Goal: Task Accomplishment & Management: Manage account settings

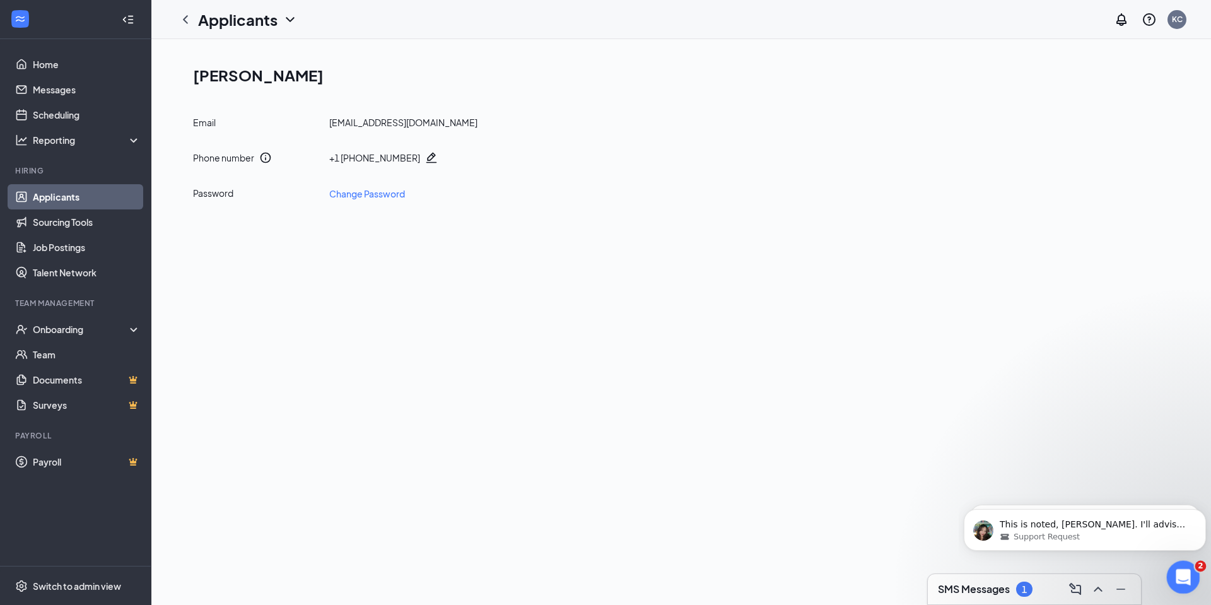
click at [1184, 575] on icon "Open Intercom Messenger" at bounding box center [1181, 575] width 21 height 21
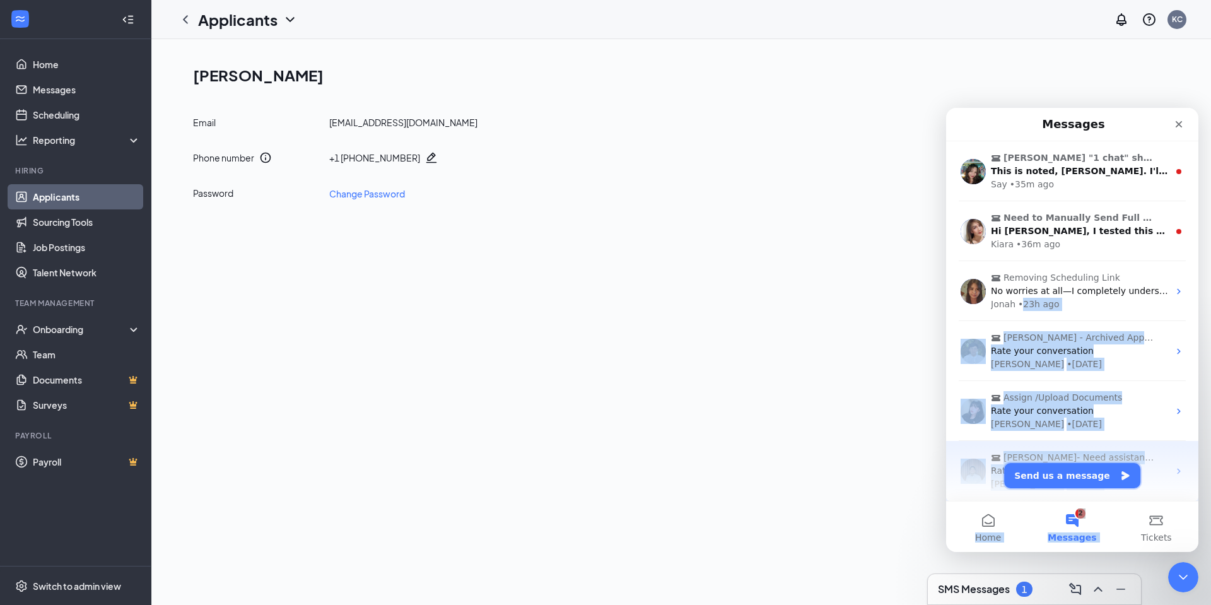
drag, startPoint x: 1110, startPoint y: 479, endPoint x: 1098, endPoint y: 496, distance: 20.3
click at [1098, 496] on main "Messages Kari Cluff "1 chat" showing even there's no unread message This is not…" at bounding box center [1072, 330] width 252 height 444
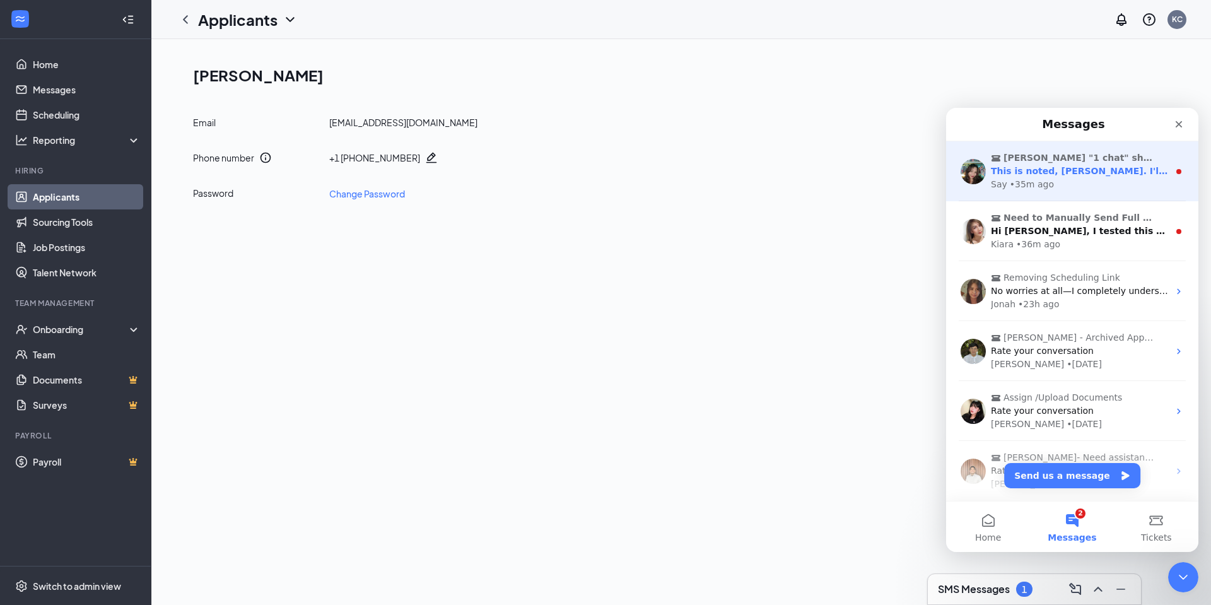
click at [1069, 181] on div "Say • 35m ago" at bounding box center [1080, 184] width 178 height 13
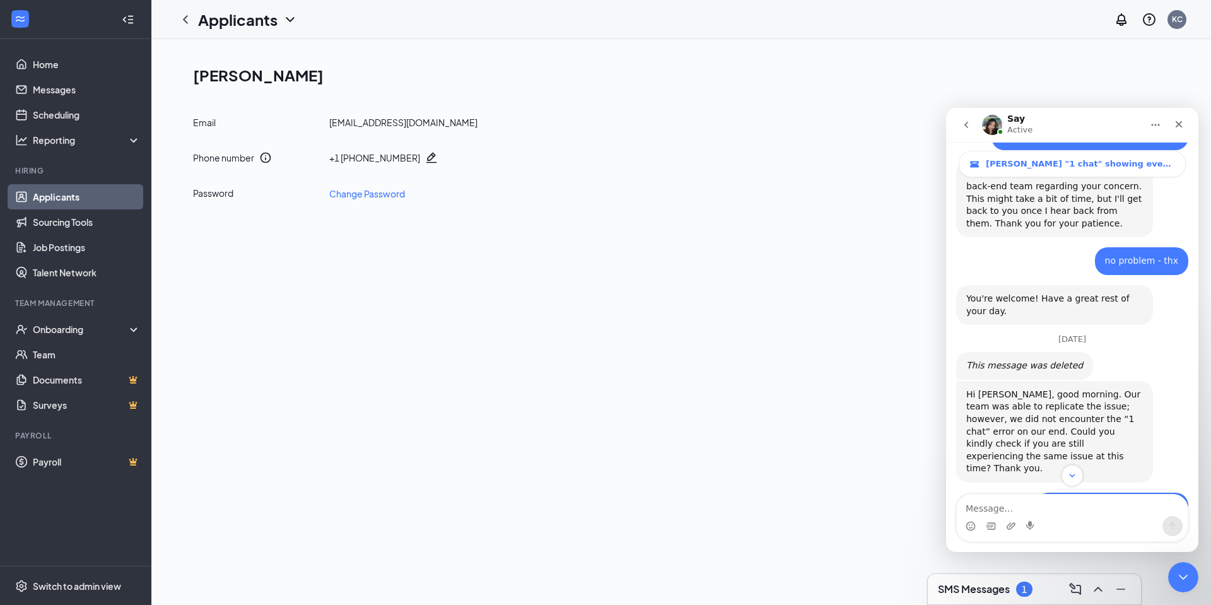
scroll to position [2705, 0]
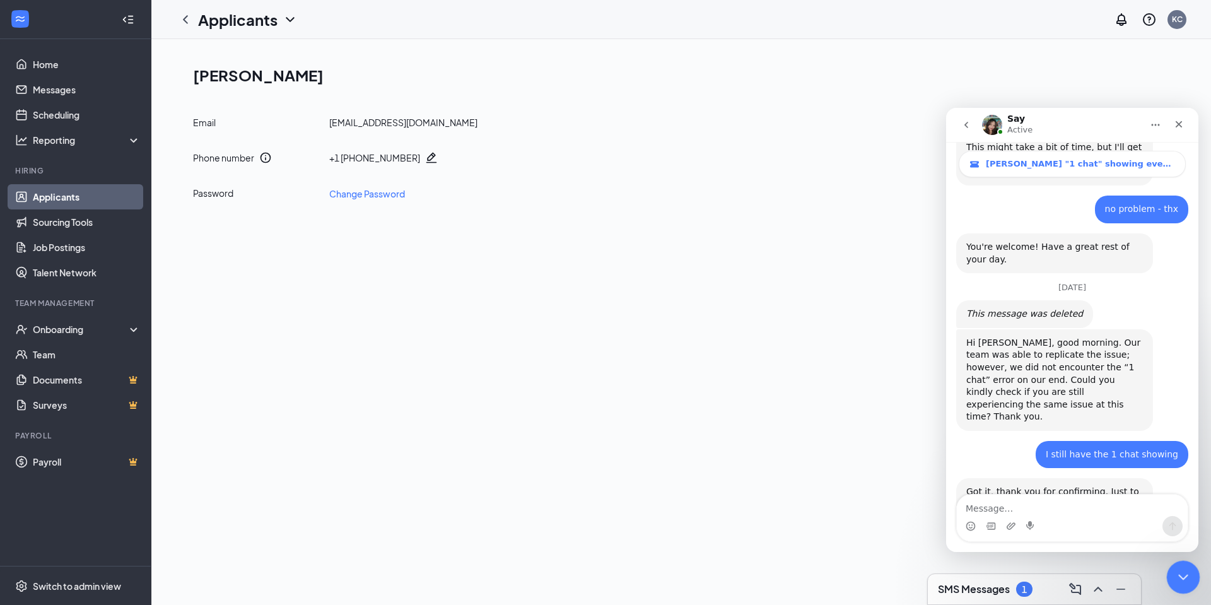
click at [1184, 566] on div "Close Intercom Messenger" at bounding box center [1181, 575] width 30 height 30
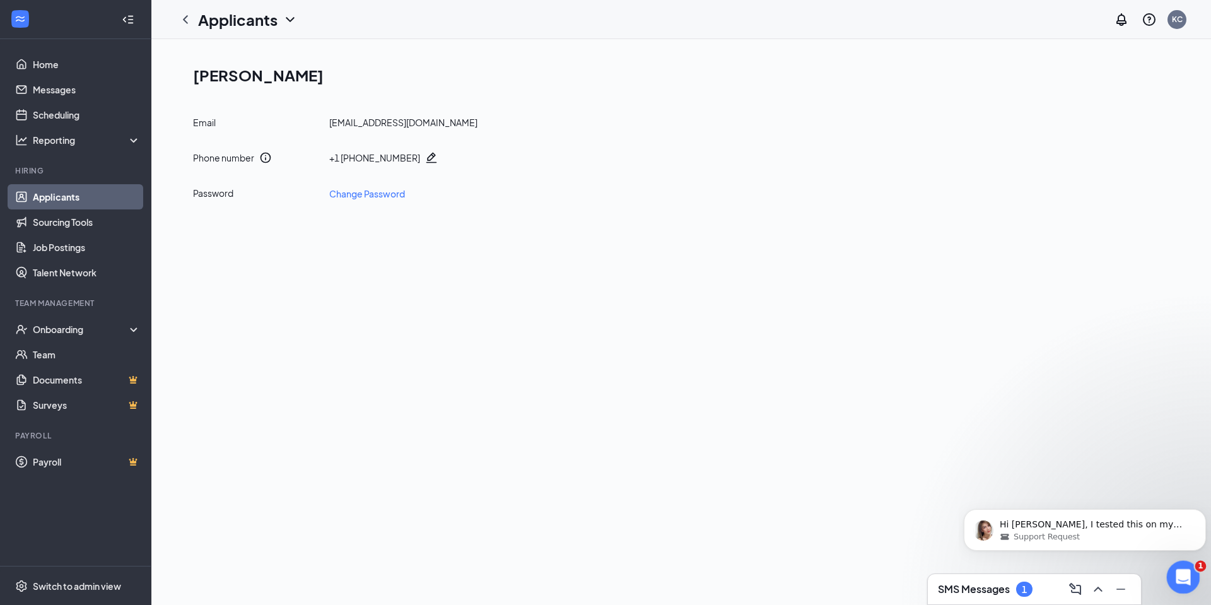
scroll to position [0, 0]
click at [1129, 532] on div "Support Request" at bounding box center [1094, 536] width 190 height 11
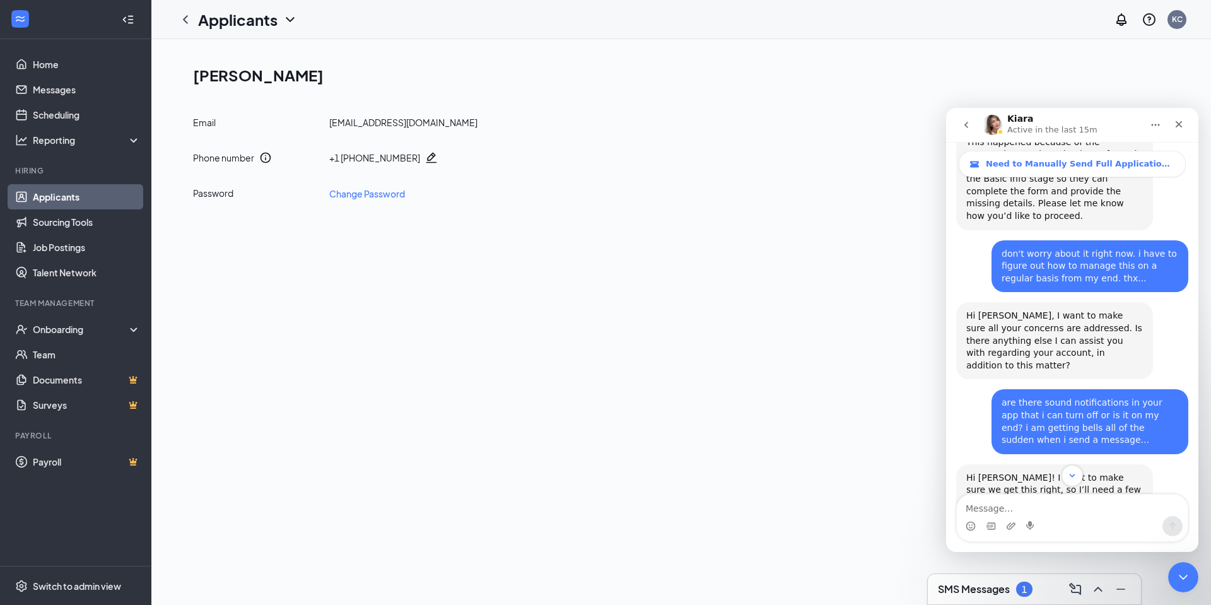
scroll to position [2296, 0]
type textarea "thanks... i will check on my end. i think i am good then."
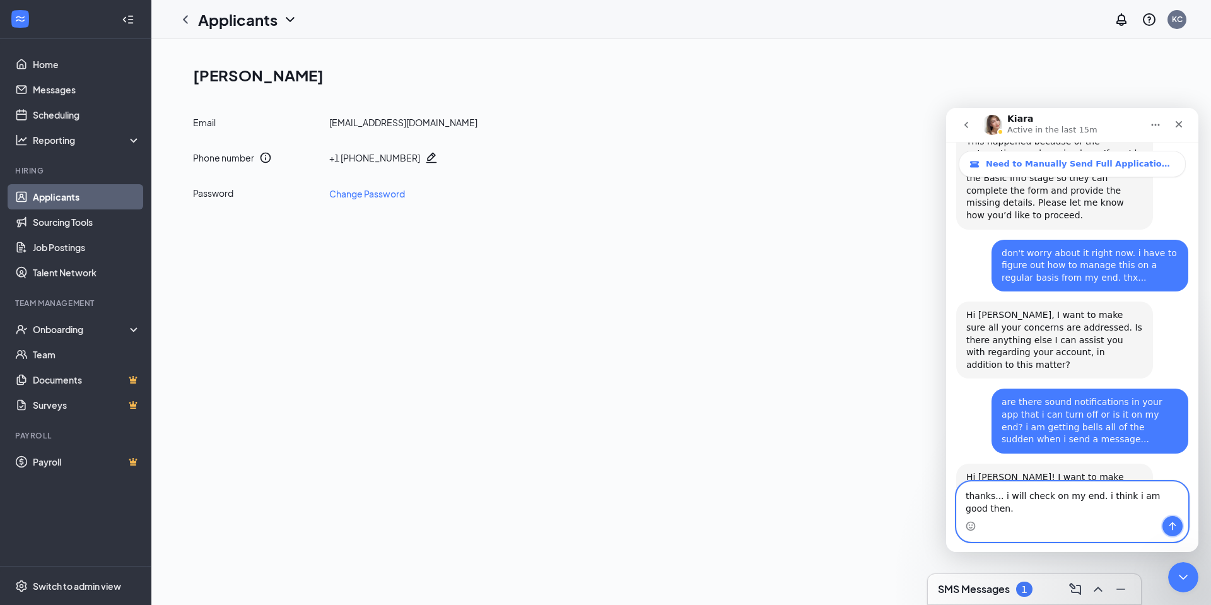
click at [1172, 526] on icon "Send a message…" at bounding box center [1172, 526] width 10 height 10
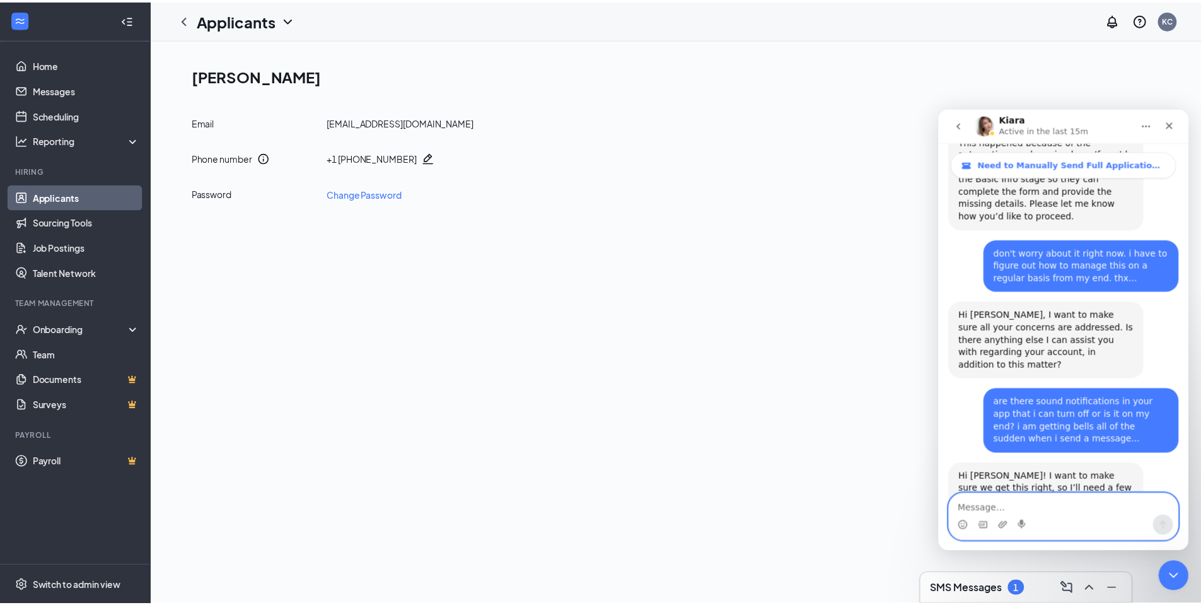
scroll to position [2326, 0]
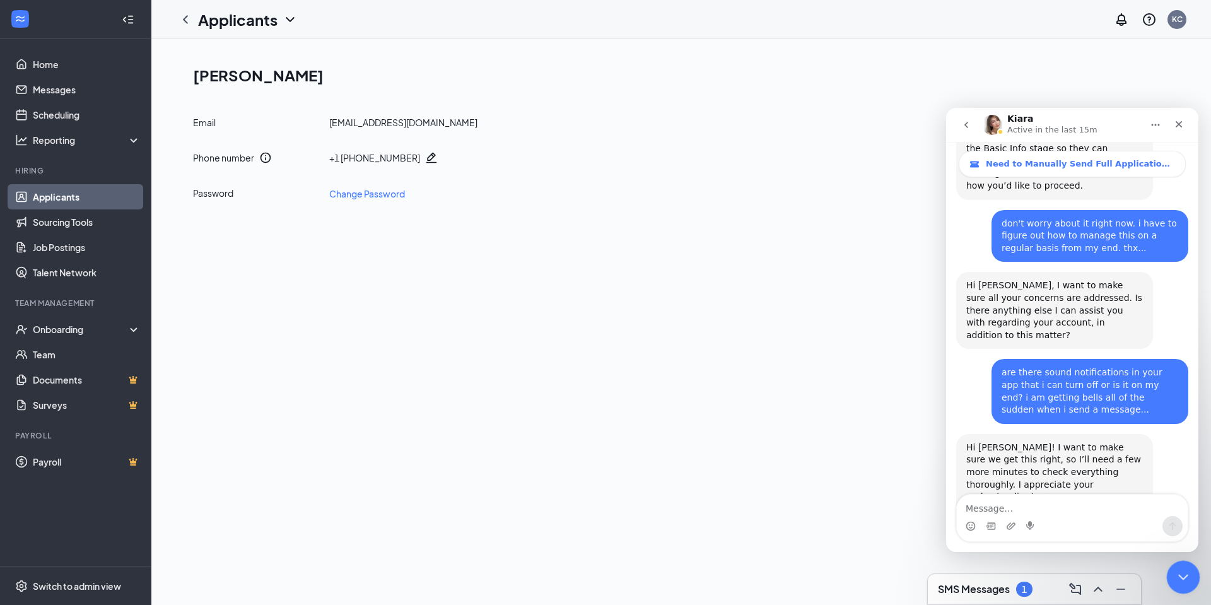
click at [1181, 566] on div "Close Intercom Messenger" at bounding box center [1181, 575] width 30 height 30
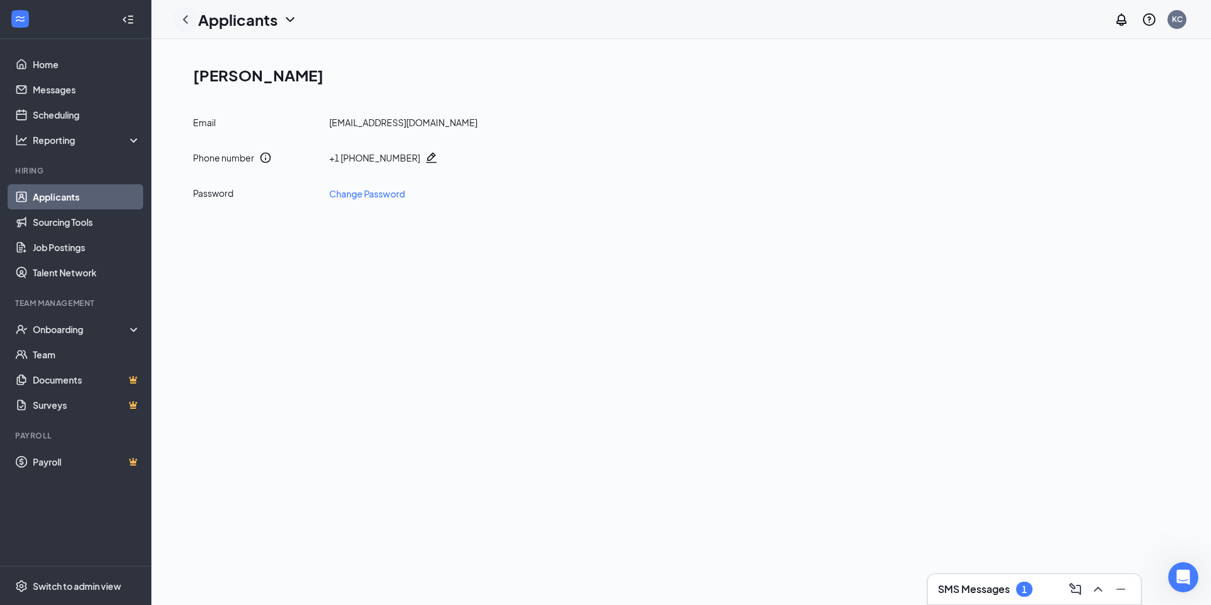
click at [191, 20] on icon "ChevronLeft" at bounding box center [185, 19] width 15 height 15
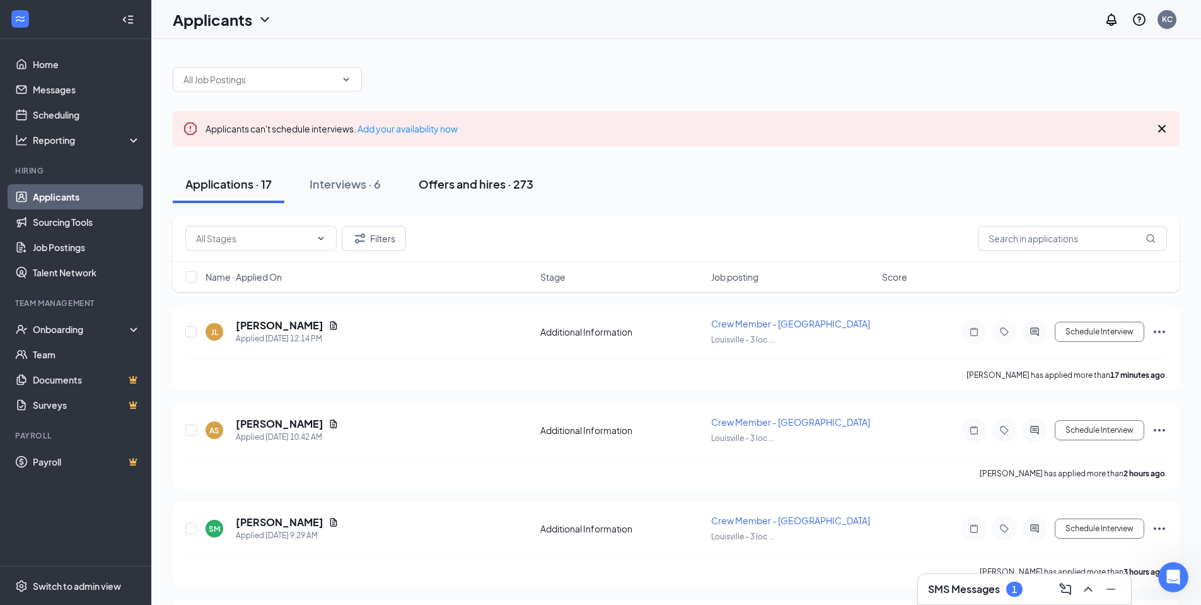
scroll to position [2375, 0]
click at [263, 12] on icon "ChevronDown" at bounding box center [264, 19] width 15 height 15
click at [232, 83] on link "Archived applicants" at bounding box center [248, 82] width 136 height 13
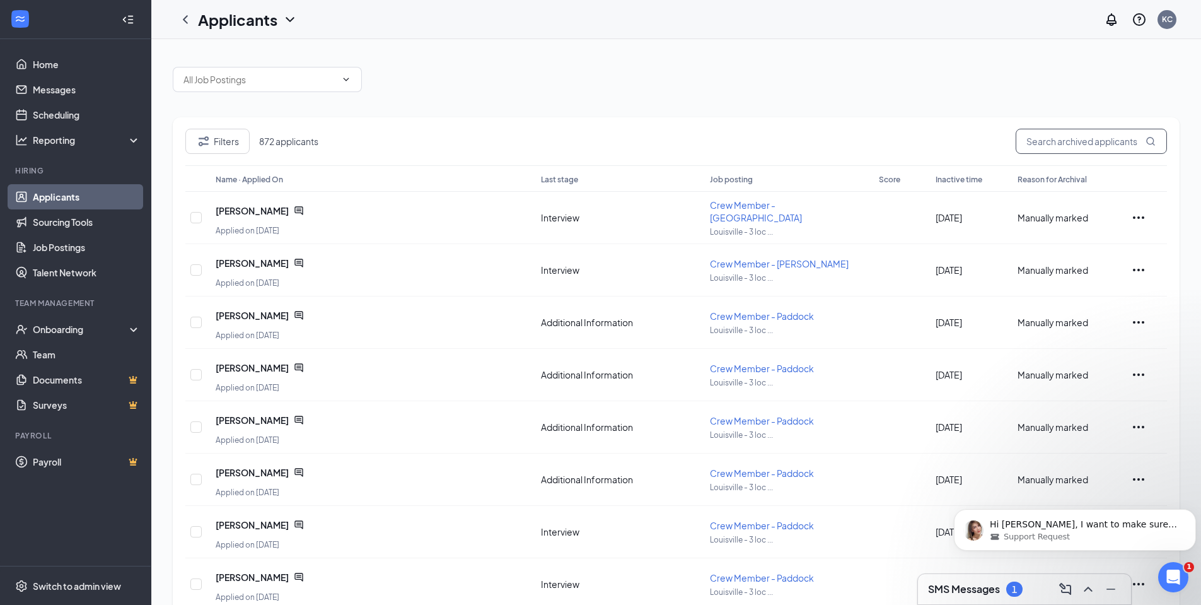
click at [1049, 139] on input "text" at bounding box center [1091, 141] width 151 height 25
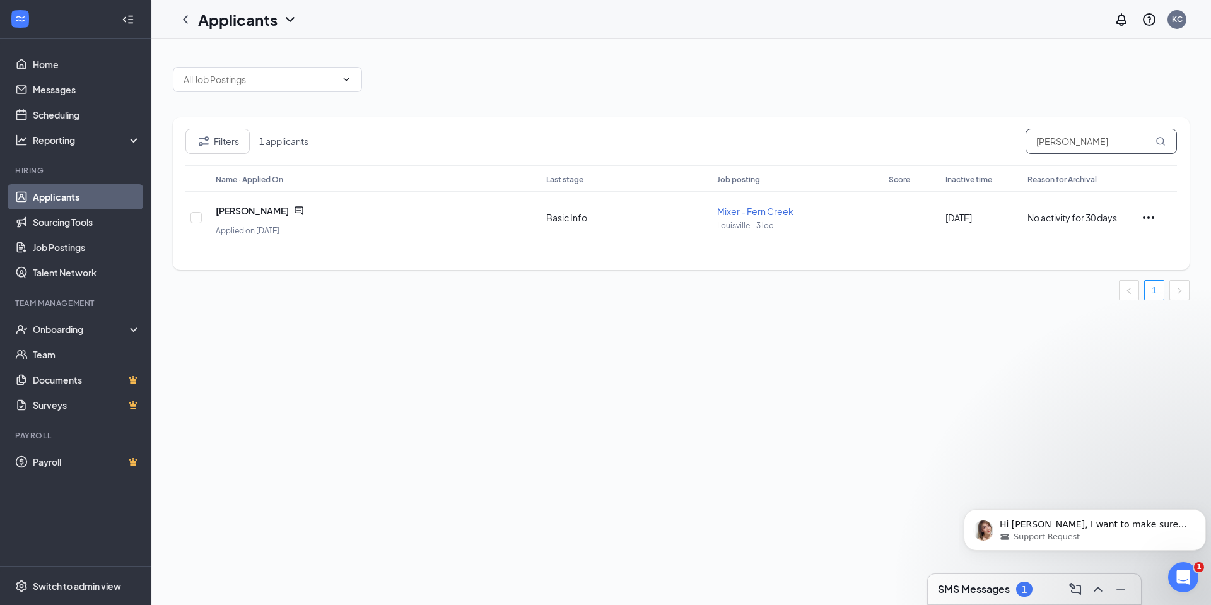
drag, startPoint x: 1085, startPoint y: 133, endPoint x: 994, endPoint y: 136, distance: 90.9
click at [994, 136] on div "Filters 1 applicants benjamin" at bounding box center [680, 147] width 991 height 37
type input "[PERSON_NAME]"
click at [298, 18] on icon "ChevronDown" at bounding box center [289, 19] width 15 height 15
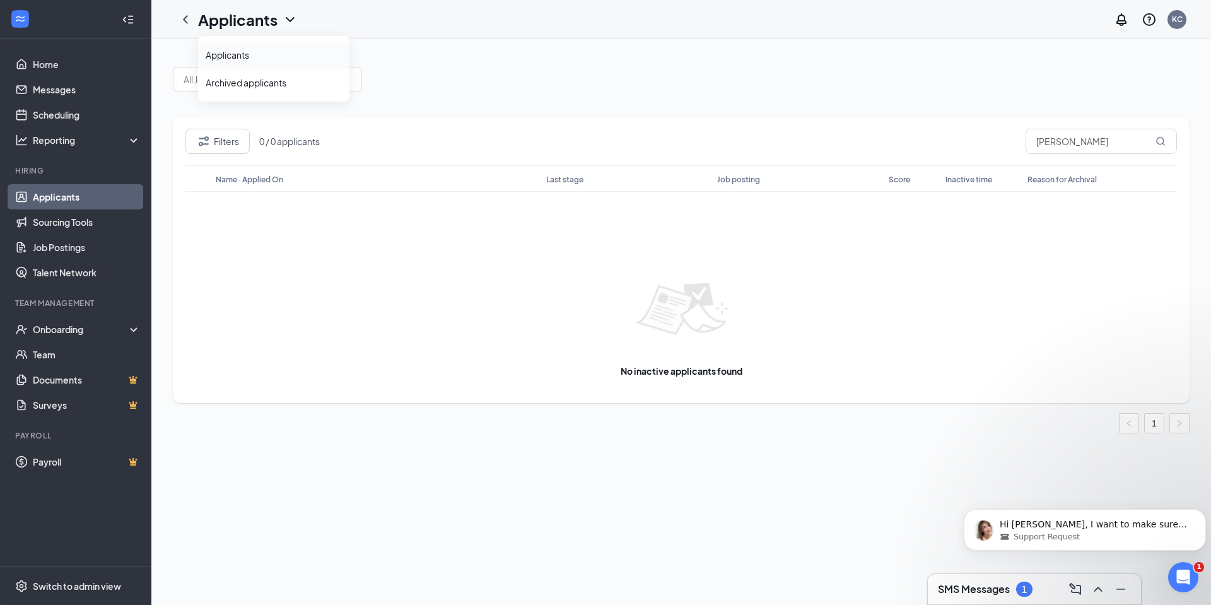
click at [250, 43] on ul "Applicants Archived applicants" at bounding box center [273, 69] width 151 height 66
click at [237, 50] on link "Applicants" at bounding box center [274, 55] width 136 height 13
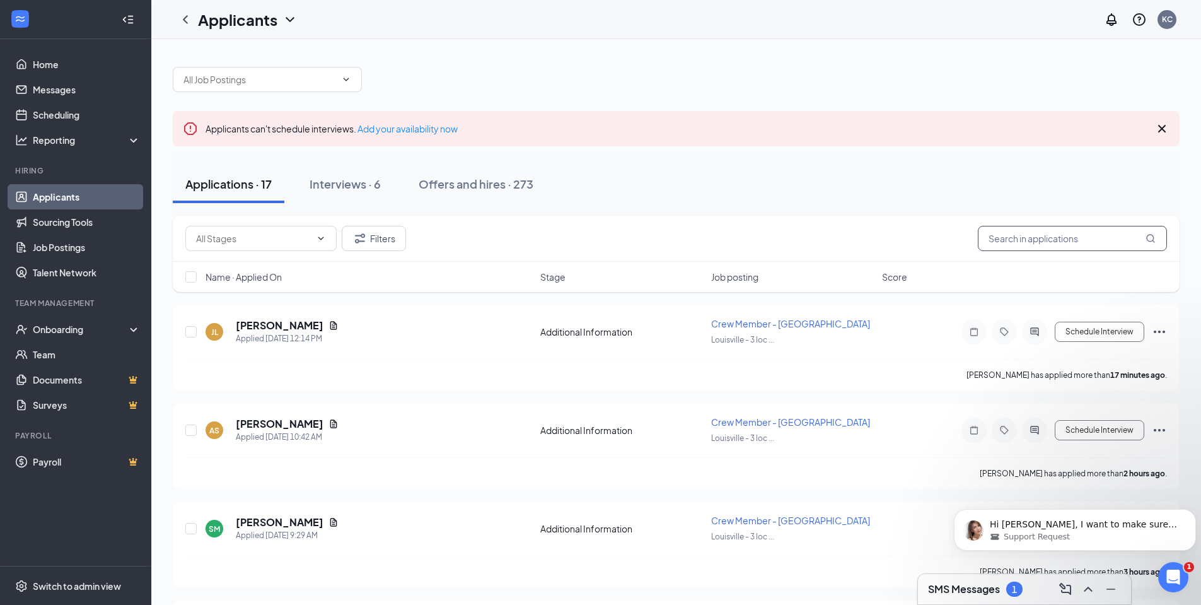
click at [989, 231] on input "text" at bounding box center [1072, 238] width 189 height 25
type input "wadde"
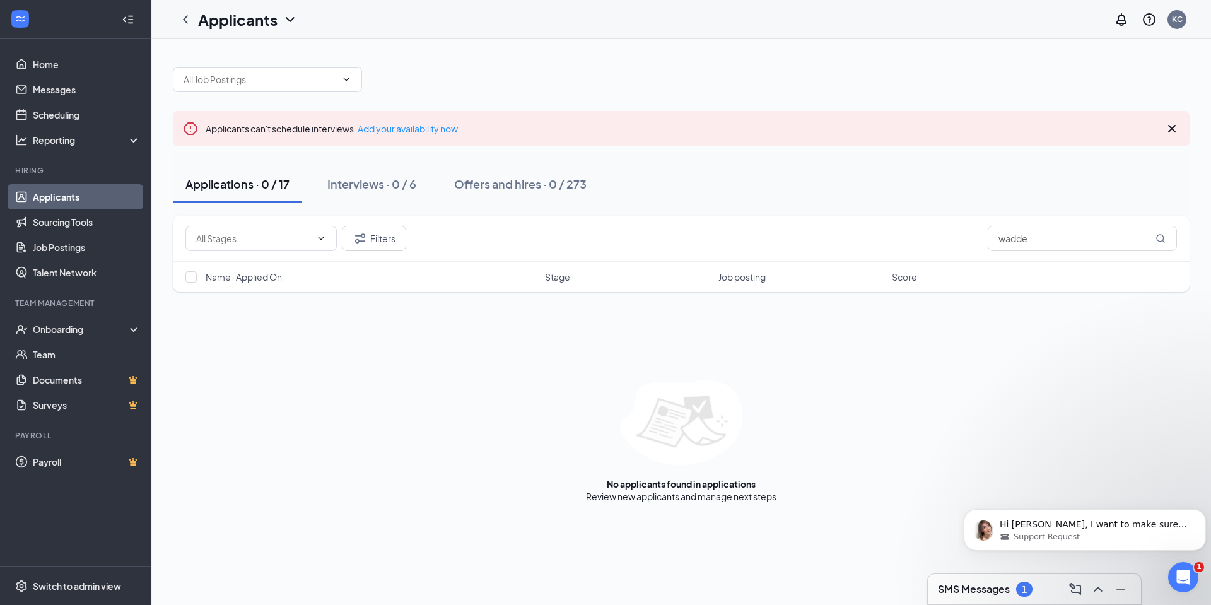
click at [288, 18] on icon "ChevronDown" at bounding box center [290, 19] width 8 height 5
click at [247, 84] on link "Archived applicants" at bounding box center [274, 82] width 136 height 13
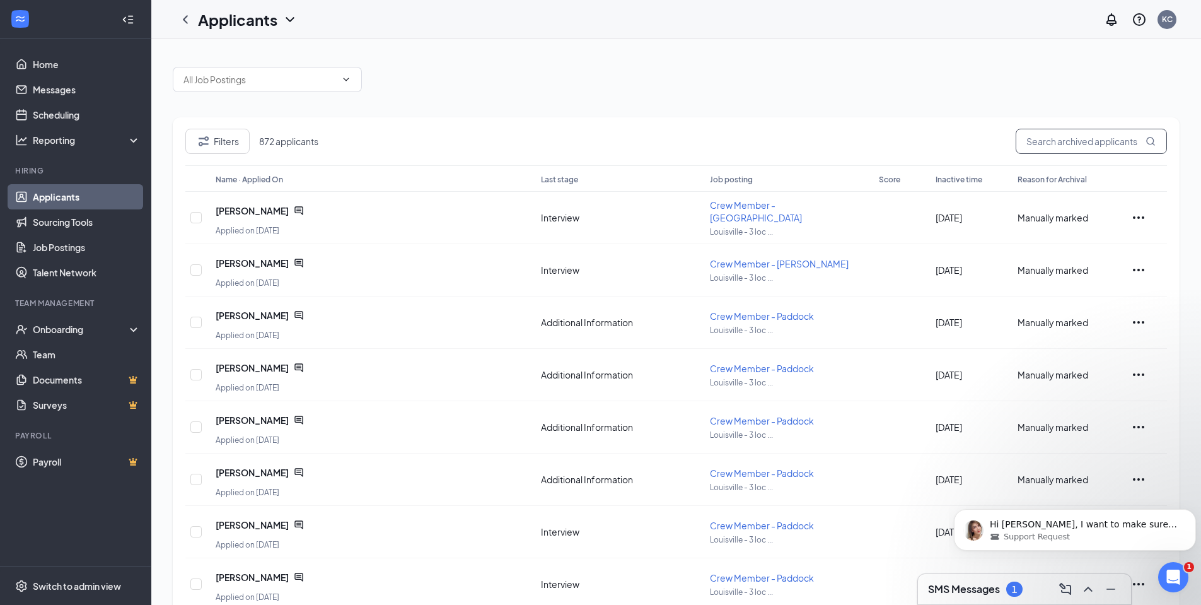
click at [1053, 141] on input "text" at bounding box center [1091, 141] width 151 height 25
type input "[PERSON_NAME]"
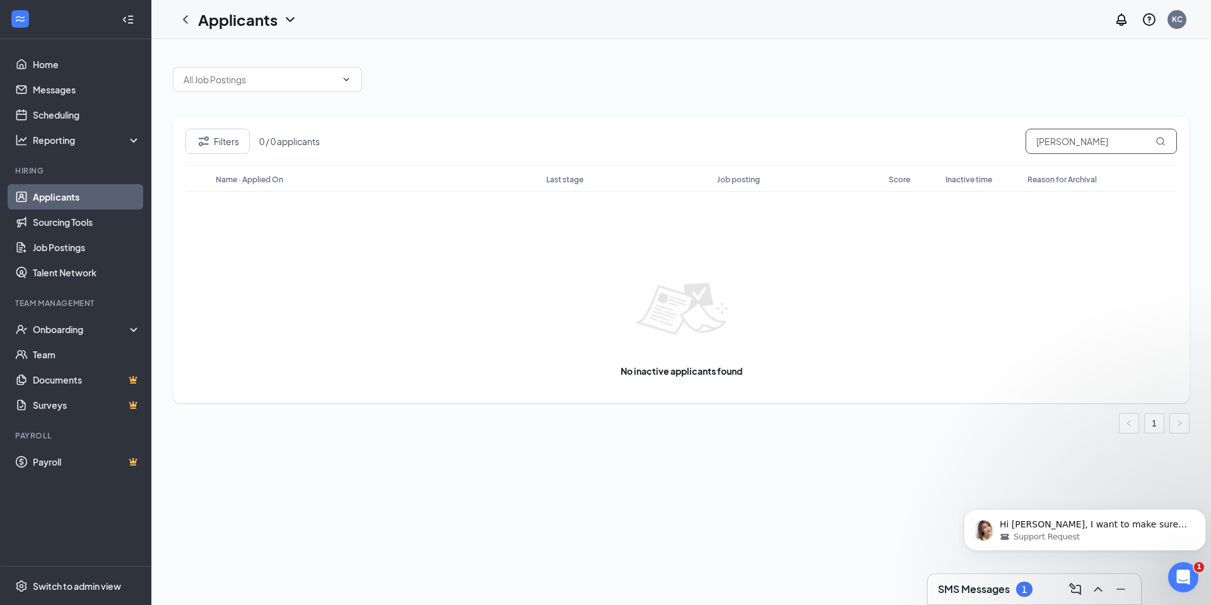
drag, startPoint x: 1077, startPoint y: 143, endPoint x: 960, endPoint y: 133, distance: 117.1
click at [960, 133] on div "Filters 0 / 0 applicants waddell" at bounding box center [680, 147] width 991 height 37
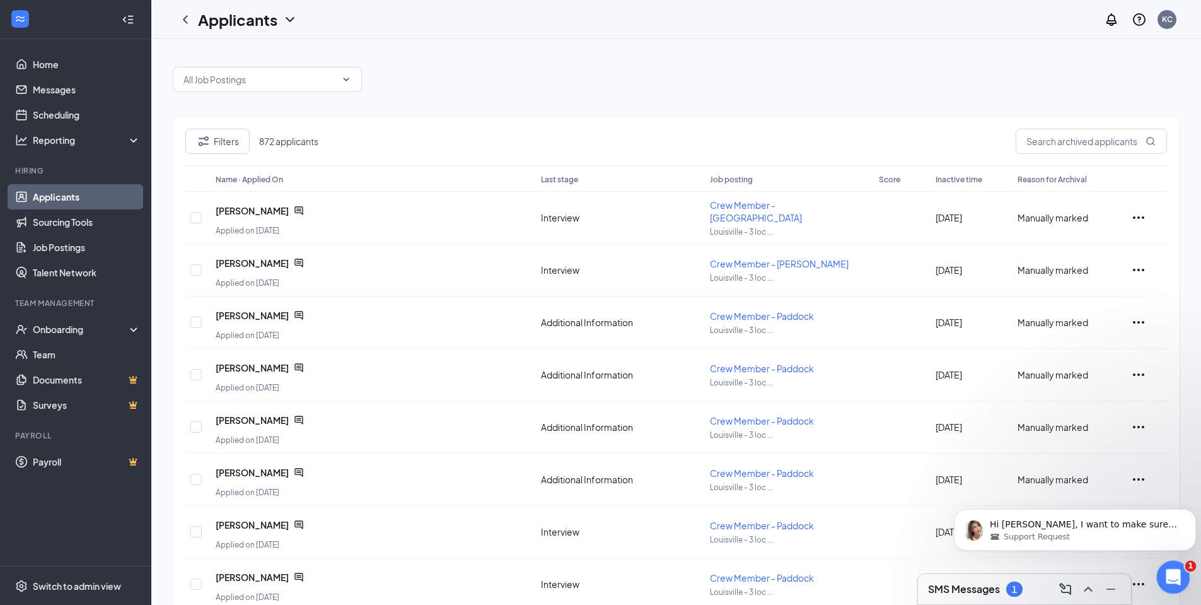
click at [1176, 581] on icon "Open Intercom Messenger" at bounding box center [1171, 575] width 21 height 21
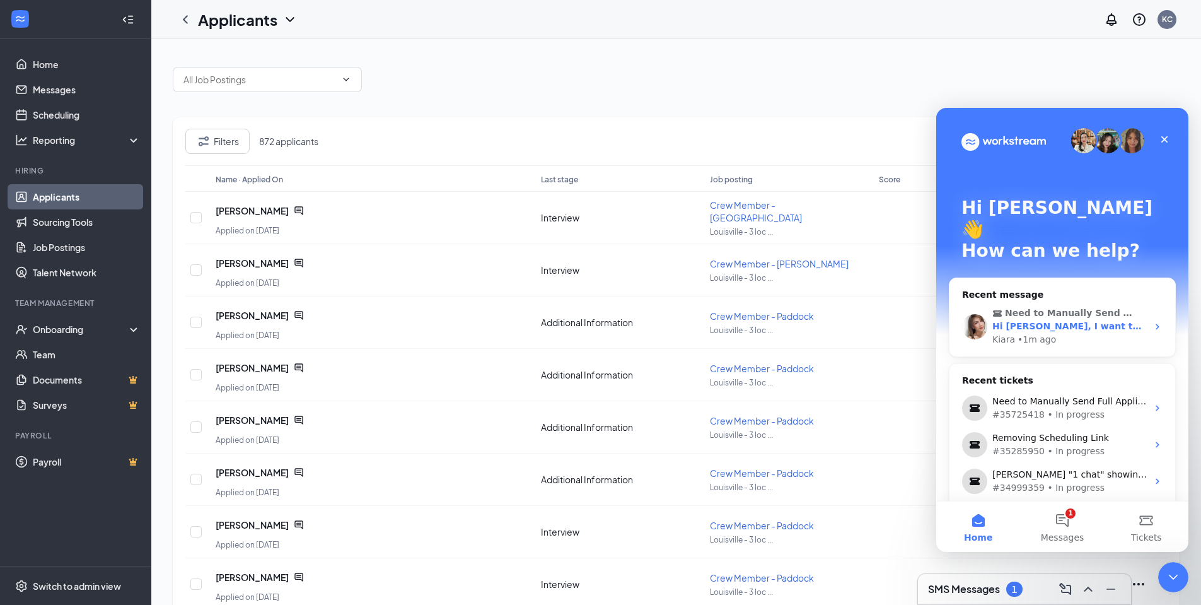
click at [1073, 333] on div "Kiara • 1m ago" at bounding box center [1069, 339] width 155 height 13
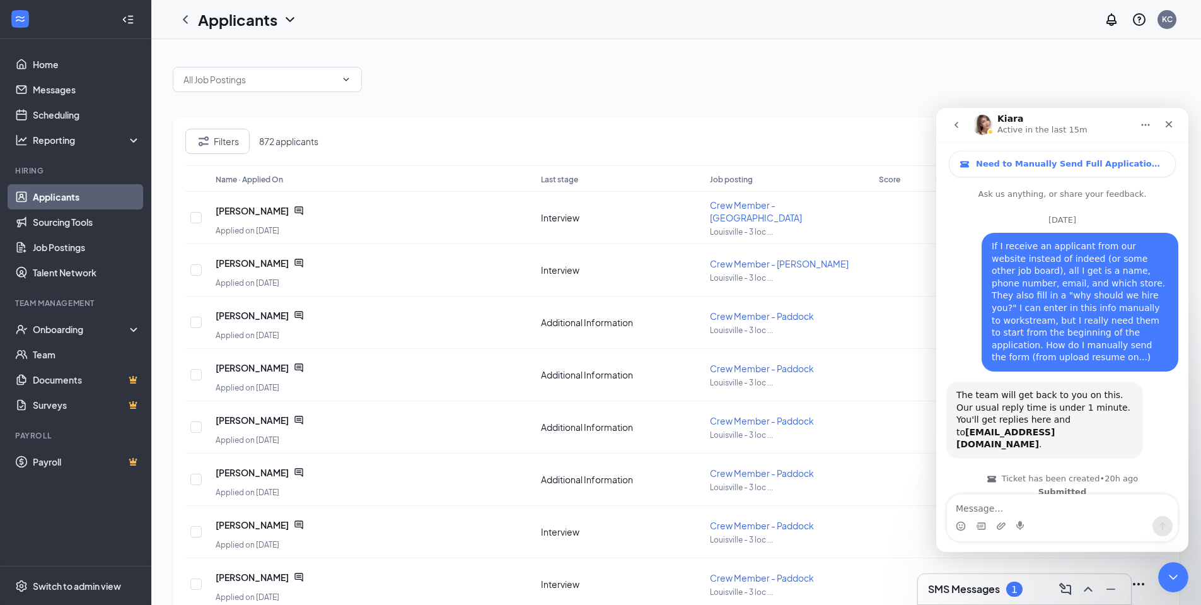
scroll to position [90, 0]
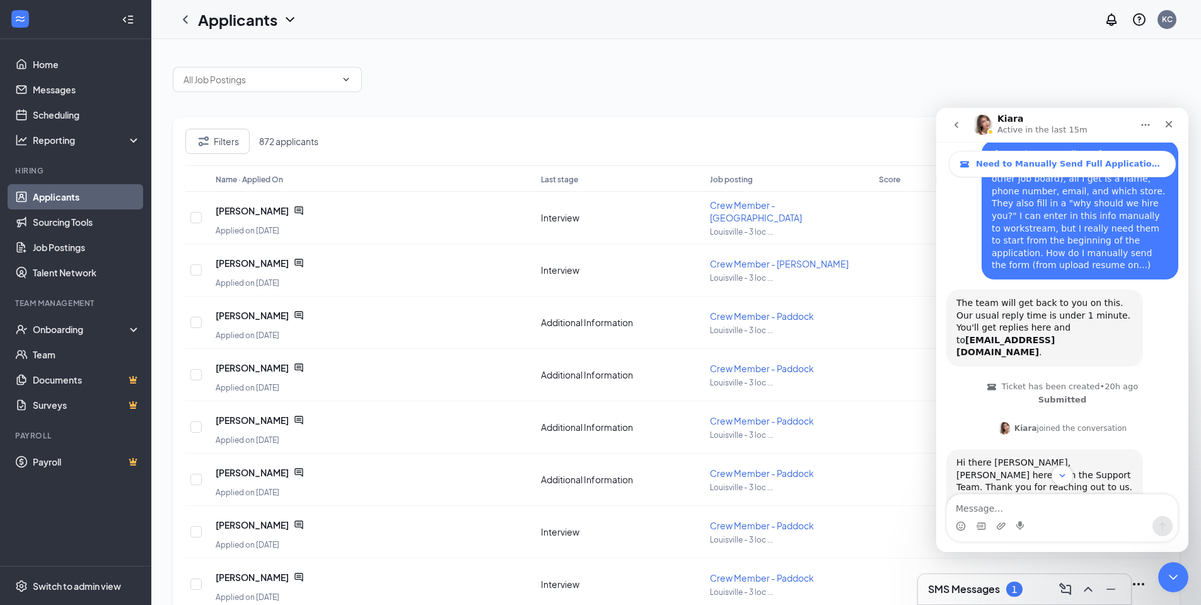
click at [1056, 503] on textarea "Message…" at bounding box center [1062, 504] width 231 height 21
type textarea "since you are still hanging around... i rejected [PERSON_NAME] earlier this mor…"
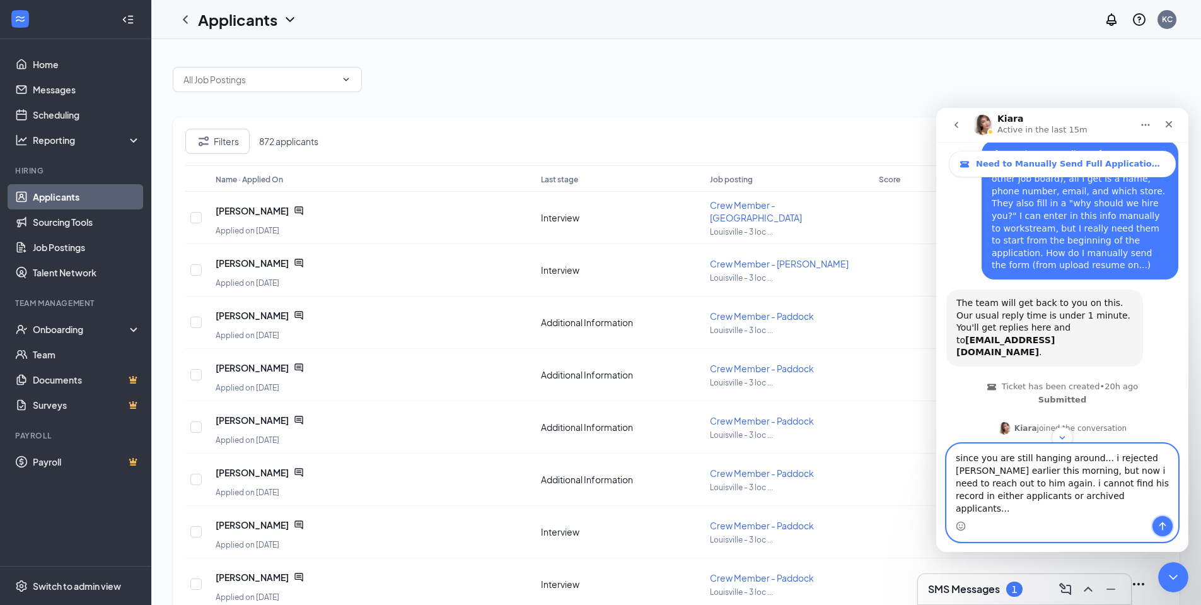
click at [1169, 526] on button "Send a message…" at bounding box center [1163, 526] width 20 height 20
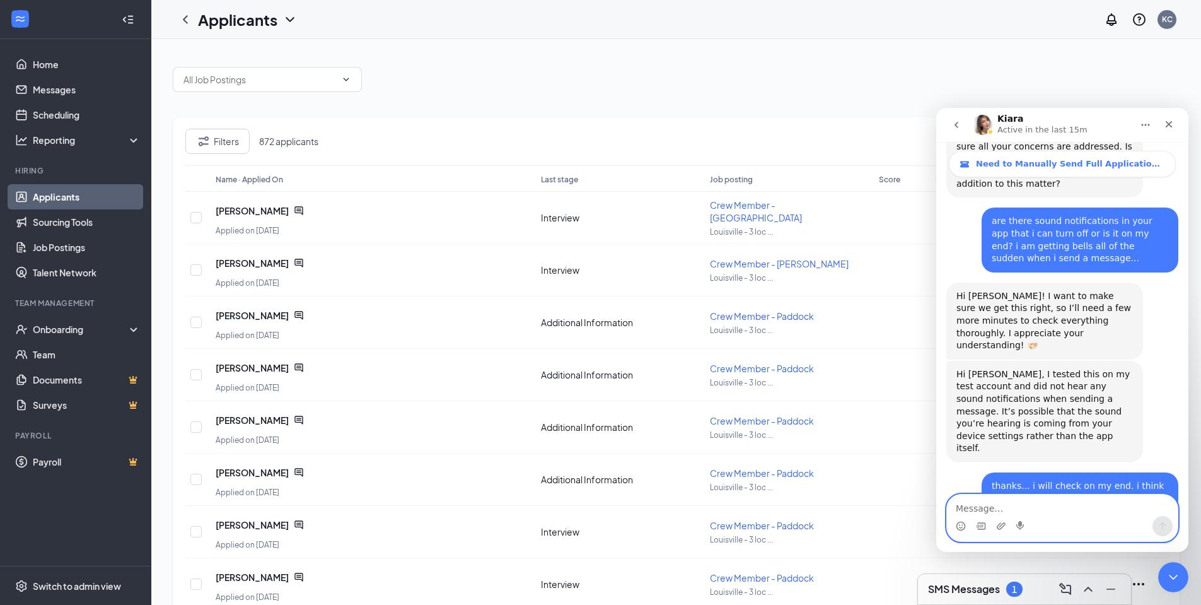
scroll to position [2487, 0]
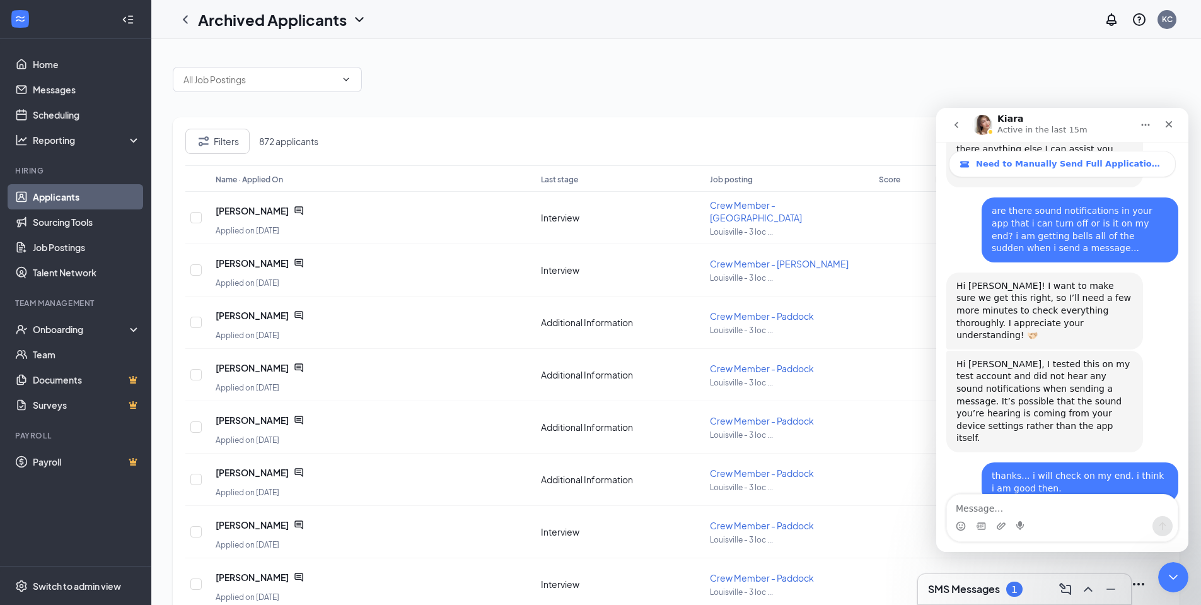
click at [283, 16] on div "Archived Applicants" at bounding box center [282, 19] width 169 height 21
click at [494, 55] on div at bounding box center [676, 73] width 1007 height 38
click at [1178, 575] on icon "Close Intercom Messenger" at bounding box center [1171, 574] width 15 height 15
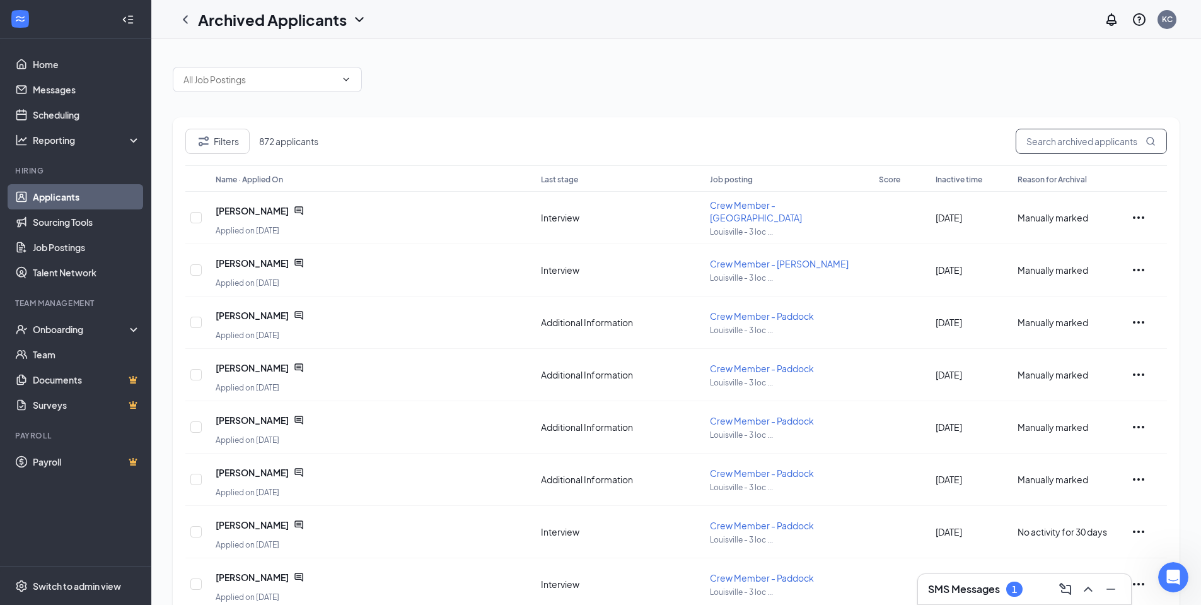
click at [1110, 135] on input "text" at bounding box center [1091, 141] width 151 height 25
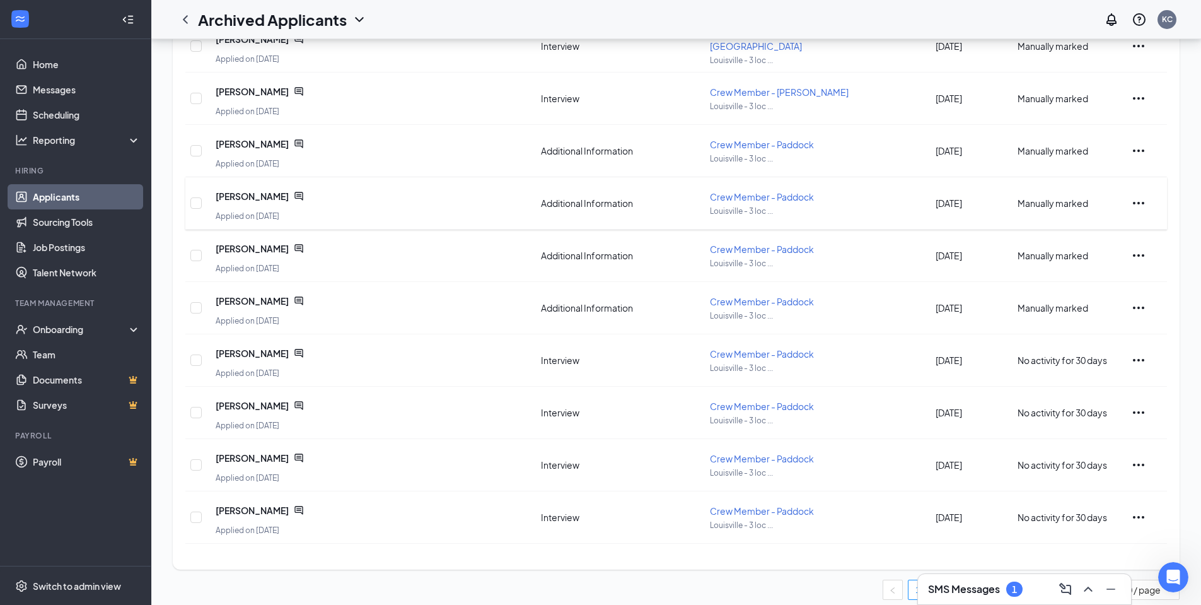
scroll to position [182, 0]
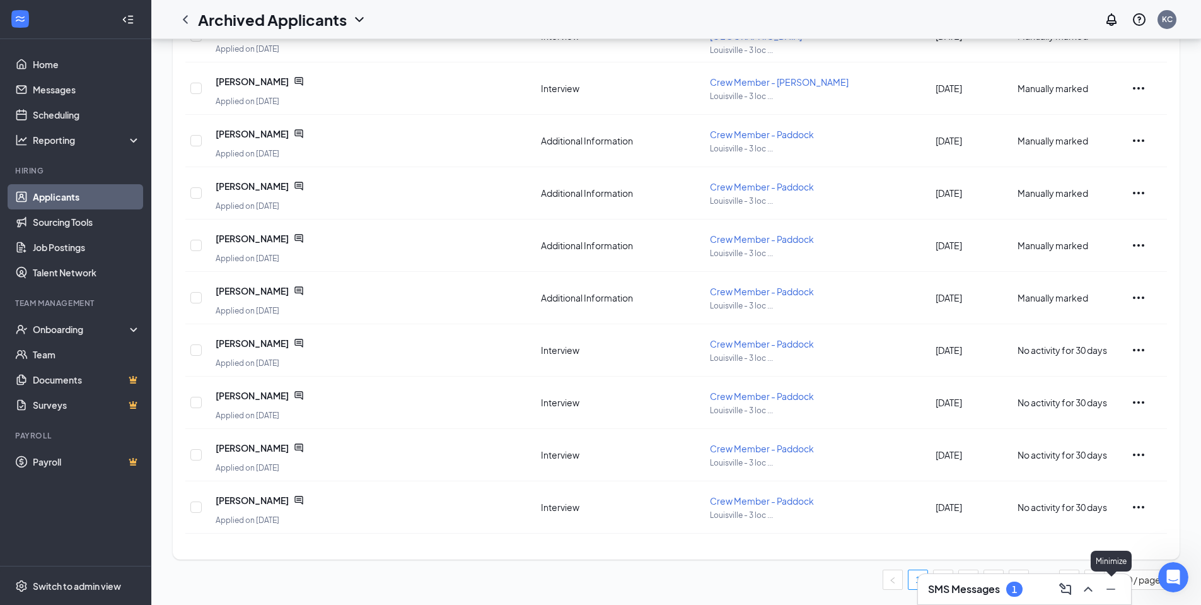
click at [1111, 586] on icon "Minimize" at bounding box center [1110, 588] width 15 height 15
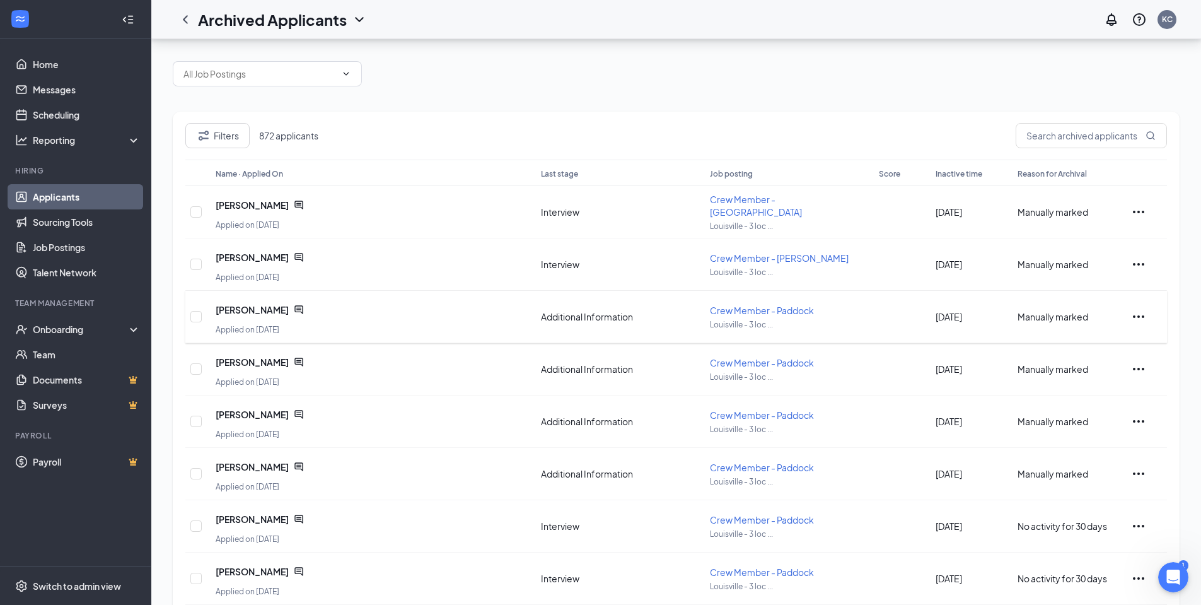
scroll to position [0, 0]
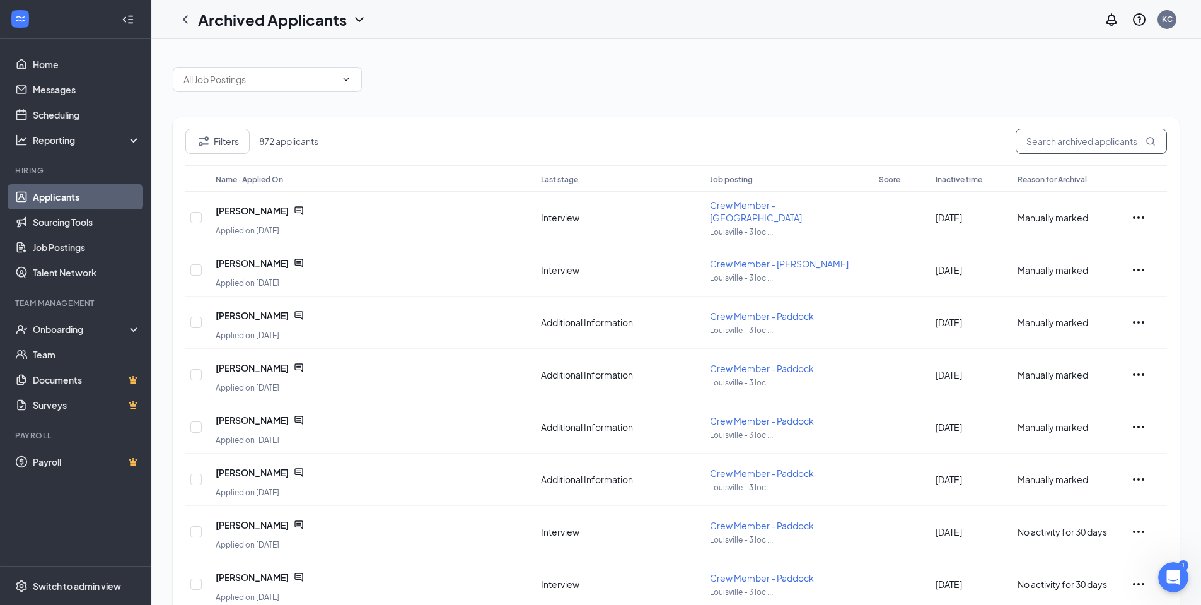
click at [1052, 146] on input "text" at bounding box center [1091, 141] width 151 height 25
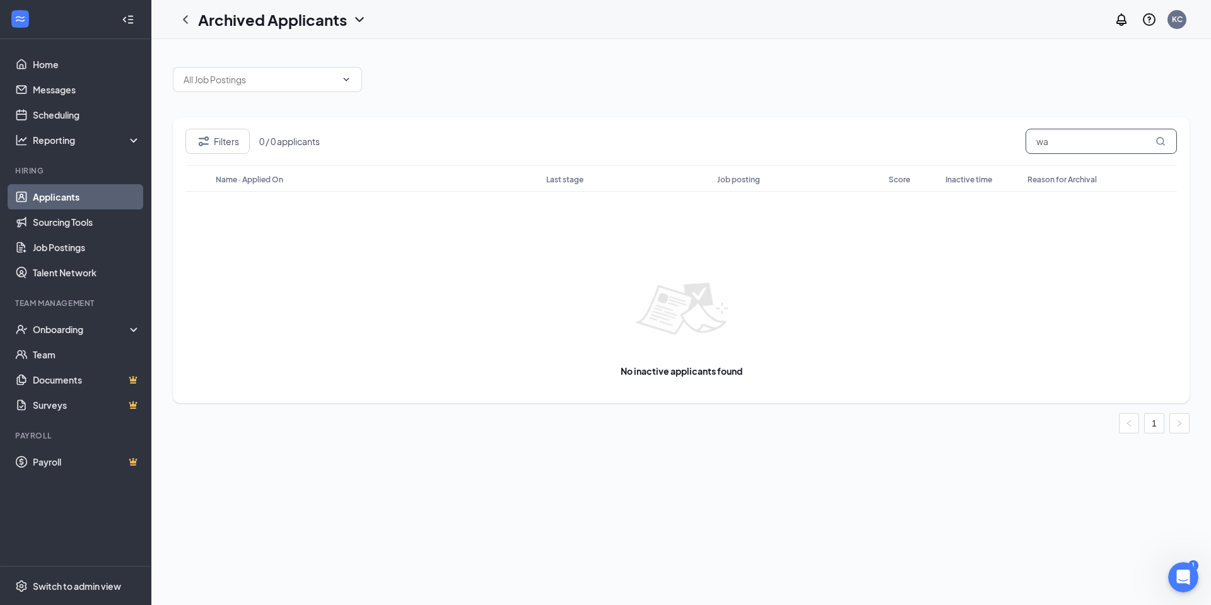
type input "w"
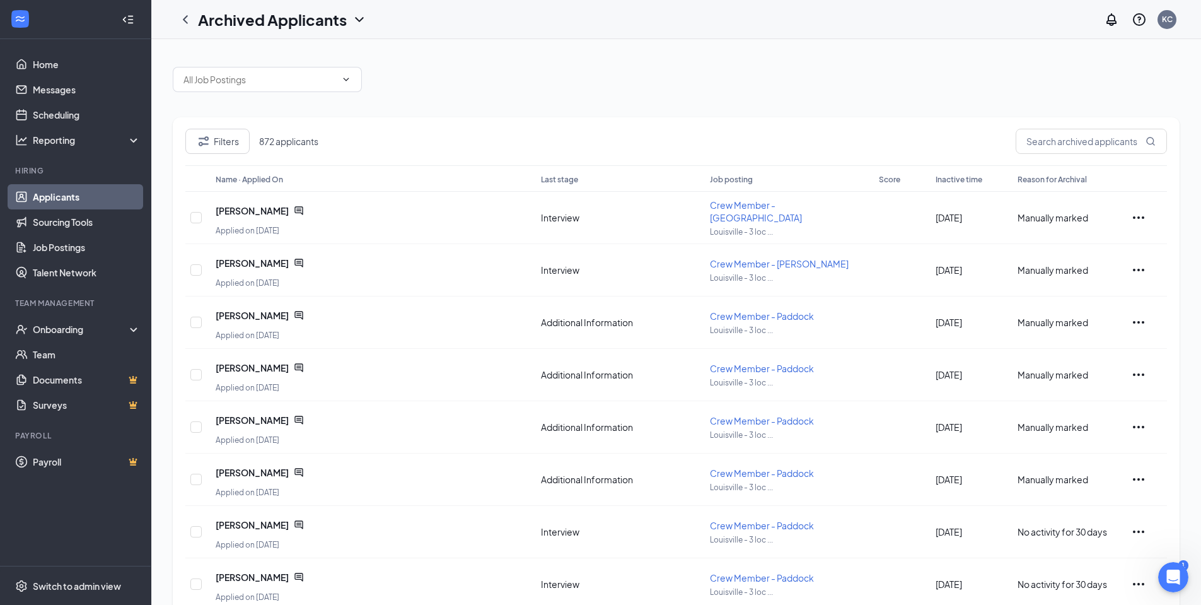
click at [360, 21] on icon "ChevronDown" at bounding box center [359, 19] width 8 height 5
click at [251, 55] on link "Applicants" at bounding box center [274, 55] width 136 height 13
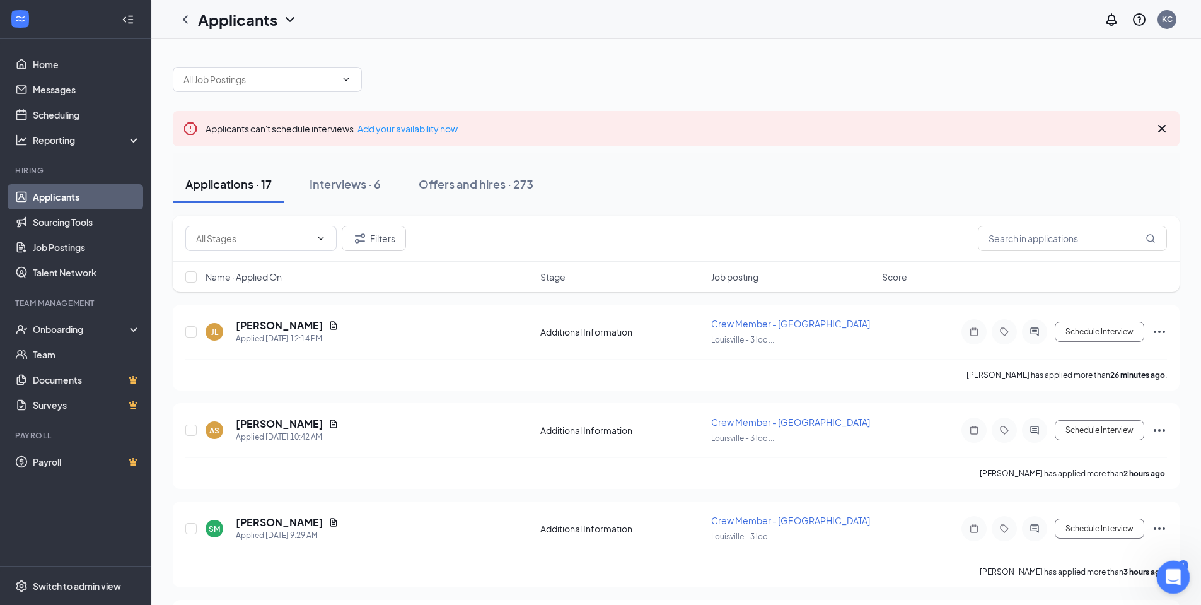
click at [1174, 570] on icon "Open Intercom Messenger" at bounding box center [1171, 575] width 21 height 21
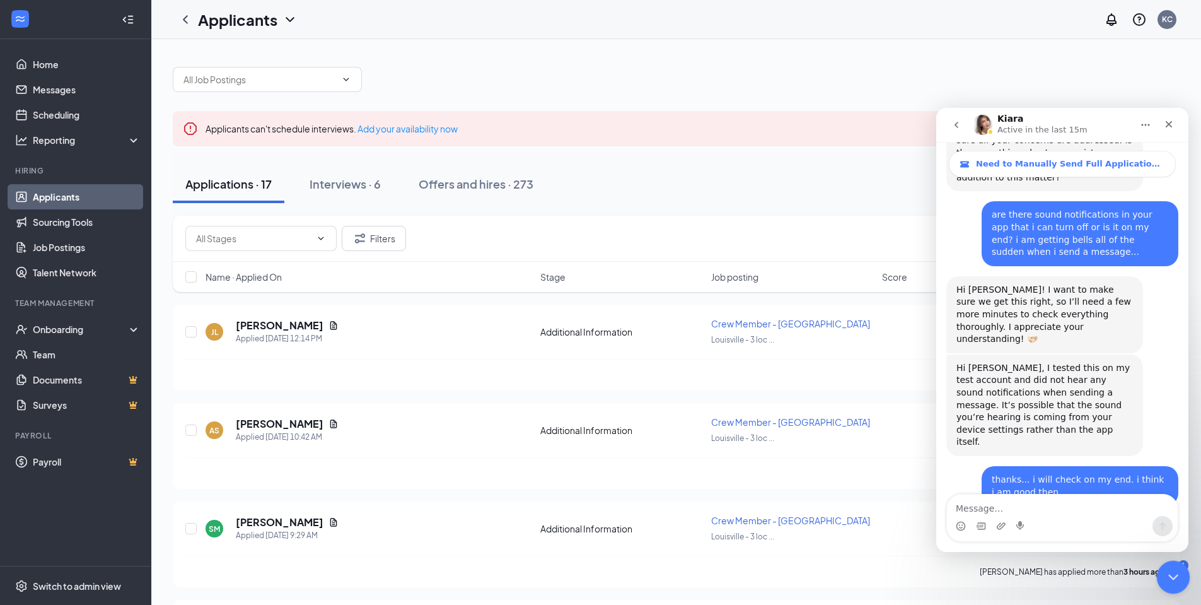
scroll to position [2487, 0]
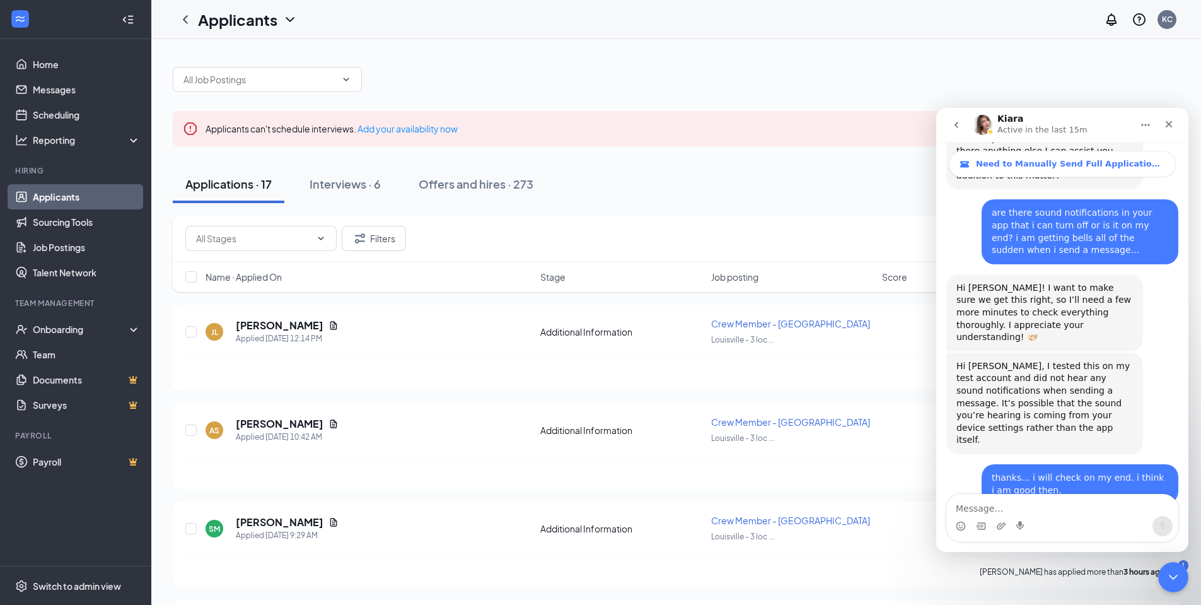
click at [958, 123] on icon "go back" at bounding box center [957, 125] width 4 height 6
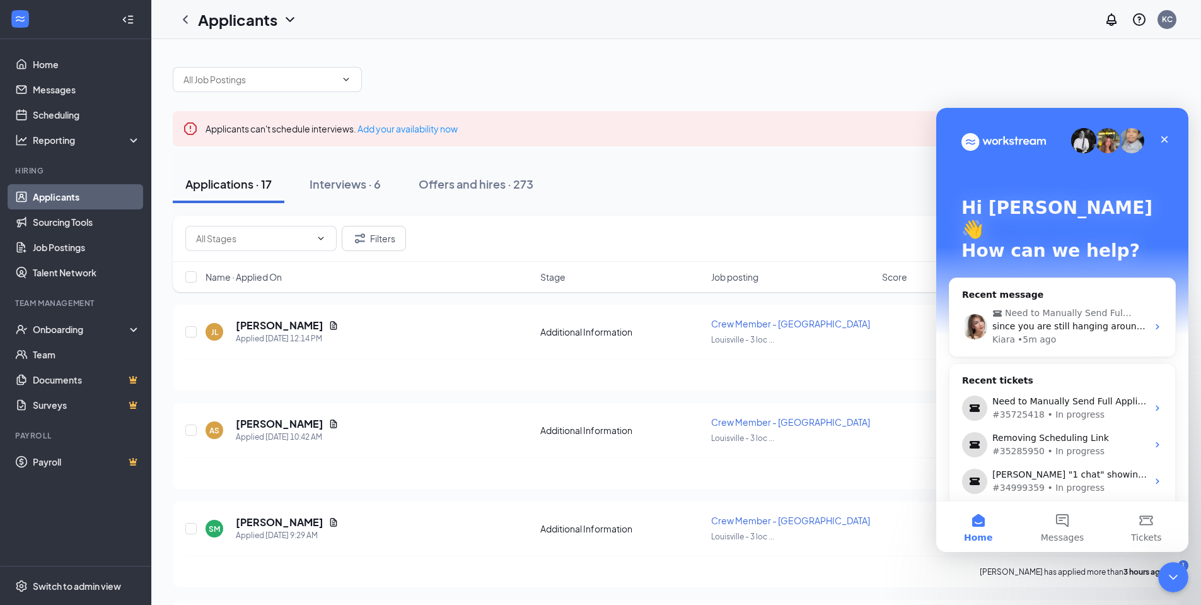
scroll to position [0, 0]
click at [1063, 524] on button "Messages" at bounding box center [1062, 526] width 84 height 50
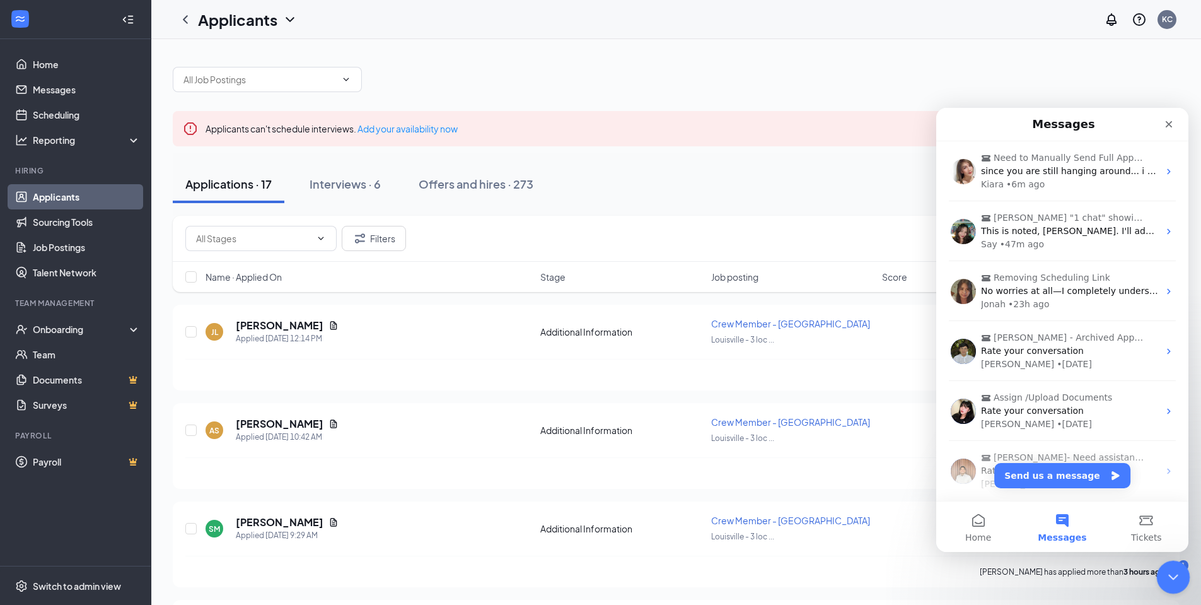
click at [1176, 579] on icon "Close Intercom Messenger" at bounding box center [1171, 574] width 15 height 15
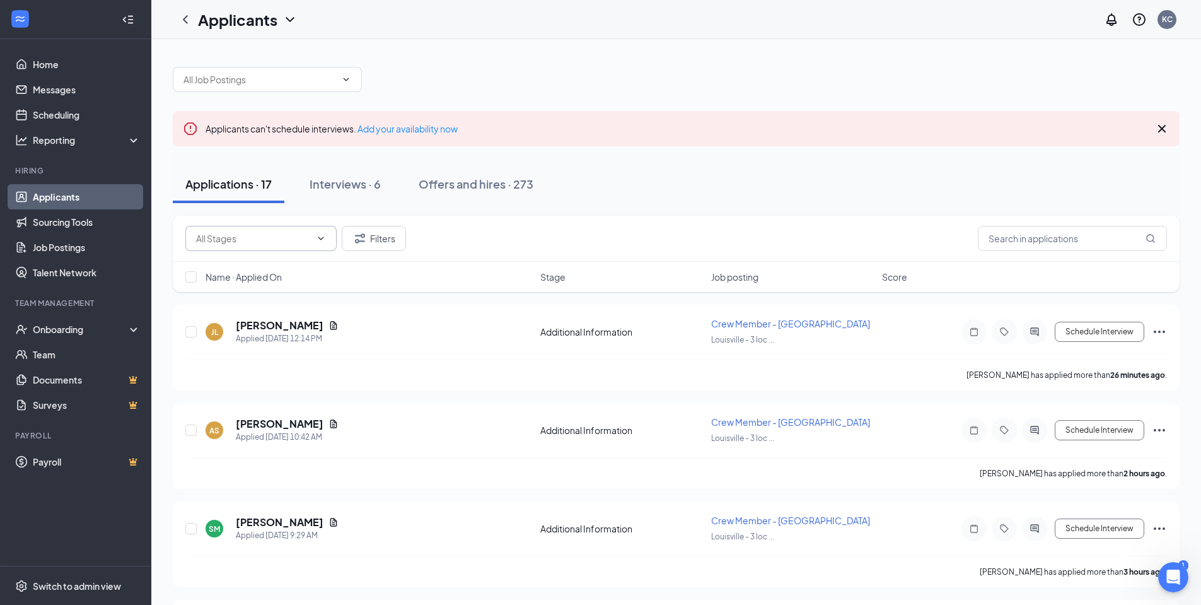
click at [322, 238] on icon "ChevronDown" at bounding box center [321, 238] width 10 height 10
click at [260, 231] on input "text" at bounding box center [253, 238] width 115 height 14
click at [1181, 569] on div "Open Intercom Messenger" at bounding box center [1172, 575] width 42 height 42
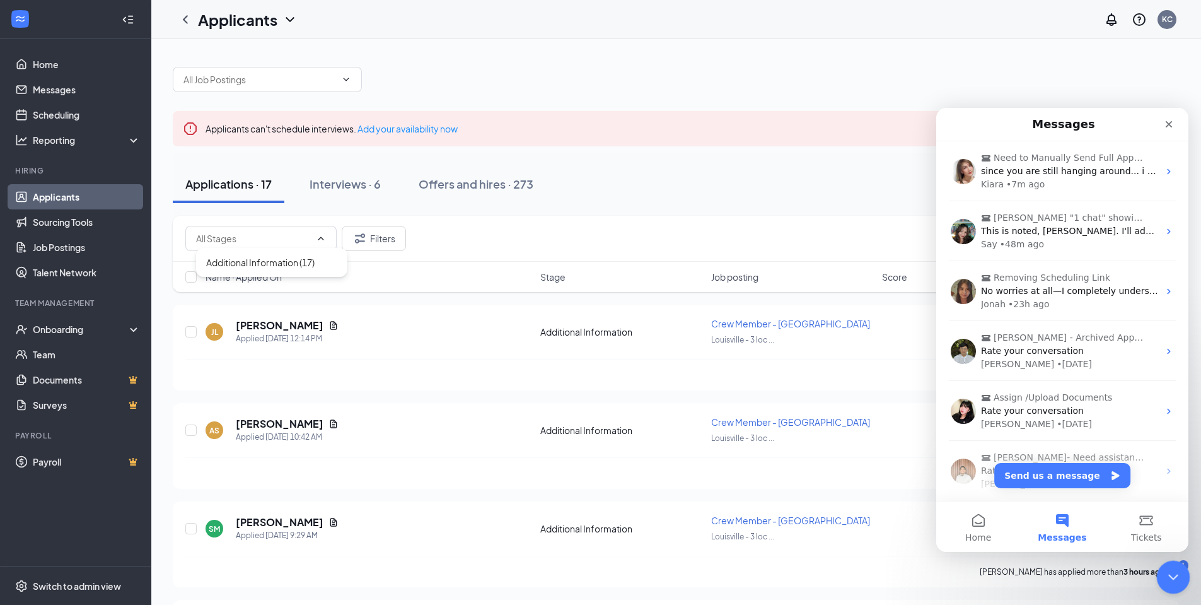
click at [1180, 569] on div "Close Intercom Messenger" at bounding box center [1171, 575] width 30 height 30
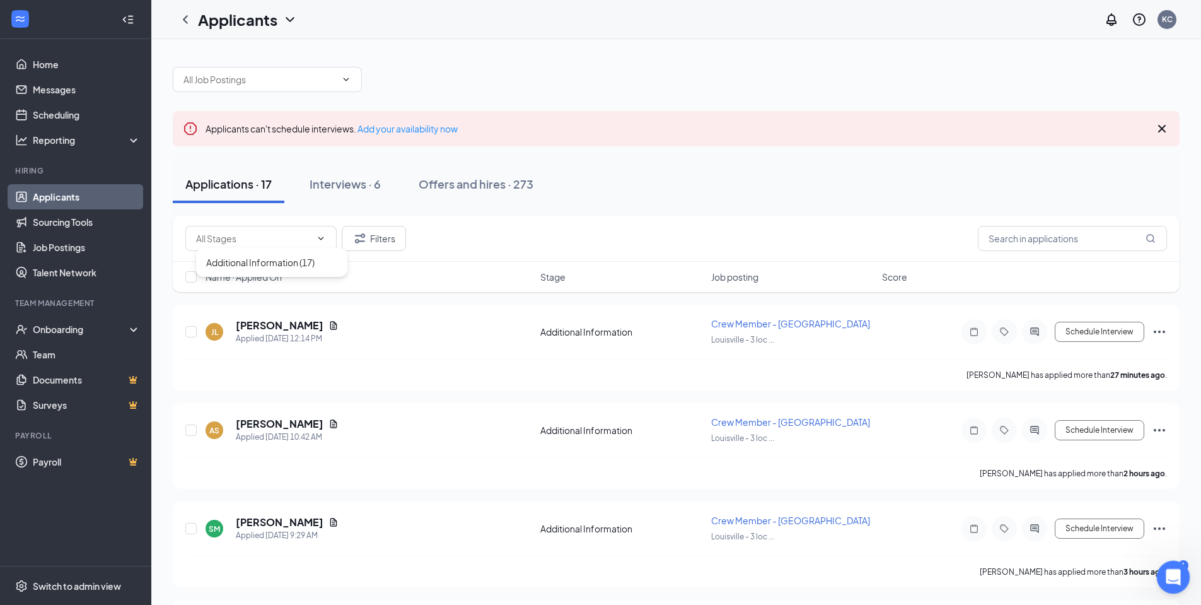
click at [1186, 564] on div at bounding box center [1173, 577] width 33 height 33
drag, startPoint x: 1172, startPoint y: 575, endPoint x: 1093, endPoint y: 586, distance: 79.6
click at [1156, 586] on html at bounding box center [1171, 575] width 30 height 30
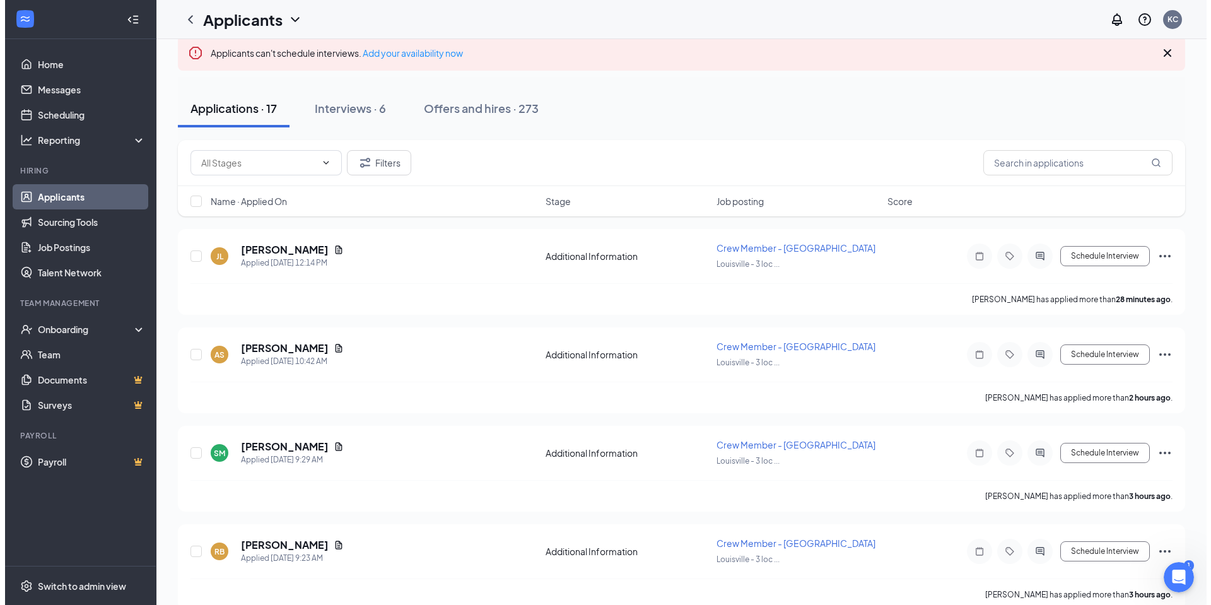
scroll to position [189, 0]
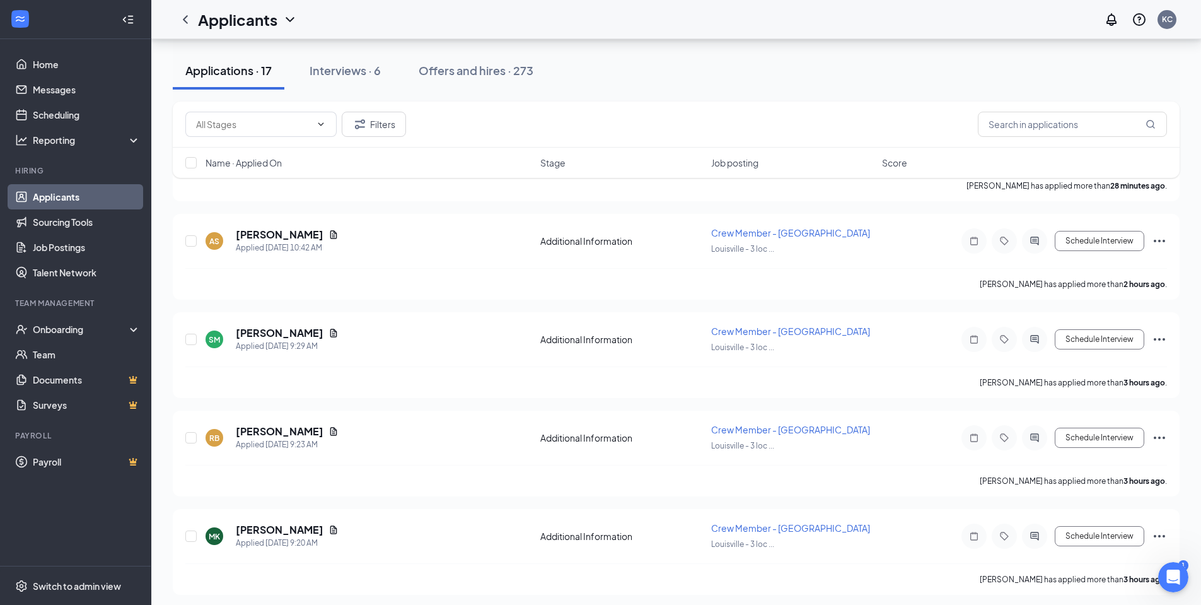
click at [1185, 561] on div "Open Intercom Messenger" at bounding box center [1171, 575] width 30 height 30
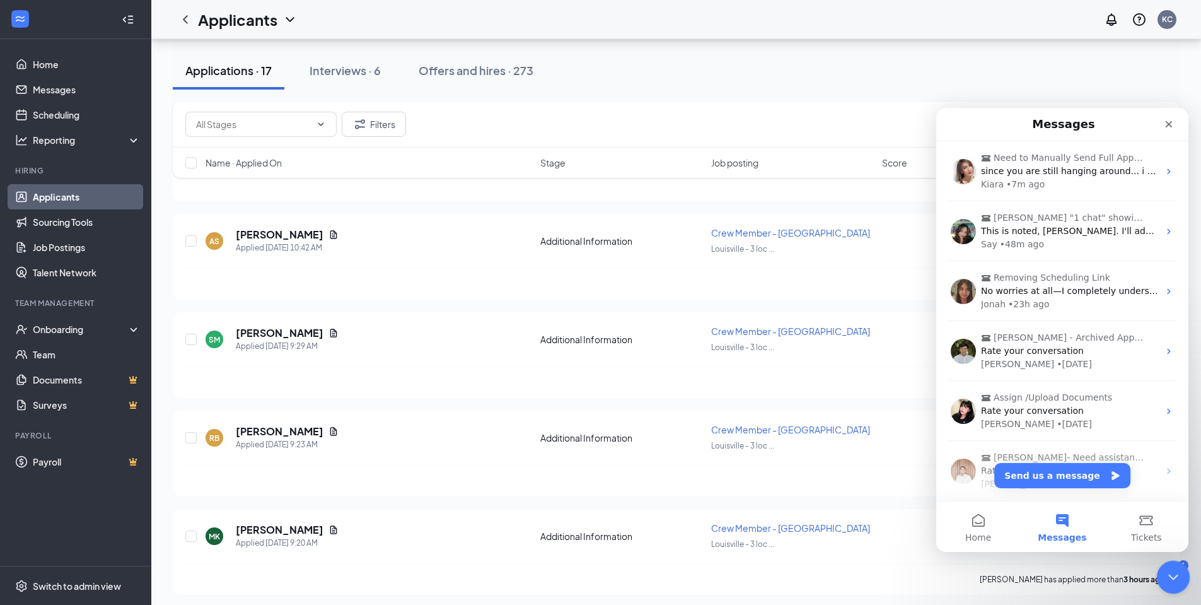
click at [1175, 573] on icon "Close Intercom Messenger" at bounding box center [1171, 575] width 9 height 5
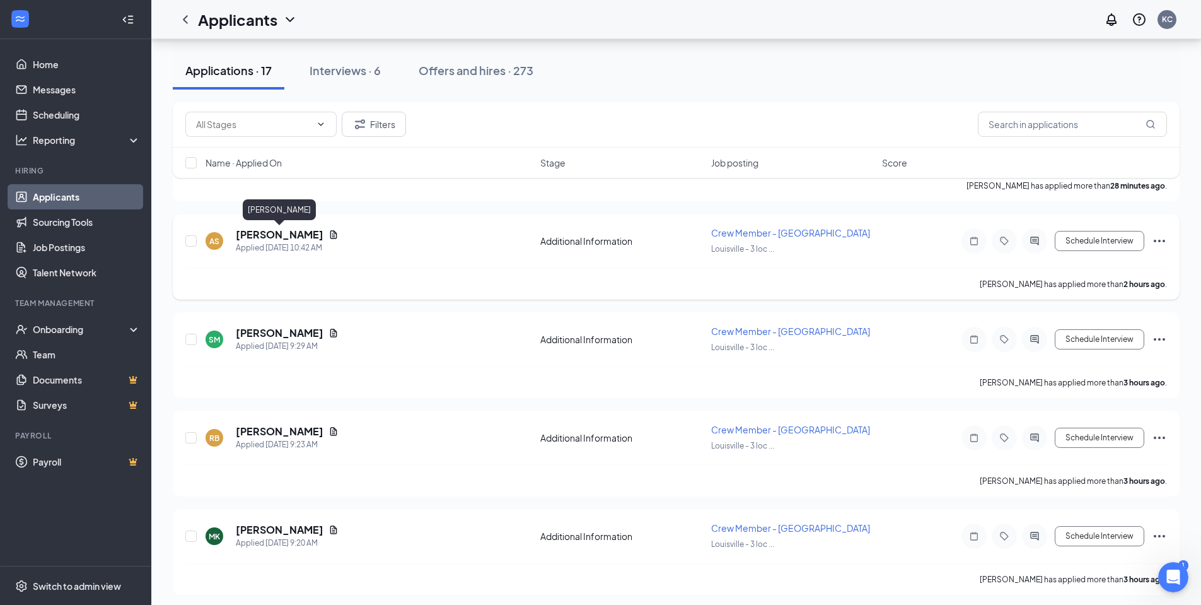
click at [267, 235] on h5 "[PERSON_NAME]" at bounding box center [280, 235] width 88 height 14
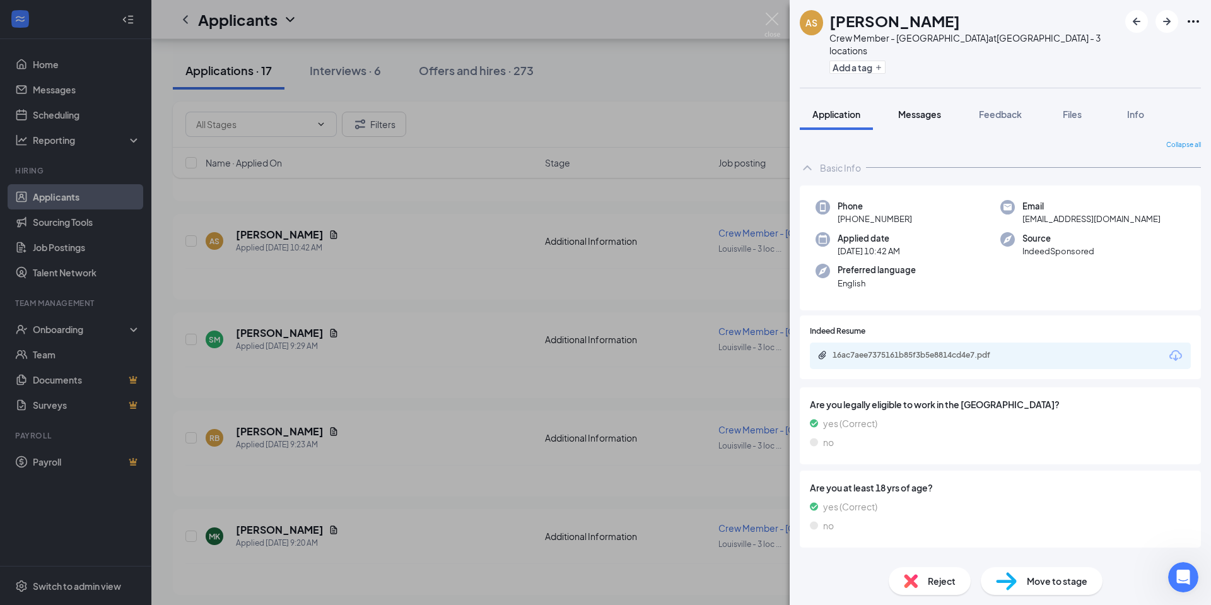
click at [926, 108] on span "Messages" at bounding box center [919, 113] width 43 height 11
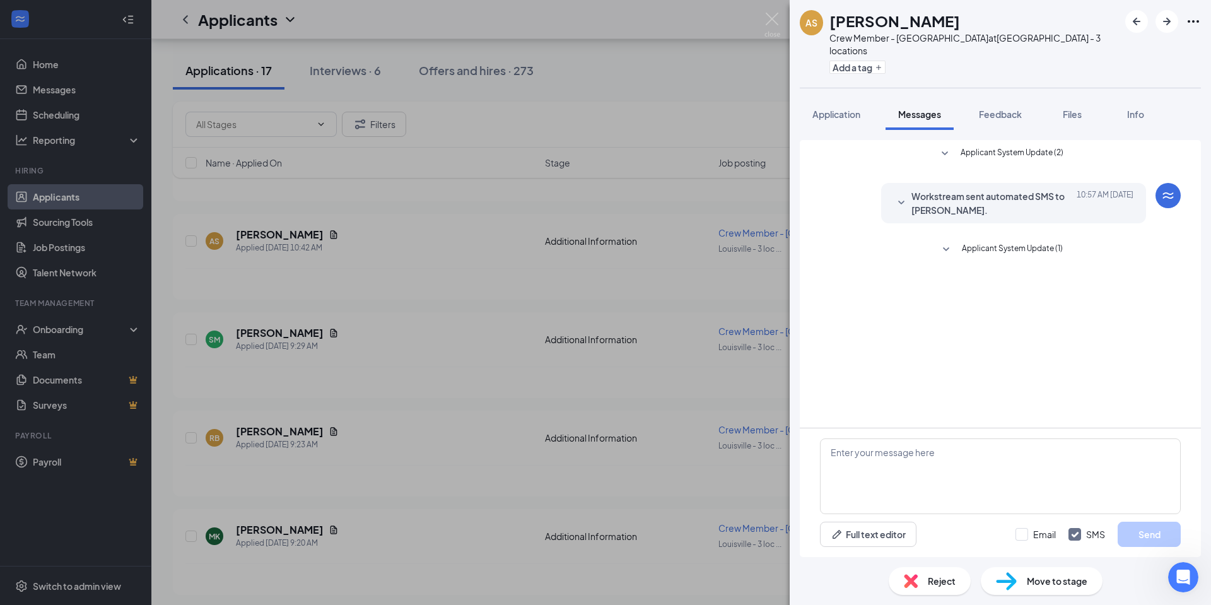
click at [946, 247] on icon "SmallChevronDown" at bounding box center [946, 249] width 6 height 4
click at [848, 108] on span "Application" at bounding box center [836, 113] width 48 height 11
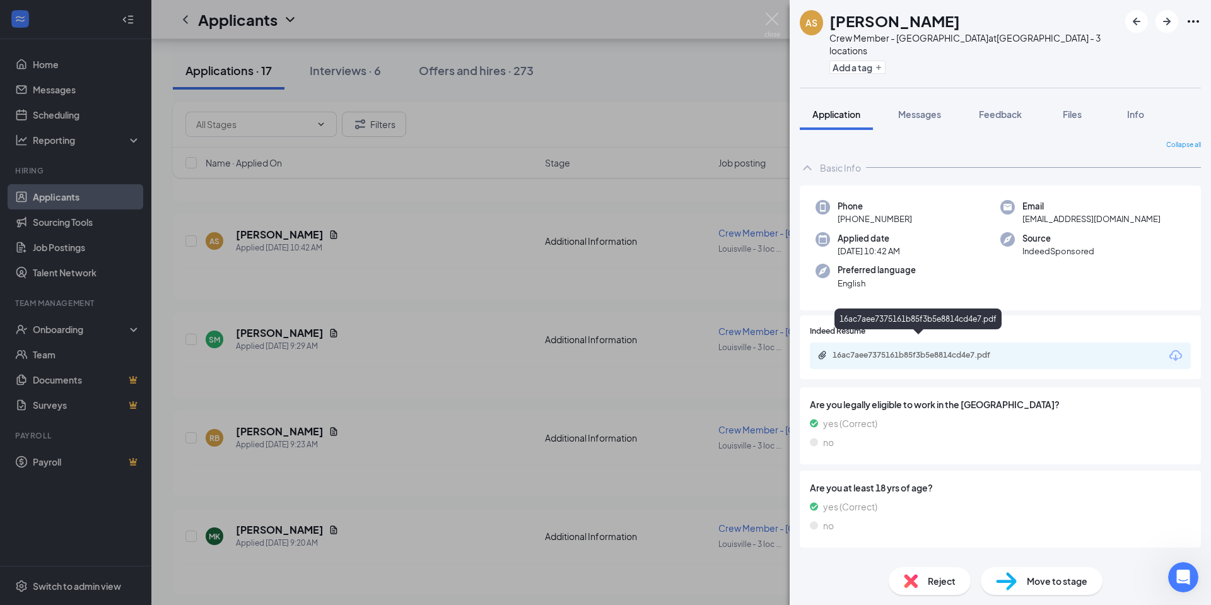
click at [905, 350] on div "16ac7aee7375161b85f3b5e8814cd4e7.pdf" at bounding box center [920, 355] width 177 height 10
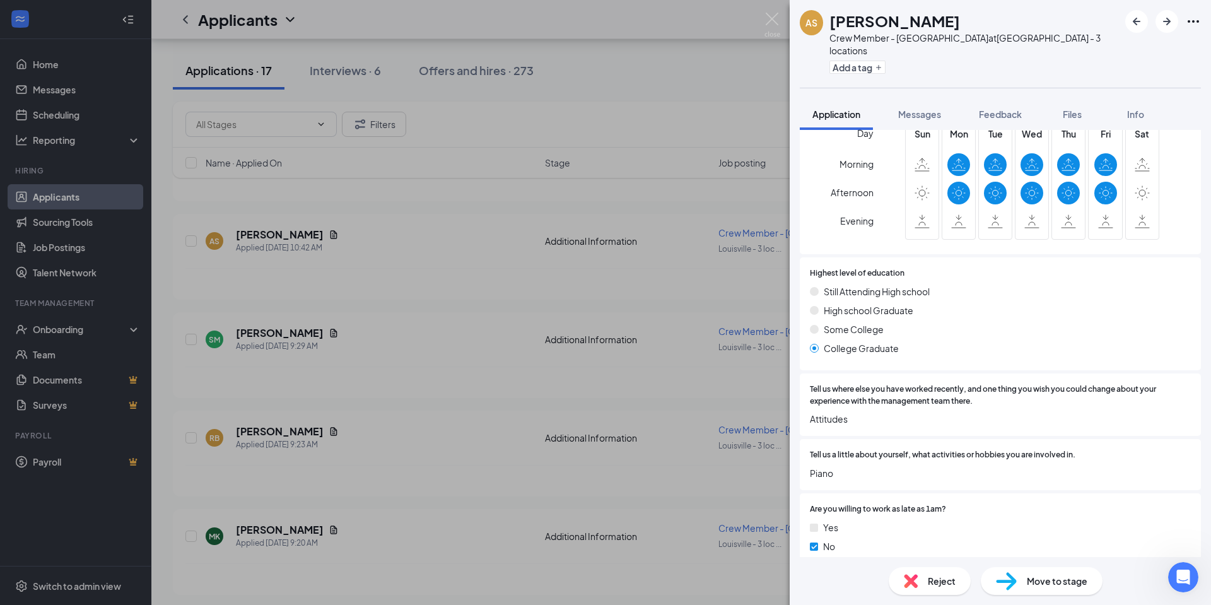
scroll to position [485, 0]
click at [910, 108] on span "Messages" at bounding box center [919, 113] width 43 height 11
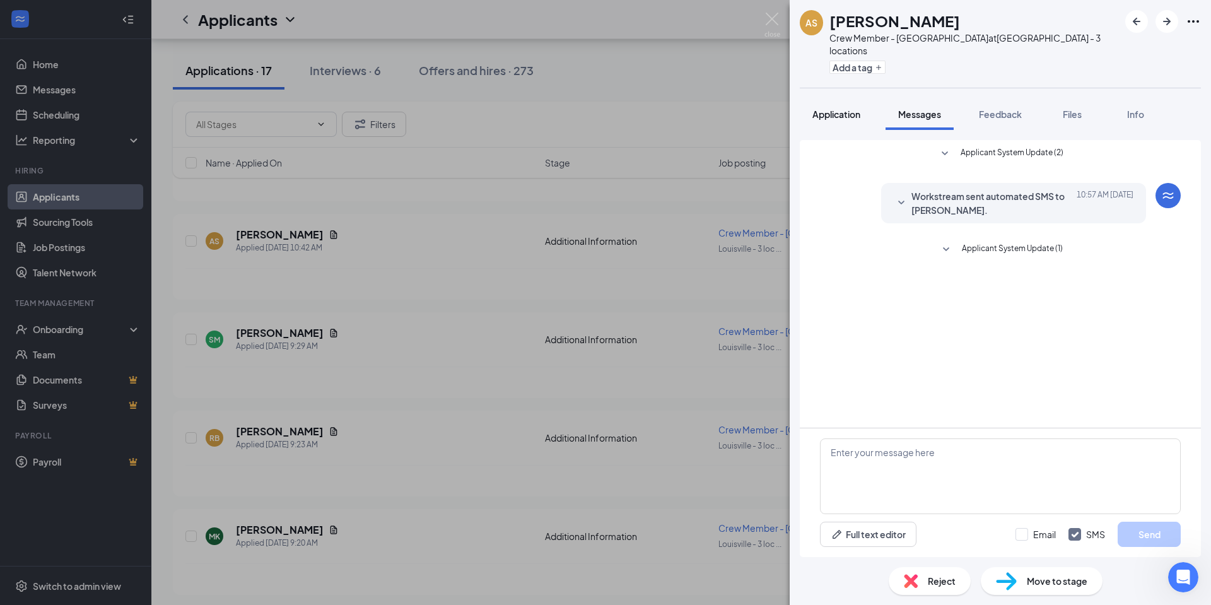
click at [849, 108] on span "Application" at bounding box center [836, 113] width 48 height 11
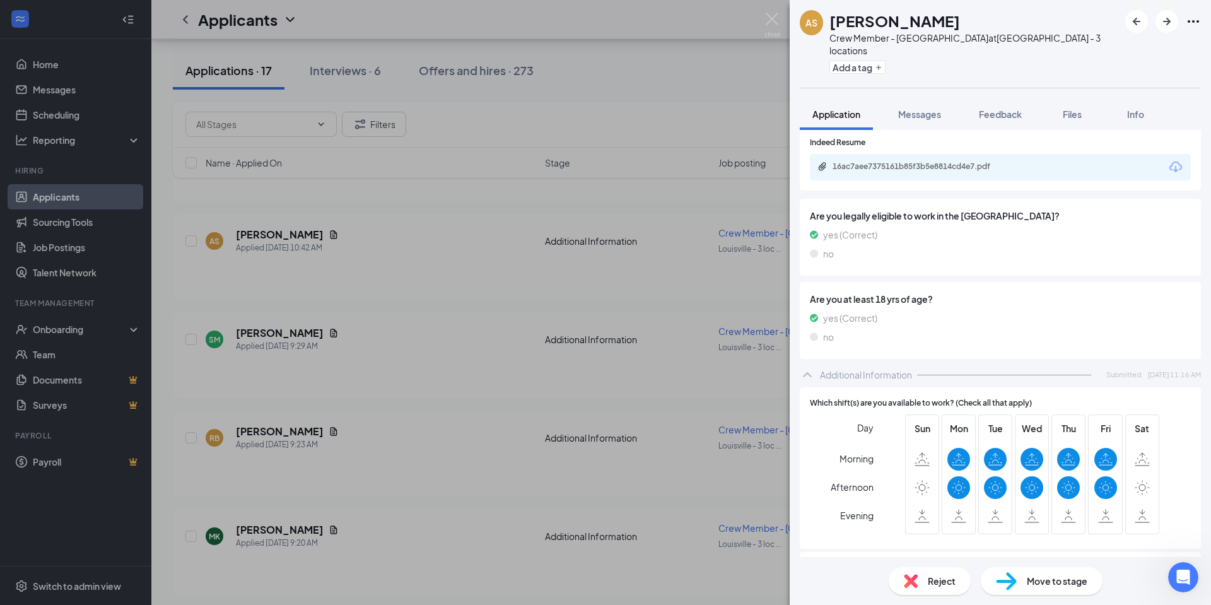
scroll to position [189, 0]
click at [924, 98] on button "Messages" at bounding box center [919, 114] width 68 height 32
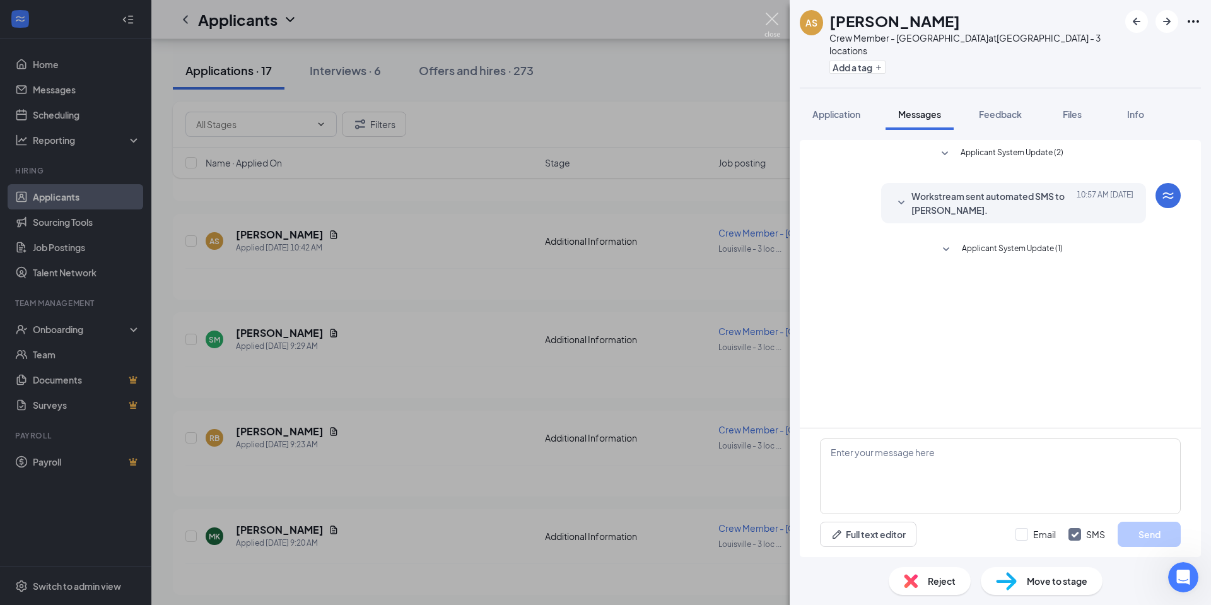
click at [769, 22] on img at bounding box center [772, 25] width 16 height 25
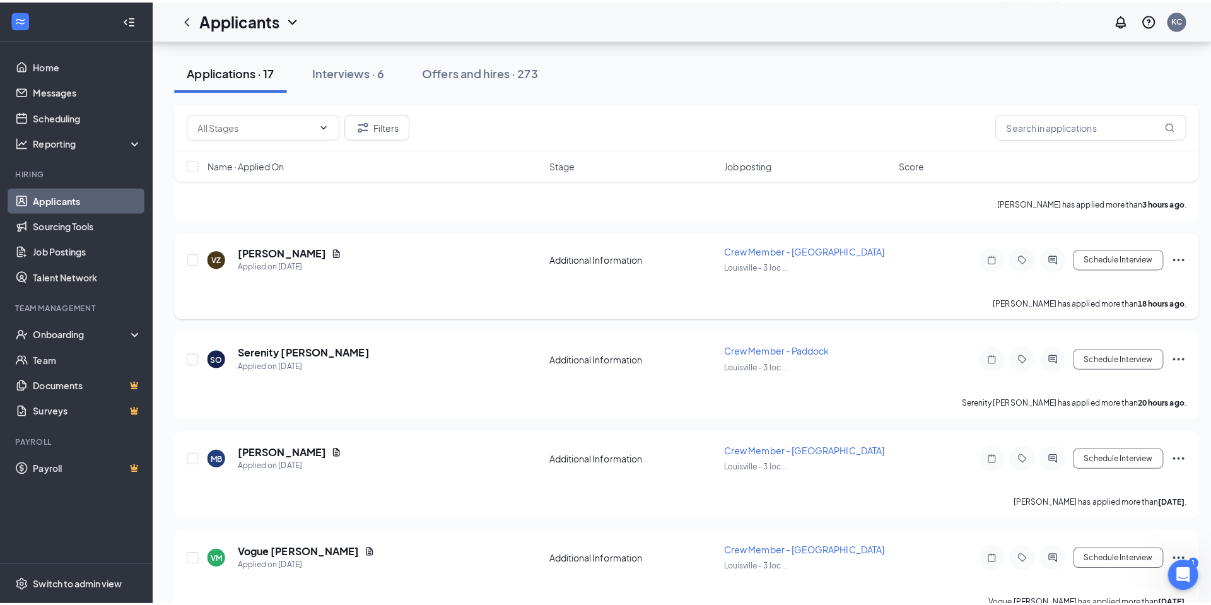
scroll to position [694, 0]
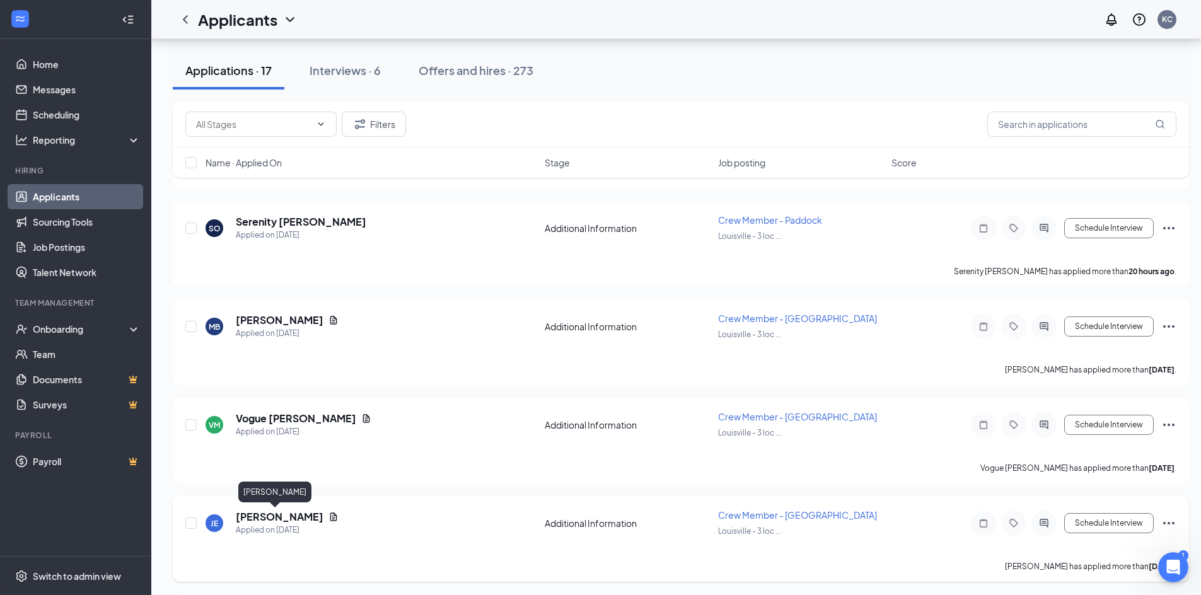
click at [262, 515] on h5 "[PERSON_NAME]" at bounding box center [280, 517] width 88 height 14
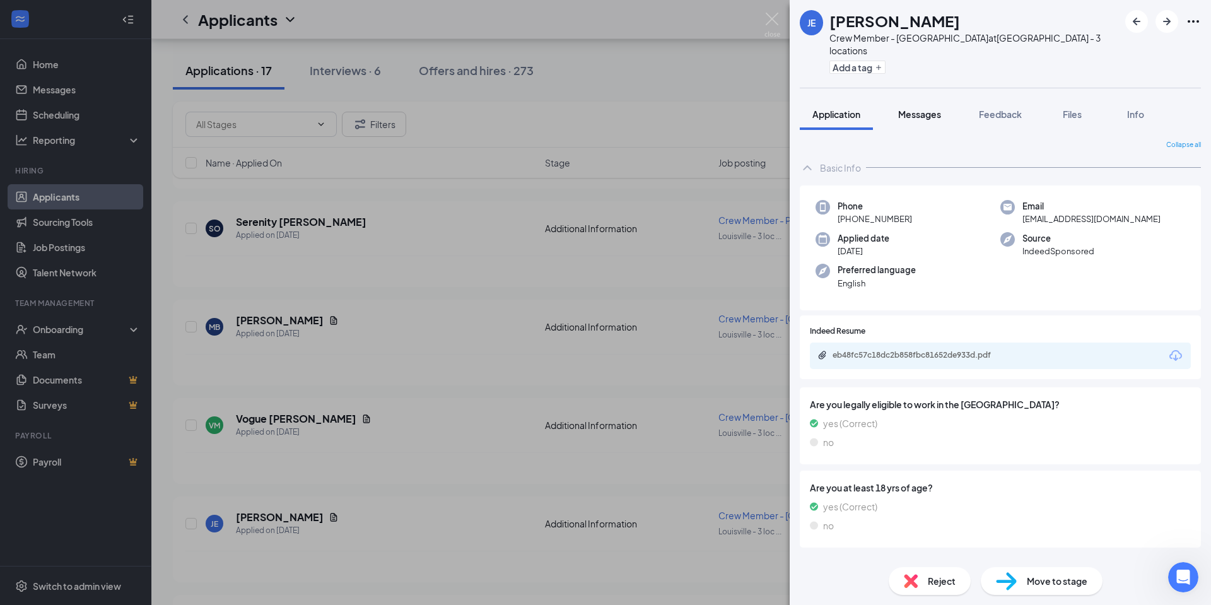
click at [929, 108] on span "Messages" at bounding box center [919, 113] width 43 height 11
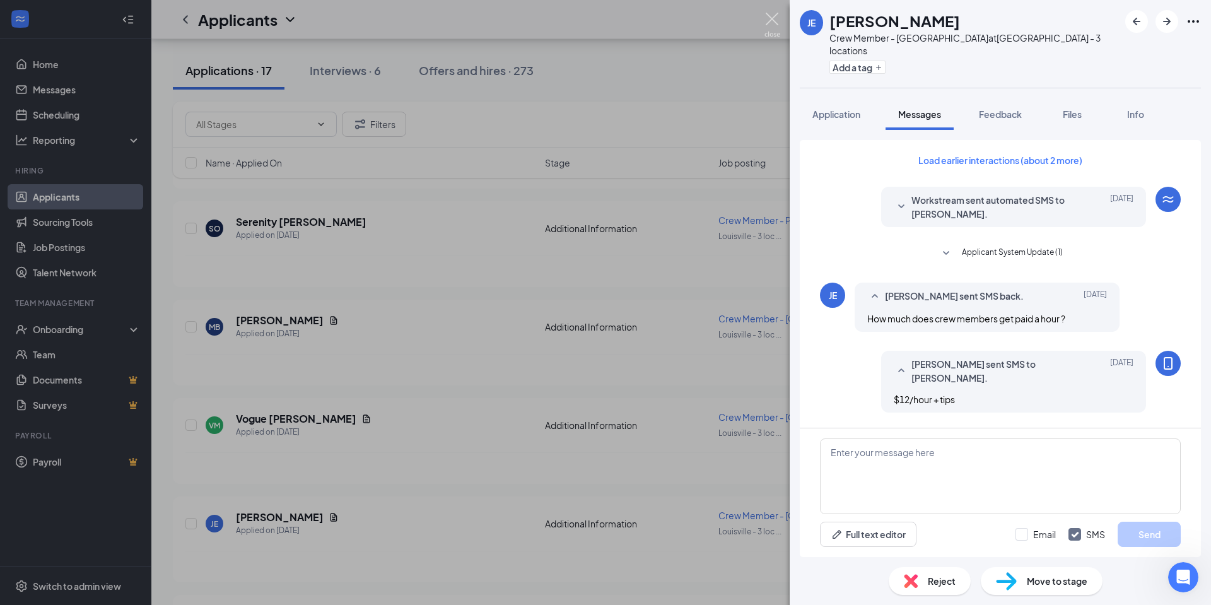
click at [777, 24] on img at bounding box center [772, 25] width 16 height 25
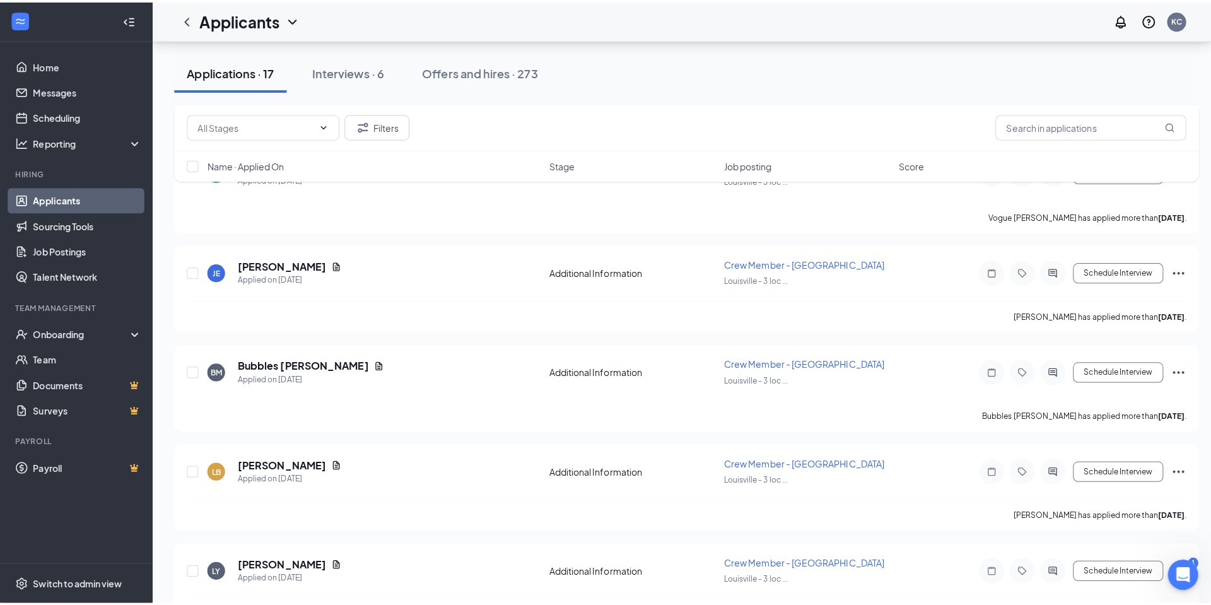
scroll to position [1072, 0]
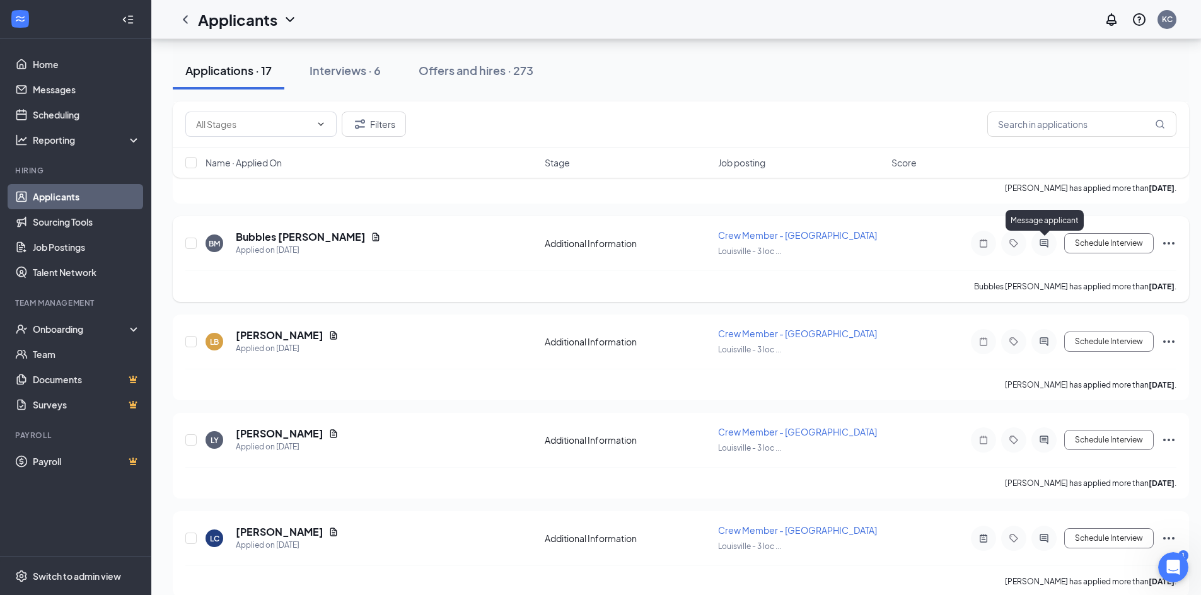
click at [1044, 245] on icon "ActiveChat" at bounding box center [1044, 243] width 8 height 8
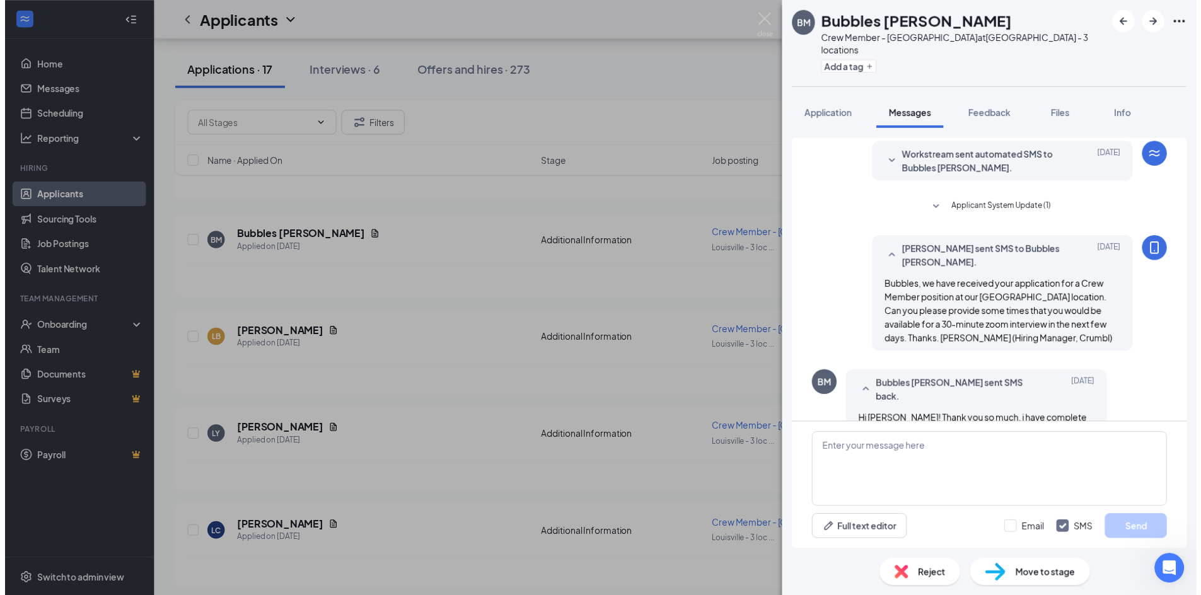
scroll to position [37, 0]
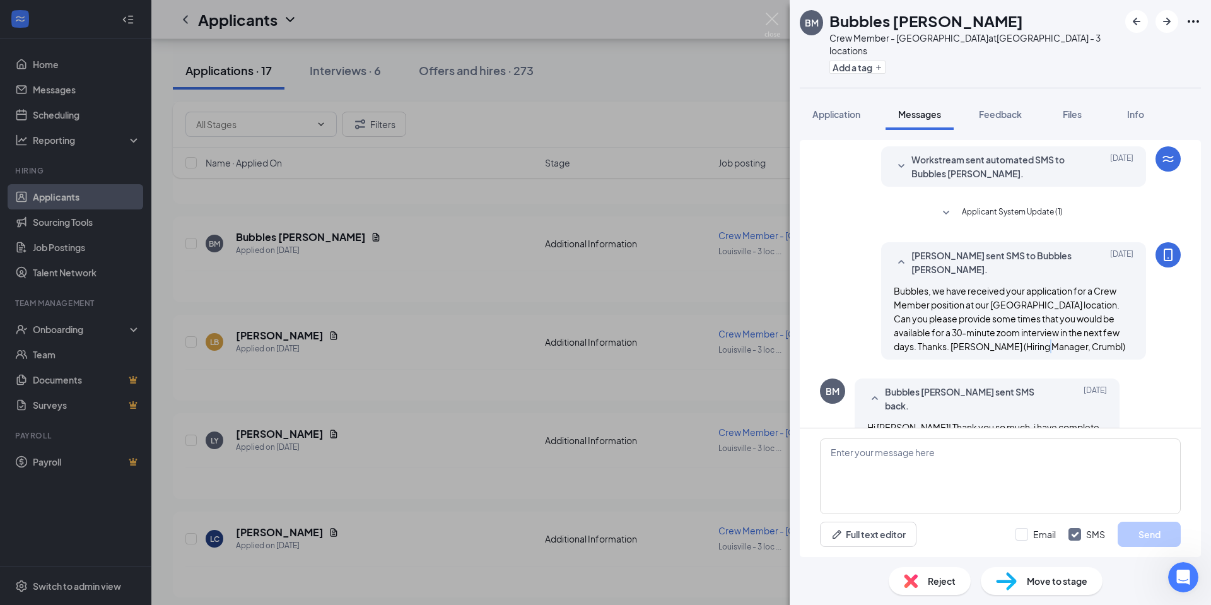
drag, startPoint x: 1027, startPoint y: 333, endPoint x: 1002, endPoint y: 334, distance: 25.3
click at [1002, 334] on div "Bubbles, we have received your application for a Crew Member position at our Fe…" at bounding box center [1013, 318] width 240 height 69
click at [1006, 334] on div "Bubbles, we have received your application for a Crew Member position at our Fe…" at bounding box center [1013, 318] width 240 height 69
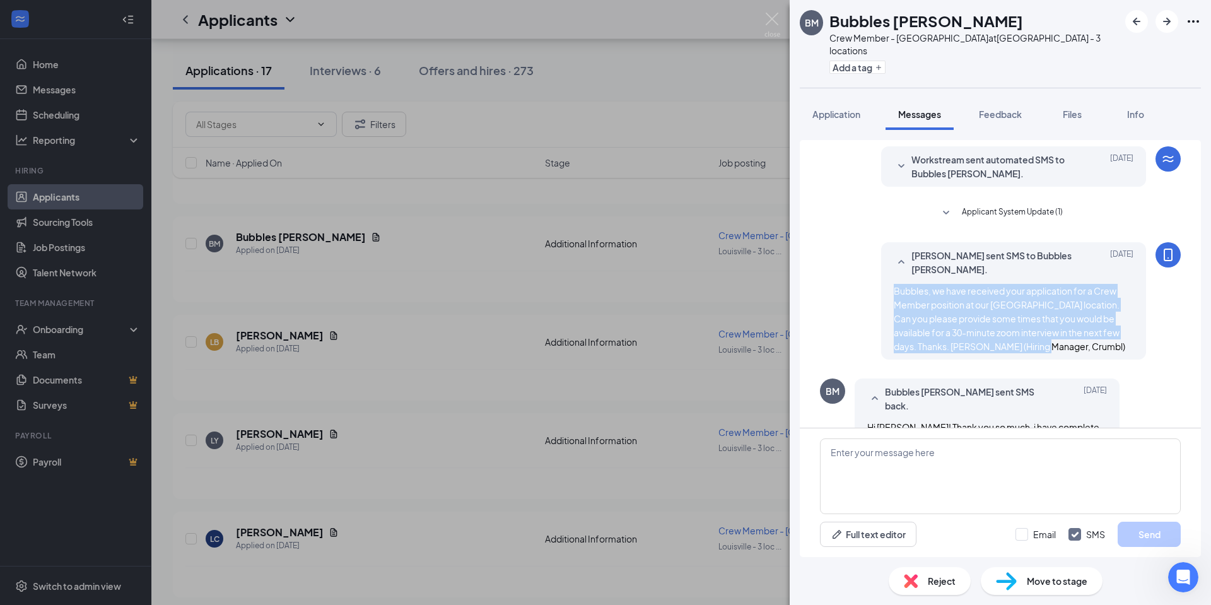
drag, startPoint x: 1006, startPoint y: 334, endPoint x: 852, endPoint y: 283, distance: 162.7
click at [852, 283] on div "Kari Cluff sent SMS to Bubbles Mcmillan. Sep 15 Bubbles, we have received your …" at bounding box center [1000, 304] width 361 height 124
copy span "Bubbles, we have received your application for a Crew Member position at our Fe…"
click at [772, 22] on img at bounding box center [772, 25] width 16 height 25
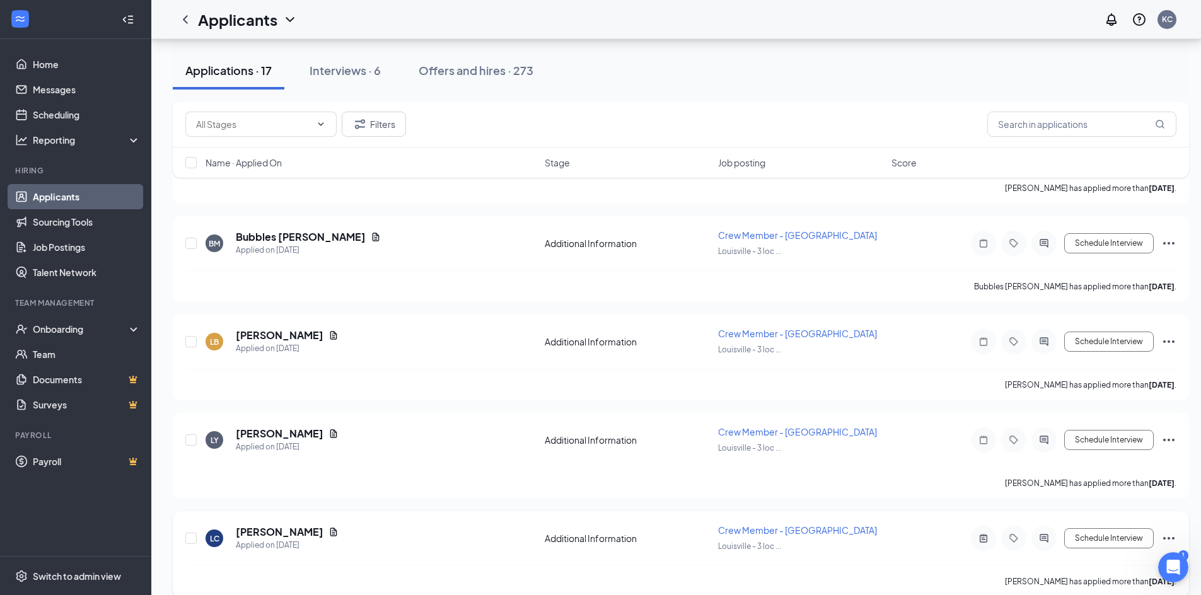
drag, startPoint x: 363, startPoint y: 438, endPoint x: 501, endPoint y: 489, distance: 146.6
click at [513, 532] on div "JL Jordan Leslie Applied Today 12:14 PM Additional Information Crew Member - Fe…" at bounding box center [681, 69] width 1016 height 1672
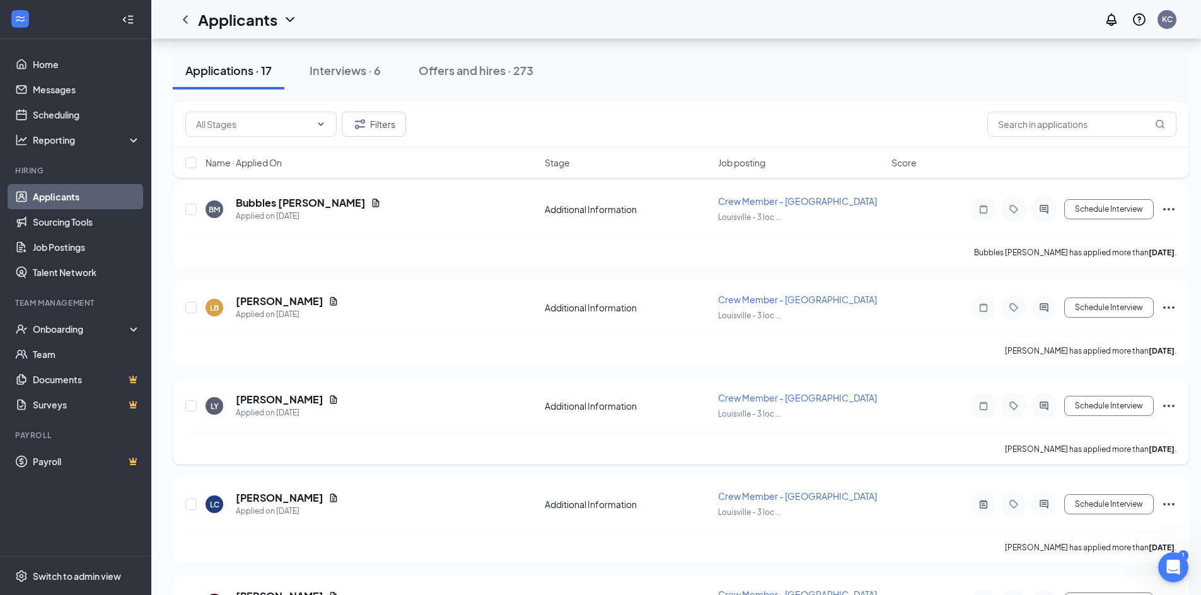
click at [478, 390] on div "LY Lyndia Yarnell Applied on Sep 12 Additional Information Crew Member - Fern C…" at bounding box center [681, 422] width 1016 height 86
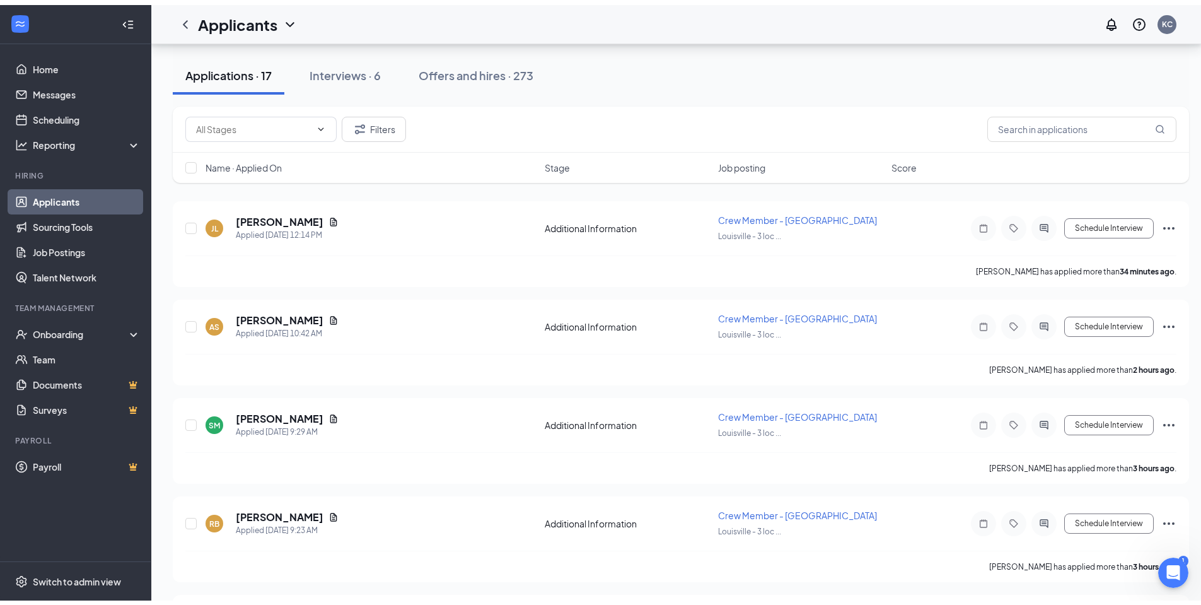
scroll to position [0, 0]
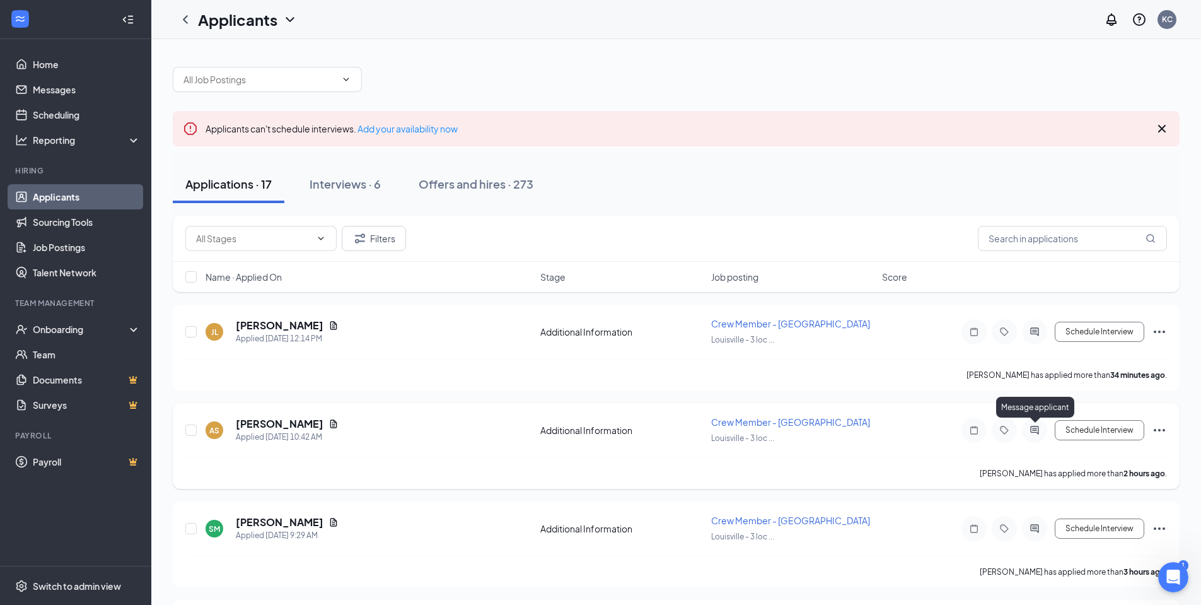
click at [1036, 432] on icon "ActiveChat" at bounding box center [1034, 430] width 8 height 8
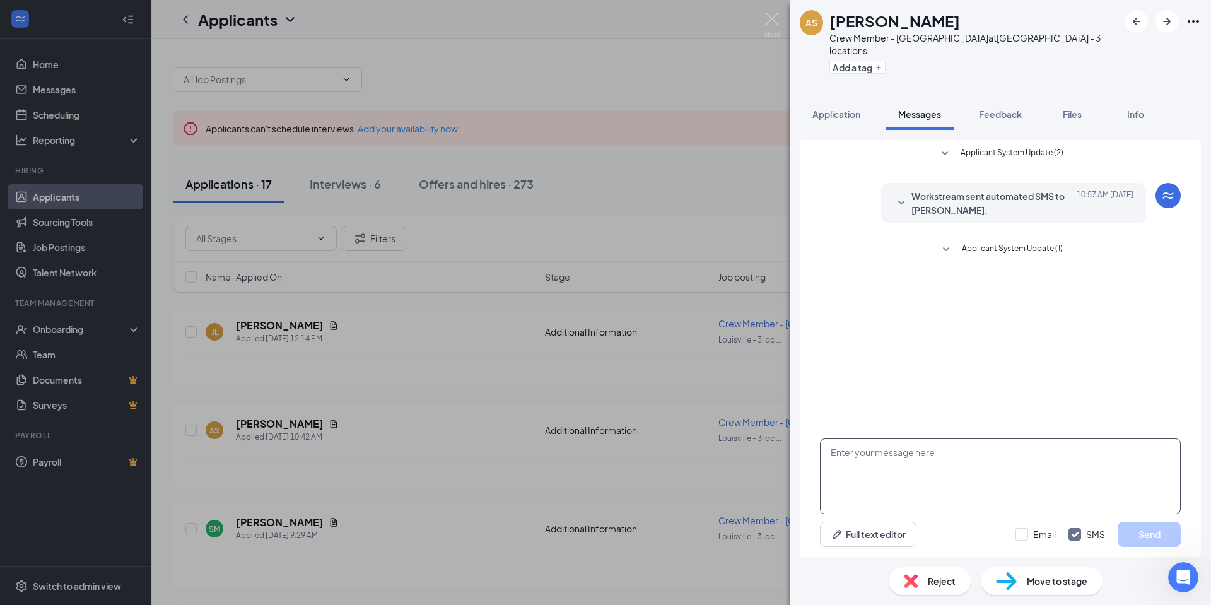
click at [896, 458] on textarea at bounding box center [1000, 476] width 361 height 76
paste textarea "…, we have received your application for a Crew Member position at our Fern Cre…"
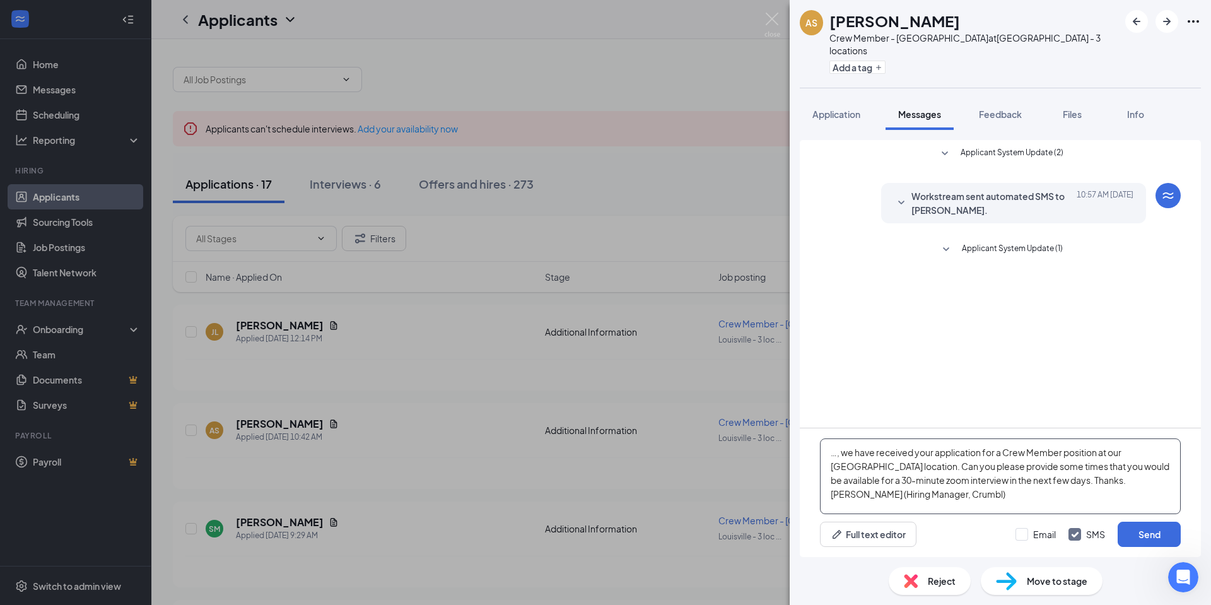
drag, startPoint x: 836, startPoint y: 453, endPoint x: 826, endPoint y: 454, distance: 10.2
click at [826, 454] on textarea "…, we have received your application for a Crew Member position at our Fern Cre…" at bounding box center [1000, 476] width 361 height 76
type textarea "Abby, we have received your application for a Crew Member position at our Fern …"
click at [1141, 533] on button "Send" at bounding box center [1148, 533] width 63 height 25
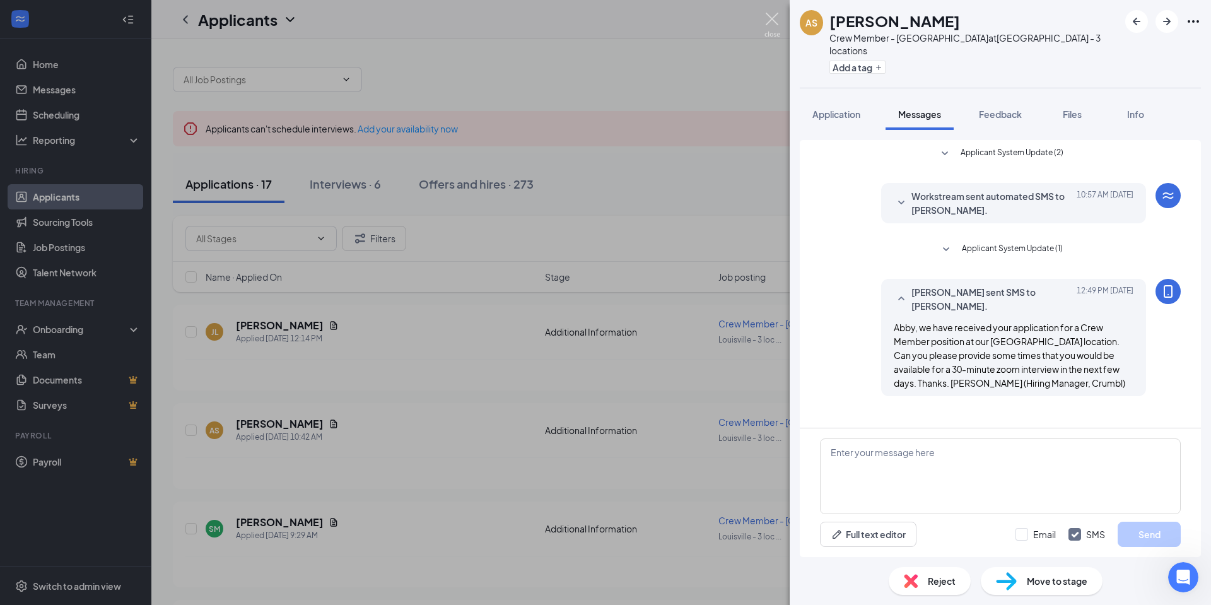
click at [773, 20] on img at bounding box center [772, 25] width 16 height 25
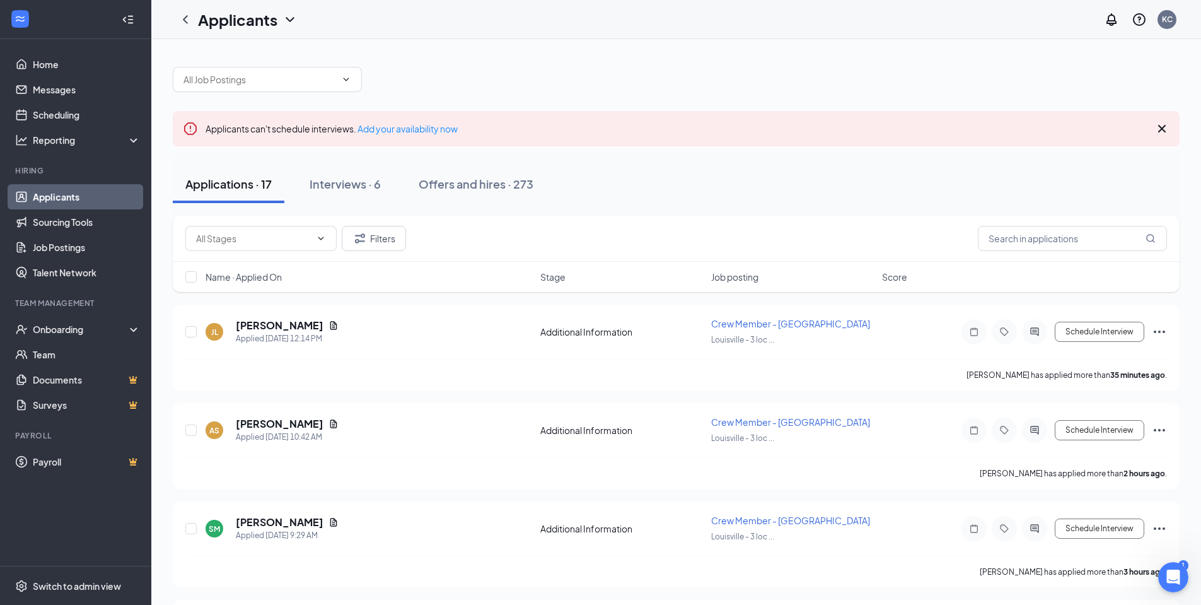
drag, startPoint x: 591, startPoint y: 259, endPoint x: 590, endPoint y: 265, distance: 7.0
click at [591, 262] on div "Additional Information (17) Filters Name · Applied On Stage Job posting Score" at bounding box center [676, 254] width 1007 height 76
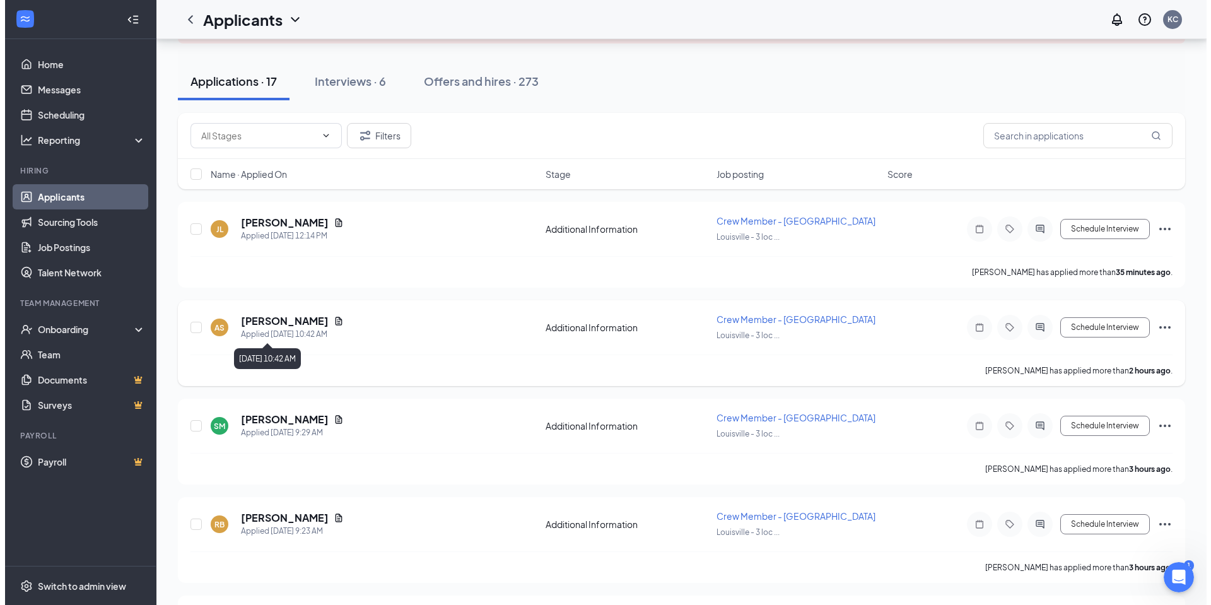
scroll to position [126, 0]
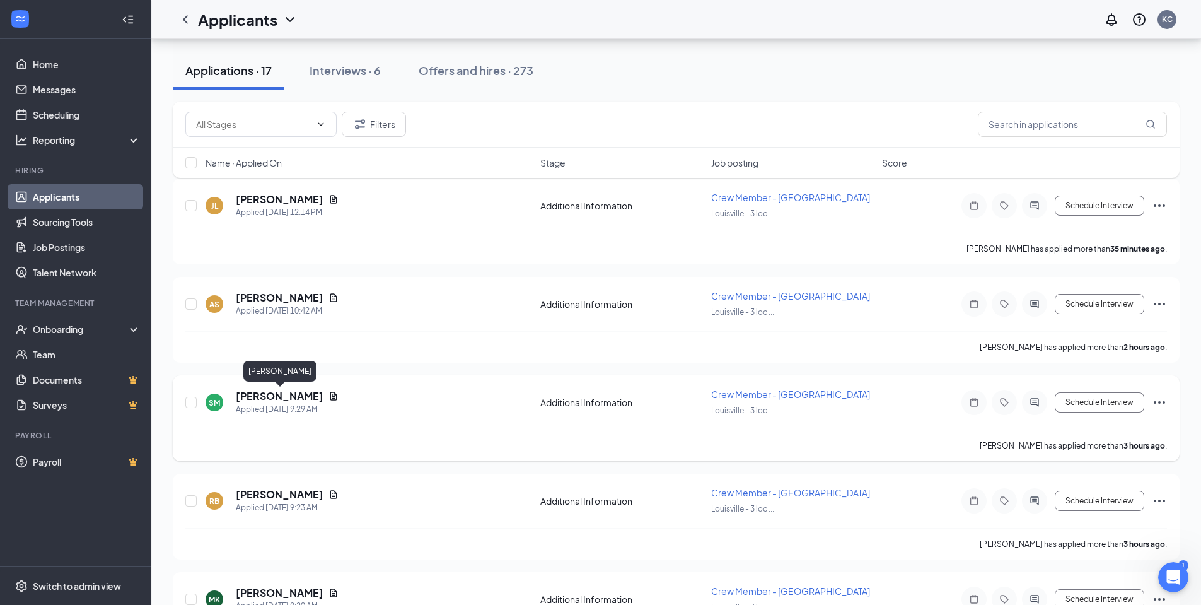
click at [276, 397] on h5 "[PERSON_NAME]" at bounding box center [280, 396] width 88 height 14
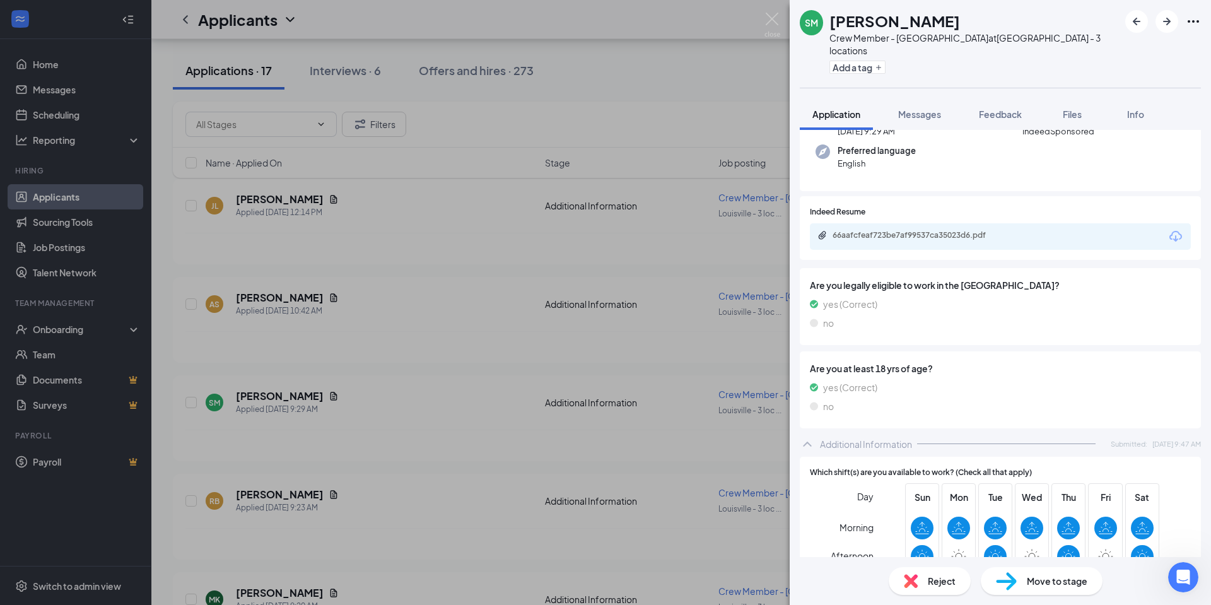
scroll to position [127, 0]
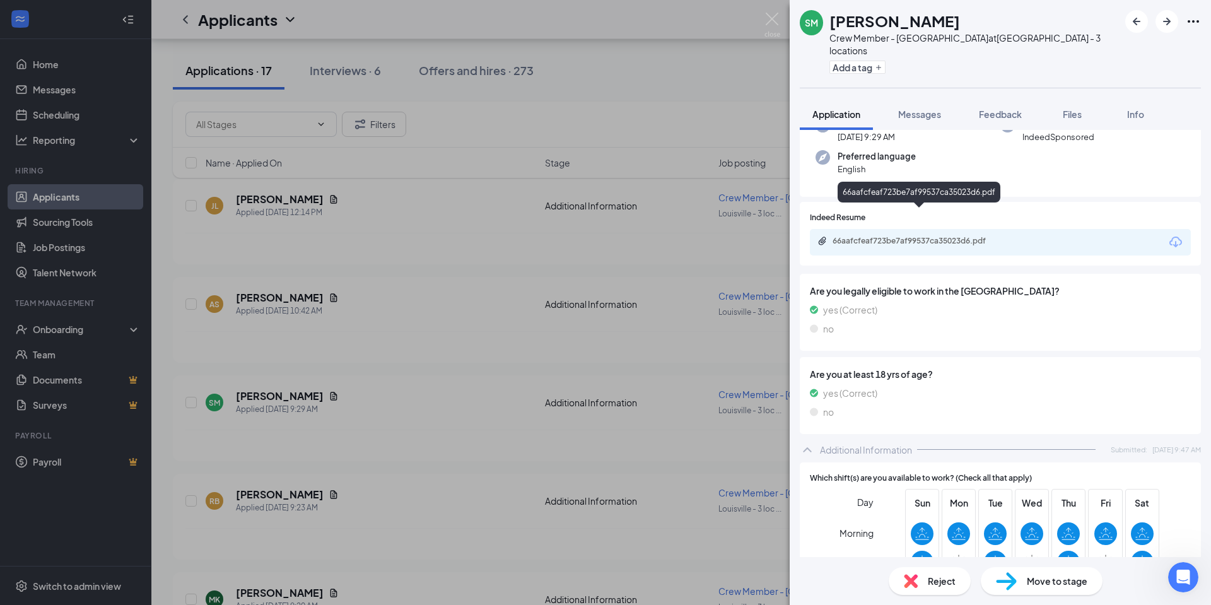
click at [913, 236] on div "66aafcfeaf723be7af99537ca35023d6.pdf" at bounding box center [920, 241] width 177 height 10
click at [918, 110] on button "Messages" at bounding box center [919, 114] width 68 height 32
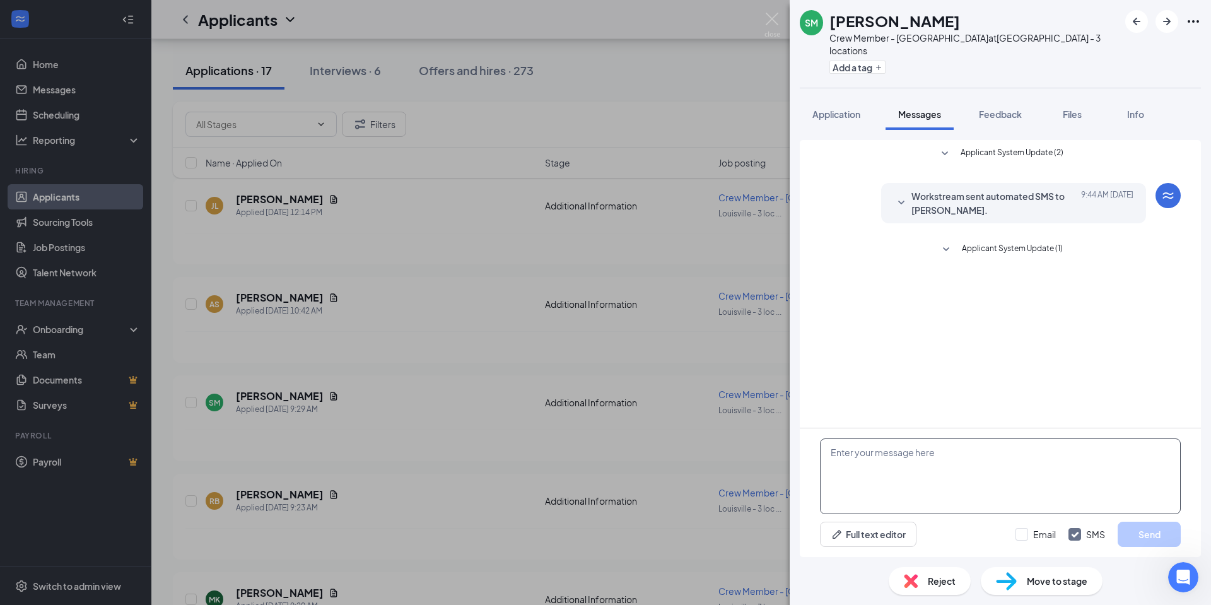
click at [850, 455] on textarea at bounding box center [1000, 476] width 361 height 76
paste textarea "…, we have received your application for a Crew Member position at our Fern Cre…"
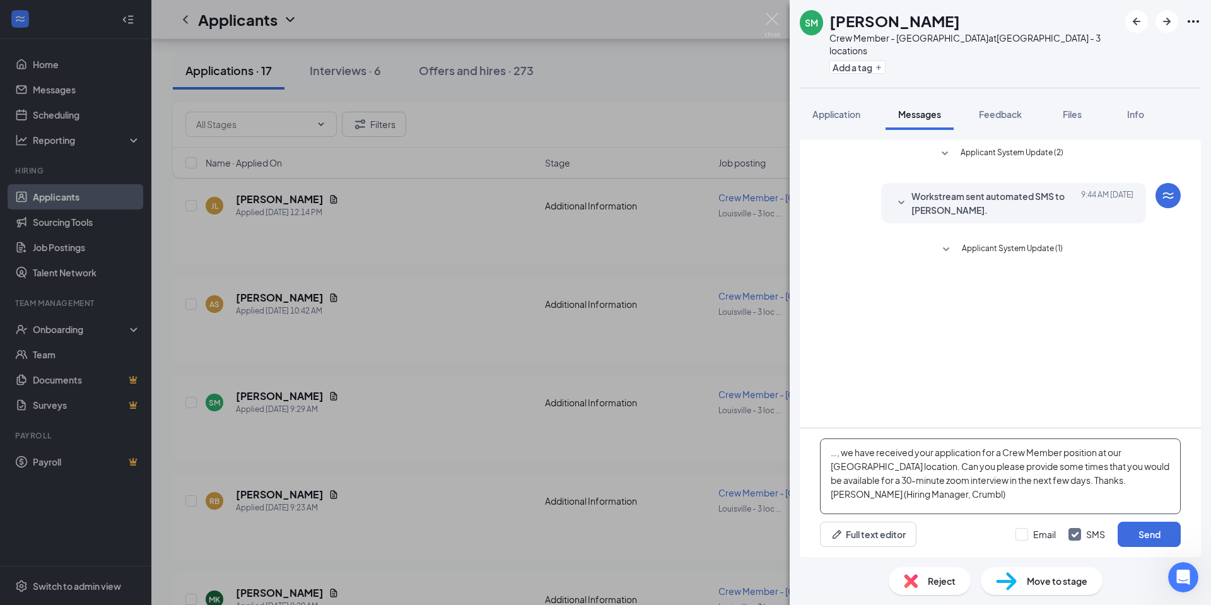
drag, startPoint x: 837, startPoint y: 455, endPoint x: 817, endPoint y: 455, distance: 20.2
click at [817, 455] on div "…, we have received your application for a Crew Member position at our Fern Cre…" at bounding box center [1000, 492] width 401 height 129
type textarea "Savannah, we have received your application for a Crew Member position at our F…"
click at [1153, 535] on button "Send" at bounding box center [1148, 533] width 63 height 25
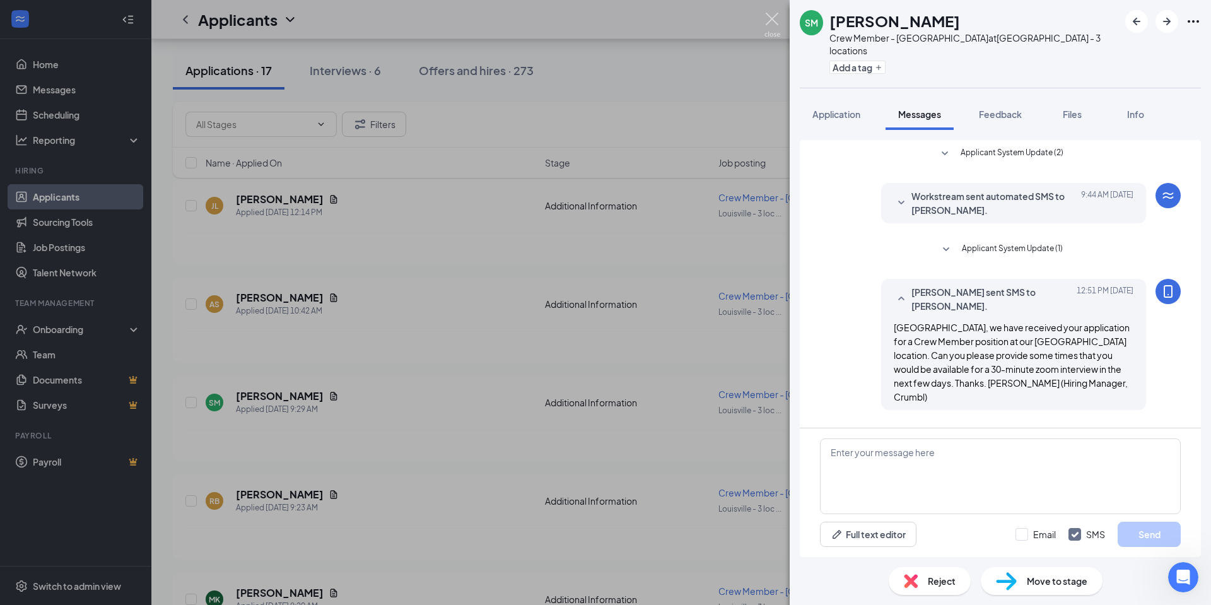
click at [772, 19] on img at bounding box center [772, 25] width 16 height 25
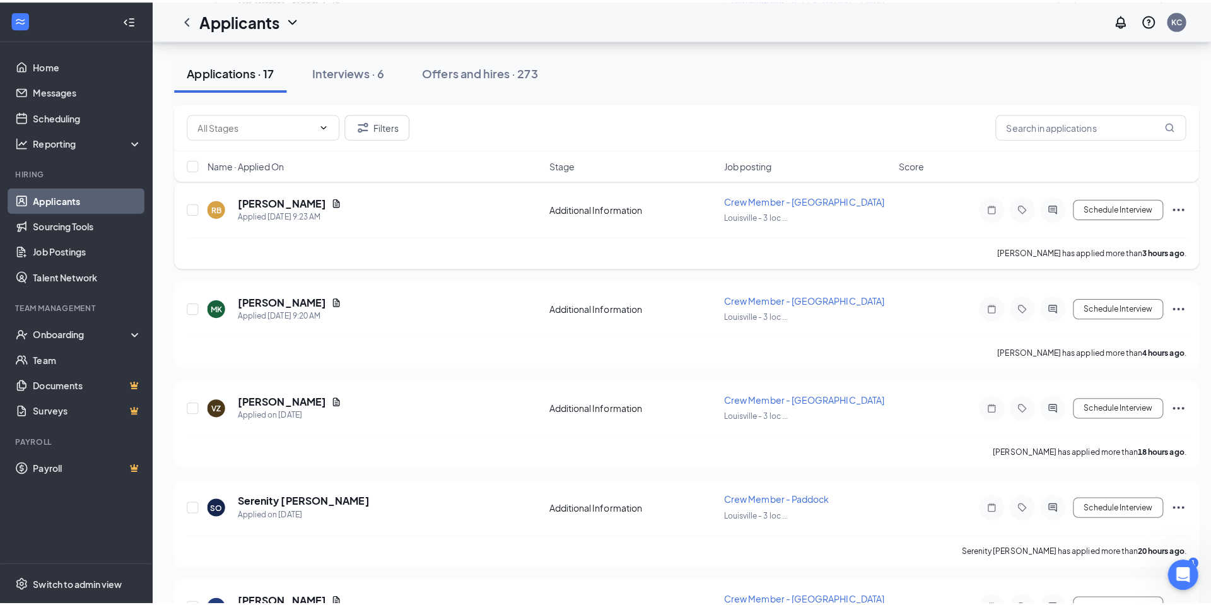
scroll to position [441, 0]
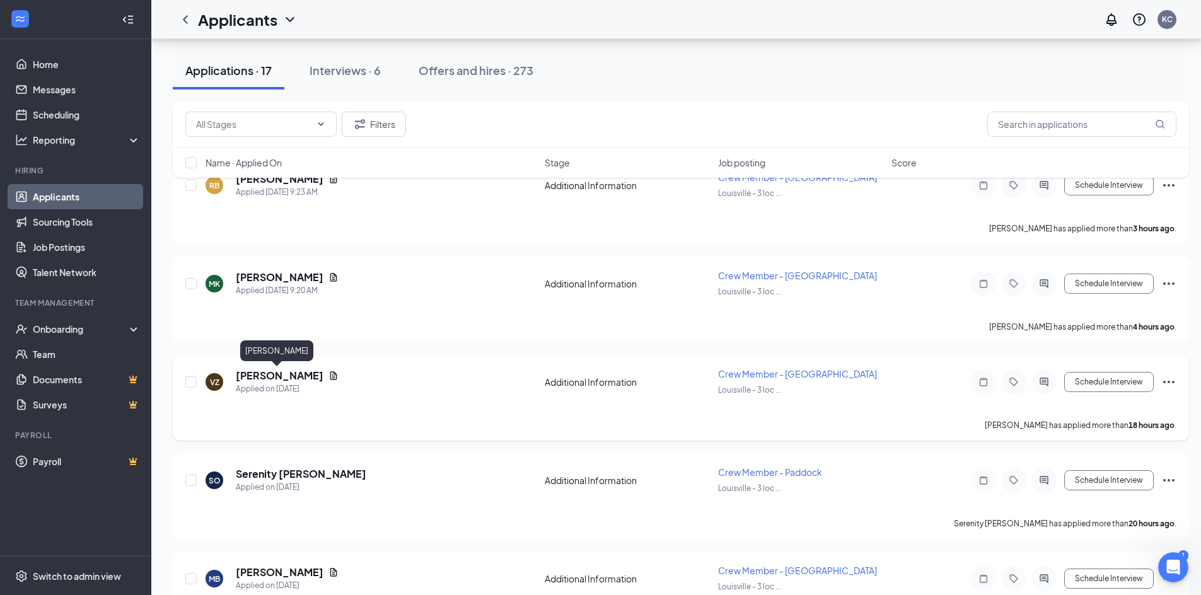
click at [271, 376] on h5 "[PERSON_NAME]" at bounding box center [280, 376] width 88 height 14
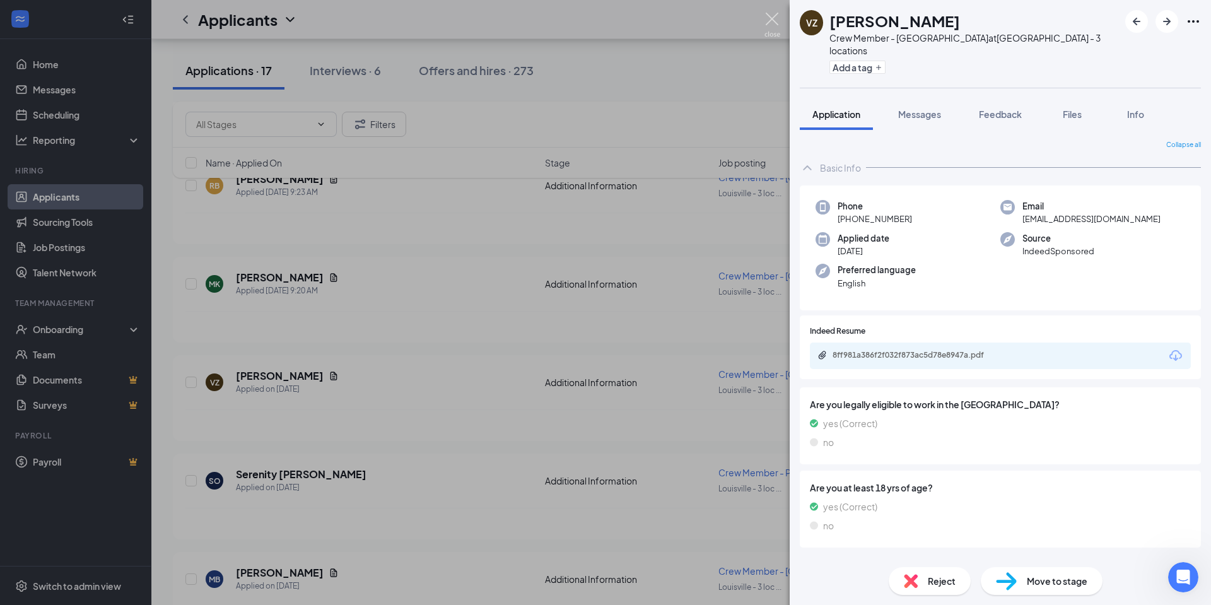
click at [771, 21] on img at bounding box center [772, 25] width 16 height 25
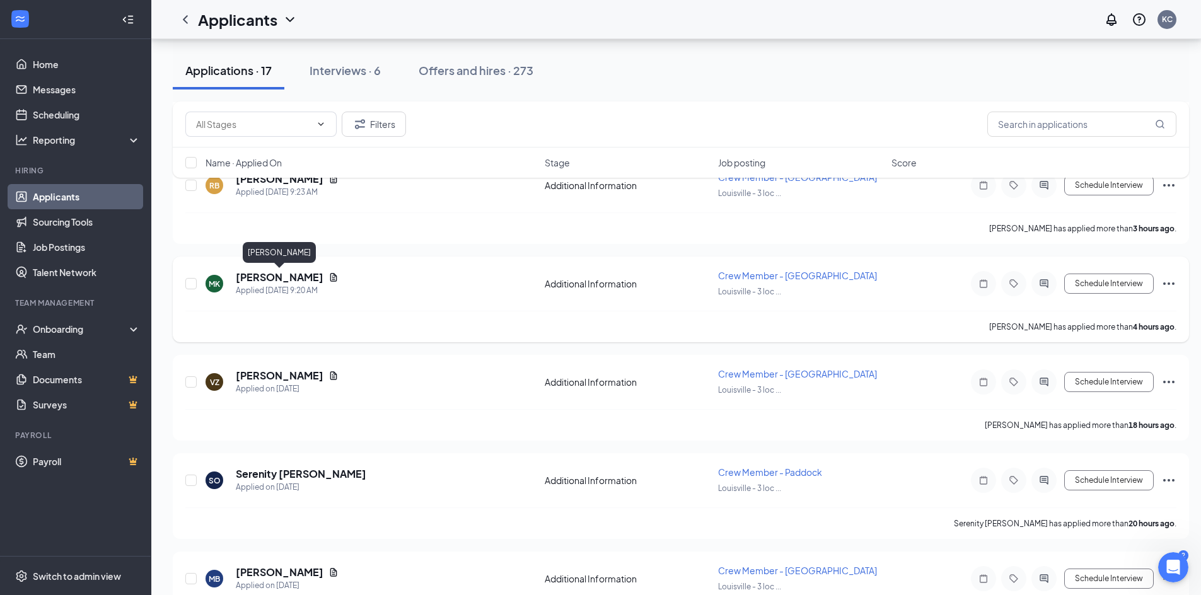
click at [273, 280] on h5 "[PERSON_NAME]" at bounding box center [280, 278] width 88 height 14
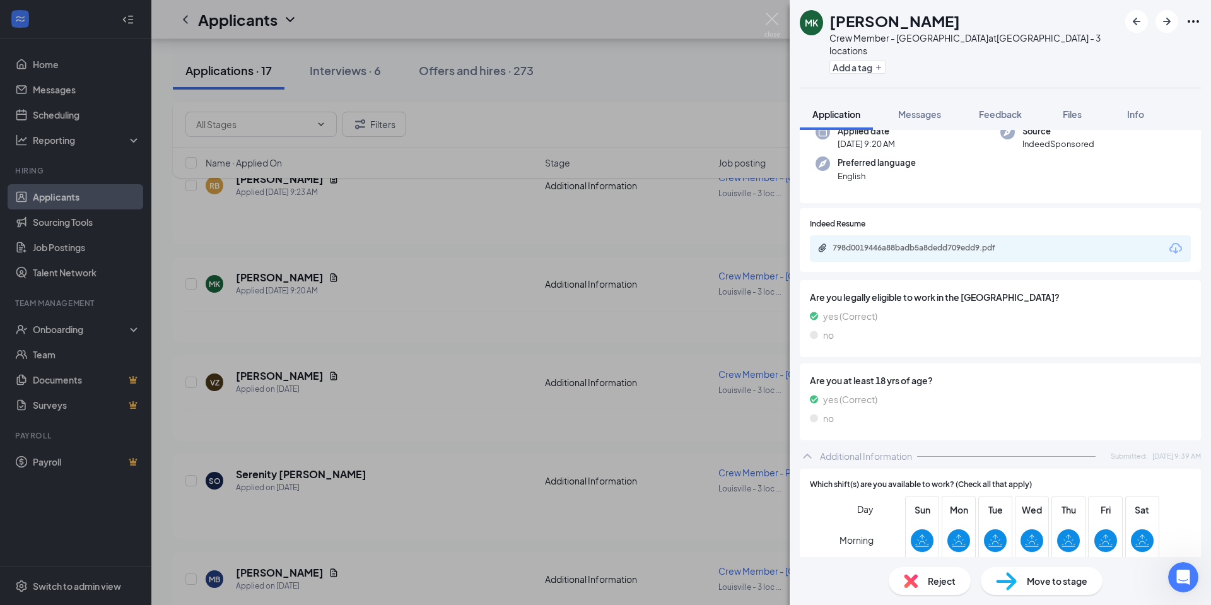
scroll to position [57, 0]
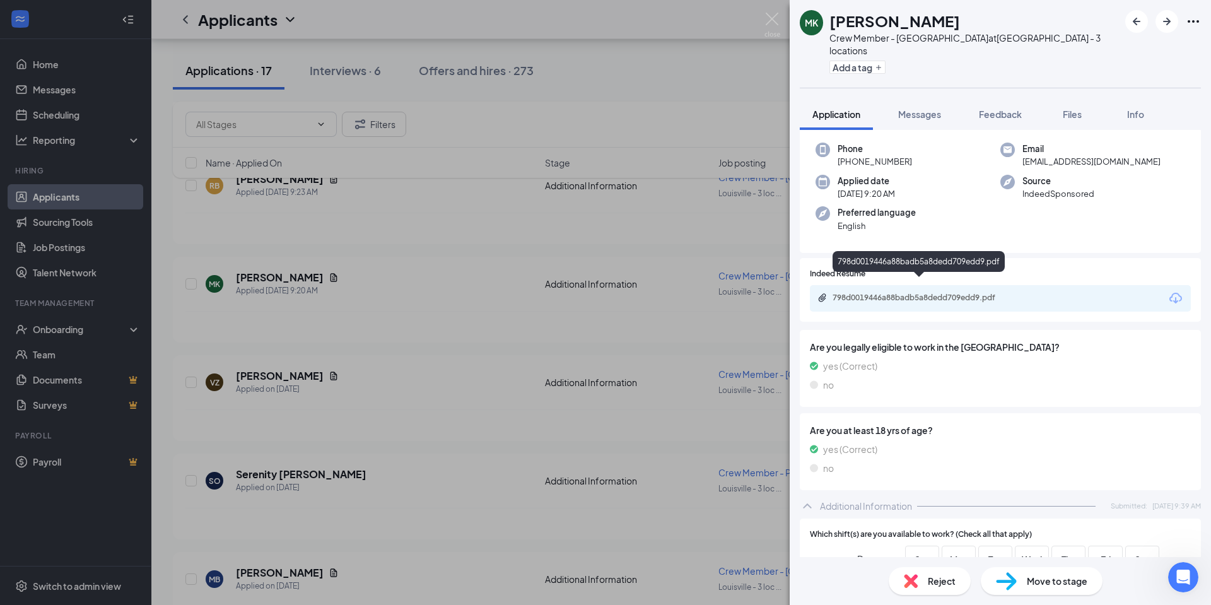
click at [883, 293] on div "798d0019446a88badb5a8dedd709edd9.pdf" at bounding box center [920, 298] width 177 height 10
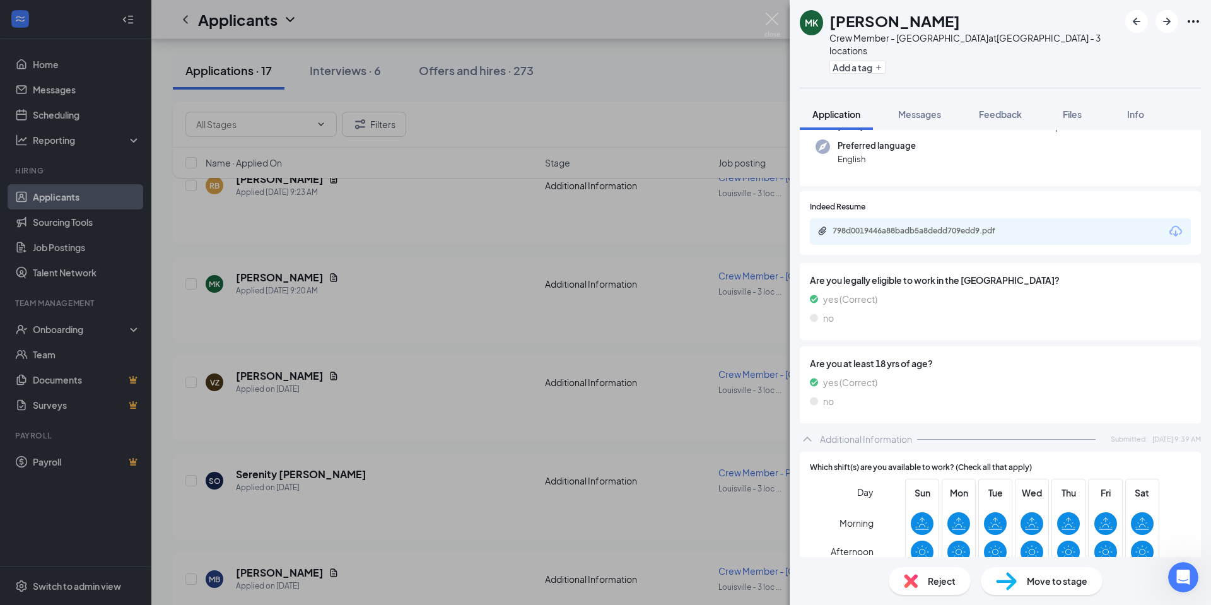
scroll to position [120, 0]
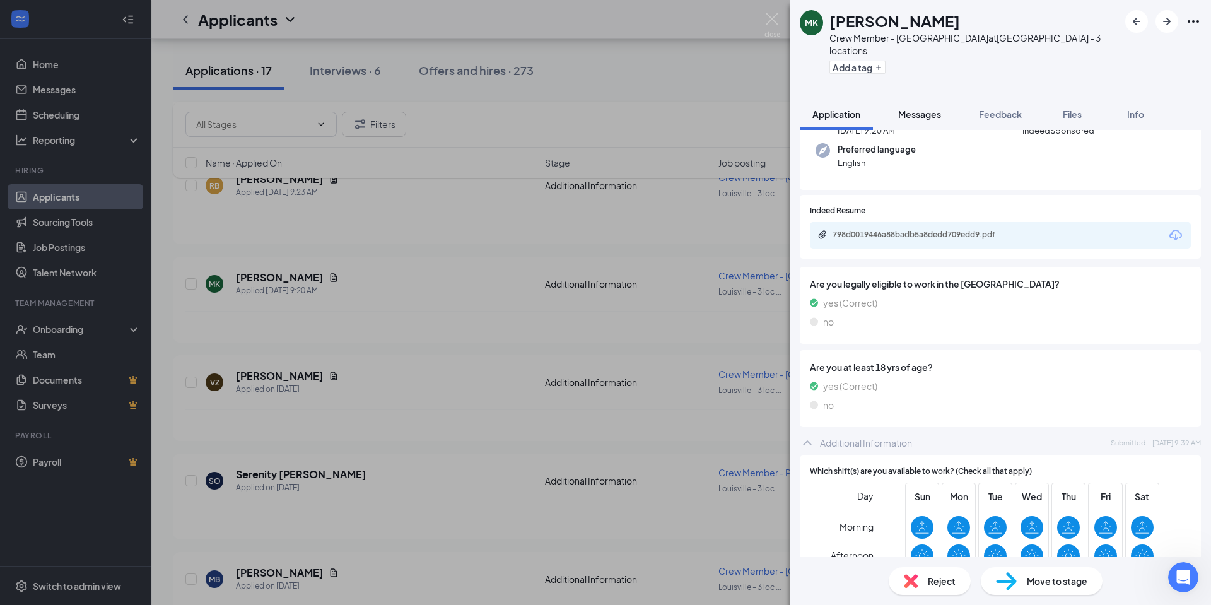
click at [921, 108] on span "Messages" at bounding box center [919, 113] width 43 height 11
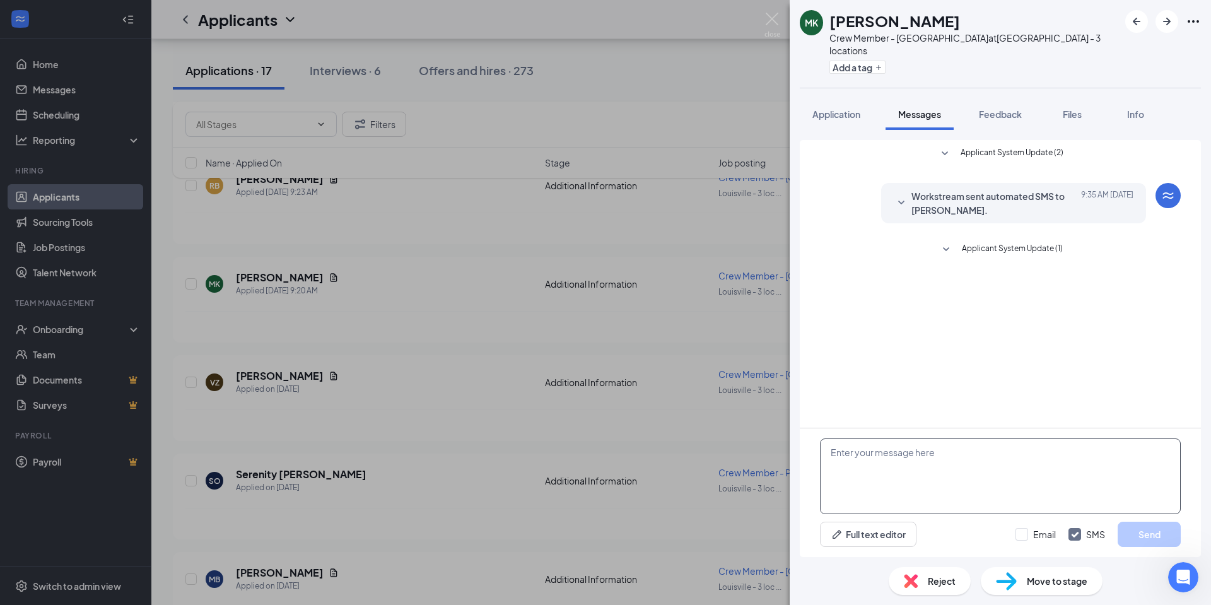
click at [859, 457] on textarea at bounding box center [1000, 476] width 361 height 76
paste textarea "…, we have received your application for a Crew Member position at our Fern Cre…"
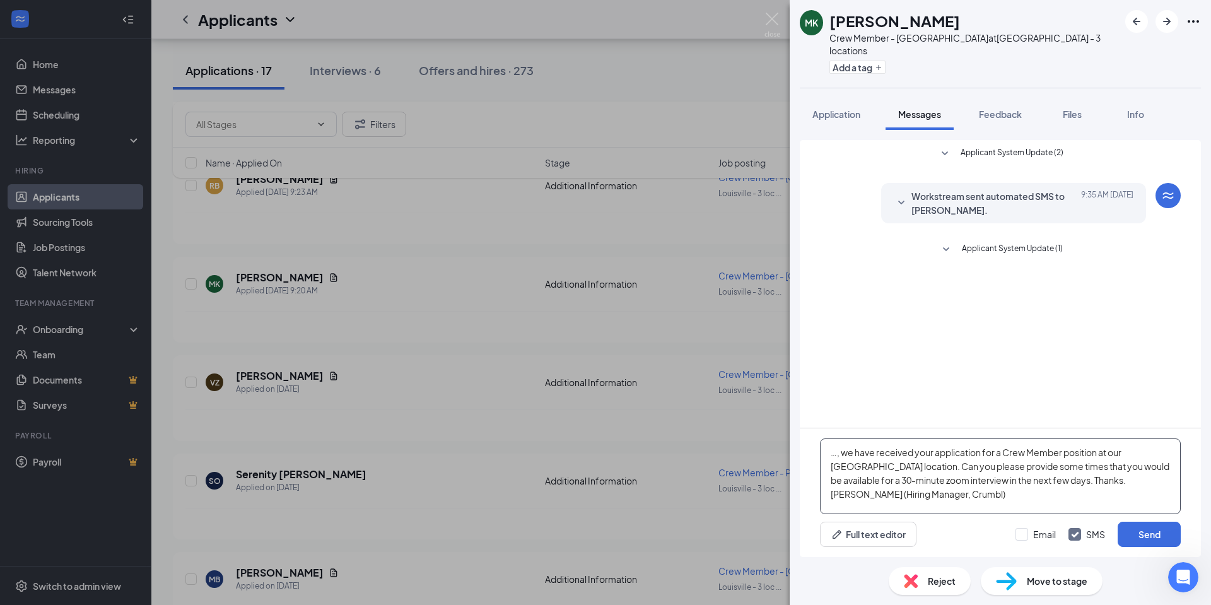
drag, startPoint x: 836, startPoint y: 452, endPoint x: 806, endPoint y: 451, distance: 29.7
click at [806, 451] on div "…, we have received your application for a Crew Member position at our Fern Cre…" at bounding box center [1000, 492] width 401 height 129
type textarea "[PERSON_NAME], we have received your application for a Crew Member position at …"
click at [1141, 534] on button "Send" at bounding box center [1148, 533] width 63 height 25
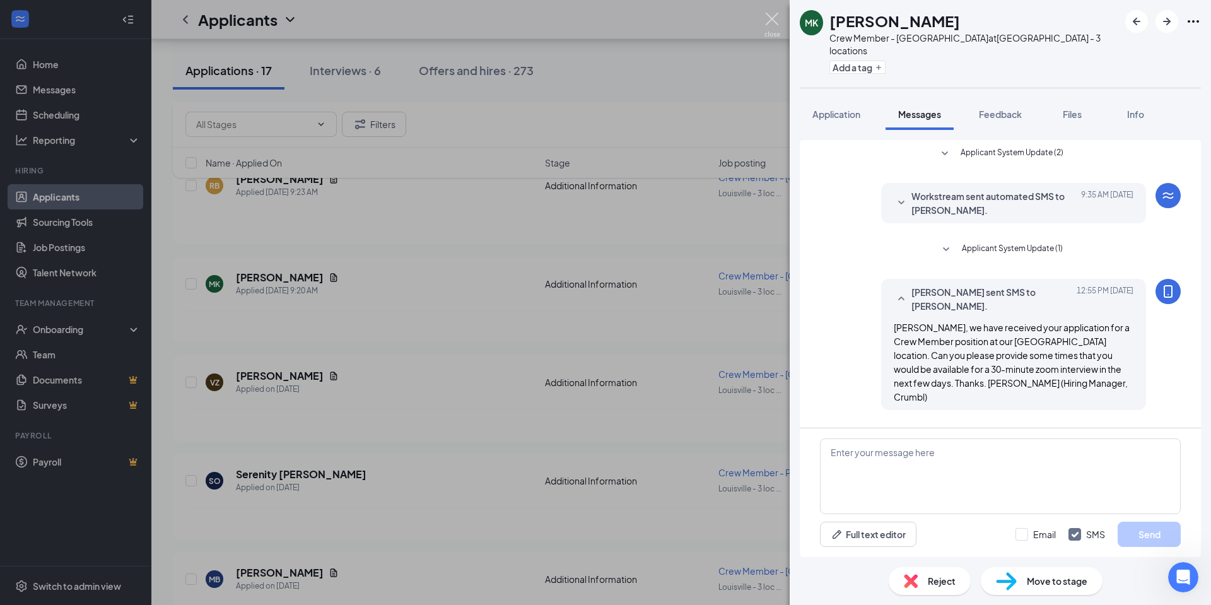
click at [771, 20] on img at bounding box center [772, 25] width 16 height 25
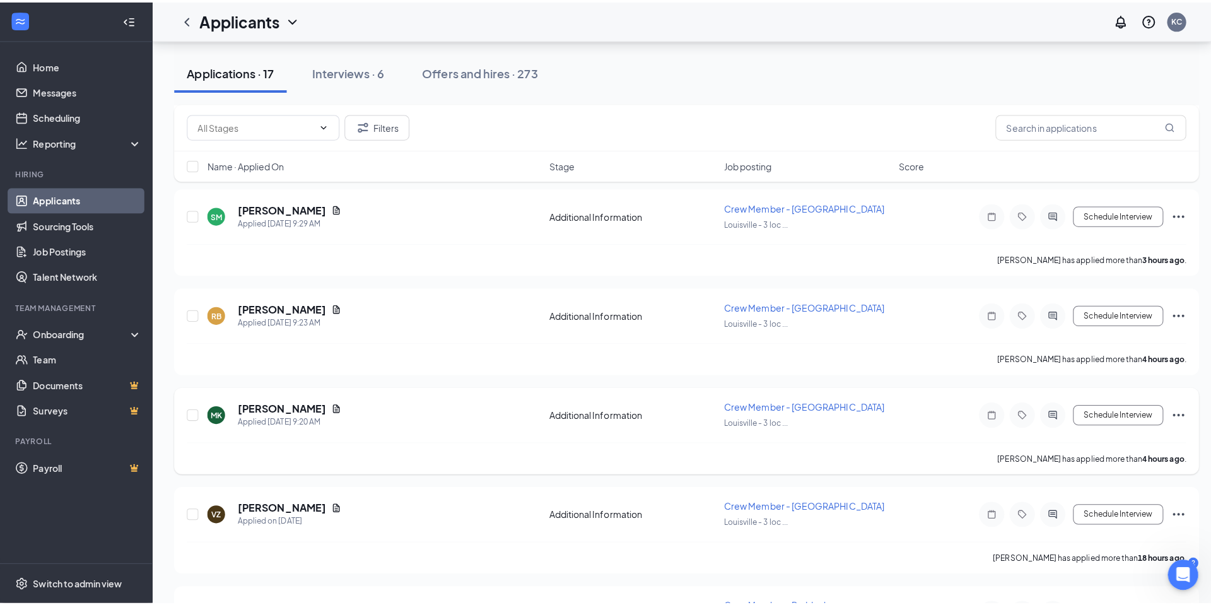
scroll to position [315, 0]
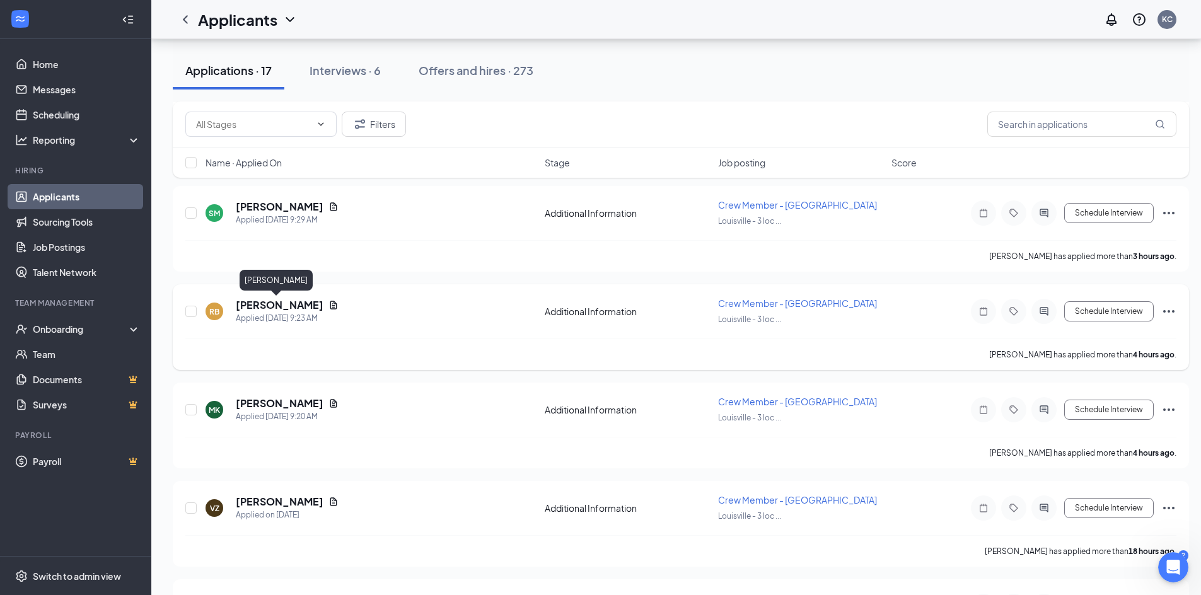
click at [274, 306] on h5 "[PERSON_NAME]" at bounding box center [280, 305] width 88 height 14
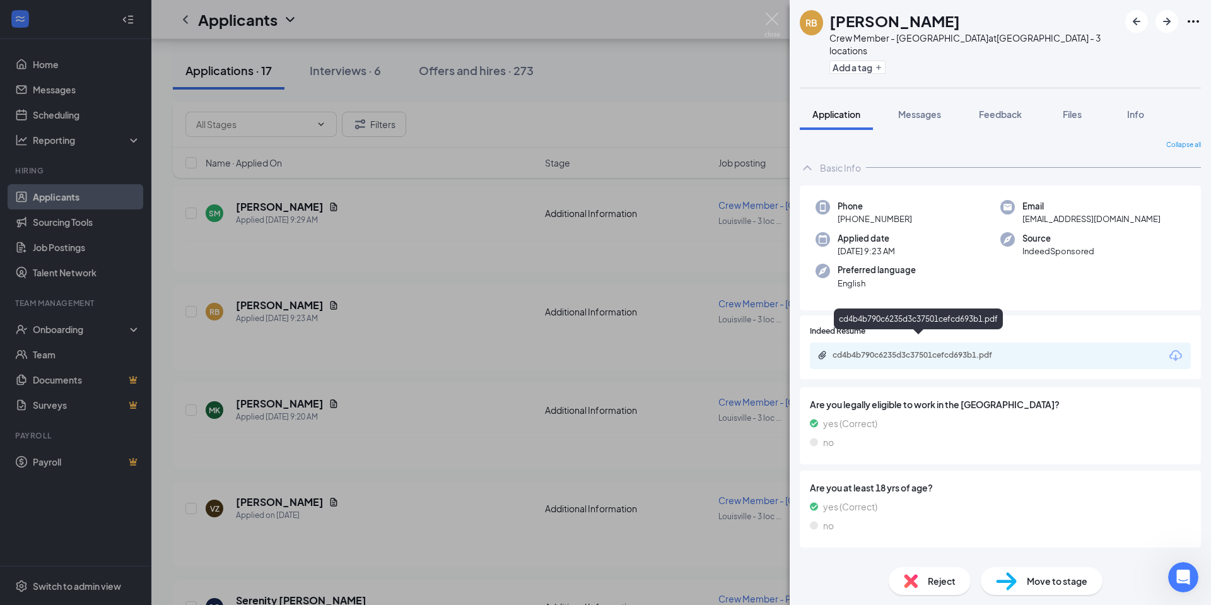
click at [858, 350] on div "cd4b4b790c6235d3c37501cefcd693b1.pdf" at bounding box center [920, 355] width 177 height 10
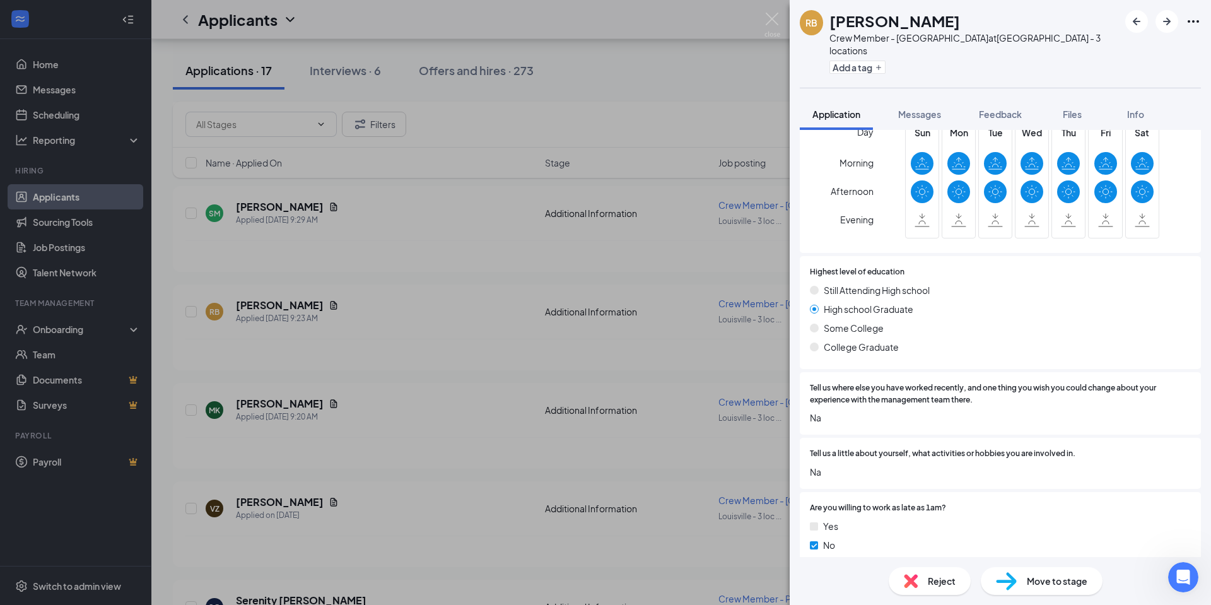
scroll to position [485, 0]
click at [919, 108] on span "Messages" at bounding box center [919, 113] width 43 height 11
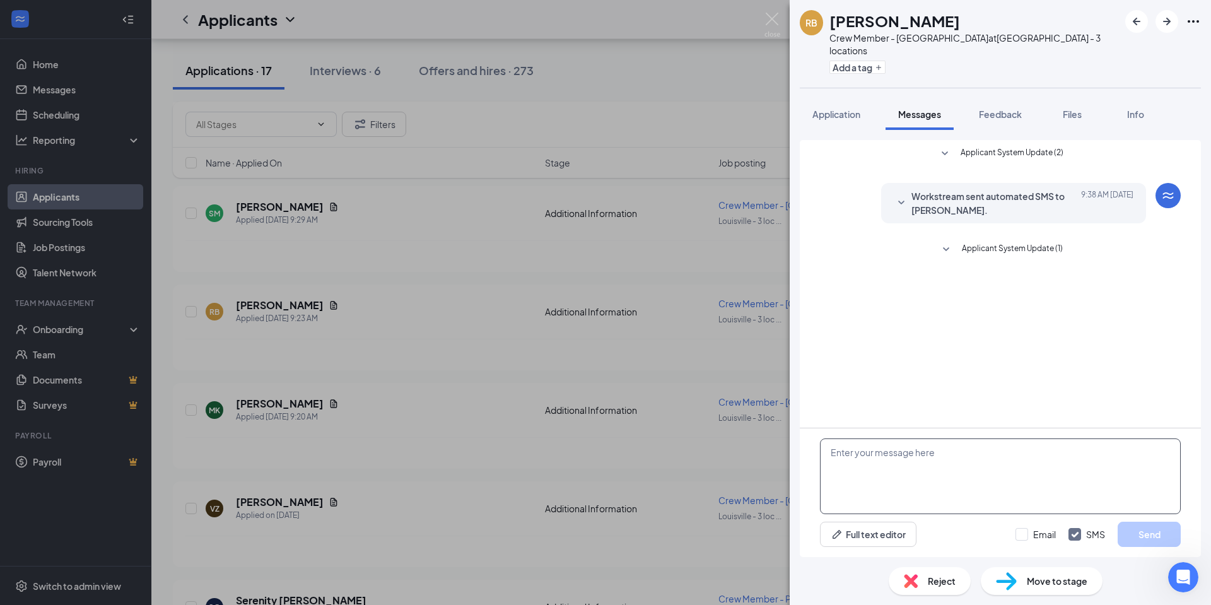
click at [847, 465] on textarea at bounding box center [1000, 476] width 361 height 76
paste textarea "…, we have received your application for a Crew Member position at our Fern Cre…"
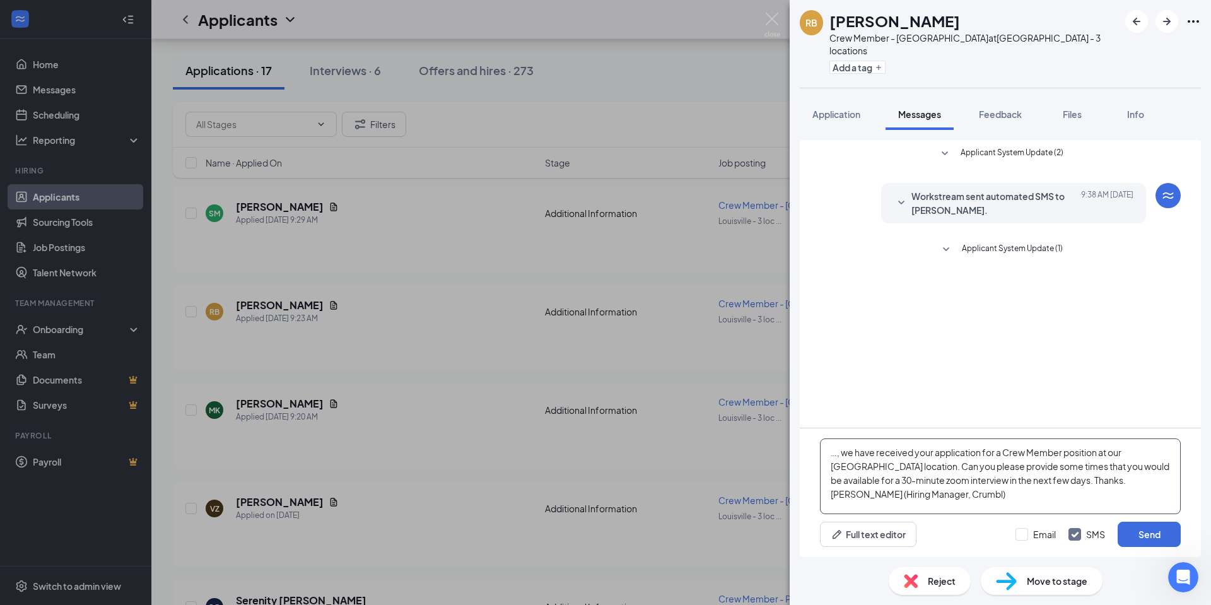
drag, startPoint x: 837, startPoint y: 453, endPoint x: 826, endPoint y: 455, distance: 10.9
click at [826, 455] on textarea "…, we have received your application for a Crew Member position at our Fern Cre…" at bounding box center [1000, 476] width 361 height 76
type textarea "[PERSON_NAME], we have received your application for a Crew Member position at …"
click at [1137, 528] on button "Send" at bounding box center [1148, 533] width 63 height 25
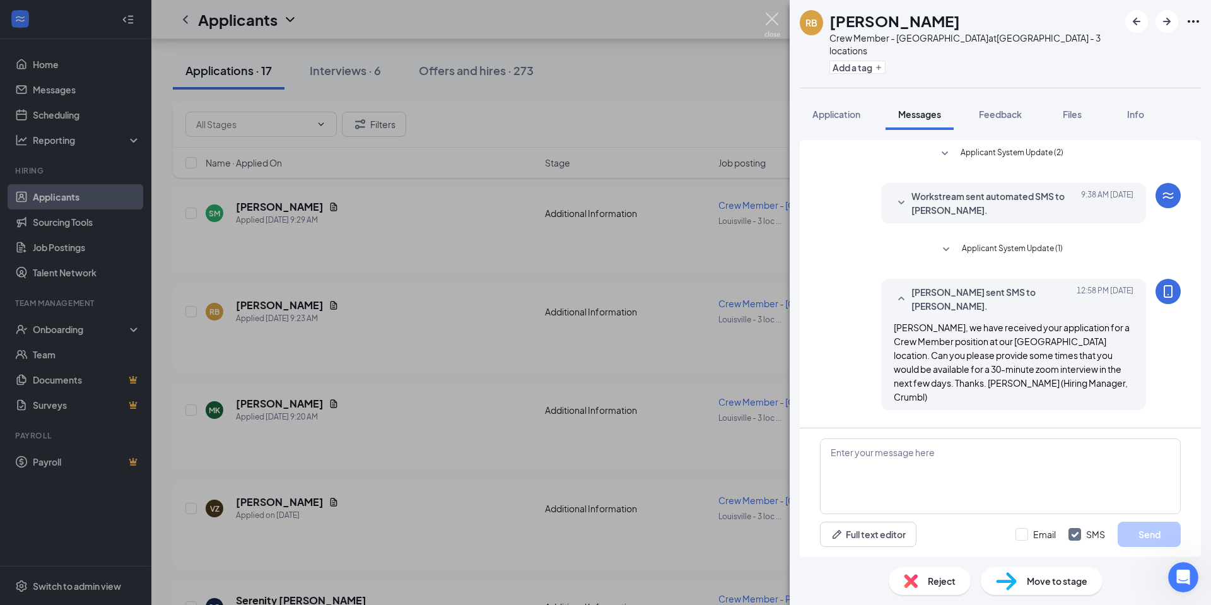
click at [769, 20] on img at bounding box center [772, 25] width 16 height 25
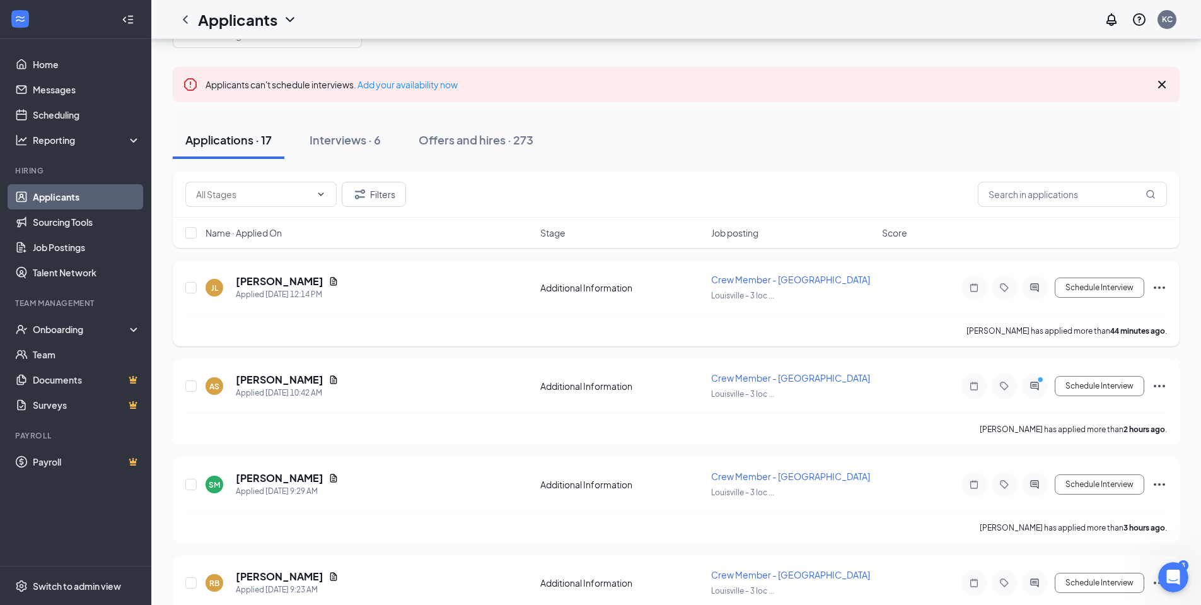
scroll to position [63, 0]
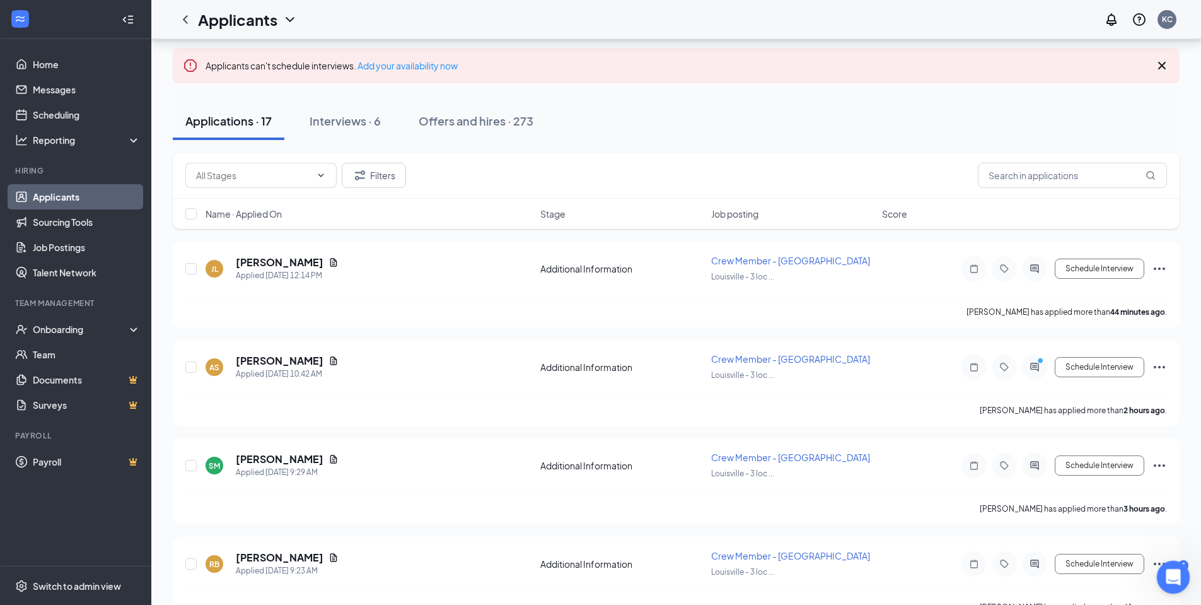
click at [1161, 571] on div "Open Intercom Messenger" at bounding box center [1172, 575] width 42 height 42
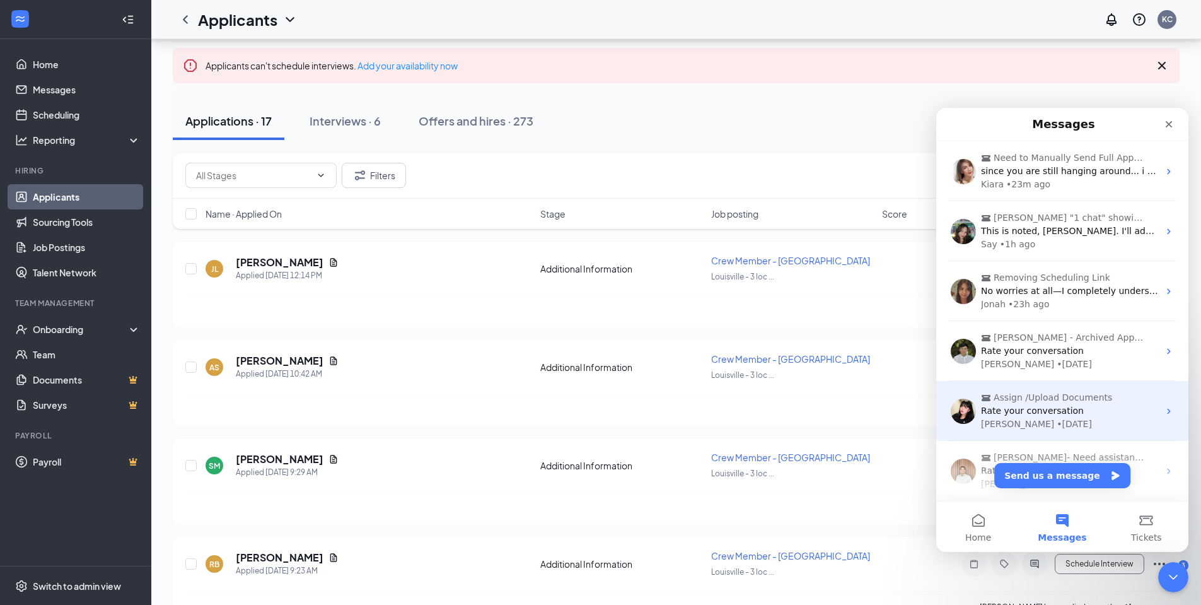
scroll to position [50, 0]
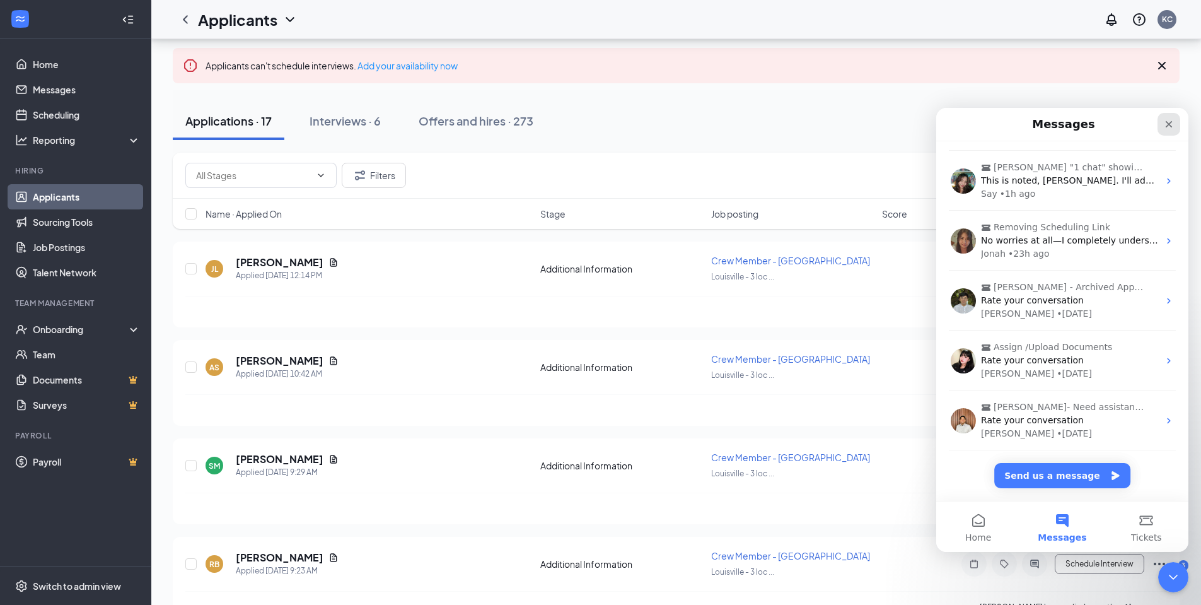
click at [1163, 122] on div "Close" at bounding box center [1169, 124] width 23 height 23
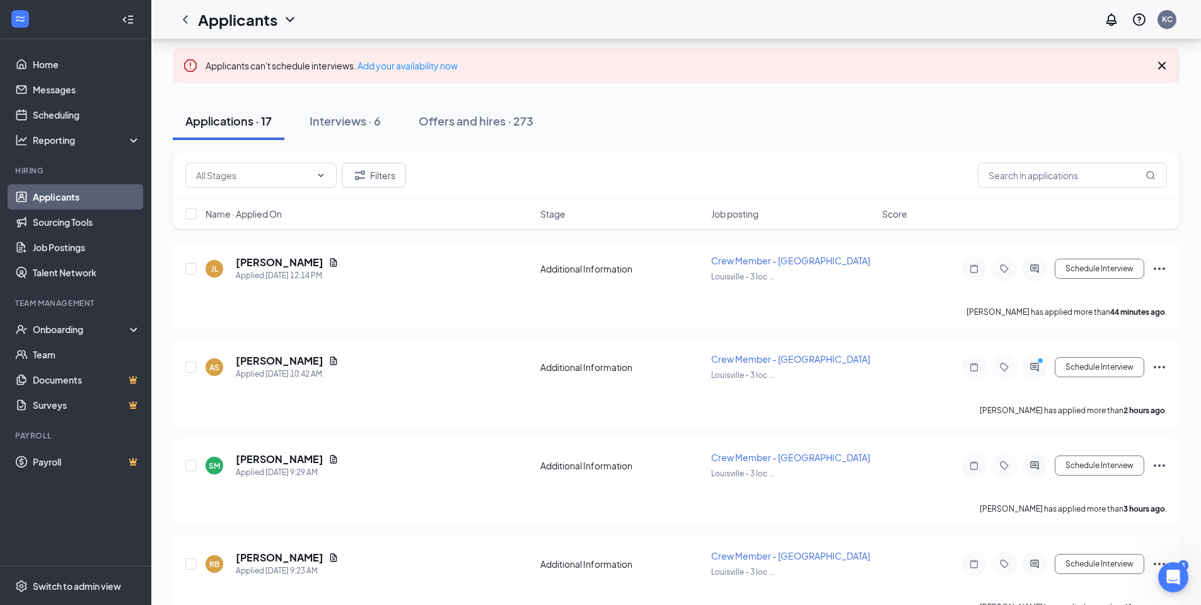
drag, startPoint x: 1201, startPoint y: 492, endPoint x: 1201, endPoint y: 508, distance: 15.8
click at [1187, 542] on body "Home Messages Scheduling Reporting Hiring Applicants Sourcing Tools Job Posting…" at bounding box center [600, 239] width 1201 height 605
click at [1185, 542] on body "Home Messages Scheduling Reporting Hiring Applicants Sourcing Tools Job Posting…" at bounding box center [600, 239] width 1201 height 605
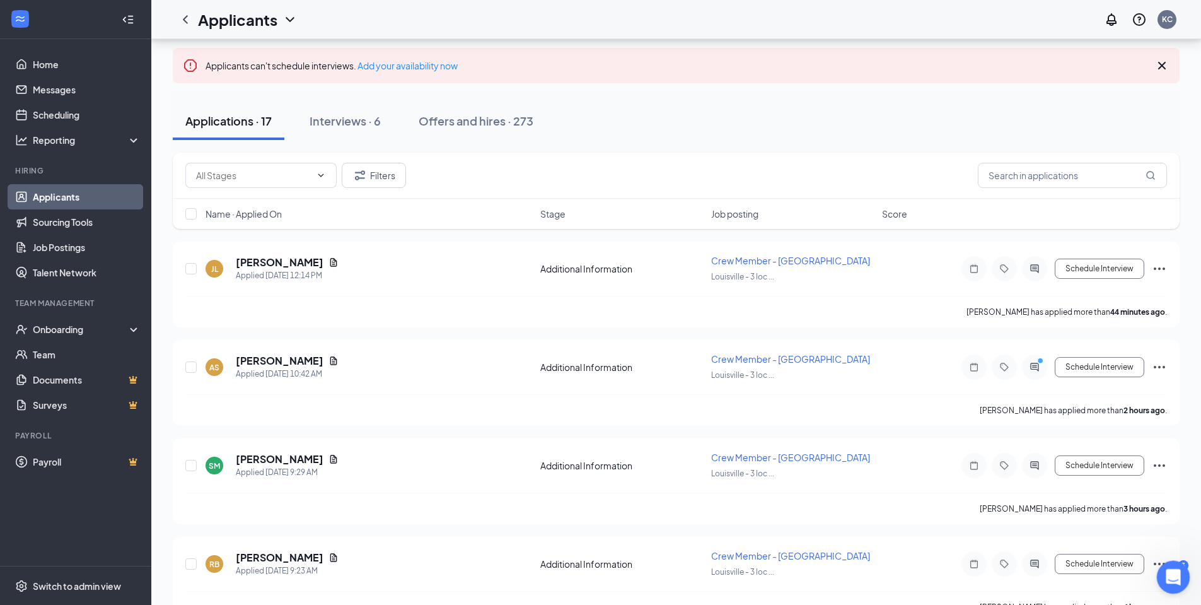
click at [1187, 542] on body "Home Messages Scheduling Reporting Hiring Applicants Sourcing Tools Job Posting…" at bounding box center [600, 239] width 1201 height 605
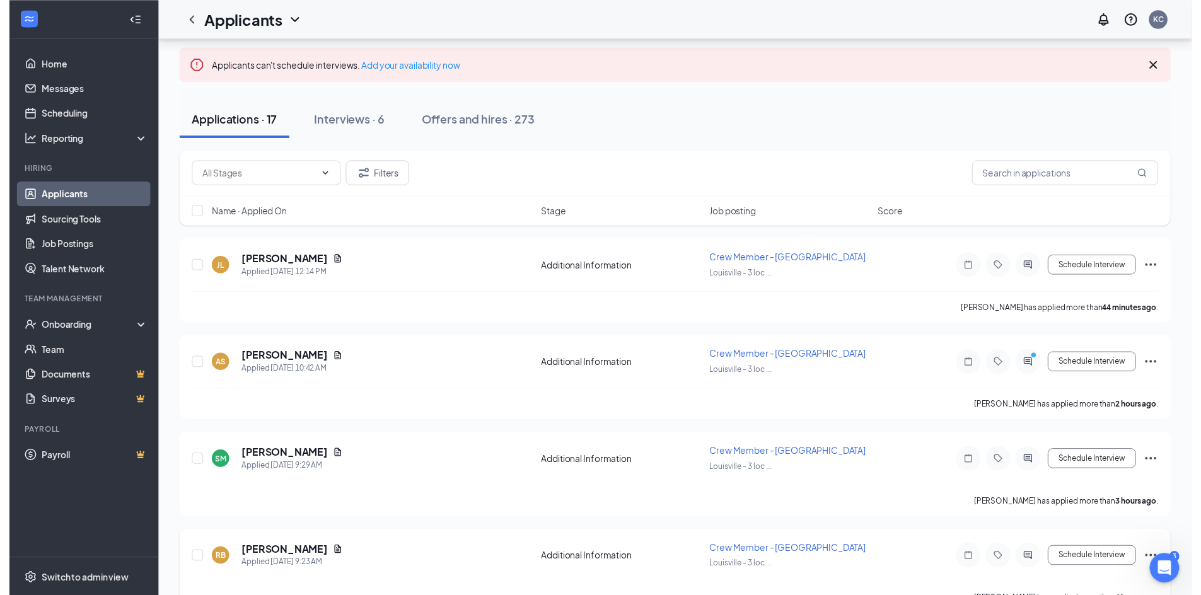
scroll to position [126, 0]
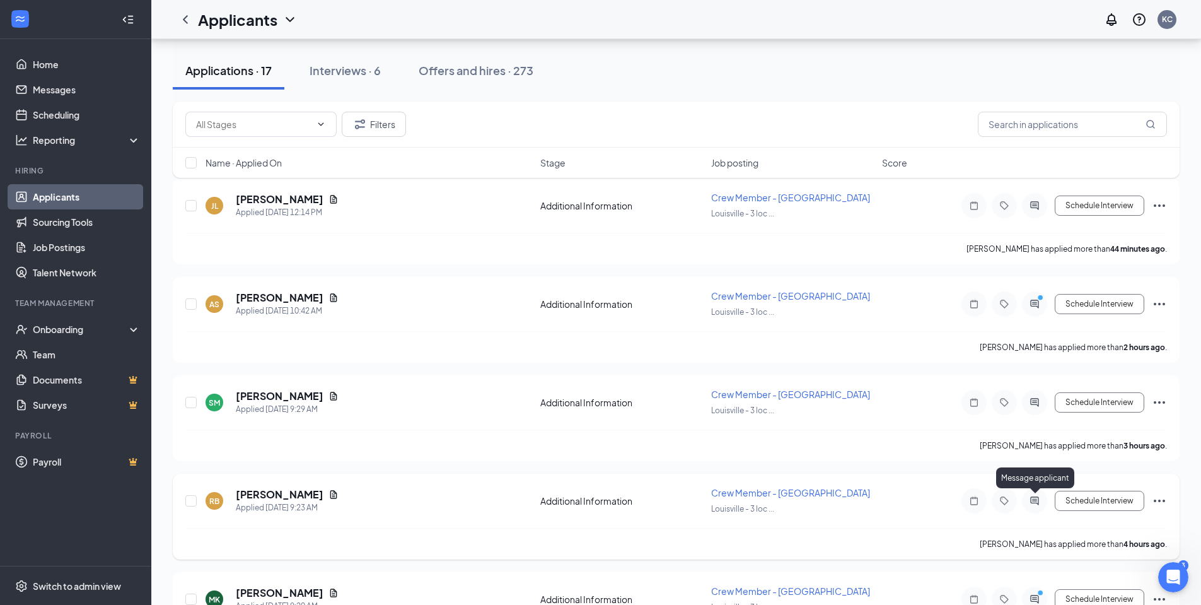
click at [1036, 500] on icon "ActiveChat" at bounding box center [1034, 501] width 15 height 10
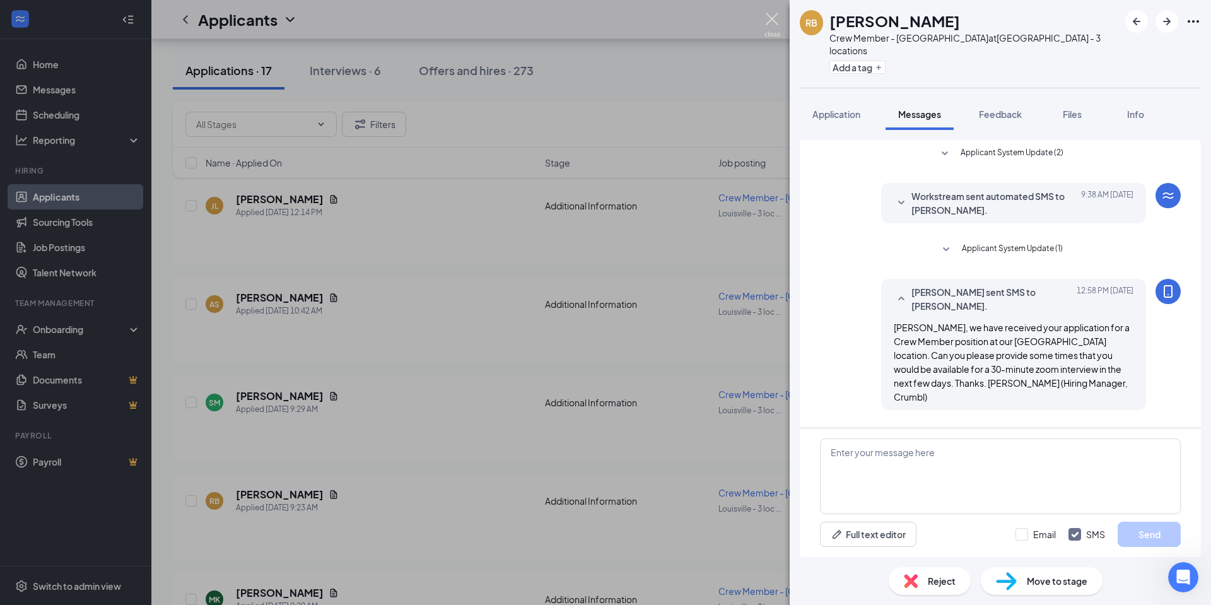
click at [767, 18] on img at bounding box center [772, 25] width 16 height 25
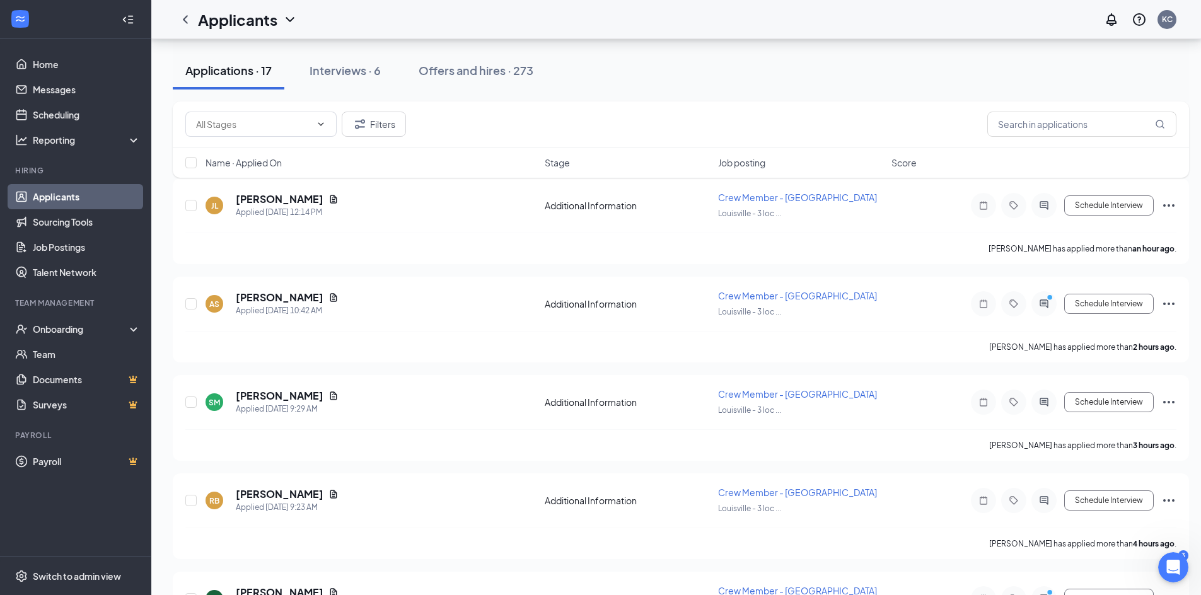
click at [769, 18] on div "Applicants KC" at bounding box center [676, 19] width 1050 height 39
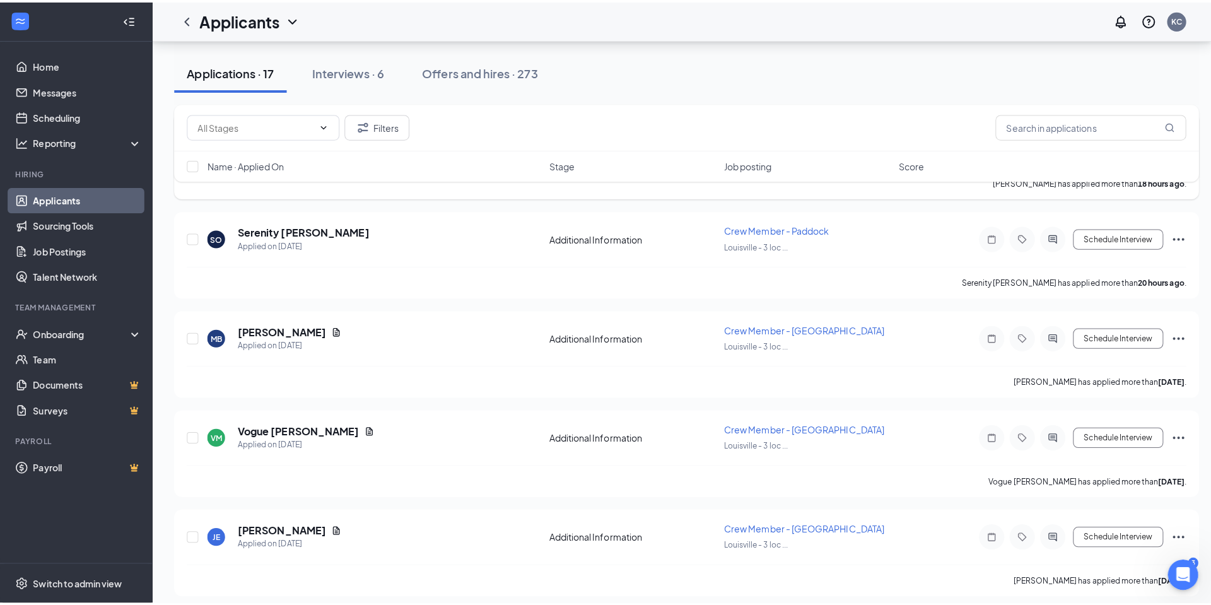
scroll to position [694, 0]
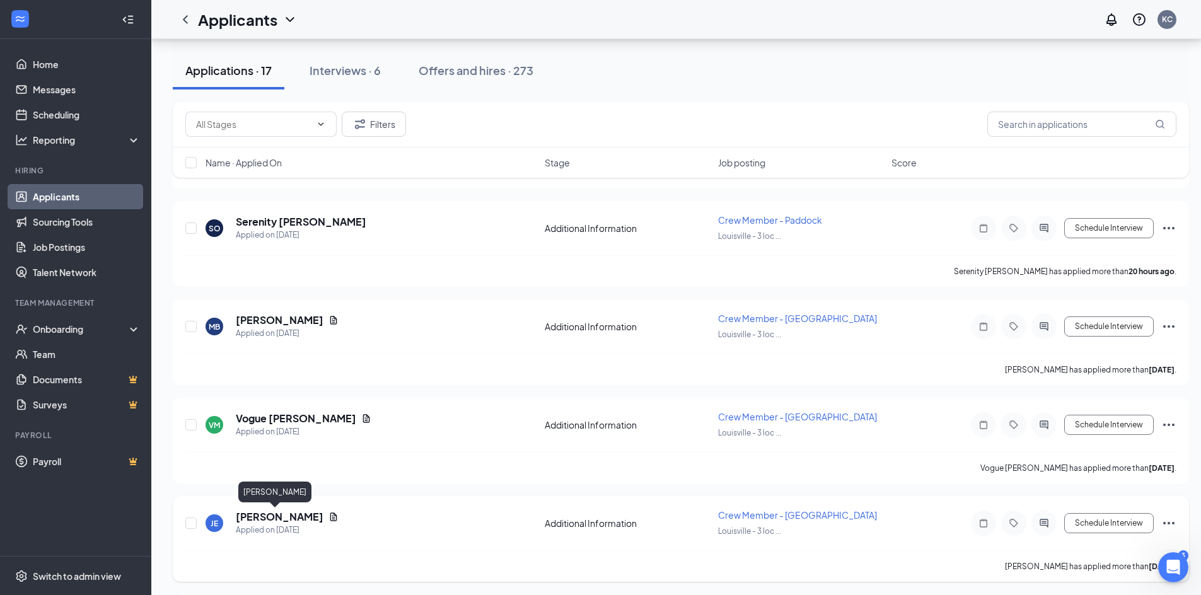
click at [257, 517] on h5 "[PERSON_NAME]" at bounding box center [280, 517] width 88 height 14
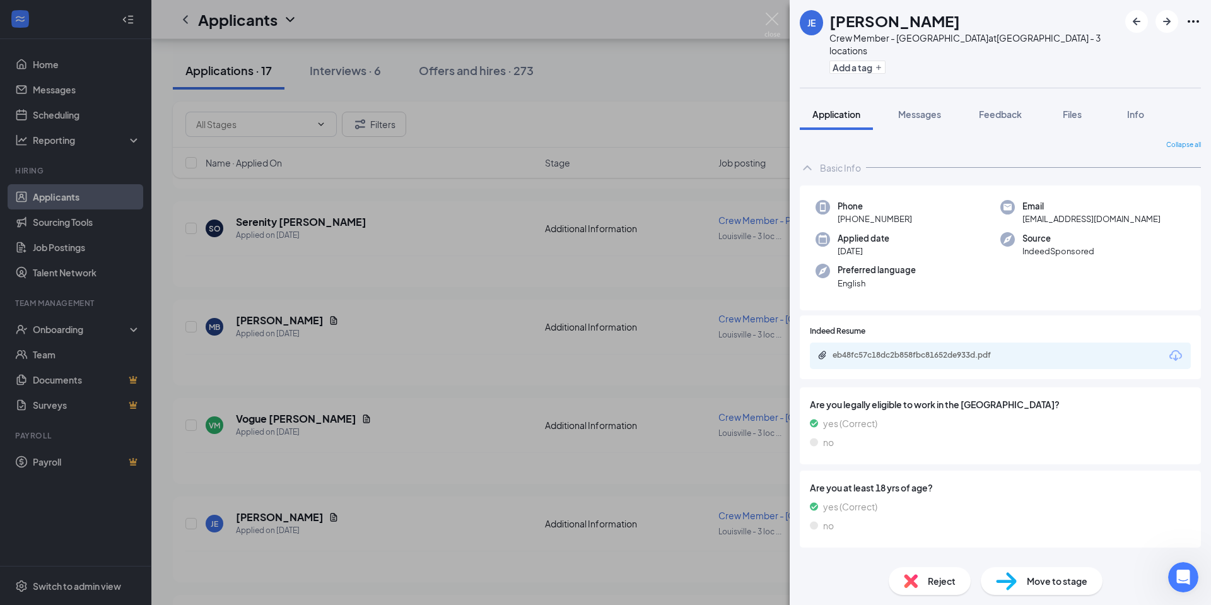
scroll to position [50, 0]
click at [924, 108] on span "Messages" at bounding box center [919, 113] width 43 height 11
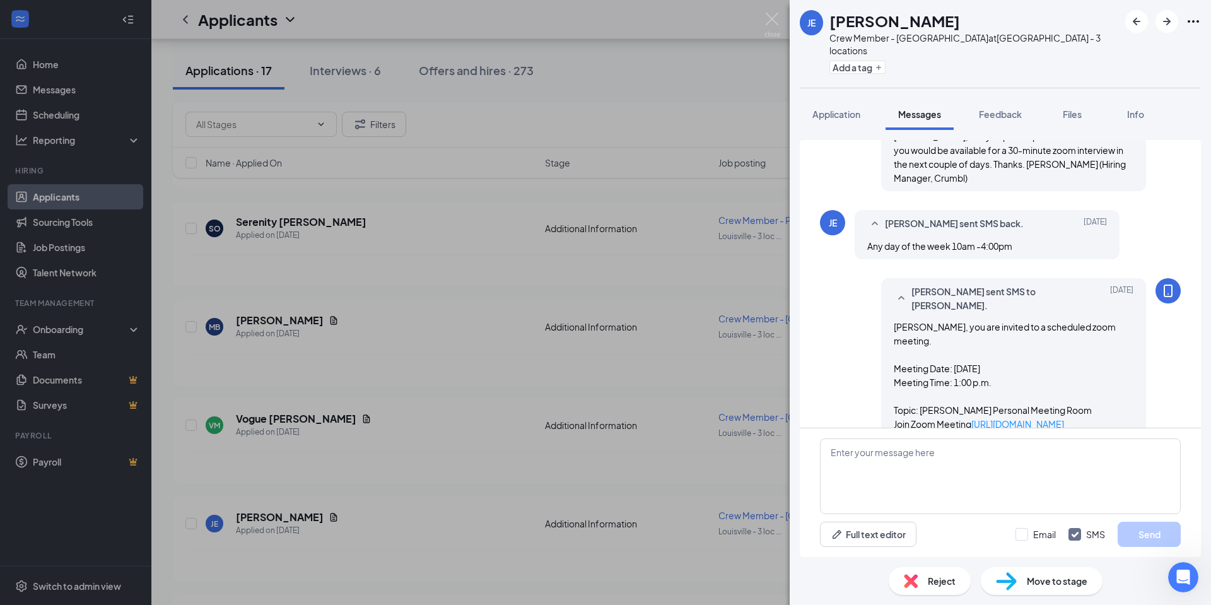
scroll to position [603, 0]
click at [945, 417] on link "[URL][DOMAIN_NAME][SECURITY_DATA]" at bounding box center [978, 429] width 170 height 25
click at [837, 108] on span "Application" at bounding box center [836, 113] width 48 height 11
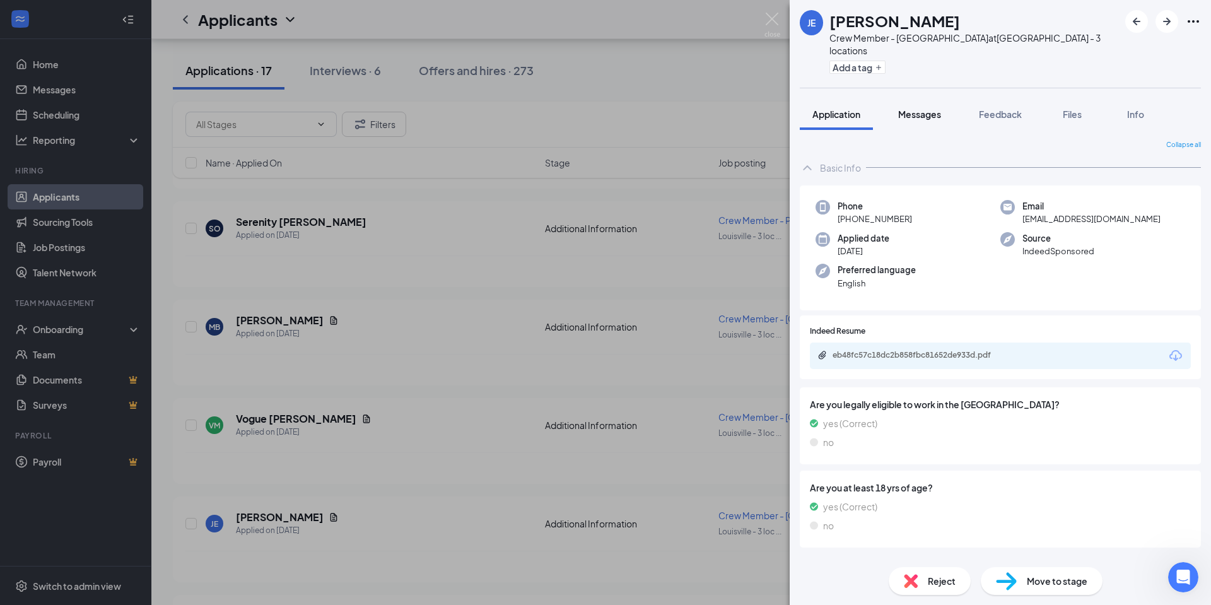
click at [921, 108] on span "Messages" at bounding box center [919, 113] width 43 height 11
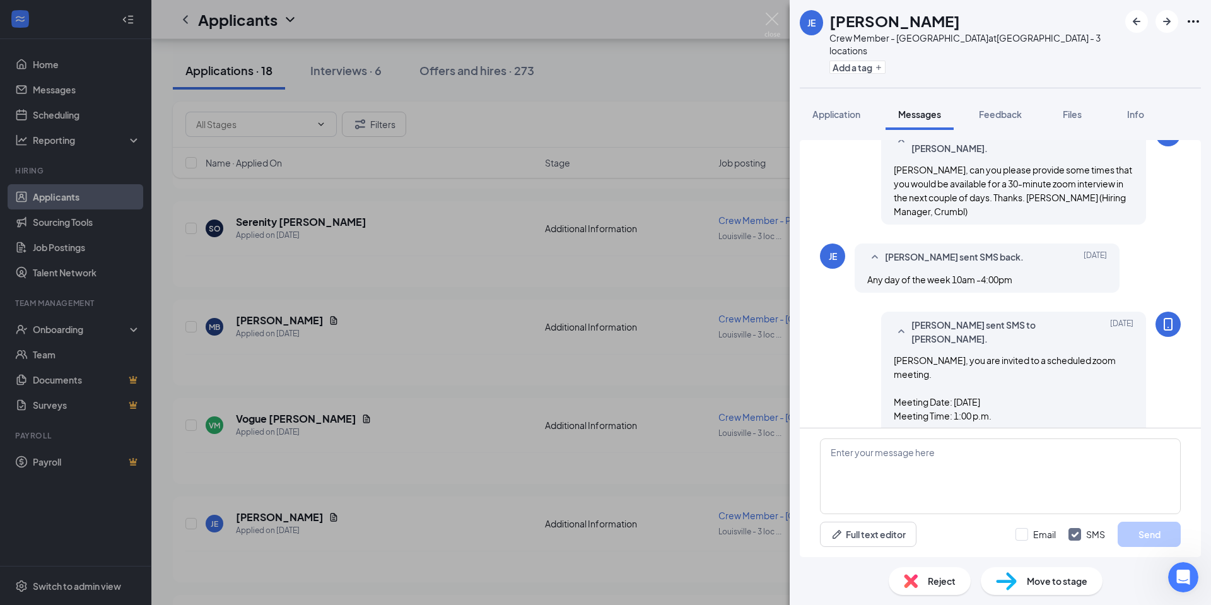
scroll to position [603, 0]
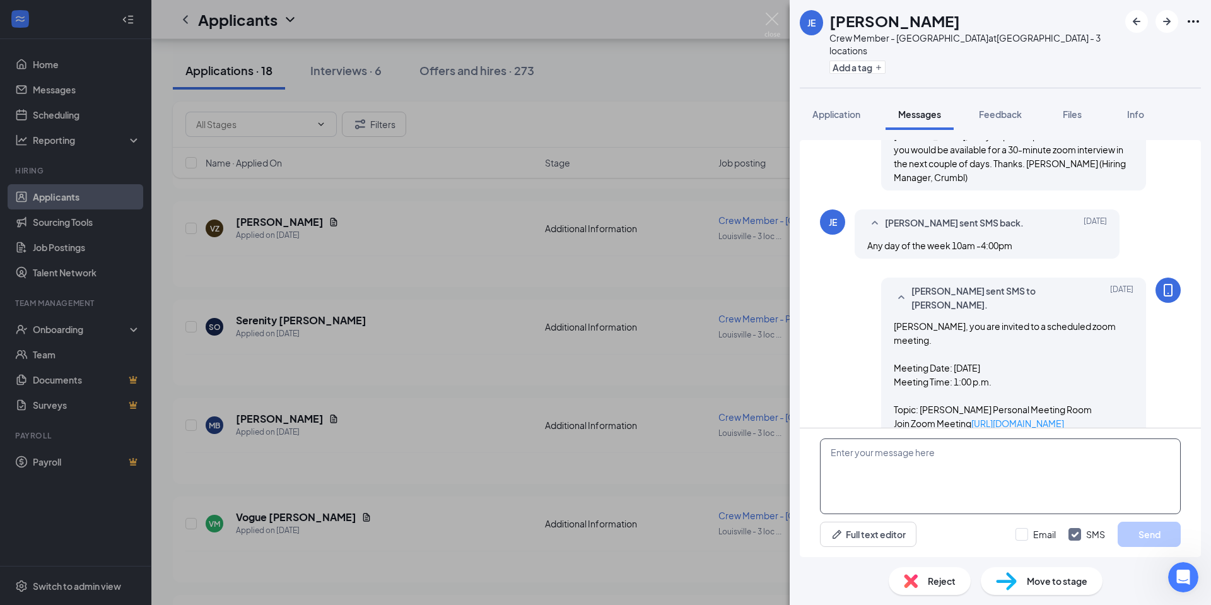
click at [855, 462] on textarea at bounding box center [1000, 476] width 361 height 76
type textarea "Julie, are you still planning to meet today? Kari-Crumbl"
click at [1147, 533] on button "Send" at bounding box center [1148, 533] width 63 height 25
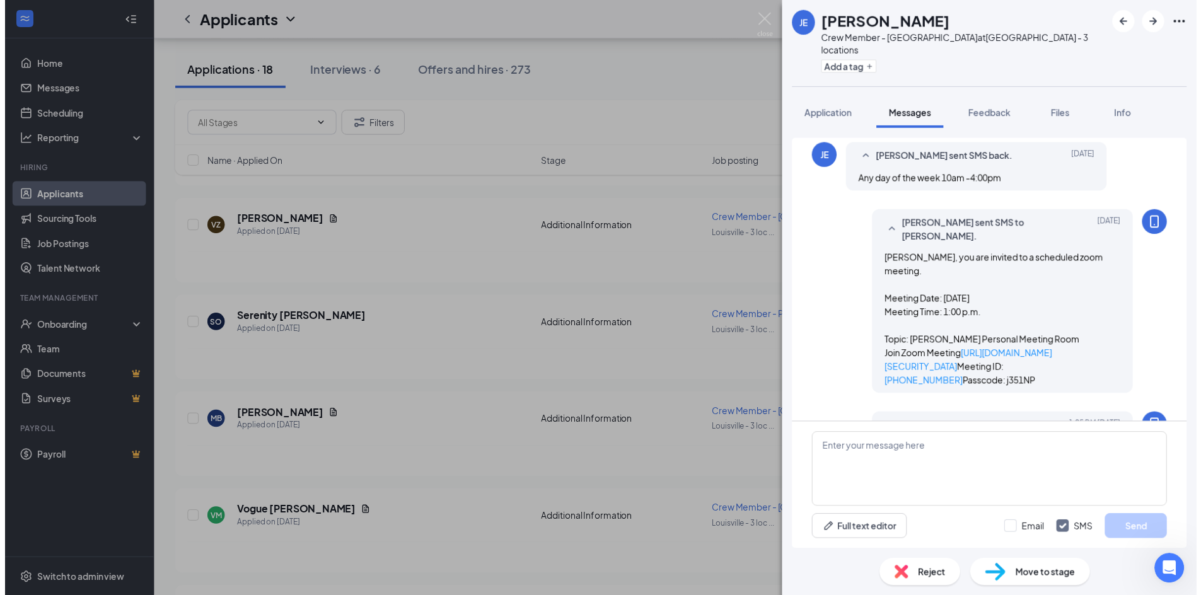
scroll to position [671, 0]
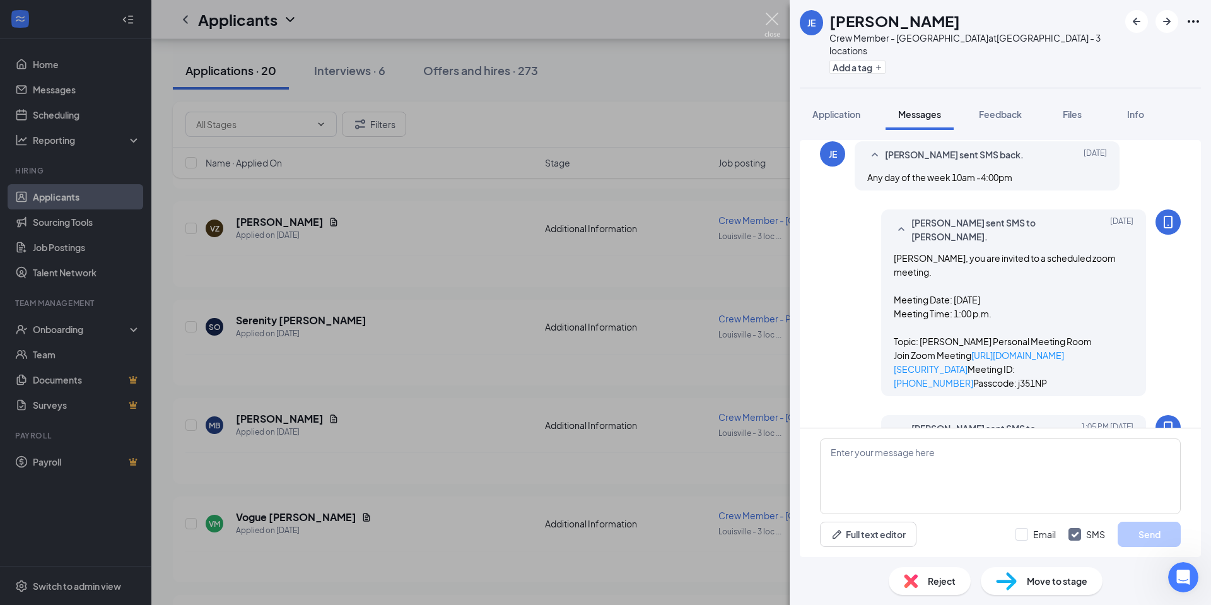
click at [774, 19] on img at bounding box center [772, 25] width 16 height 25
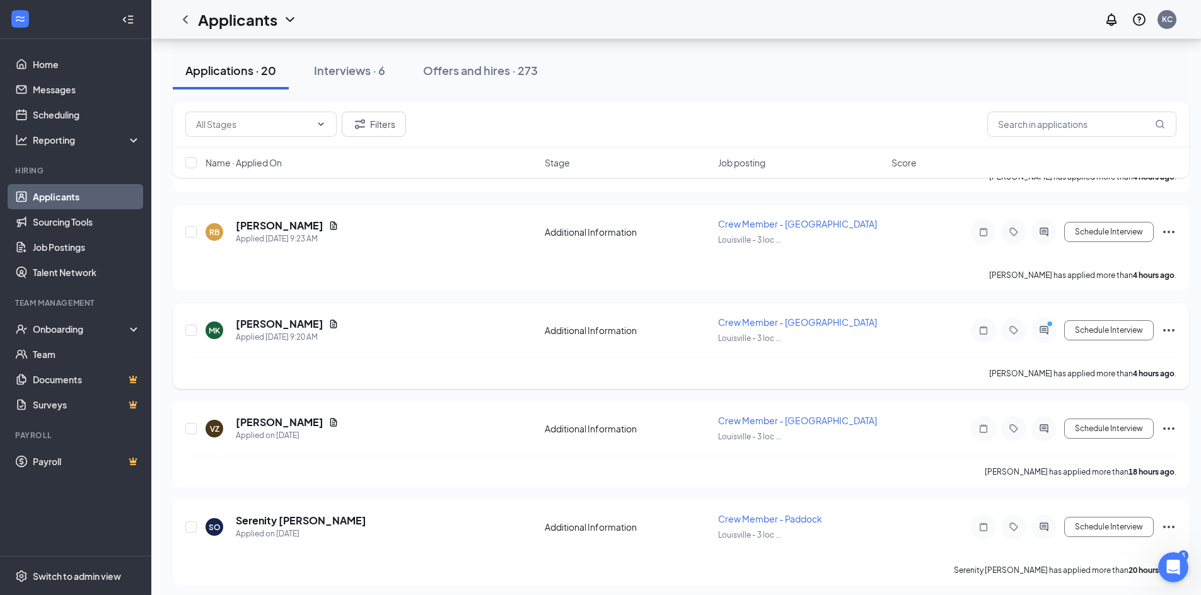
scroll to position [694, 0]
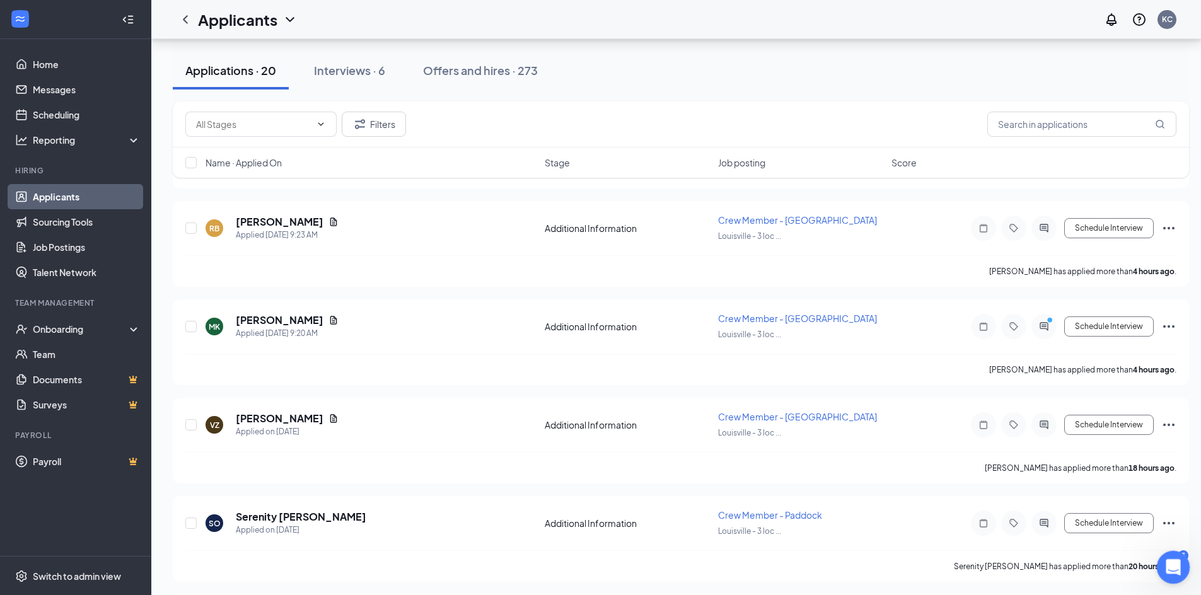
drag, startPoint x: 1172, startPoint y: 554, endPoint x: 1126, endPoint y: 559, distance: 46.2
click at [1156, 559] on html at bounding box center [1171, 565] width 30 height 30
click at [1188, 549] on div "SO Serenity Ogle Applied on Sep 15 Additional Information Crew Member - Paddock…" at bounding box center [681, 539] width 1016 height 86
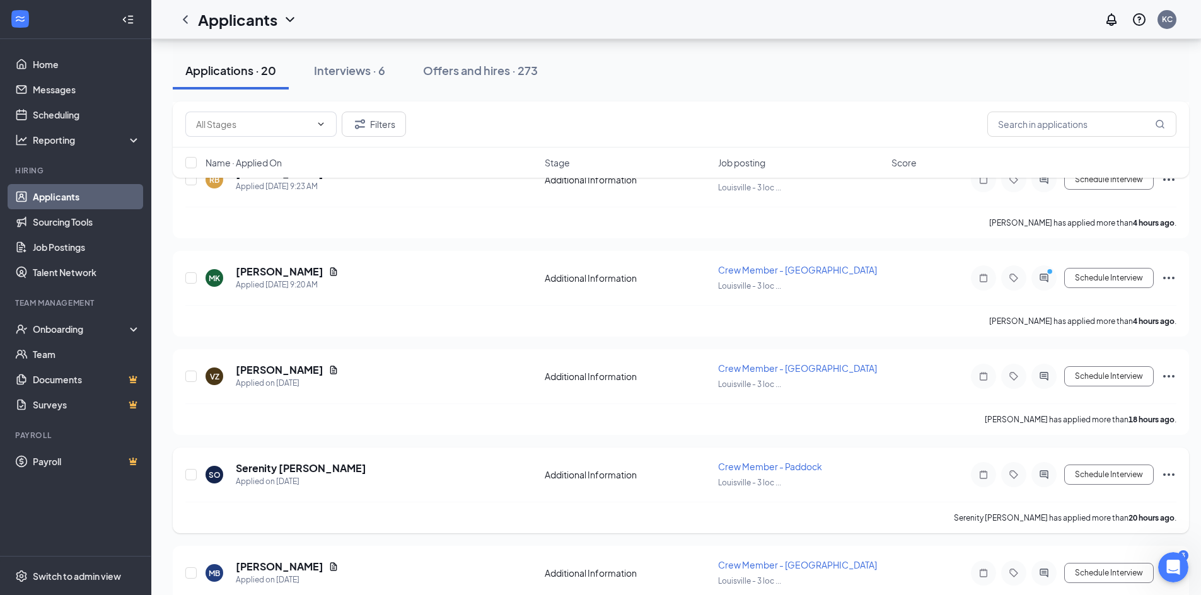
scroll to position [883, 0]
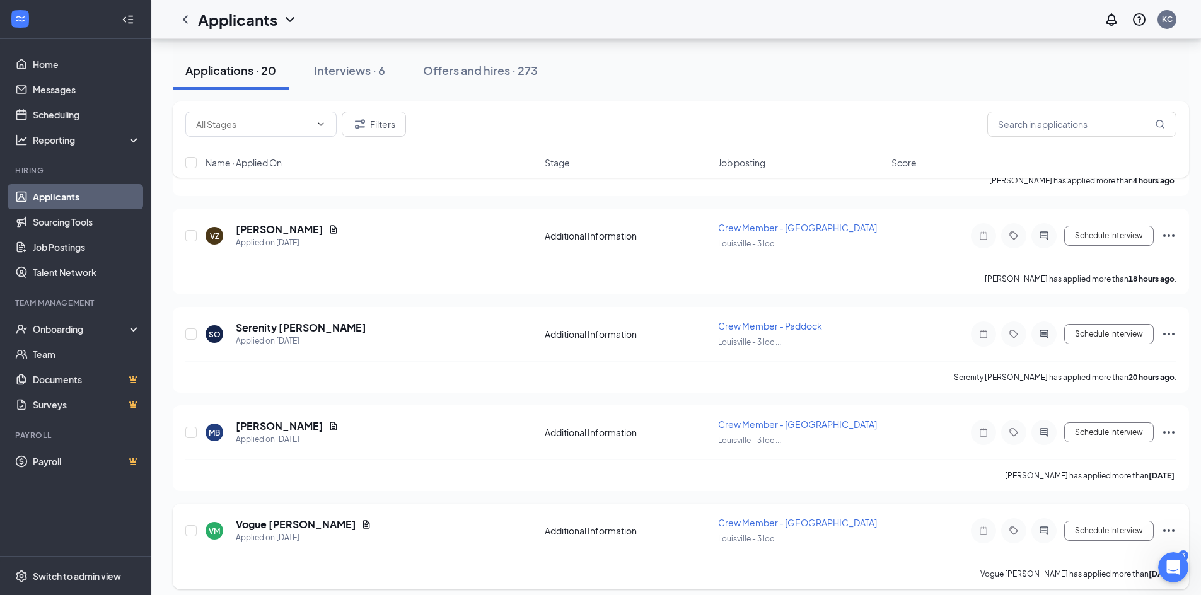
click at [995, 573] on div "Vogue Moran has applied more than 2 days ago ." at bounding box center [680, 574] width 991 height 32
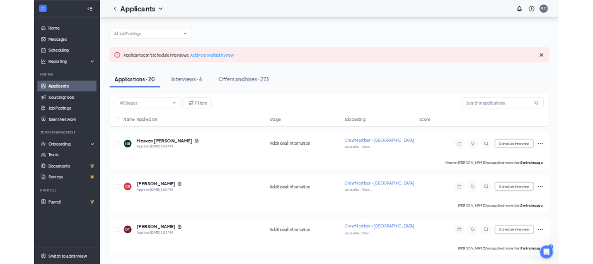
scroll to position [0, 0]
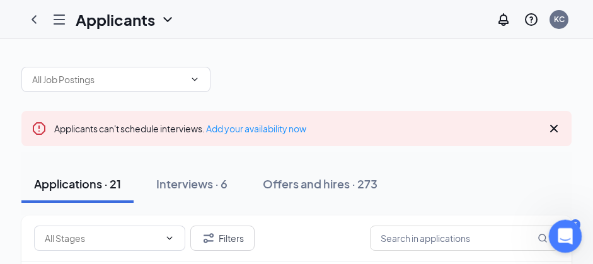
click at [578, 223] on body "Applicants KC 3 Applicants can't schedule interviews. Add your availability now…" at bounding box center [296, 132] width 593 height 264
click at [580, 223] on body "Applicants KC 3 Applicants can't schedule interviews. Add your availability now…" at bounding box center [296, 132] width 593 height 264
drag, startPoint x: 567, startPoint y: 231, endPoint x: 1050, endPoint y: 458, distance: 534.0
click at [549, 235] on html at bounding box center [564, 234] width 30 height 30
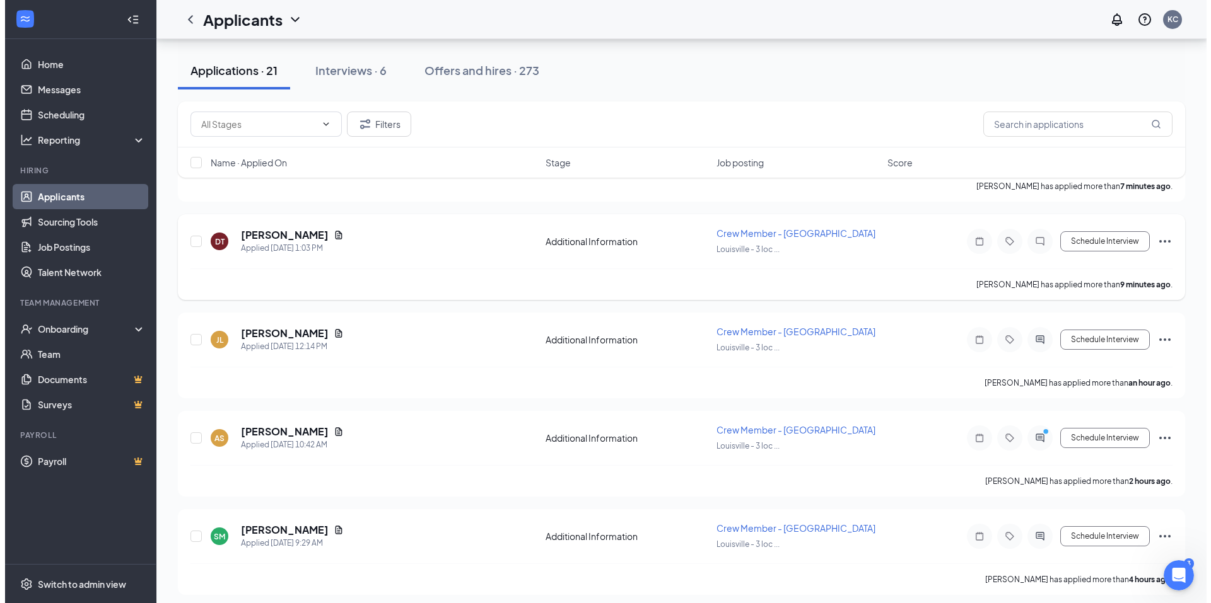
scroll to position [290, 0]
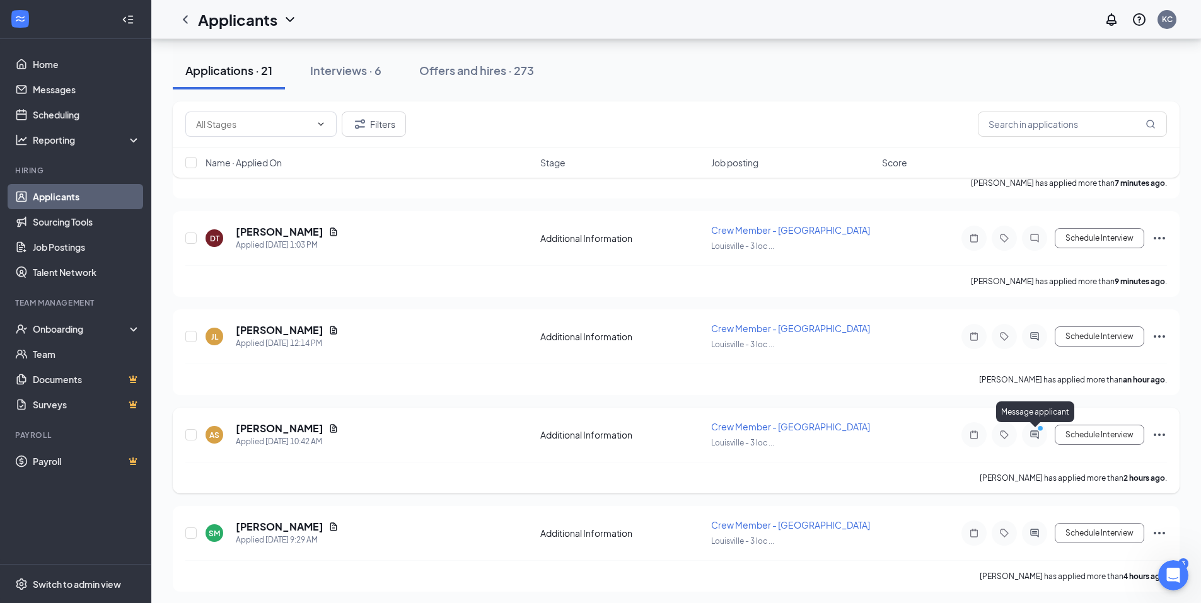
click at [1039, 433] on icon "PrimaryDot" at bounding box center [1042, 430] width 15 height 10
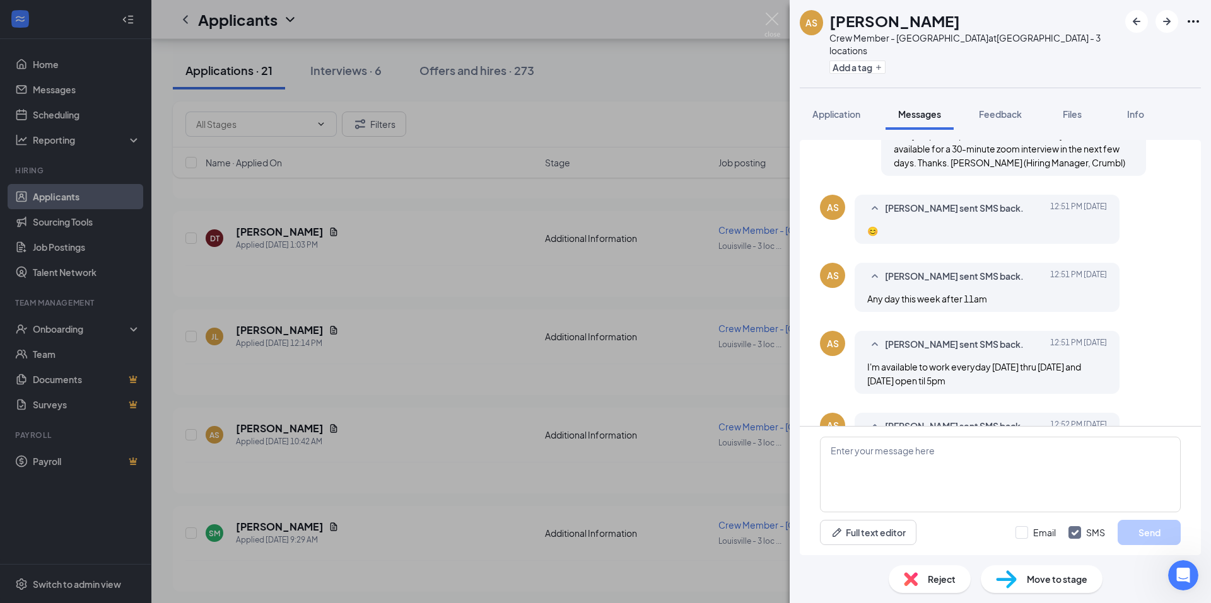
scroll to position [256, 0]
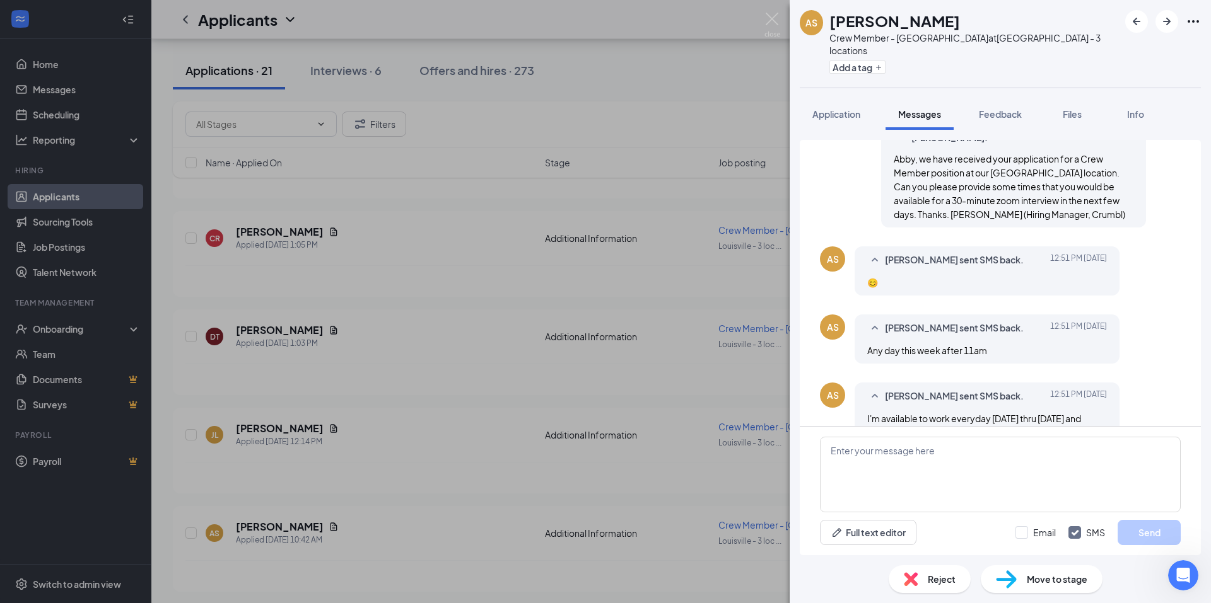
scroll to position [193, 0]
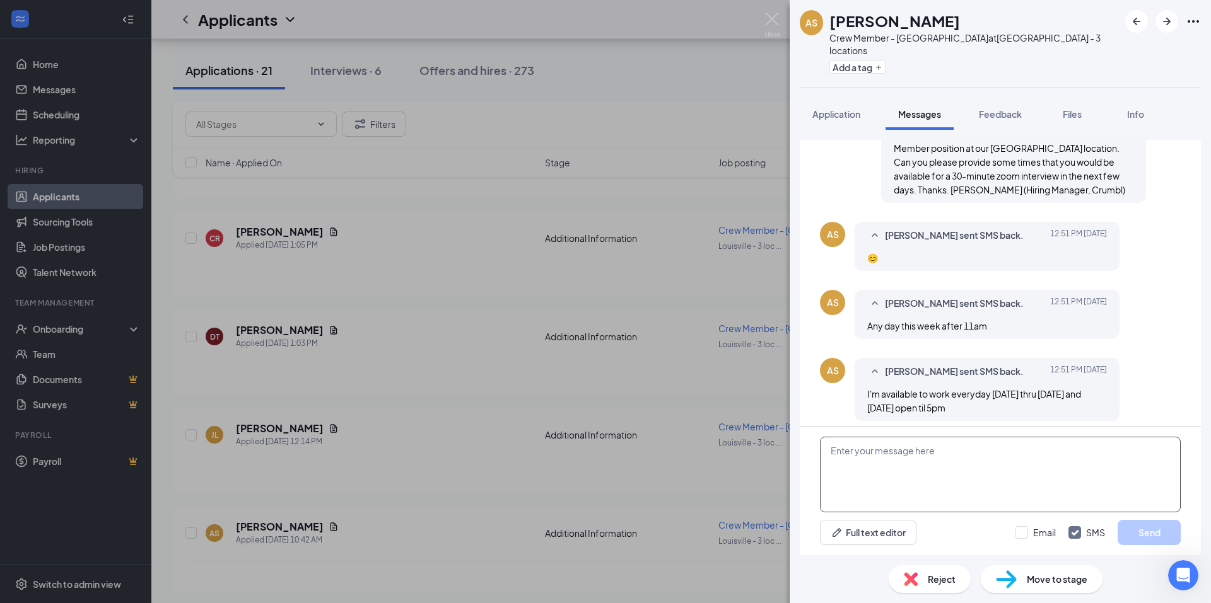
click at [853, 448] on textarea at bounding box center [1000, 475] width 361 height 76
click at [837, 448] on textarea at bounding box center [1000, 475] width 361 height 76
type textarea "e"
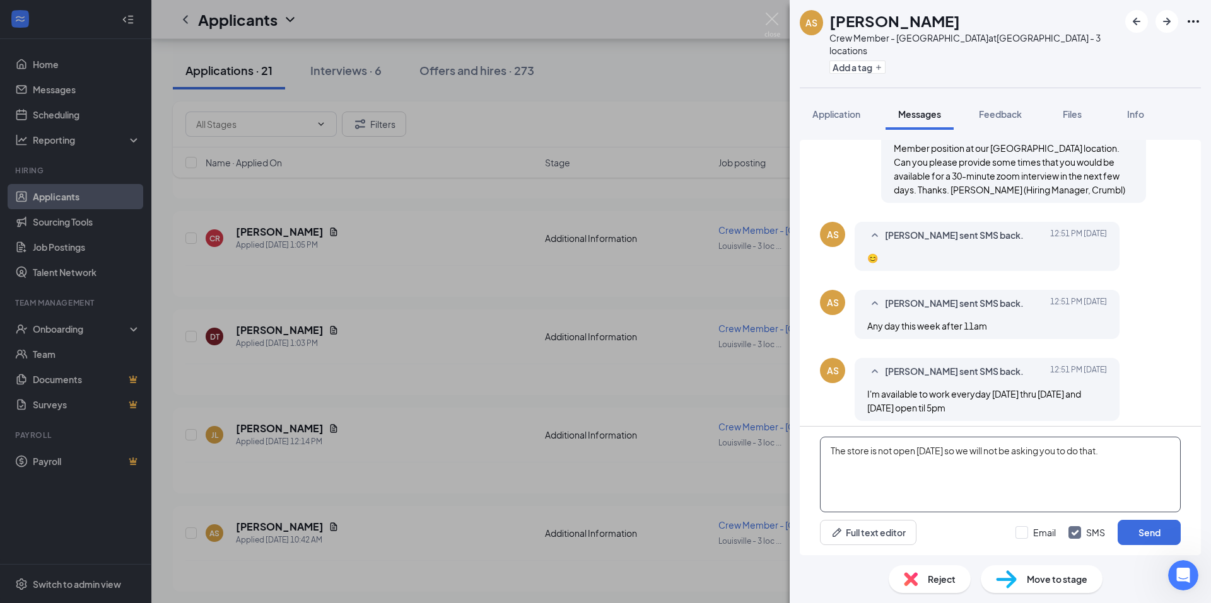
scroll to position [256, 0]
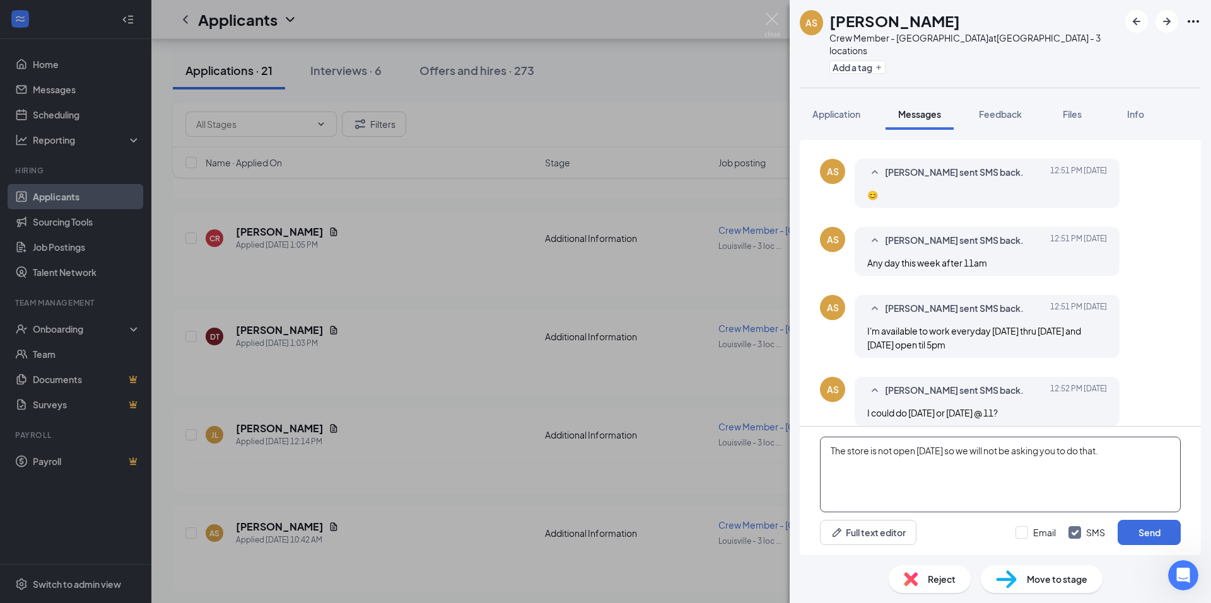
type textarea "The store is not open on Sunday so we will not be asking you to do that."
click at [1142, 535] on button "Send" at bounding box center [1148, 532] width 63 height 25
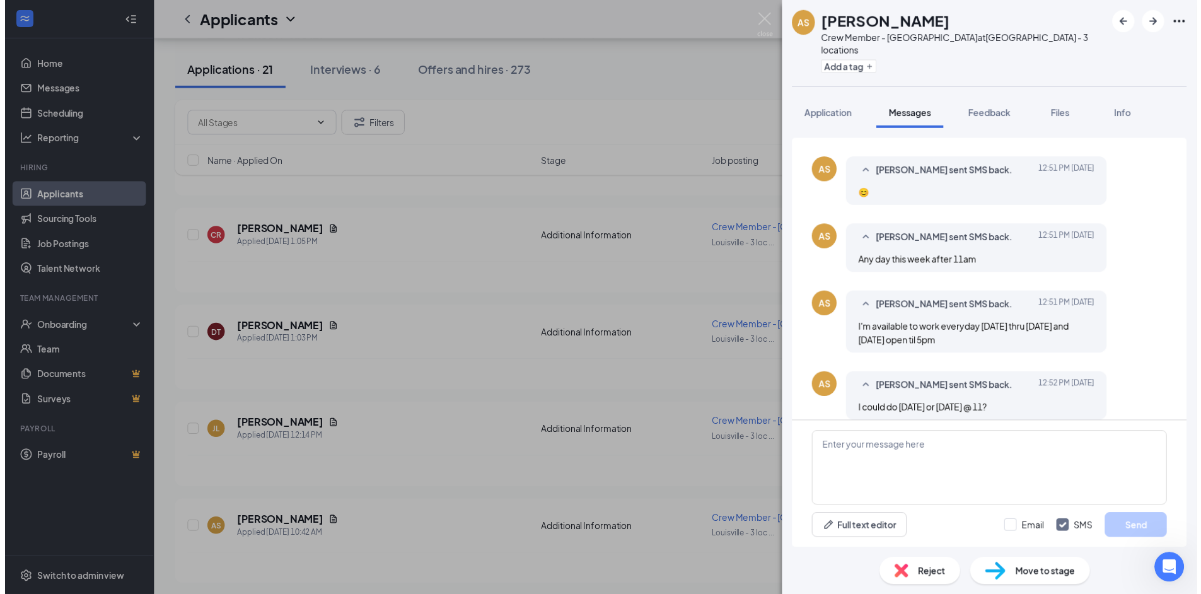
scroll to position [351, 0]
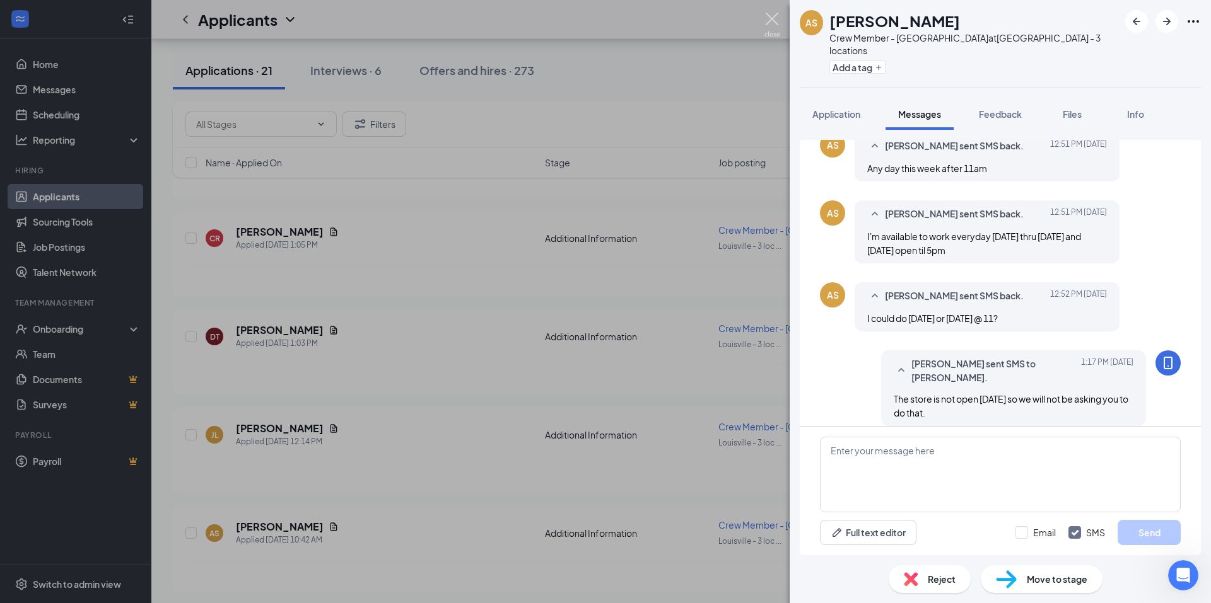
click at [774, 24] on img at bounding box center [772, 25] width 16 height 25
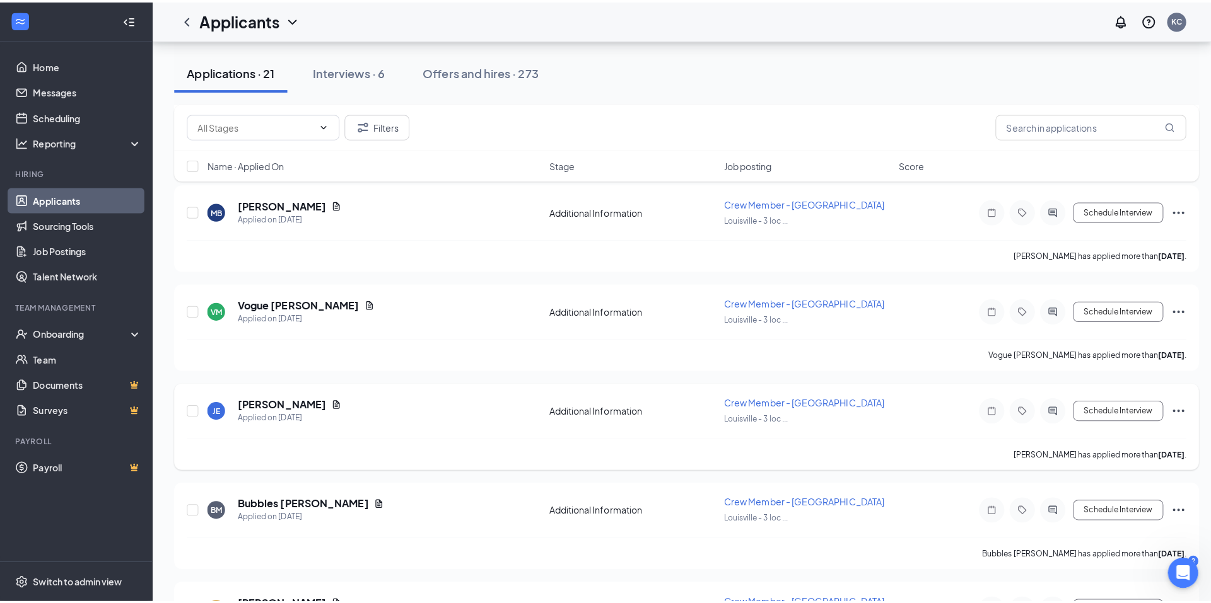
scroll to position [1236, 0]
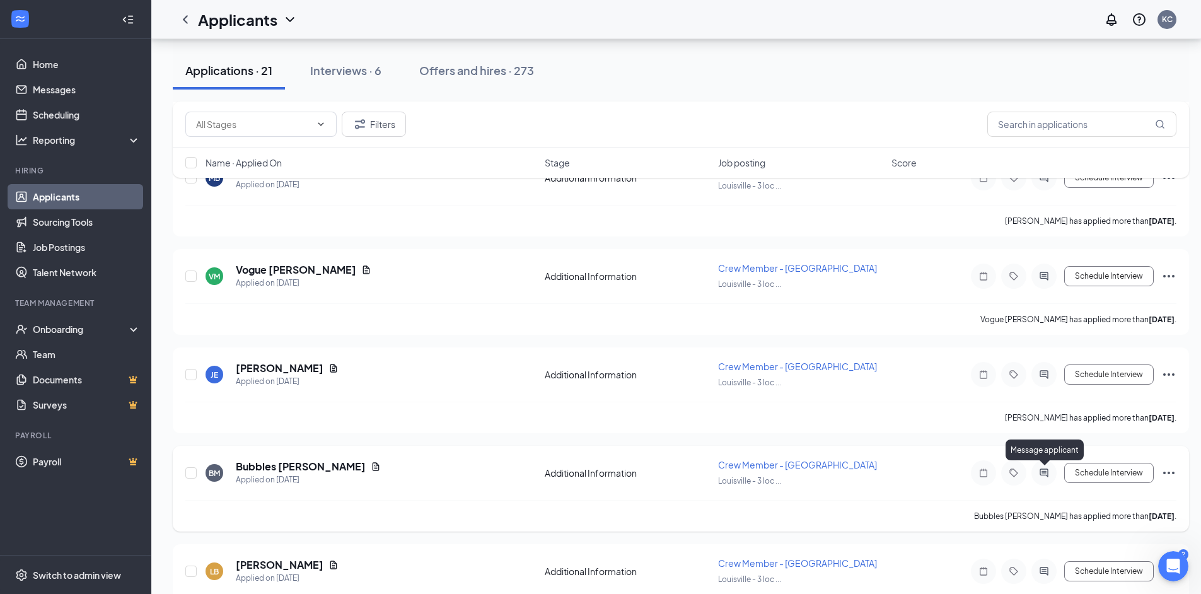
click at [1042, 470] on icon "ActiveChat" at bounding box center [1044, 473] width 15 height 10
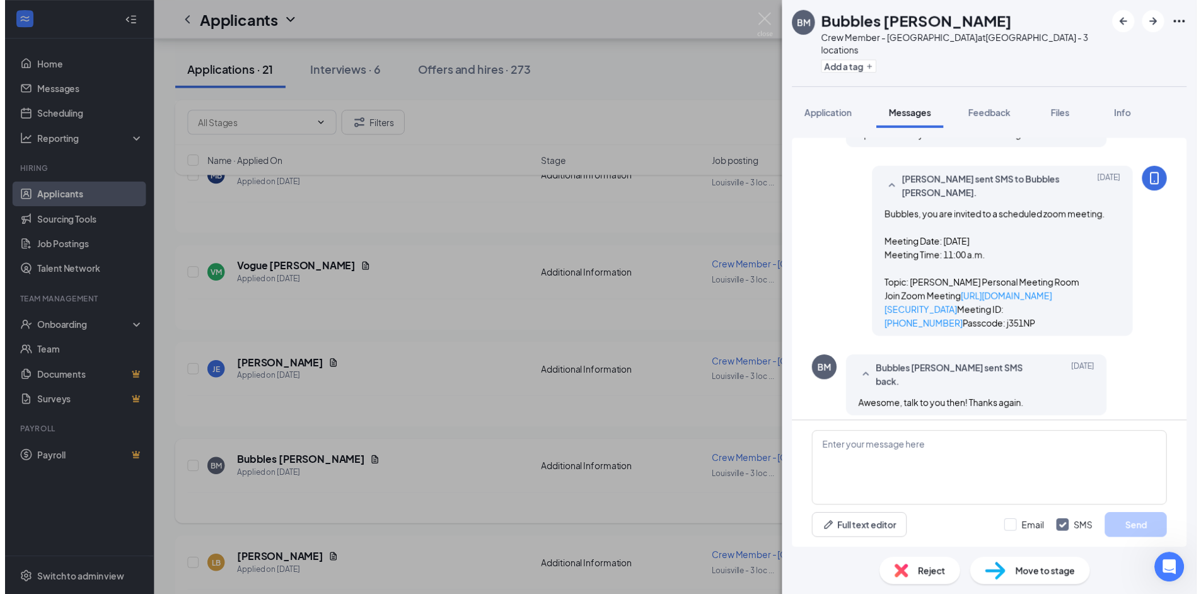
scroll to position [353, 0]
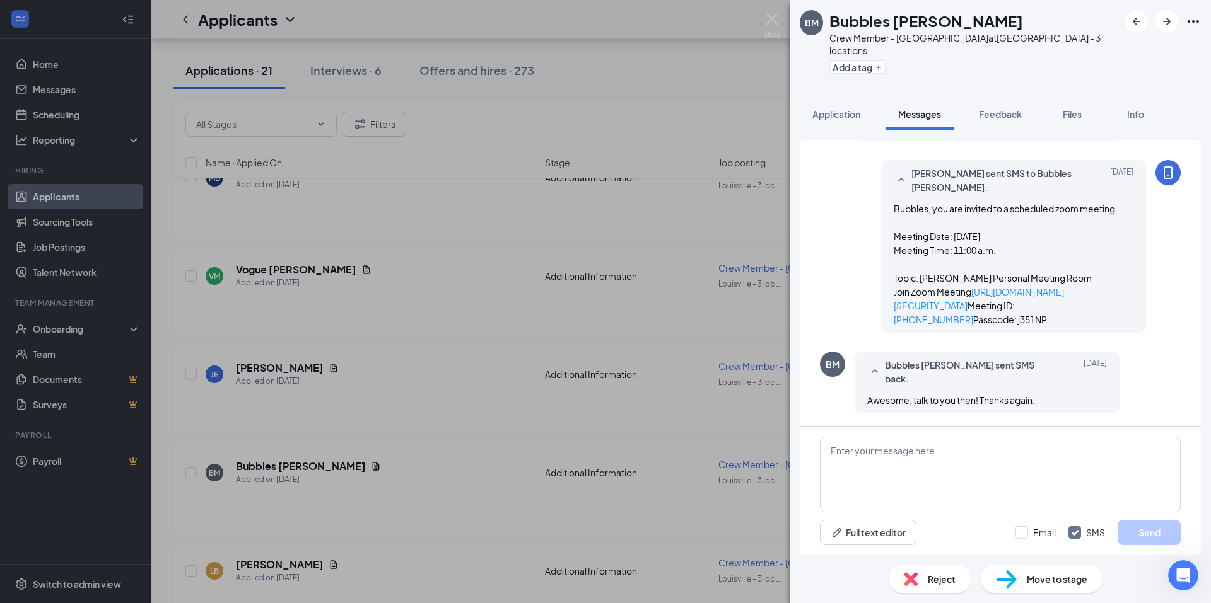
drag, startPoint x: 886, startPoint y: 179, endPoint x: 1007, endPoint y: 331, distance: 194.3
click at [1007, 327] on div "Bubbles, you are invited to a scheduled zoom meeting. Meeting Date: Tuesday, Se…" at bounding box center [1013, 264] width 240 height 125
copy span "Bubbles, you are invited to a scheduled zoom meeting. Meeting Date: Tuesday, Se…"
click at [776, 25] on img at bounding box center [772, 25] width 16 height 25
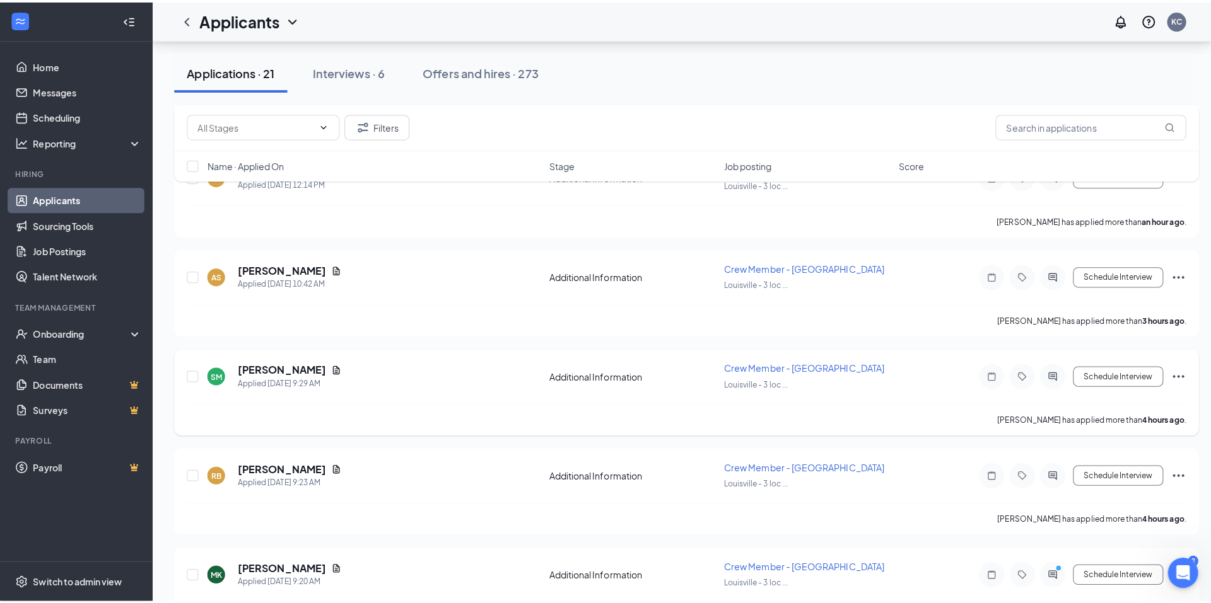
scroll to position [542, 0]
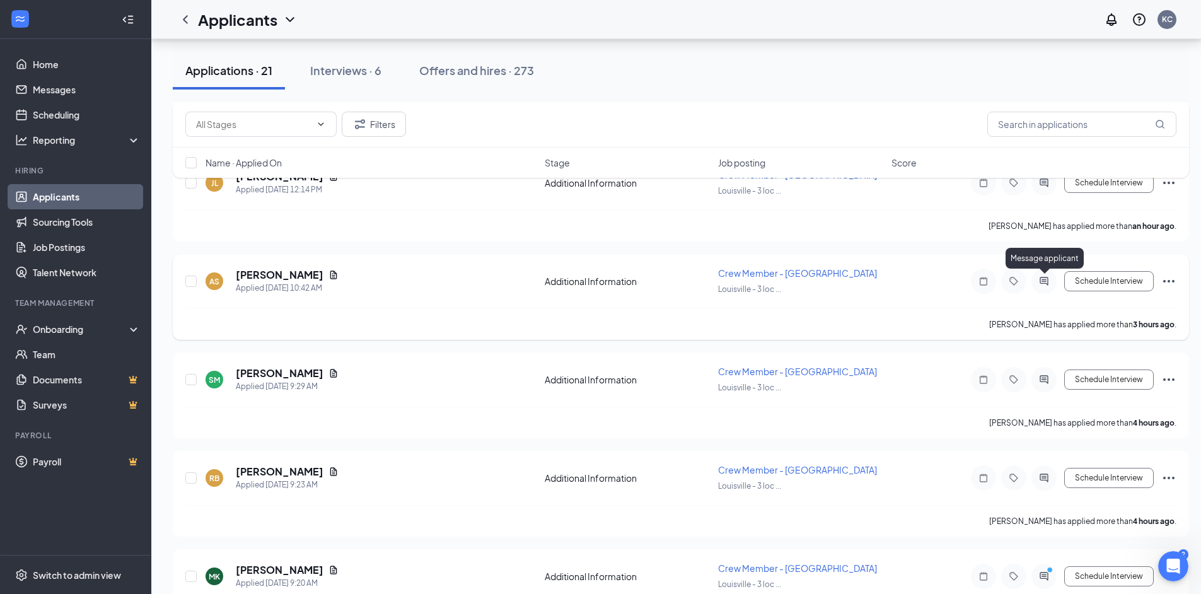
click at [1042, 282] on icon "ActiveChat" at bounding box center [1044, 281] width 15 height 10
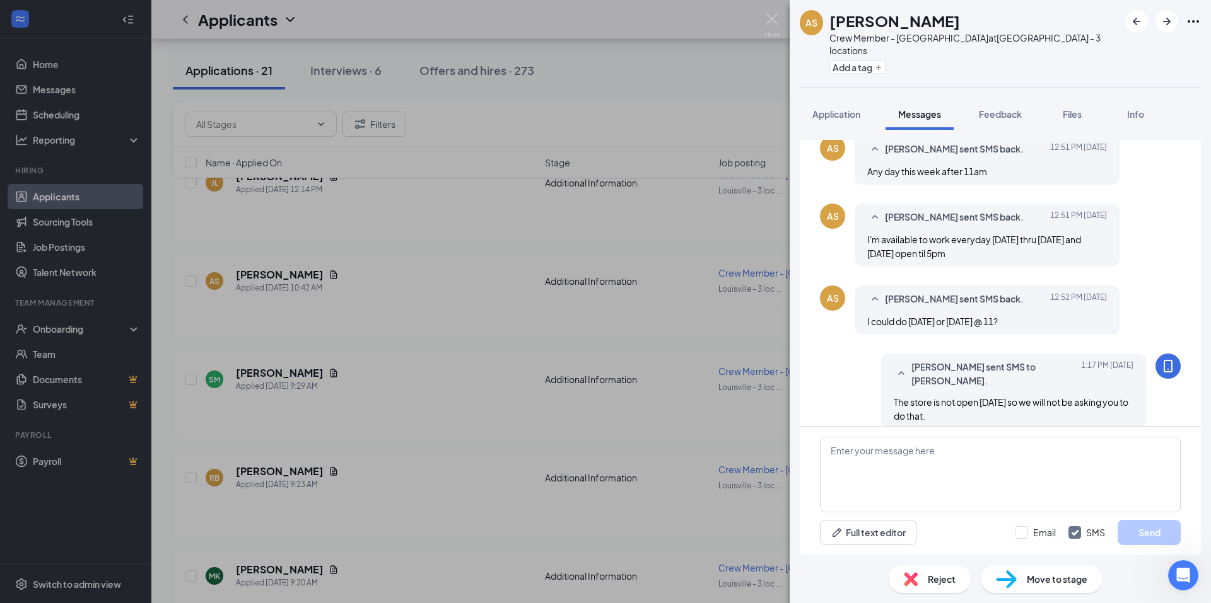
scroll to position [351, 0]
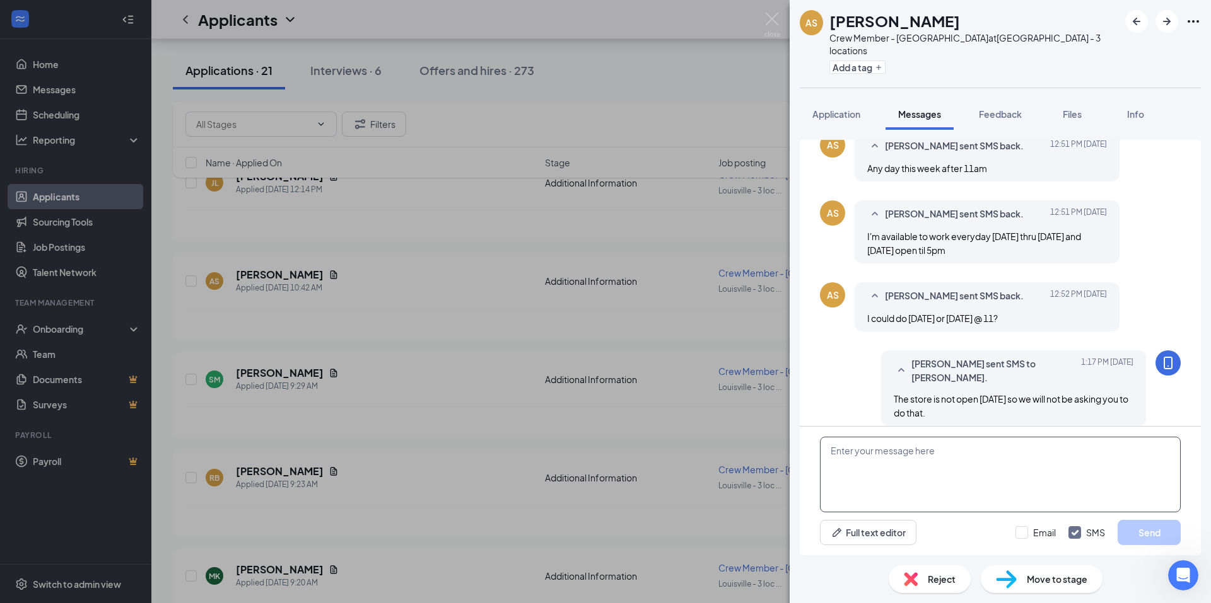
click at [842, 446] on textarea at bounding box center [1000, 475] width 361 height 76
click at [848, 449] on textarea "Bubbles, you are invited to a scheduled zoom meeting. Meeting Date: Tuesday, Se…" at bounding box center [1000, 475] width 361 height 76
drag, startPoint x: 892, startPoint y: 477, endPoint x: 925, endPoint y: 482, distance: 33.8
click at [925, 482] on textarea "Abby, you are invited to a scheduled zoom meeting. Meeting Date: Tuesday, Septe…" at bounding box center [1000, 475] width 361 height 76
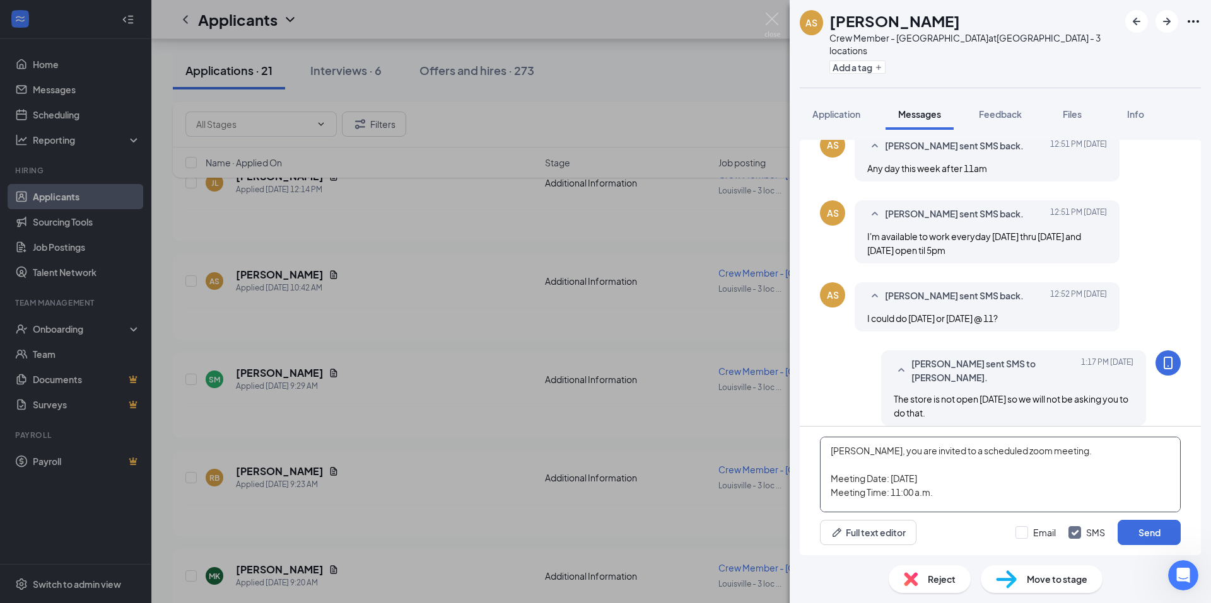
click at [1008, 468] on textarea "Abby, you are invited to a scheduled zoom meeting. Meeting Date: Wednesday, Sep…" at bounding box center [1000, 475] width 361 height 76
click at [1001, 480] on textarea "Abby, you are invited to a scheduled zoom meeting. Meeting Date: Wednesday, Sep…" at bounding box center [1000, 475] width 361 height 76
type textarea "Abby, you are invited to a scheduled zoom meeting. Meeting Date: Wednesday, Sep…"
click at [1151, 532] on button "Send" at bounding box center [1148, 532] width 63 height 25
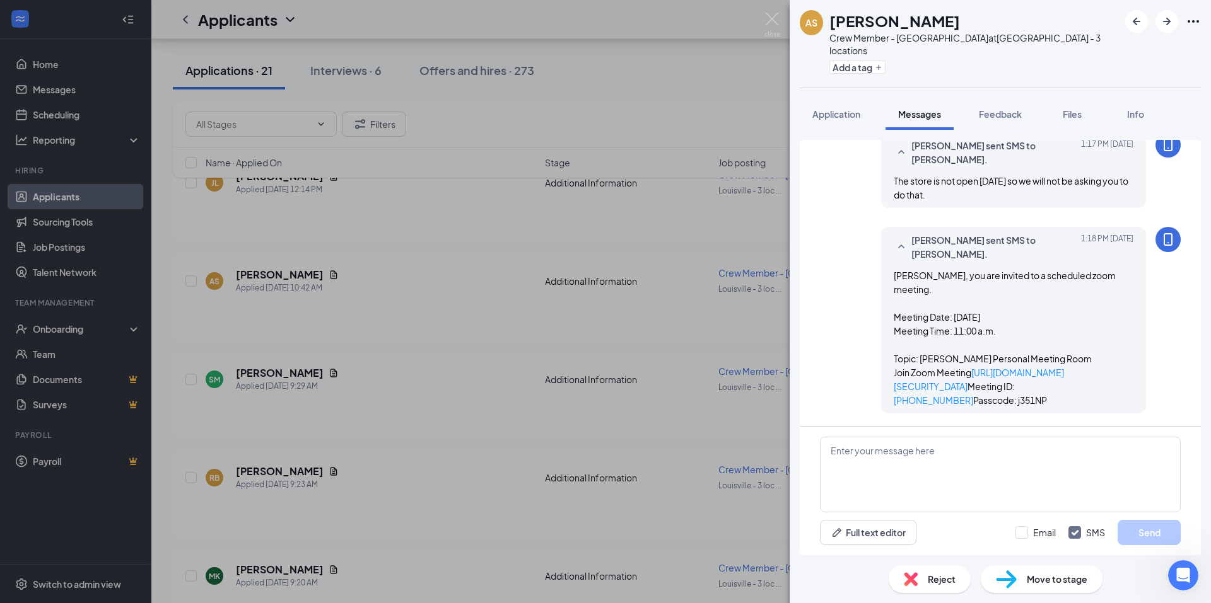
scroll to position [584, 0]
click at [772, 15] on img at bounding box center [772, 25] width 16 height 25
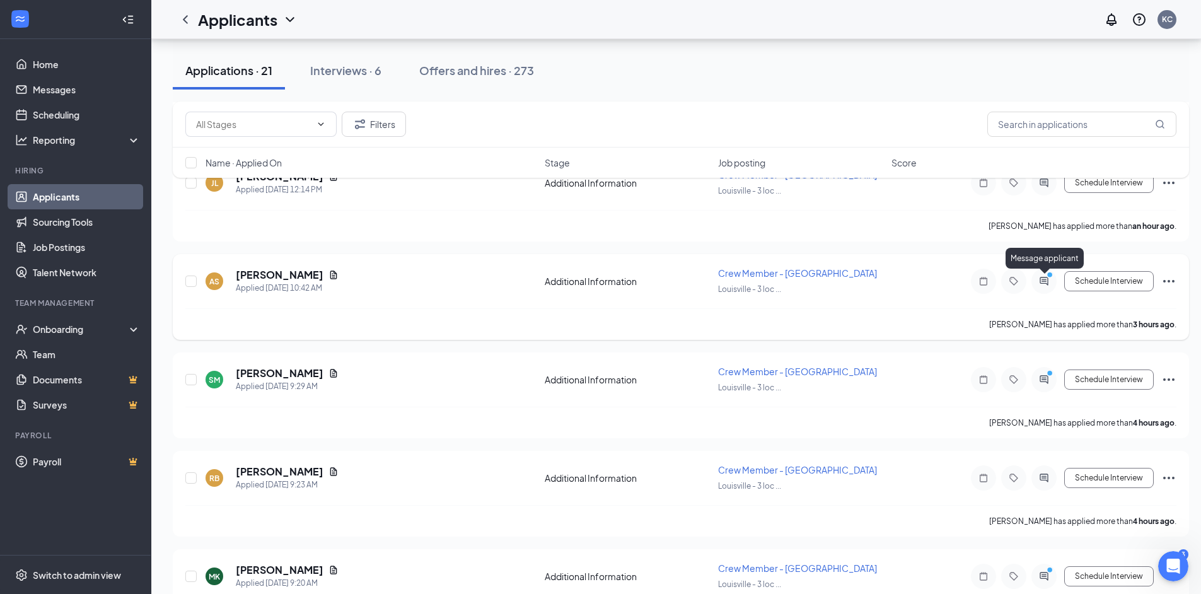
click at [1049, 283] on icon "ActiveChat" at bounding box center [1044, 281] width 15 height 10
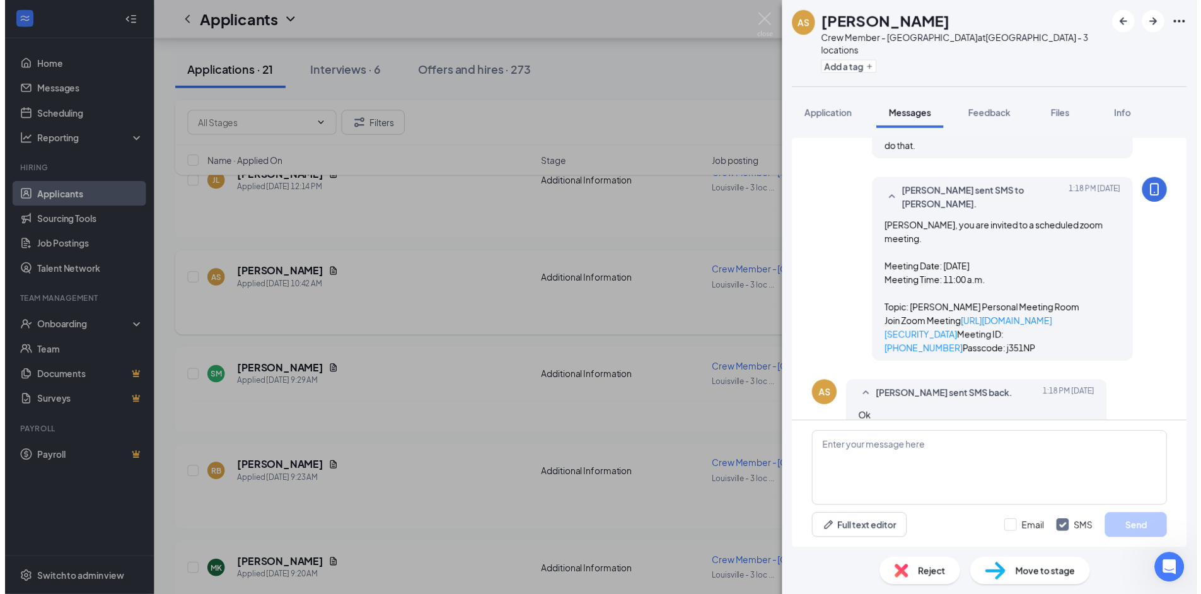
scroll to position [656, 0]
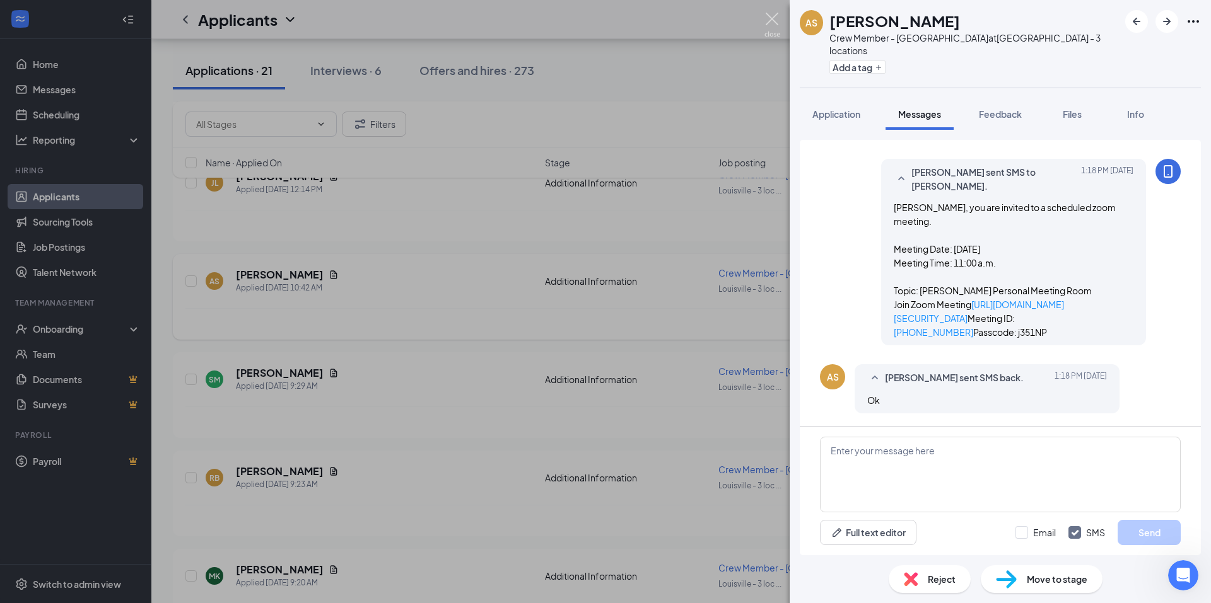
click at [768, 20] on img at bounding box center [772, 25] width 16 height 25
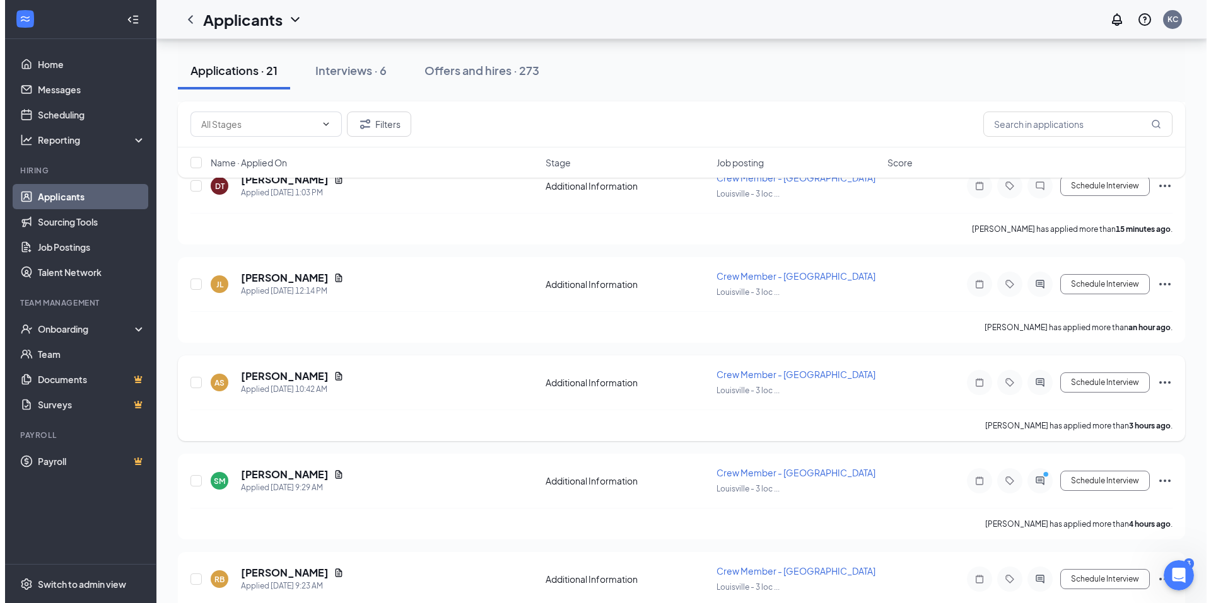
scroll to position [441, 0]
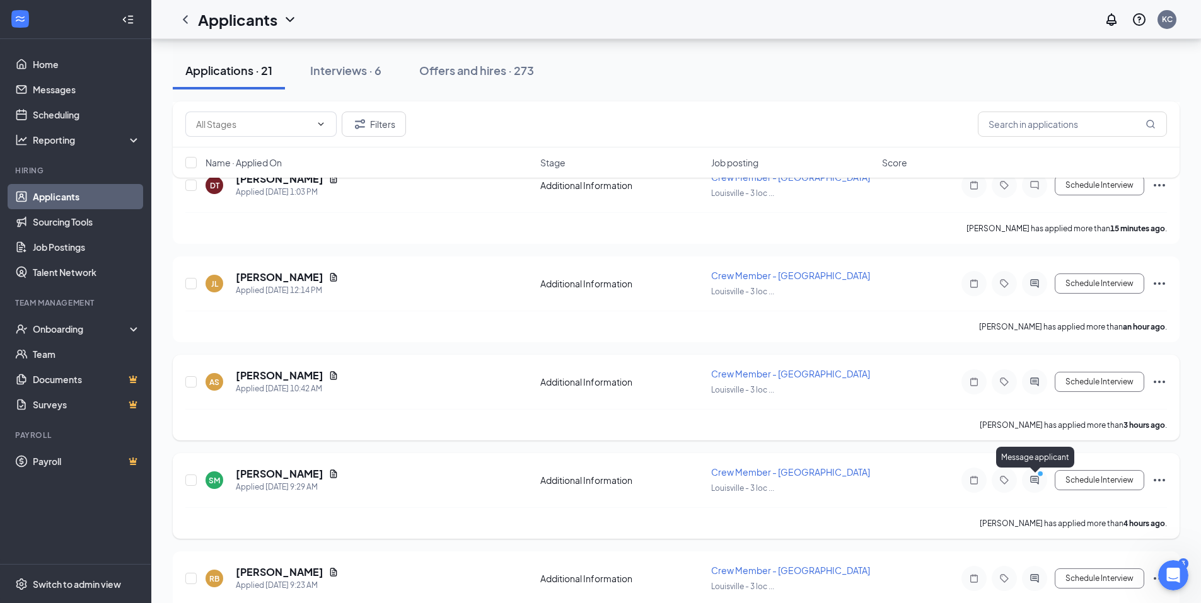
click at [1034, 483] on icon "ActiveChat" at bounding box center [1034, 480] width 8 height 8
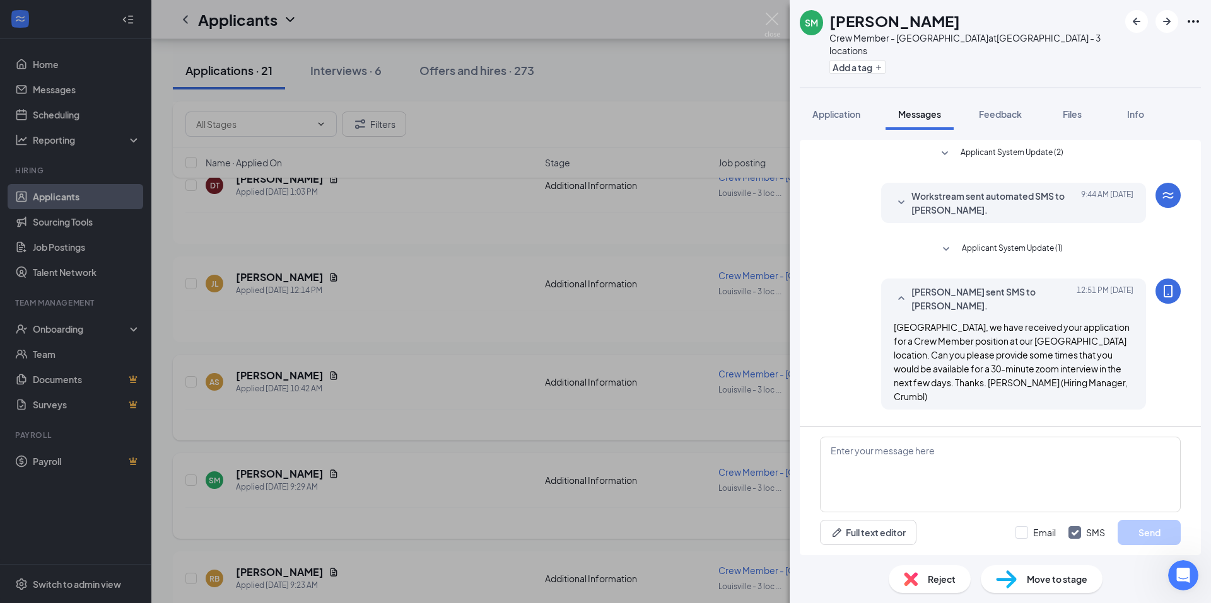
scroll to position [52, 0]
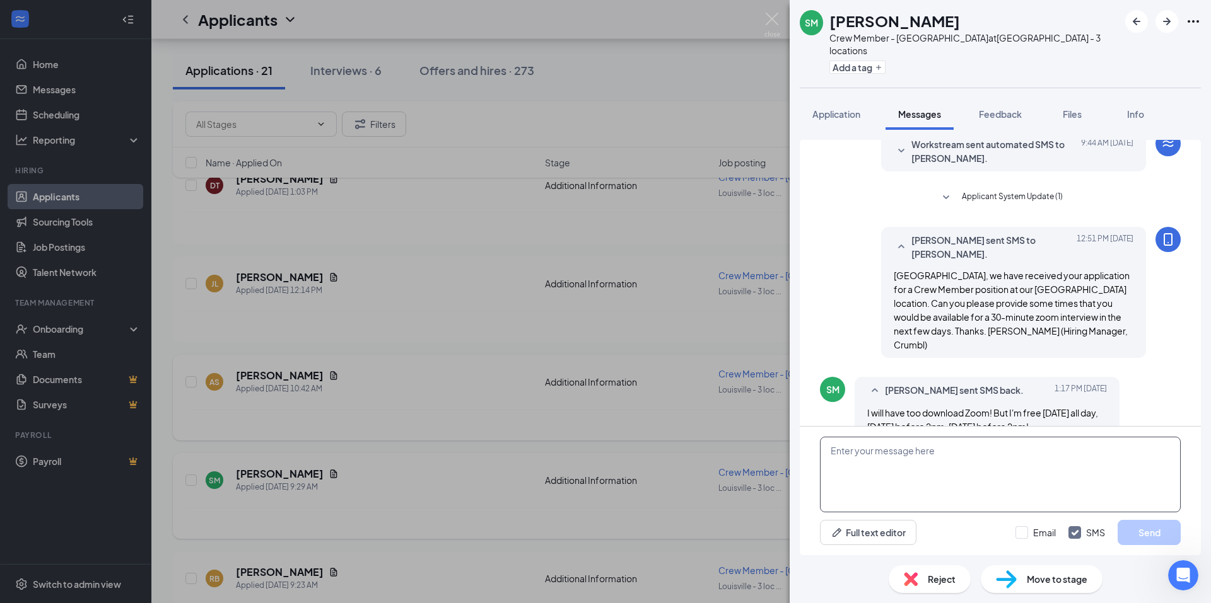
click at [847, 453] on textarea at bounding box center [1000, 475] width 361 height 76
paste textarea "Bubbles, you are invited to a scheduled zoom meeting. Meeting Date: Tuesday, Se…"
click at [840, 450] on textarea "Bubbles, you are invited to a scheduled zoom meeting. Meeting Date: Tuesday, Se…" at bounding box center [1000, 475] width 361 height 76
click at [903, 479] on textarea "Savannah, you are invited to a scheduled zoom meeting. Meeting Date: Tuesday, S…" at bounding box center [1000, 475] width 361 height 76
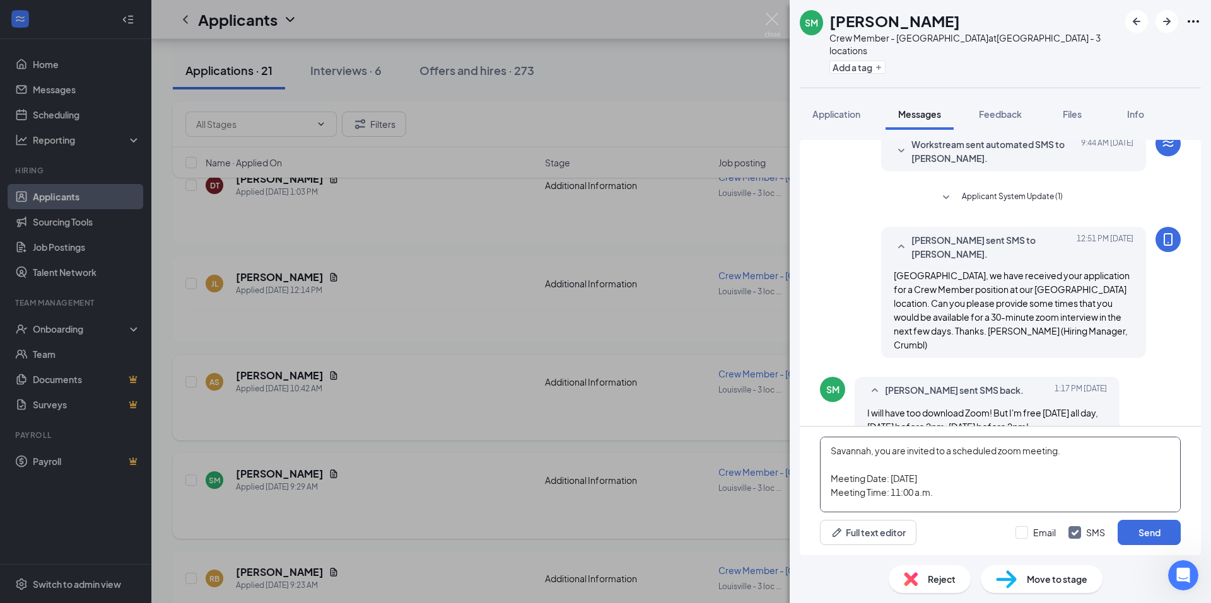
click at [903, 479] on textarea "Savannah, you are invited to a scheduled zoom meeting. Meeting Date: Tuesday, S…" at bounding box center [1000, 475] width 361 height 76
click at [999, 481] on textarea "Savannah, you are invited to a scheduled zoom meeting. Meeting Date: Wednesday,…" at bounding box center [1000, 475] width 361 height 76
drag, startPoint x: 892, startPoint y: 491, endPoint x: 930, endPoint y: 491, distance: 37.8
click at [930, 491] on textarea "Savannah, you are invited to a scheduled zoom meeting. Meeting Date: Wednesday,…" at bounding box center [1000, 475] width 361 height 76
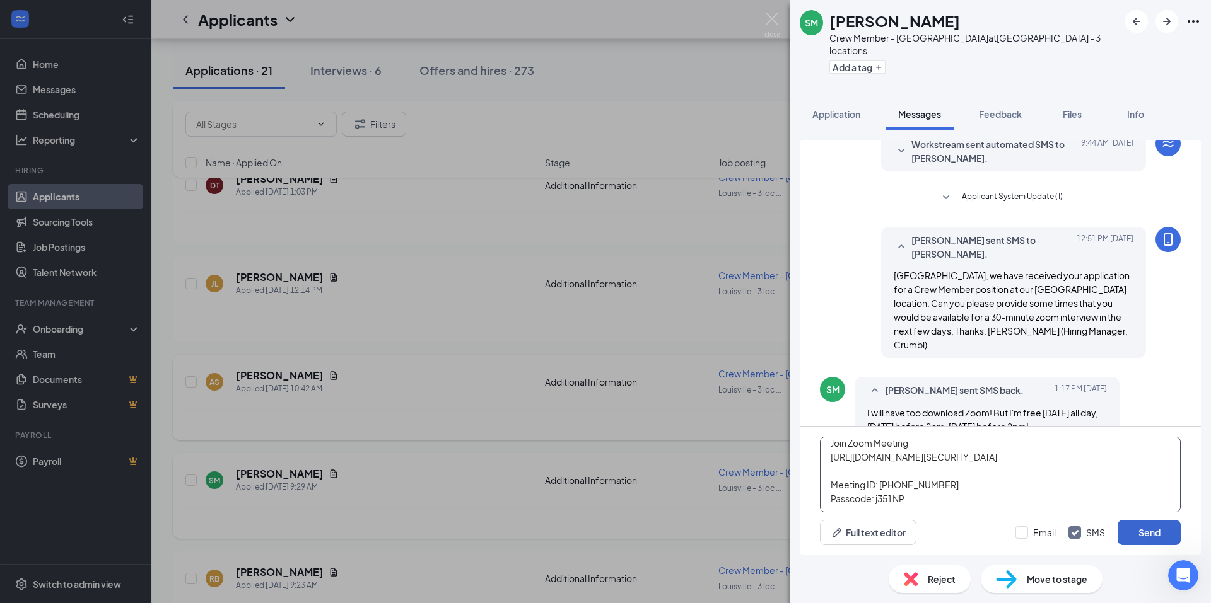
type textarea "Savannah, you are invited to a scheduled zoom meeting. Meeting Date: [DATE] Mee…"
click at [1157, 534] on button "Send" at bounding box center [1148, 532] width 63 height 25
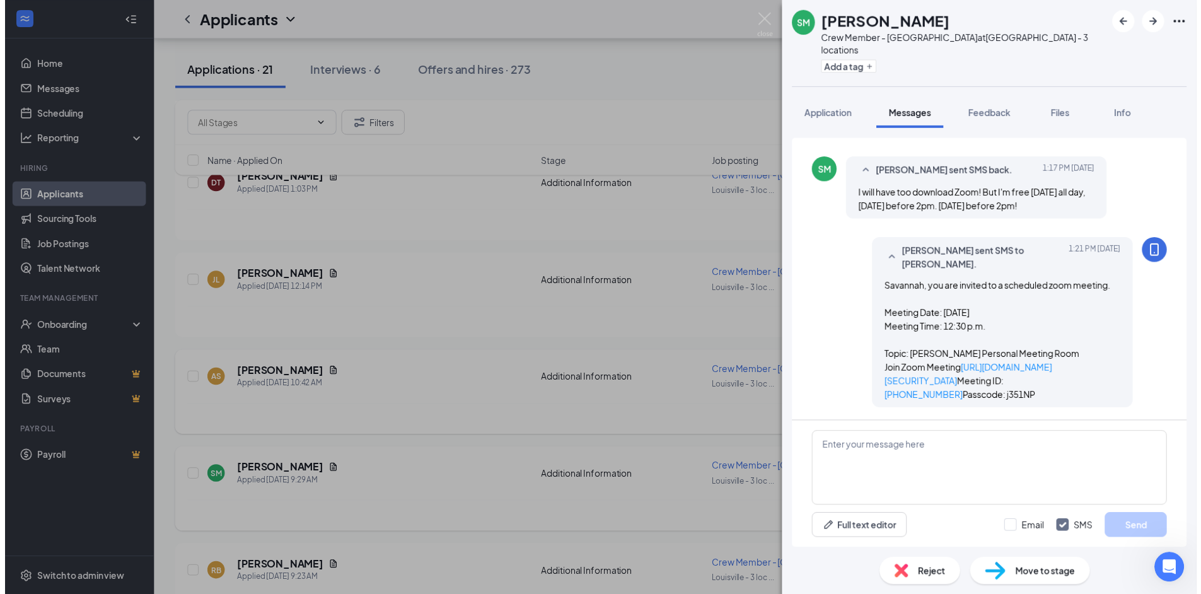
scroll to position [285, 0]
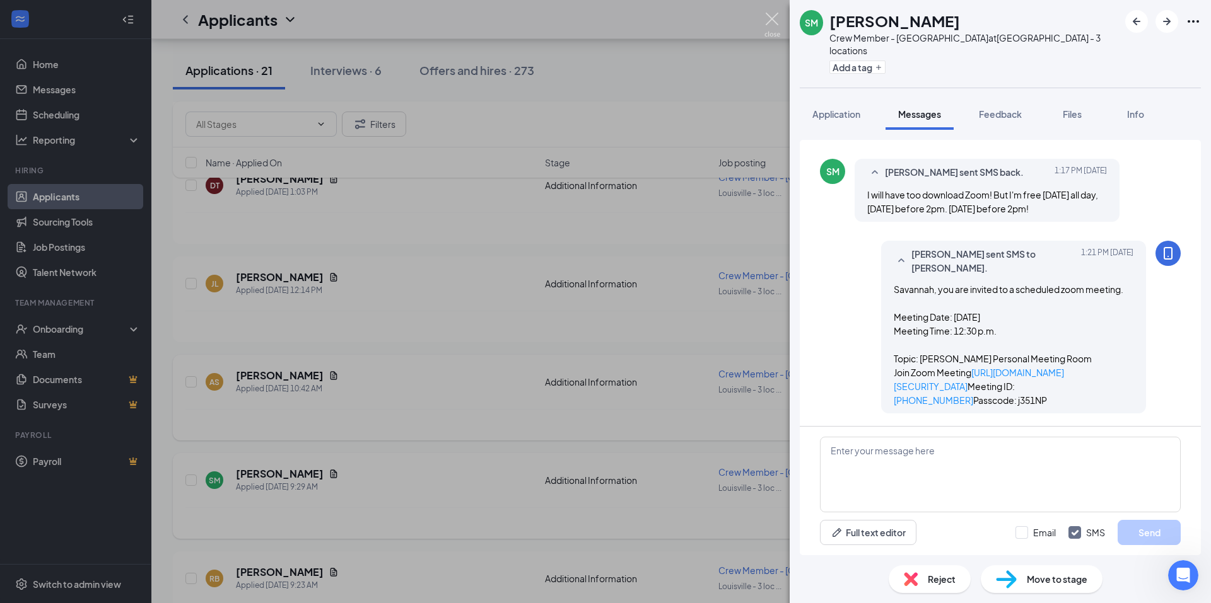
click at [769, 21] on img at bounding box center [772, 25] width 16 height 25
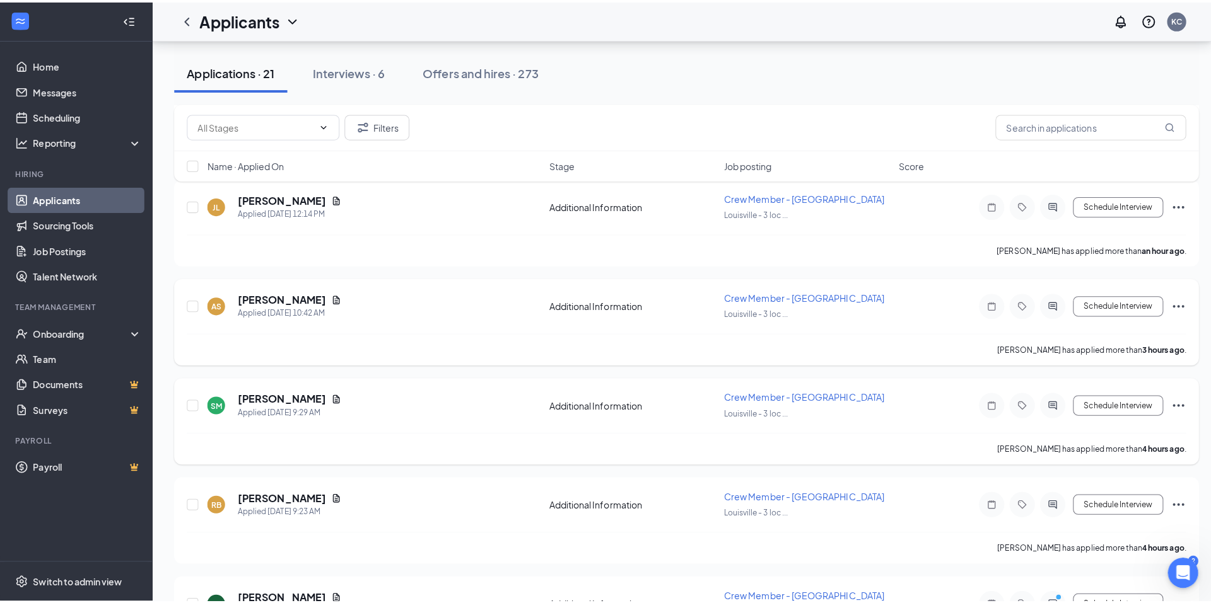
scroll to position [631, 0]
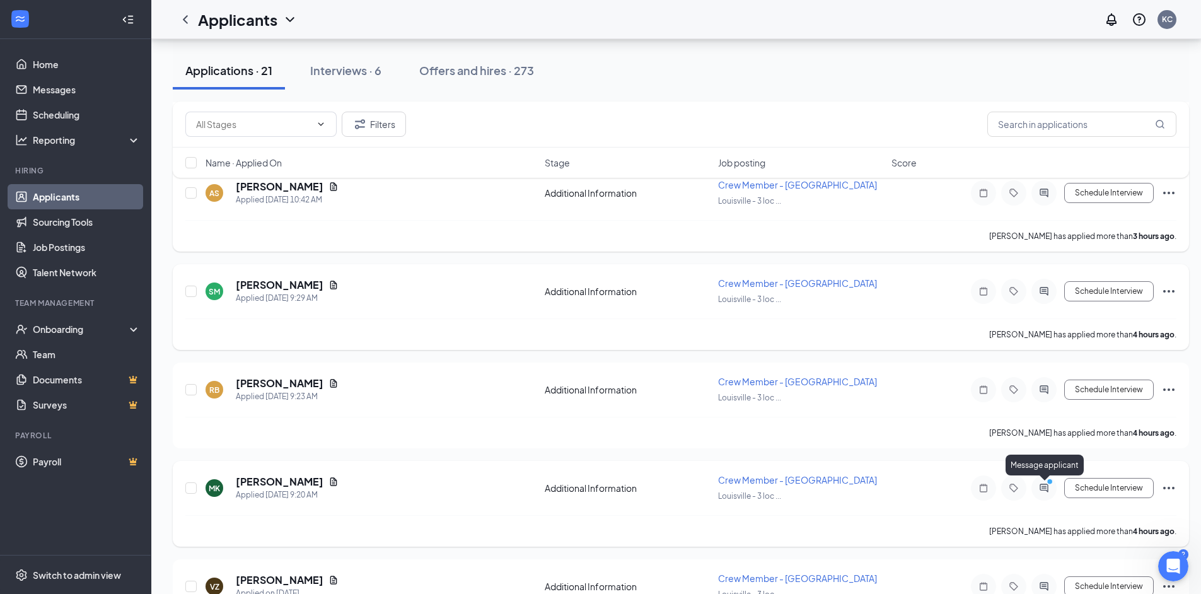
click at [1042, 485] on icon "ActiveChat" at bounding box center [1044, 488] width 15 height 10
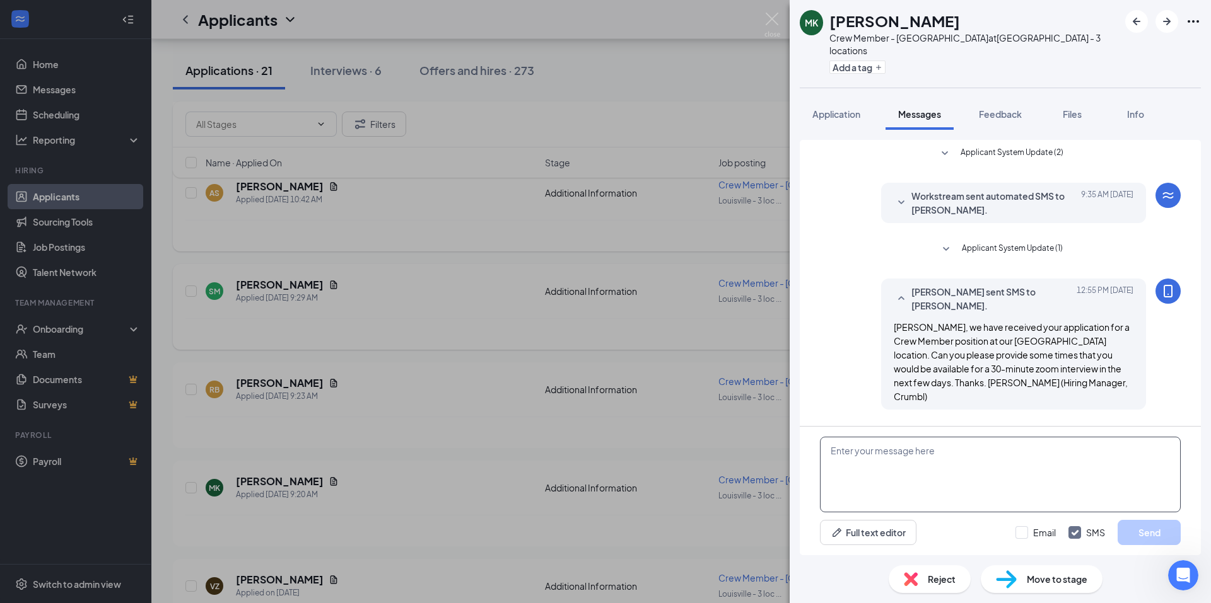
scroll to position [38, 0]
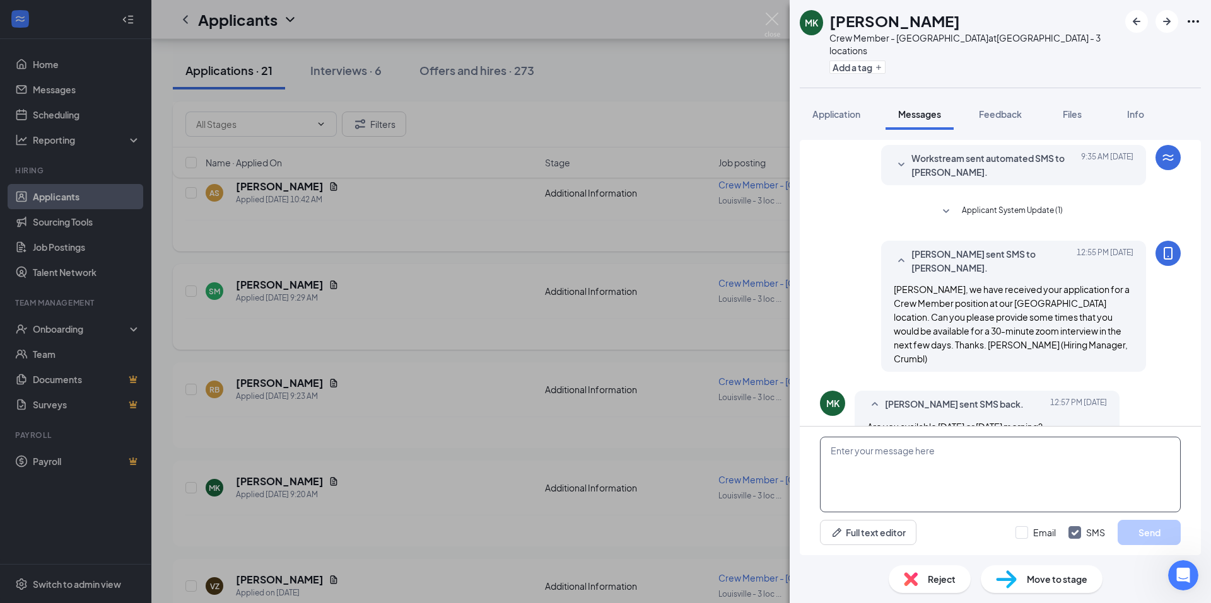
click at [849, 457] on textarea at bounding box center [1000, 475] width 361 height 76
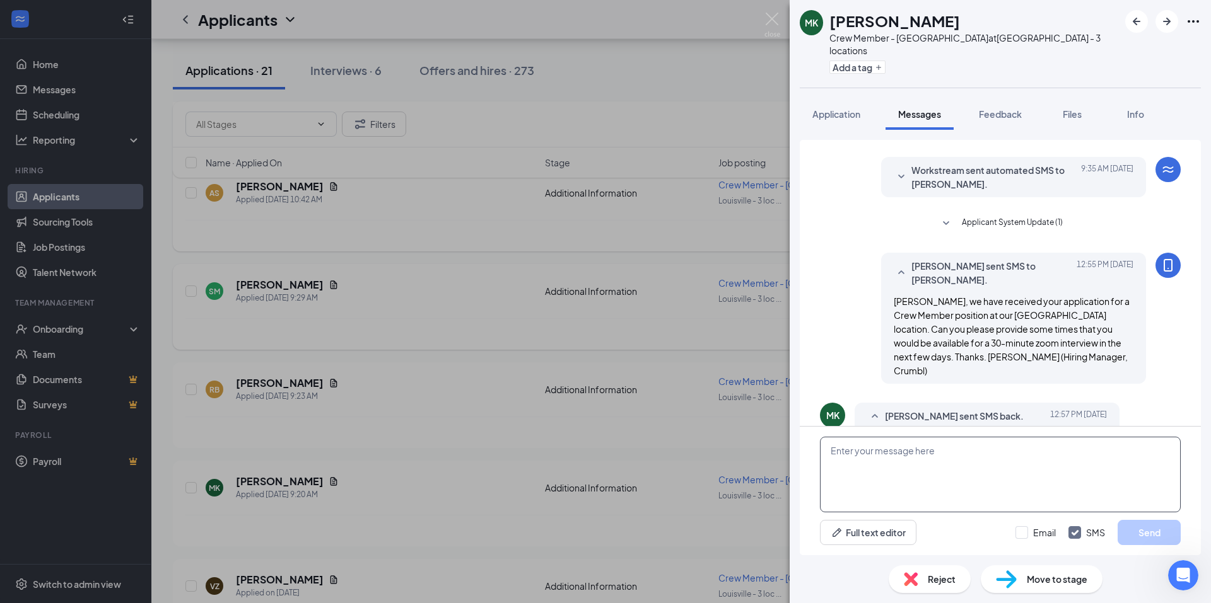
scroll to position [38, 0]
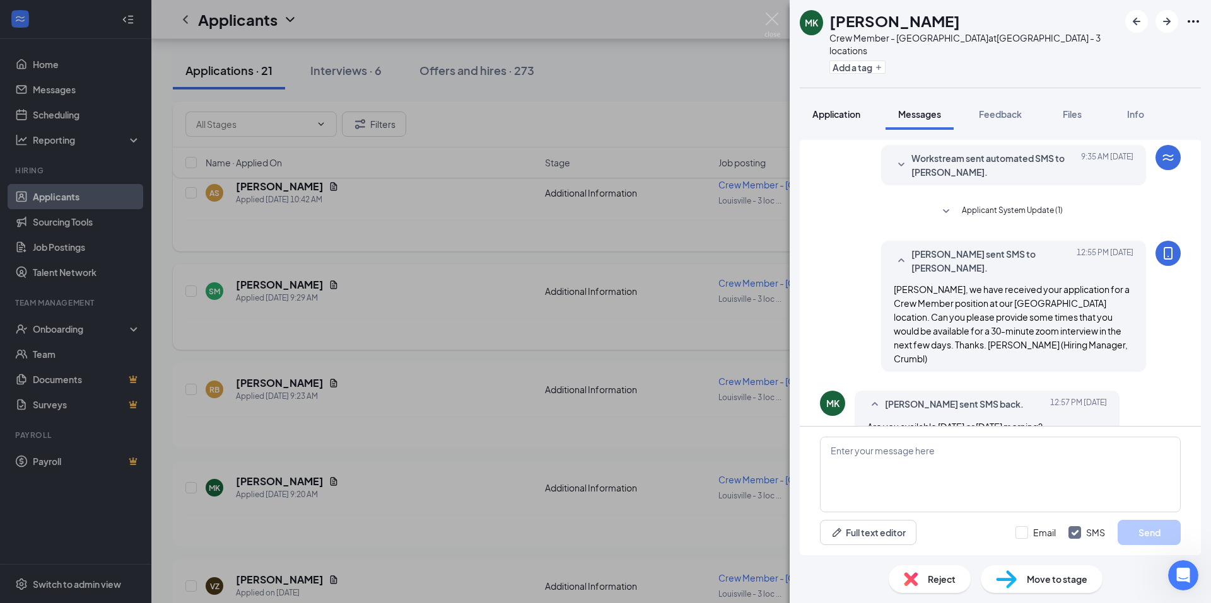
click at [838, 108] on button "Application" at bounding box center [836, 114] width 73 height 32
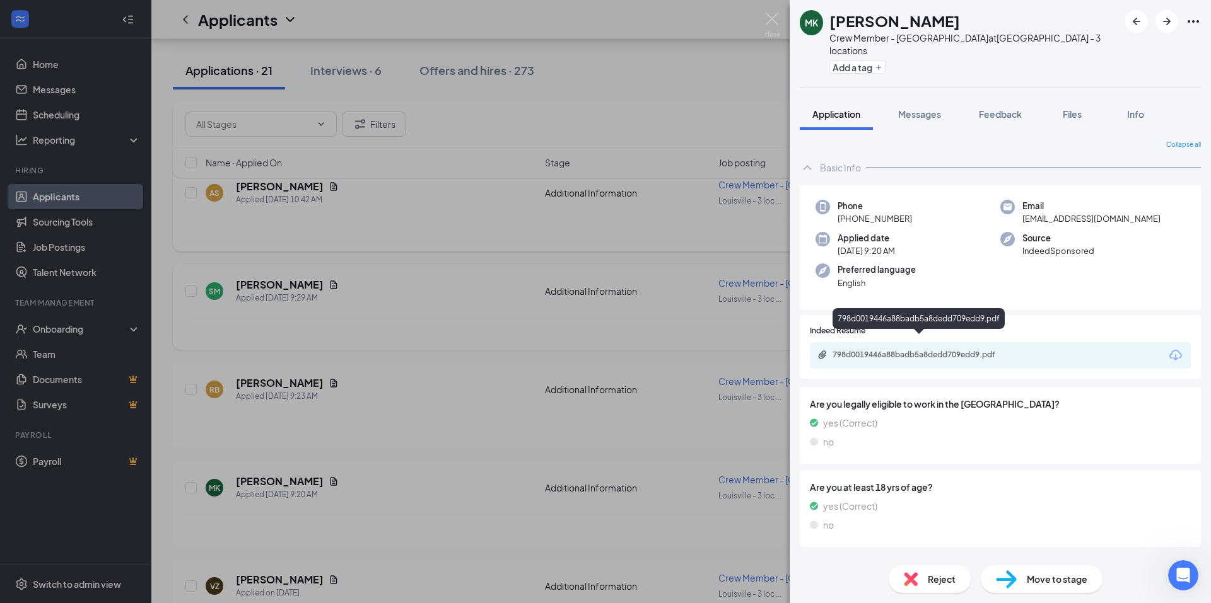
click at [900, 350] on div "798d0019446a88badb5a8dedd709edd9.pdf" at bounding box center [920, 355] width 177 height 10
click at [921, 108] on span "Messages" at bounding box center [919, 113] width 43 height 11
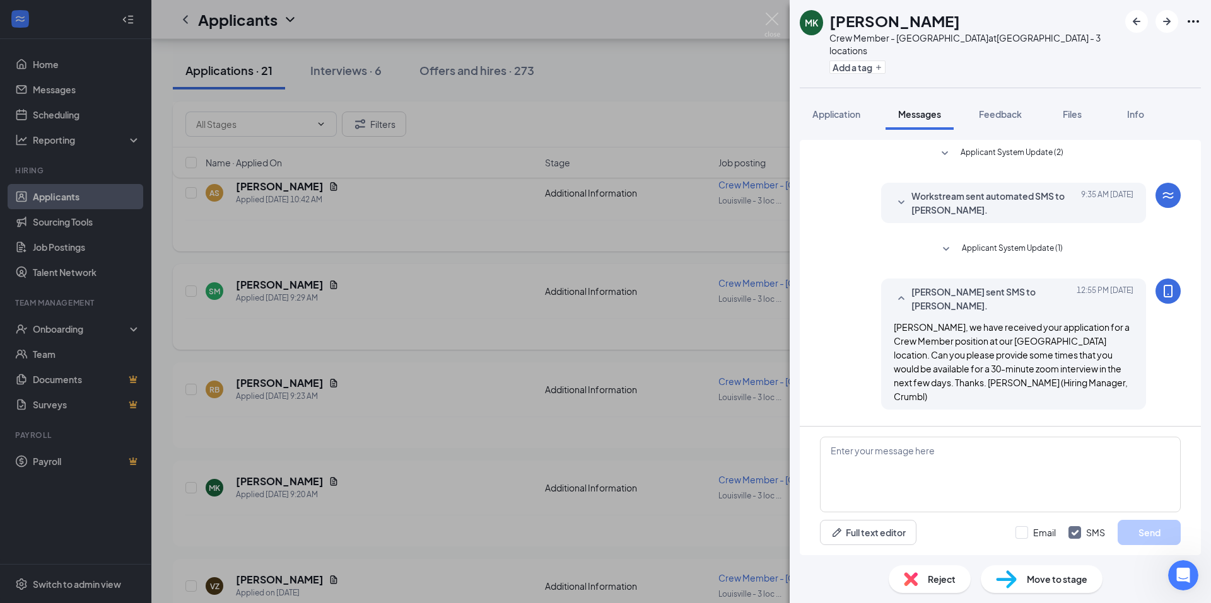
scroll to position [38, 0]
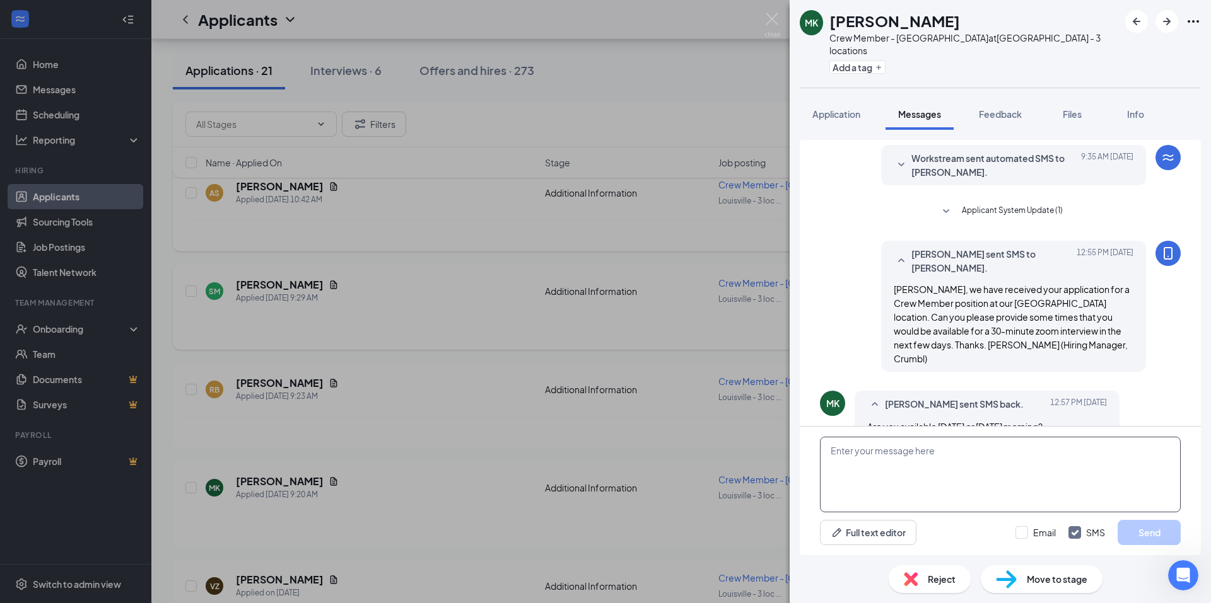
click at [910, 449] on textarea at bounding box center [1000, 475] width 361 height 76
type textarea "How about 2:30 this afternoon?"
click at [1138, 530] on button "Send" at bounding box center [1148, 532] width 63 height 25
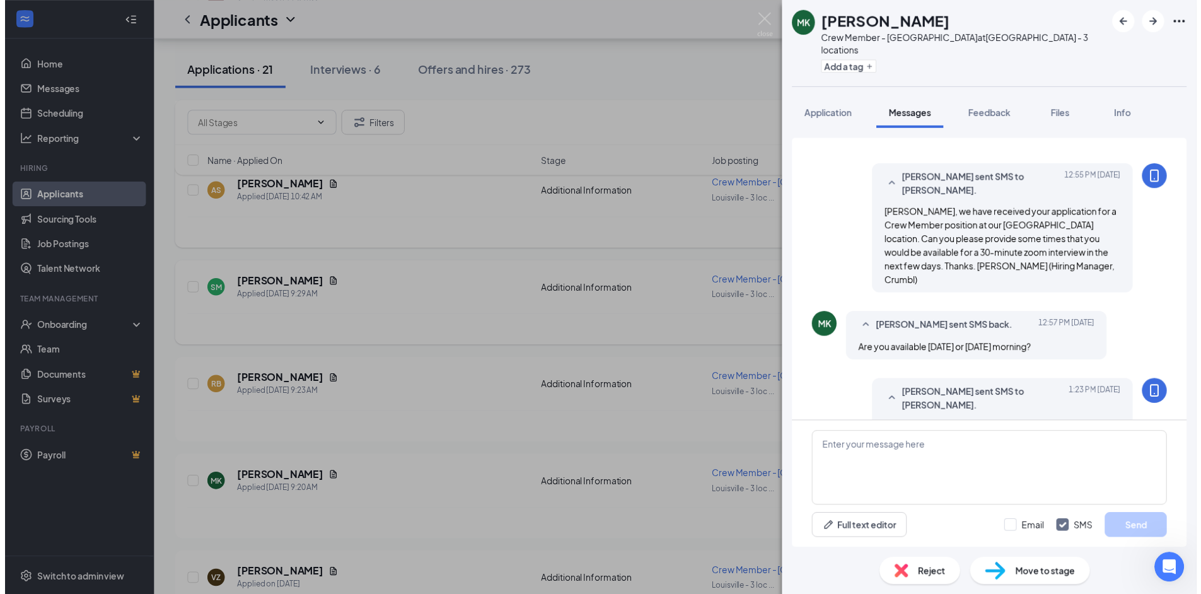
scroll to position [119, 0]
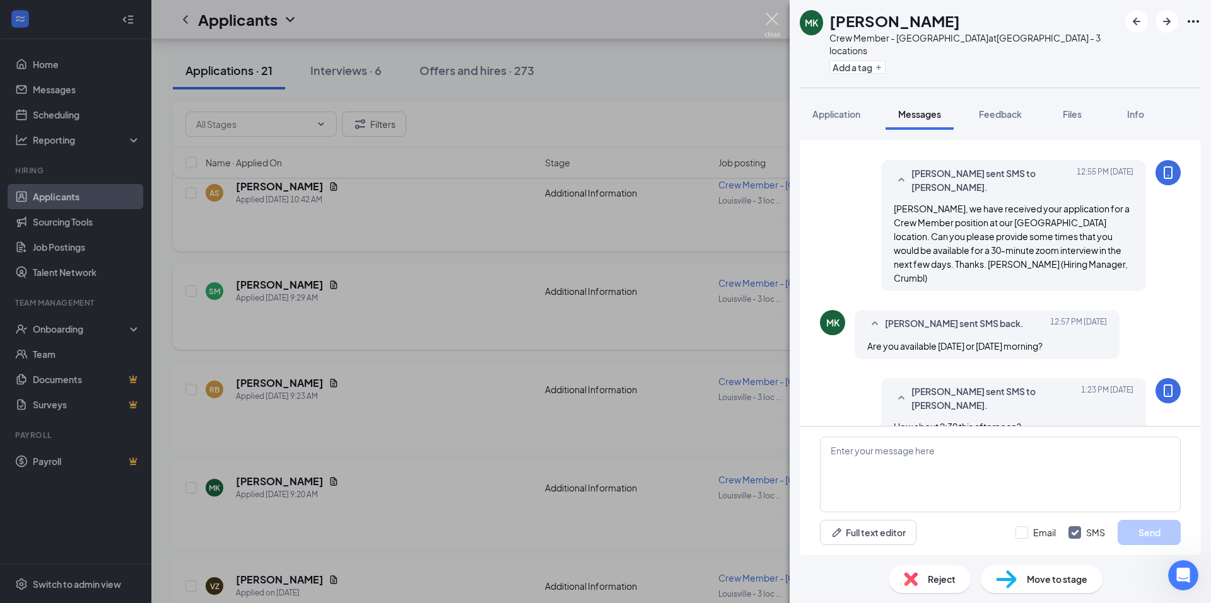
click at [773, 20] on img at bounding box center [772, 25] width 16 height 25
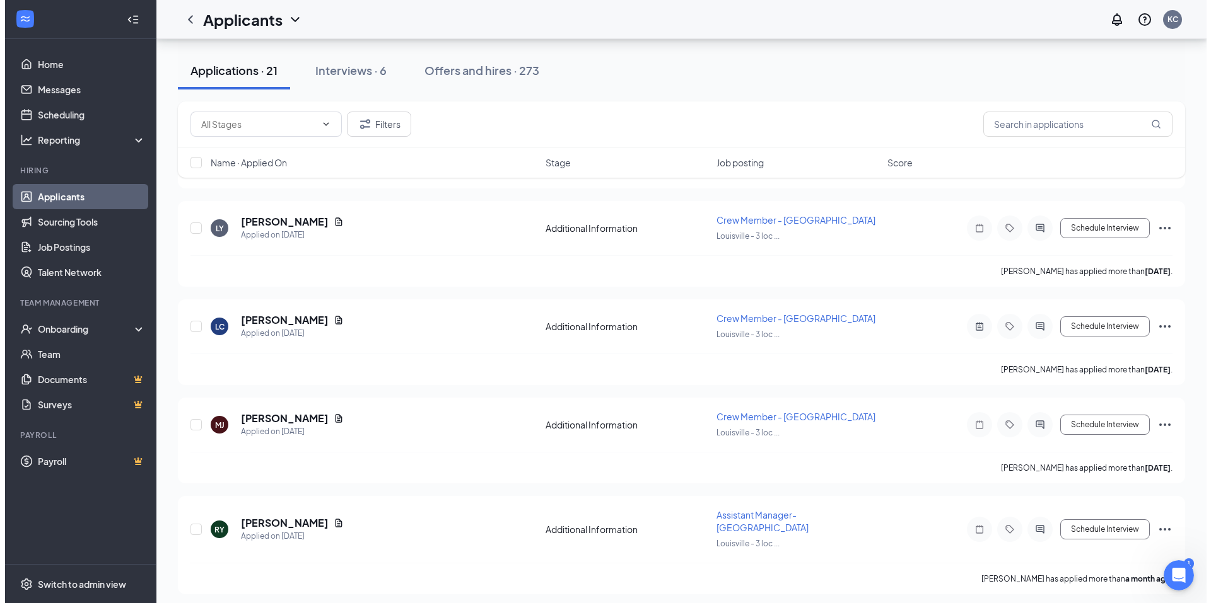
scroll to position [1769, 0]
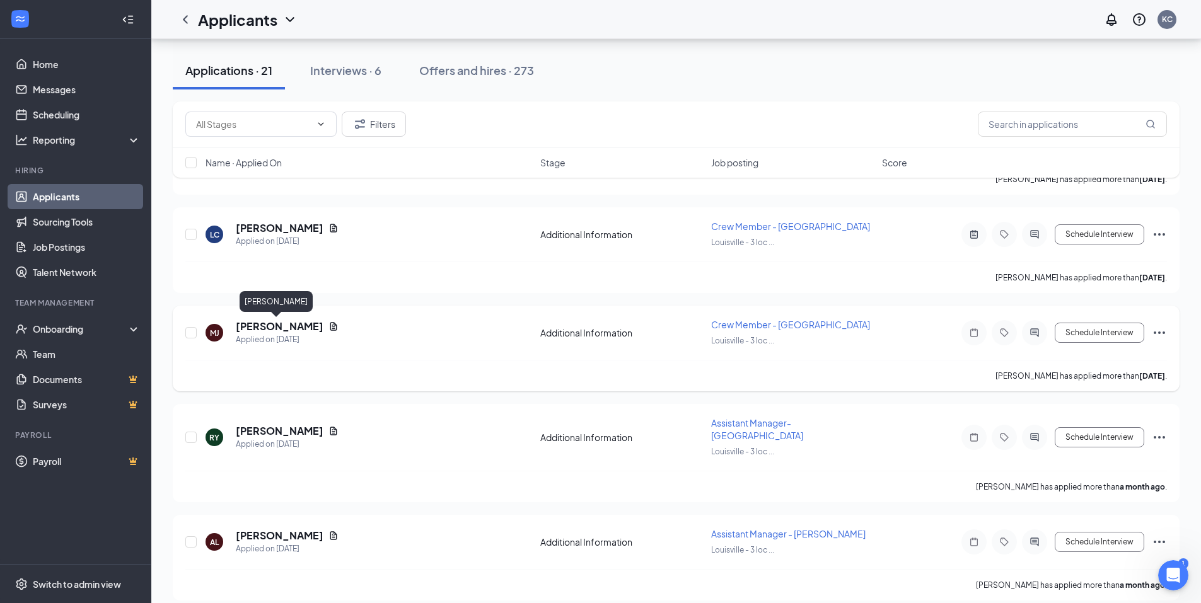
click at [264, 329] on h5 "[PERSON_NAME]" at bounding box center [280, 327] width 88 height 14
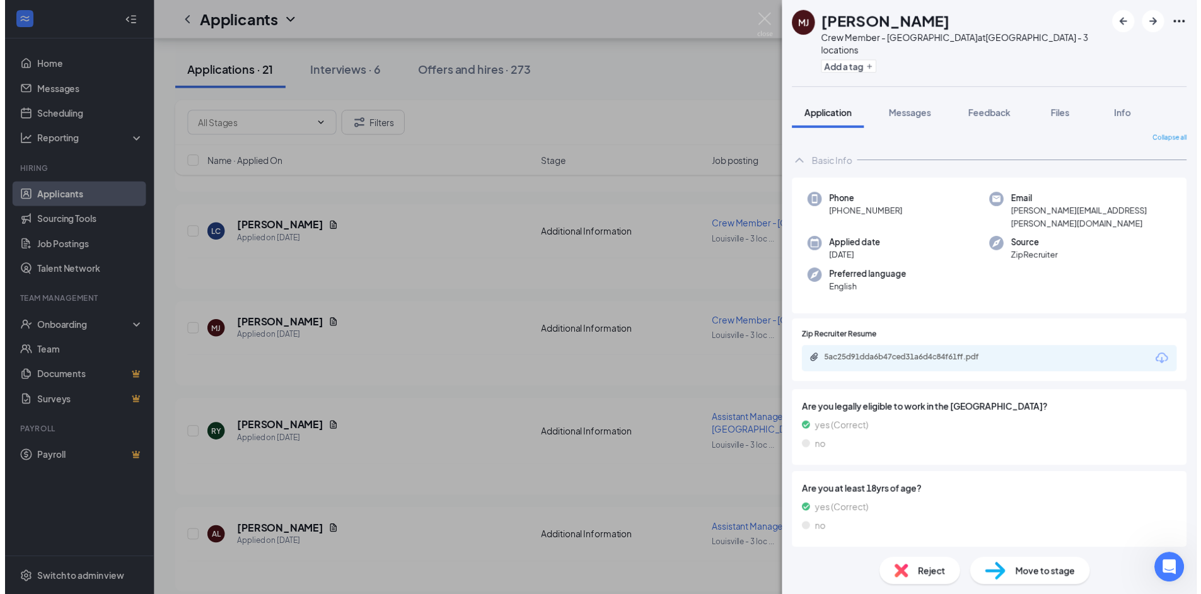
scroll to position [8, 0]
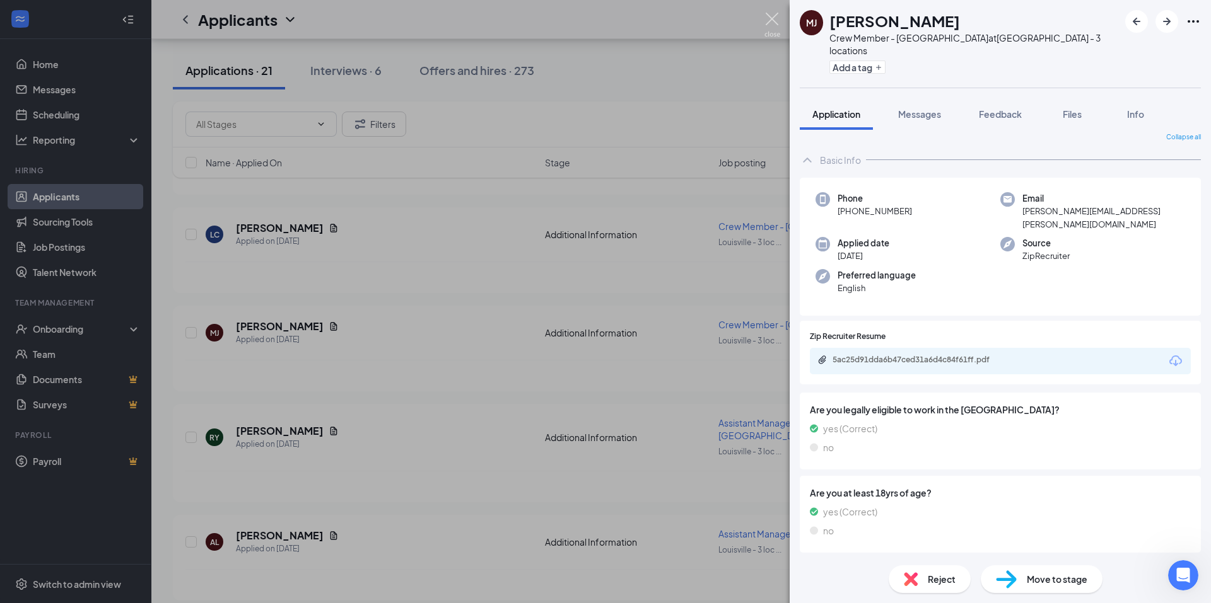
click at [766, 14] on img at bounding box center [772, 25] width 16 height 25
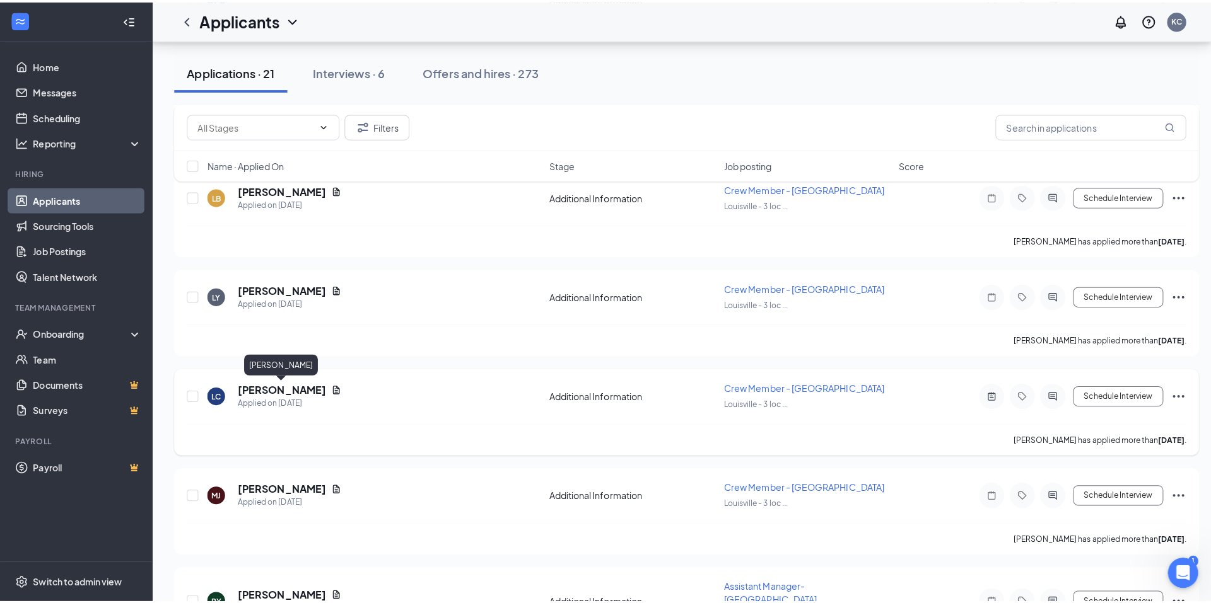
scroll to position [1580, 0]
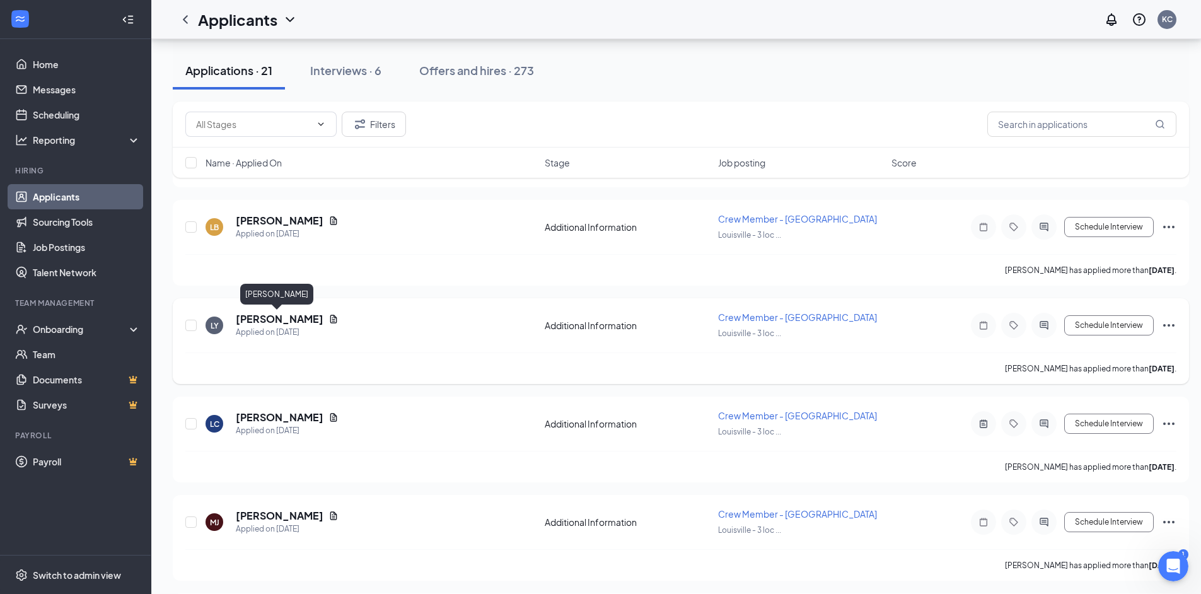
click at [262, 319] on h5 "[PERSON_NAME]" at bounding box center [280, 319] width 88 height 14
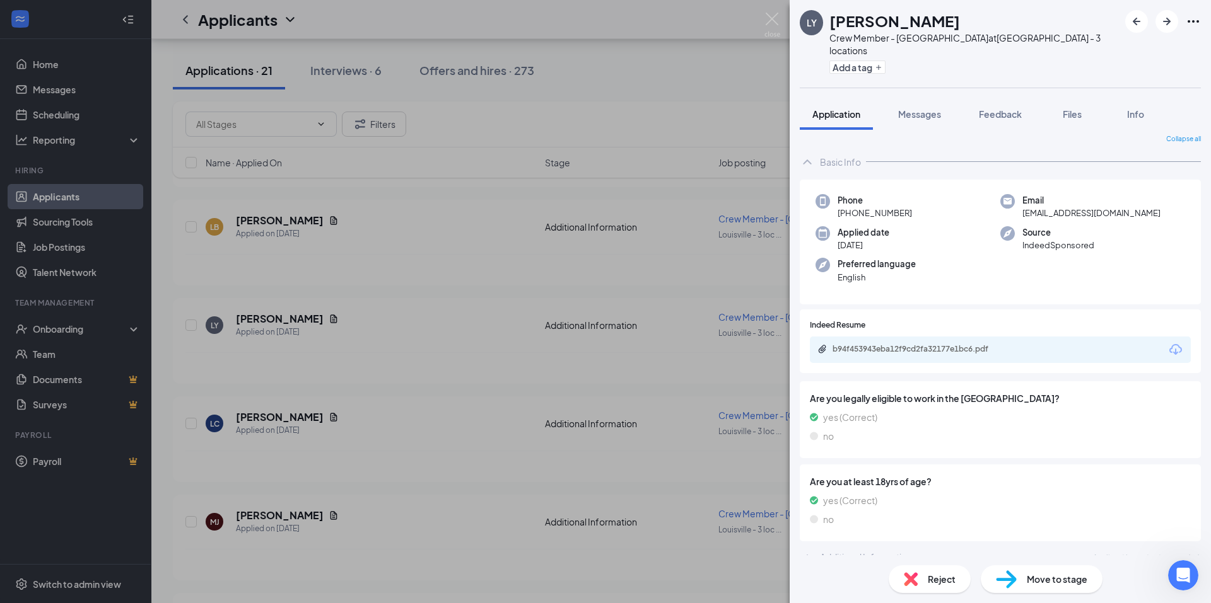
scroll to position [8, 0]
click at [782, 21] on div "LY Lyndia Yarnell Crew Member - Fern Creek at Louisville - 3 locations Add a ta…" at bounding box center [605, 301] width 1211 height 603
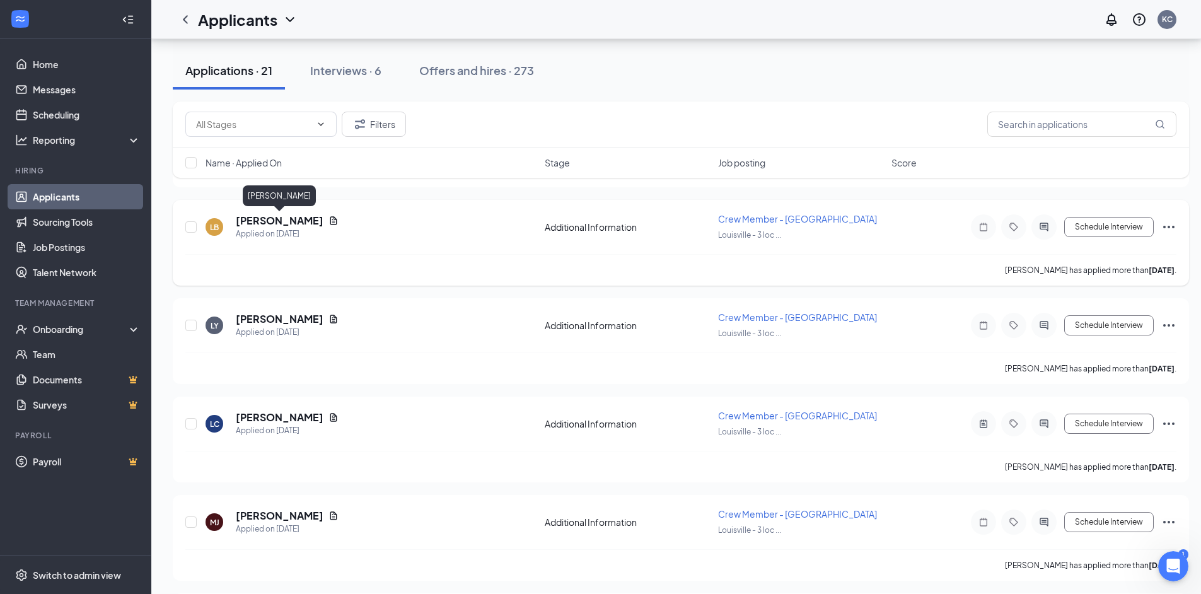
click at [288, 221] on h5 "[PERSON_NAME]" at bounding box center [280, 221] width 88 height 14
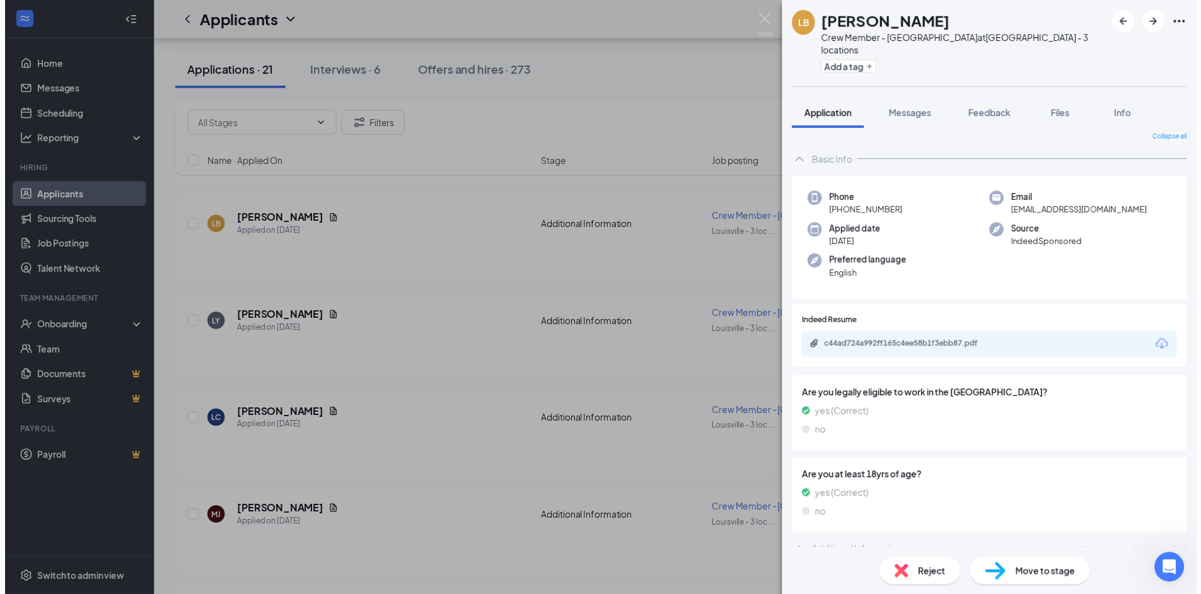
scroll to position [8, 0]
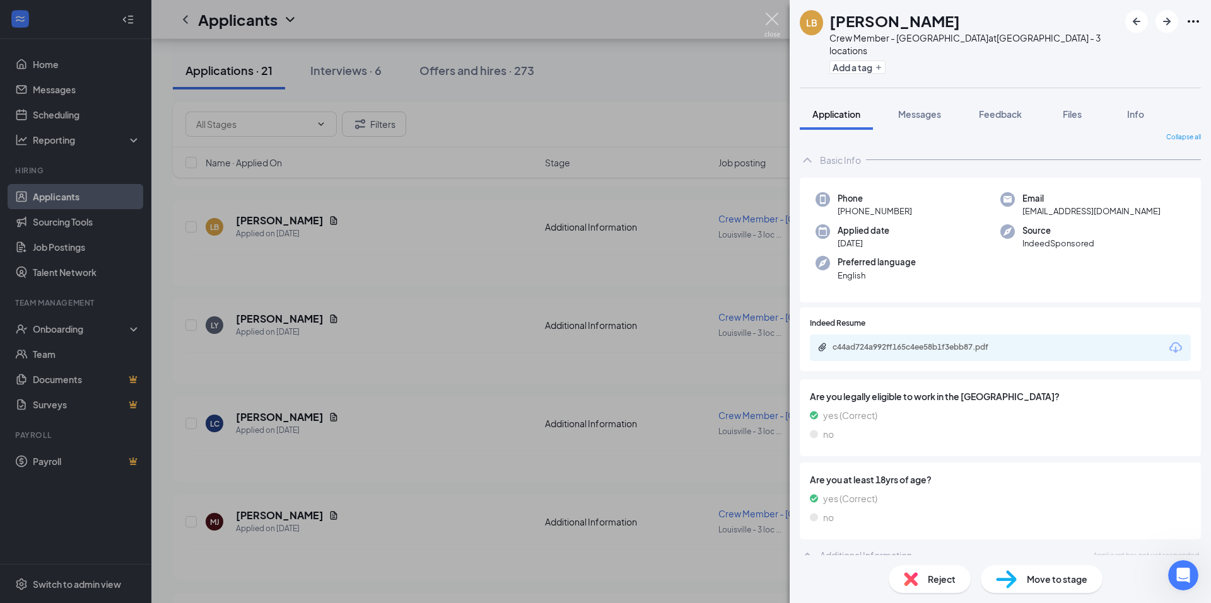
click at [776, 24] on img at bounding box center [772, 25] width 16 height 25
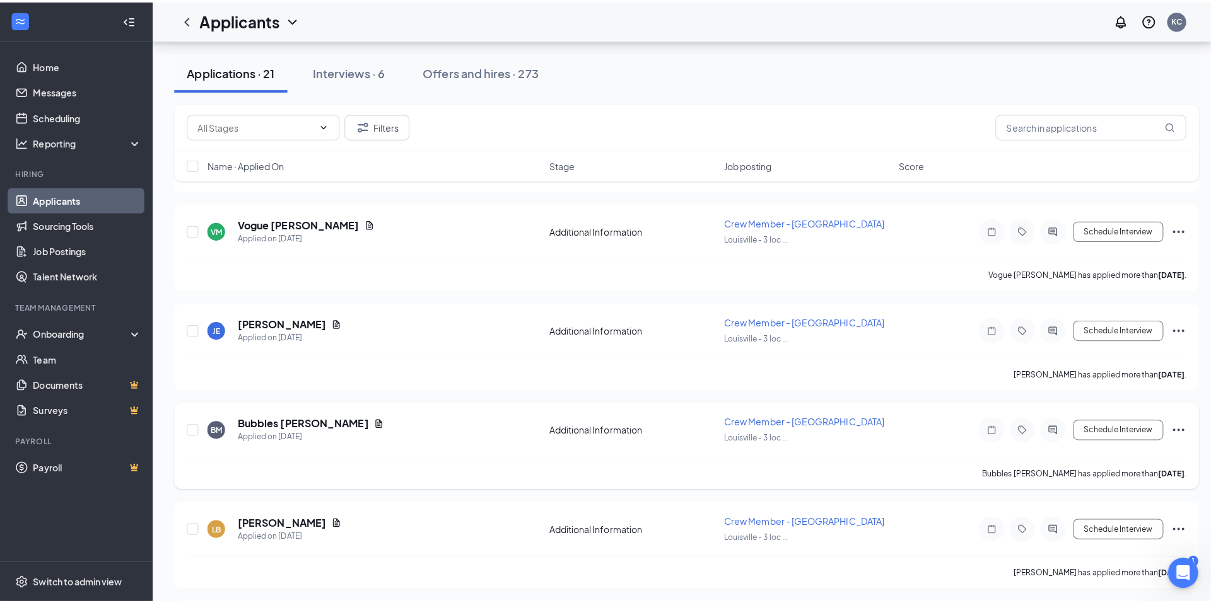
scroll to position [1265, 0]
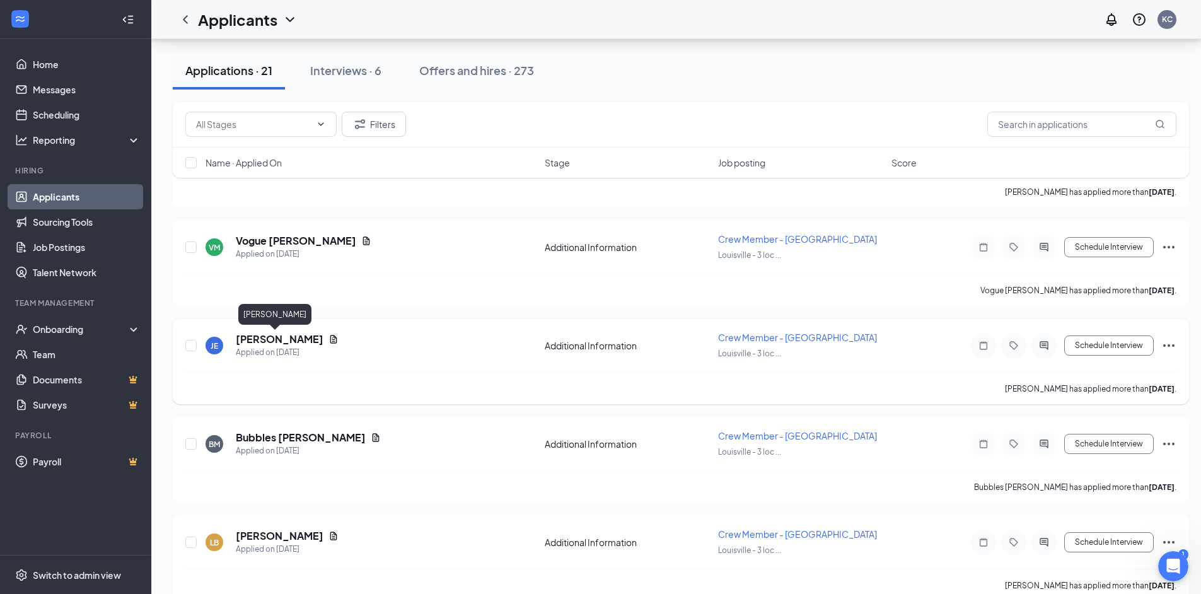
click at [257, 339] on h5 "[PERSON_NAME]" at bounding box center [280, 339] width 88 height 14
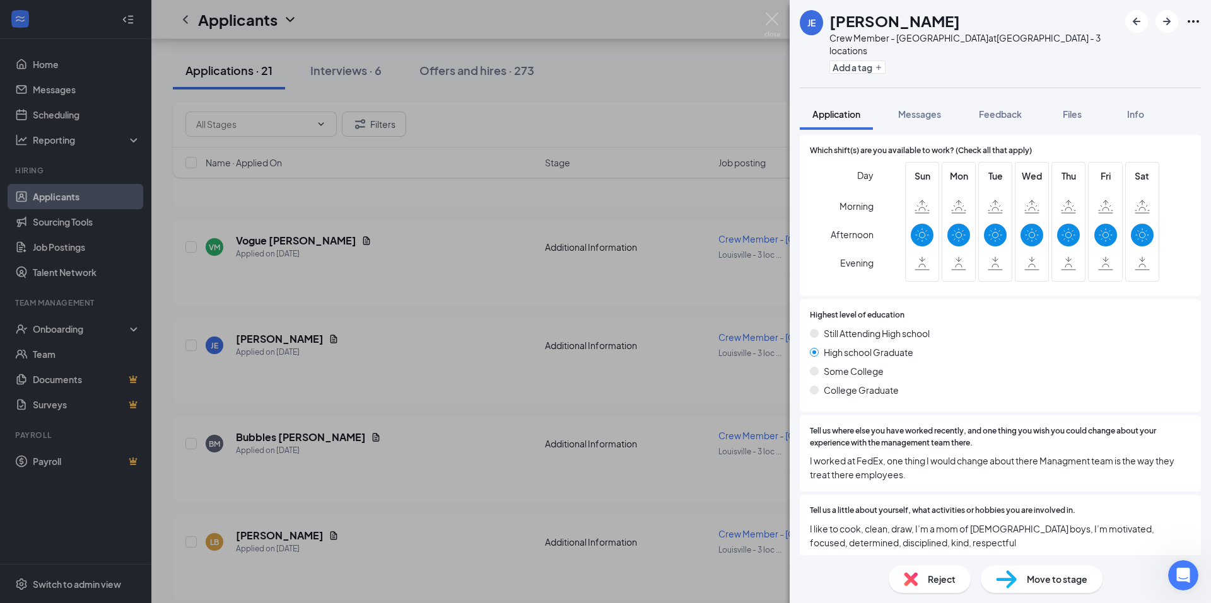
scroll to position [441, 0]
click at [926, 108] on span "Messages" at bounding box center [919, 113] width 43 height 11
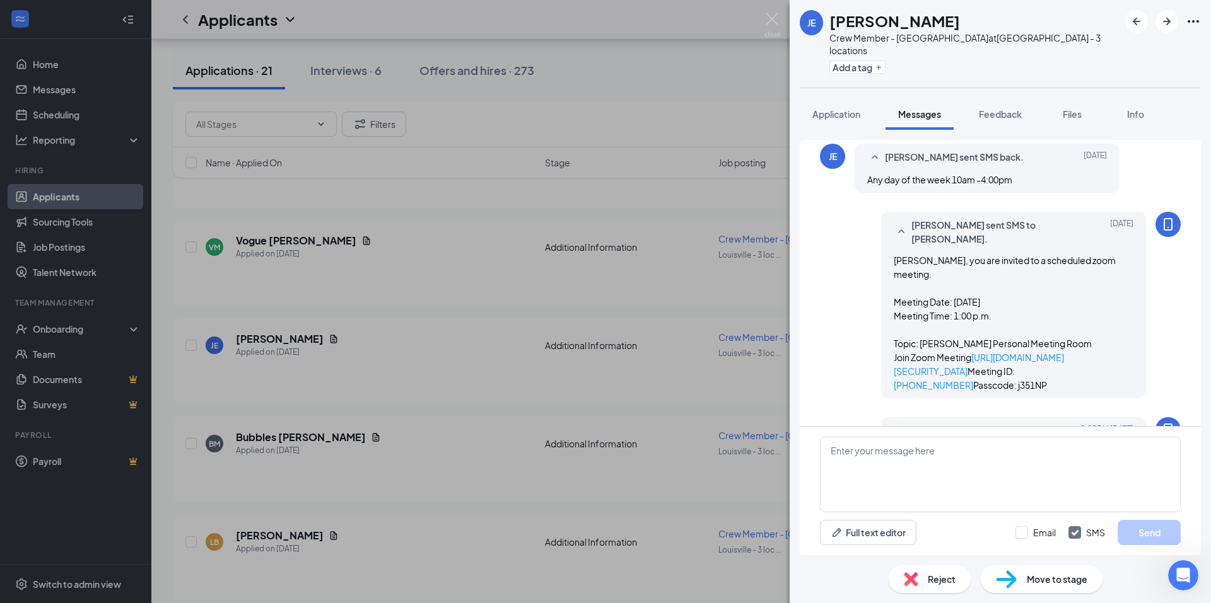
scroll to position [613, 0]
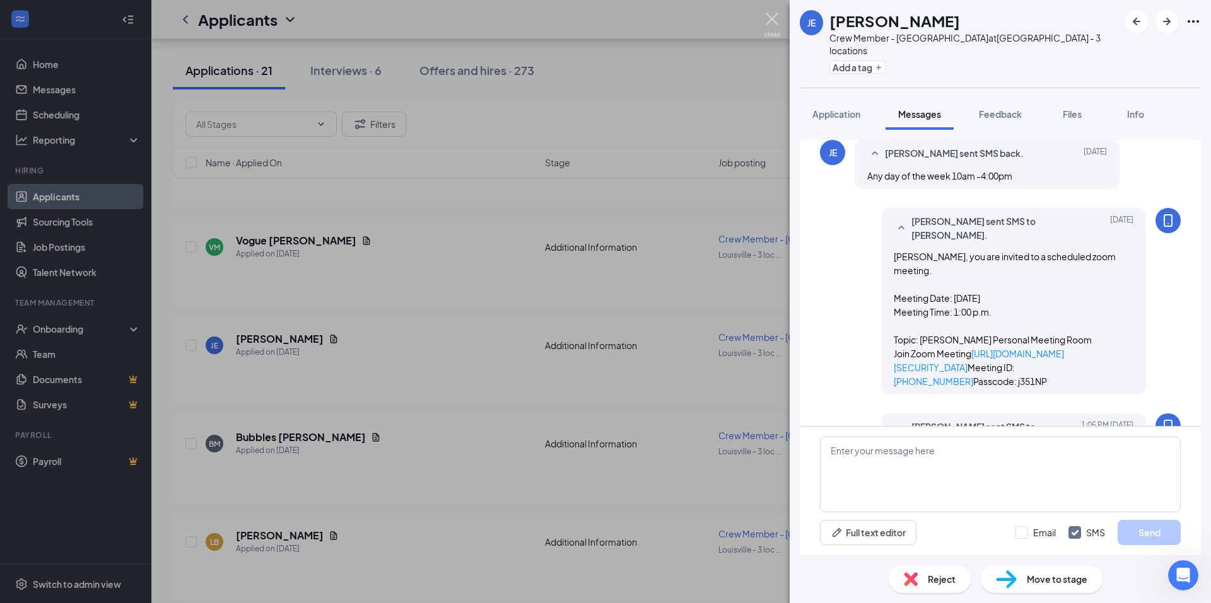
click at [775, 20] on img at bounding box center [772, 25] width 16 height 25
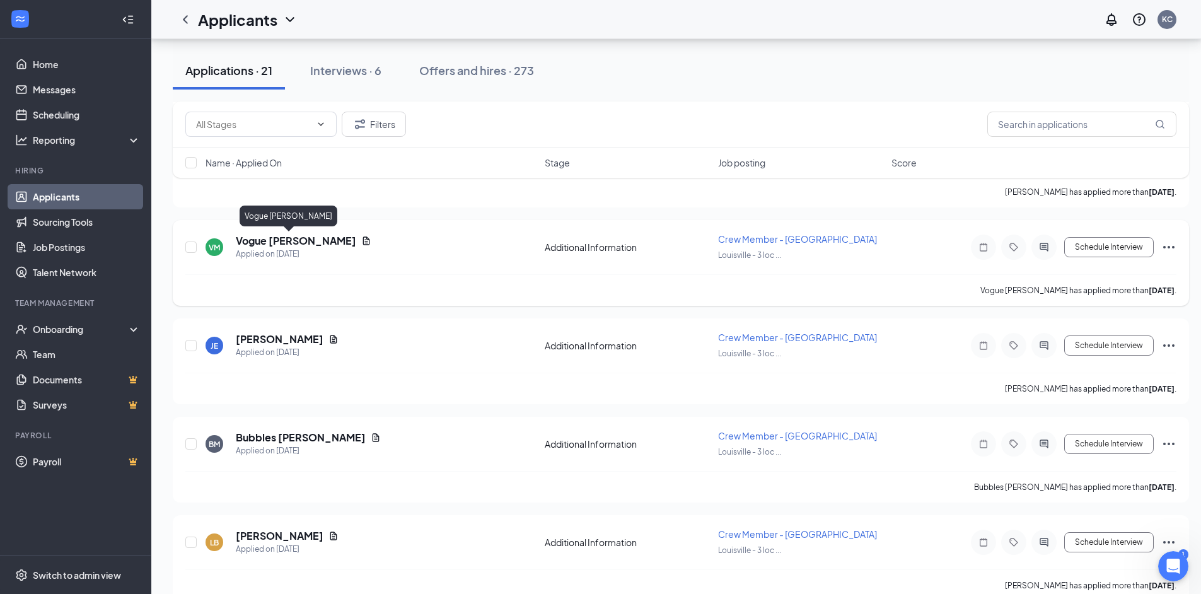
click at [274, 241] on h5 "Vogue [PERSON_NAME]" at bounding box center [296, 241] width 120 height 14
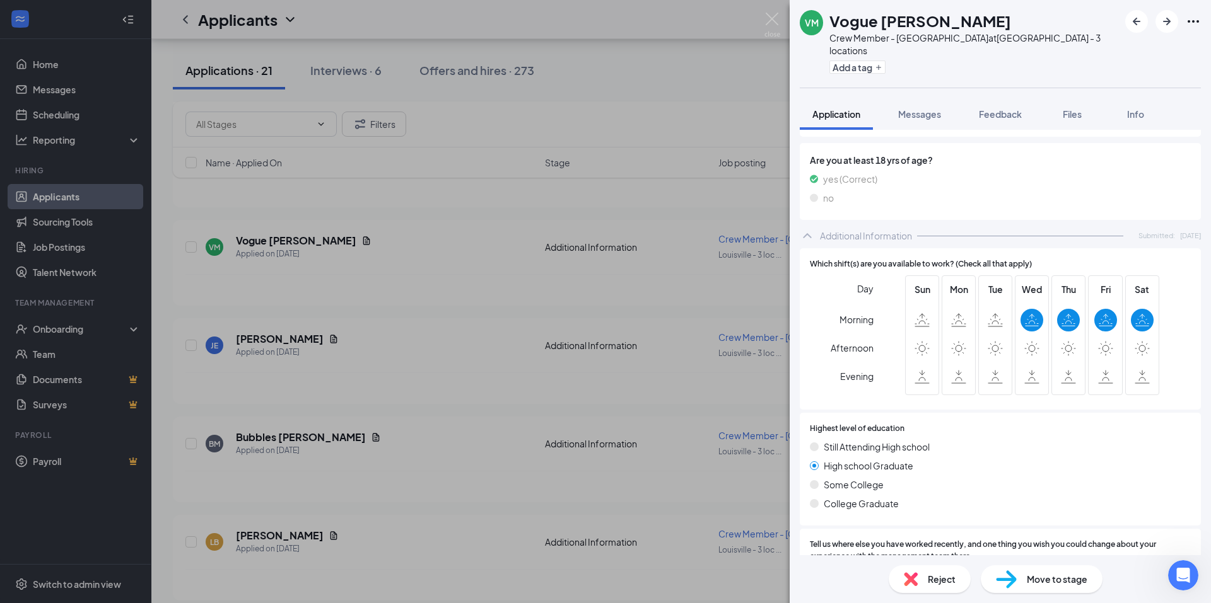
scroll to position [325, 0]
click at [930, 108] on span "Messages" at bounding box center [919, 113] width 43 height 11
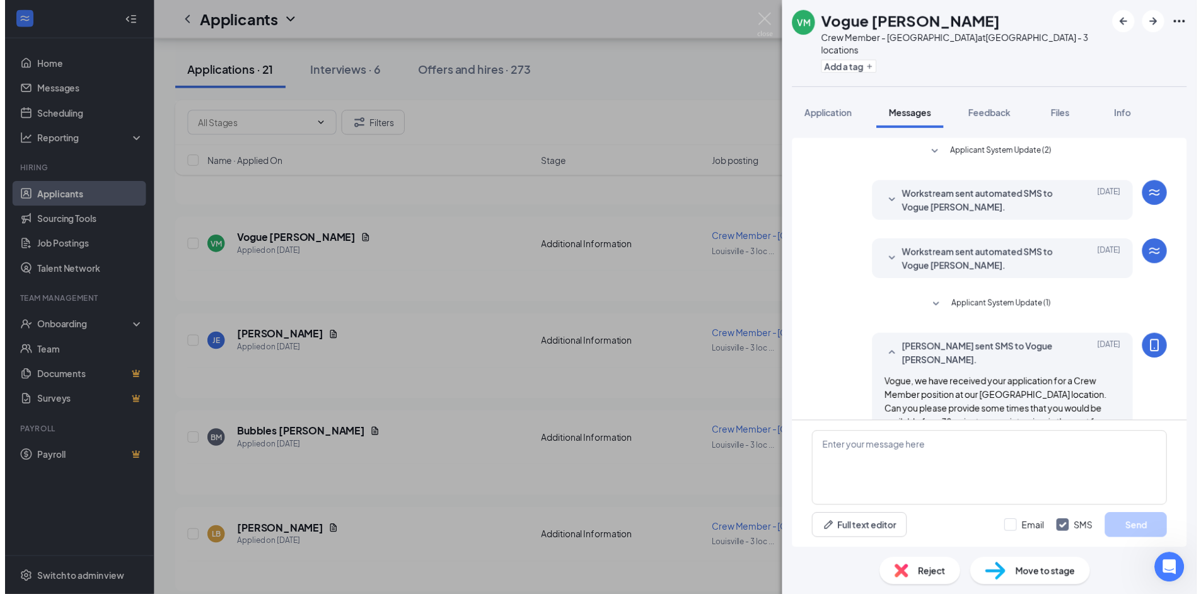
scroll to position [16, 0]
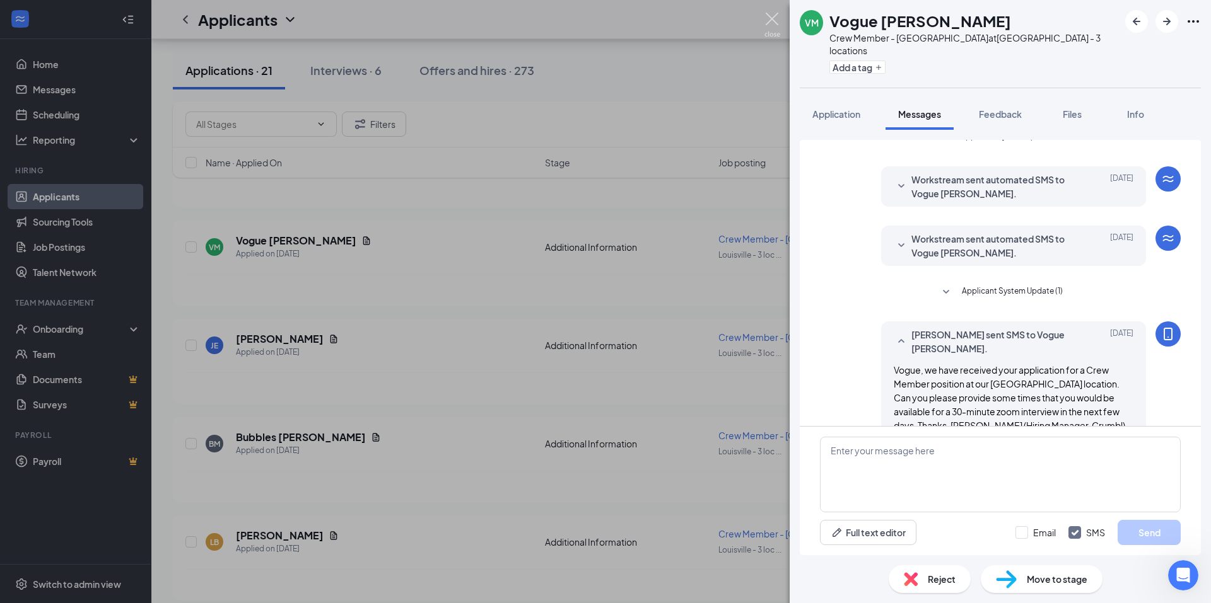
click at [776, 22] on img at bounding box center [772, 25] width 16 height 25
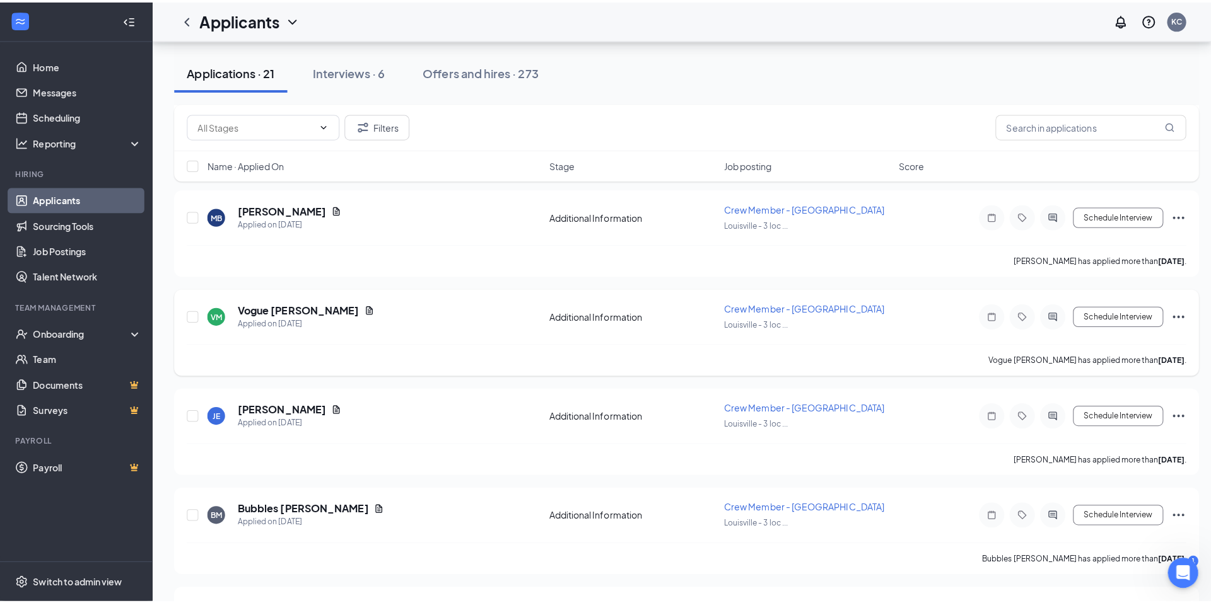
scroll to position [1139, 0]
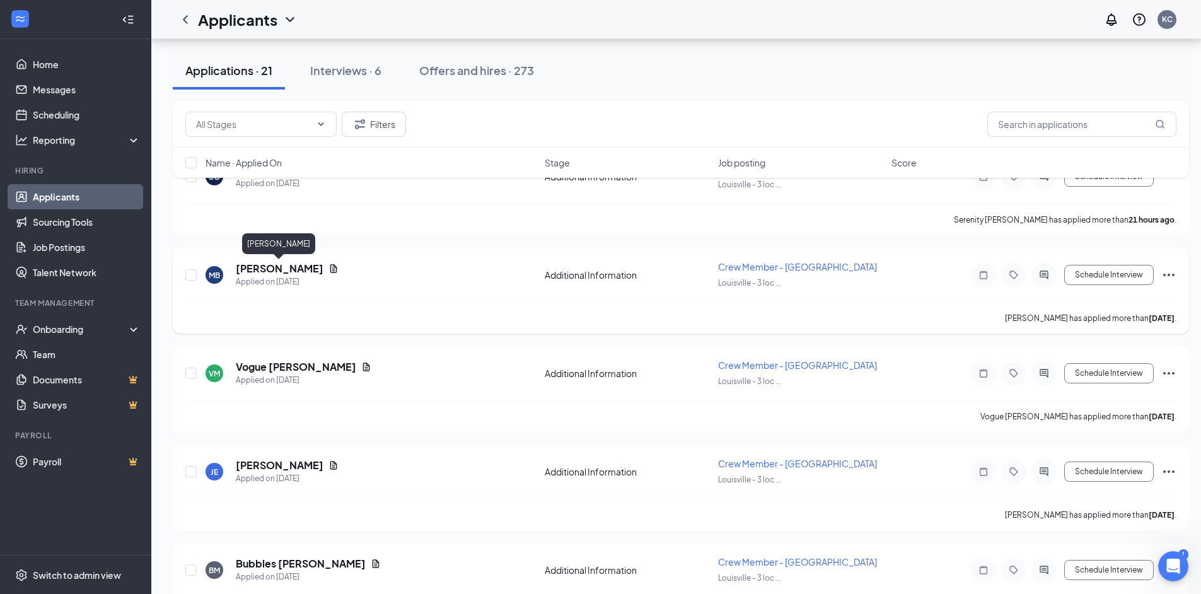
click at [309, 270] on h5 "[PERSON_NAME]" at bounding box center [280, 269] width 88 height 14
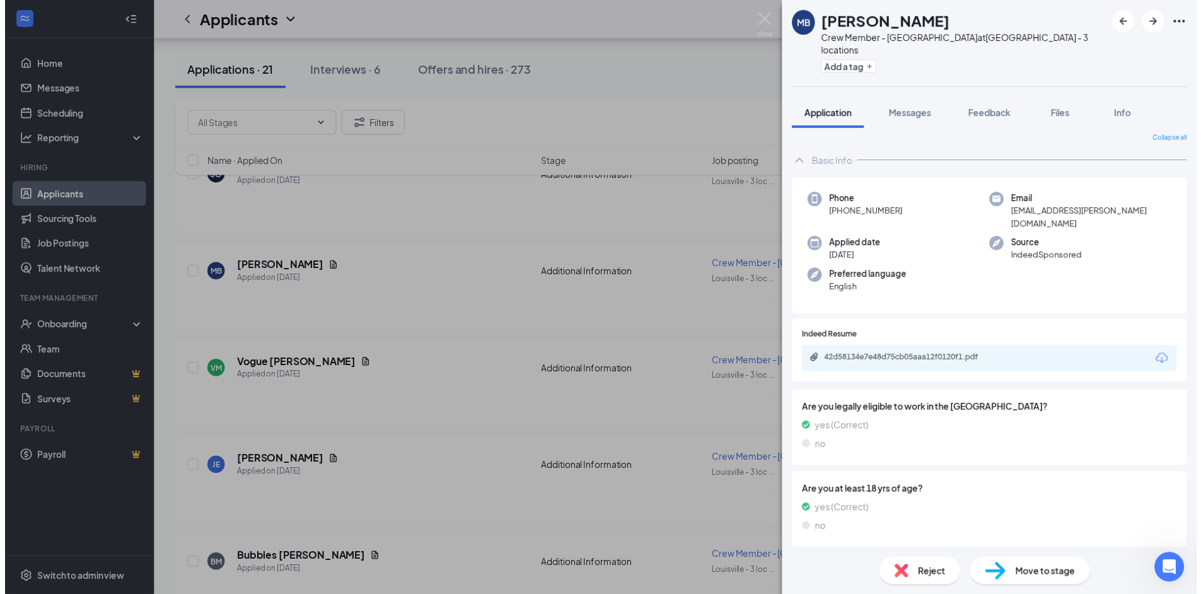
scroll to position [8, 0]
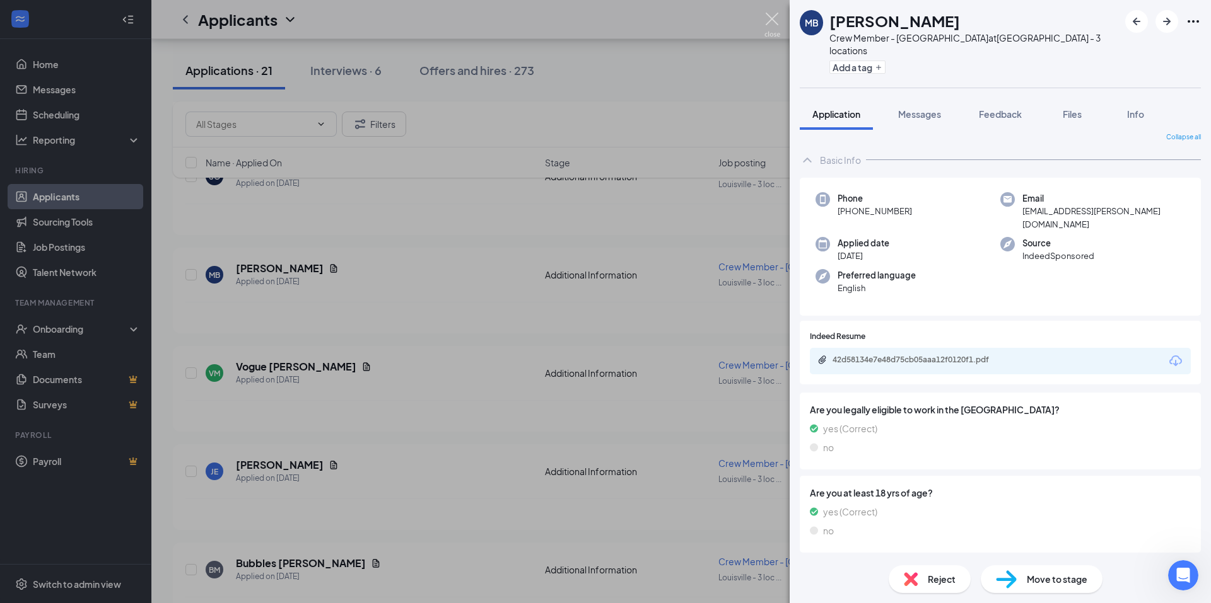
click at [774, 21] on img at bounding box center [772, 25] width 16 height 25
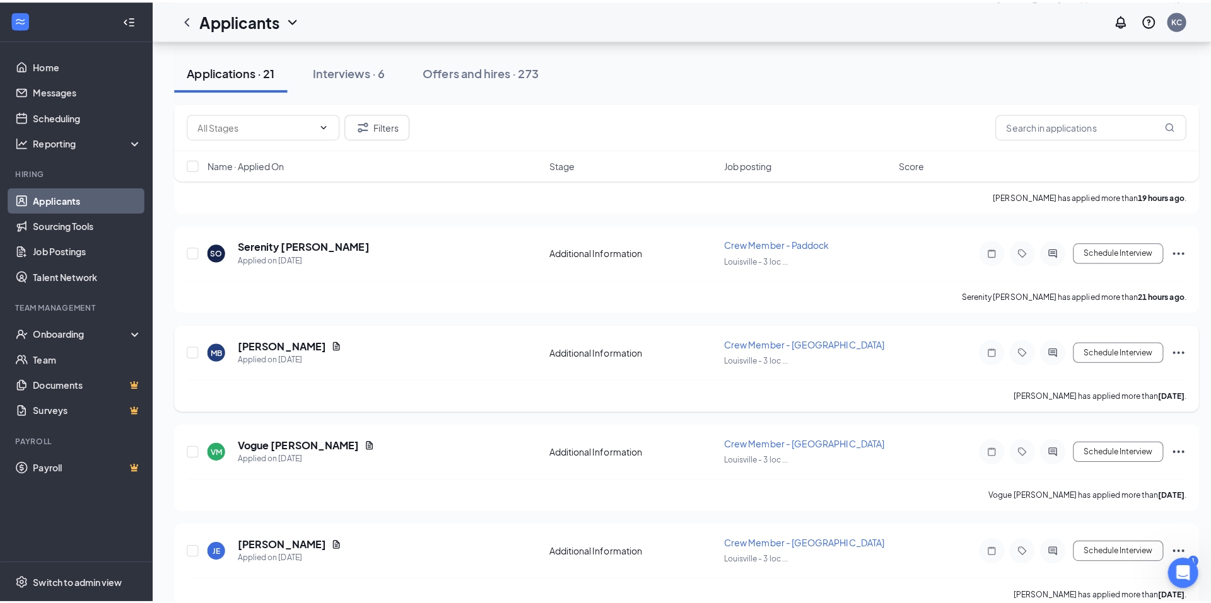
scroll to position [950, 0]
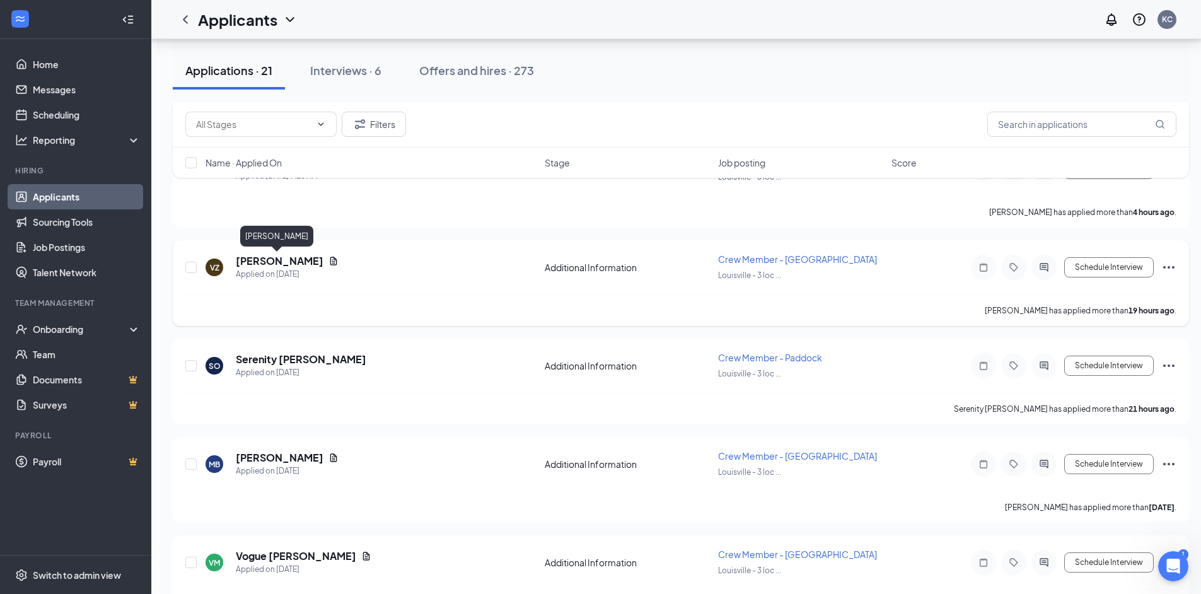
click at [291, 264] on h5 "[PERSON_NAME]" at bounding box center [280, 261] width 88 height 14
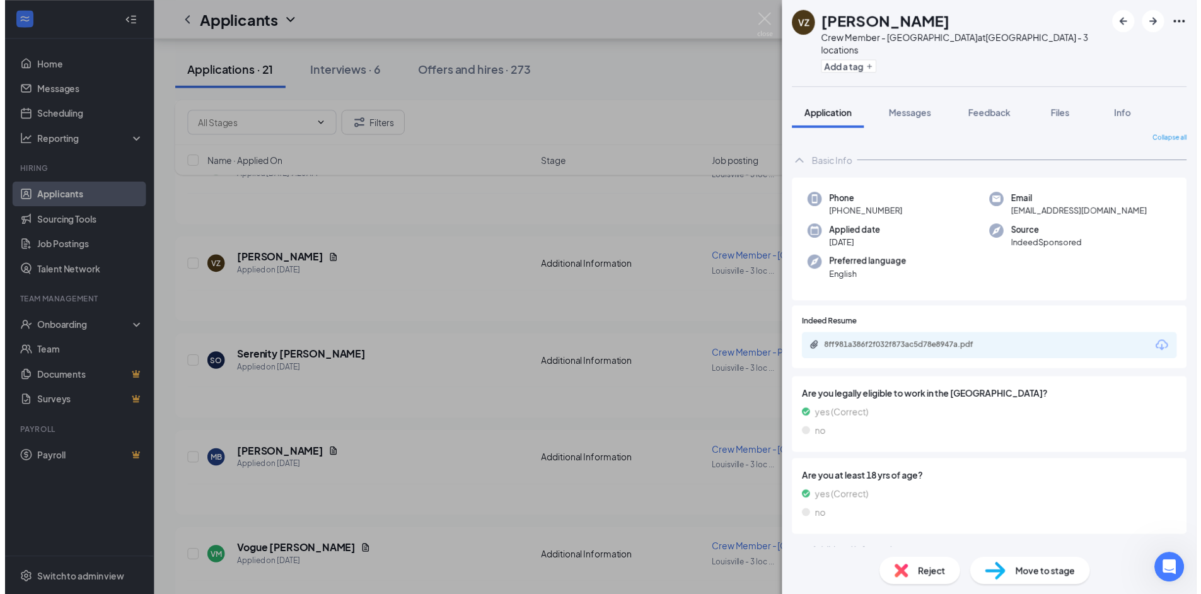
scroll to position [8, 0]
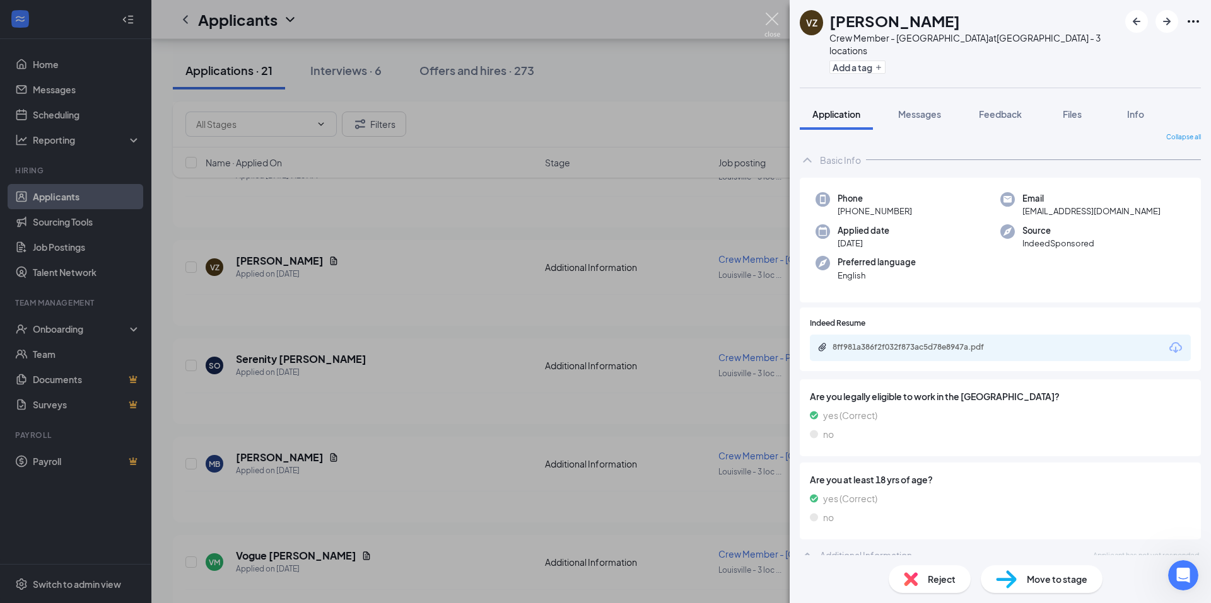
drag, startPoint x: 772, startPoint y: 21, endPoint x: 753, endPoint y: 61, distance: 44.0
click at [772, 21] on img at bounding box center [772, 25] width 16 height 25
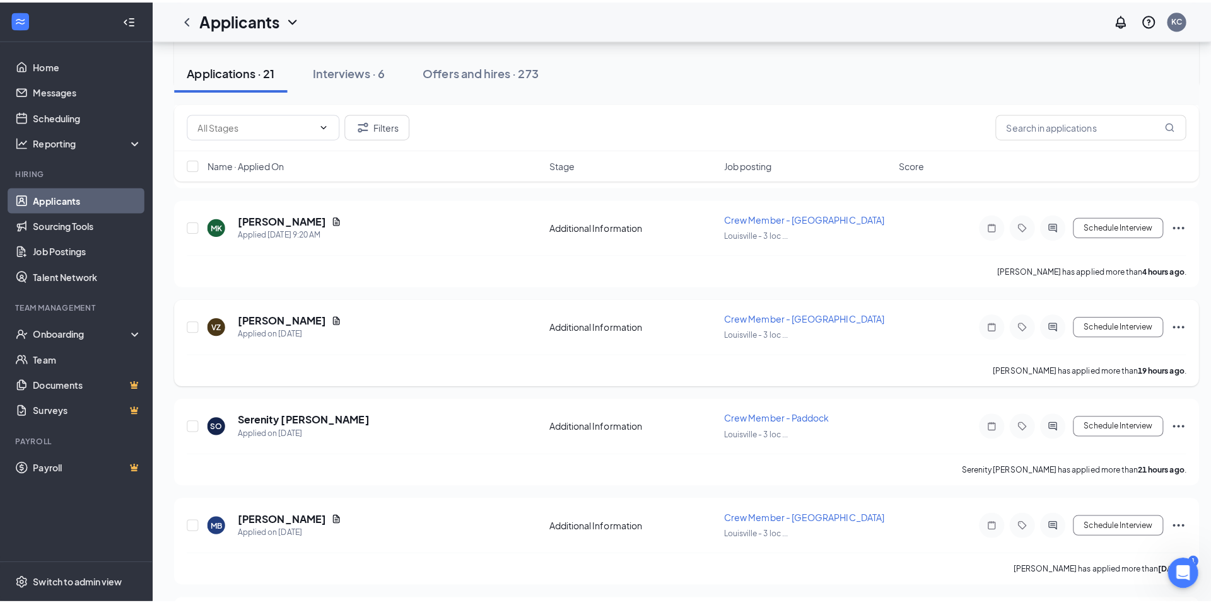
scroll to position [760, 0]
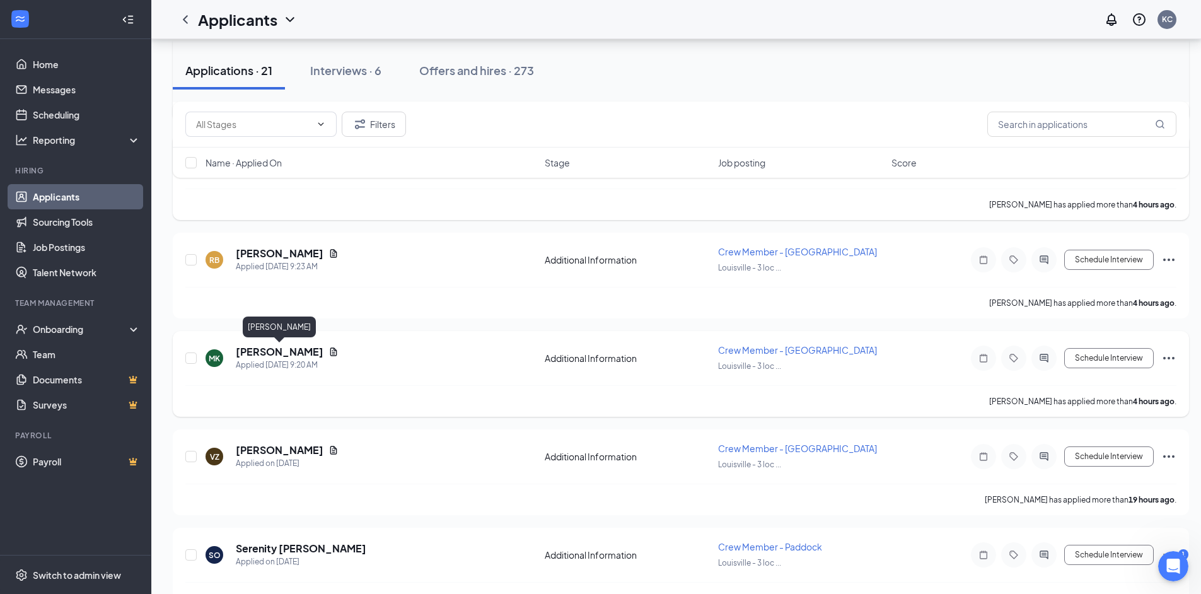
click at [306, 352] on h5 "Megan Kurschner" at bounding box center [280, 352] width 88 height 14
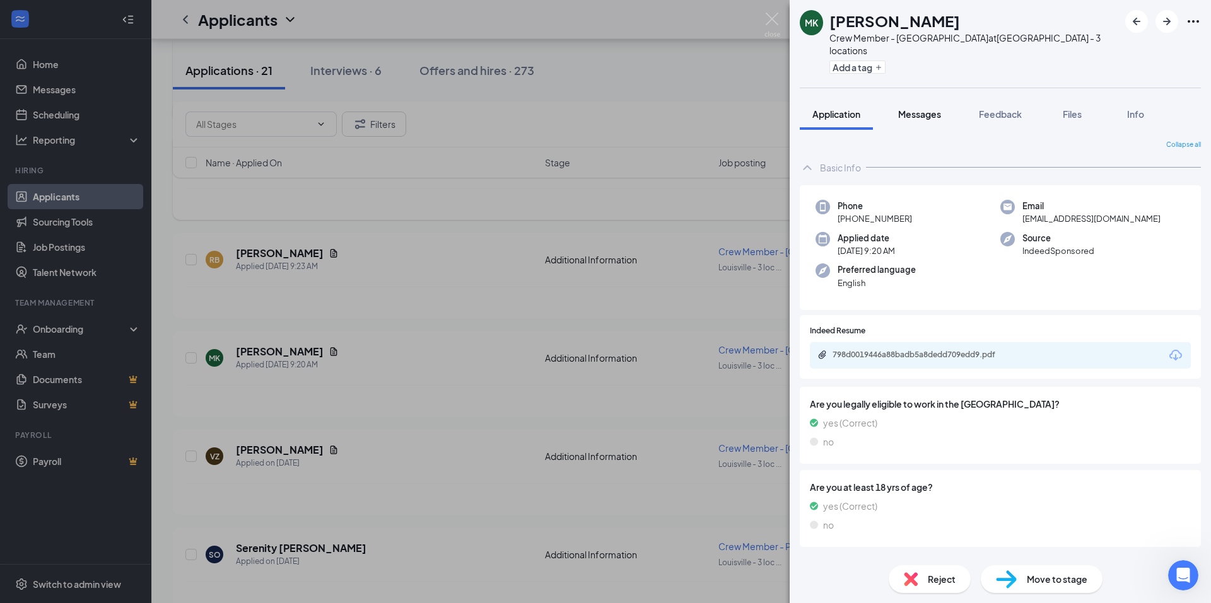
click at [921, 108] on span "Messages" at bounding box center [919, 113] width 43 height 11
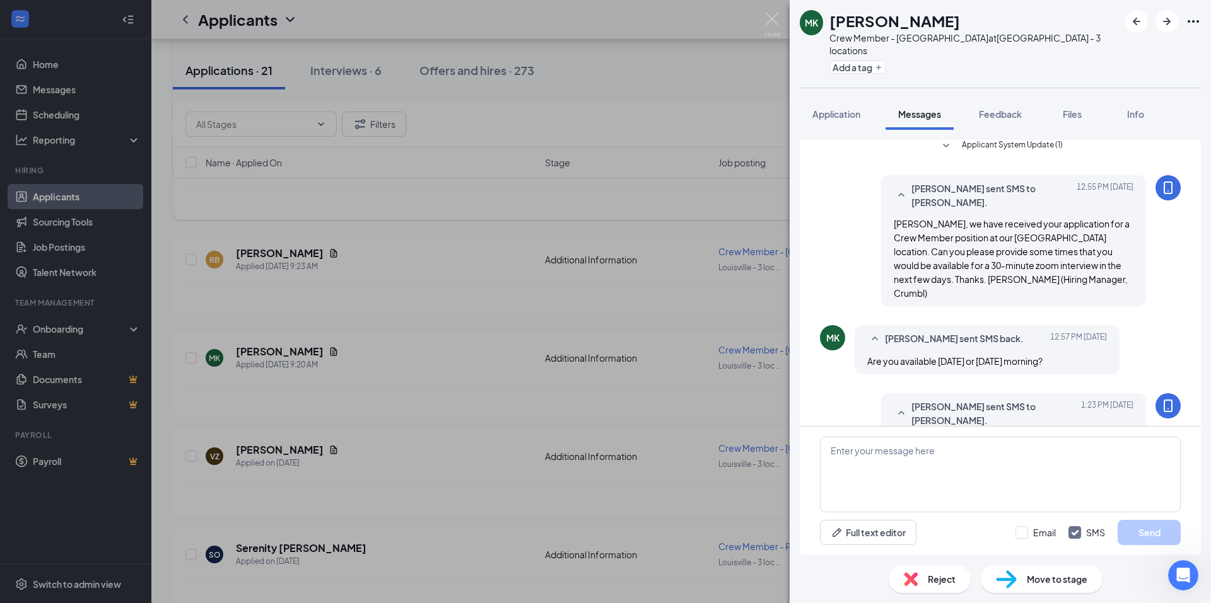
scroll to position [119, 0]
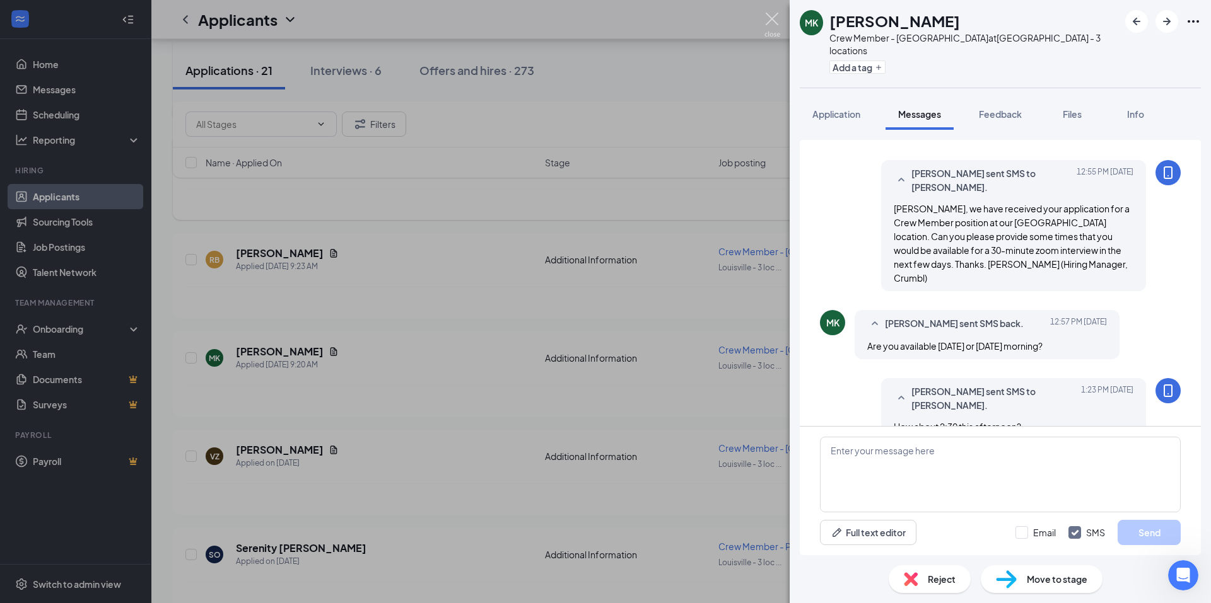
click at [775, 21] on img at bounding box center [772, 25] width 16 height 25
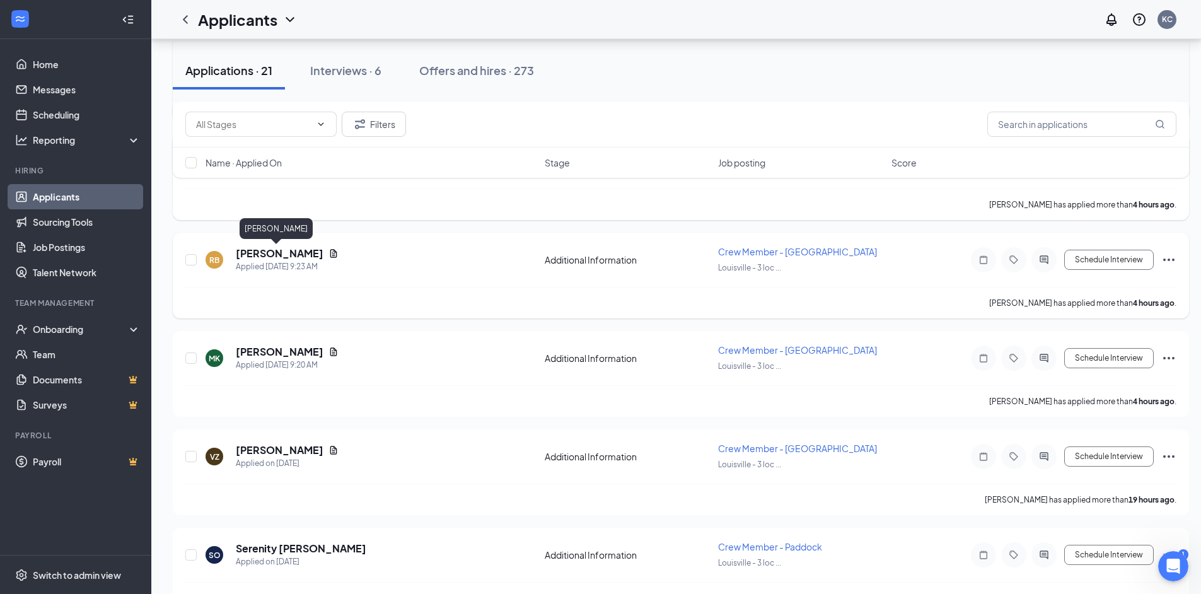
click at [280, 253] on h5 "[PERSON_NAME]" at bounding box center [280, 254] width 88 height 14
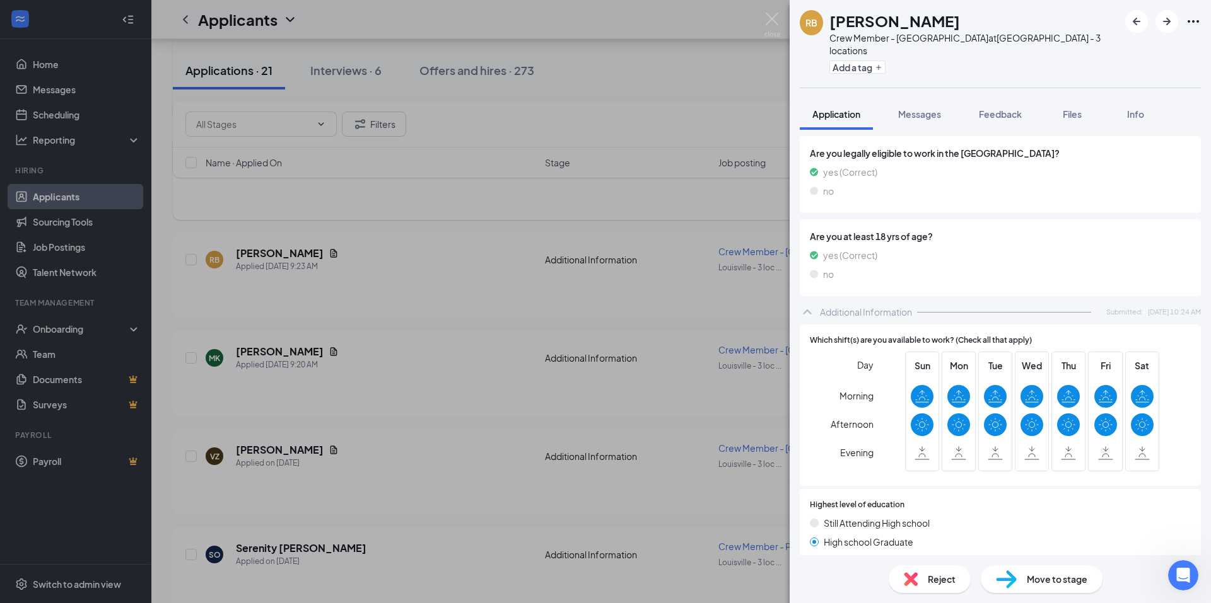
scroll to position [252, 0]
click at [920, 108] on span "Messages" at bounding box center [919, 113] width 43 height 11
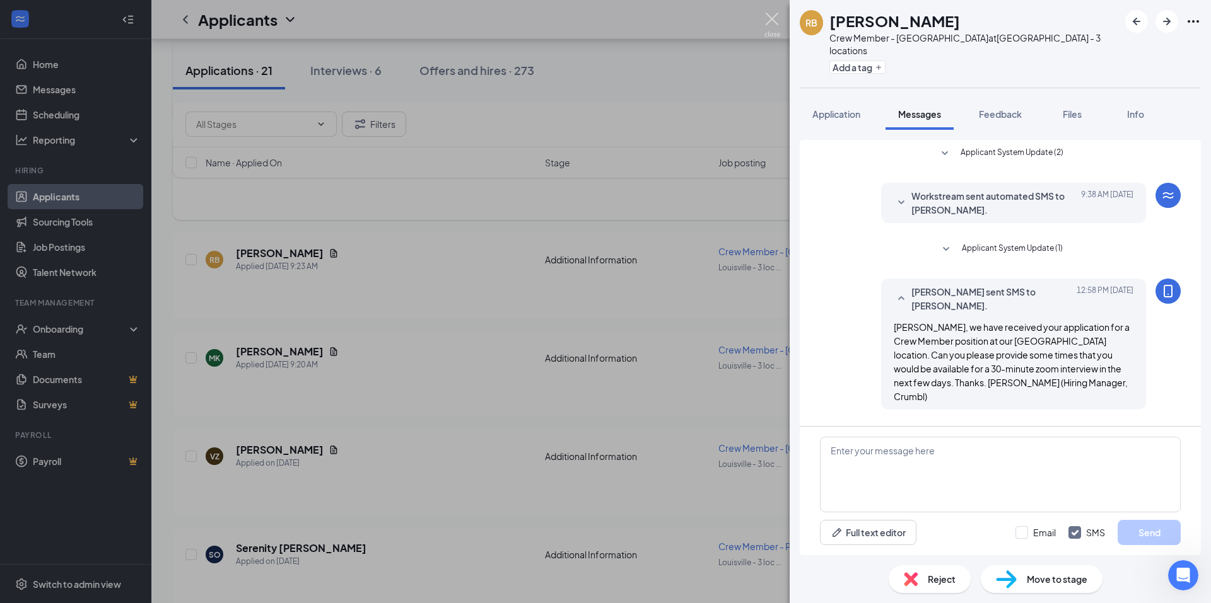
click at [774, 16] on img at bounding box center [772, 25] width 16 height 25
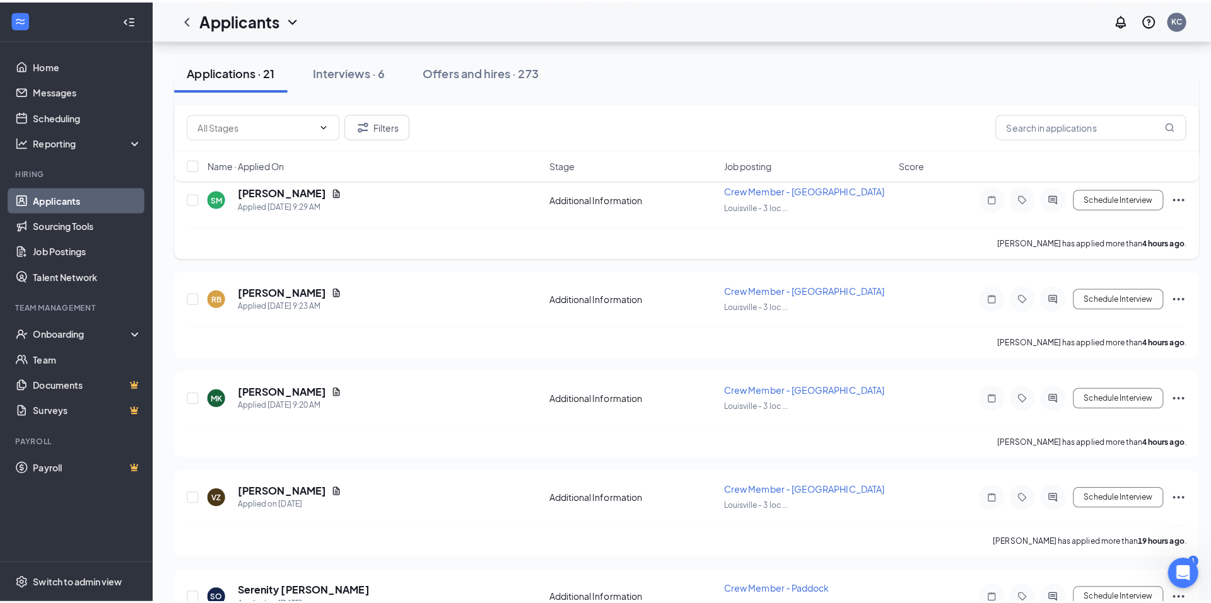
scroll to position [697, 0]
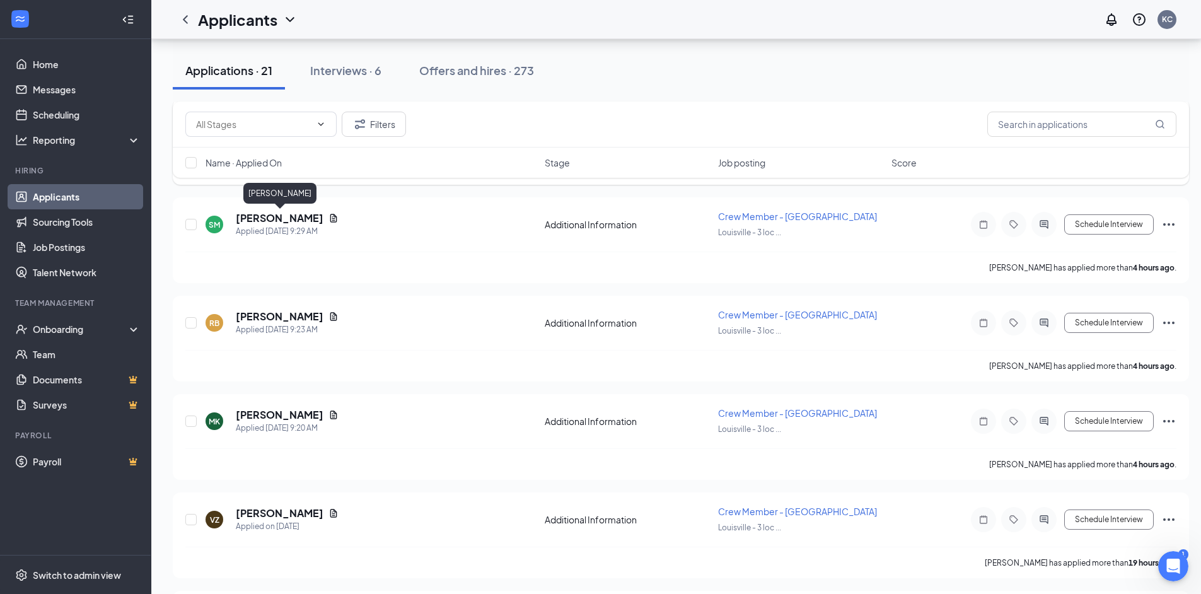
click at [288, 216] on h5 "[PERSON_NAME]" at bounding box center [280, 218] width 88 height 14
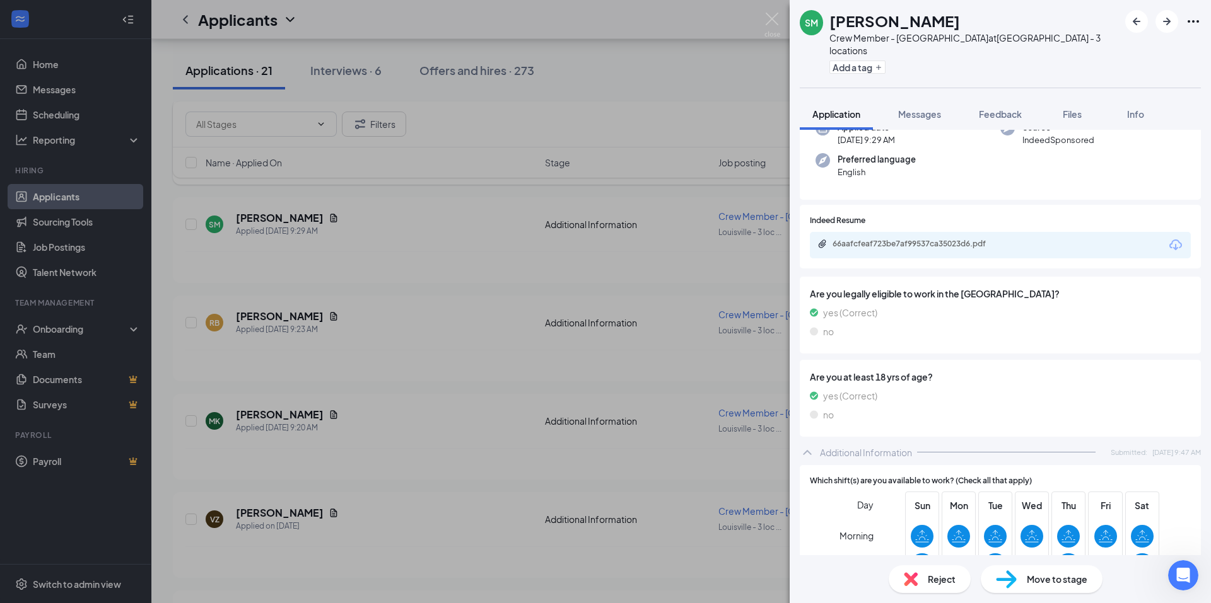
scroll to position [189, 0]
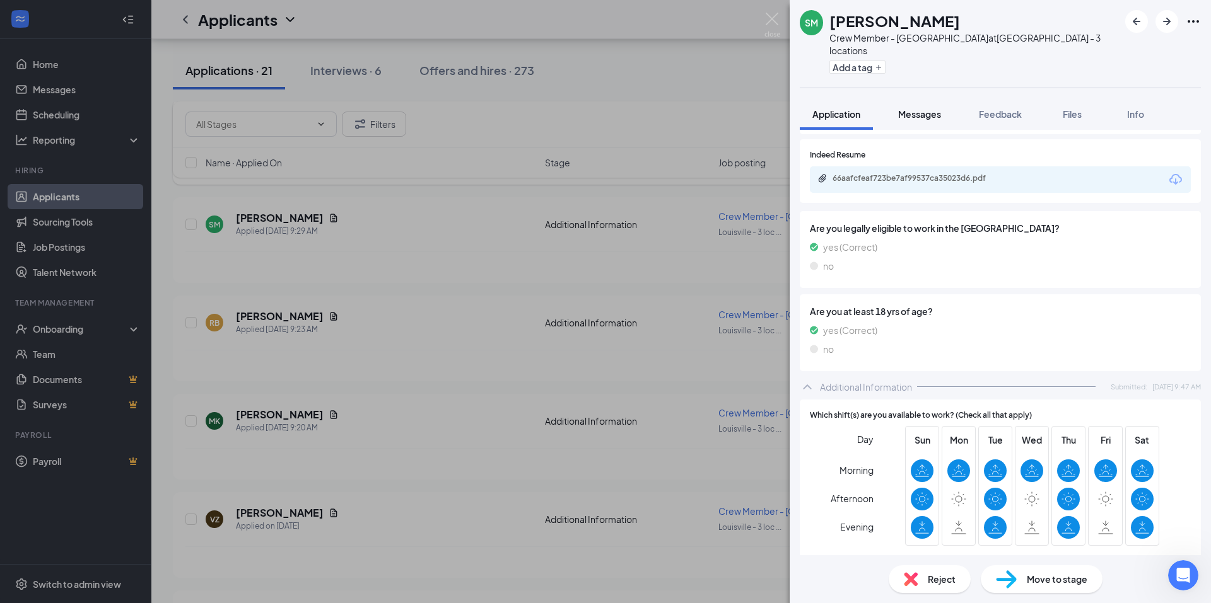
click at [924, 108] on span "Messages" at bounding box center [919, 113] width 43 height 11
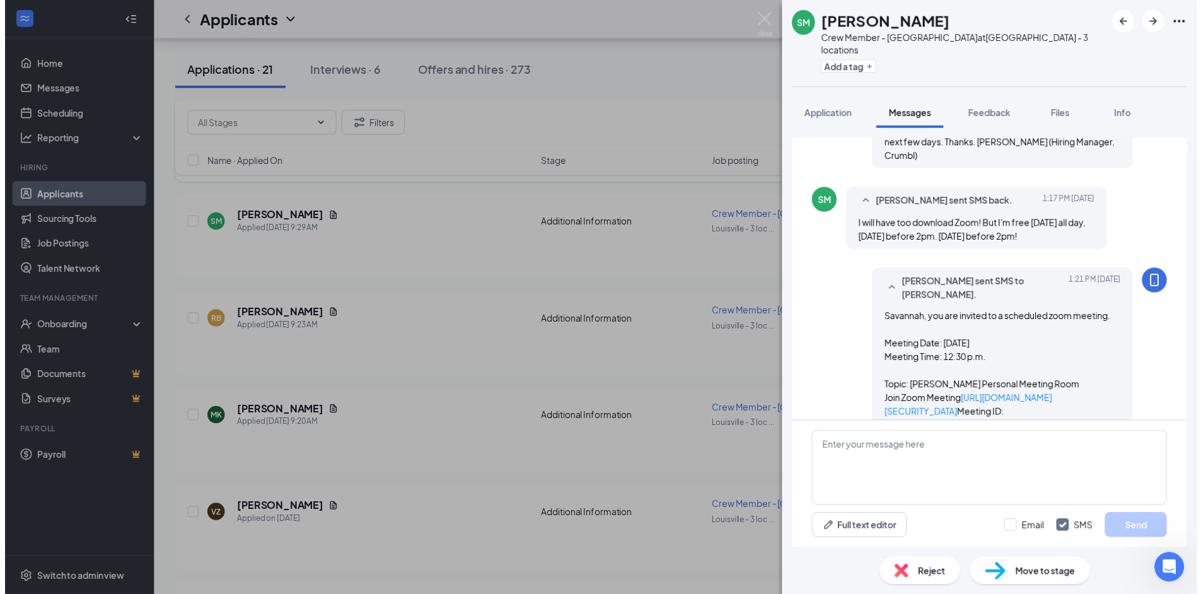
scroll to position [285, 0]
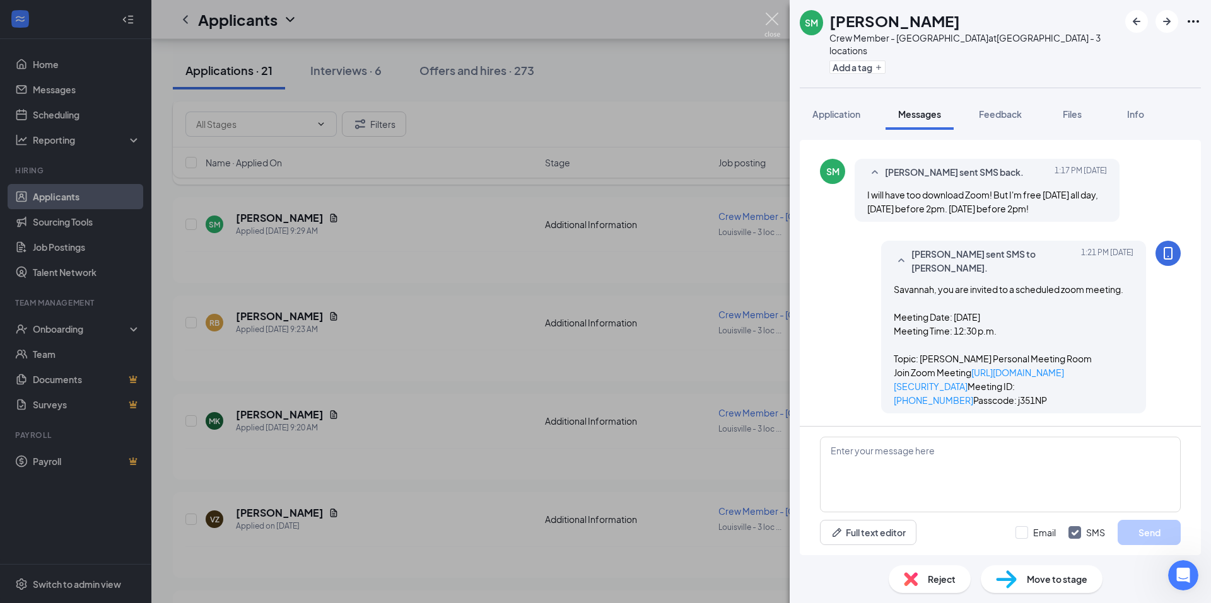
click at [772, 17] on img at bounding box center [772, 25] width 16 height 25
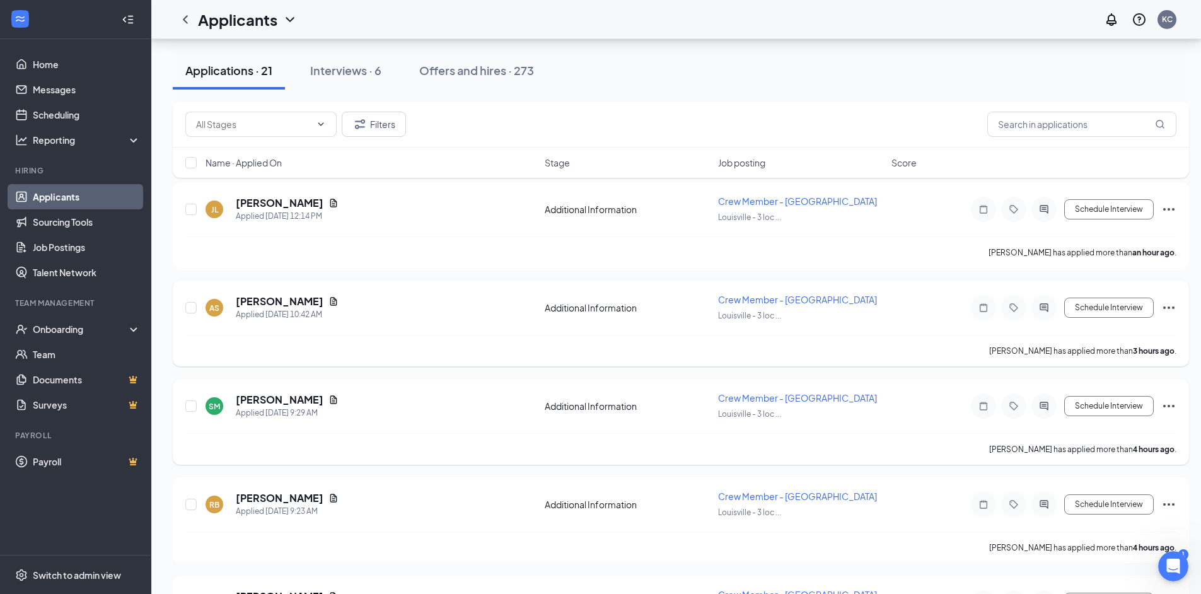
scroll to position [508, 0]
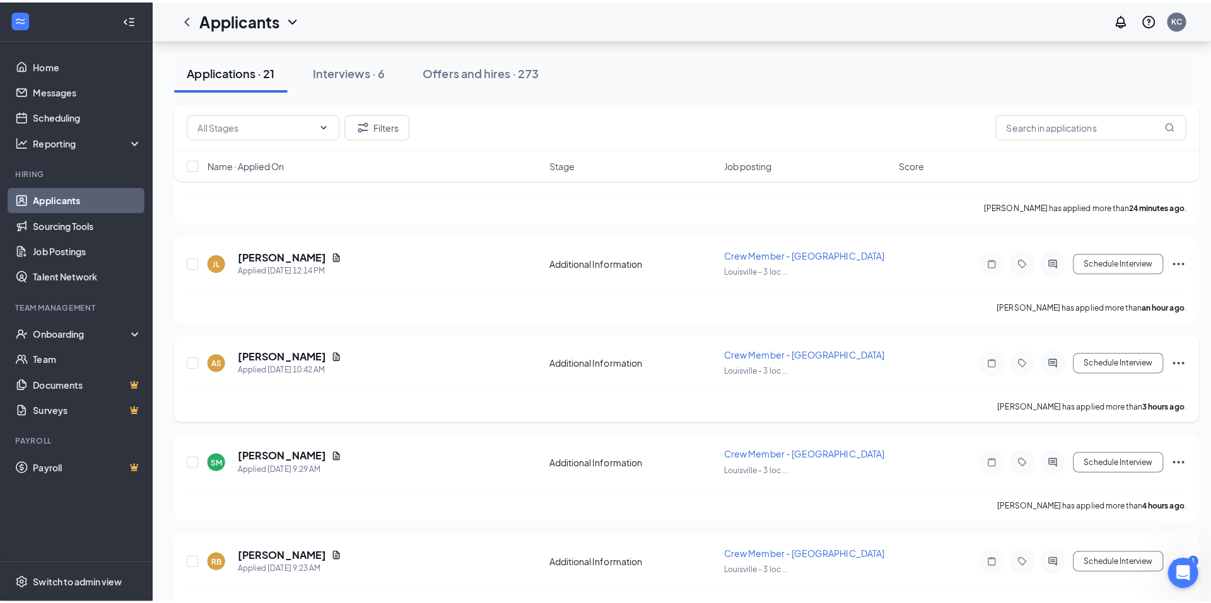
scroll to position [445, 0]
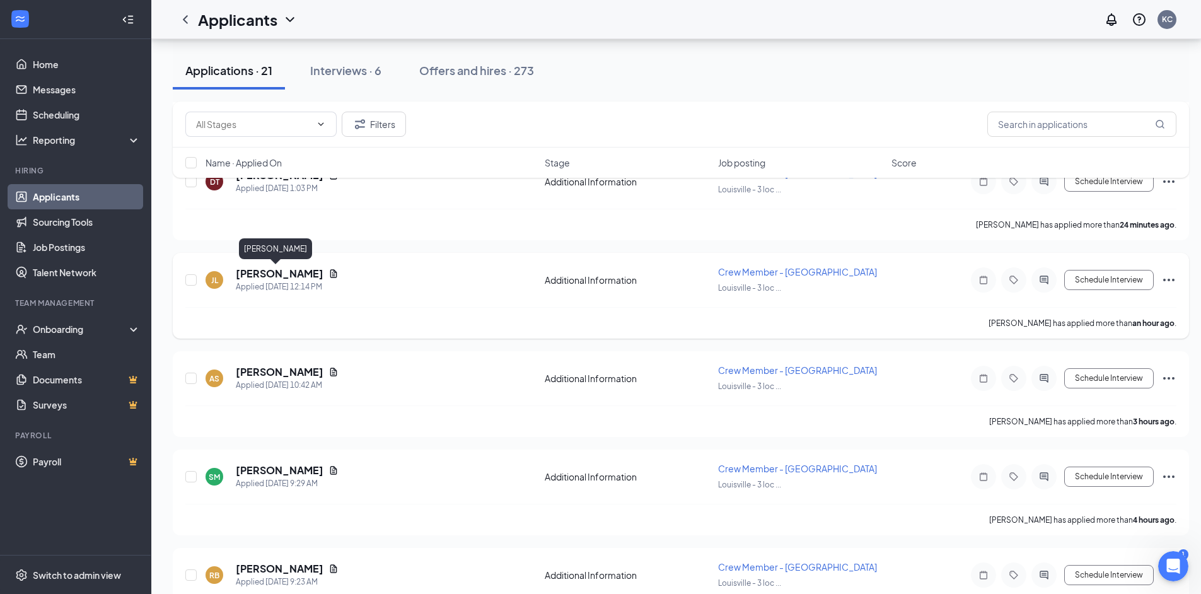
click at [268, 272] on h5 "[PERSON_NAME]" at bounding box center [280, 274] width 88 height 14
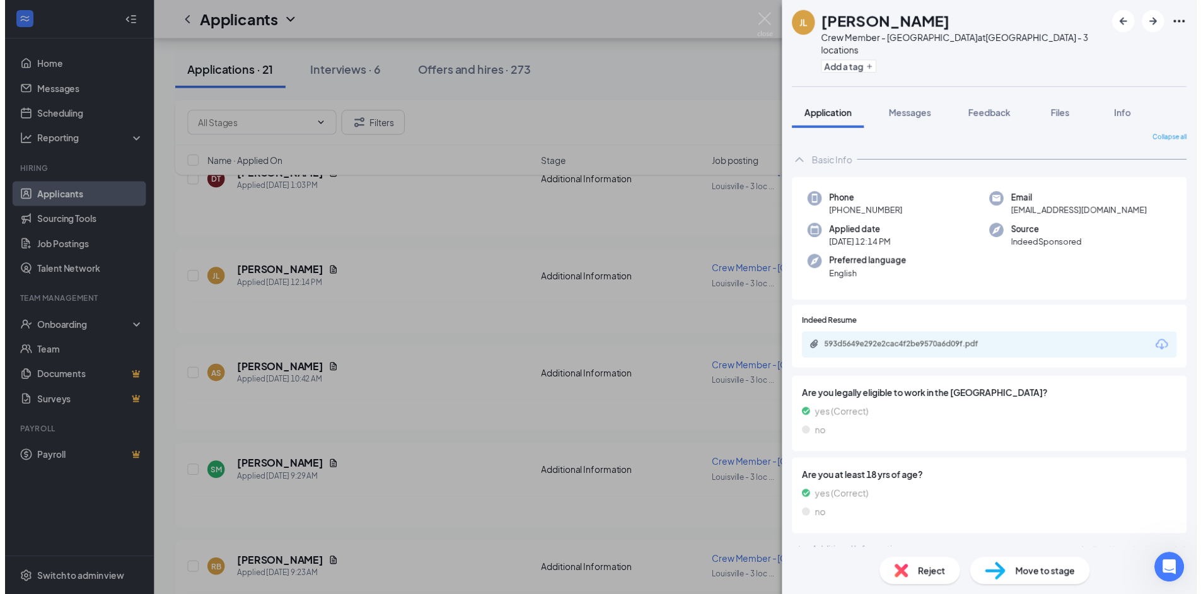
scroll to position [8, 0]
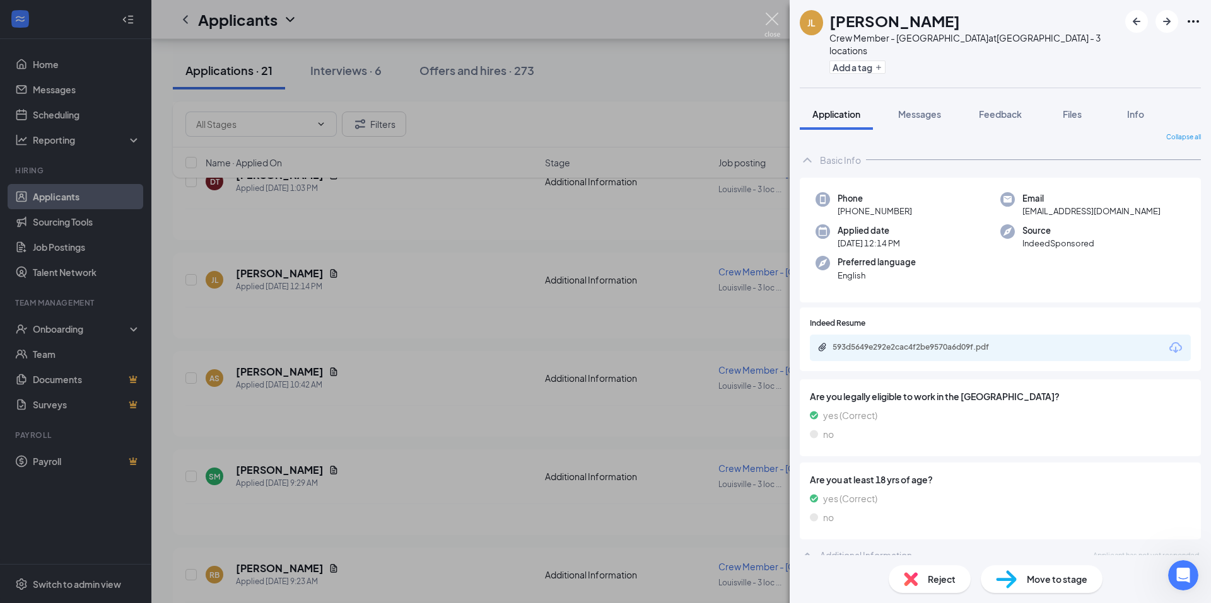
click at [769, 16] on img at bounding box center [772, 25] width 16 height 25
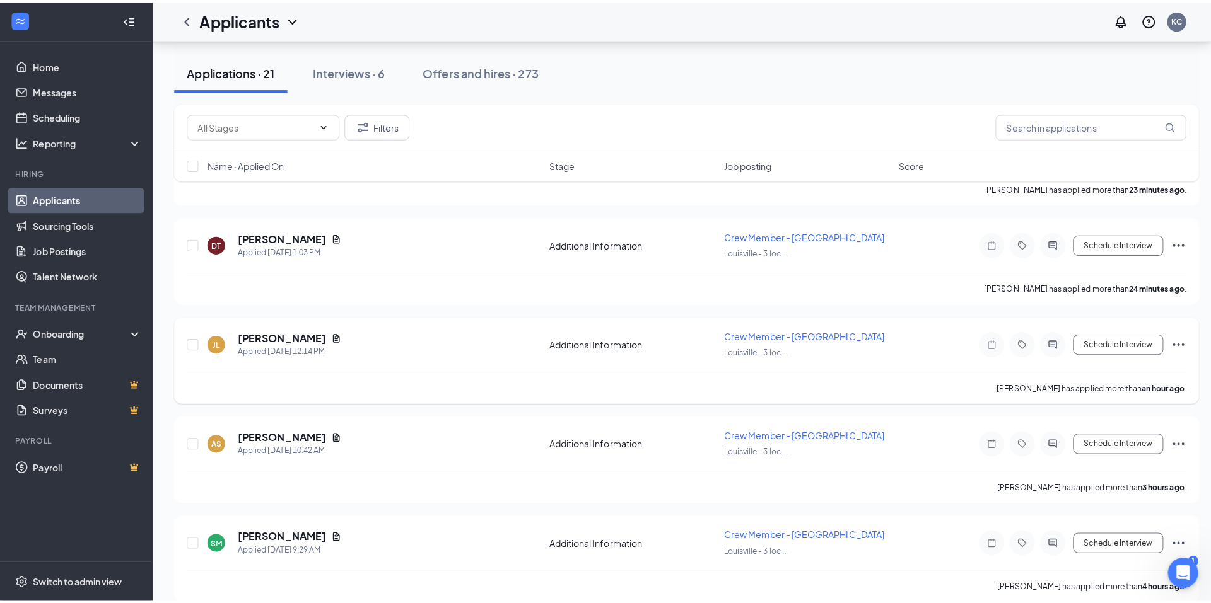
scroll to position [382, 0]
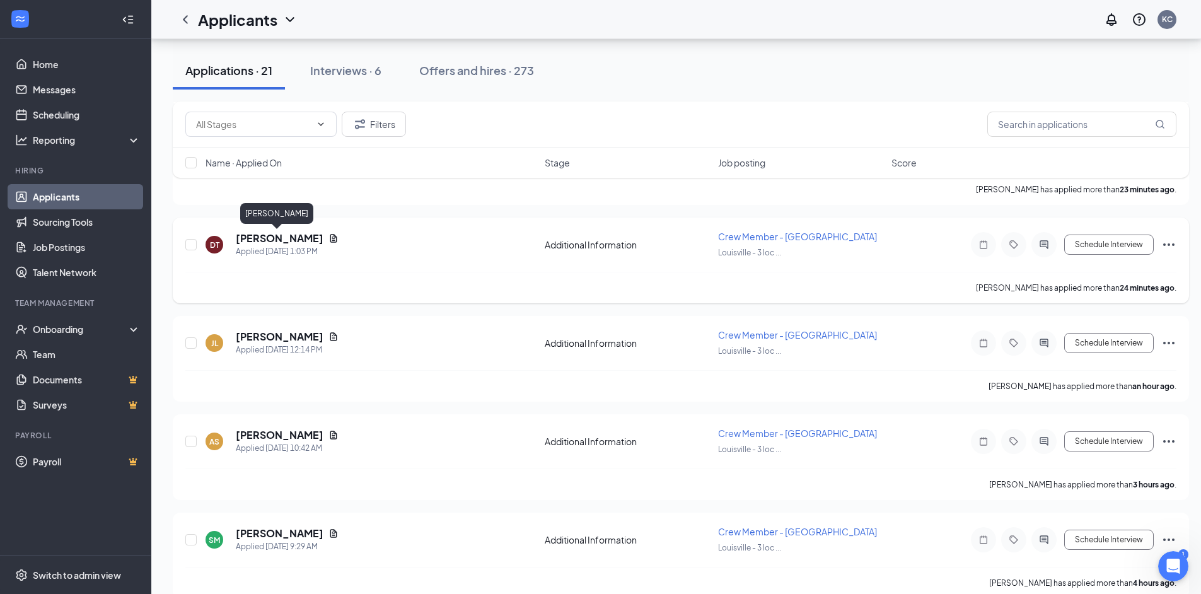
click at [277, 235] on h5 "[PERSON_NAME]" at bounding box center [280, 238] width 88 height 14
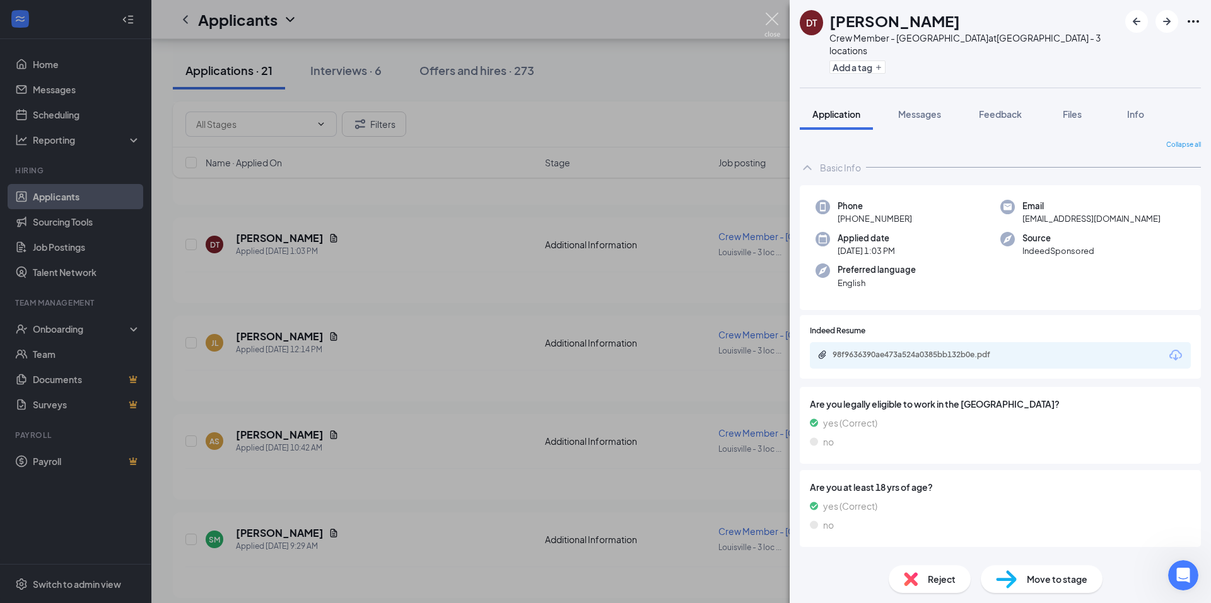
click at [772, 20] on img at bounding box center [772, 25] width 16 height 25
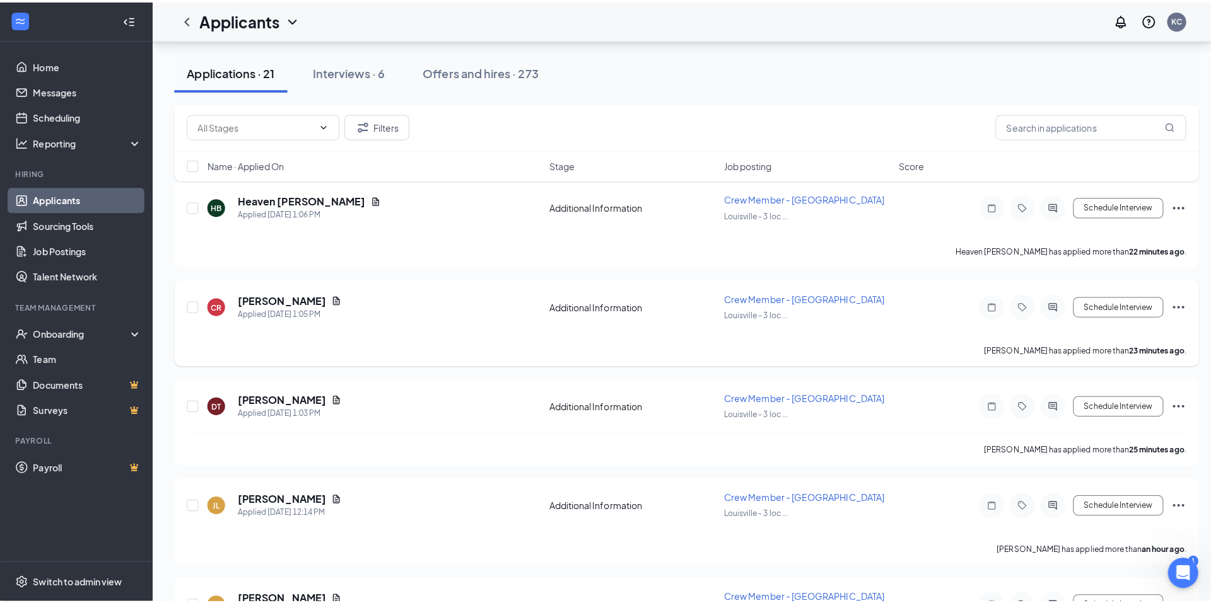
scroll to position [193, 0]
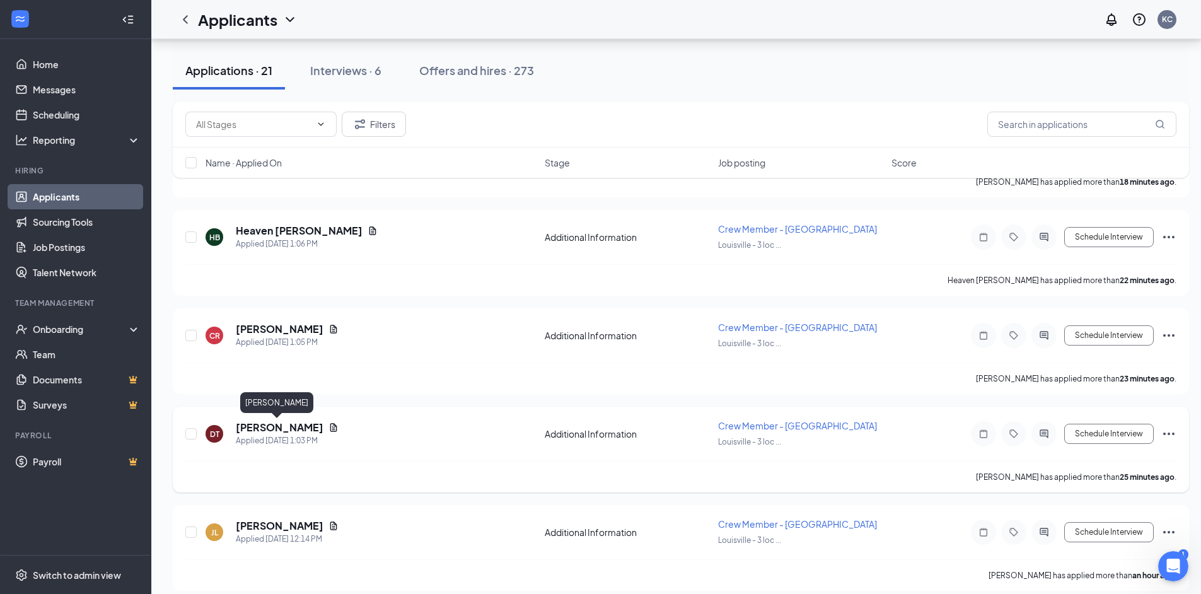
click at [273, 430] on h5 "[PERSON_NAME]" at bounding box center [280, 428] width 88 height 14
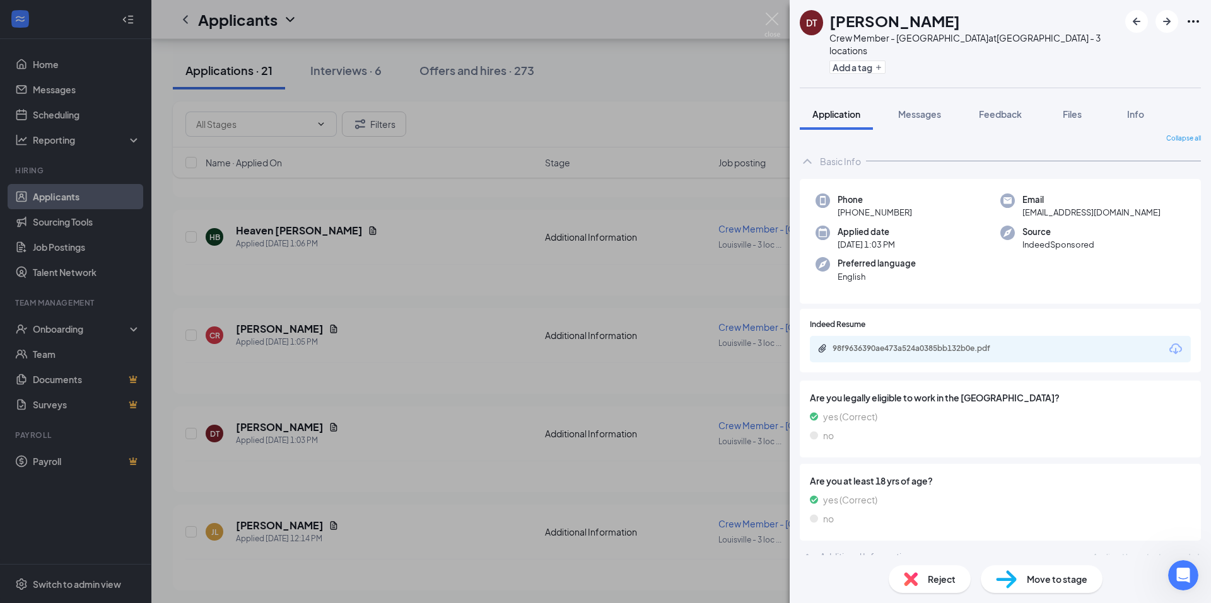
scroll to position [8, 0]
click at [769, 19] on img at bounding box center [772, 25] width 16 height 25
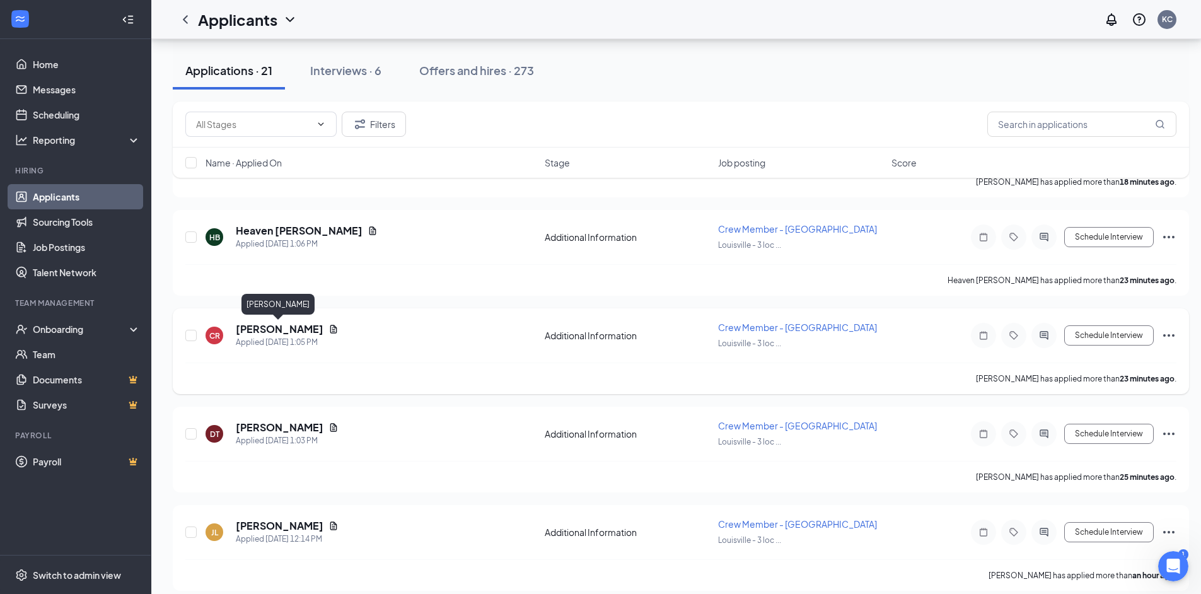
click at [293, 329] on h5 "[PERSON_NAME]" at bounding box center [280, 329] width 88 height 14
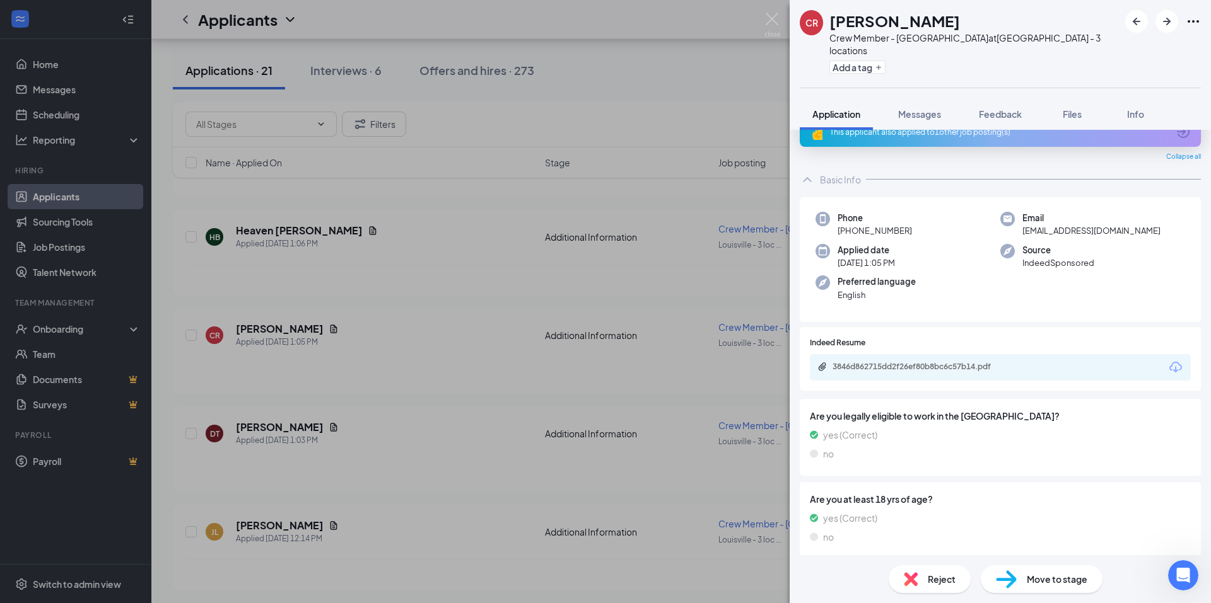
scroll to position [43, 0]
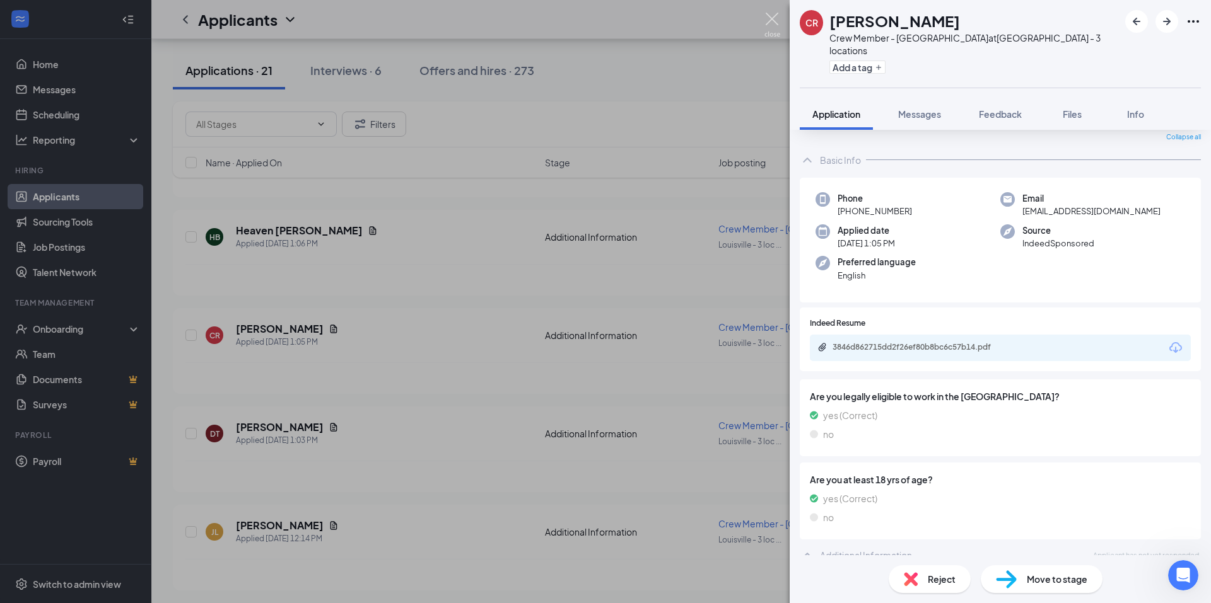
click at [779, 20] on img at bounding box center [772, 25] width 16 height 25
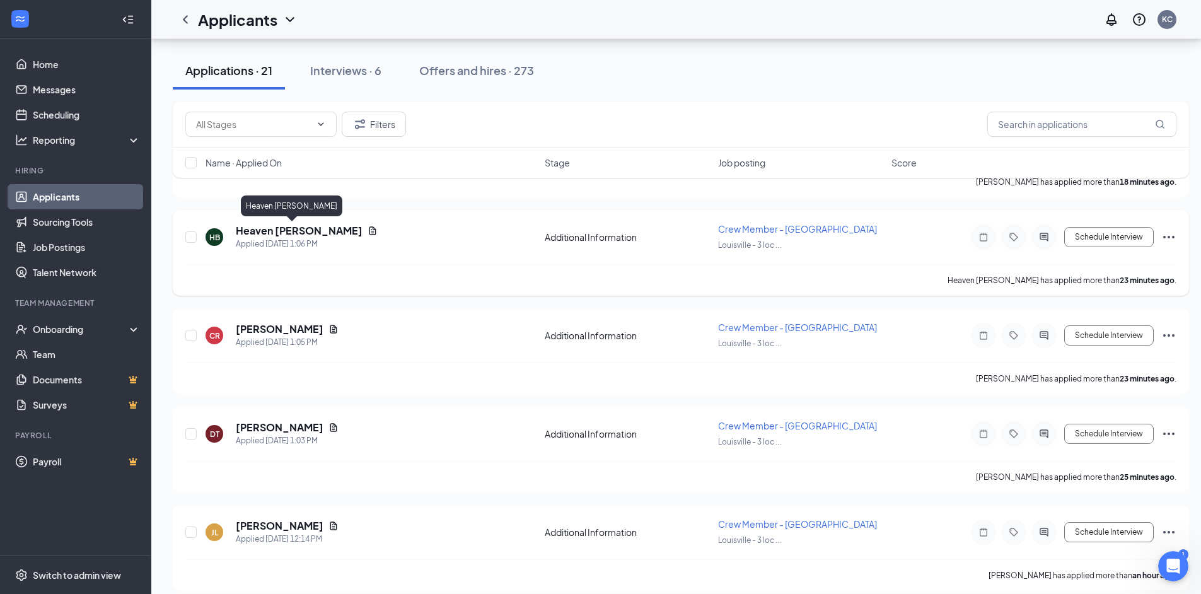
click at [276, 229] on h5 "Heaven [PERSON_NAME]" at bounding box center [299, 231] width 127 height 14
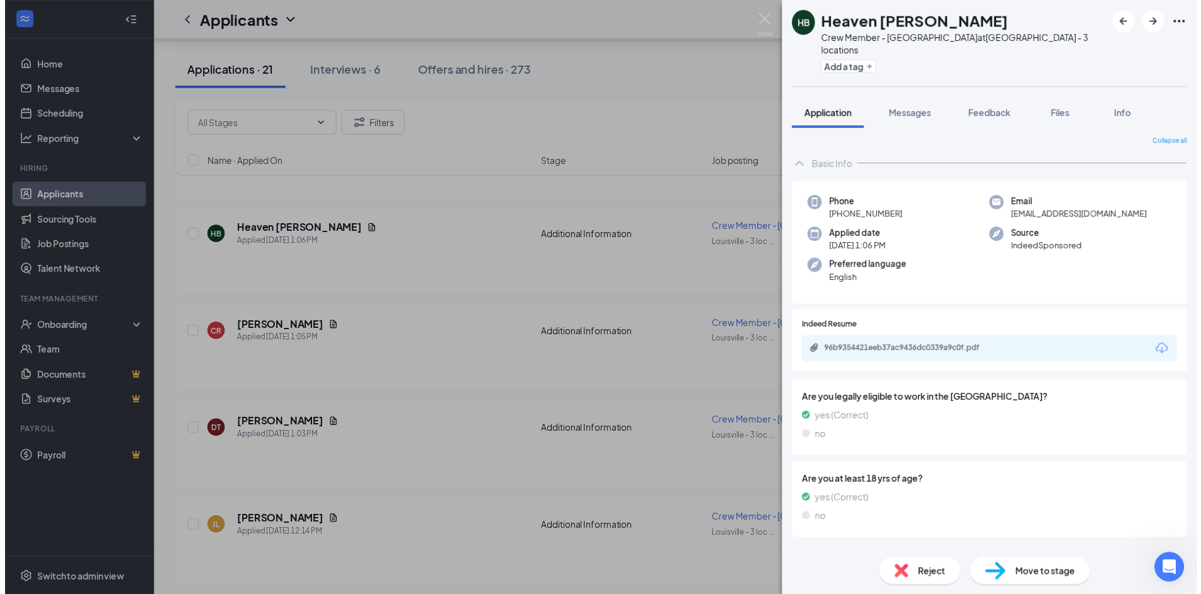
scroll to position [3, 0]
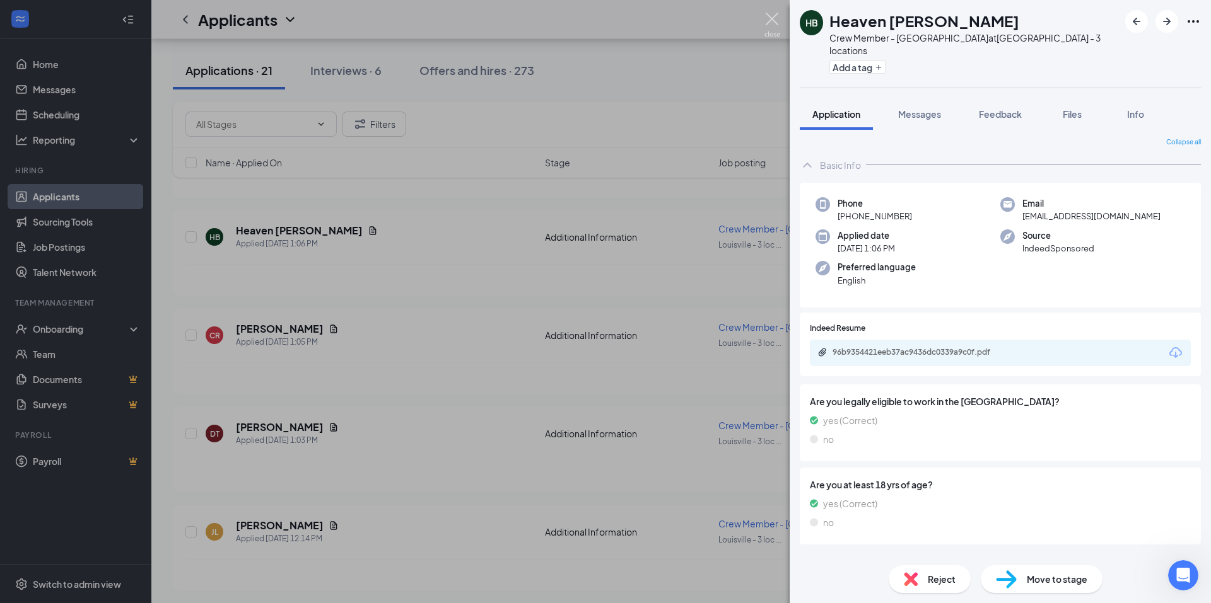
click at [773, 19] on img at bounding box center [772, 25] width 16 height 25
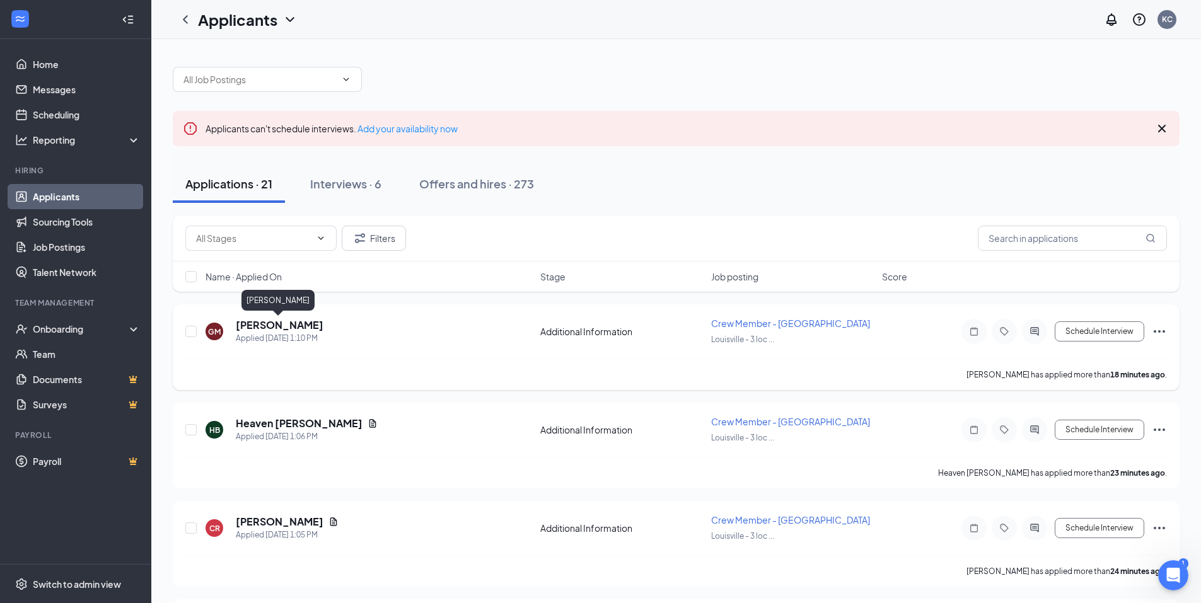
click at [265, 325] on h5 "[PERSON_NAME]" at bounding box center [280, 325] width 88 height 14
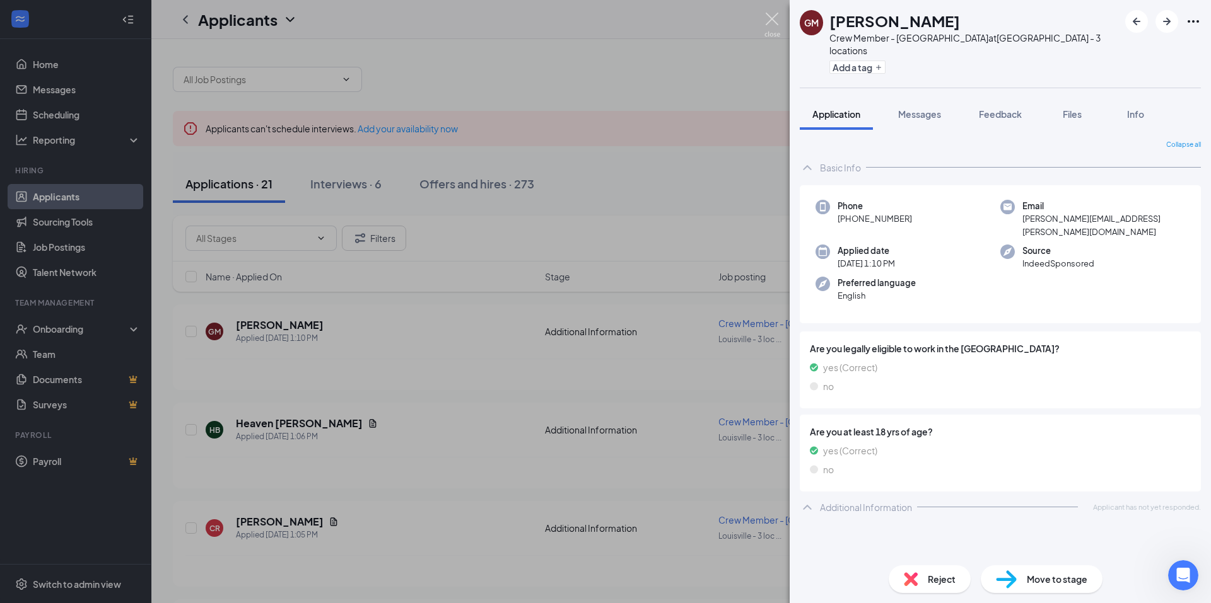
click at [774, 20] on img at bounding box center [772, 25] width 16 height 25
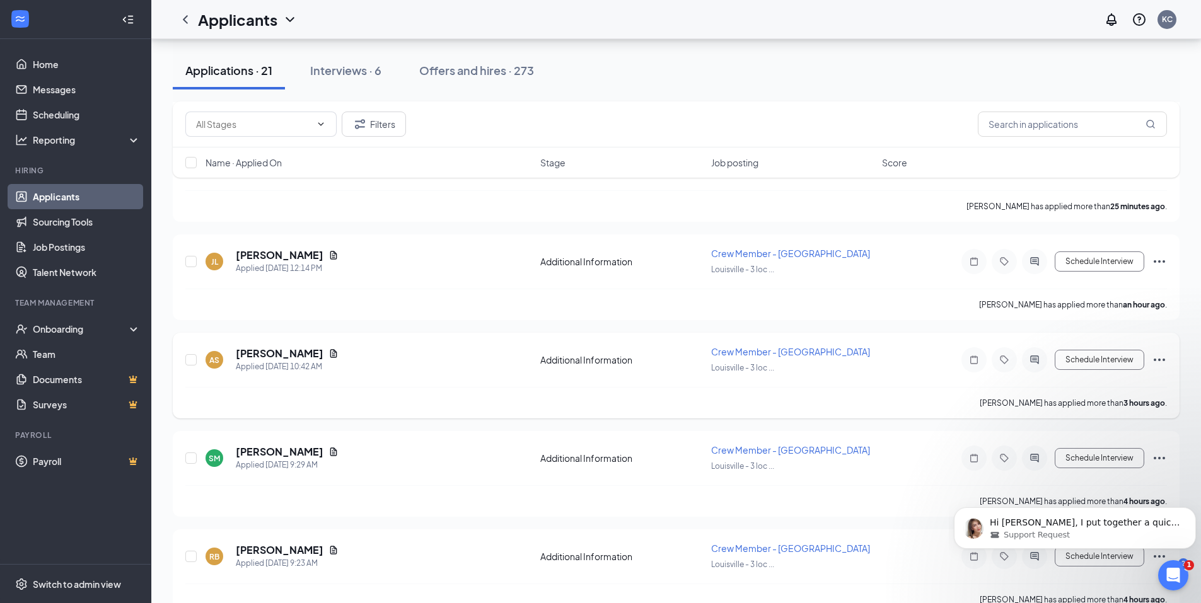
scroll to position [441, 0]
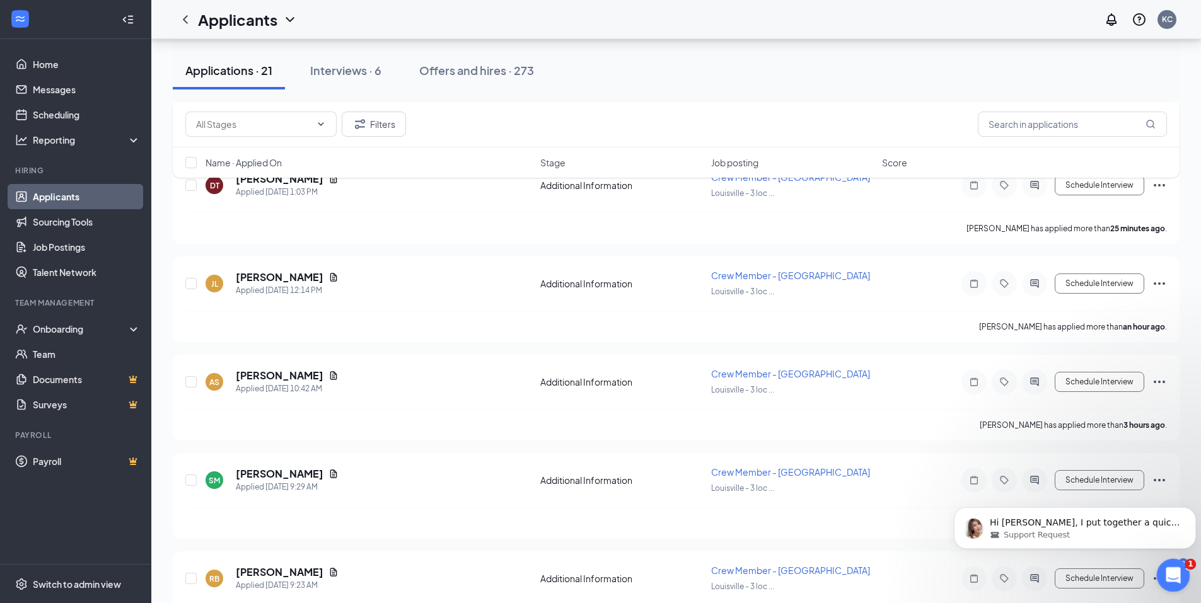
click at [1173, 574] on icon "Open Intercom Messenger" at bounding box center [1171, 574] width 9 height 10
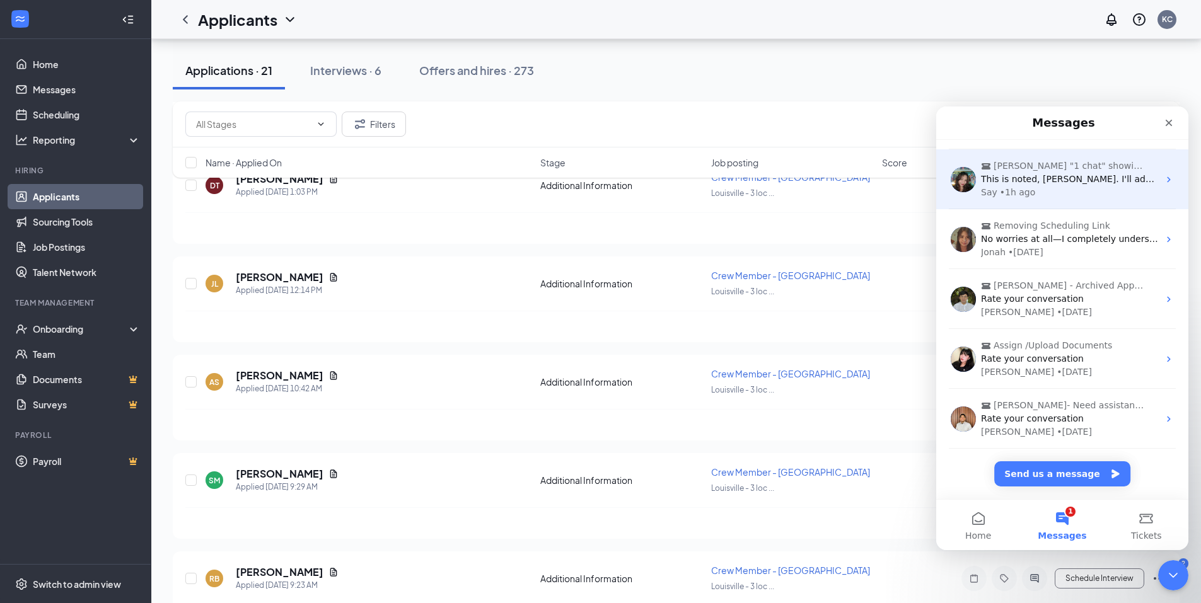
scroll to position [0, 0]
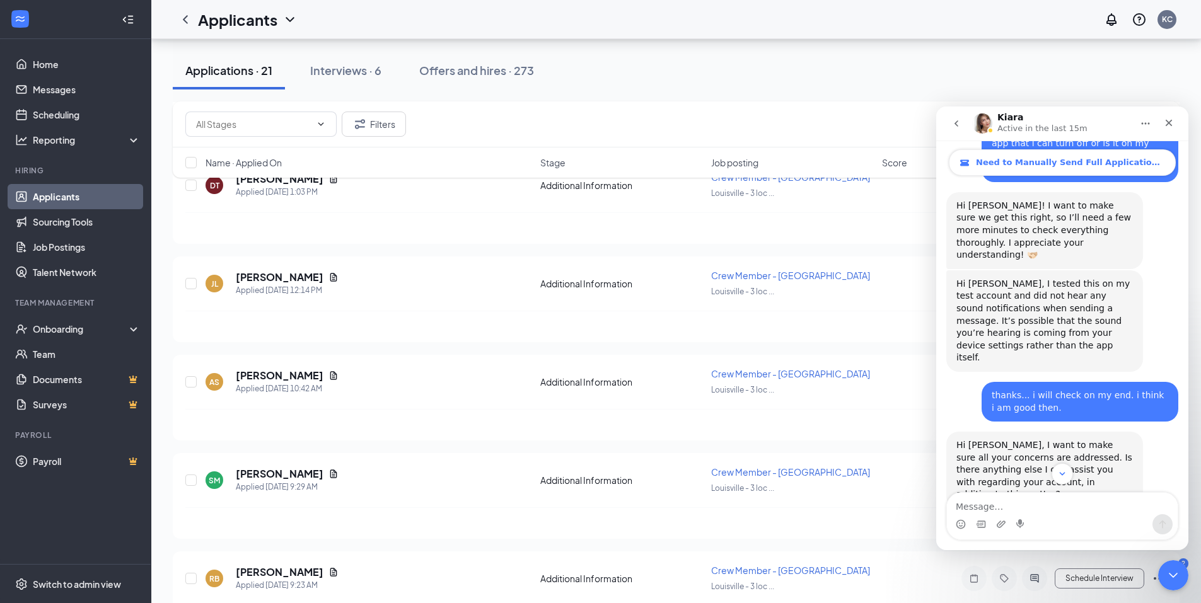
scroll to position [2571, 0]
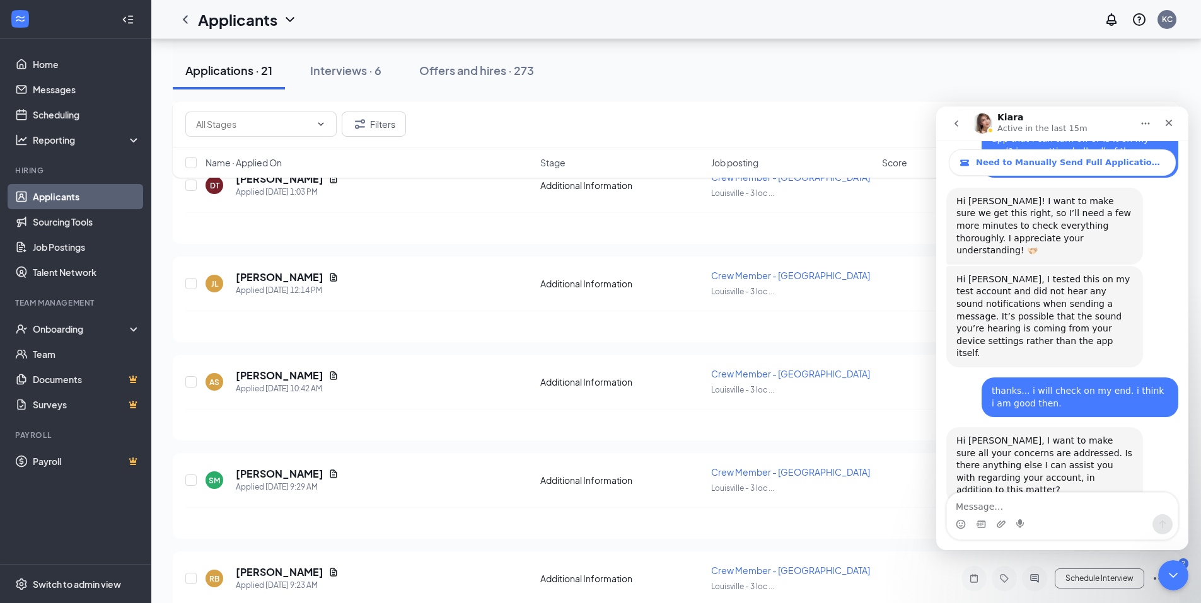
click at [1173, 122] on icon "Close" at bounding box center [1169, 123] width 10 height 10
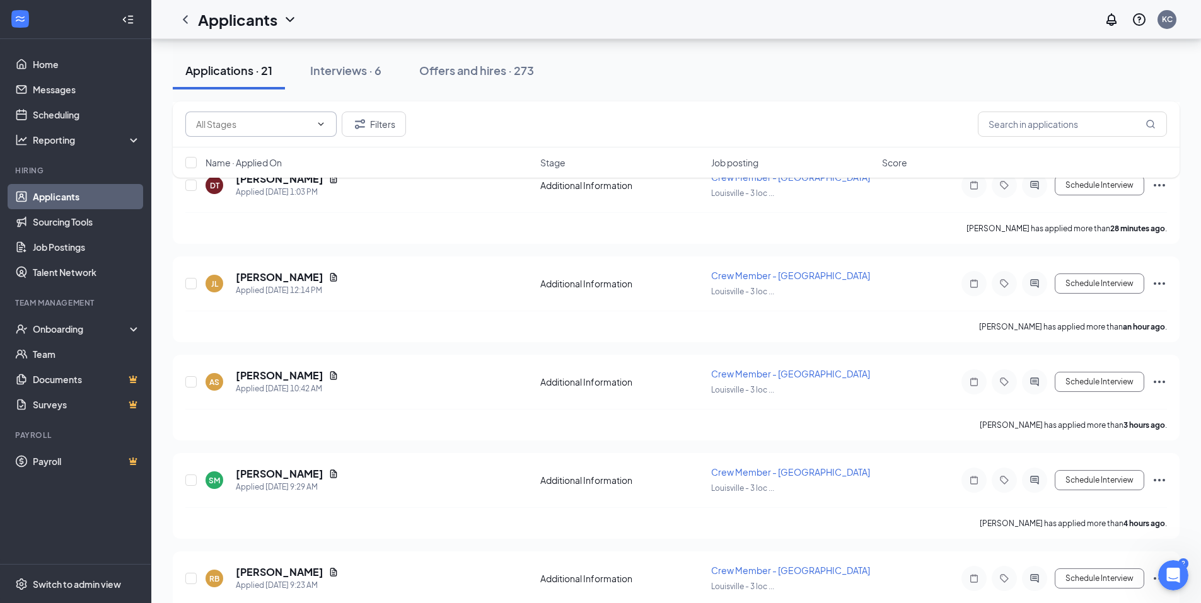
click at [276, 122] on input "text" at bounding box center [253, 124] width 115 height 14
click at [385, 129] on button "Filters" at bounding box center [374, 124] width 64 height 25
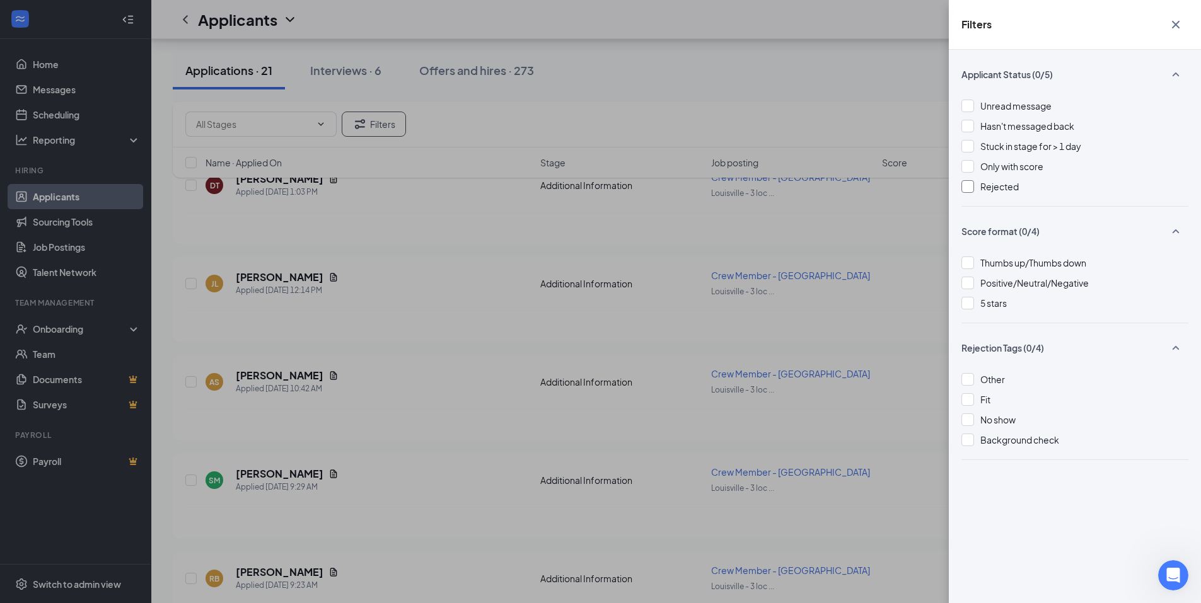
click at [974, 187] on div "Rejected" at bounding box center [1075, 187] width 227 height 14
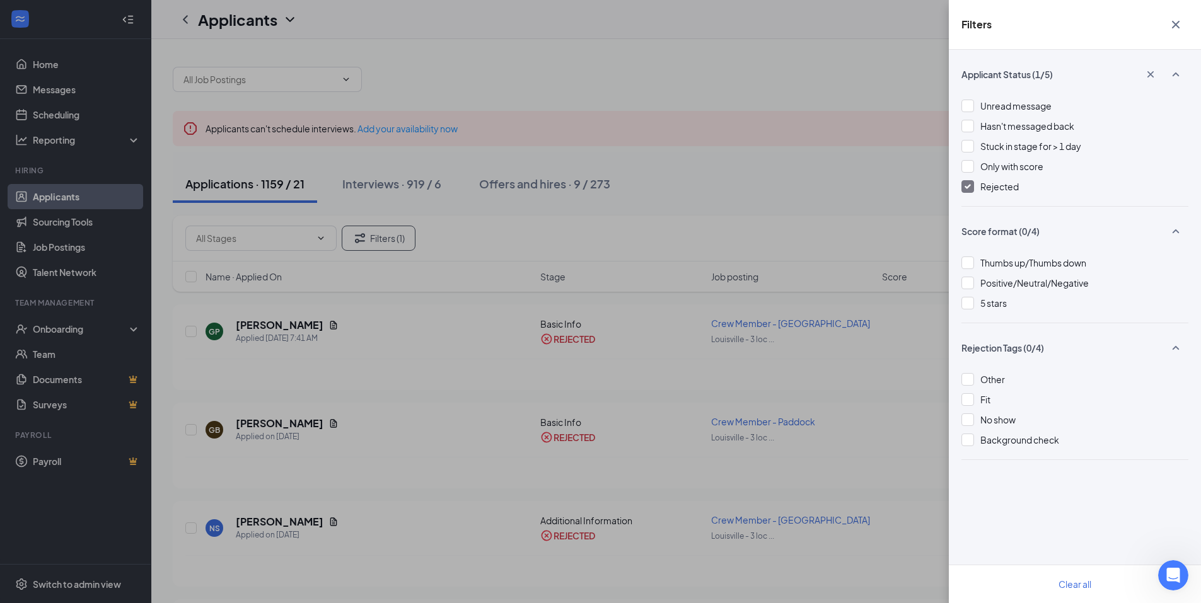
click at [1175, 20] on icon "Cross" at bounding box center [1175, 24] width 15 height 15
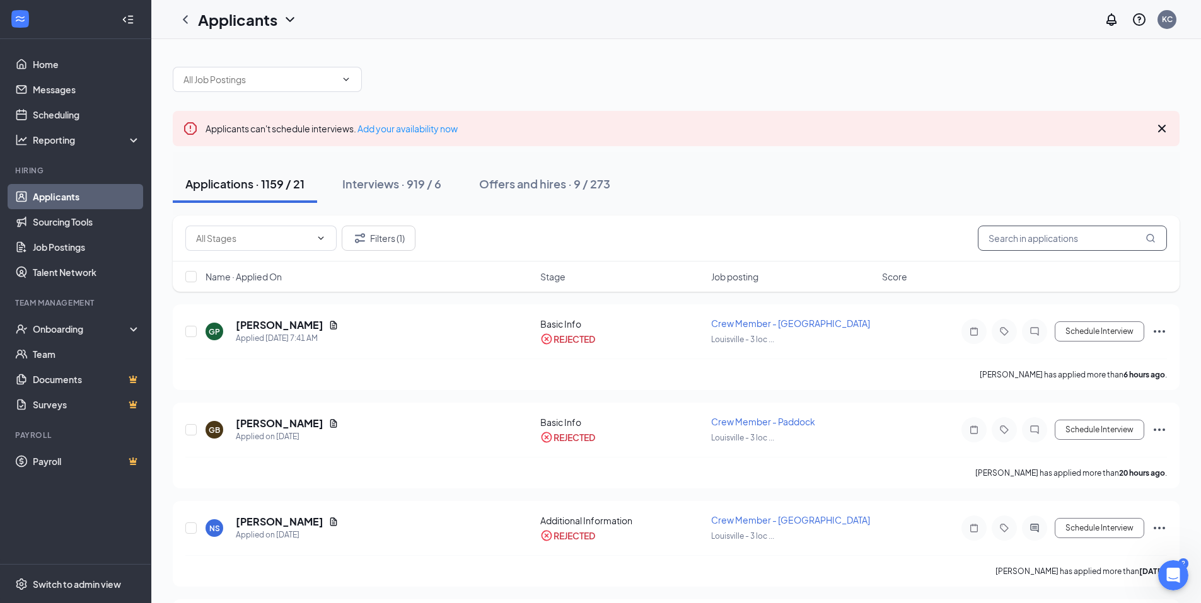
click at [1017, 241] on input "text" at bounding box center [1072, 238] width 189 height 25
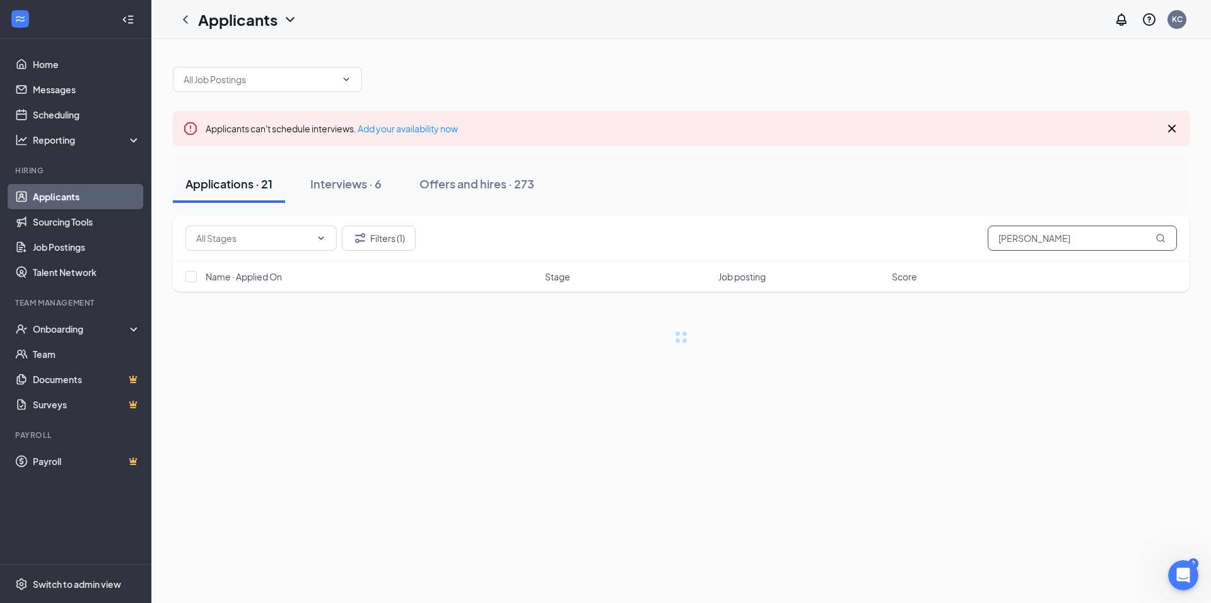
click at [1159, 240] on icon "MagnifyingGlass" at bounding box center [1160, 238] width 10 height 10
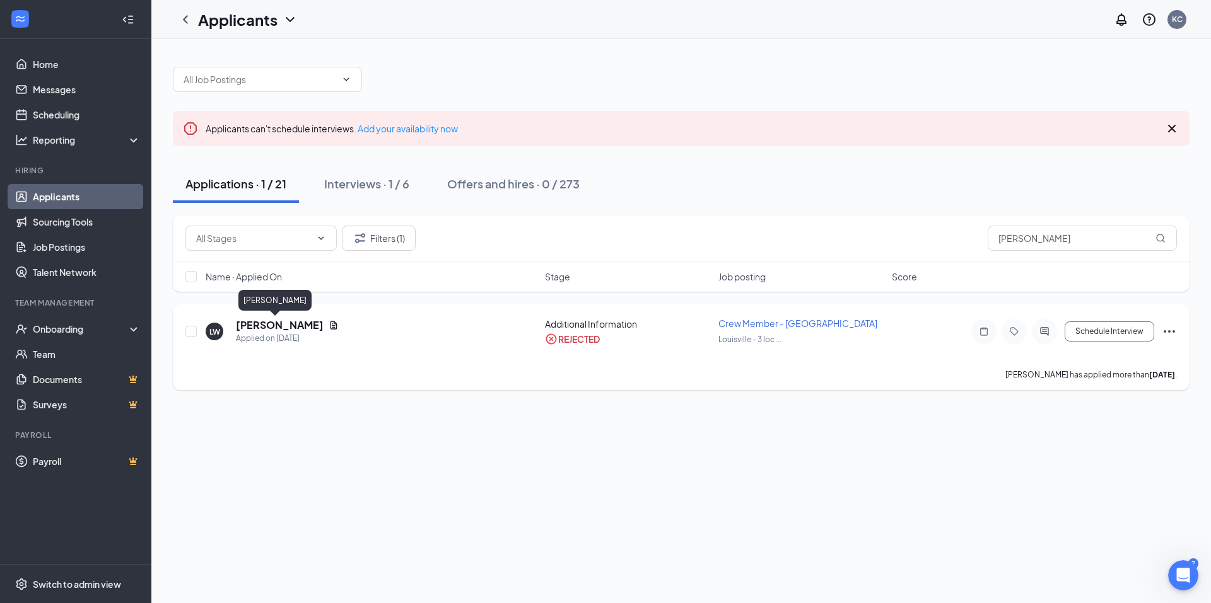
click at [259, 323] on h5 "La Waddell" at bounding box center [280, 325] width 88 height 14
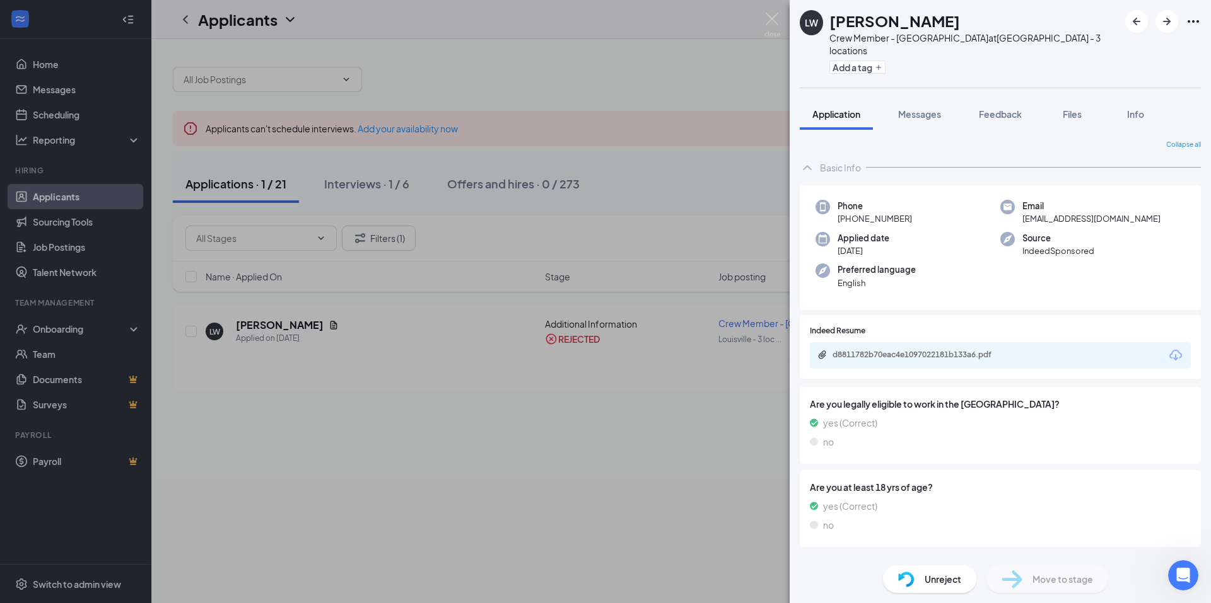
click at [943, 581] on span "Unreject" at bounding box center [942, 580] width 37 height 14
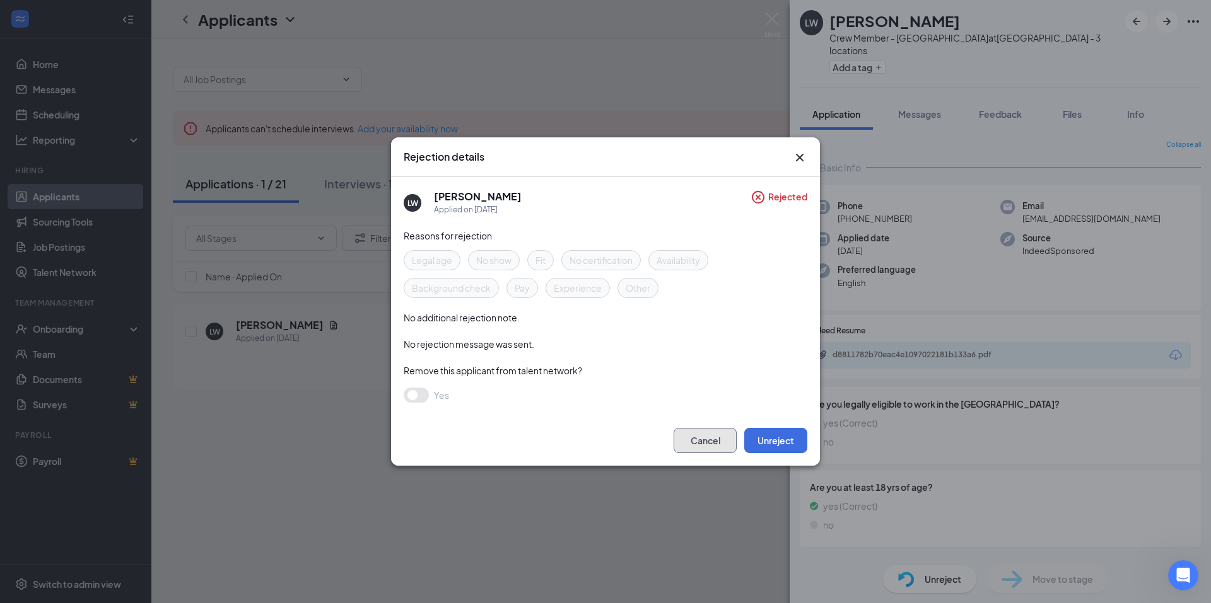
click at [709, 439] on button "Cancel" at bounding box center [704, 440] width 63 height 25
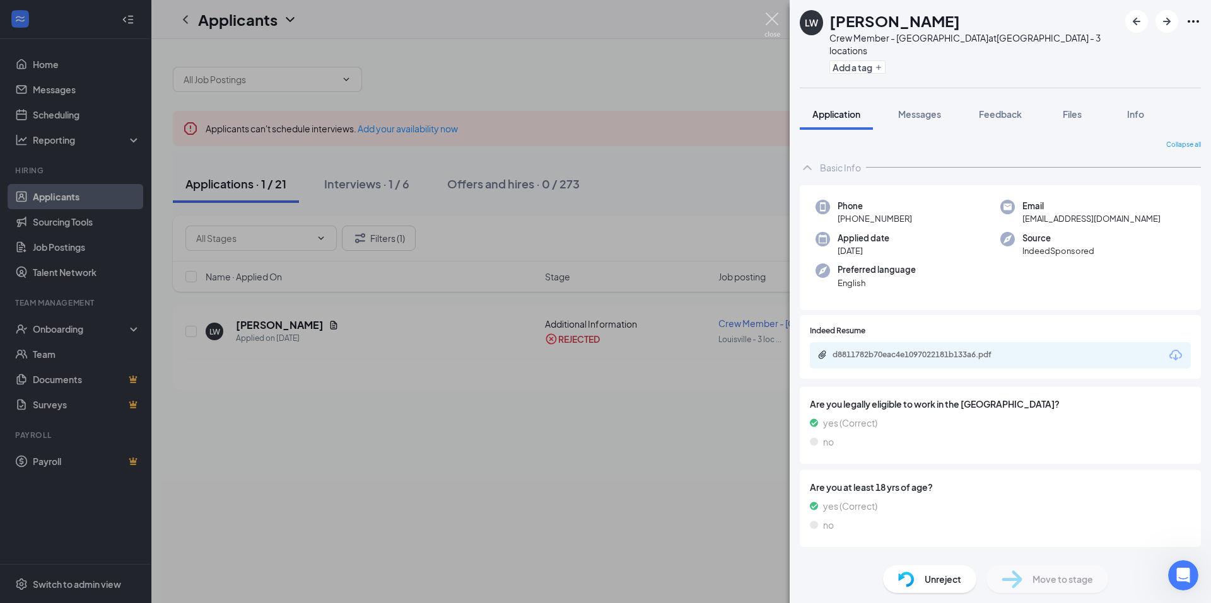
click at [775, 20] on img at bounding box center [772, 25] width 16 height 25
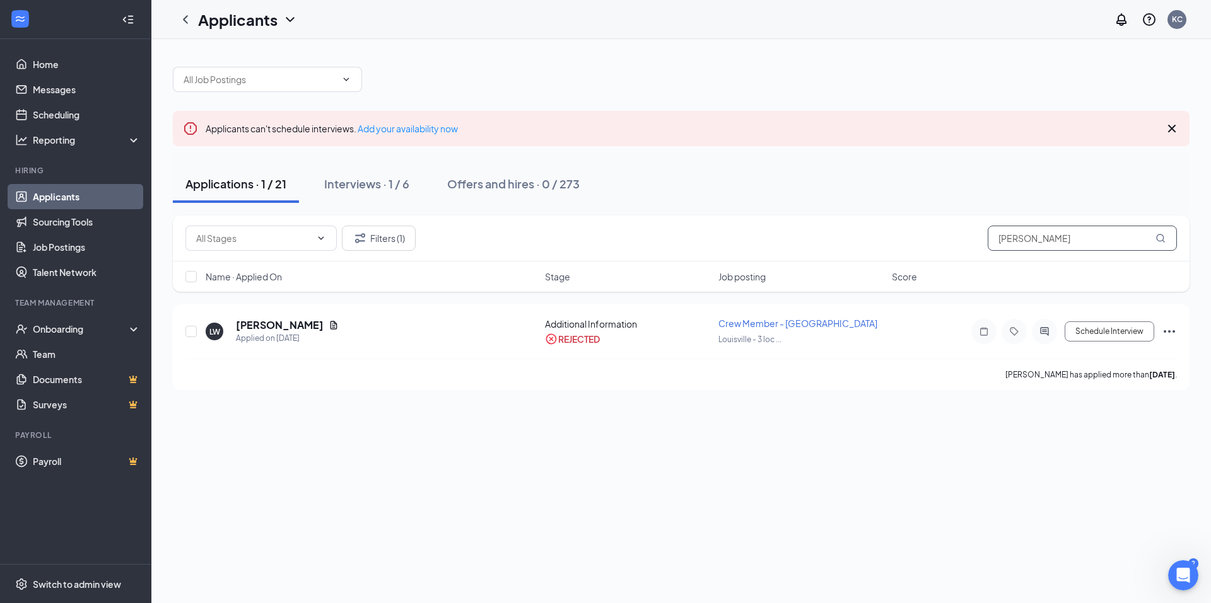
click at [999, 238] on input "waddell" at bounding box center [1081, 238] width 189 height 25
click at [998, 239] on input "waddell" at bounding box center [1081, 238] width 189 height 25
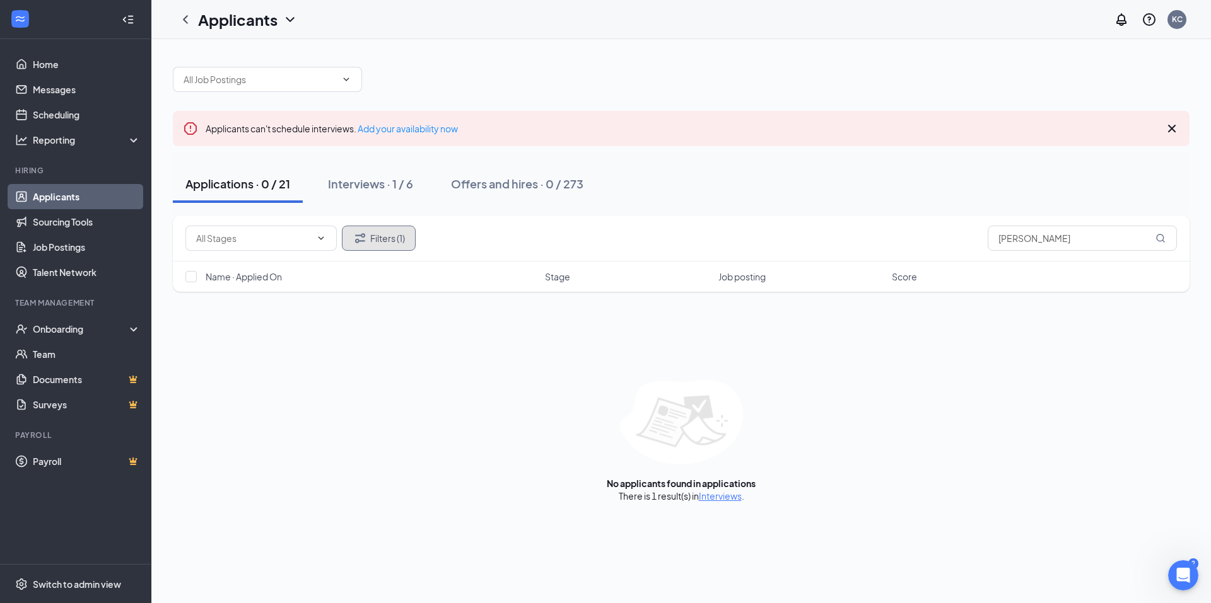
click at [386, 241] on button "Filters (1)" at bounding box center [379, 238] width 74 height 25
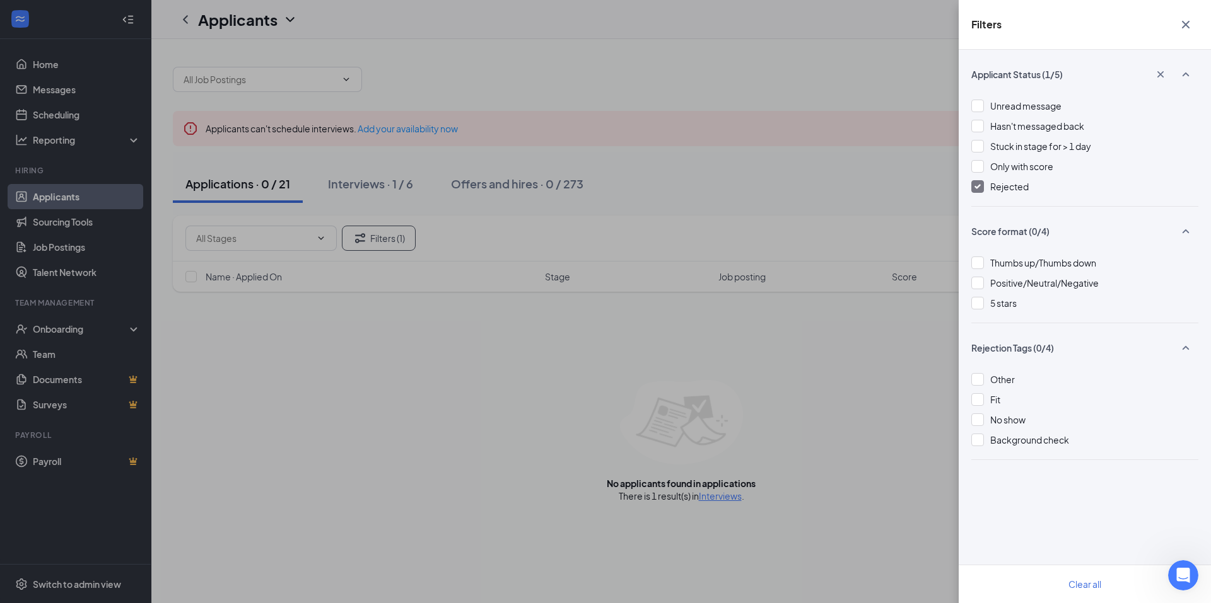
click at [317, 236] on div "Filters Applicant Status (1/5) Unread message Hasn't messaged back Stuck in sta…" at bounding box center [605, 301] width 1211 height 603
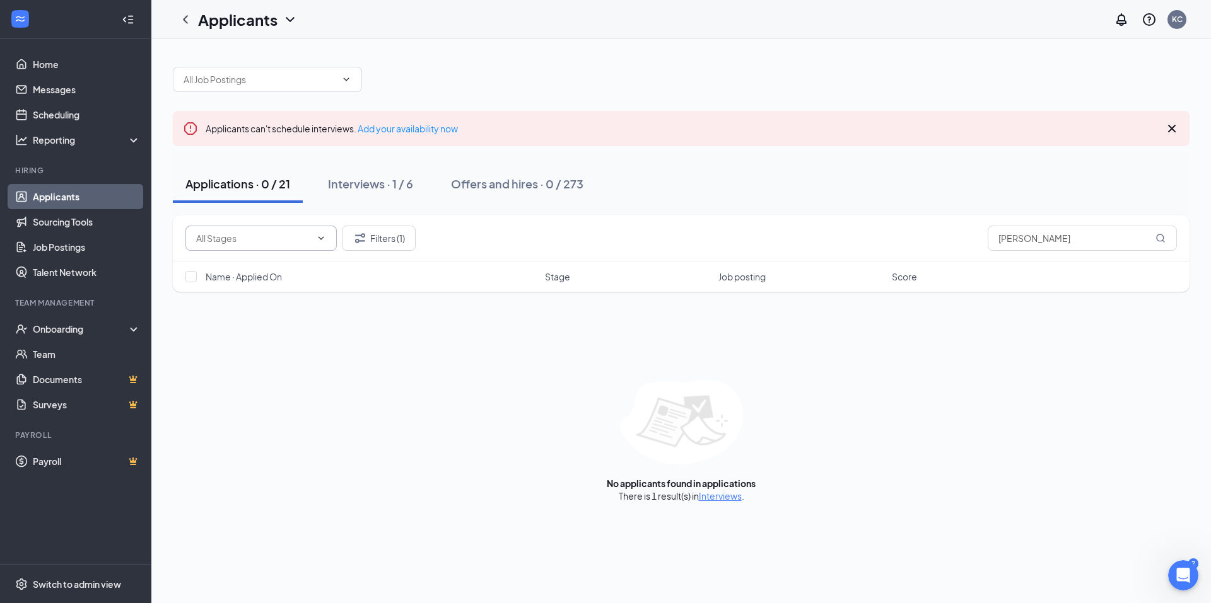
click at [324, 236] on icon "ChevronDown" at bounding box center [321, 238] width 10 height 10
click at [253, 241] on input "text" at bounding box center [253, 238] width 115 height 14
click at [255, 241] on input "text" at bounding box center [253, 238] width 115 height 14
drag, startPoint x: 1100, startPoint y: 235, endPoint x: 1035, endPoint y: 235, distance: 64.9
click at [1035, 235] on input "benjamin waddell" at bounding box center [1081, 238] width 189 height 25
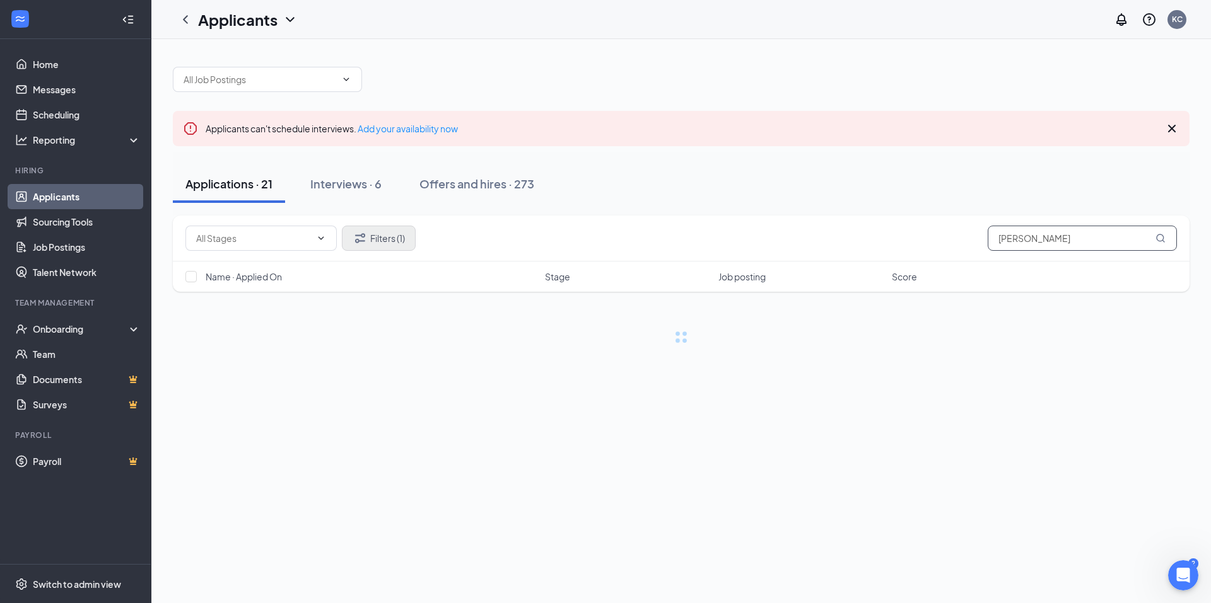
type input "benjamin"
click at [382, 241] on button "Filters (1)" at bounding box center [379, 238] width 74 height 25
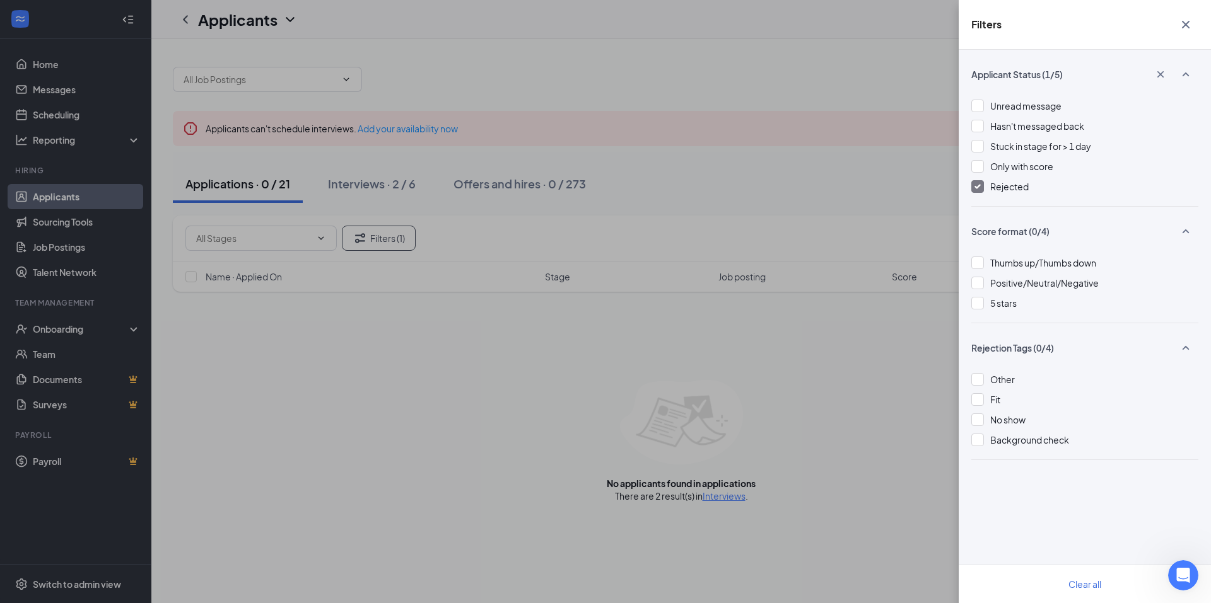
click at [922, 375] on div "Filters Applicant Status (1/5) Unread message Hasn't messaged back Stuck in sta…" at bounding box center [605, 301] width 1211 height 603
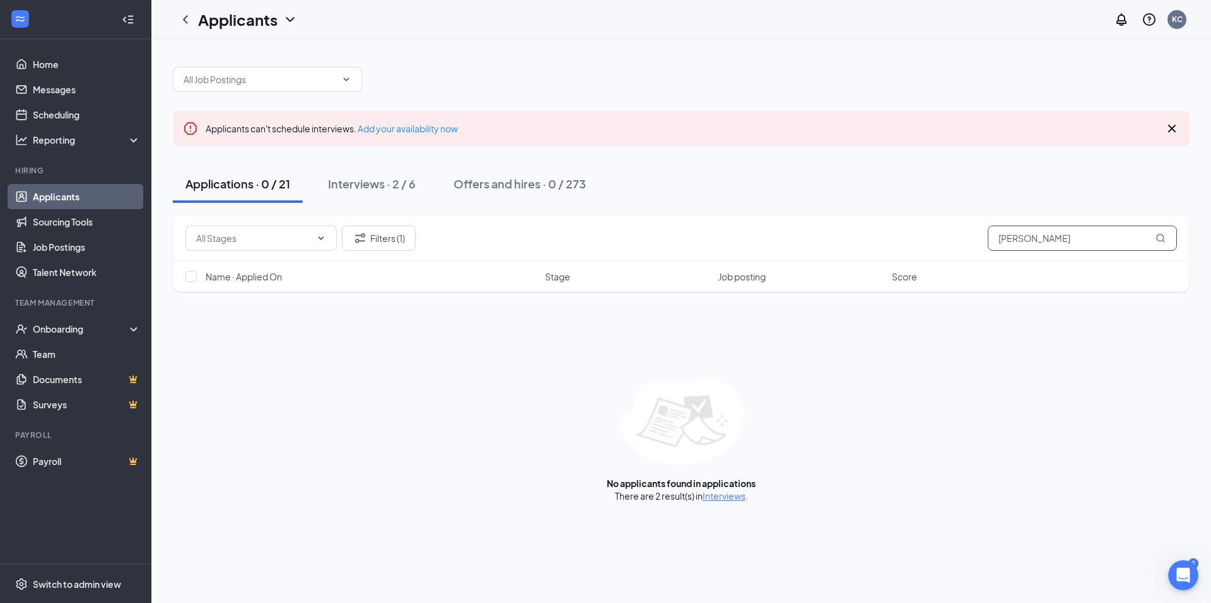
click at [1161, 241] on icon "MagnifyingGlass" at bounding box center [1160, 238] width 8 height 8
click at [1162, 238] on icon "MagnifyingGlass" at bounding box center [1160, 238] width 10 height 10
click at [723, 499] on link "Interviews" at bounding box center [723, 496] width 43 height 11
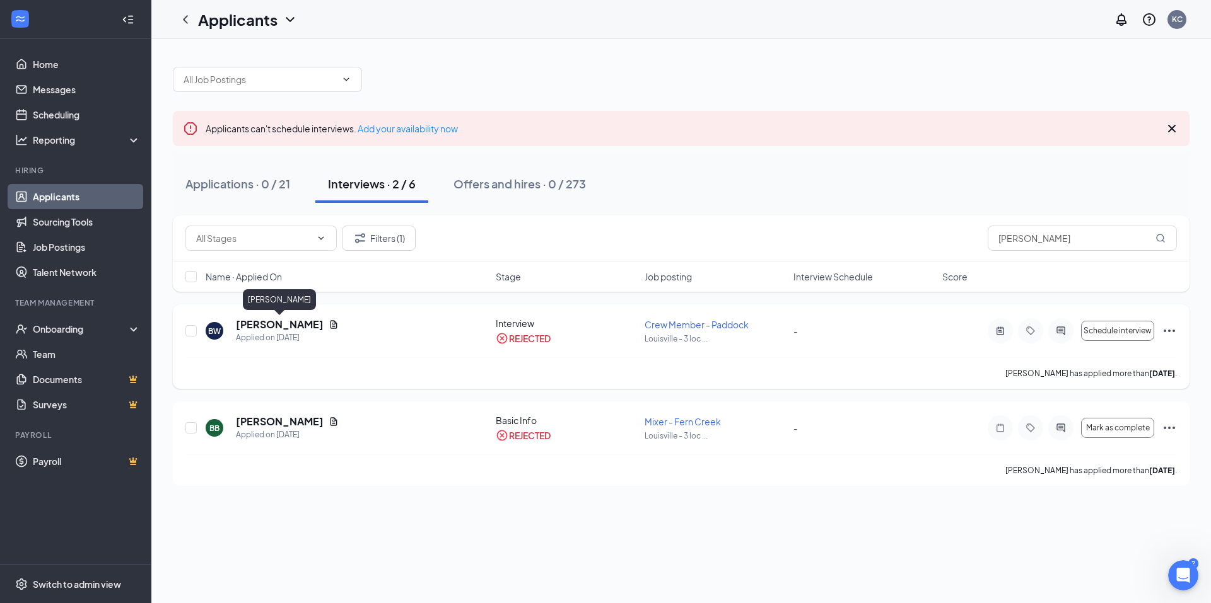
click at [296, 325] on h5 "[PERSON_NAME]" at bounding box center [280, 325] width 88 height 14
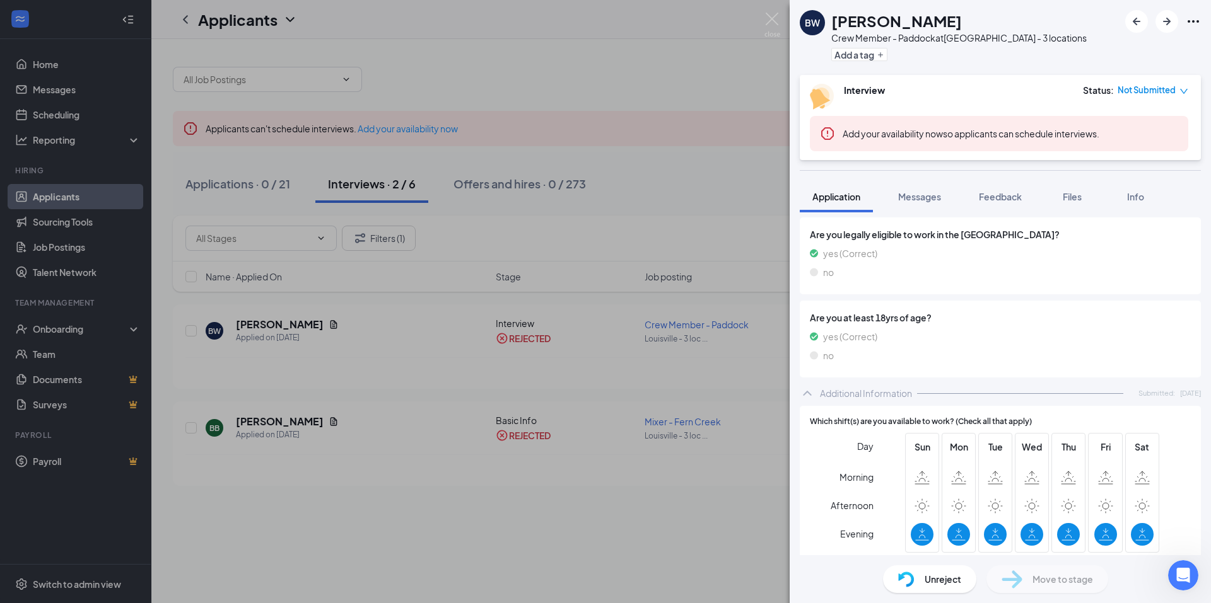
scroll to position [189, 0]
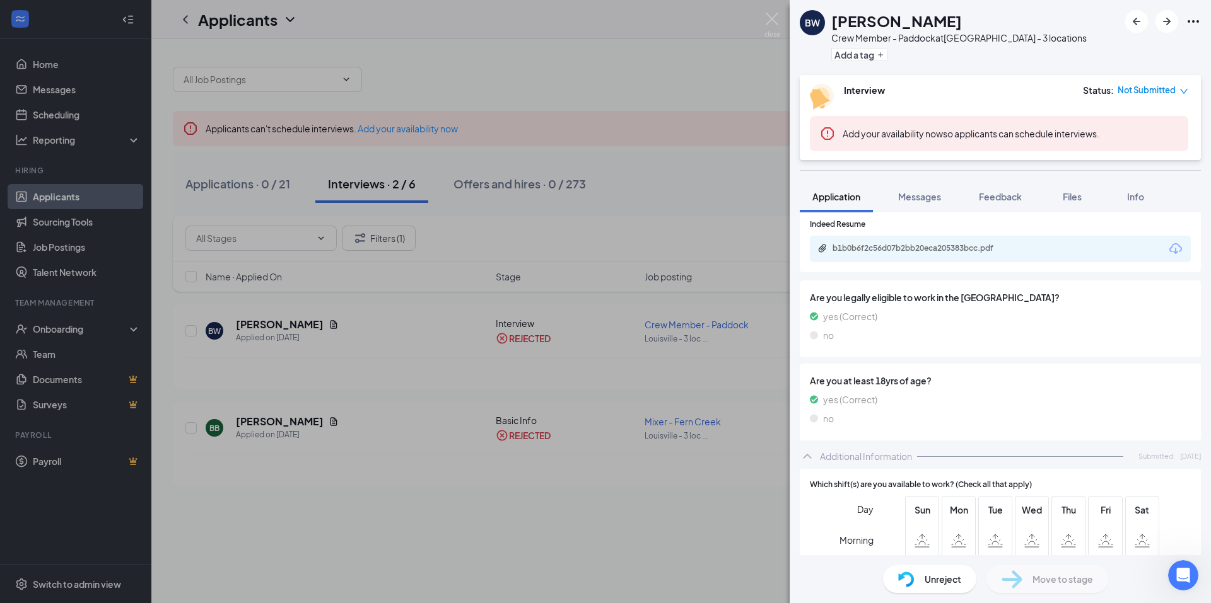
click at [940, 579] on span "Unreject" at bounding box center [942, 580] width 37 height 14
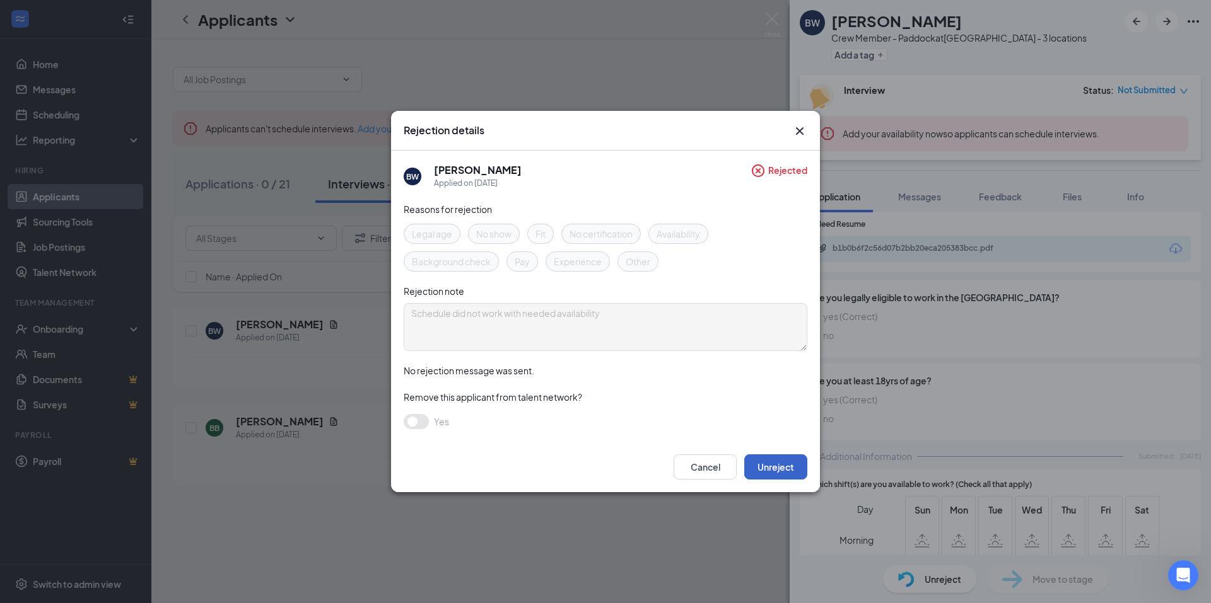
click at [781, 472] on button "Unreject" at bounding box center [775, 467] width 63 height 25
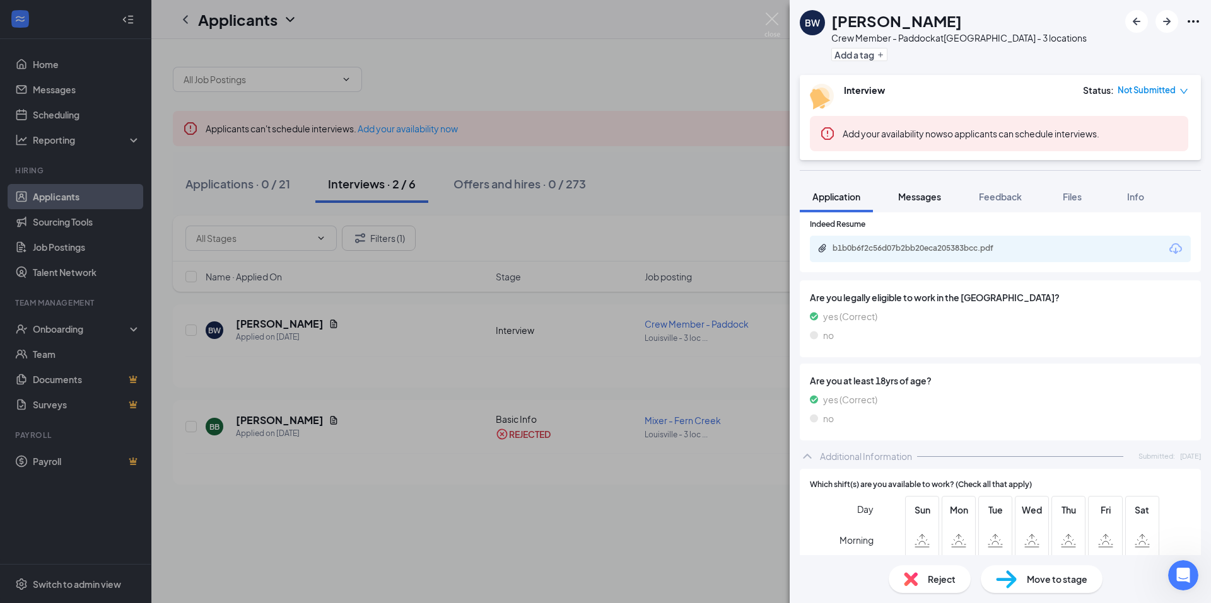
click at [919, 190] on div "Messages" at bounding box center [919, 196] width 43 height 13
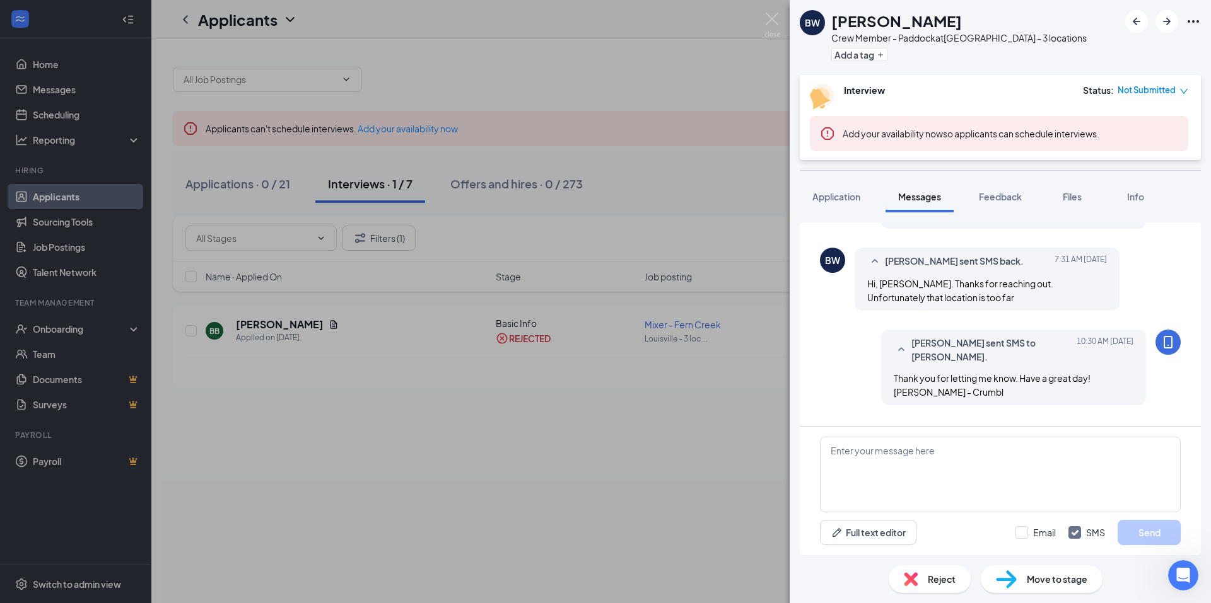
scroll to position [579, 0]
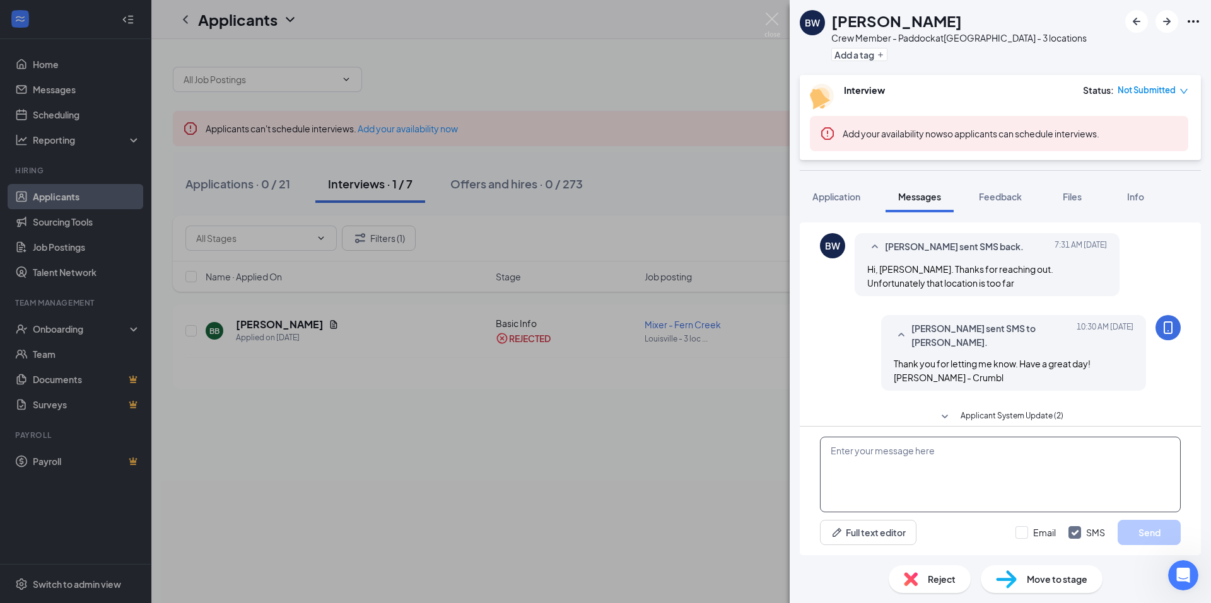
click at [883, 459] on textarea at bounding box center [1000, 475] width 361 height 76
click at [851, 453] on textarea at bounding box center [1000, 475] width 361 height 76
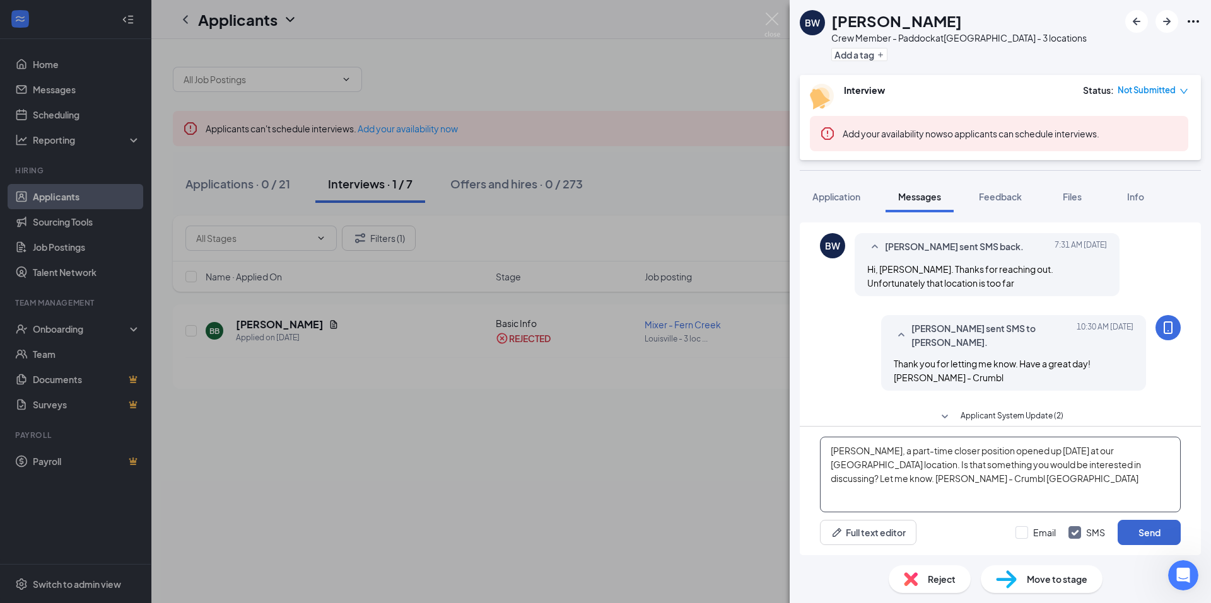
type textarea "[PERSON_NAME], a part-time closer position opened up [DATE] at our [GEOGRAPHIC_…"
click at [1143, 530] on button "Send" at bounding box center [1148, 532] width 63 height 25
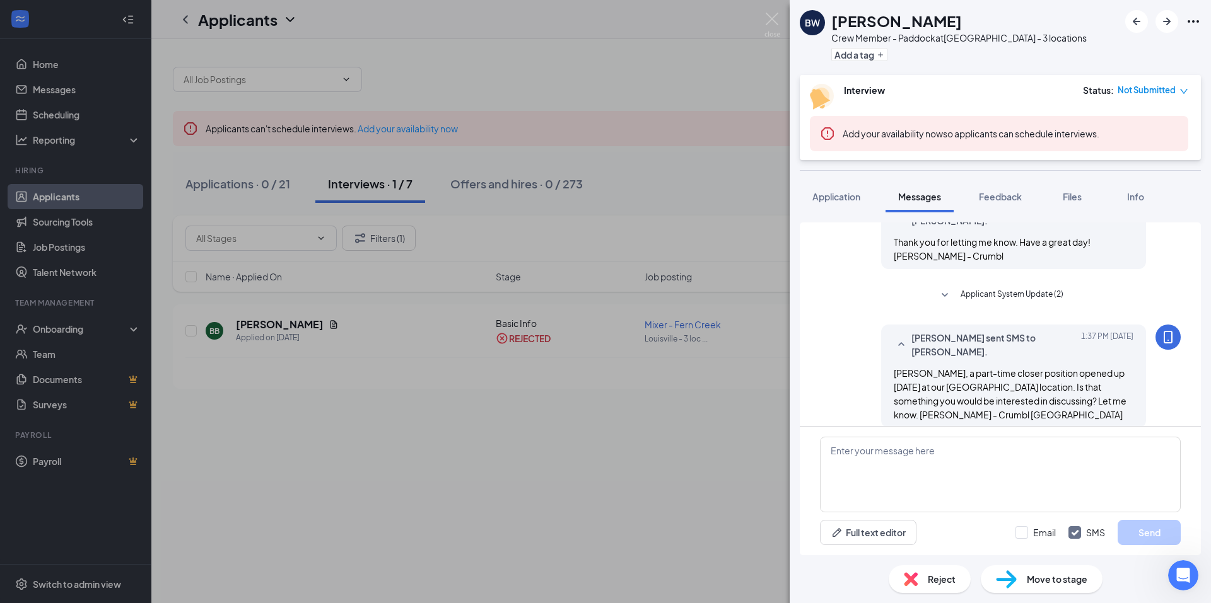
scroll to position [702, 0]
click at [774, 18] on img at bounding box center [772, 25] width 16 height 25
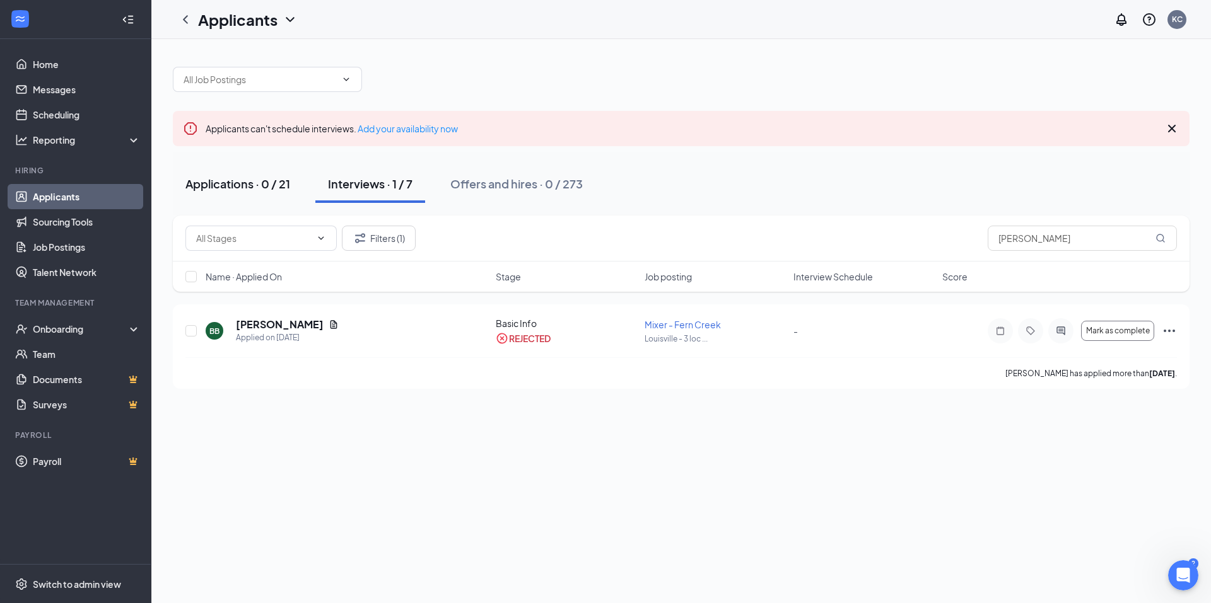
click at [219, 183] on div "Applications · 0 / 21" at bounding box center [237, 184] width 105 height 16
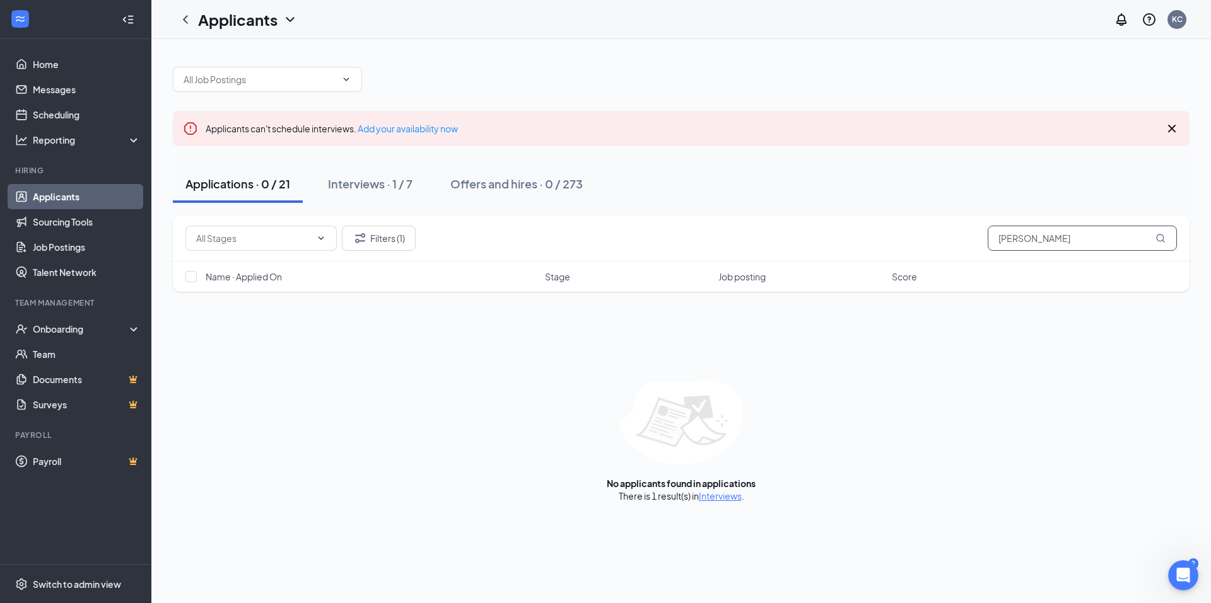
drag, startPoint x: 1066, startPoint y: 238, endPoint x: 905, endPoint y: 226, distance: 161.2
click at [912, 237] on div "Filters (1) benjamin" at bounding box center [680, 238] width 991 height 25
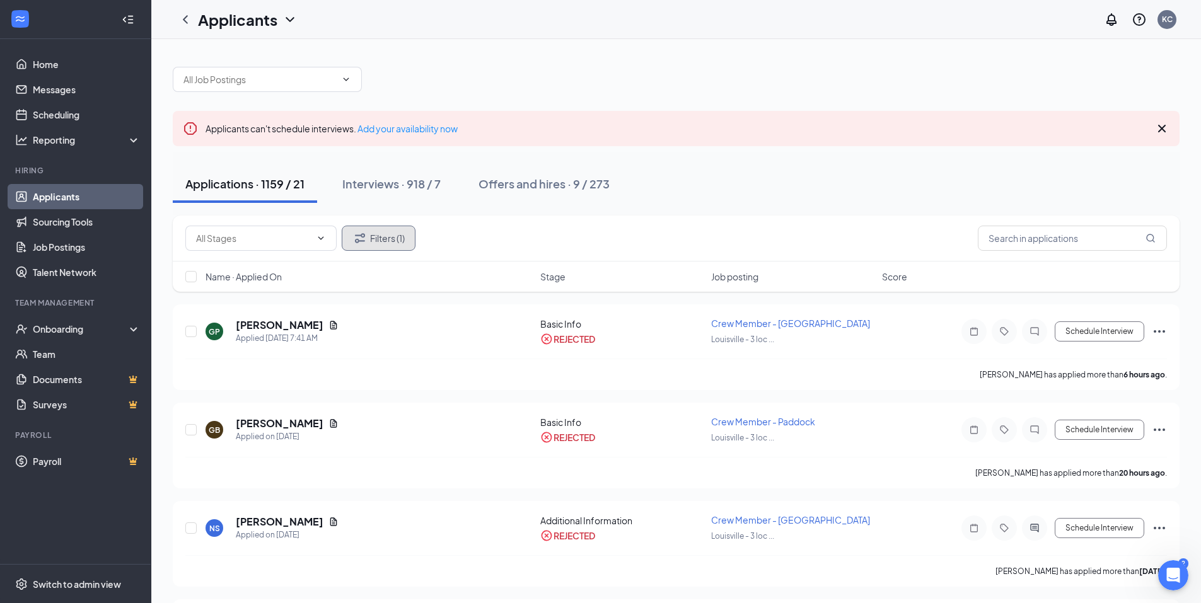
click at [388, 243] on button "Filters (1)" at bounding box center [379, 238] width 74 height 25
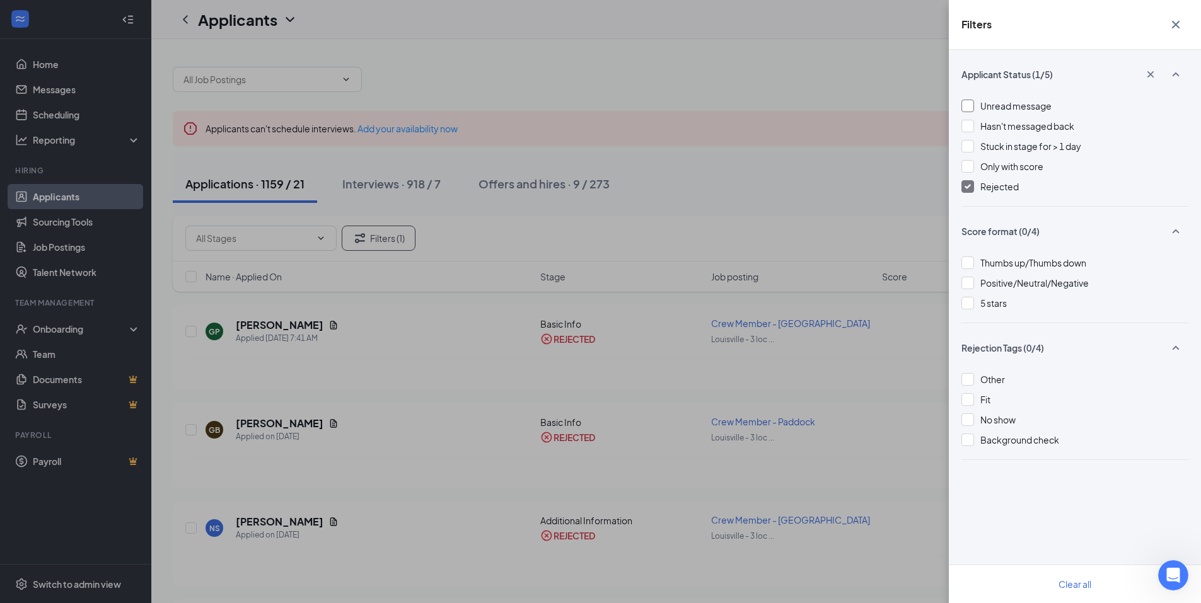
click at [970, 105] on div at bounding box center [968, 106] width 13 height 13
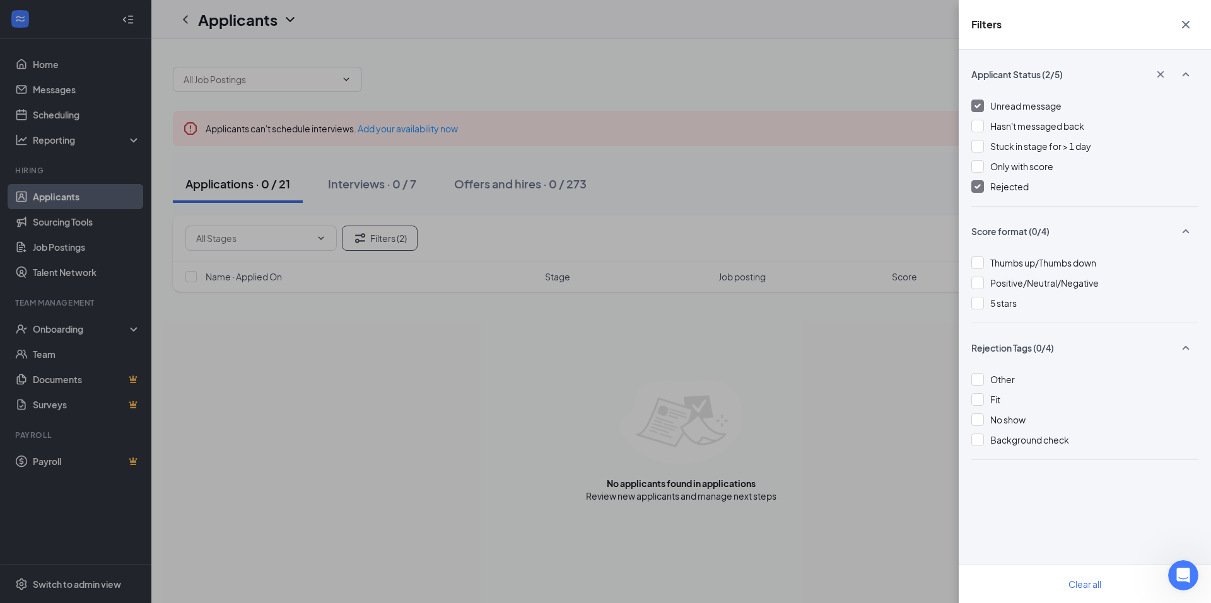
click at [981, 187] on div at bounding box center [977, 186] width 13 height 13
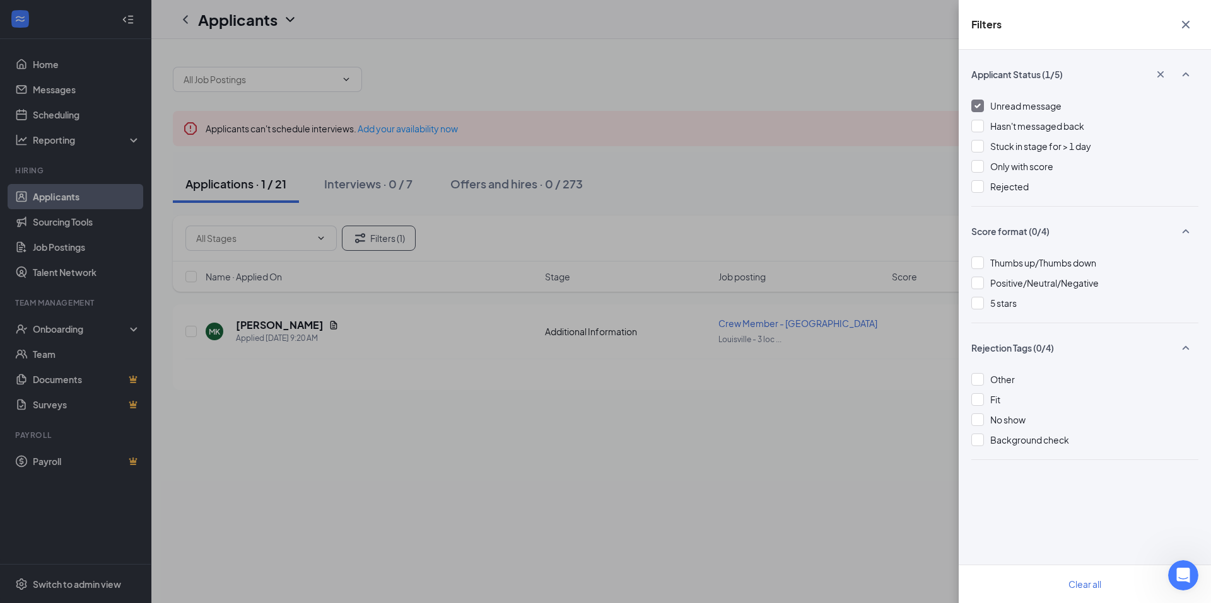
click at [1185, 21] on icon "Cross" at bounding box center [1185, 24] width 15 height 15
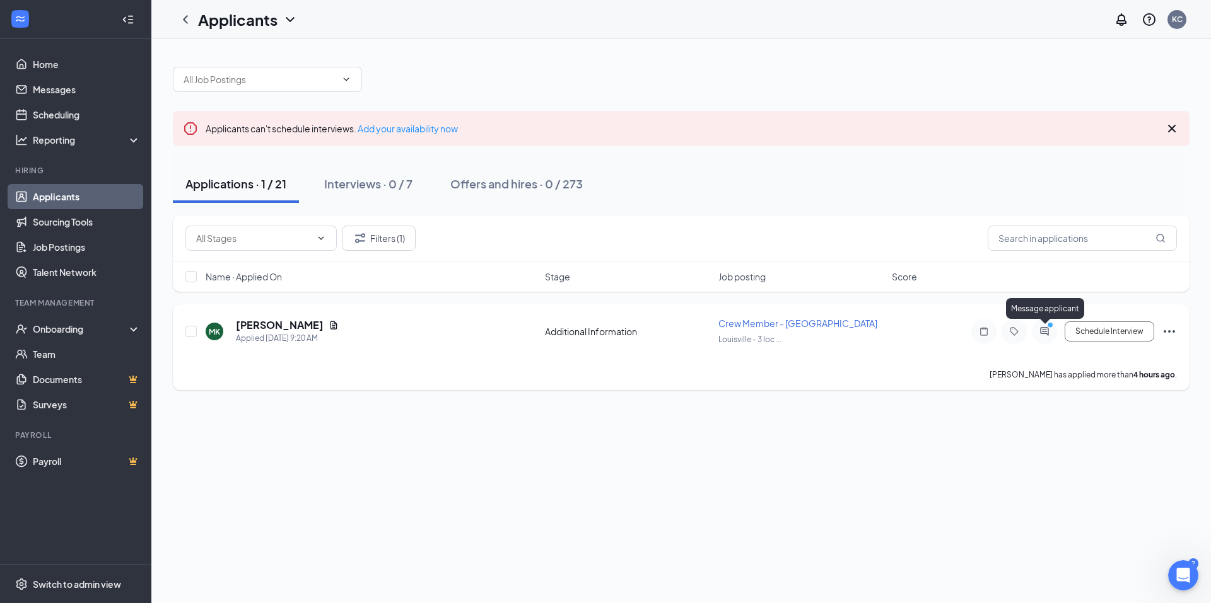
click at [1044, 332] on icon "ActiveChat" at bounding box center [1044, 331] width 8 height 8
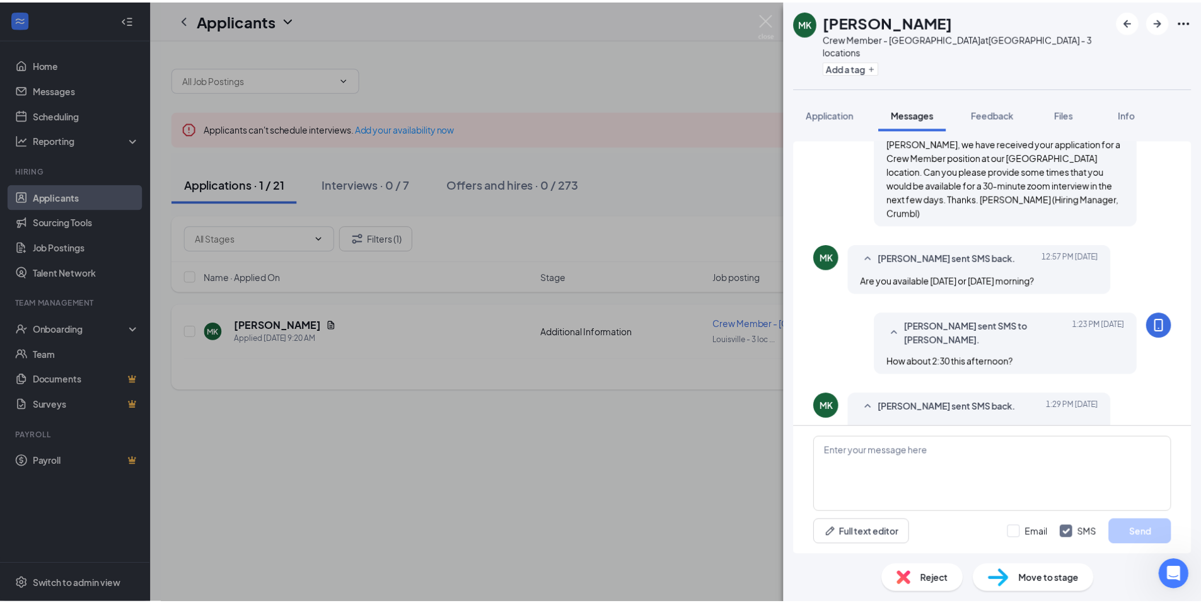
scroll to position [187, 0]
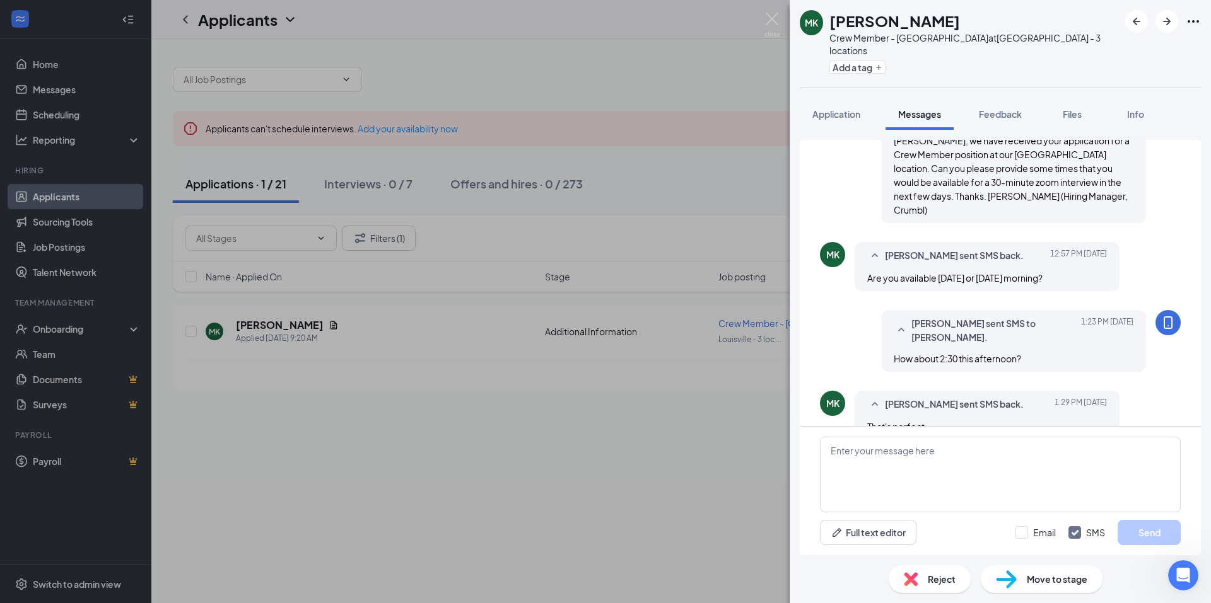
click at [764, 18] on div "MK Megan Kurschner Crew Member - Fern Creek at Louisville - 3 locations Add a t…" at bounding box center [605, 301] width 1211 height 603
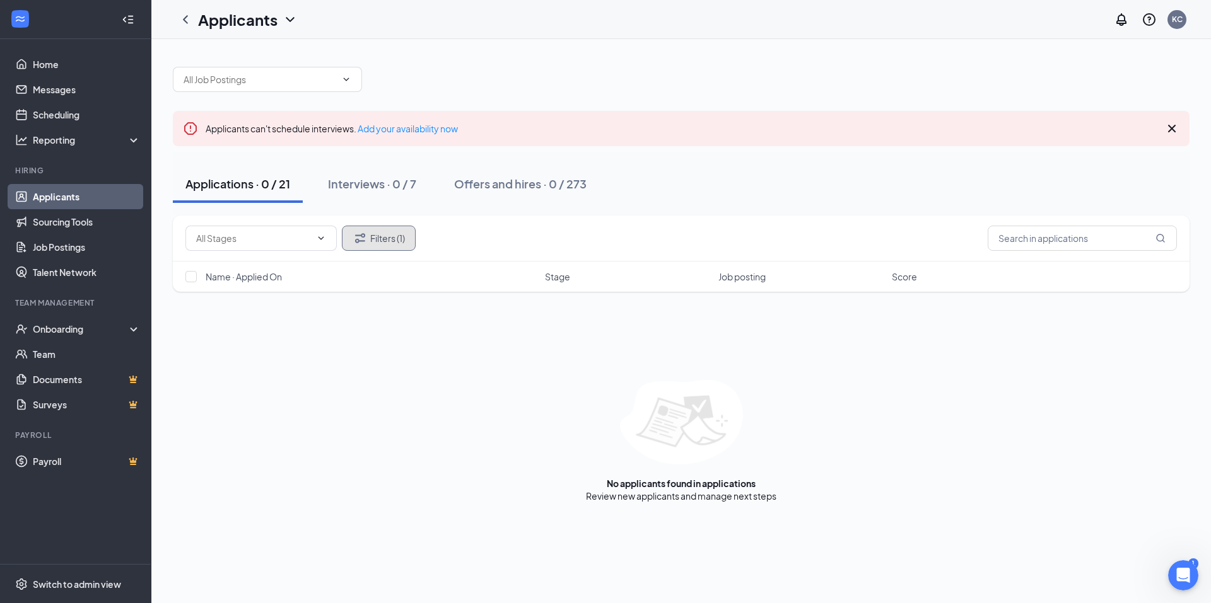
click at [371, 240] on button "Filters (1)" at bounding box center [379, 238] width 74 height 25
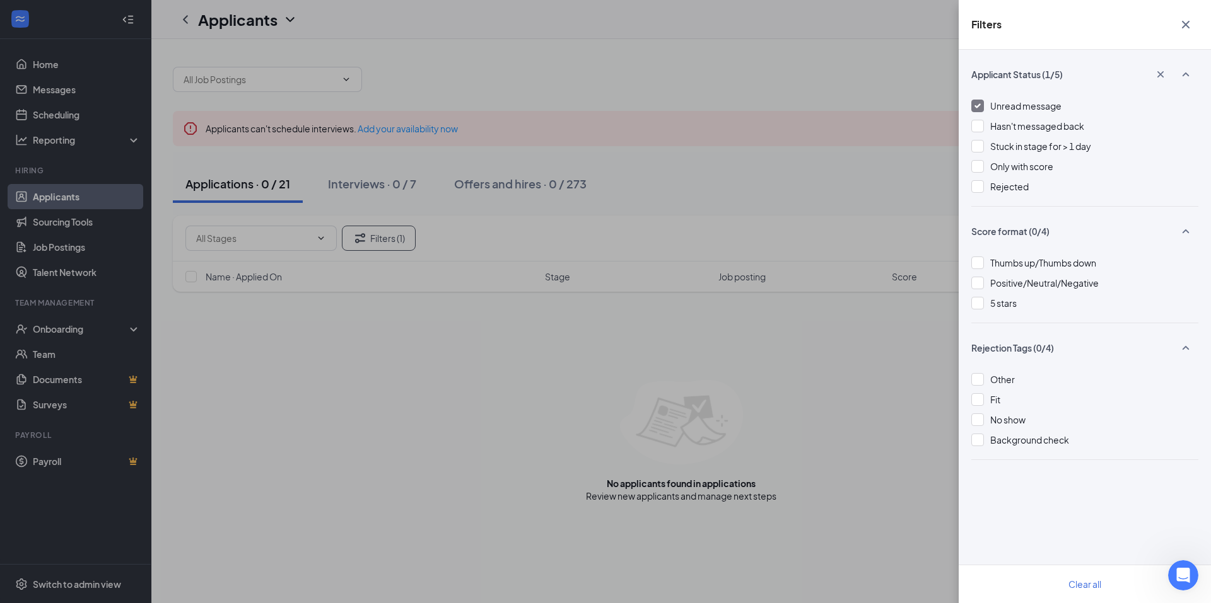
click at [981, 104] on div at bounding box center [977, 106] width 13 height 13
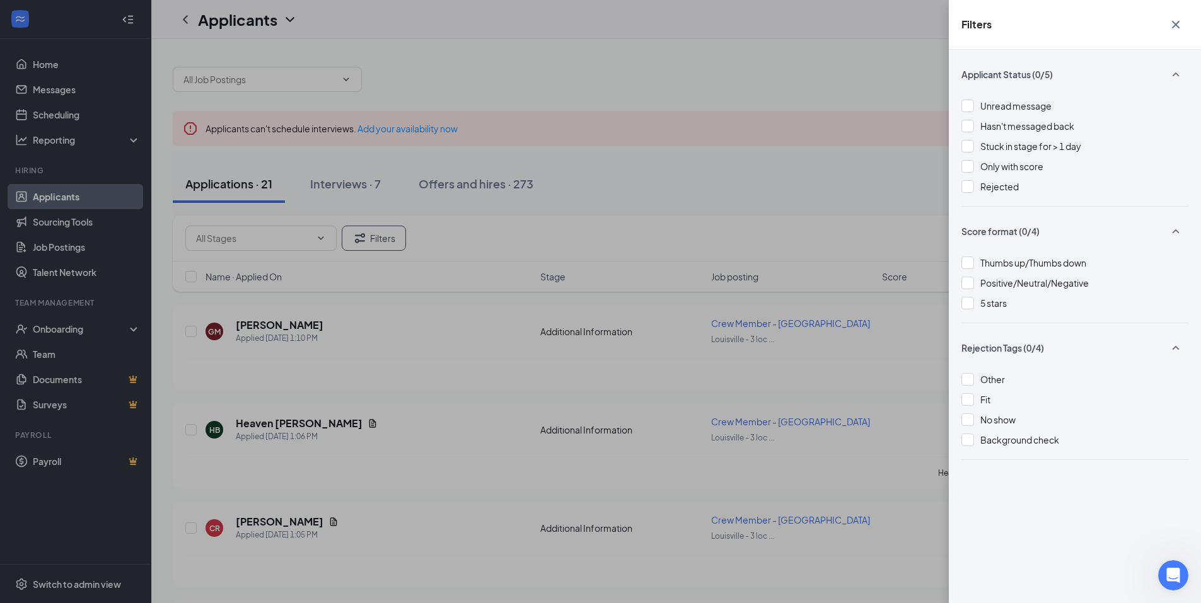
click at [1177, 19] on icon "Cross" at bounding box center [1175, 24] width 15 height 15
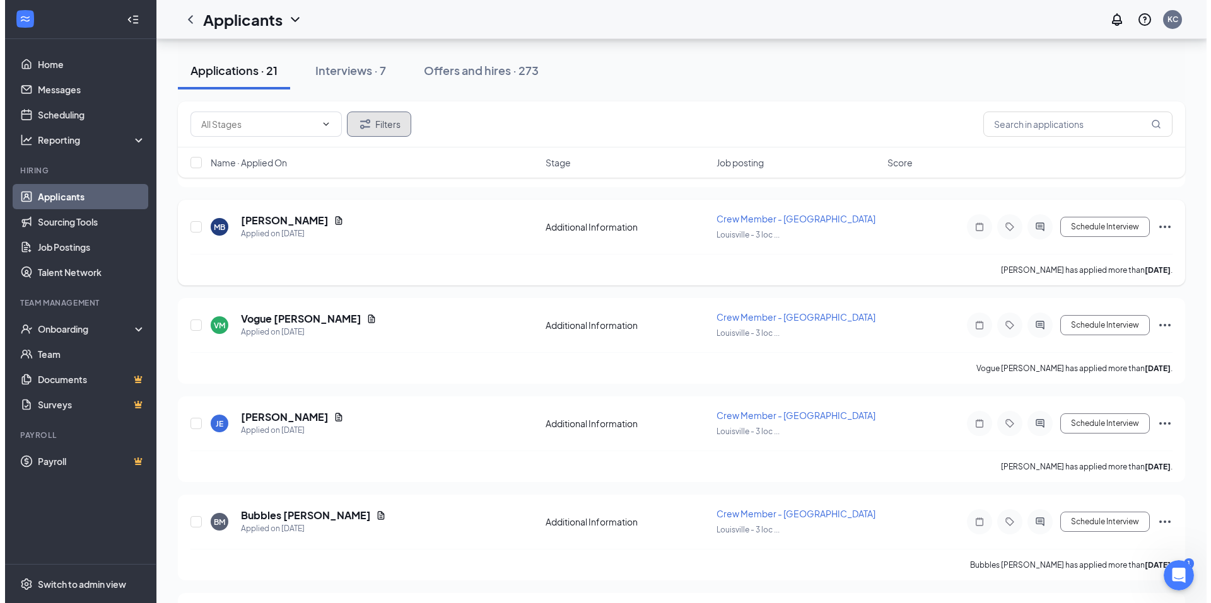
scroll to position [1198, 0]
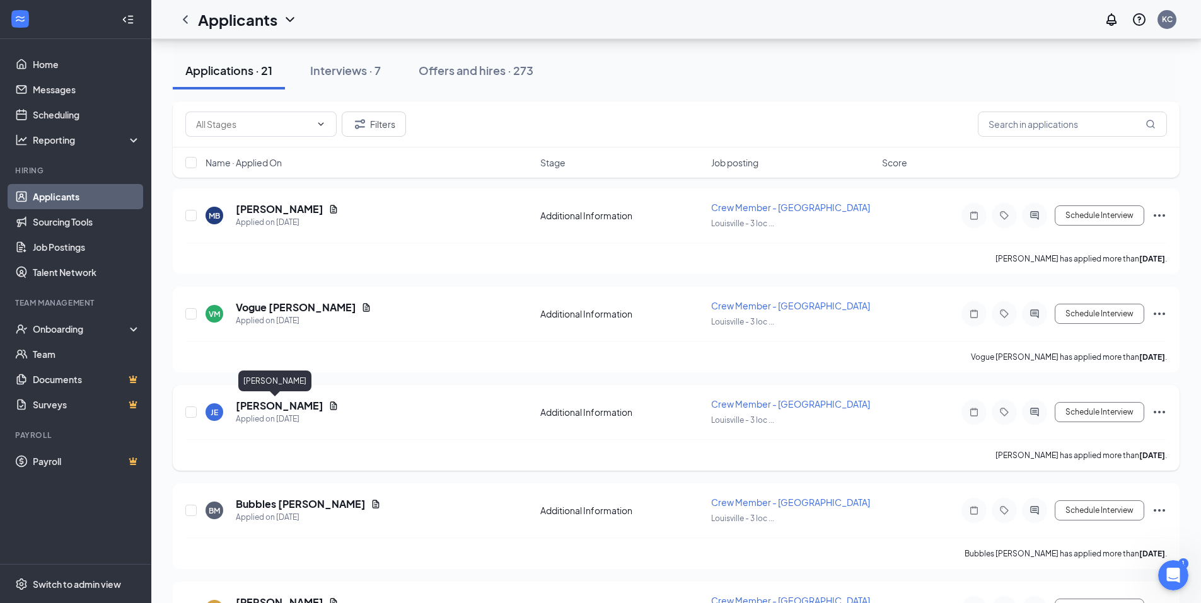
click at [285, 407] on h5 "[PERSON_NAME]" at bounding box center [280, 406] width 88 height 14
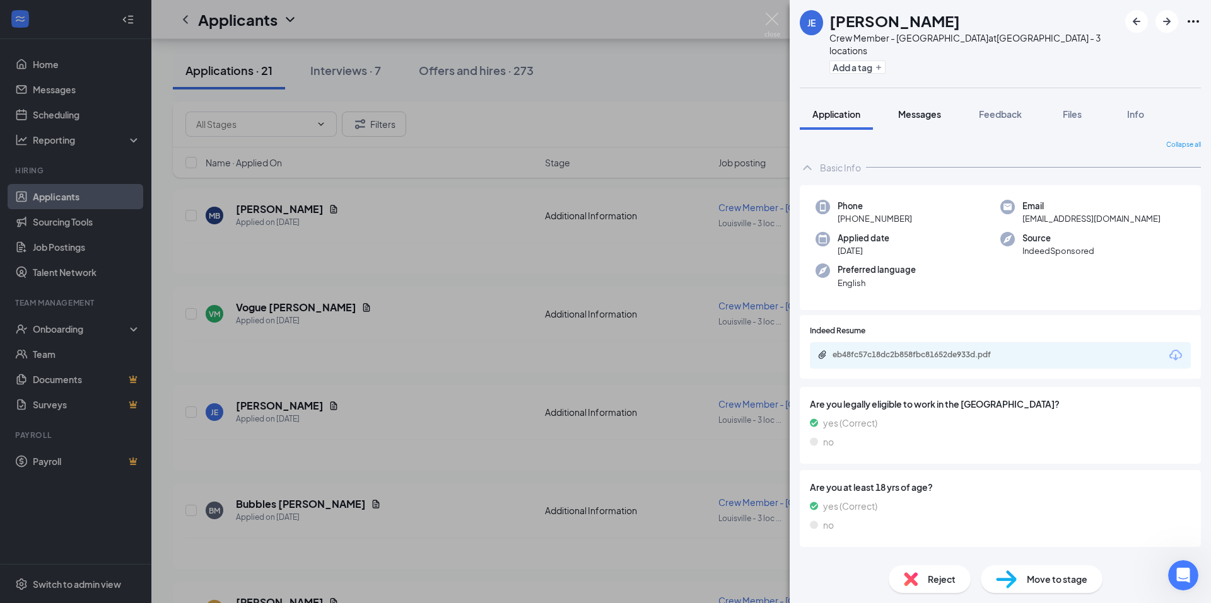
drag, startPoint x: 923, startPoint y: 104, endPoint x: 924, endPoint y: 115, distance: 10.7
click at [923, 108] on span "Messages" at bounding box center [919, 113] width 43 height 11
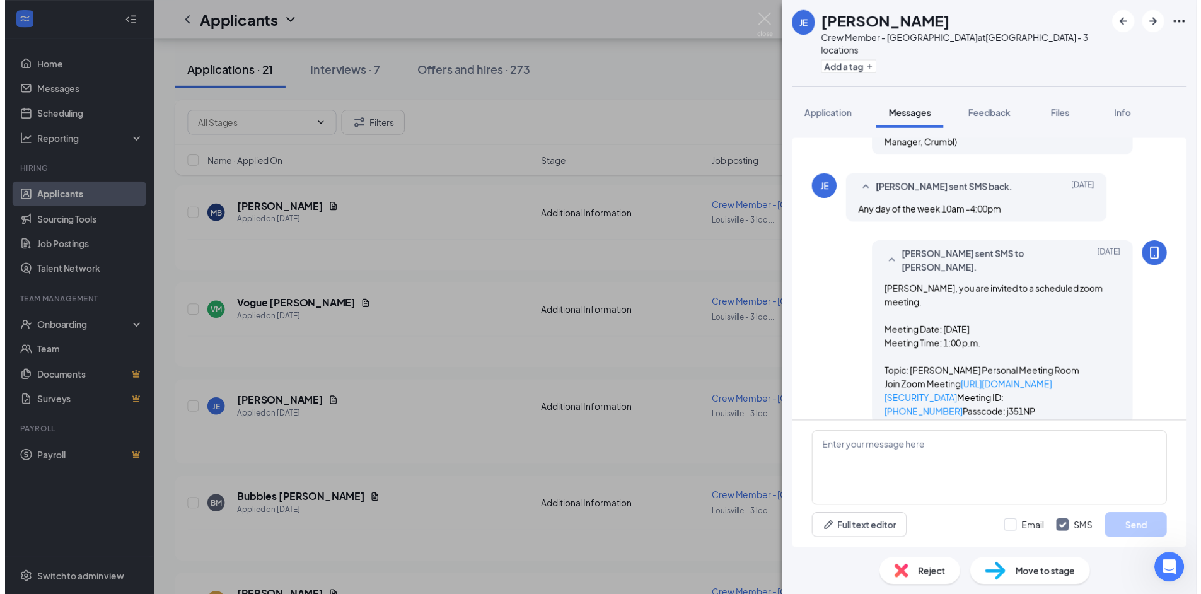
scroll to position [613, 0]
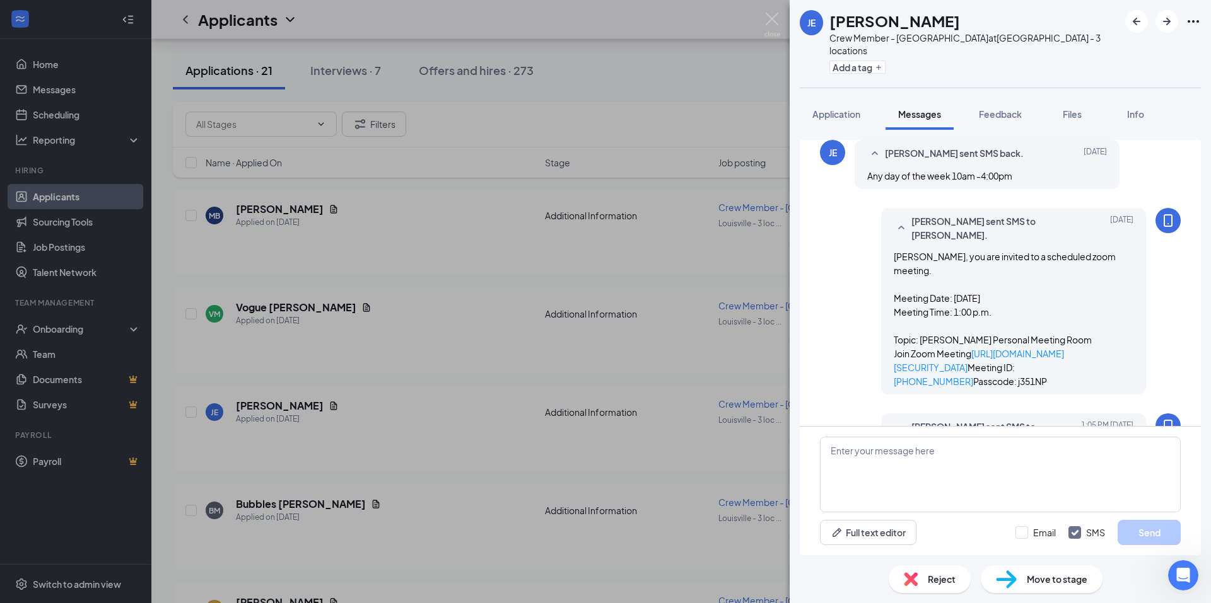
drag, startPoint x: 885, startPoint y: 178, endPoint x: 975, endPoint y: 331, distance: 176.9
click at [975, 331] on div "Julie, you are invited to a scheduled zoom meeting. Meeting Date: Tuesday, Sept…" at bounding box center [1013, 319] width 240 height 139
copy span "Julie, you are invited to a scheduled zoom meeting. Meeting Date: Tuesday, Sept…"
click at [772, 22] on img at bounding box center [772, 25] width 16 height 25
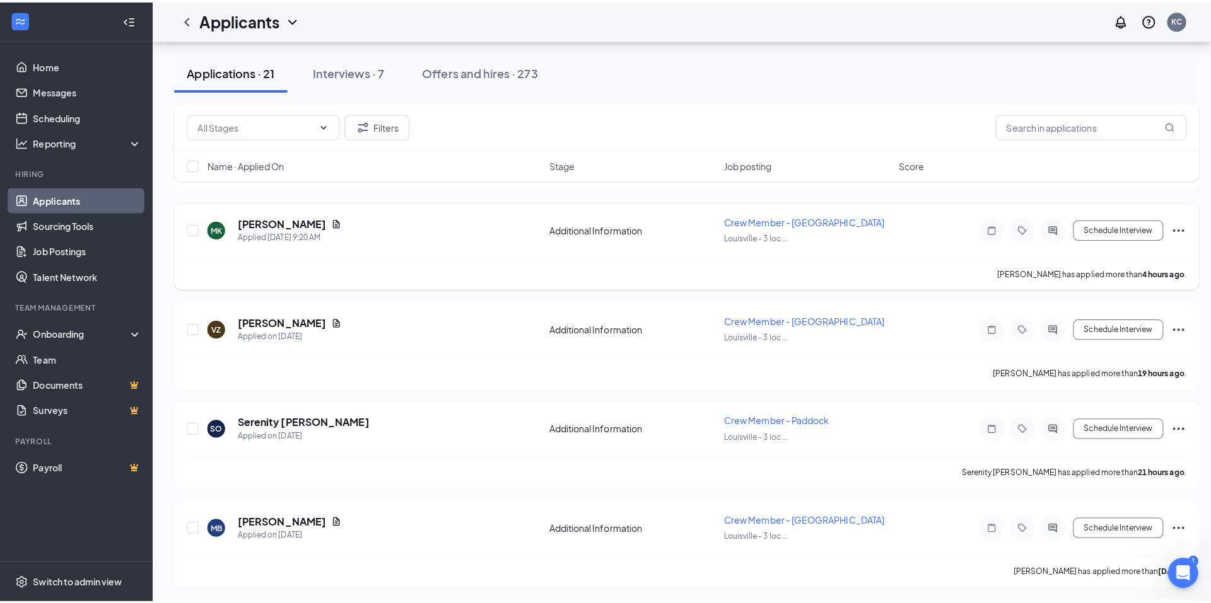
scroll to position [820, 0]
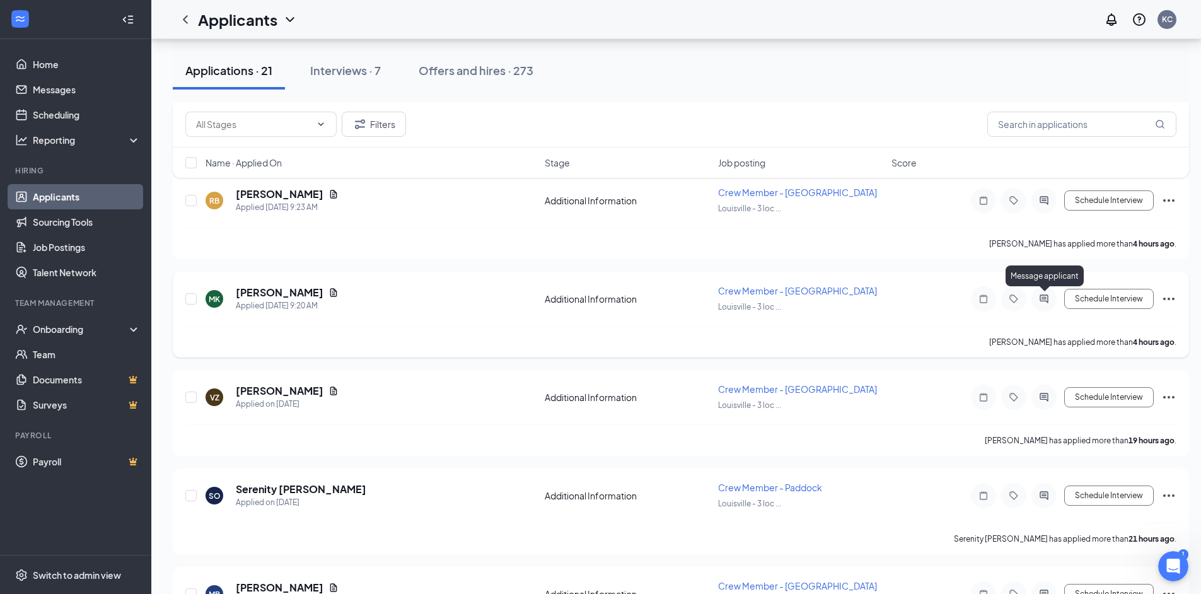
click at [1045, 300] on icon "ActiveChat" at bounding box center [1044, 299] width 15 height 10
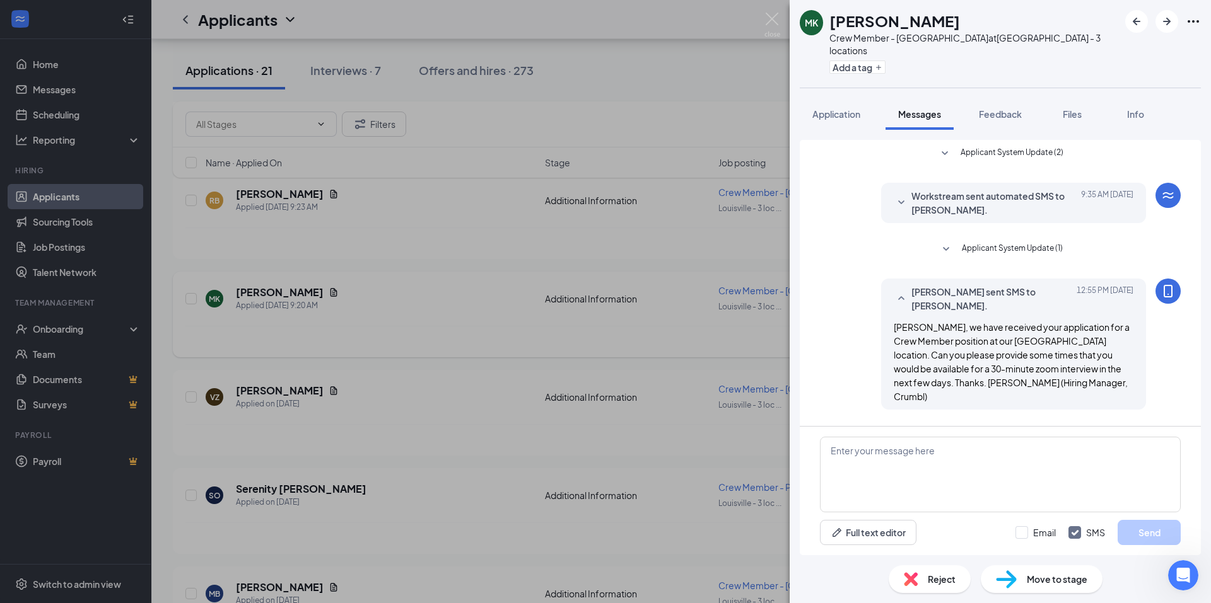
scroll to position [187, 0]
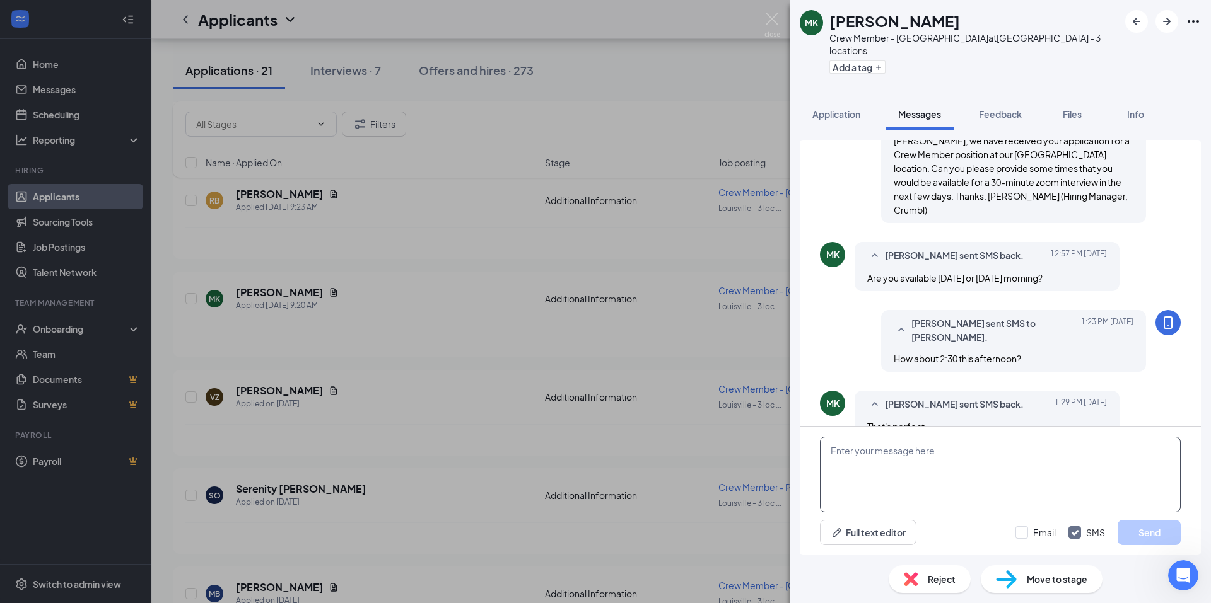
click at [837, 448] on textarea at bounding box center [1000, 475] width 361 height 76
paste textarea "Julie, you are invited to a scheduled zoom meeting. Meeting Date: Tuesday, Sept…"
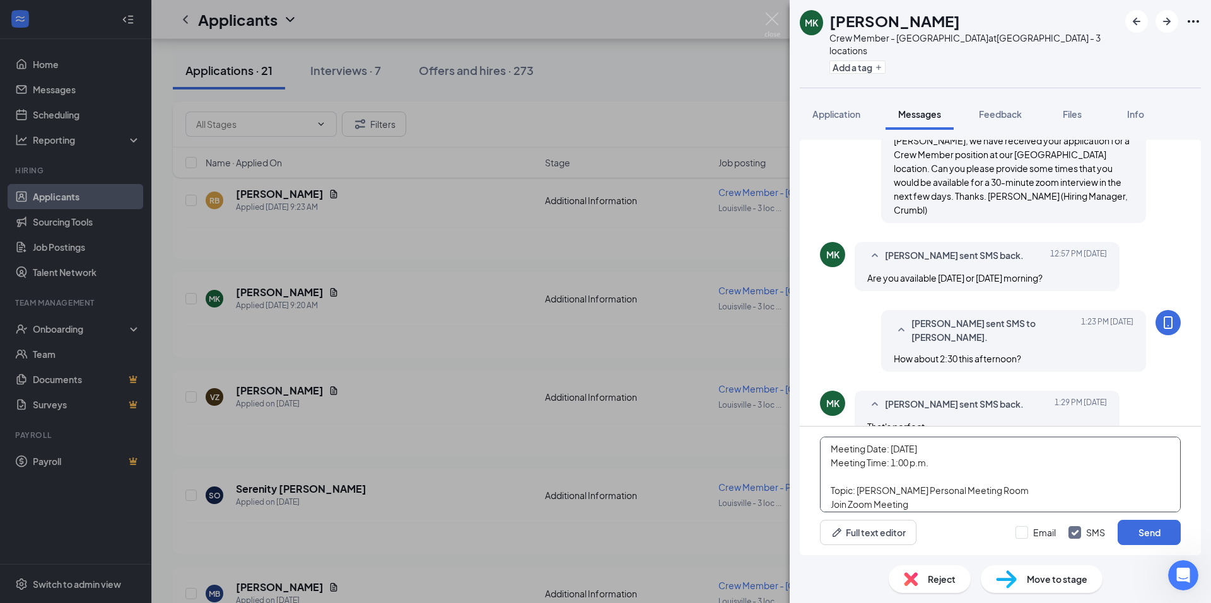
scroll to position [0, 0]
drag, startPoint x: 847, startPoint y: 451, endPoint x: 827, endPoint y: 448, distance: 21.0
click at [827, 448] on textarea "Julie, you are invited to a scheduled zoom meeting. Meeting Date: Tuesday, Sept…" at bounding box center [1000, 475] width 361 height 76
drag, startPoint x: 892, startPoint y: 494, endPoint x: 907, endPoint y: 493, distance: 15.8
click at [907, 493] on textarea "Megan, you are invited to a scheduled zoom meeting. Meeting Date: Tuesday, Sept…" at bounding box center [1000, 475] width 361 height 76
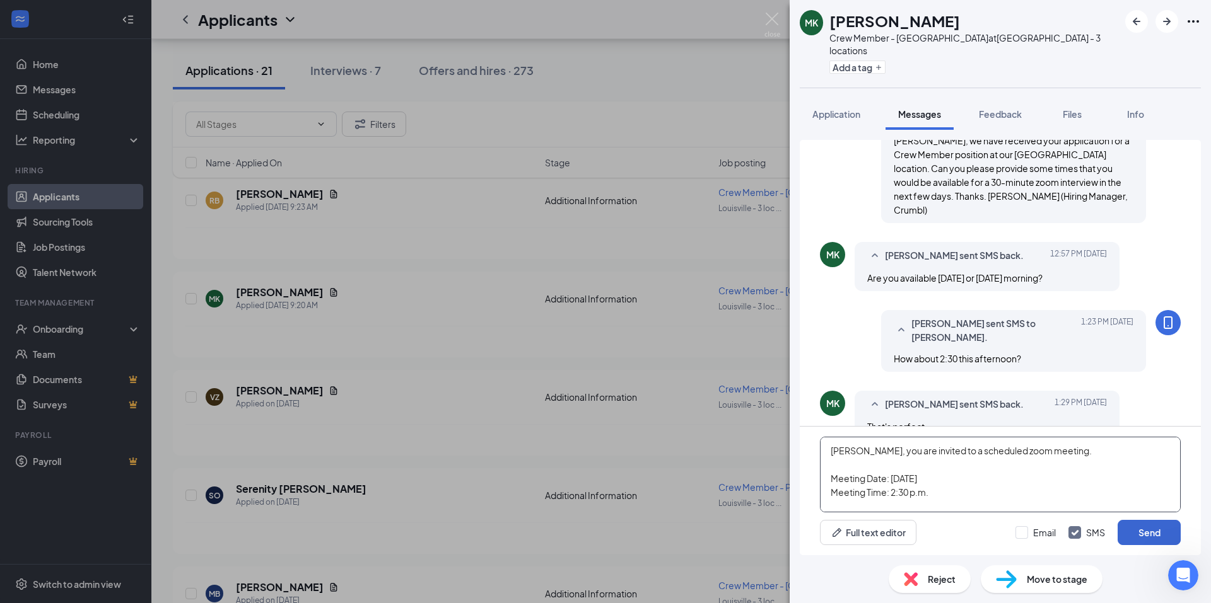
type textarea "[PERSON_NAME], you are invited to a scheduled zoom meeting. Meeting Date: [DATE…"
click at [1148, 534] on button "Send" at bounding box center [1148, 532] width 63 height 25
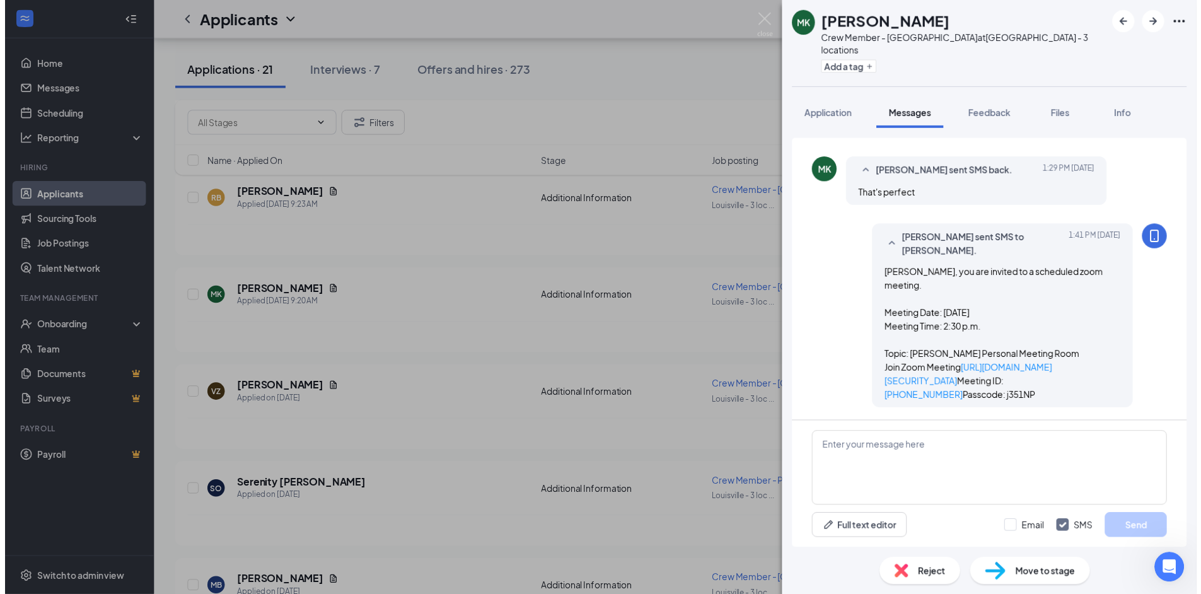
scroll to position [420, 0]
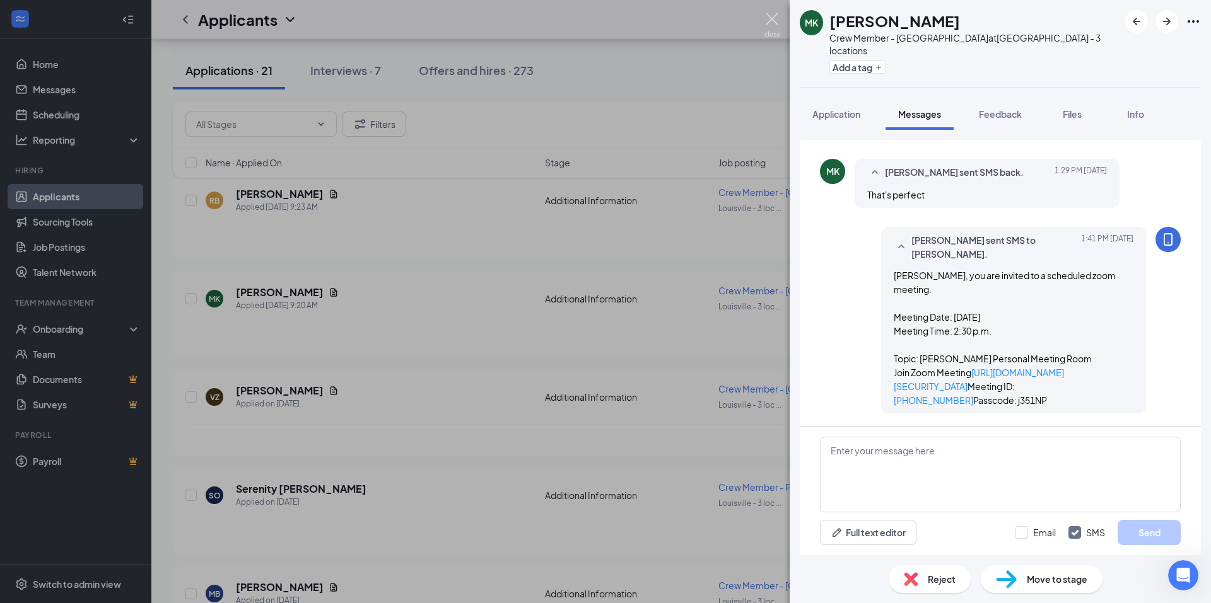
click at [769, 16] on img at bounding box center [772, 25] width 16 height 25
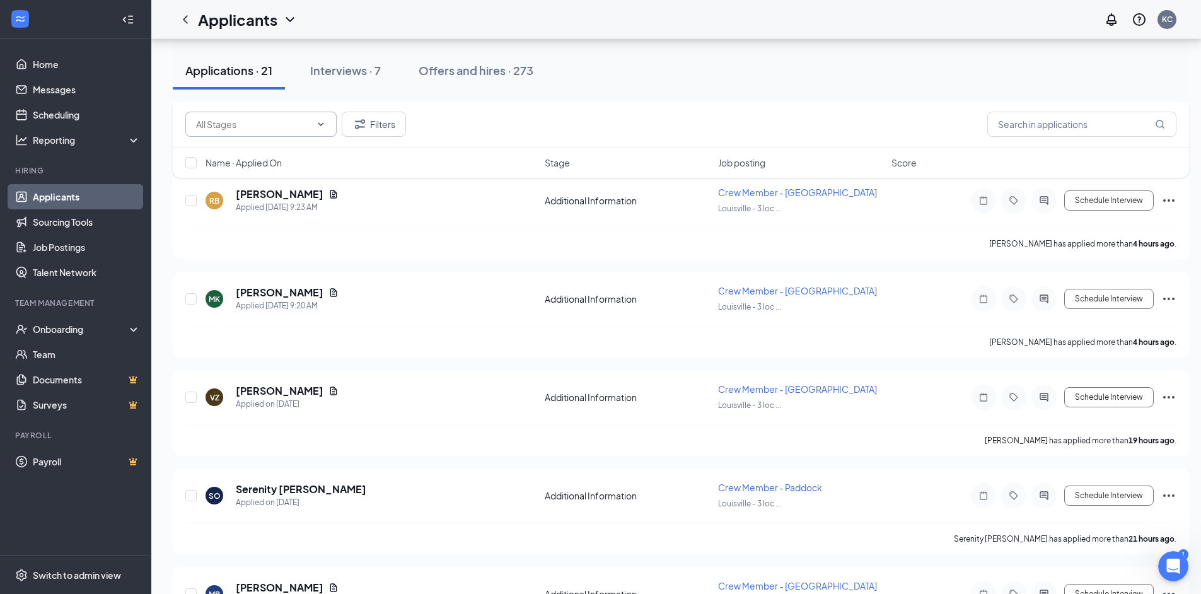
click at [290, 125] on input "text" at bounding box center [253, 124] width 115 height 14
click at [293, 125] on input "text" at bounding box center [253, 124] width 115 height 14
click at [371, 122] on button "Filters" at bounding box center [374, 124] width 64 height 25
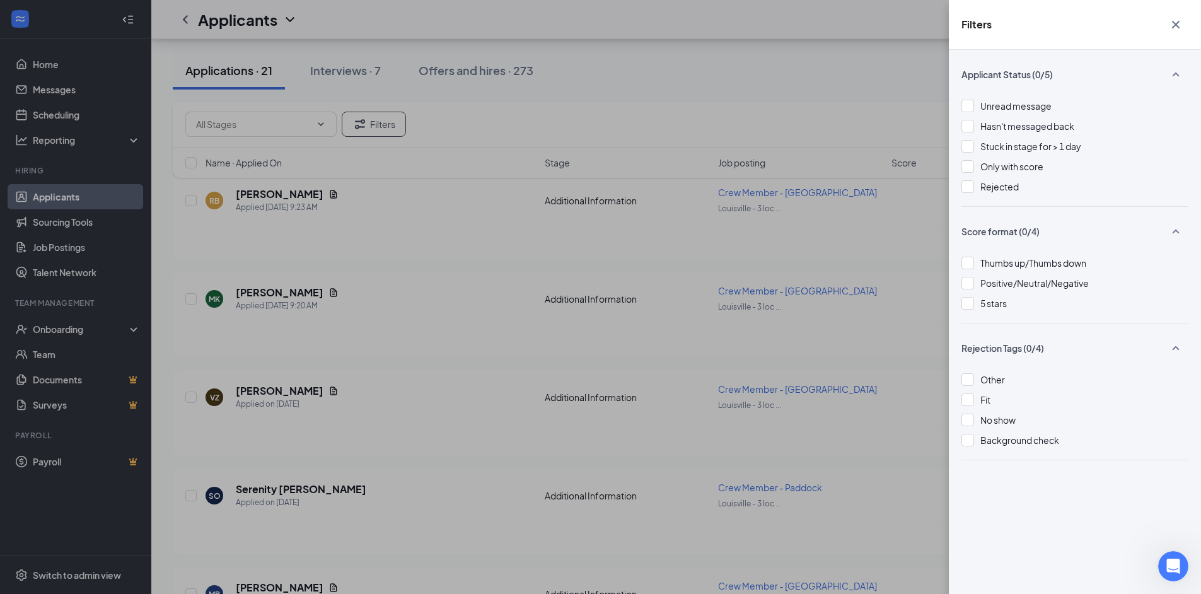
click at [1179, 17] on icon "Cross" at bounding box center [1175, 24] width 15 height 15
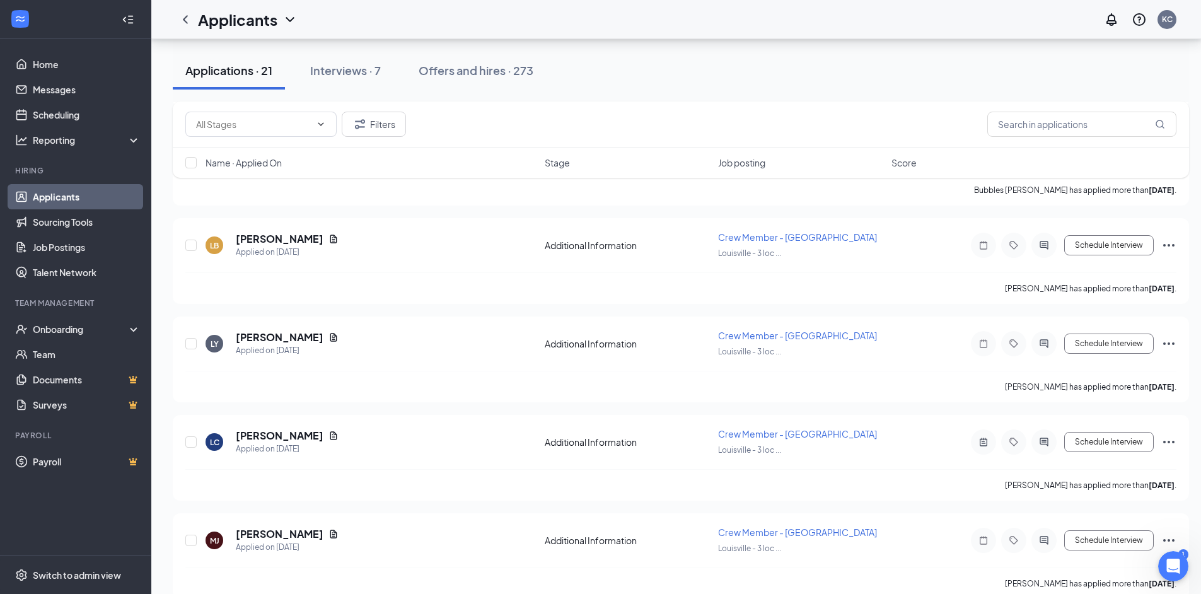
scroll to position [1576, 0]
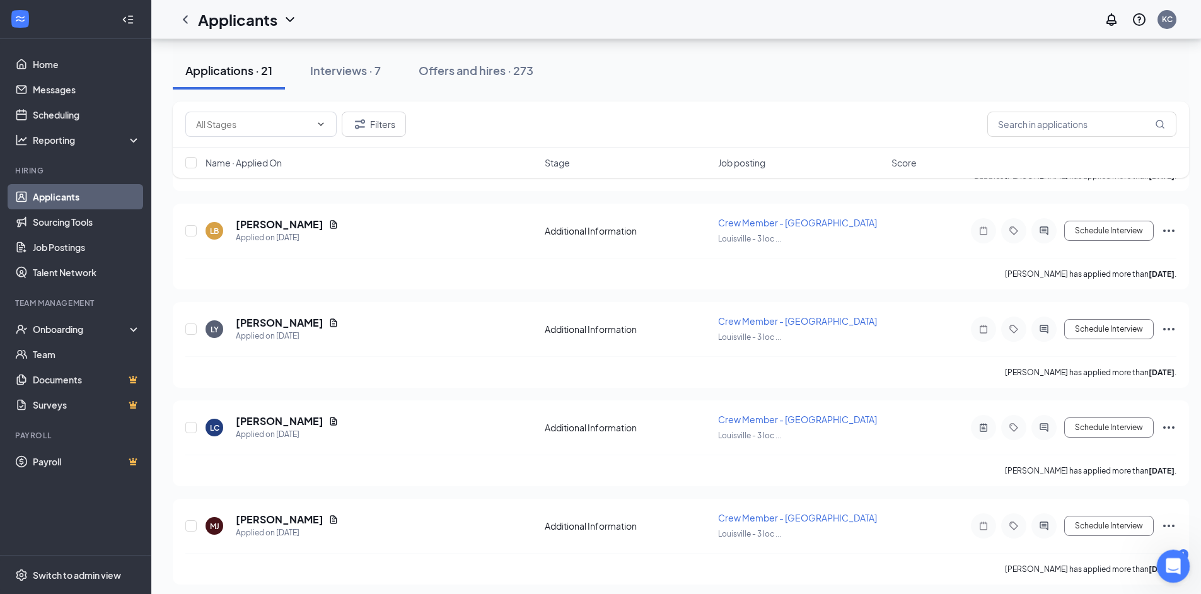
click at [1172, 571] on icon "Open Intercom Messenger" at bounding box center [1171, 564] width 21 height 21
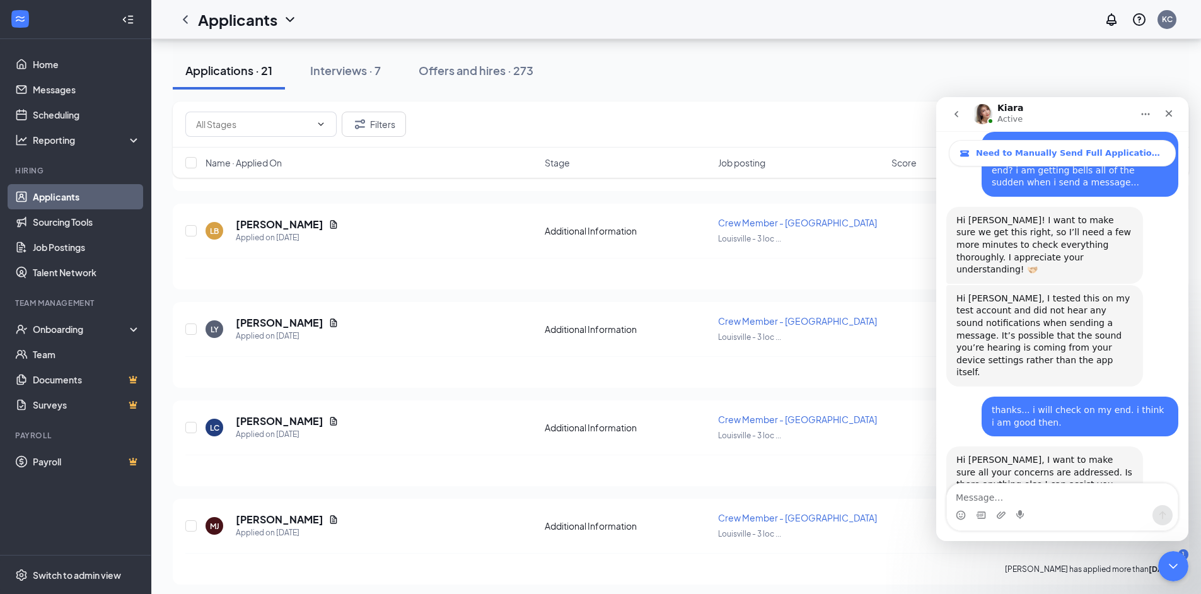
scroll to position [2550, 0]
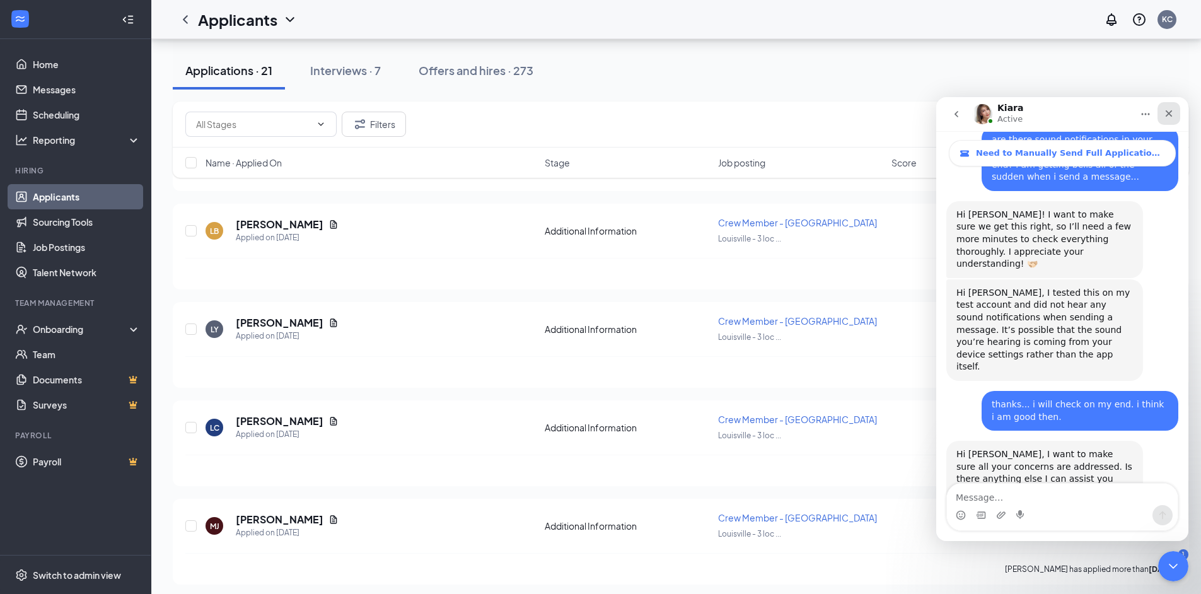
click at [1171, 112] on icon "Close" at bounding box center [1169, 113] width 7 height 7
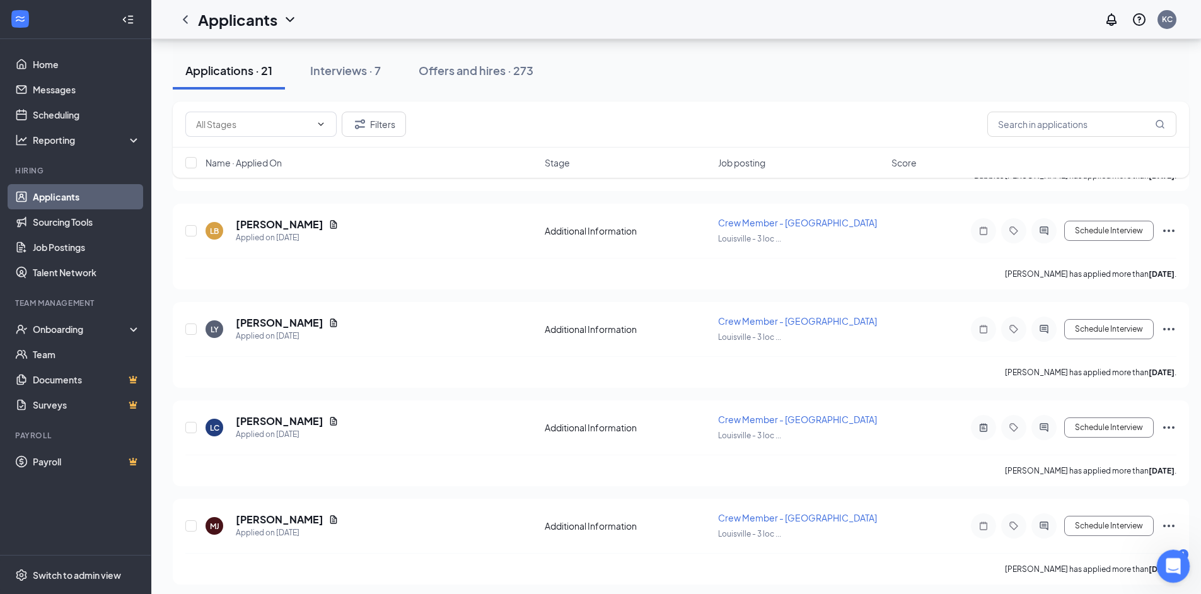
drag, startPoint x: 1172, startPoint y: 558, endPoint x: 1170, endPoint y: 579, distance: 21.5
click at [1170, 579] on html at bounding box center [1171, 564] width 30 height 30
drag, startPoint x: 1170, startPoint y: 578, endPoint x: 1166, endPoint y: 564, distance: 14.4
click at [1166, 564] on div "Open Intercom Messenger" at bounding box center [1172, 565] width 42 height 42
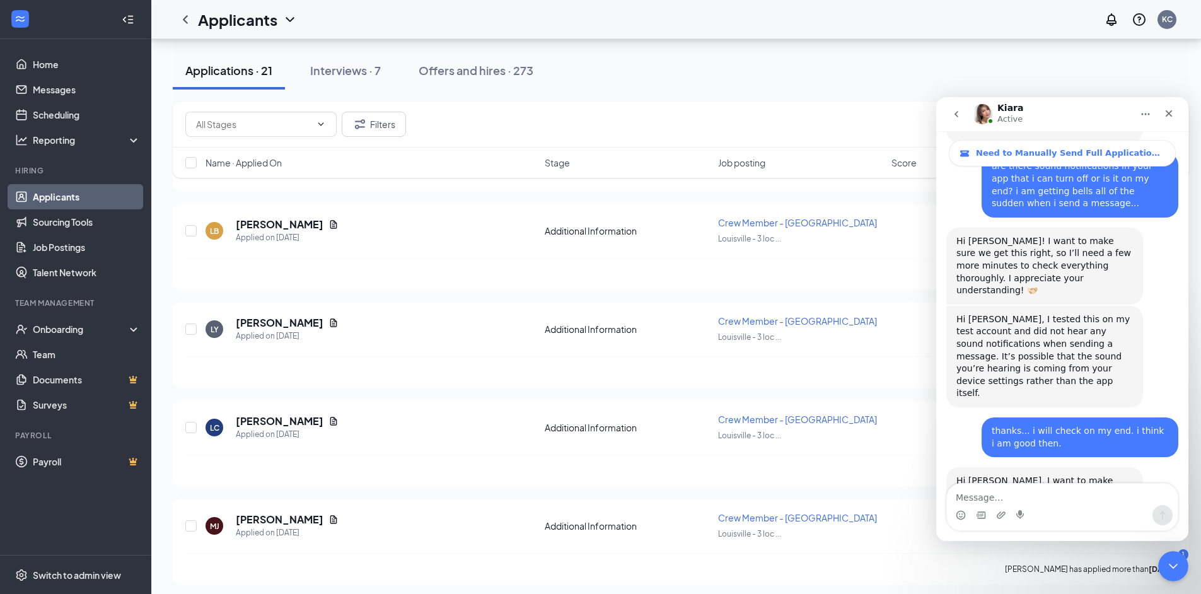
scroll to position [2548, 0]
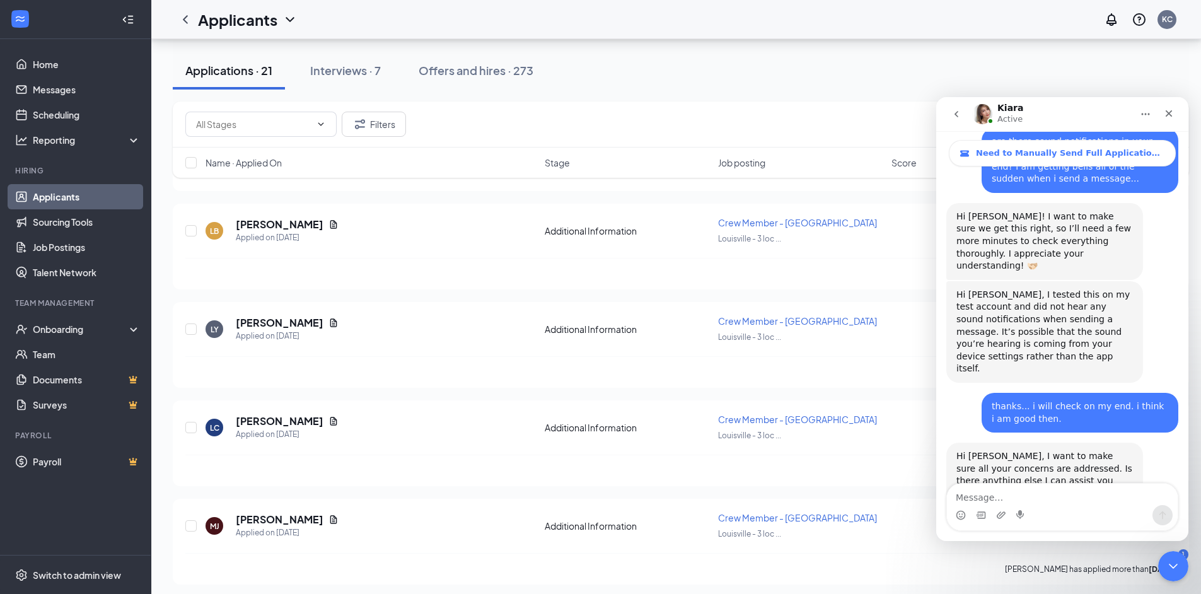
click at [951, 114] on icon "go back" at bounding box center [956, 114] width 10 height 10
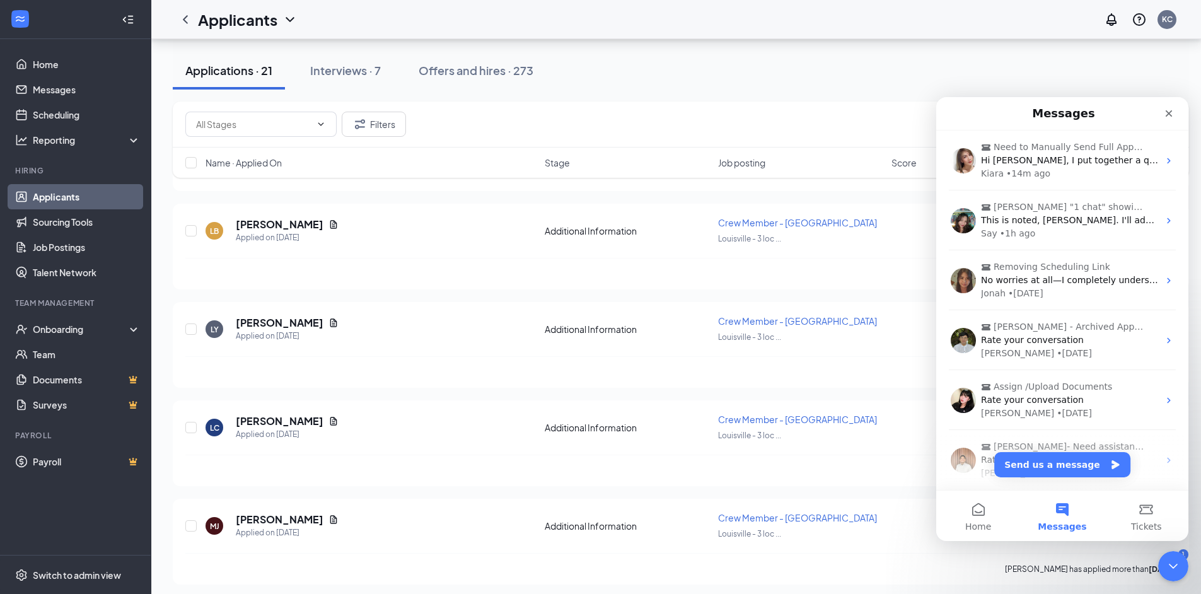
scroll to position [0, 0]
click at [978, 508] on button "Home" at bounding box center [978, 516] width 84 height 50
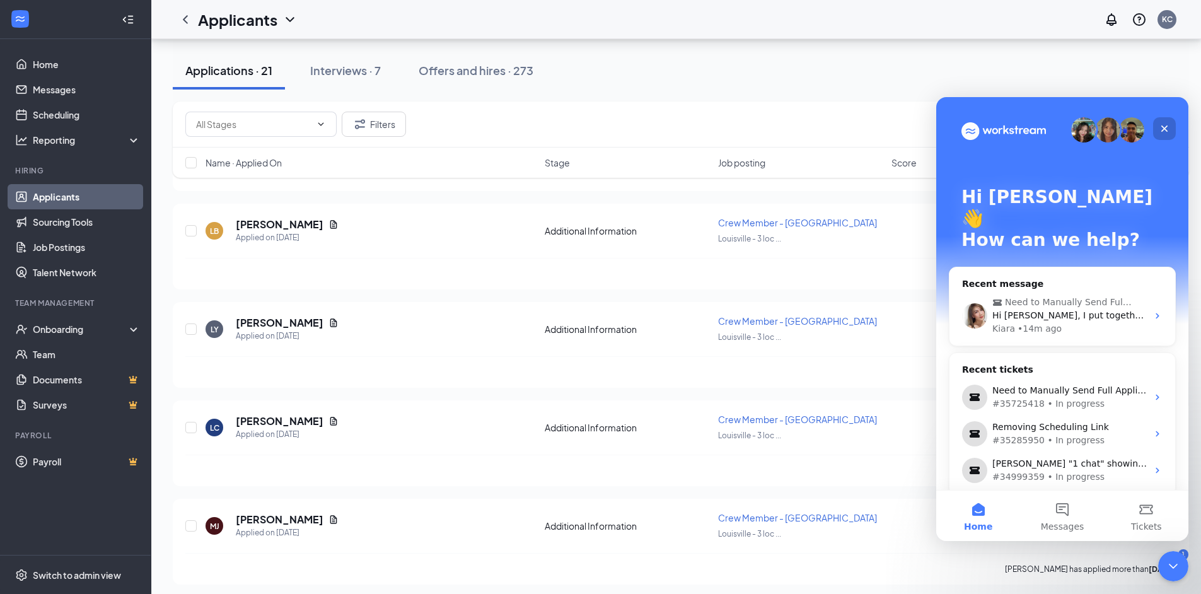
click at [1161, 127] on icon "Close" at bounding box center [1165, 129] width 10 height 10
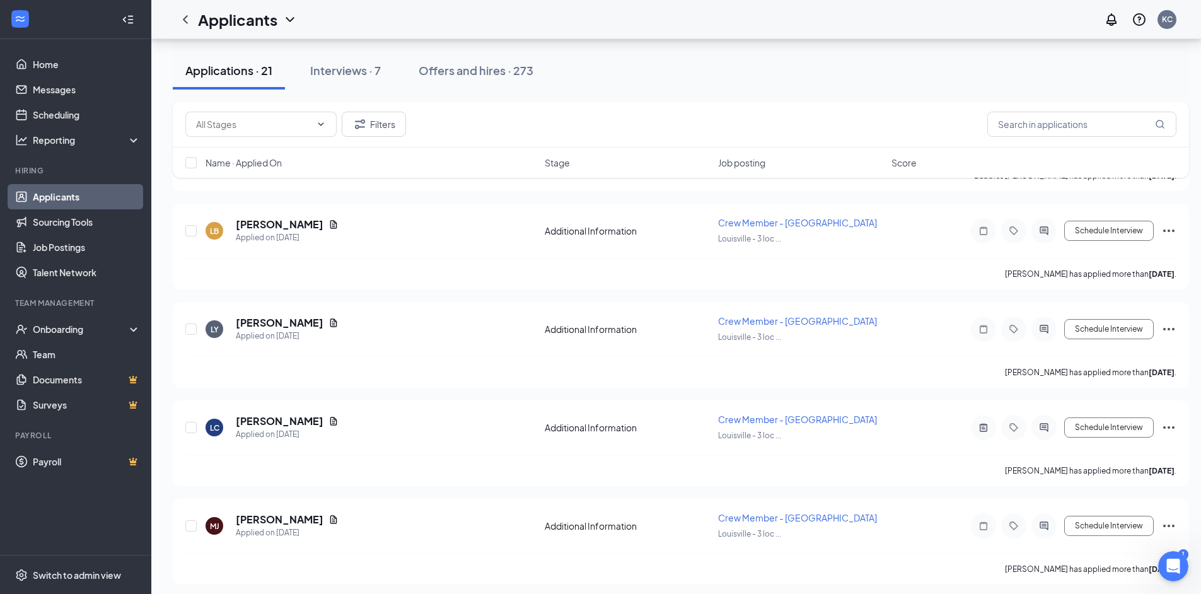
click at [1177, 536] on div "MJ Maleea James Applied on Sep 11 Additional Information Crew Member - Fern Cre…" at bounding box center [681, 542] width 1016 height 86
drag, startPoint x: 1178, startPoint y: 554, endPoint x: 2309, endPoint y: 1111, distance: 1260.5
click at [1156, 559] on html at bounding box center [1171, 564] width 30 height 30
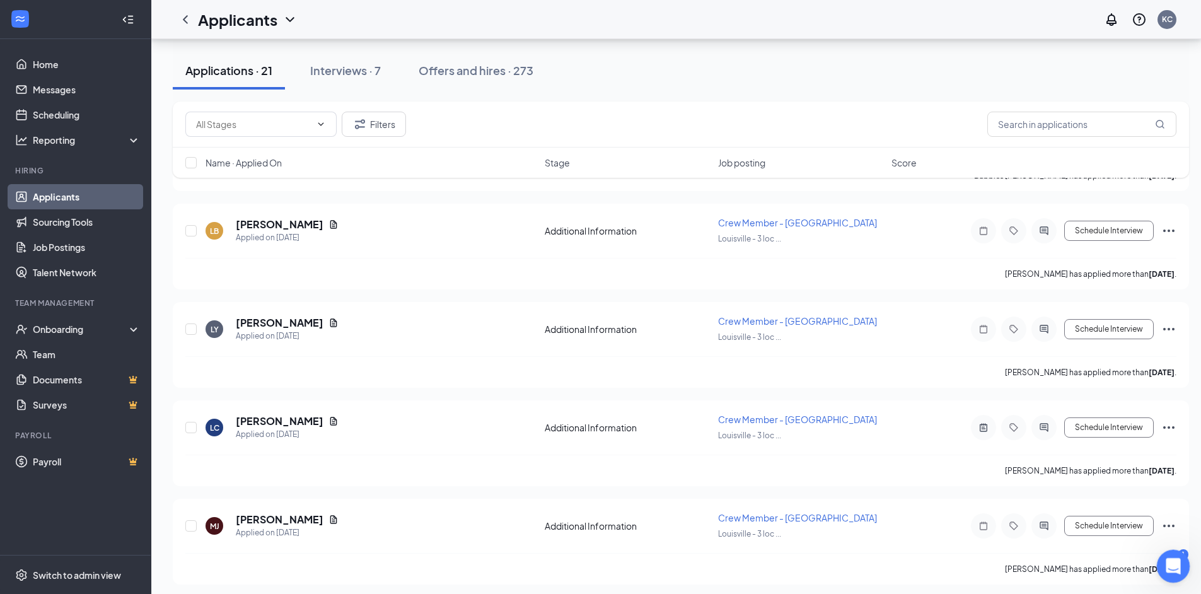
click at [1119, 21] on icon "Notifications" at bounding box center [1111, 19] width 15 height 15
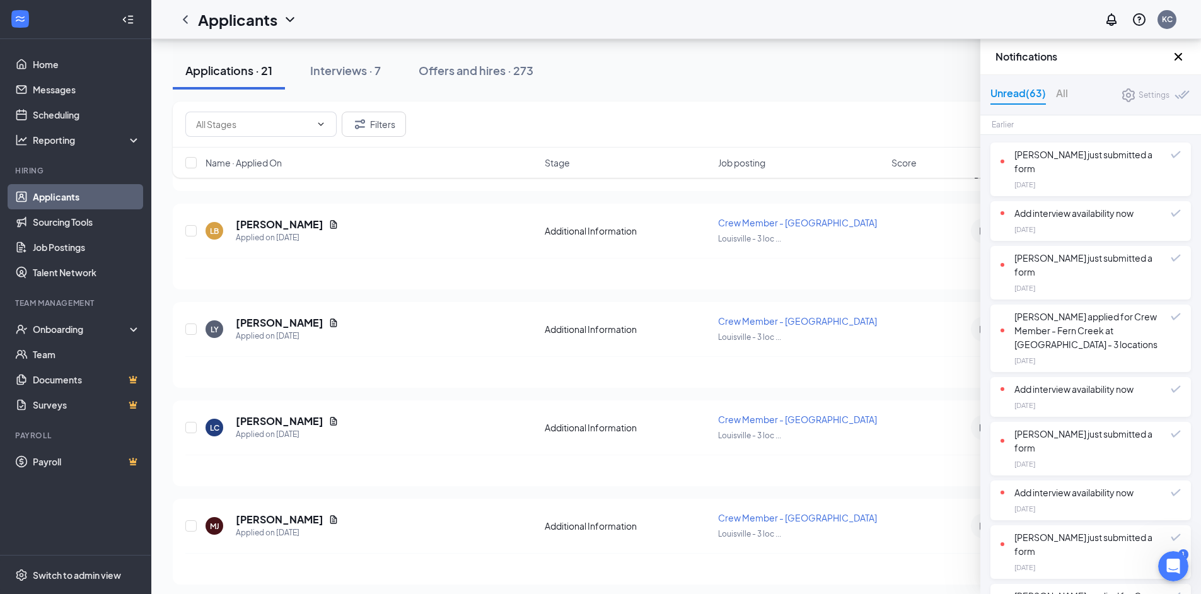
click at [1002, 161] on div at bounding box center [1003, 162] width 4 height 4
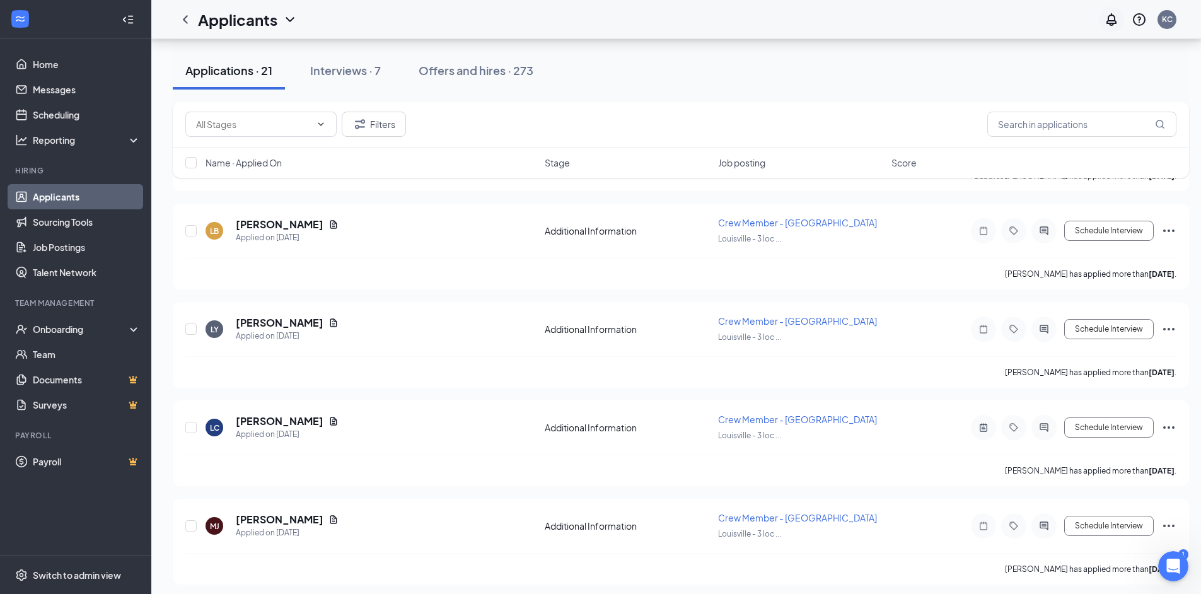
click at [1119, 16] on icon "Notifications" at bounding box center [1111, 19] width 15 height 15
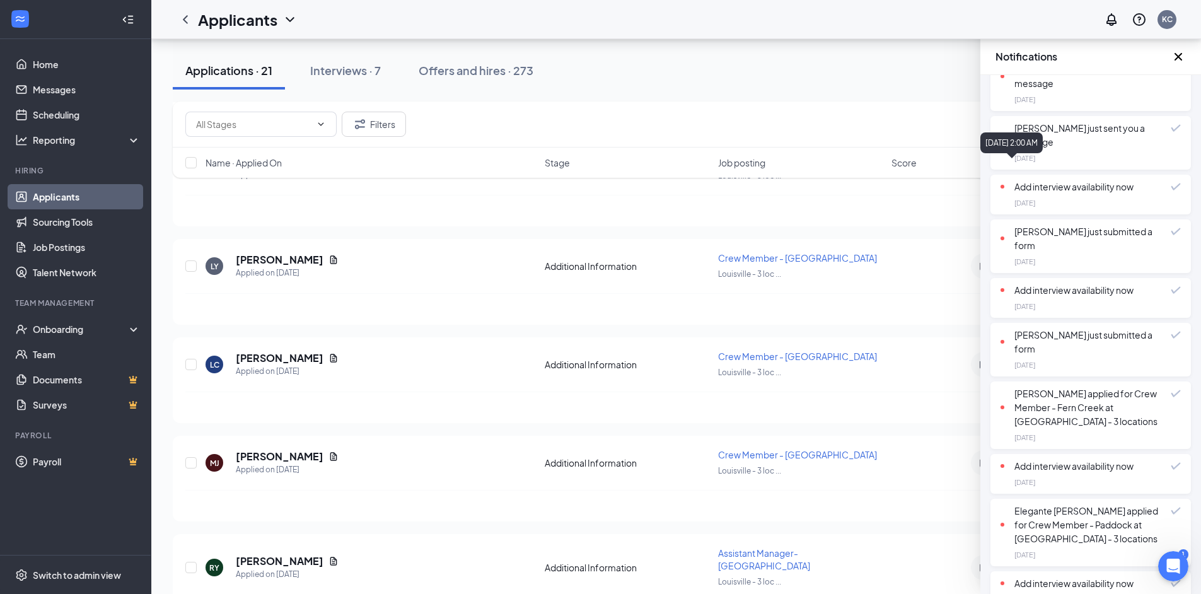
scroll to position [608, 0]
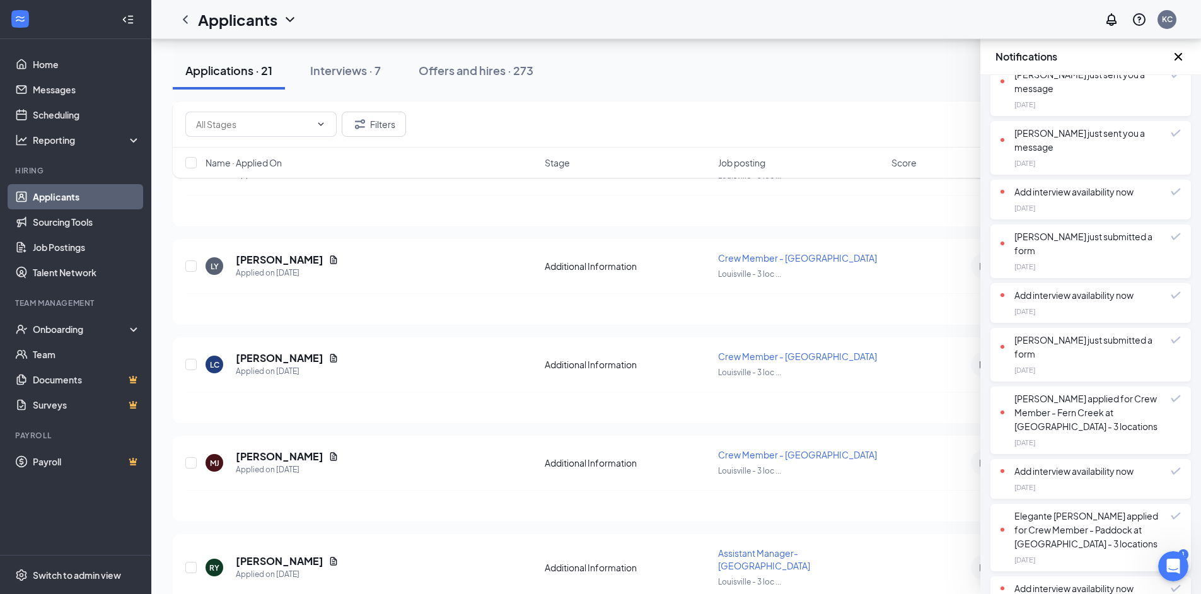
click at [1185, 59] on icon "Cross" at bounding box center [1178, 56] width 15 height 15
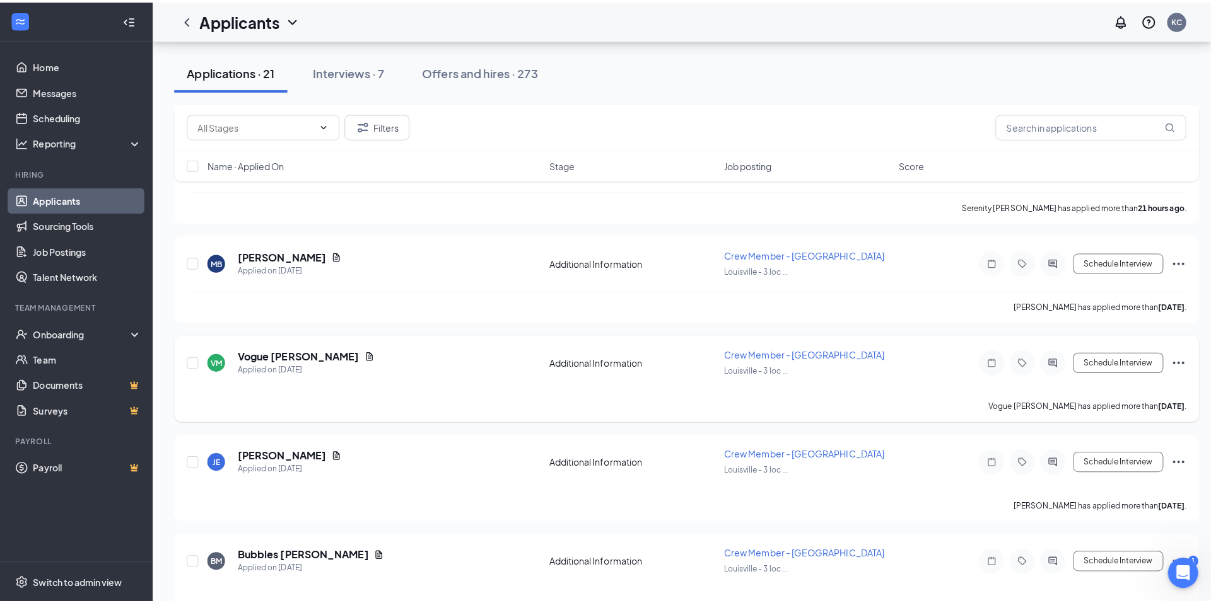
scroll to position [1135, 0]
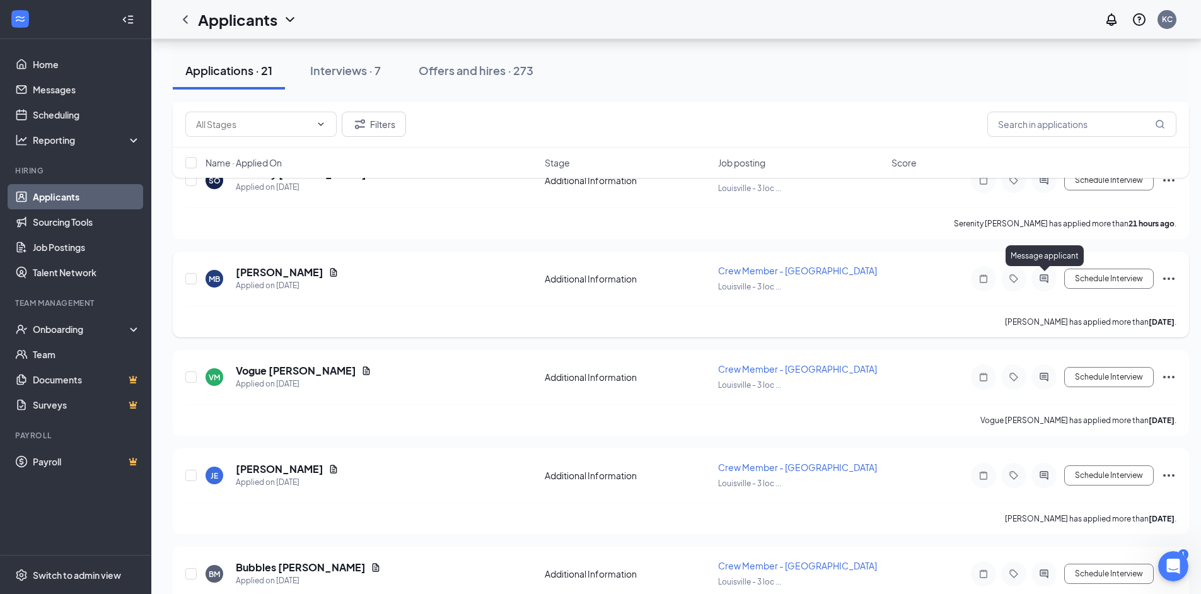
click at [1045, 280] on icon "ActiveChat" at bounding box center [1044, 279] width 15 height 10
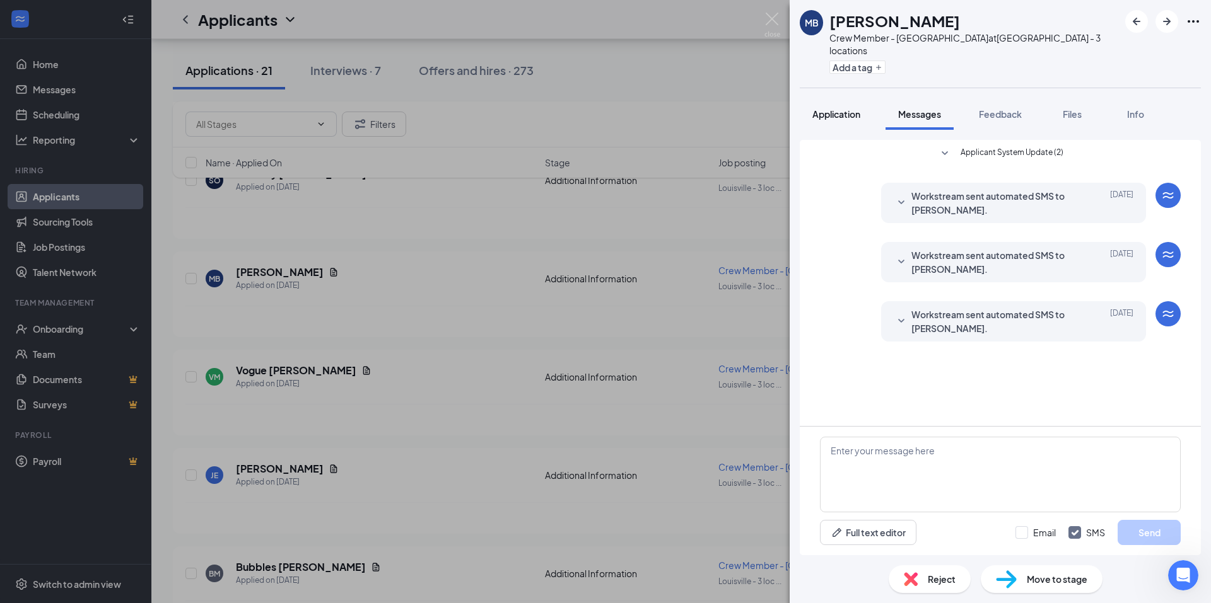
click at [851, 108] on span "Application" at bounding box center [836, 113] width 48 height 11
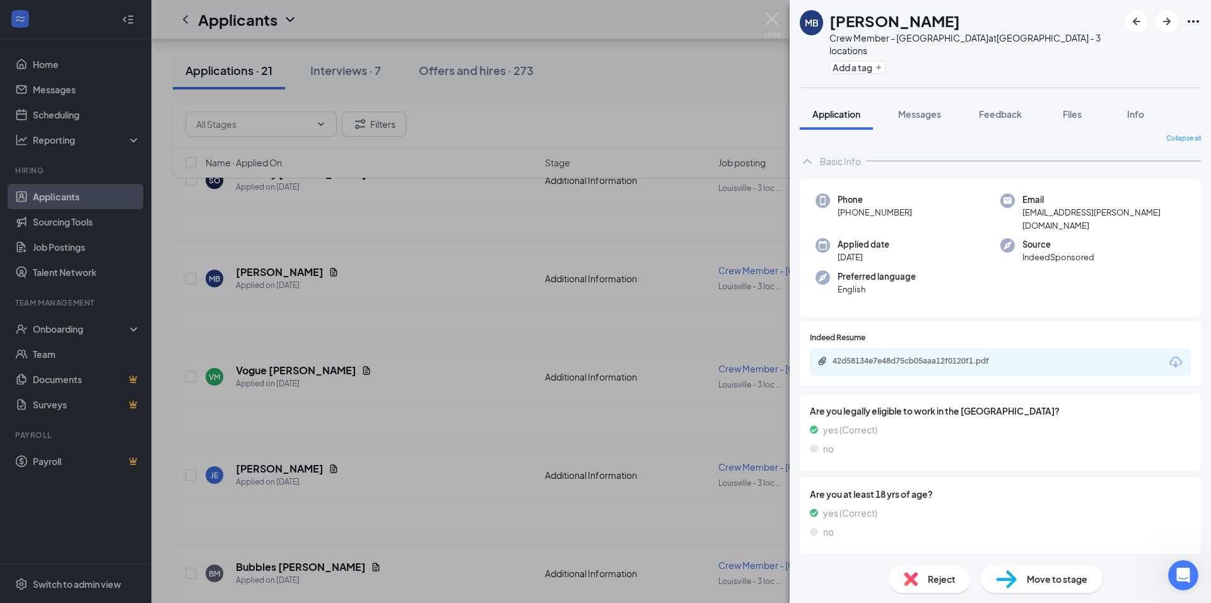
scroll to position [8, 0]
click at [767, 21] on img at bounding box center [772, 25] width 16 height 25
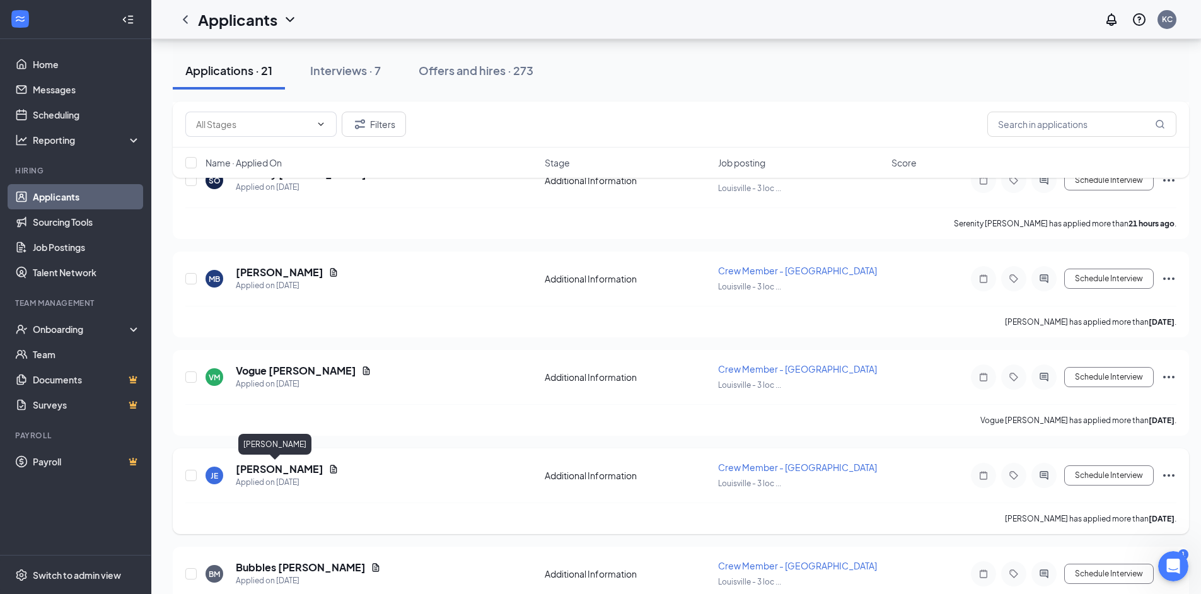
click at [250, 465] on h5 "[PERSON_NAME]" at bounding box center [280, 469] width 88 height 14
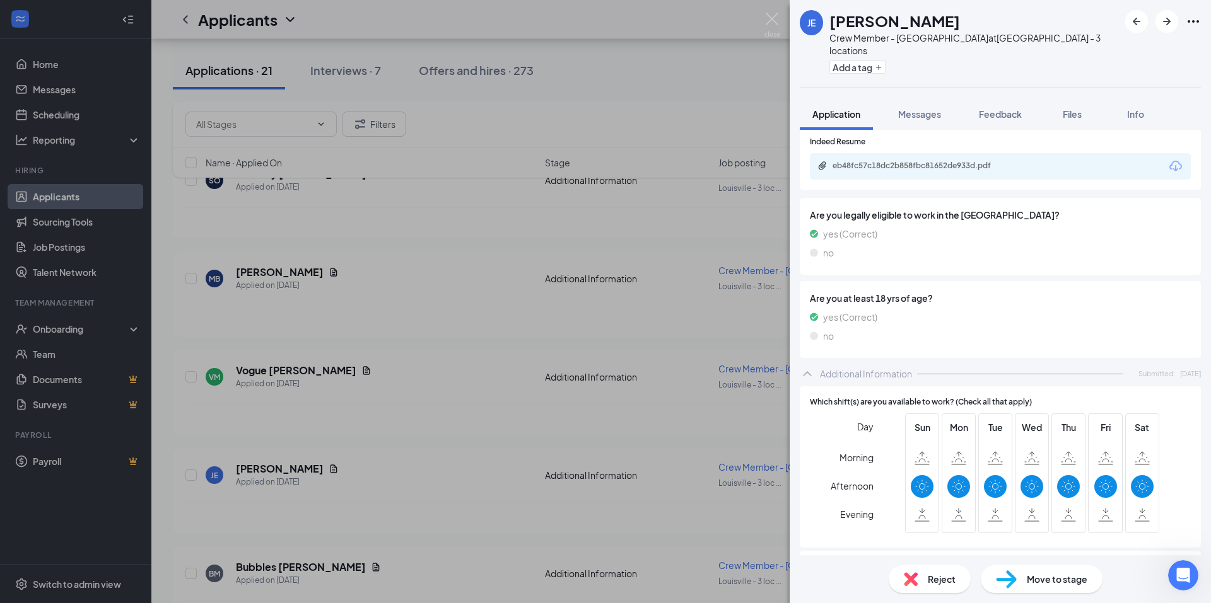
scroll to position [126, 0]
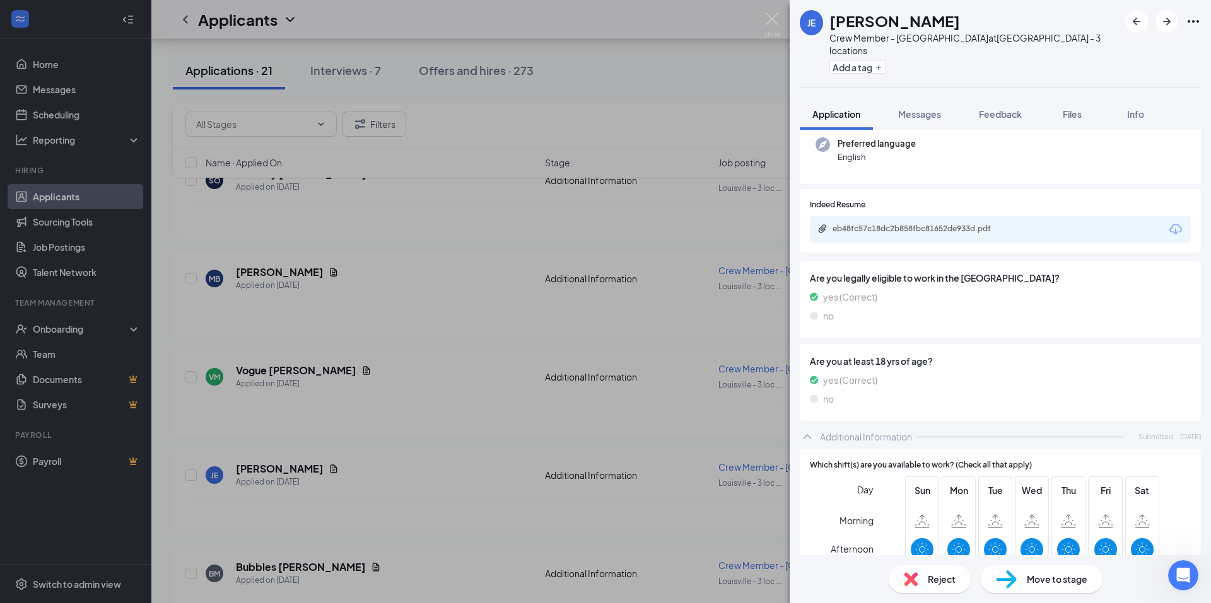
drag, startPoint x: 1153, startPoint y: 378, endPoint x: 1143, endPoint y: 371, distance: 12.8
click at [1150, 373] on div "Are you at least 18 yrs of age? yes (Correct) no" at bounding box center [1000, 382] width 381 height 57
click at [1077, 354] on span "Are you at least 18 yrs of age?" at bounding box center [1000, 361] width 381 height 14
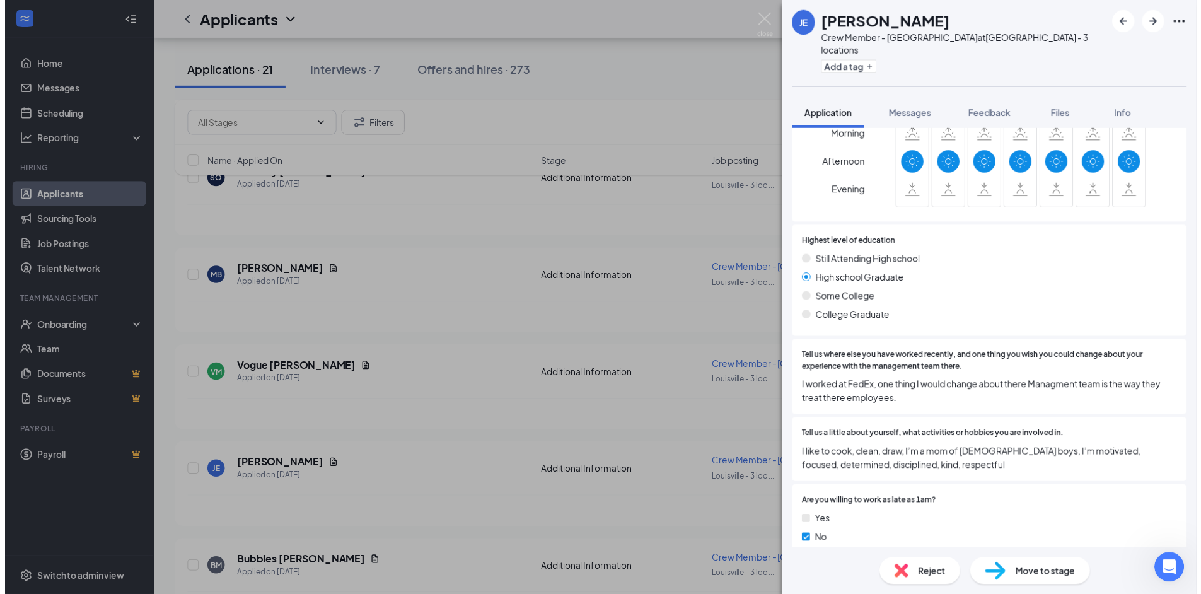
scroll to position [514, 0]
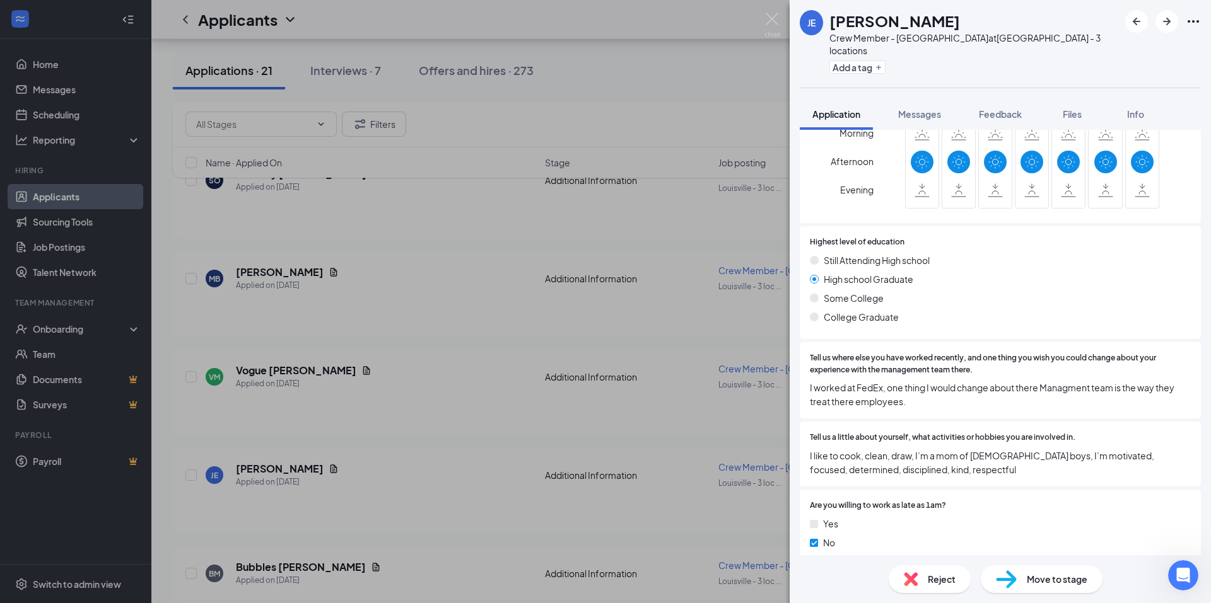
click at [779, 13] on img at bounding box center [772, 25] width 16 height 25
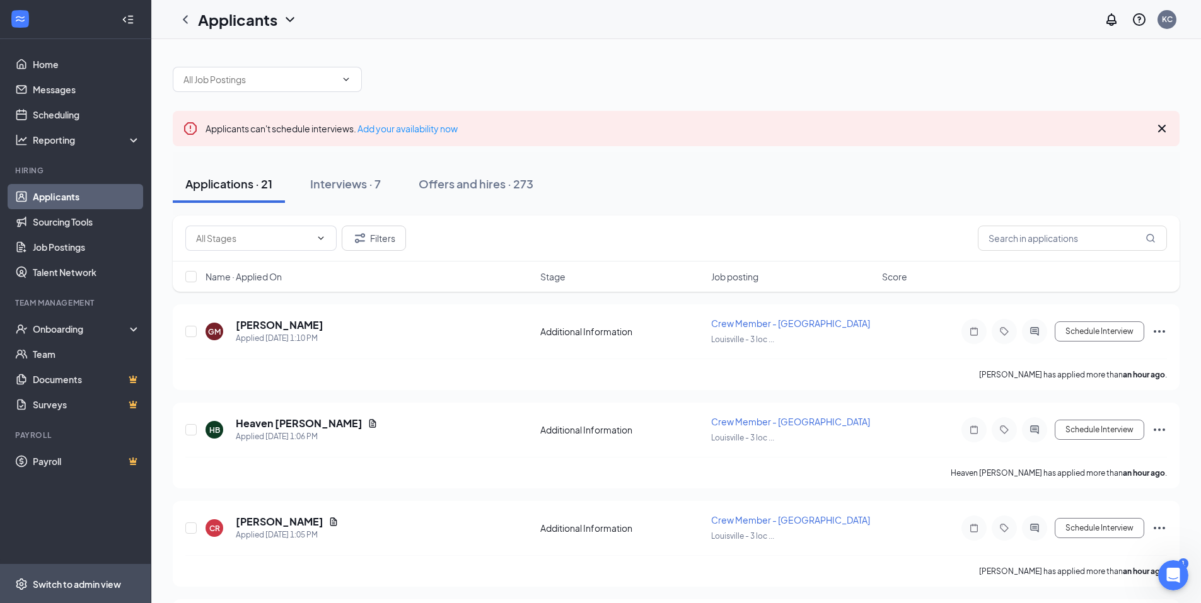
click at [76, 588] on div "Switch to admin view" at bounding box center [77, 584] width 88 height 13
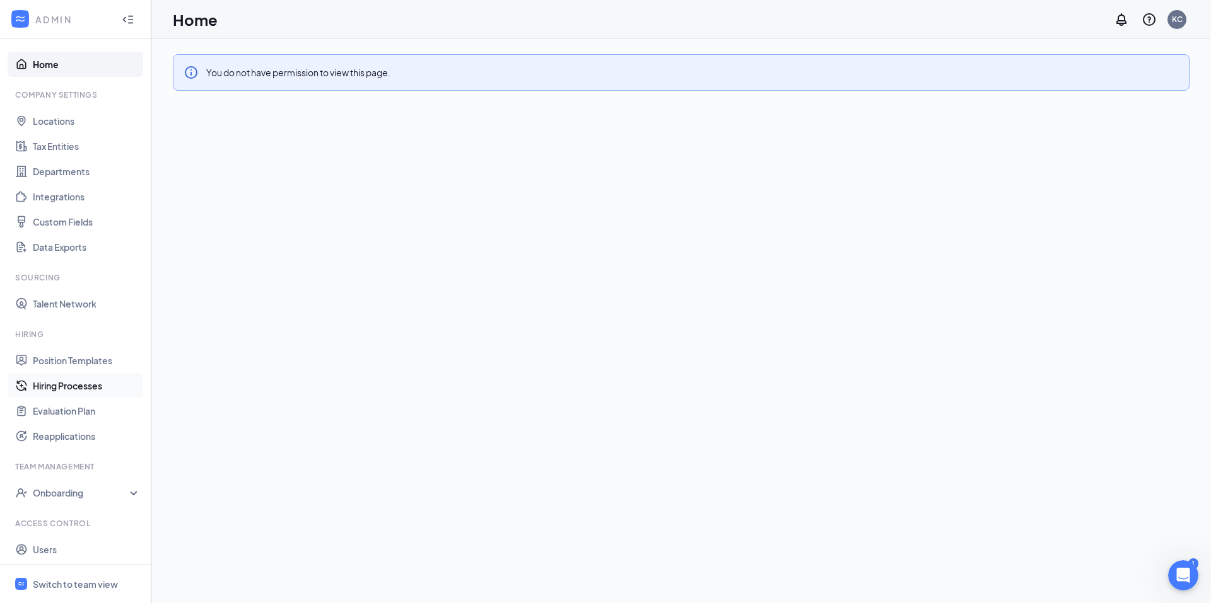
click at [107, 388] on link "Hiring Processes" at bounding box center [87, 385] width 108 height 25
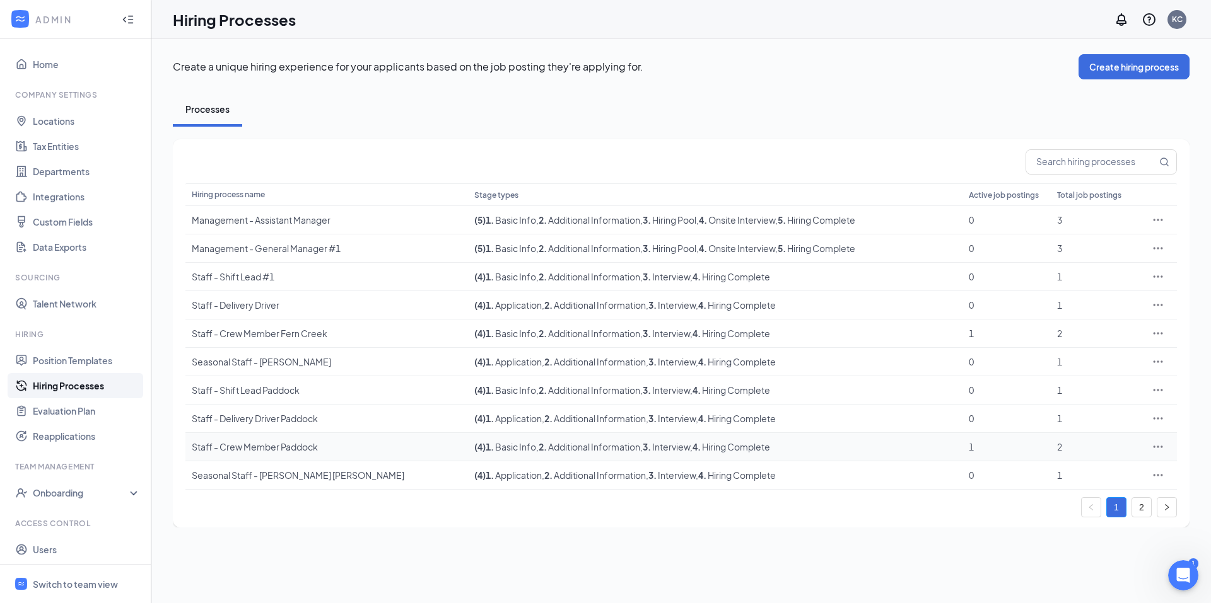
click at [304, 448] on div "Staff - Crew Member Paddock" at bounding box center [327, 447] width 270 height 13
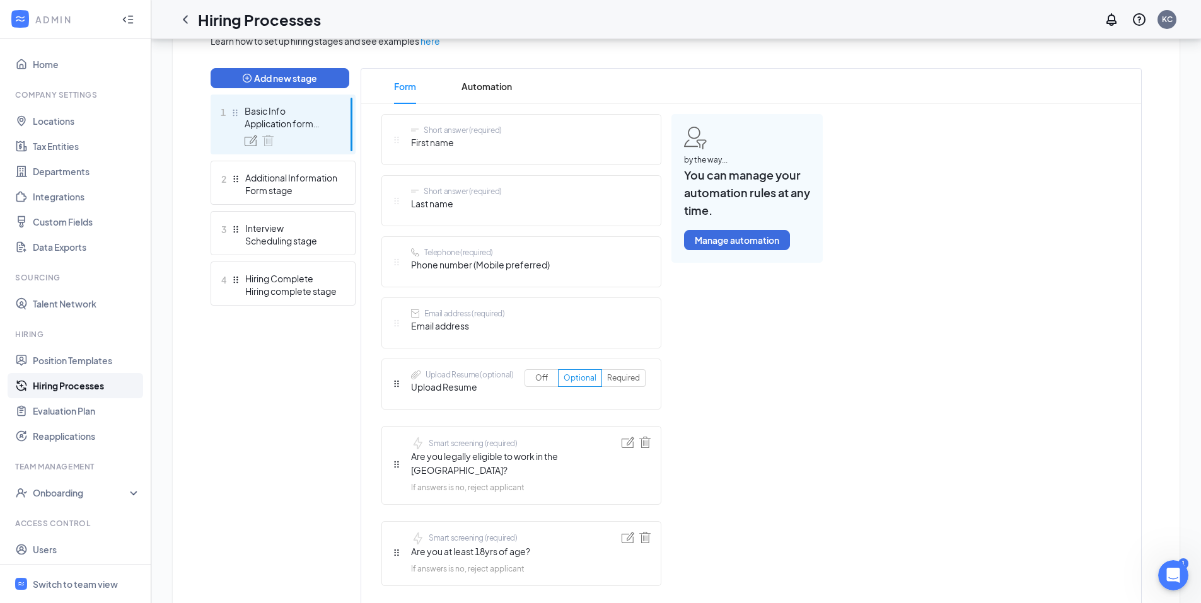
scroll to position [329, 0]
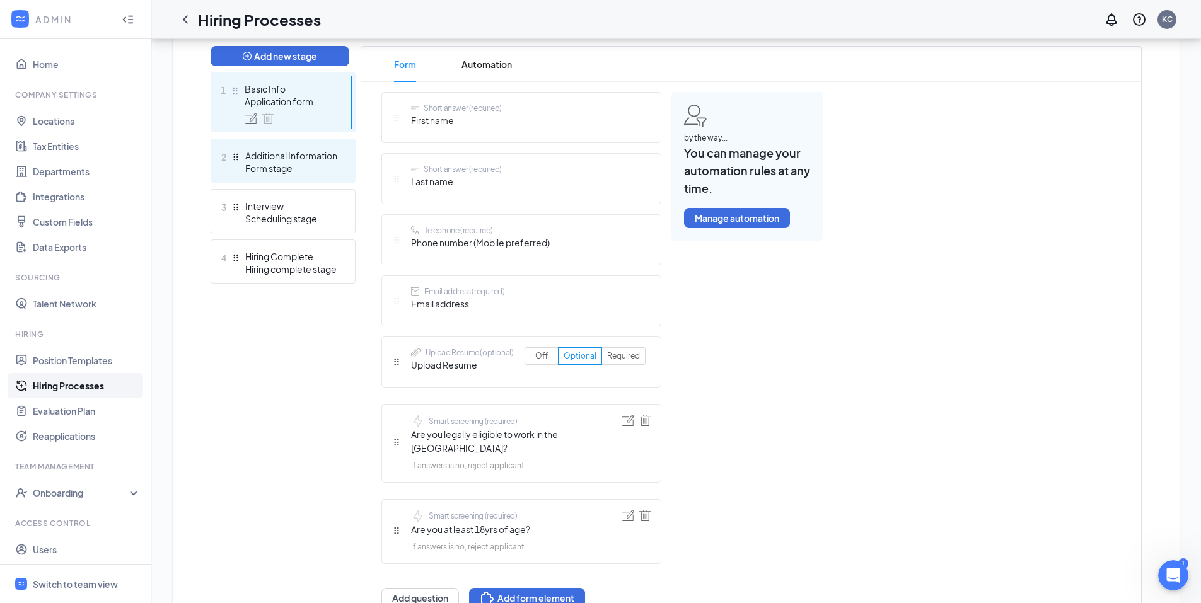
click at [337, 164] on div "Learn how to set up hiring stages and see examples here Add new stage 1 Basic I…" at bounding box center [676, 321] width 931 height 618
click at [267, 167] on div "Form stage" at bounding box center [291, 168] width 92 height 13
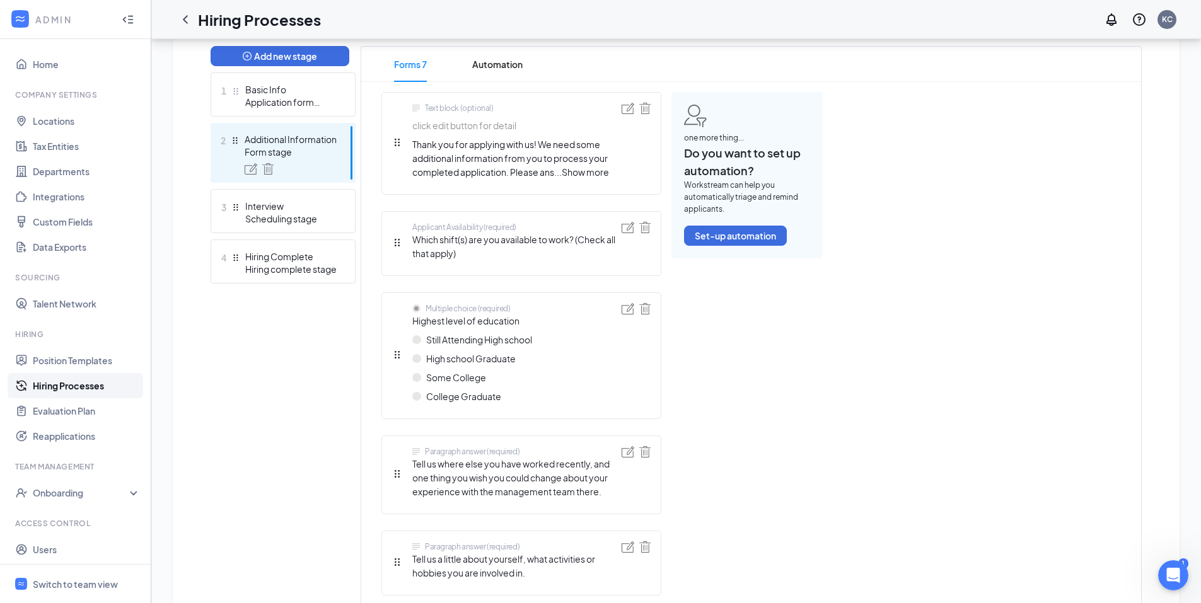
click at [468, 240] on span "Which shift(s) are you available to work? (Check all that apply)" at bounding box center [516, 247] width 209 height 28
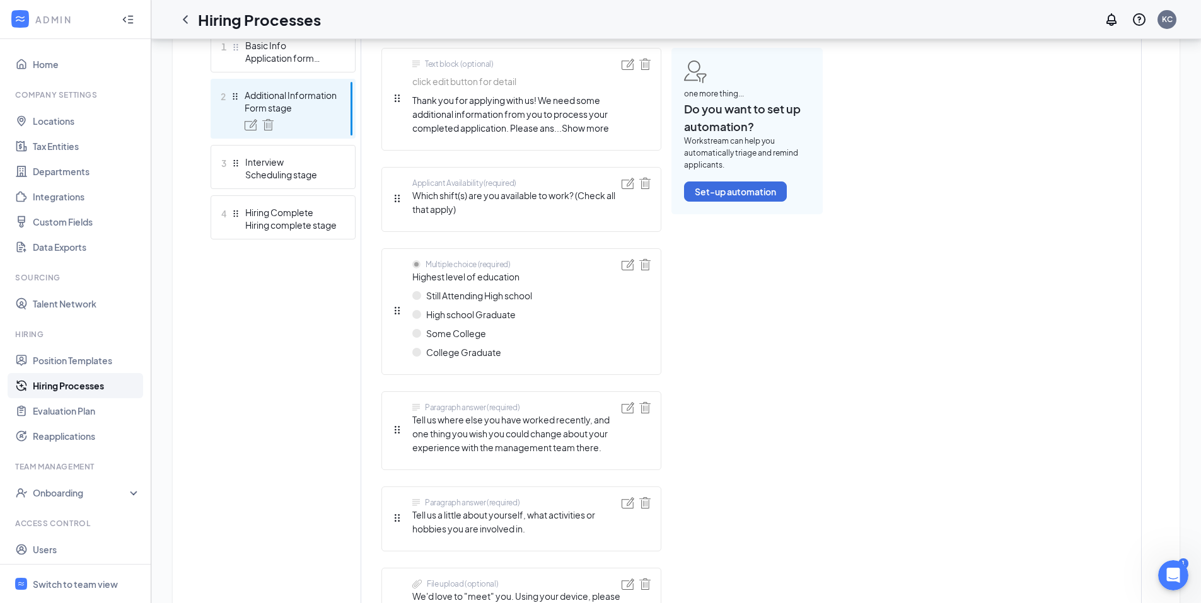
scroll to position [329, 0]
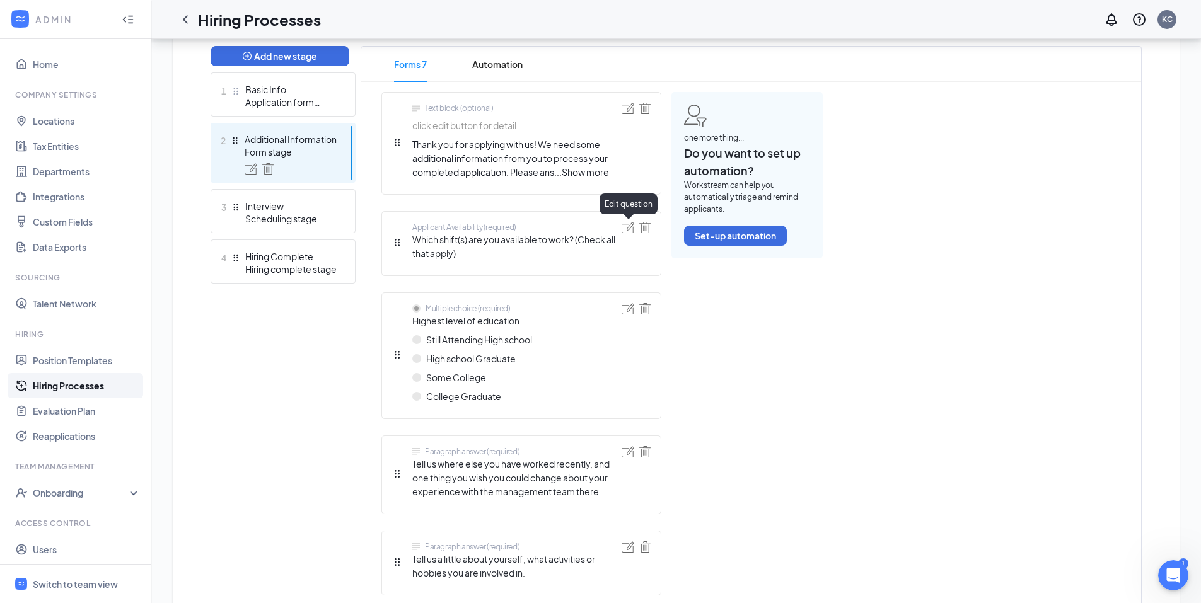
click at [627, 231] on img at bounding box center [628, 227] width 13 height 11
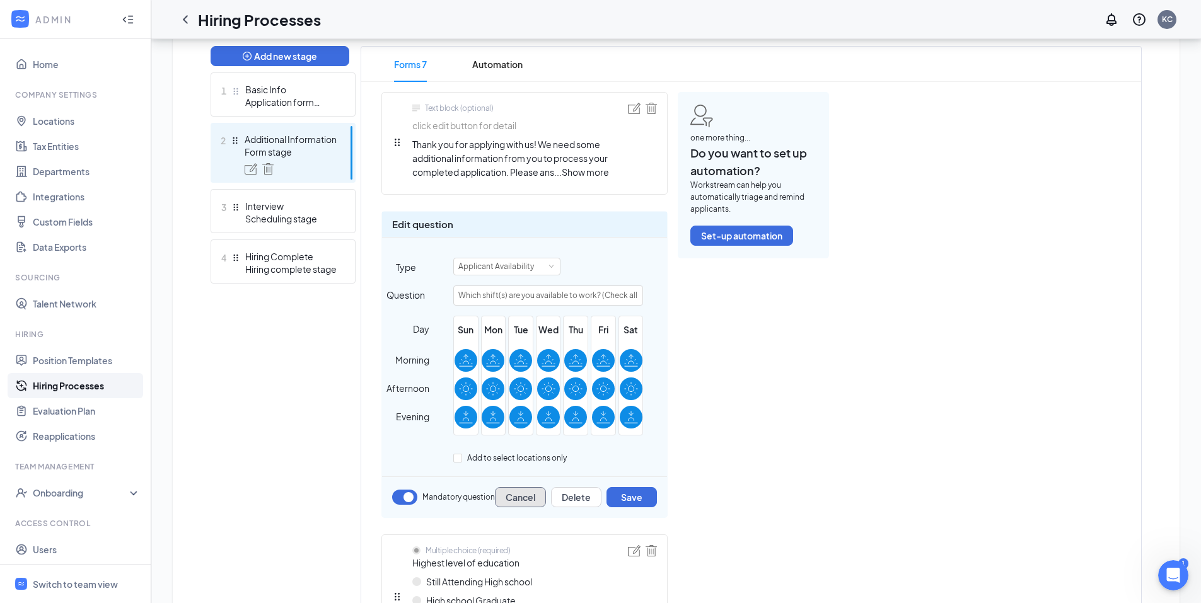
click at [530, 504] on button "Cancel" at bounding box center [520, 497] width 51 height 20
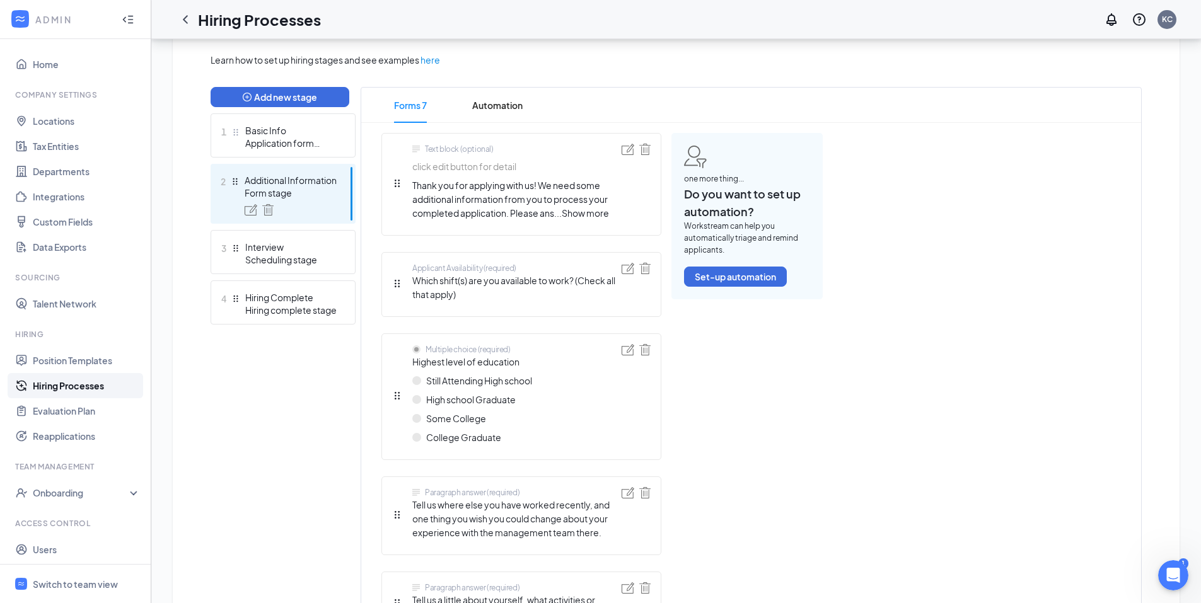
scroll to position [265, 0]
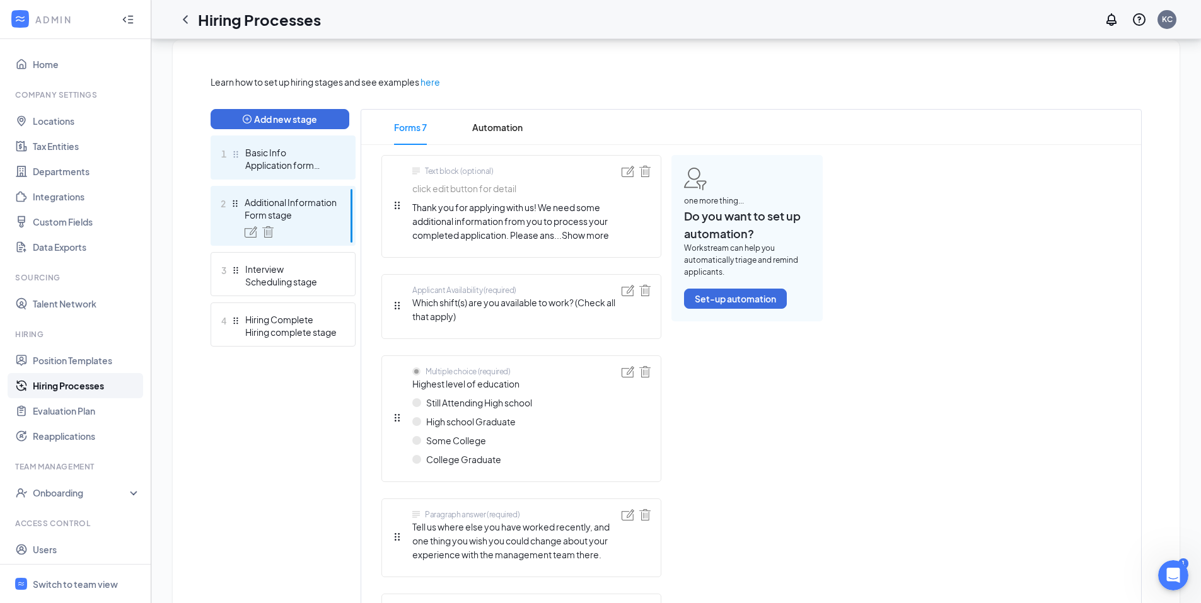
click at [298, 168] on div "Application form stage" at bounding box center [291, 165] width 92 height 13
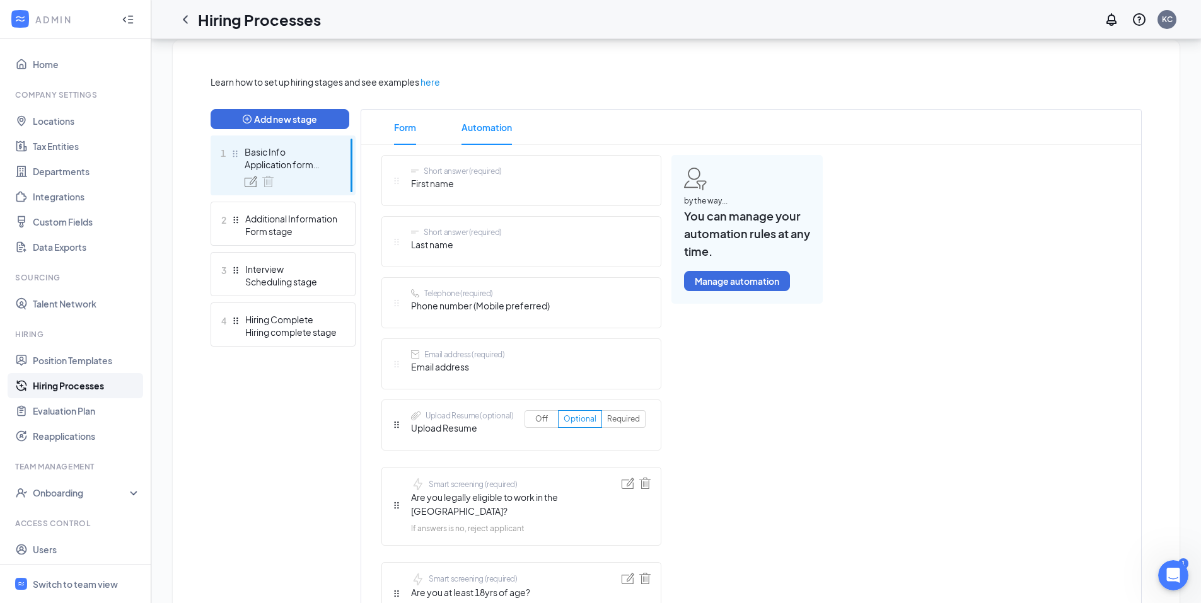
click at [465, 125] on span "Automation" at bounding box center [487, 127] width 50 height 35
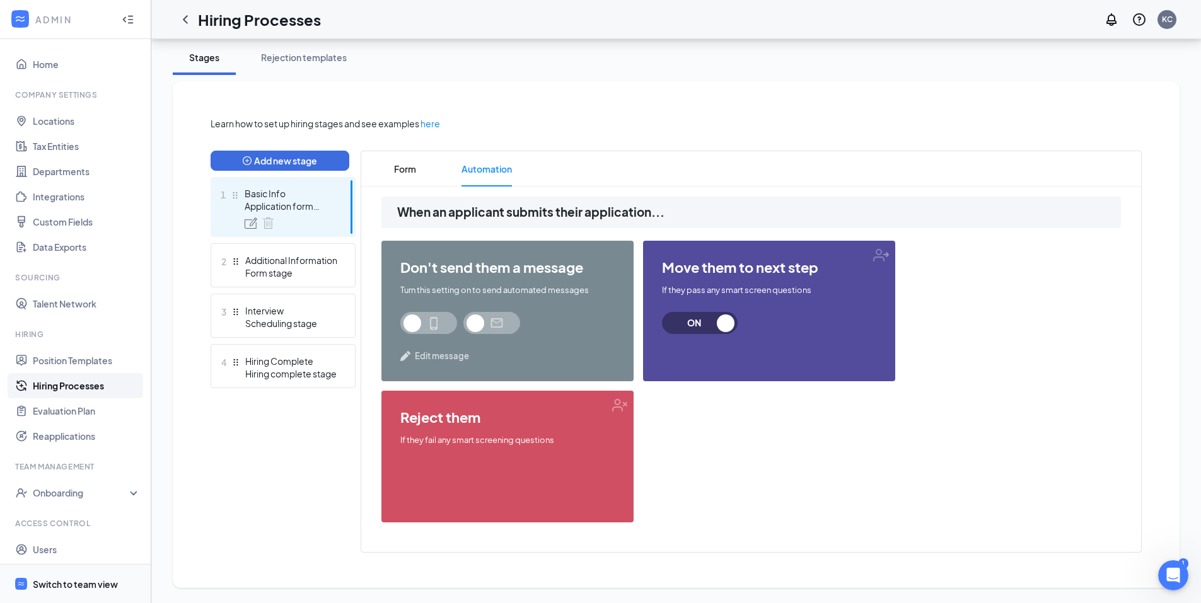
click at [105, 579] on div "Switch to team view" at bounding box center [75, 584] width 85 height 13
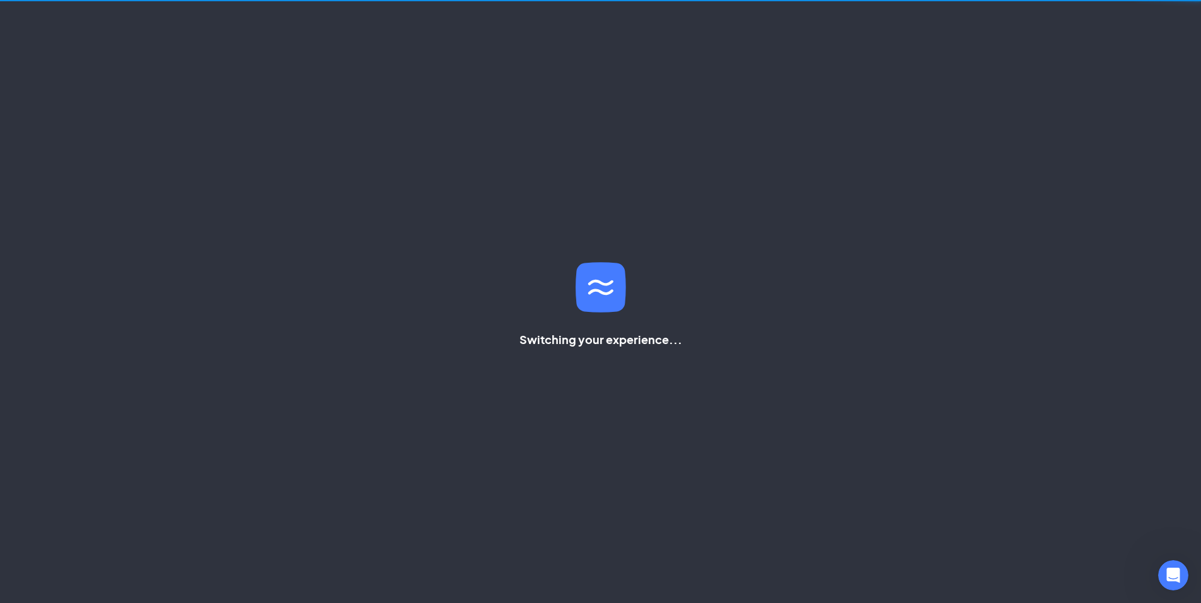
scroll to position [26, 0]
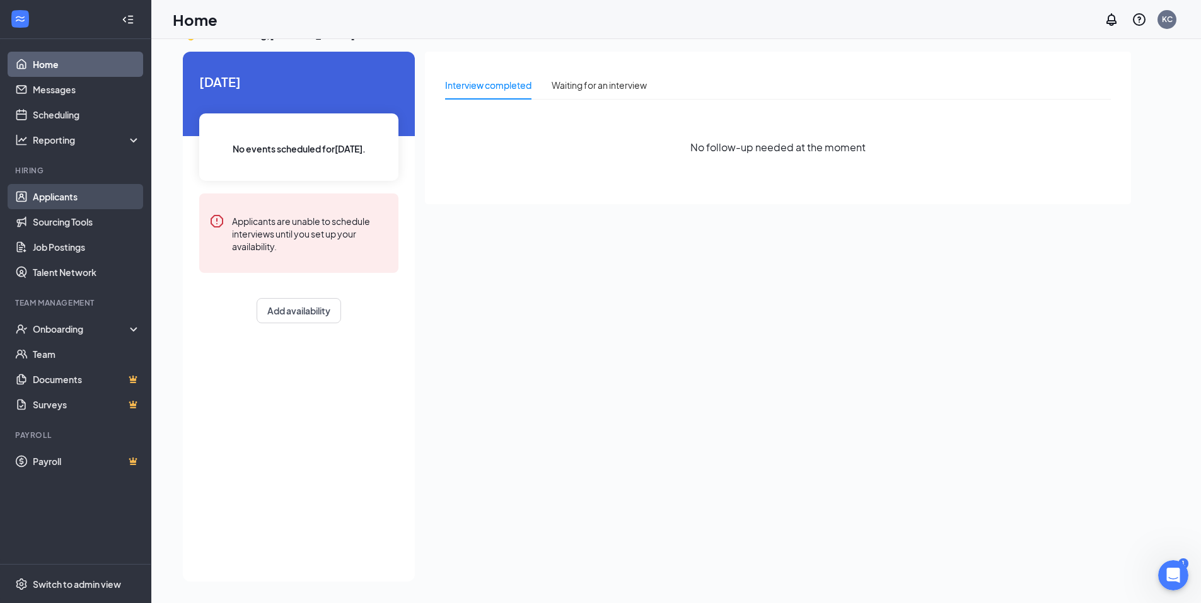
click at [78, 204] on link "Applicants" at bounding box center [87, 196] width 108 height 25
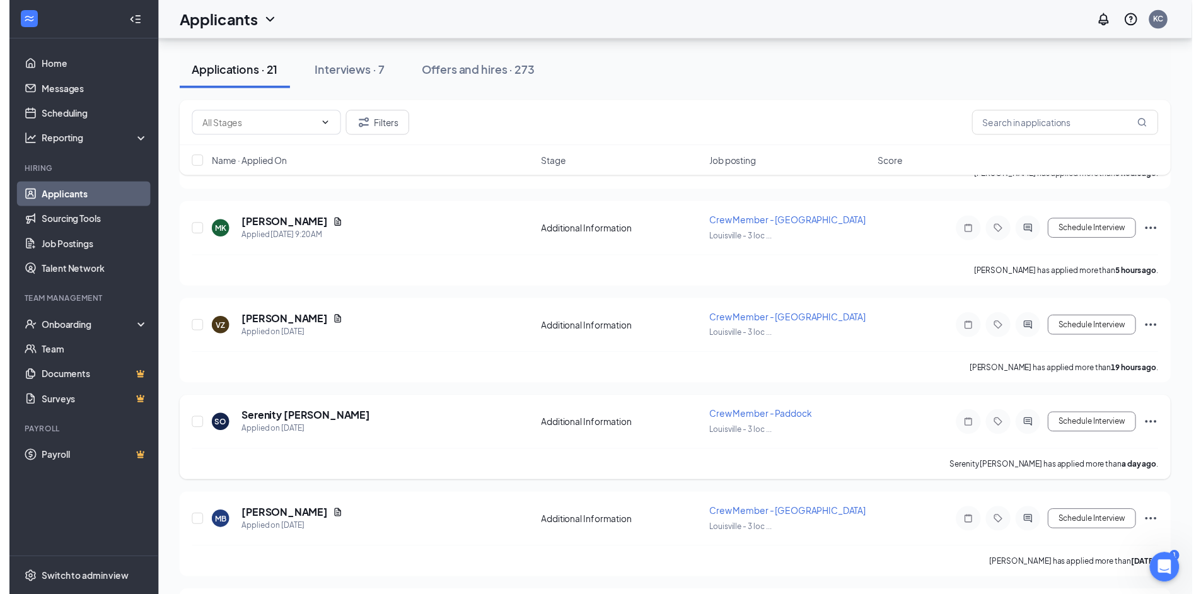
scroll to position [909, 0]
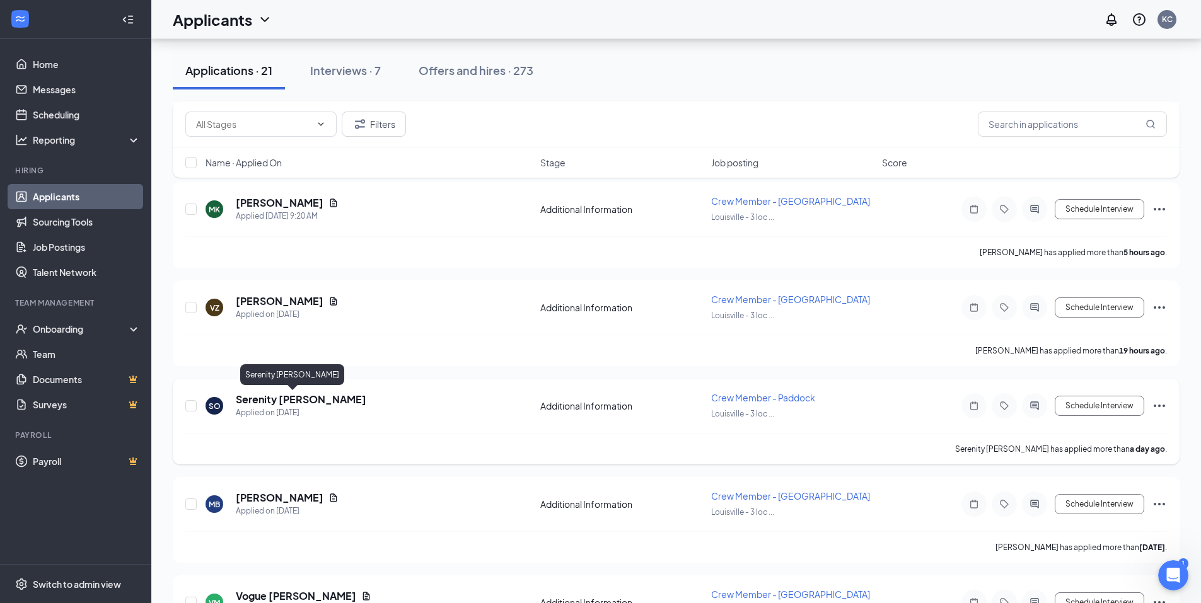
click at [263, 403] on h5 "Serenity [PERSON_NAME]" at bounding box center [301, 400] width 131 height 14
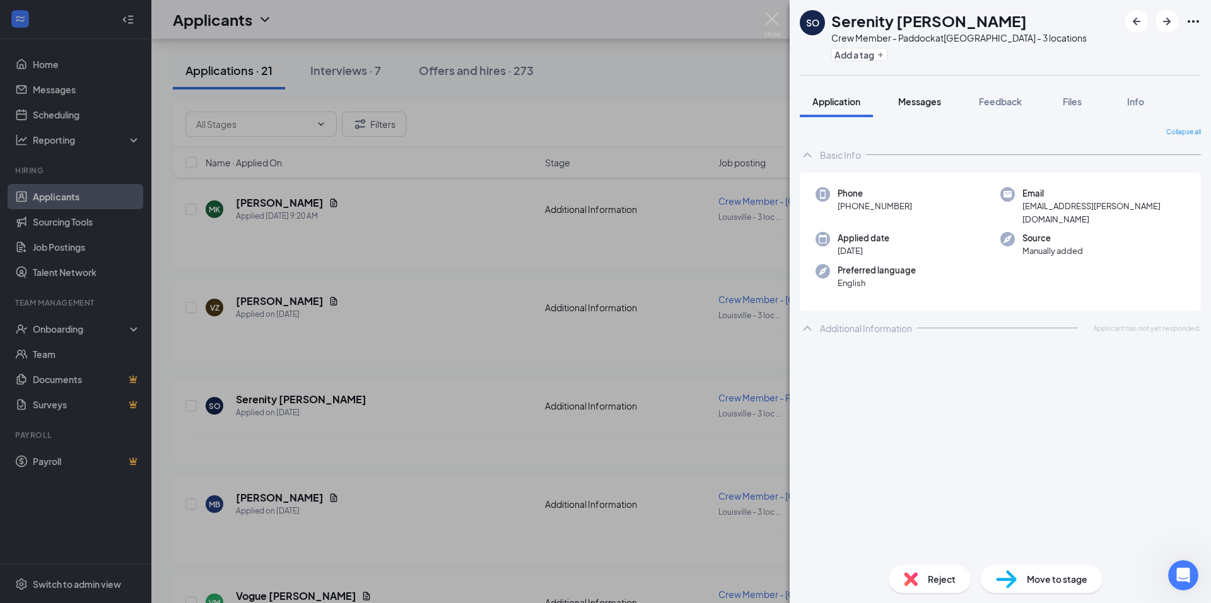
click at [926, 104] on span "Messages" at bounding box center [919, 101] width 43 height 11
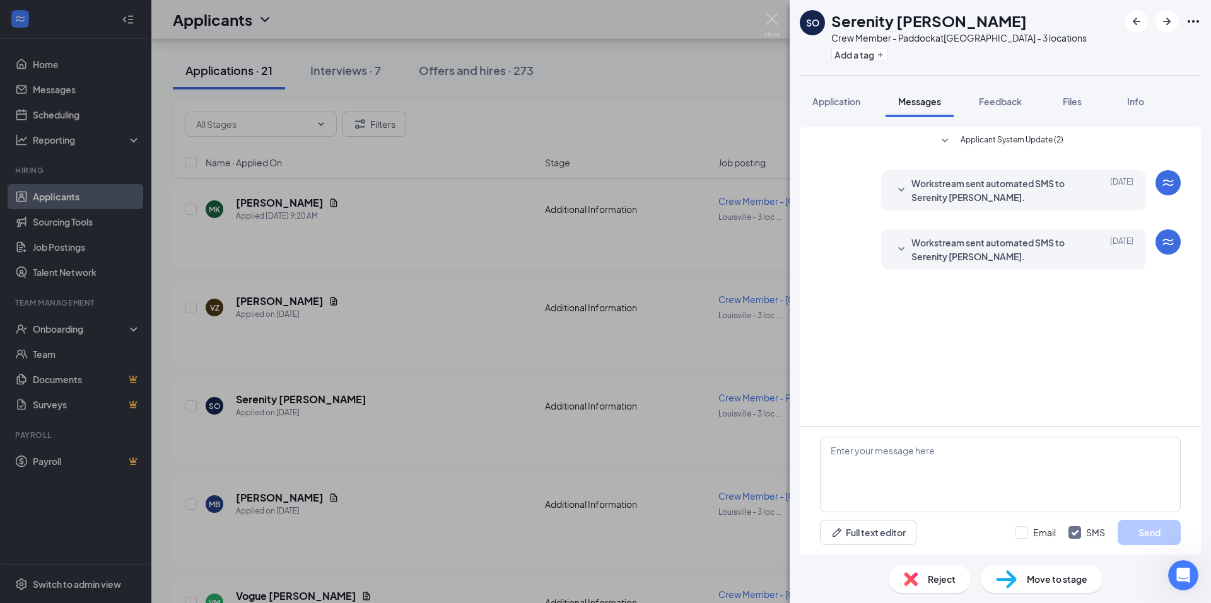
click at [901, 248] on icon "SmallChevronDown" at bounding box center [900, 249] width 15 height 15
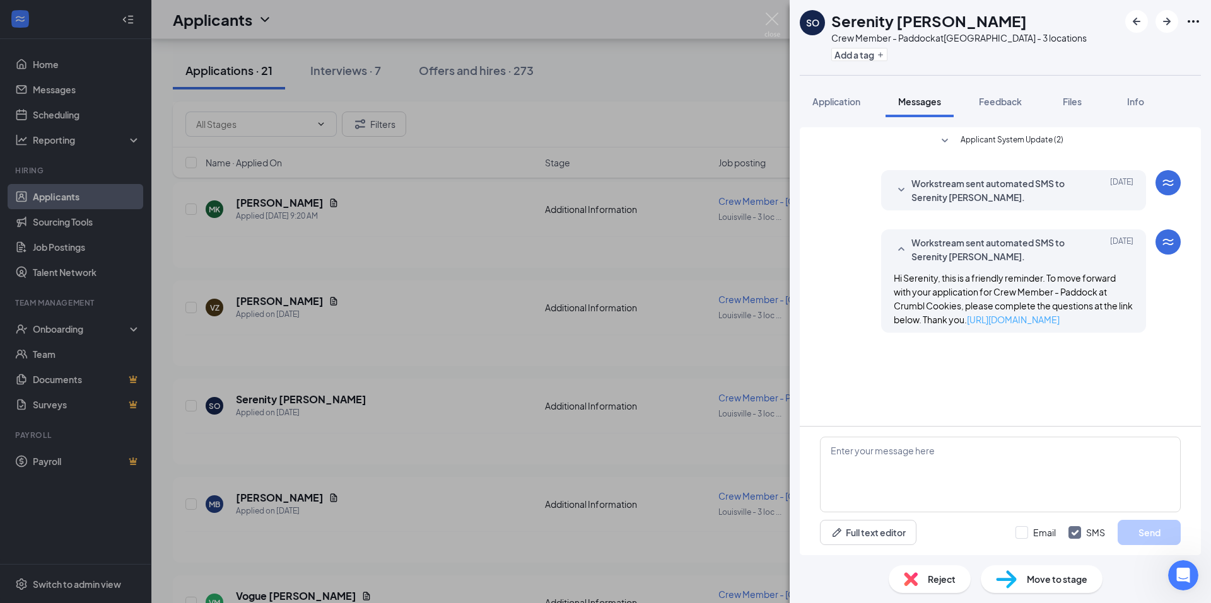
click at [1055, 323] on link "https://l.wrkstrm.us/pKgYSZR9p" at bounding box center [1013, 319] width 93 height 11
click at [779, 22] on img at bounding box center [772, 25] width 16 height 25
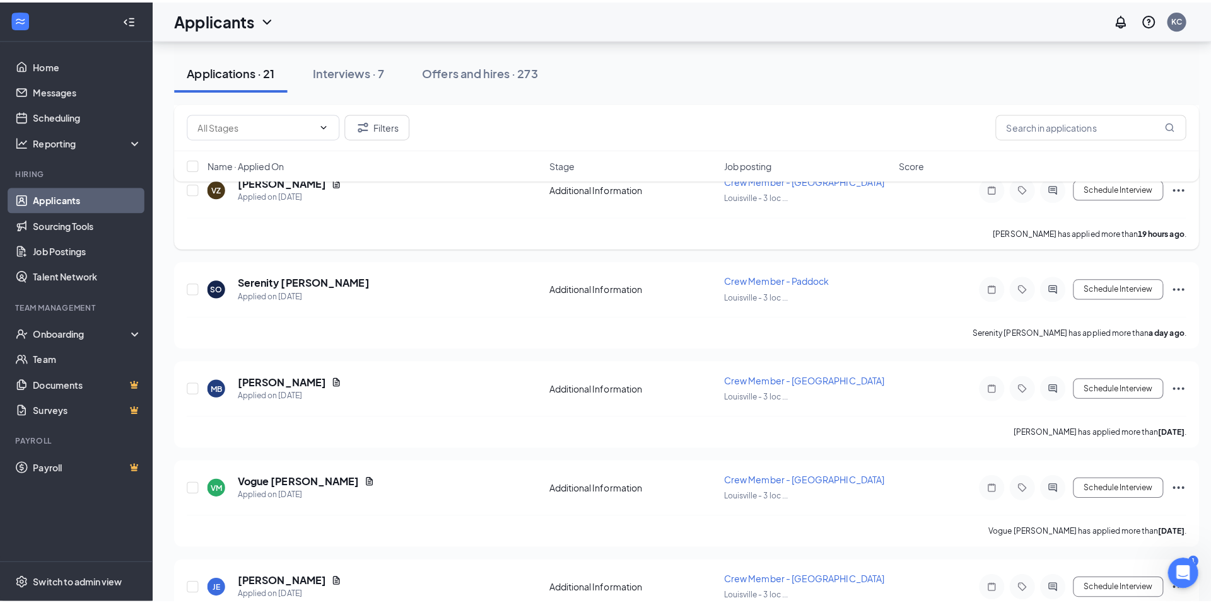
scroll to position [1035, 0]
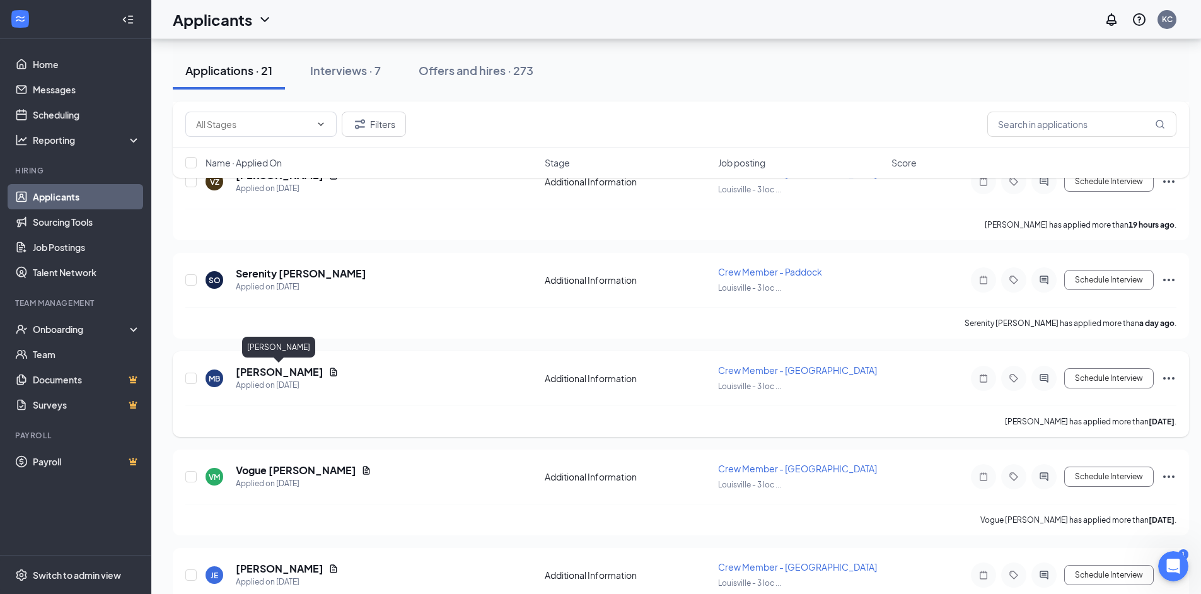
click at [291, 373] on h5 "[PERSON_NAME]" at bounding box center [280, 372] width 88 height 14
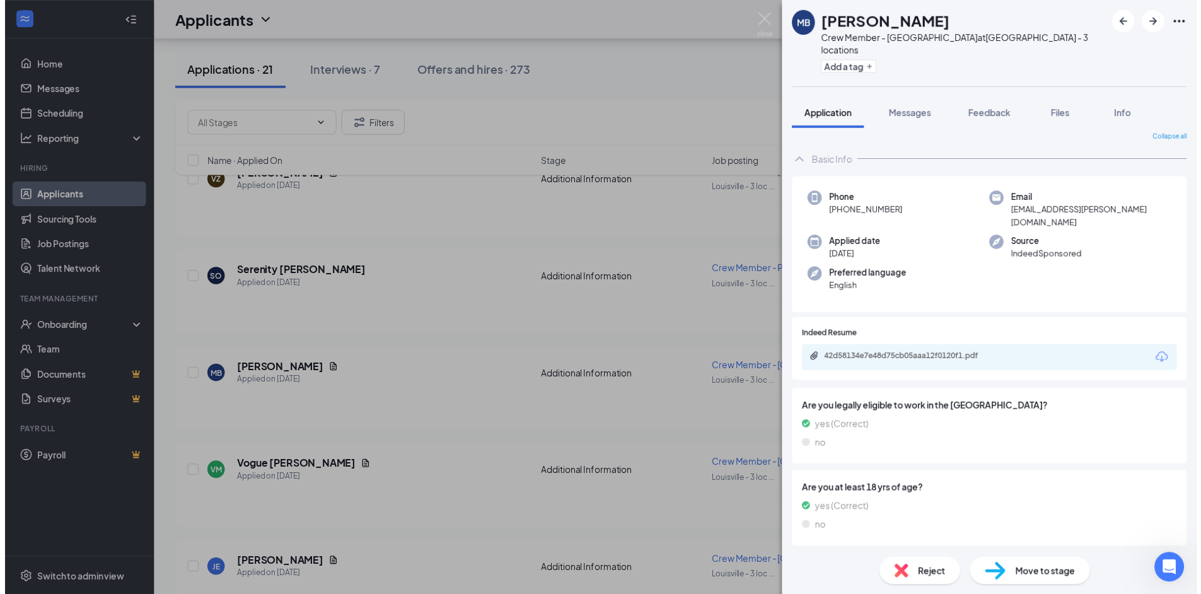
scroll to position [8, 0]
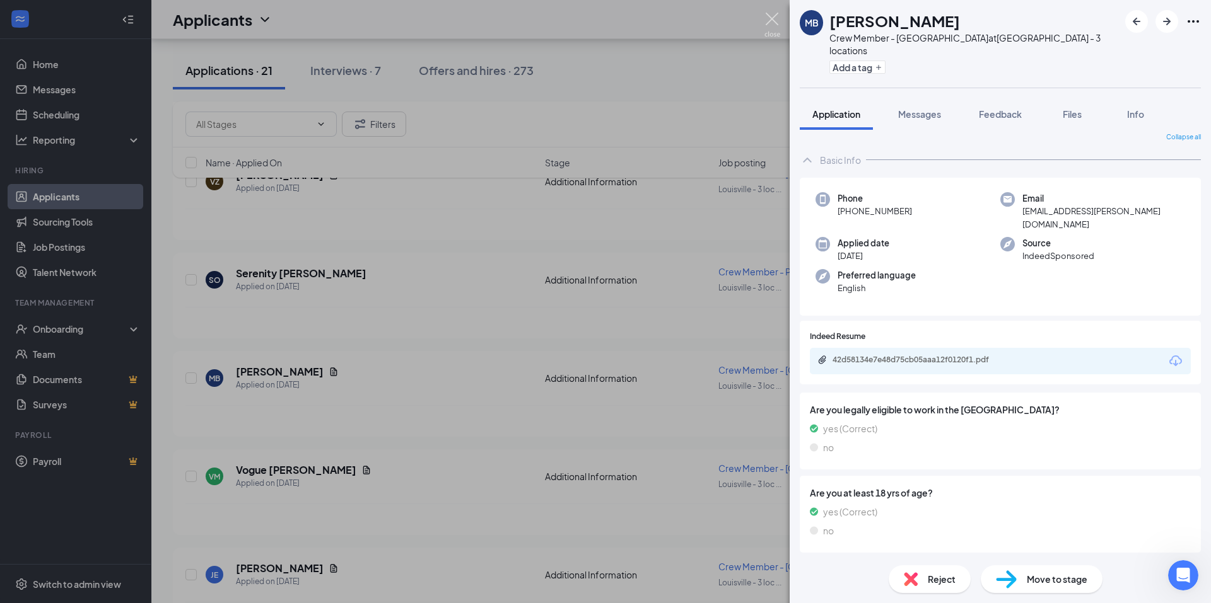
click at [771, 16] on img at bounding box center [772, 25] width 16 height 25
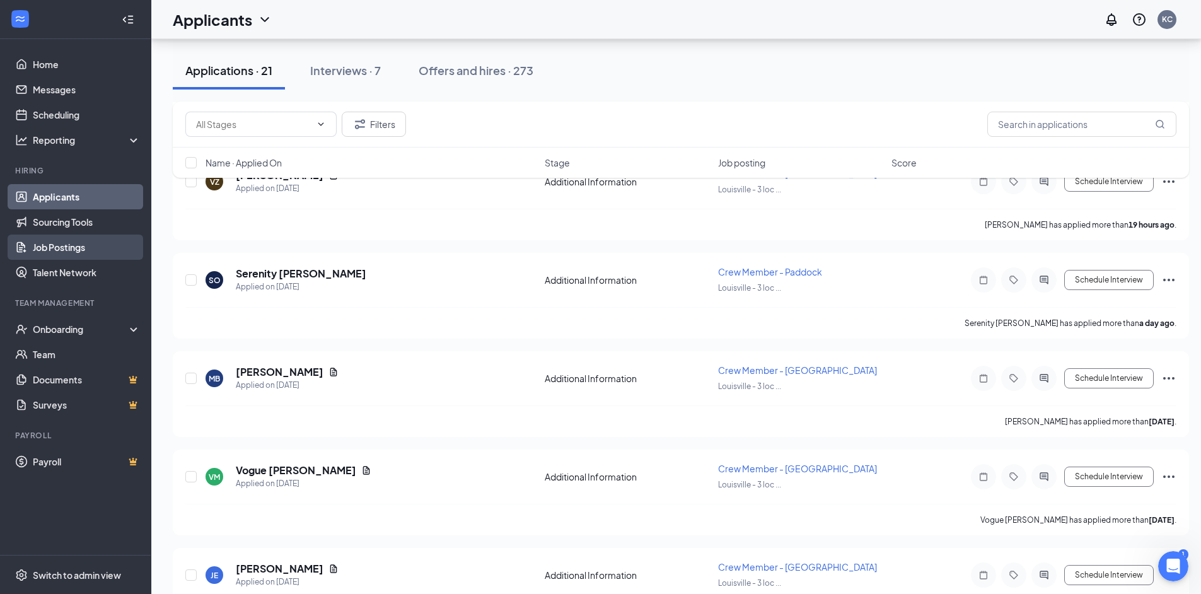
click at [69, 250] on link "Job Postings" at bounding box center [87, 247] width 108 height 25
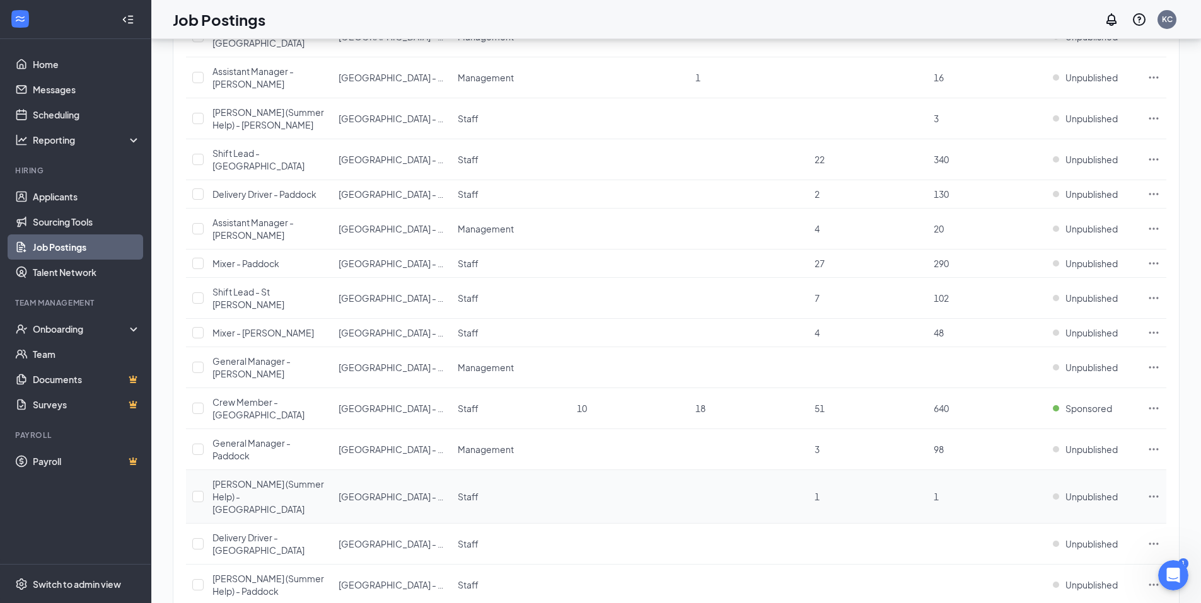
scroll to position [252, 0]
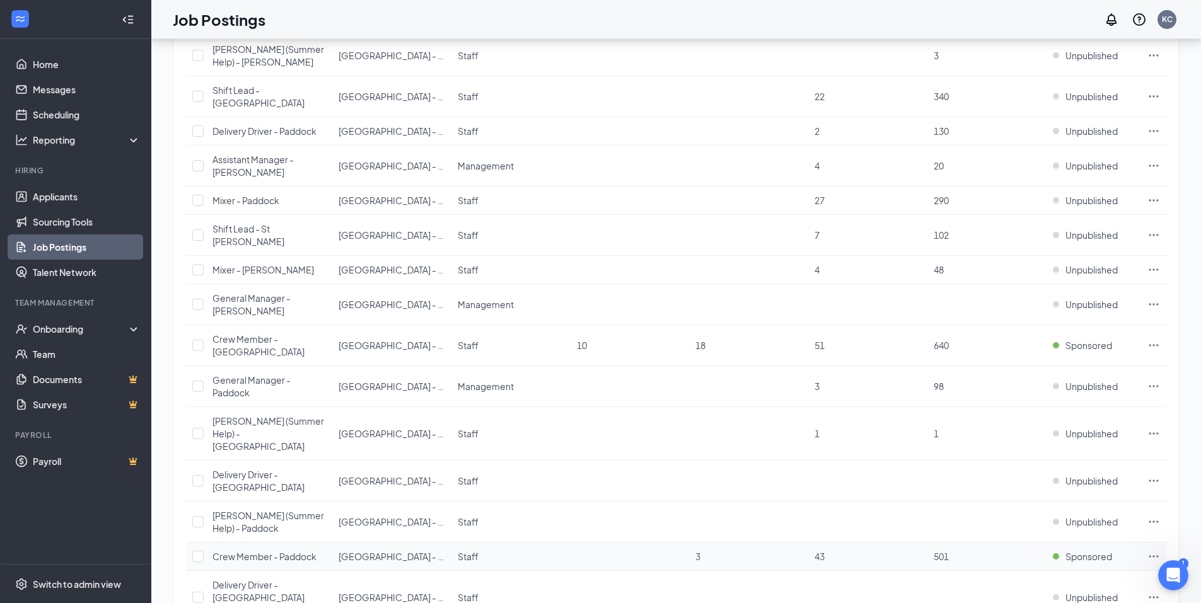
click at [262, 551] on span "Crew Member - Paddock" at bounding box center [264, 556] width 104 height 11
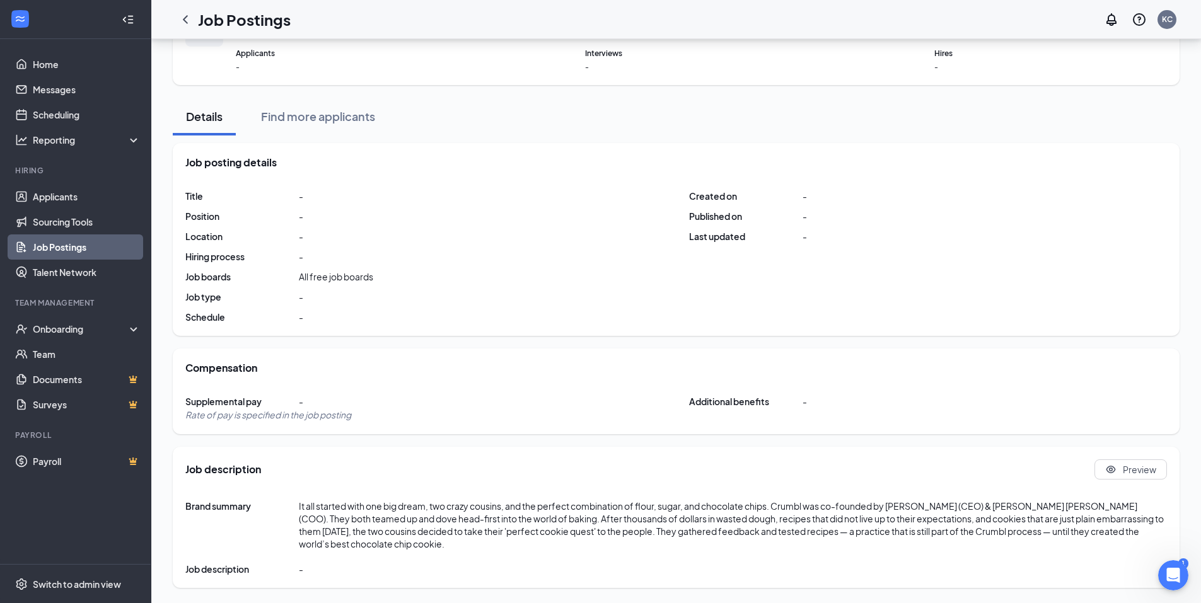
scroll to position [252, 0]
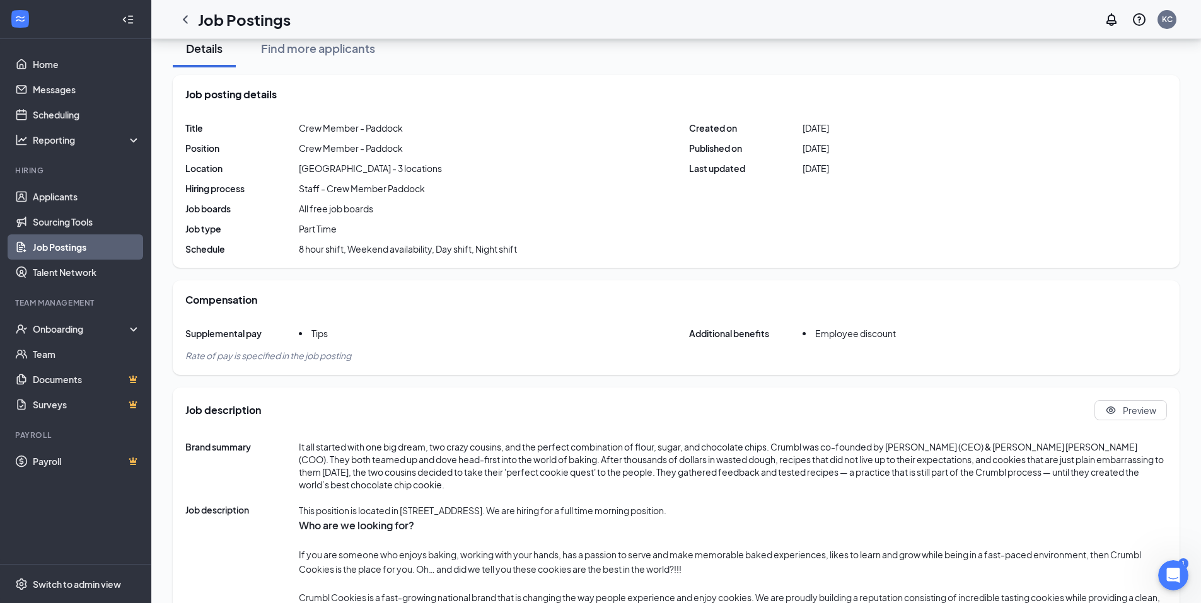
scroll to position [126, 0]
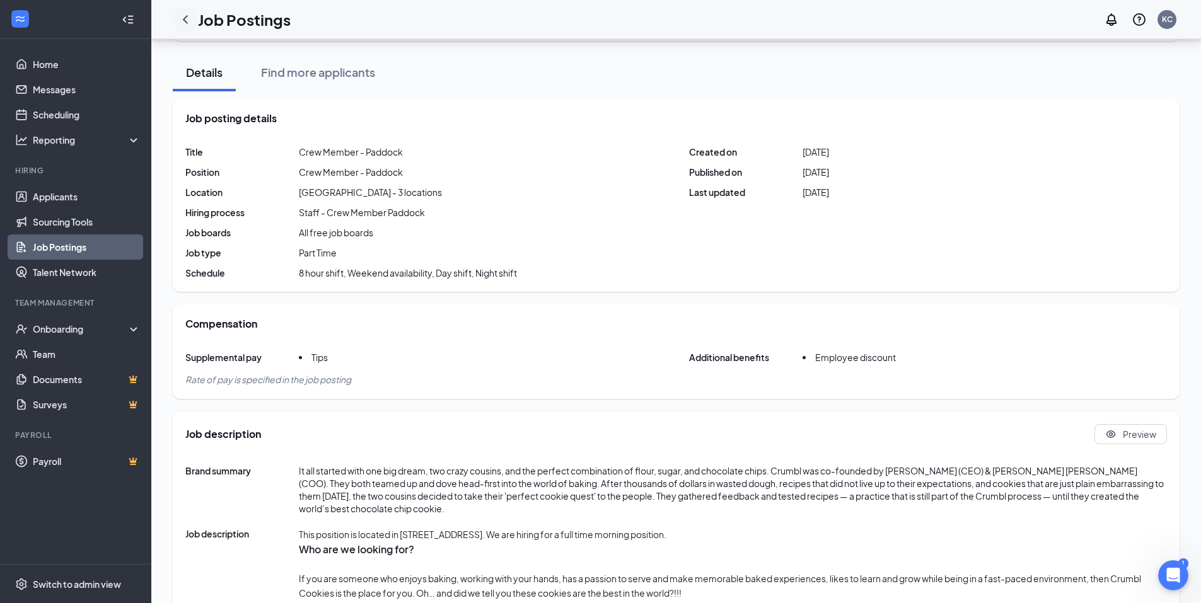
click at [185, 19] on icon "ChevronLeft" at bounding box center [185, 19] width 5 height 8
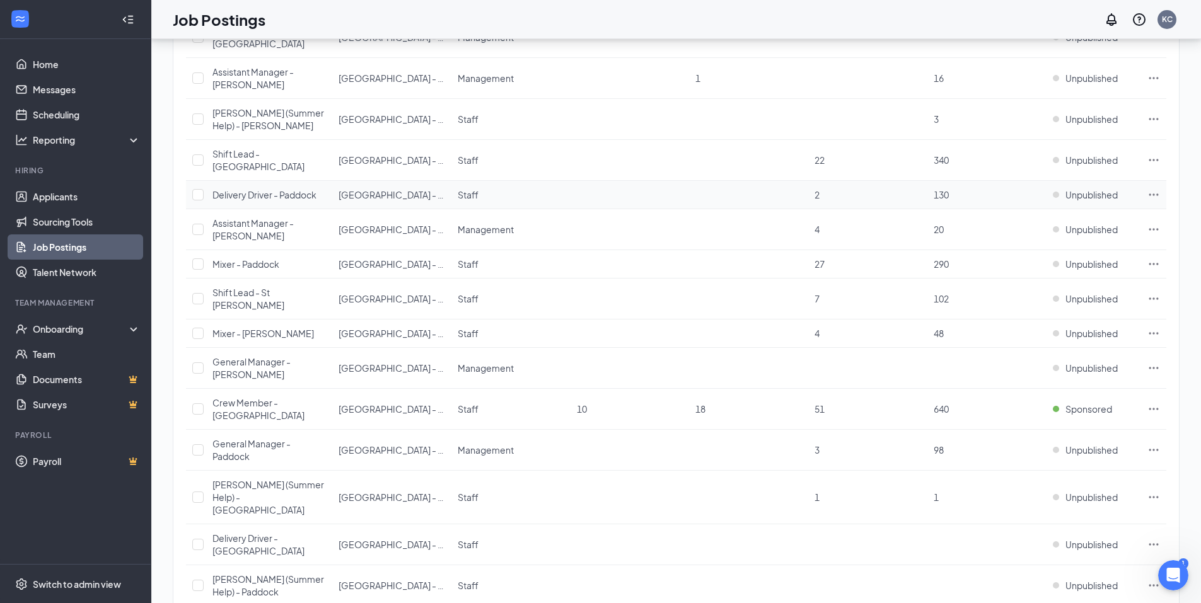
scroll to position [189, 0]
click at [273, 397] on span "Crew Member - [GEOGRAPHIC_DATA]" at bounding box center [258, 409] width 92 height 24
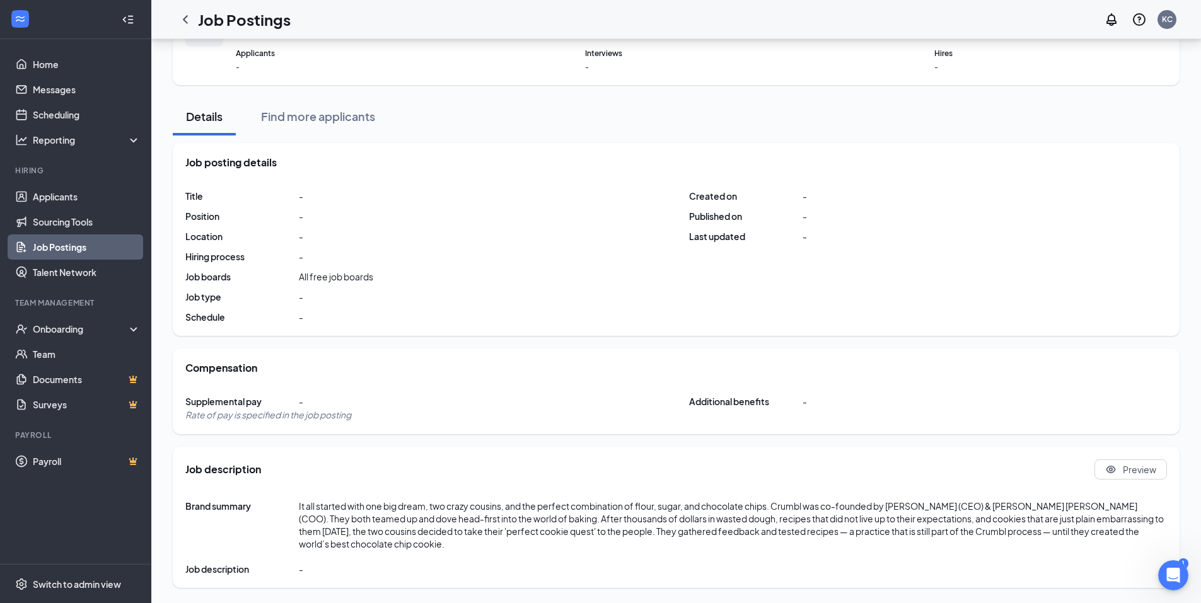
scroll to position [189, 0]
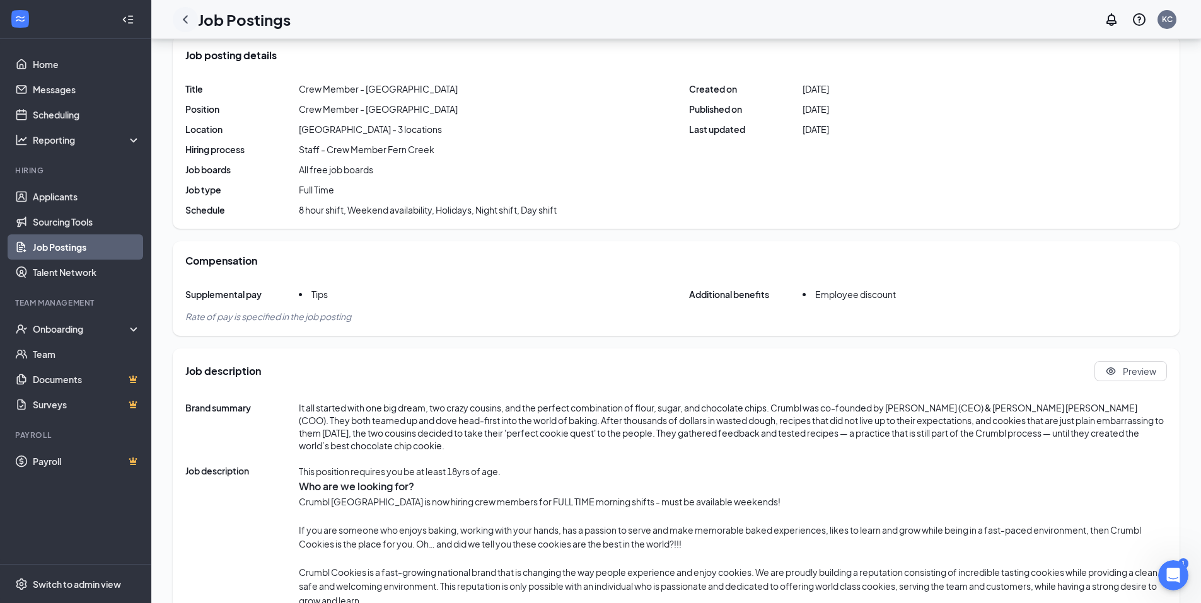
click at [182, 16] on icon "ChevronLeft" at bounding box center [185, 19] width 15 height 15
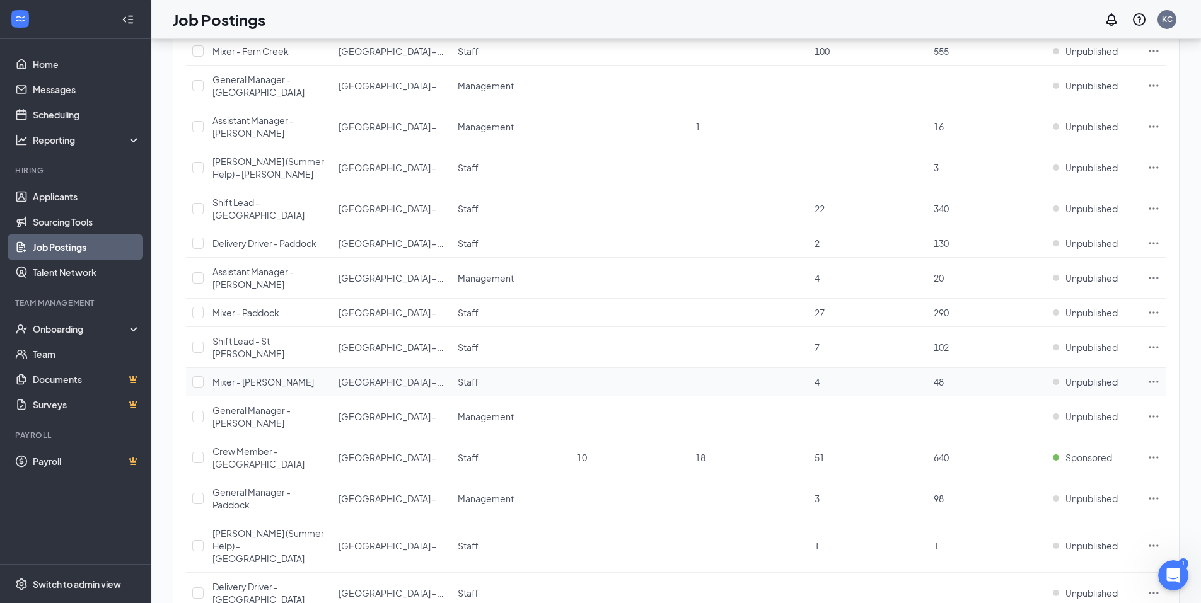
scroll to position [63, 0]
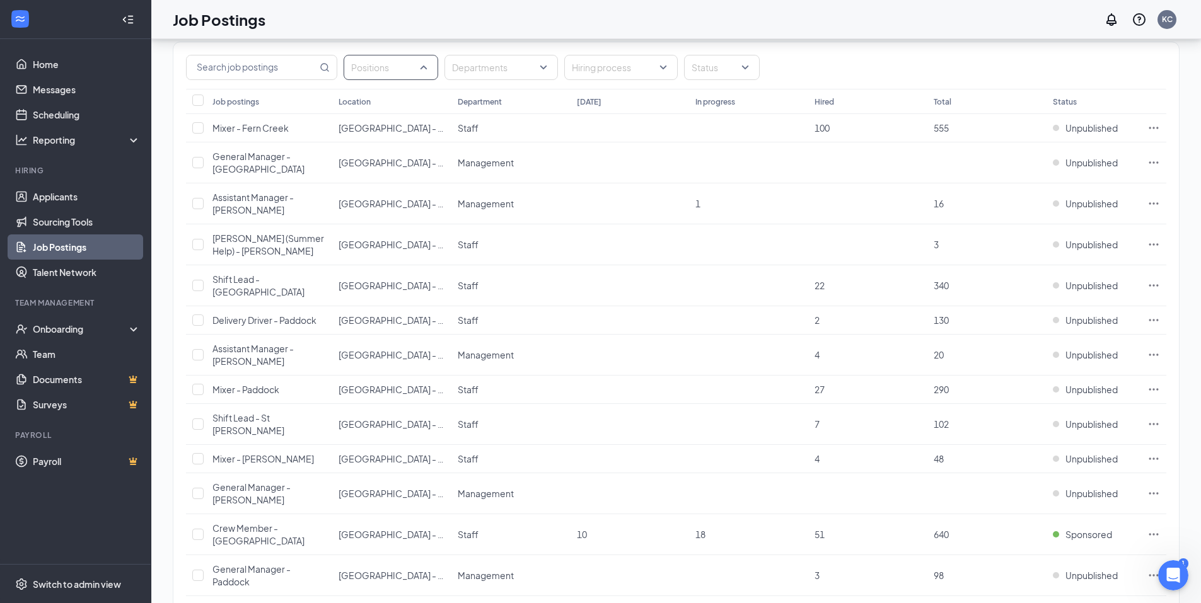
click at [364, 67] on div at bounding box center [385, 67] width 76 height 20
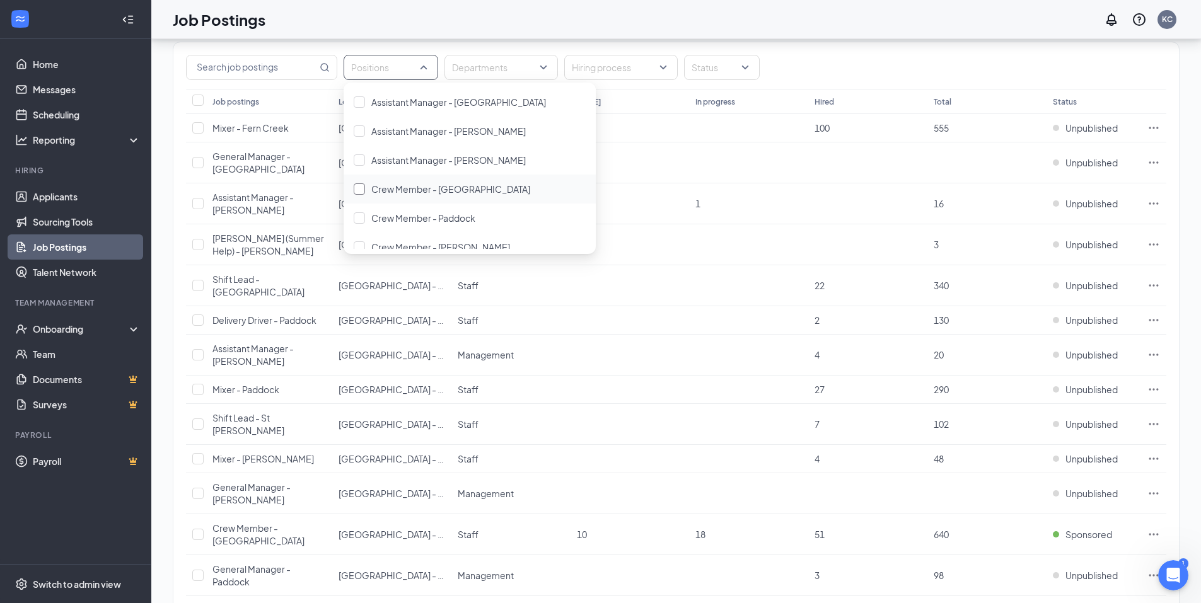
click at [361, 189] on div at bounding box center [359, 188] width 11 height 11
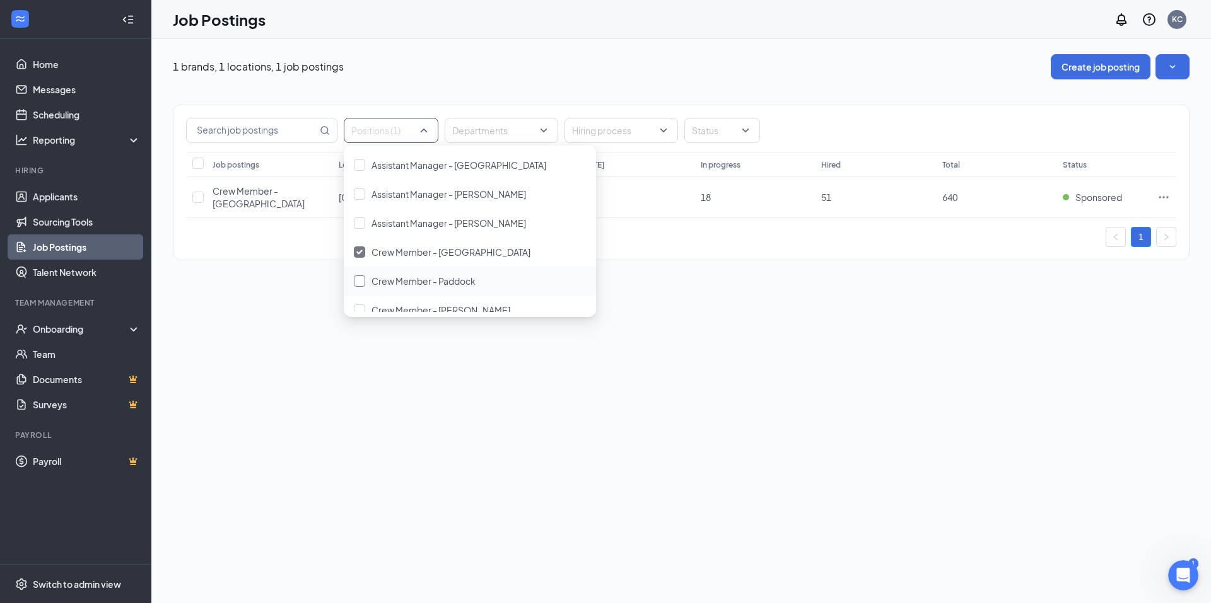
click at [361, 282] on div at bounding box center [359, 281] width 11 height 11
click at [361, 309] on div at bounding box center [359, 310] width 11 height 11
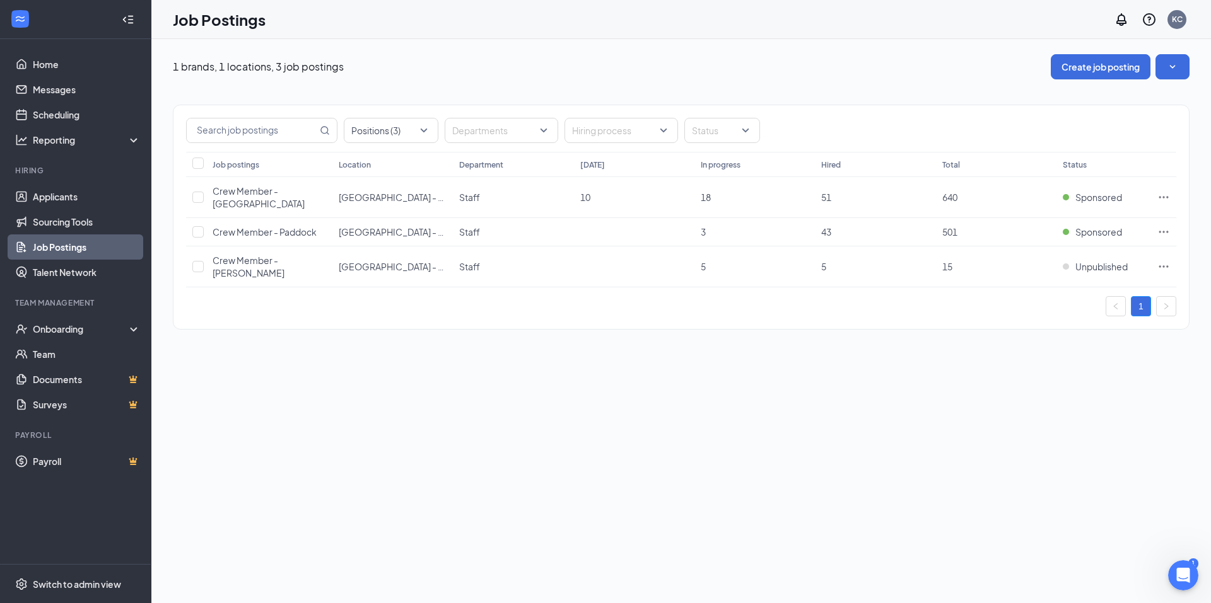
click at [278, 302] on div "1" at bounding box center [681, 306] width 990 height 20
click at [243, 255] on span "Crew Member - [PERSON_NAME]" at bounding box center [248, 267] width 72 height 24
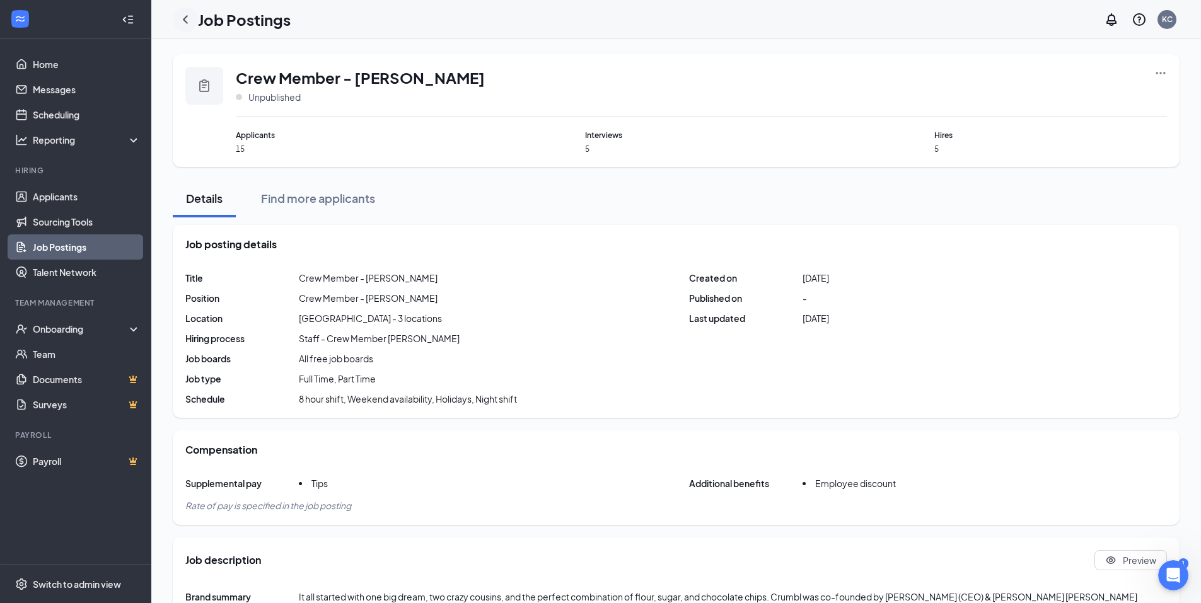
click at [190, 21] on icon "ChevronLeft" at bounding box center [185, 19] width 15 height 15
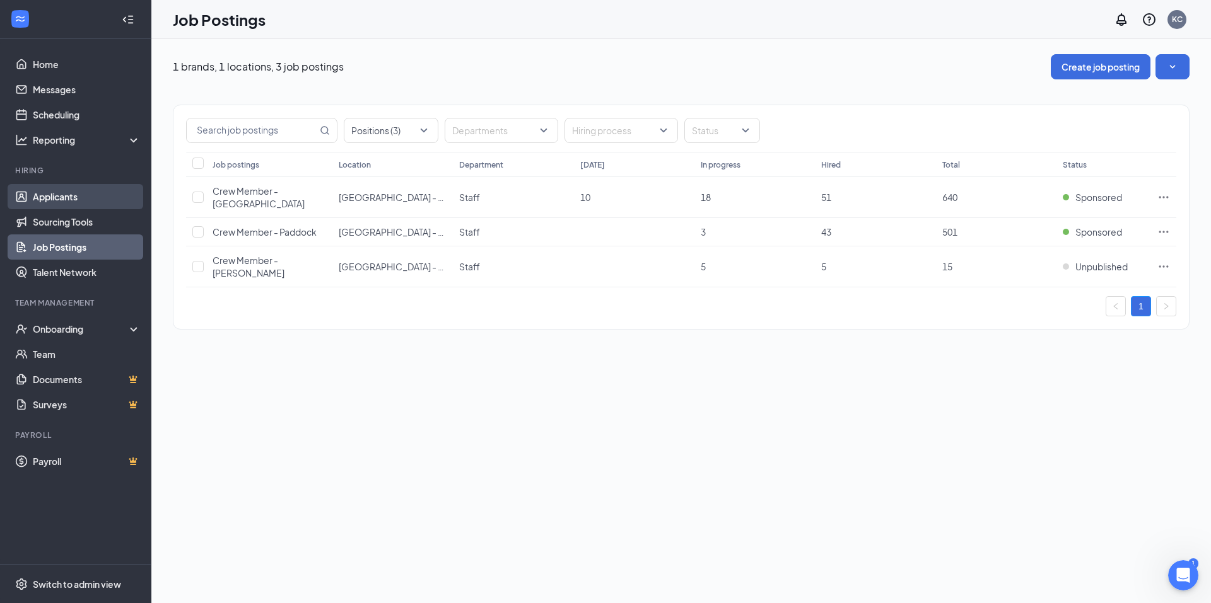
click at [69, 197] on link "Applicants" at bounding box center [87, 196] width 108 height 25
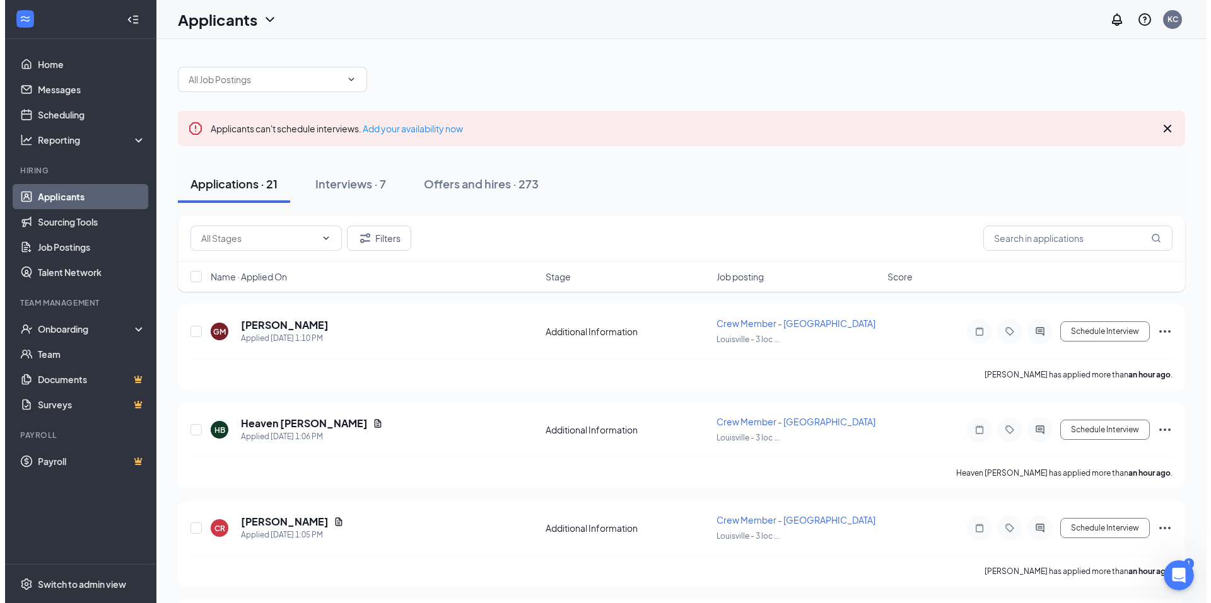
scroll to position [63, 0]
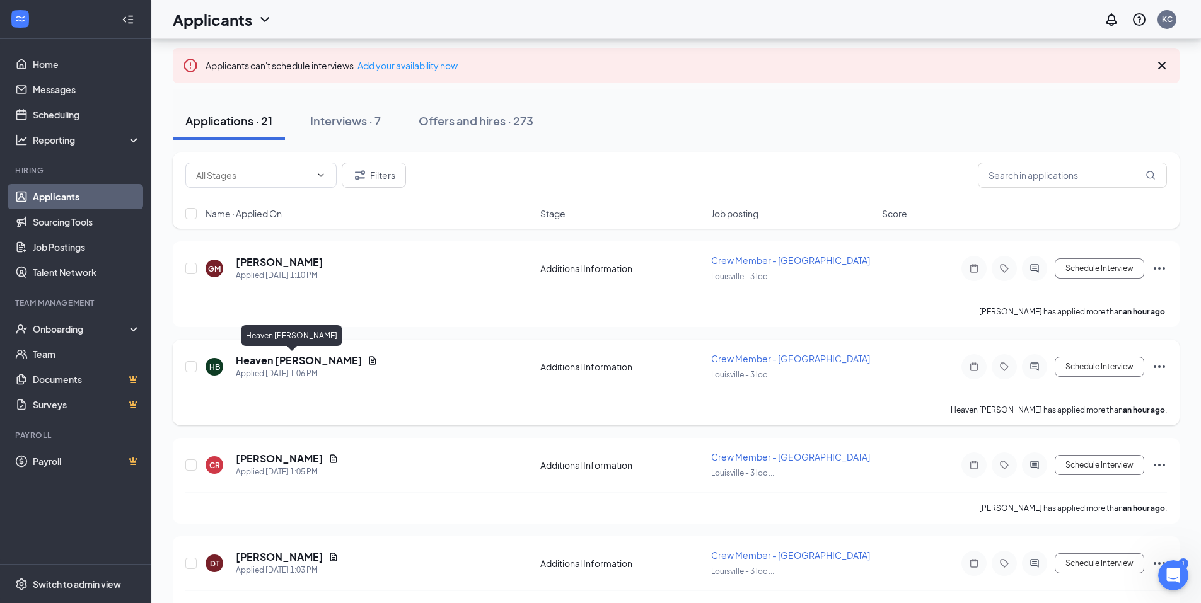
click at [264, 361] on h5 "Heaven [PERSON_NAME]" at bounding box center [299, 361] width 127 height 14
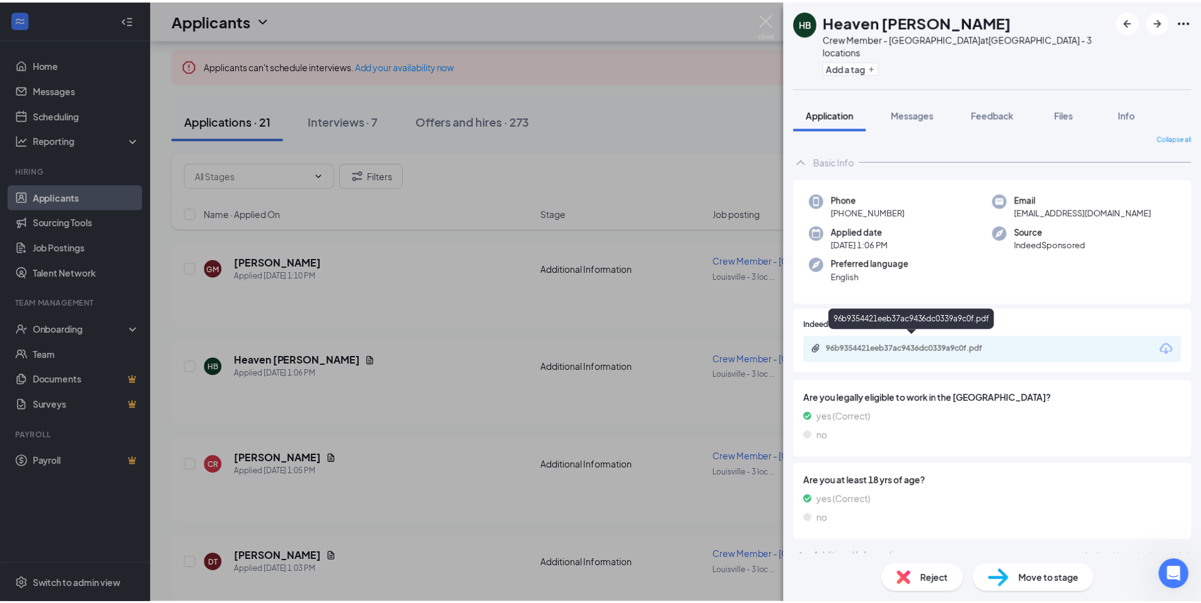
scroll to position [8, 0]
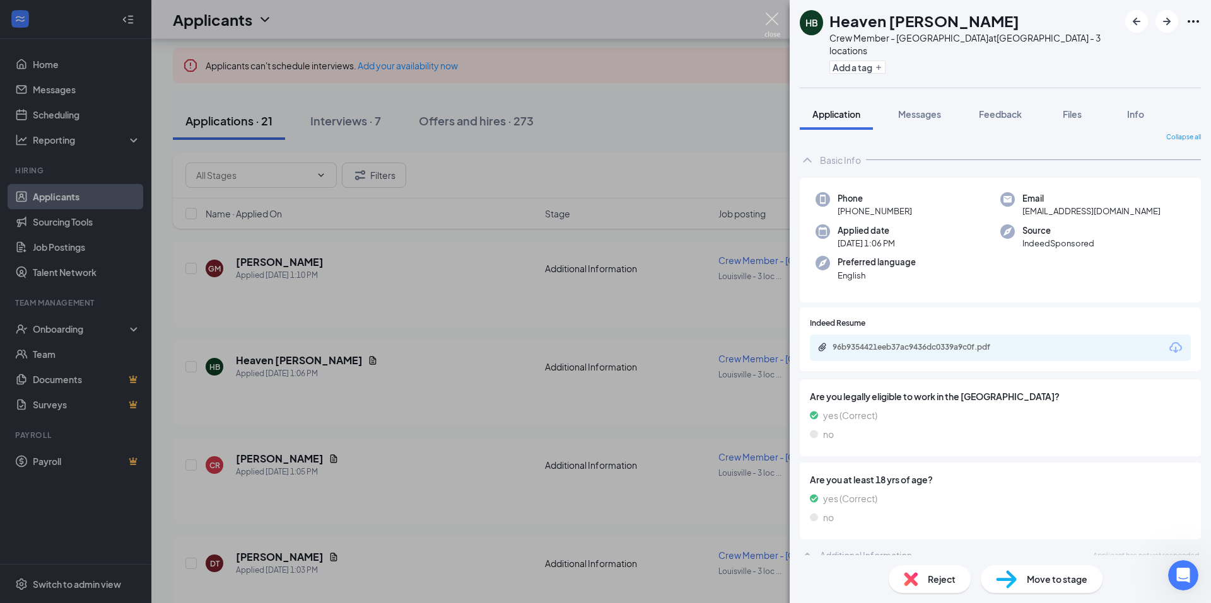
click at [771, 19] on img at bounding box center [772, 25] width 16 height 25
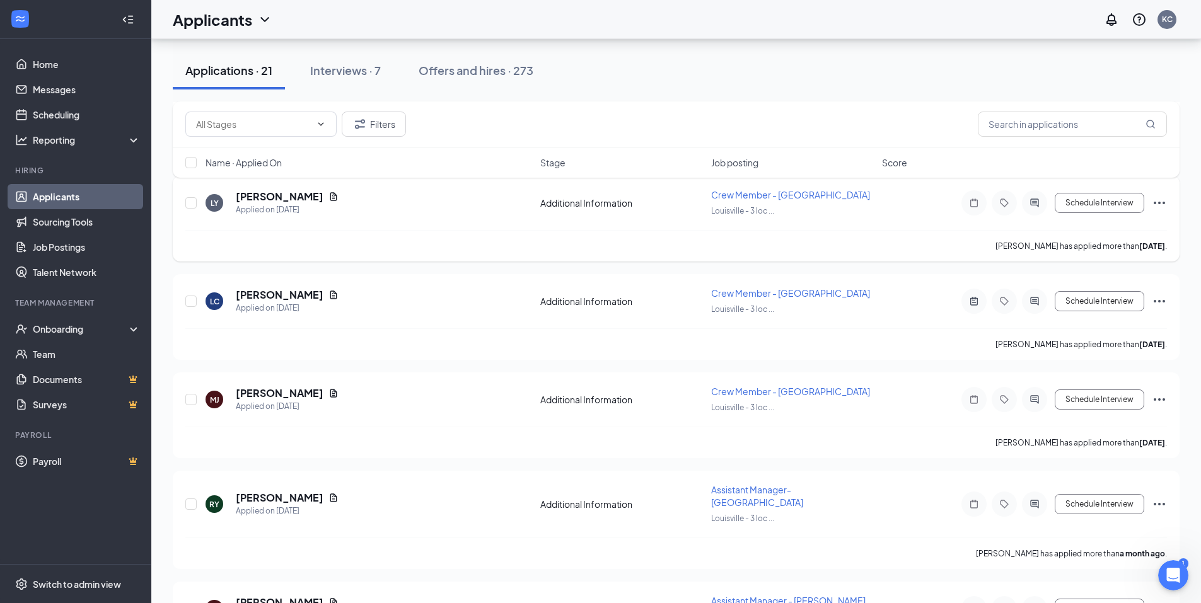
scroll to position [1576, 0]
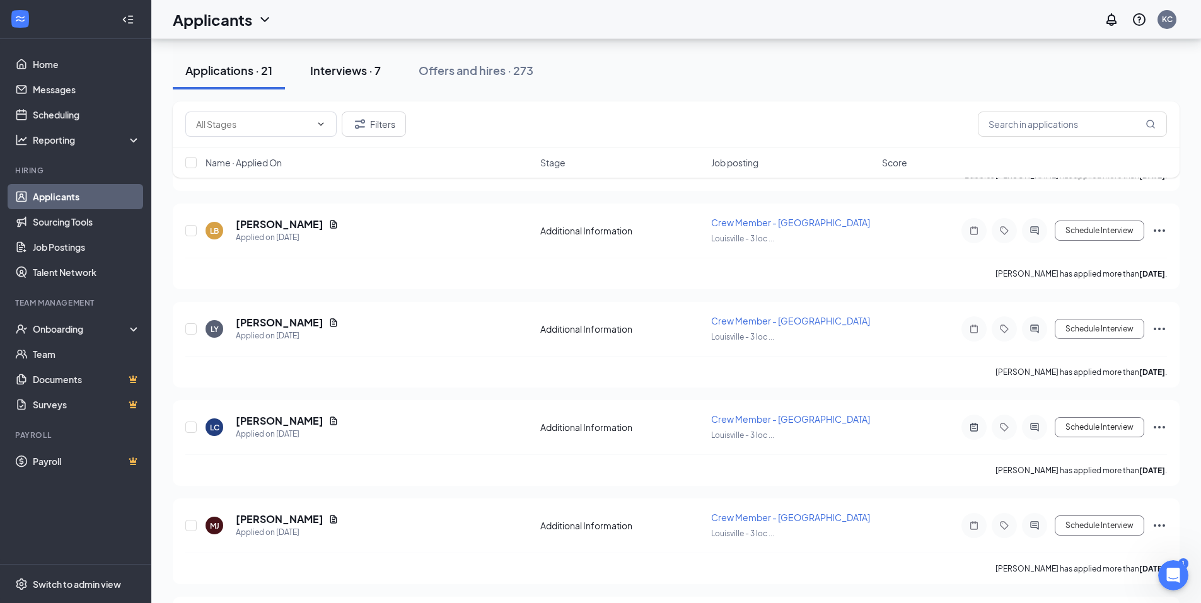
click at [355, 71] on div "Interviews · 7" at bounding box center [345, 70] width 71 height 16
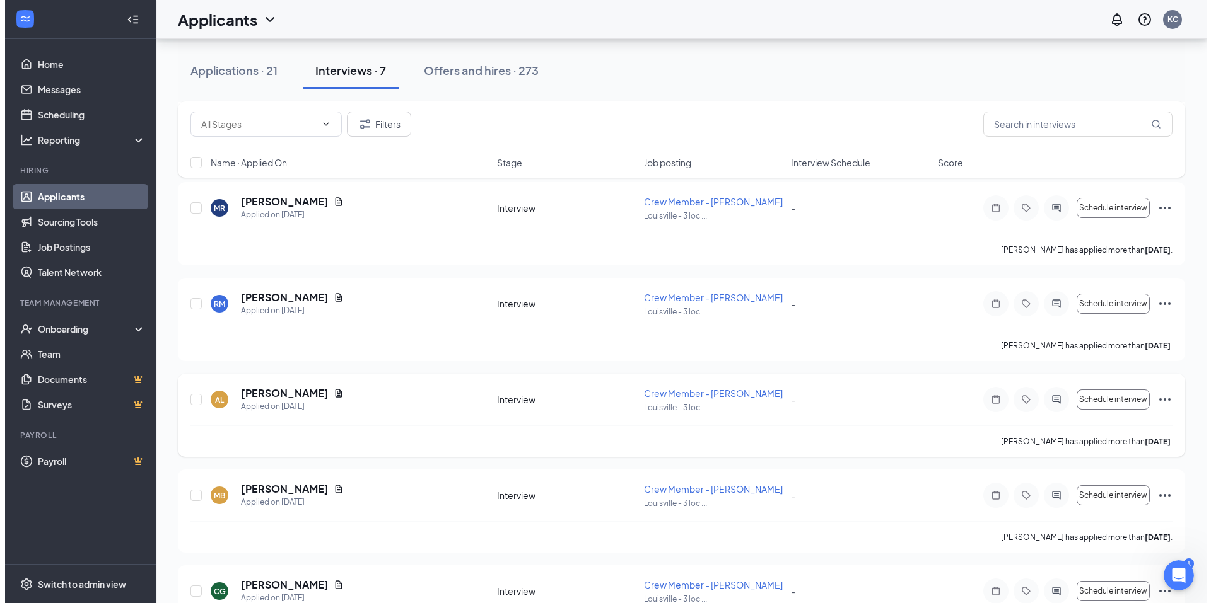
scroll to position [311, 0]
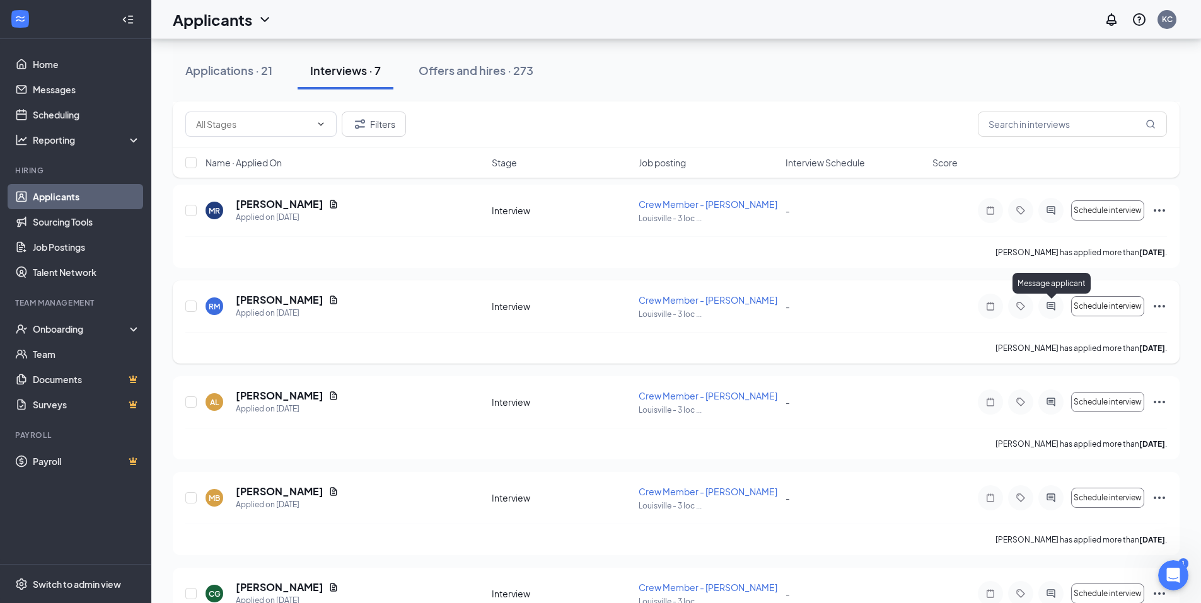
click at [1047, 305] on icon "ActiveChat" at bounding box center [1051, 306] width 8 height 8
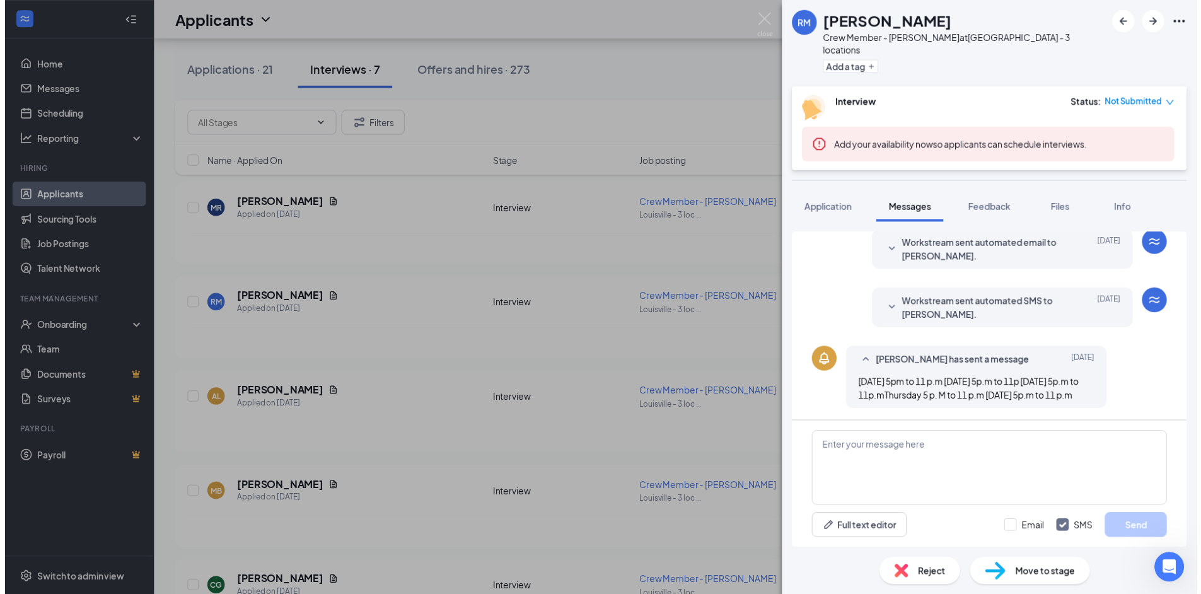
scroll to position [384, 0]
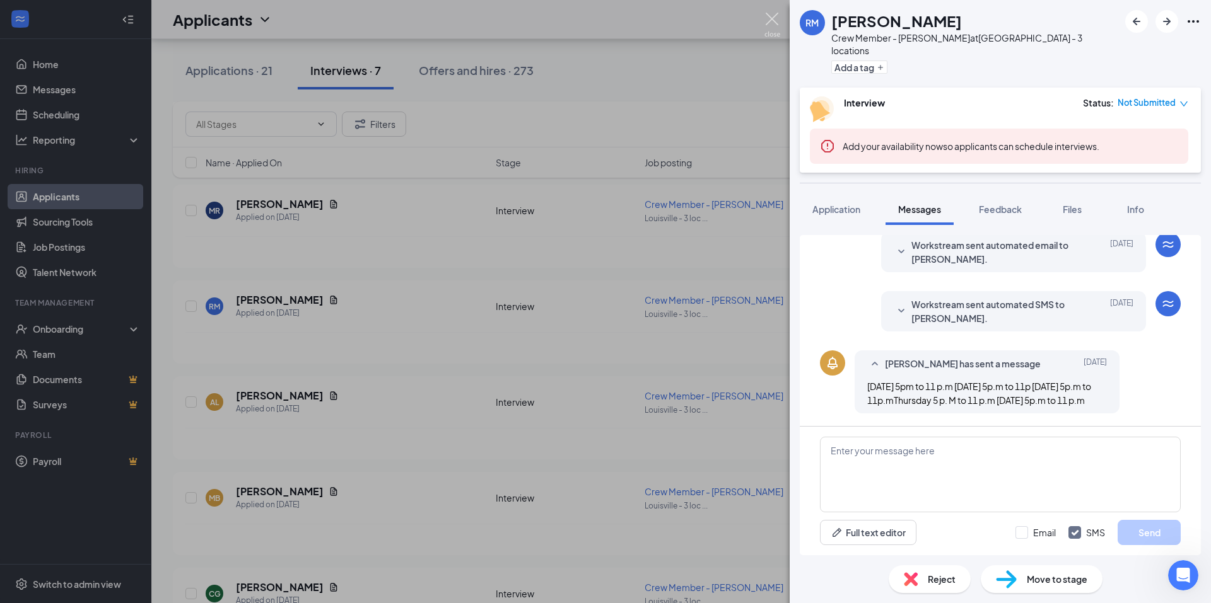
click at [778, 19] on img at bounding box center [772, 25] width 16 height 25
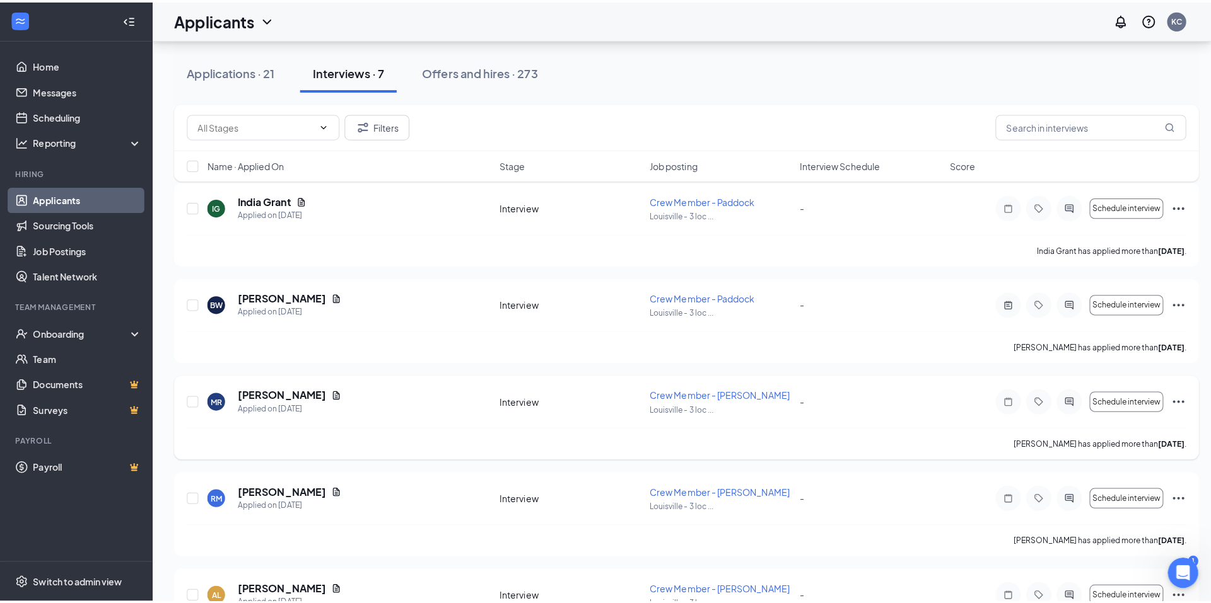
scroll to position [122, 0]
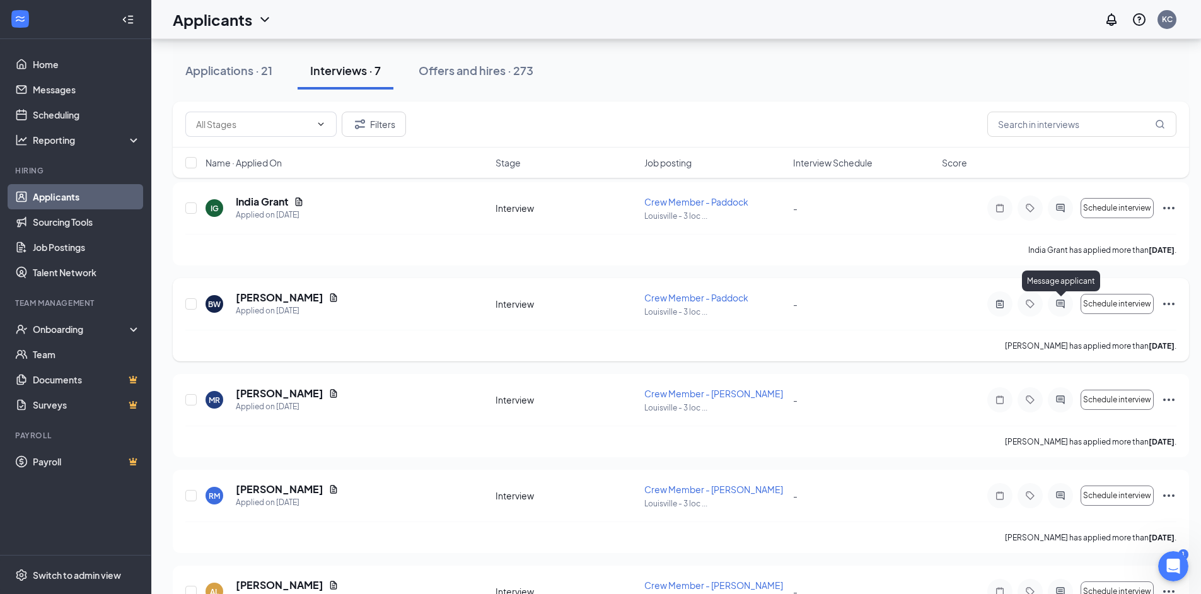
click at [1064, 306] on icon "ActiveChat" at bounding box center [1060, 304] width 15 height 10
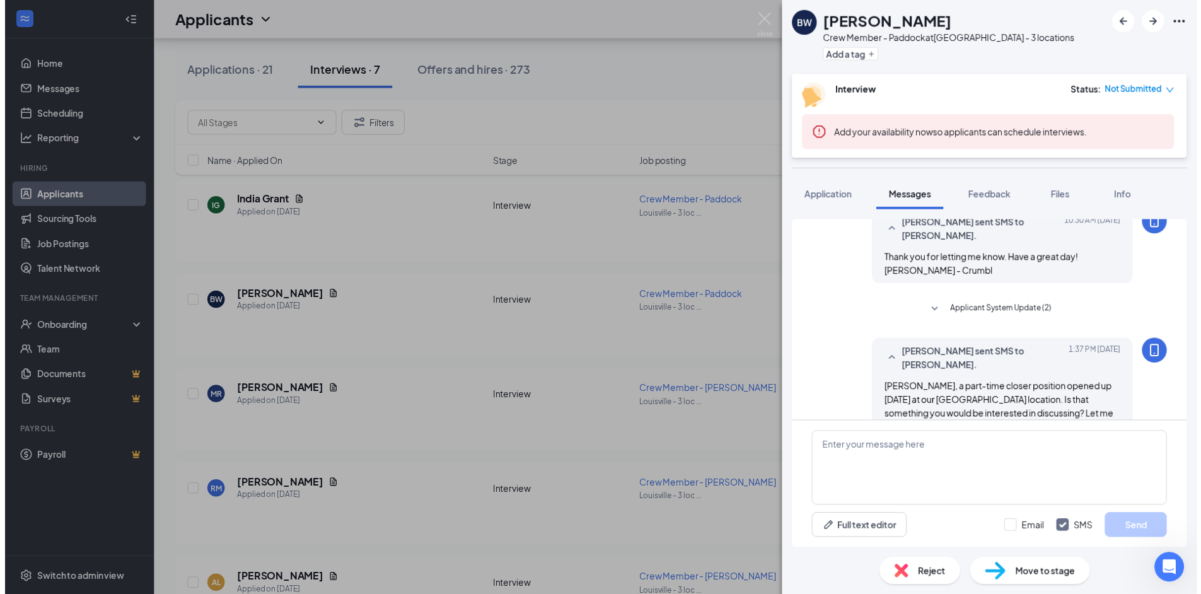
scroll to position [665, 0]
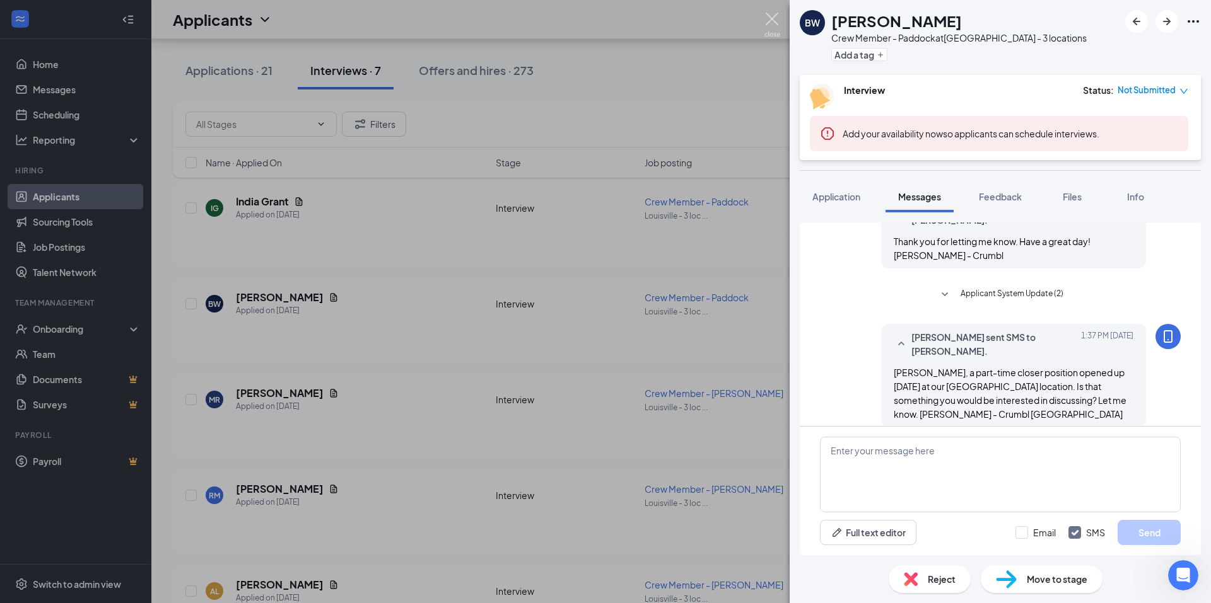
click at [772, 15] on img at bounding box center [772, 25] width 16 height 25
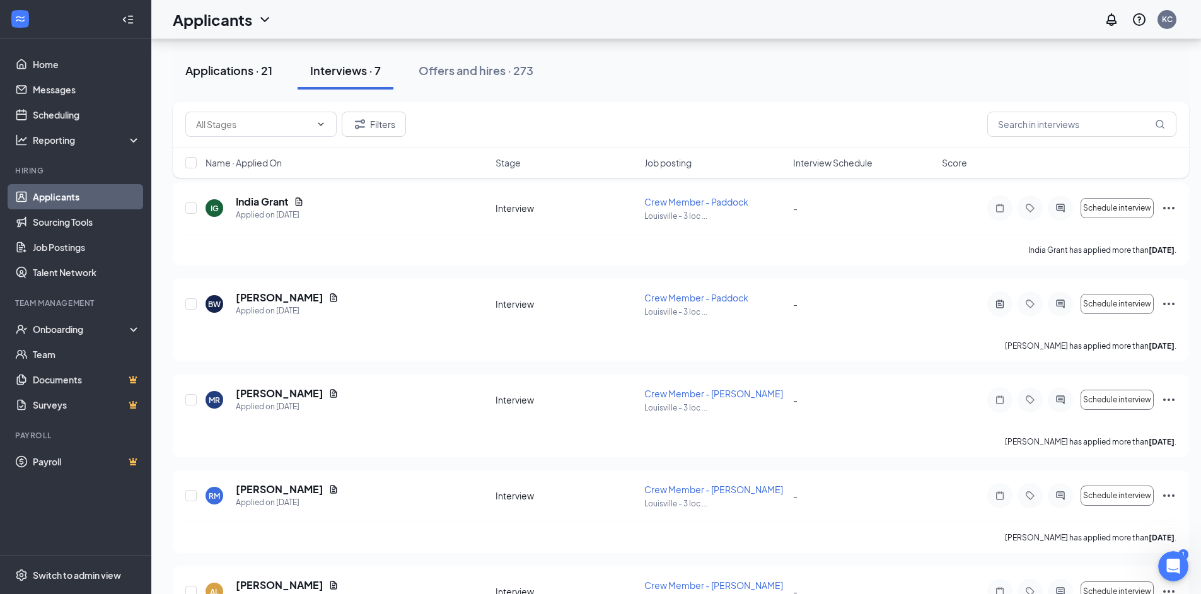
click at [241, 74] on div "Applications · 21" at bounding box center [228, 70] width 87 height 16
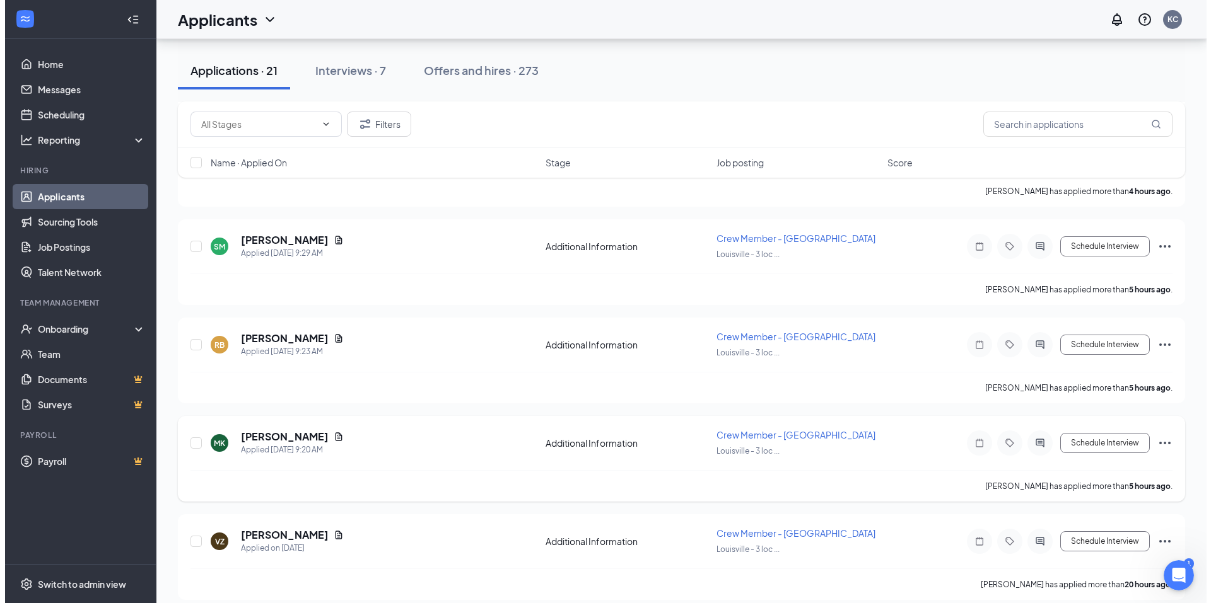
scroll to position [694, 0]
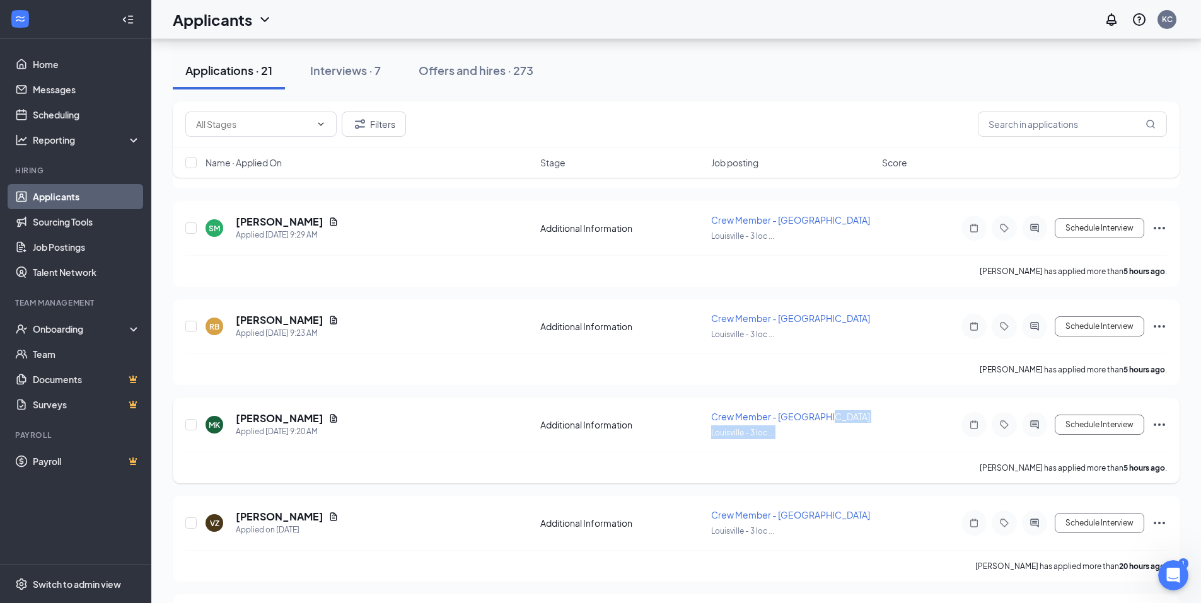
drag, startPoint x: 1035, startPoint y: 422, endPoint x: 883, endPoint y: 400, distance: 152.9
click at [883, 400] on div "MK [PERSON_NAME] Applied [DATE] 9:20 AM Additional Information Crew Member - [G…" at bounding box center [676, 441] width 1007 height 86
click at [286, 421] on h5 "[PERSON_NAME]" at bounding box center [280, 419] width 88 height 14
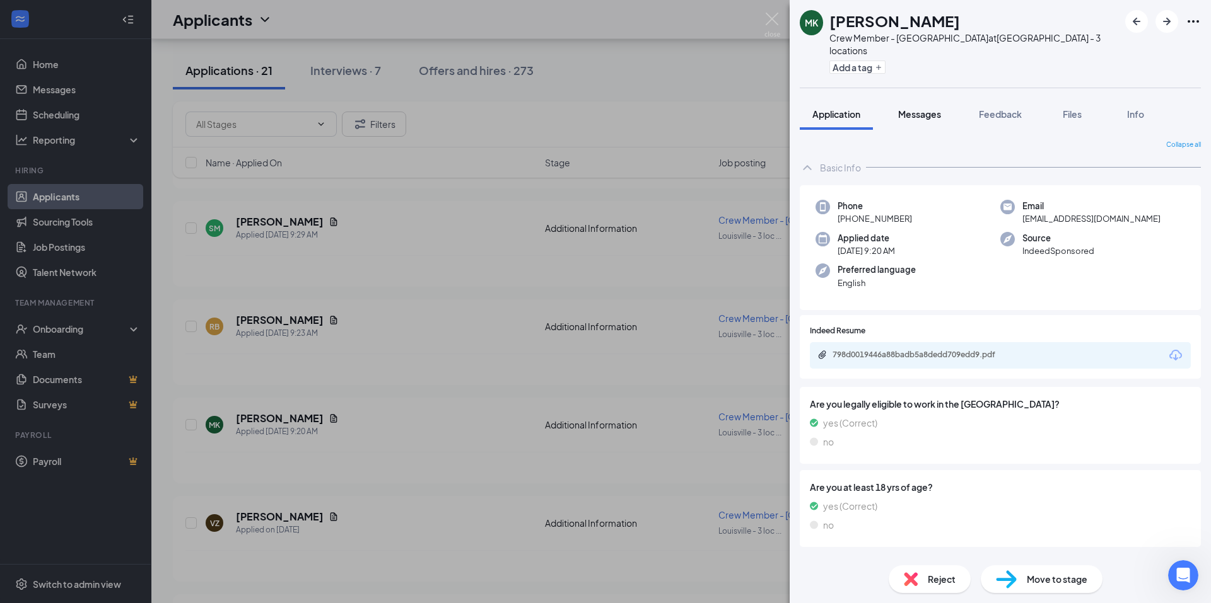
click at [926, 108] on span "Messages" at bounding box center [919, 113] width 43 height 11
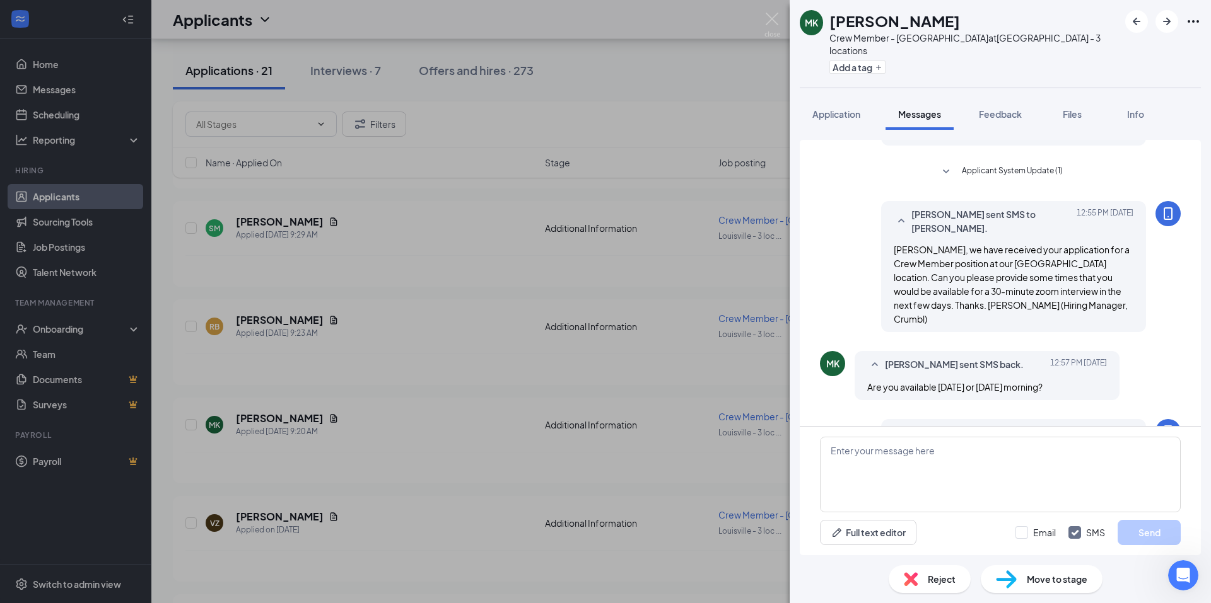
scroll to position [420, 0]
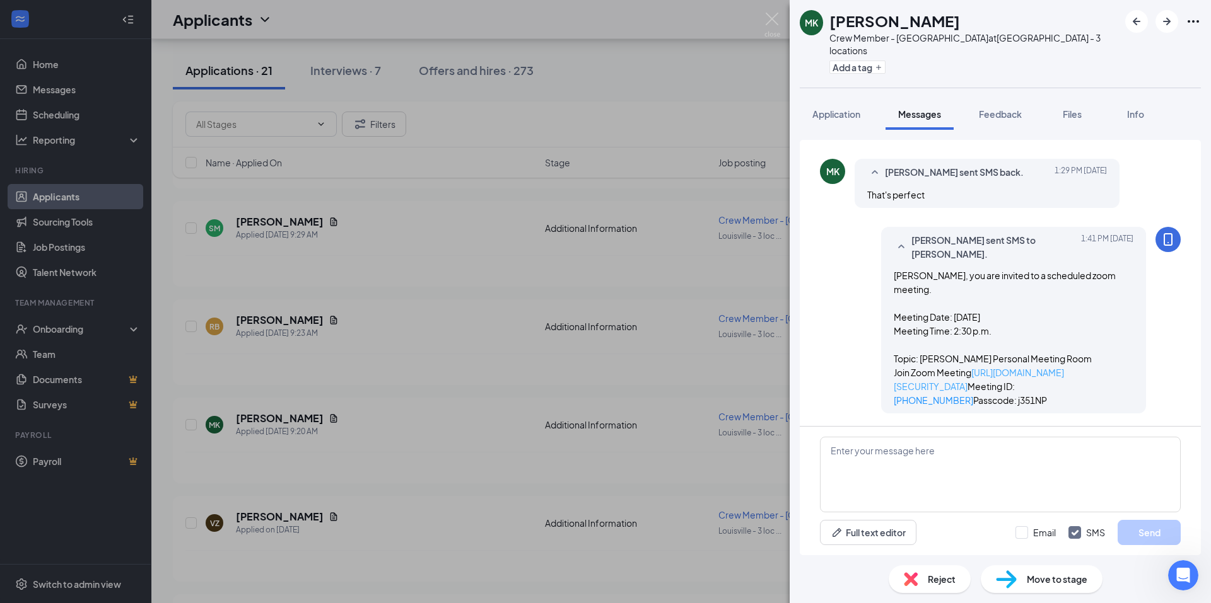
click at [957, 367] on link "[URL][DOMAIN_NAME][SECURITY_DATA]" at bounding box center [978, 379] width 170 height 25
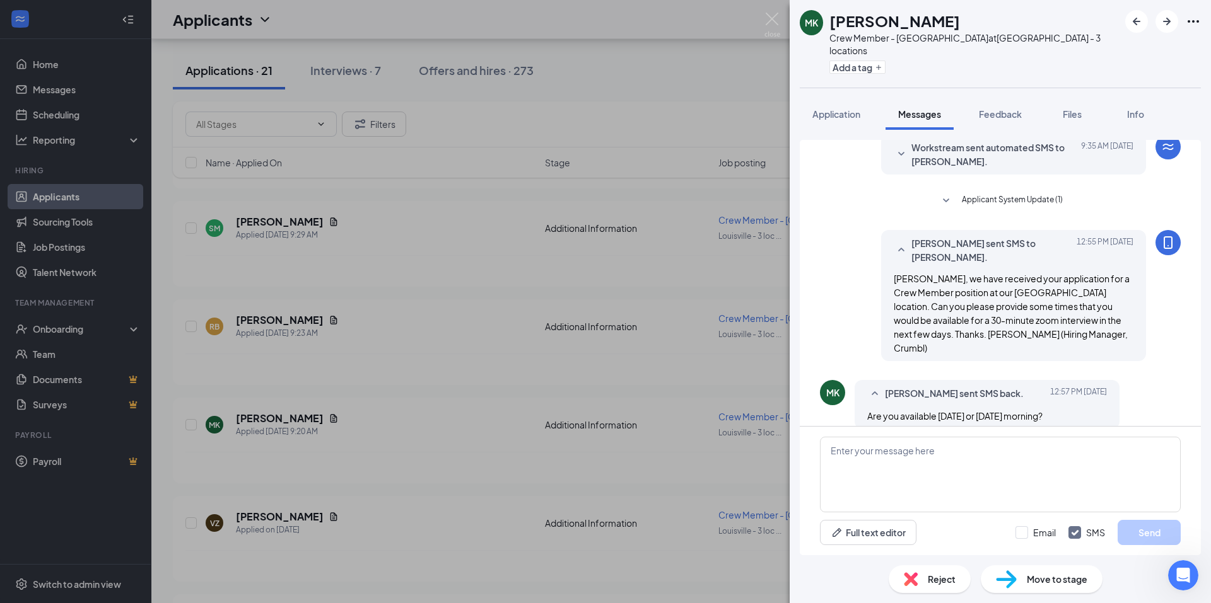
scroll to position [0, 0]
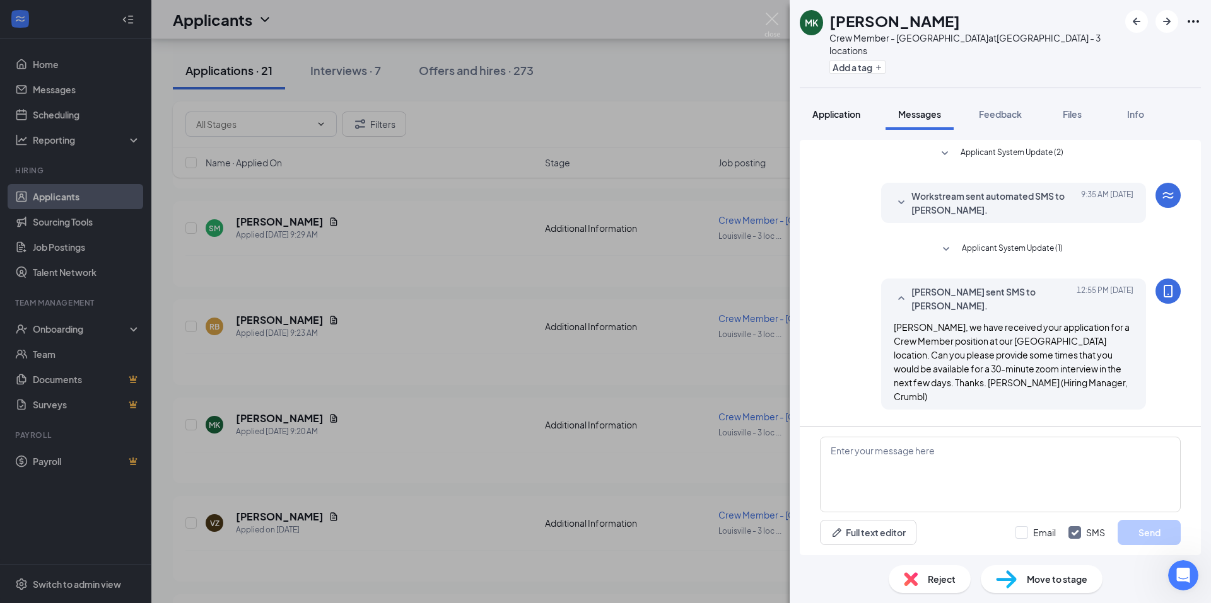
click at [847, 108] on span "Application" at bounding box center [836, 113] width 48 height 11
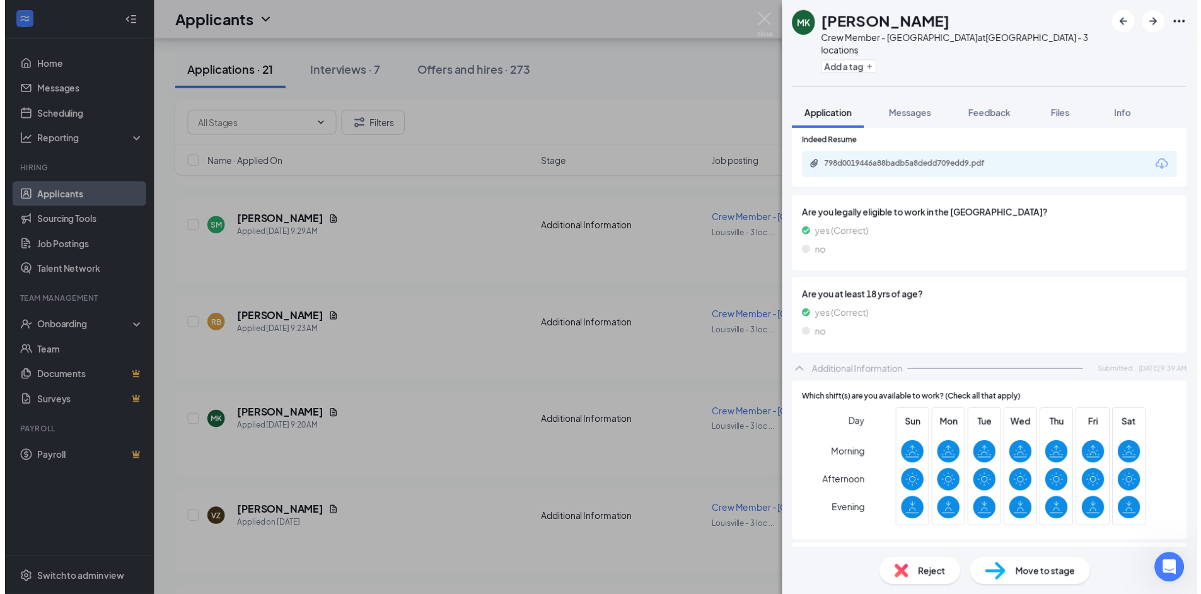
scroll to position [378, 0]
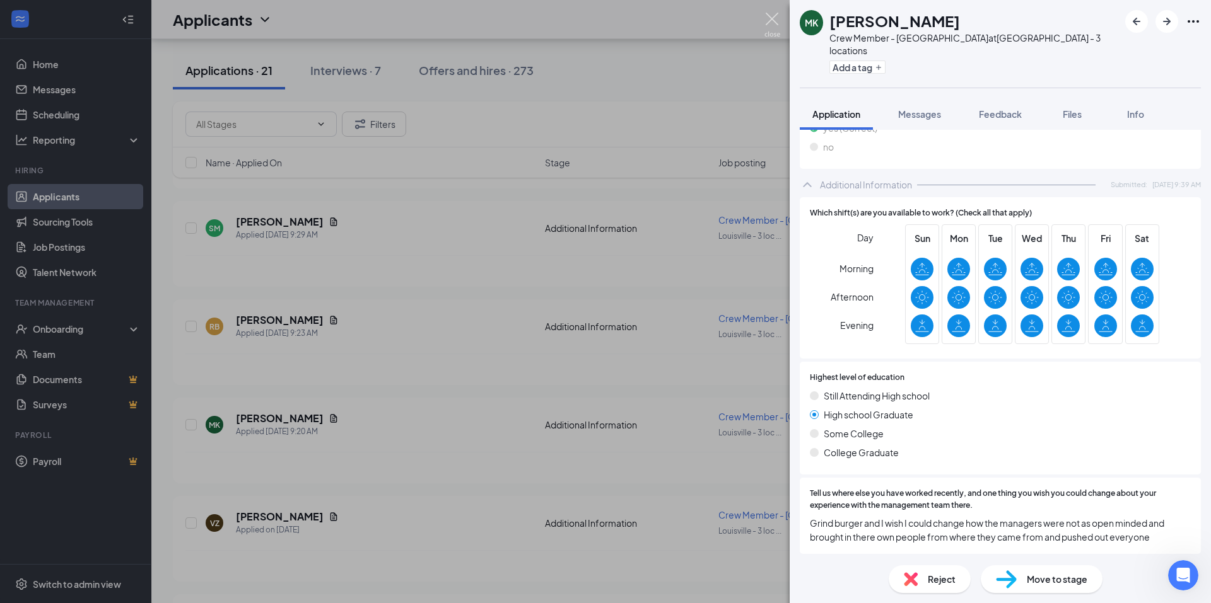
click at [774, 19] on img at bounding box center [772, 25] width 16 height 25
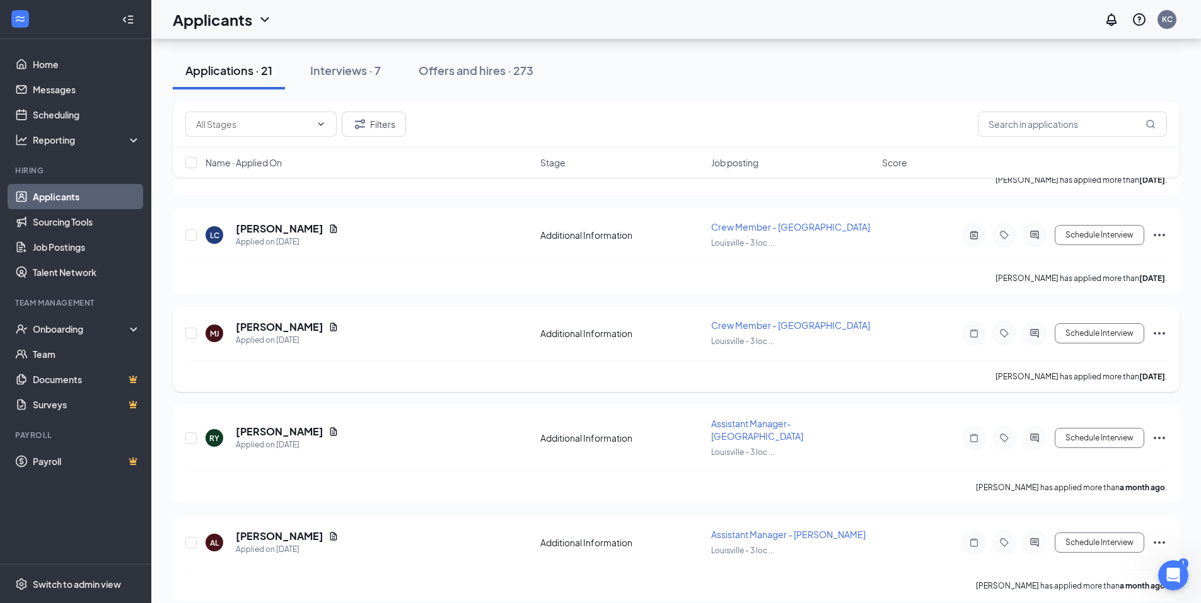
scroll to position [1769, 0]
click at [337, 73] on div "Interviews · 7" at bounding box center [345, 70] width 71 height 16
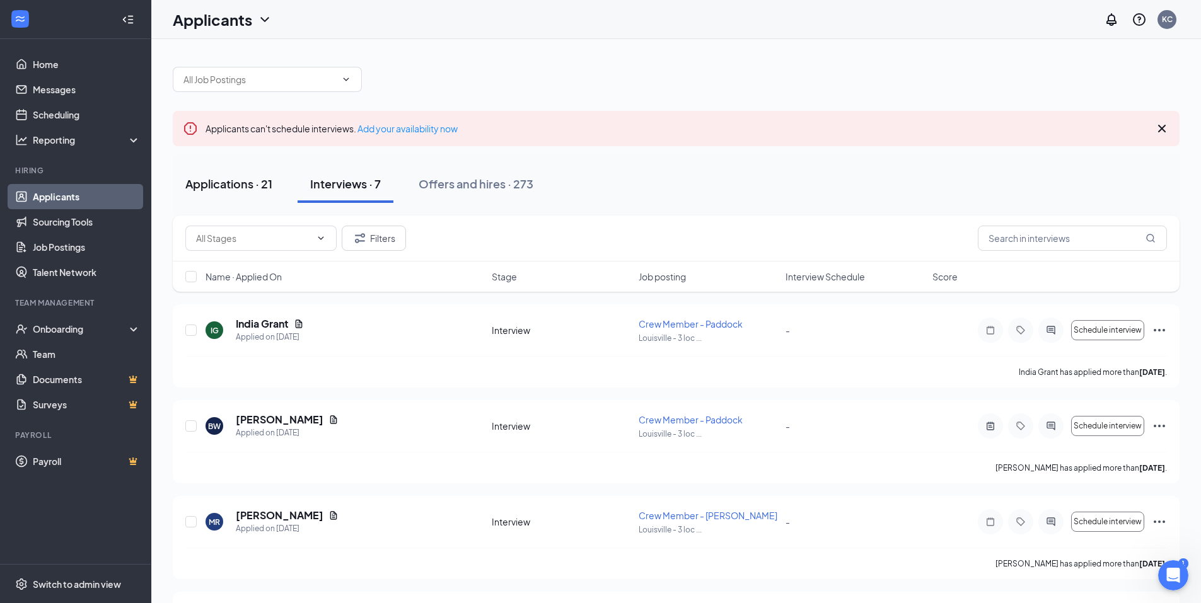
click at [223, 189] on div "Applications · 21" at bounding box center [228, 184] width 87 height 16
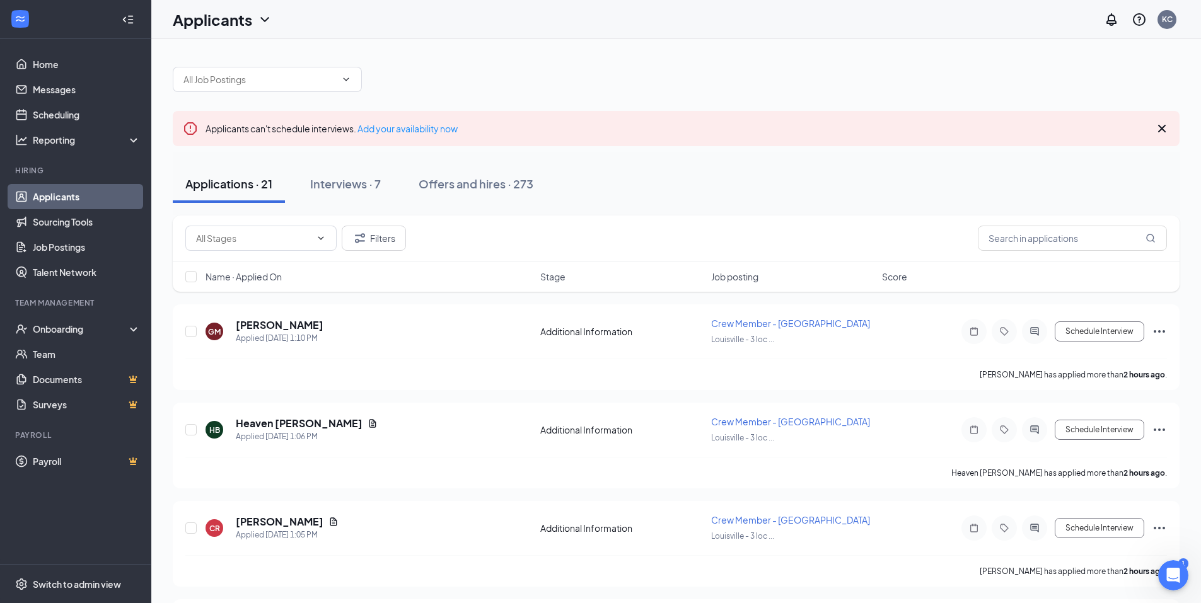
click at [1038, 111] on div "Contact us" at bounding box center [1076, 111] width 136 height 13
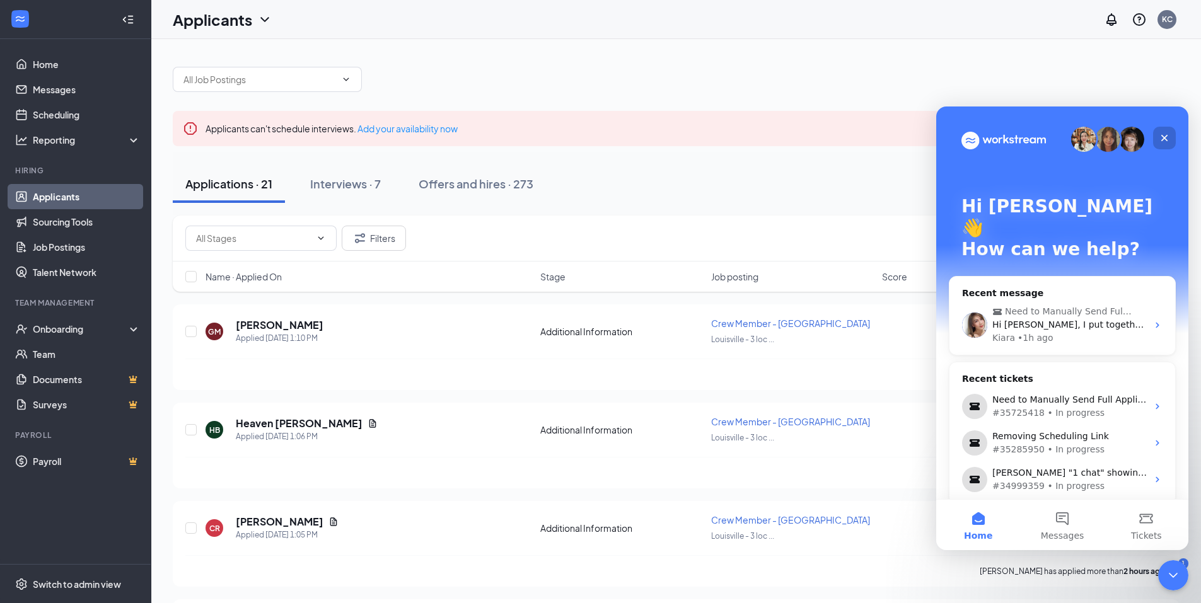
click at [1168, 132] on div "Close" at bounding box center [1164, 138] width 23 height 23
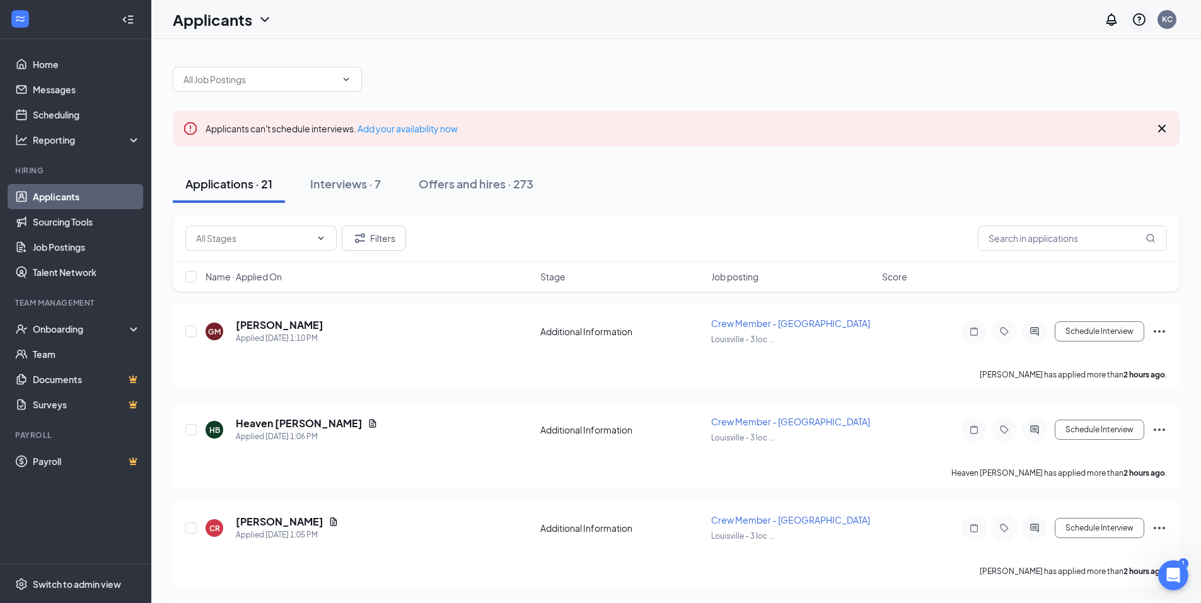
click at [1141, 24] on icon "QuestionInfo" at bounding box center [1139, 19] width 15 height 15
click at [1045, 87] on link "Help center" at bounding box center [1076, 86] width 136 height 13
click at [1170, 572] on icon "Open Intercom Messenger" at bounding box center [1171, 574] width 21 height 21
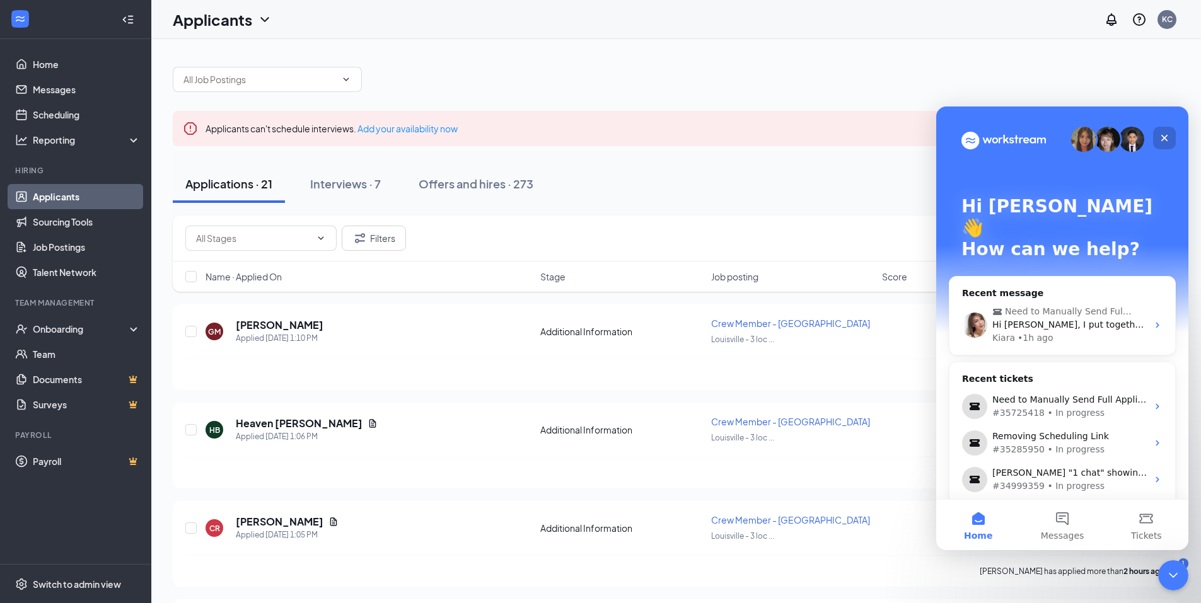
click at [1172, 136] on div "Close" at bounding box center [1164, 138] width 23 height 23
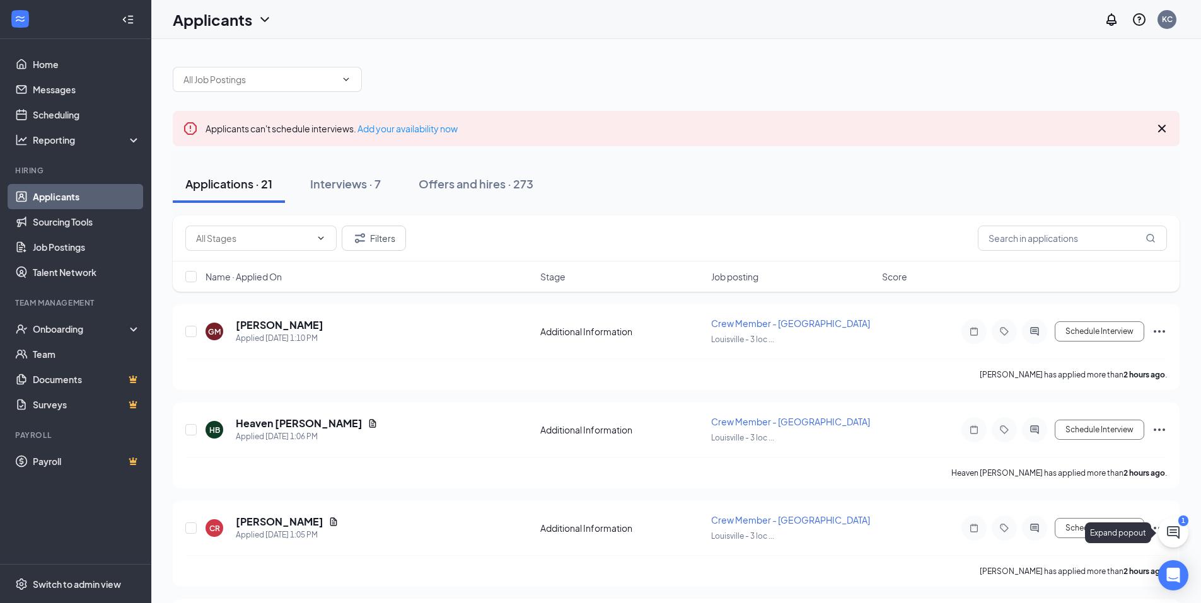
click at [1167, 529] on icon "ChatActive" at bounding box center [1173, 532] width 13 height 13
click at [1088, 588] on icon "ChevronUp" at bounding box center [1088, 587] width 15 height 15
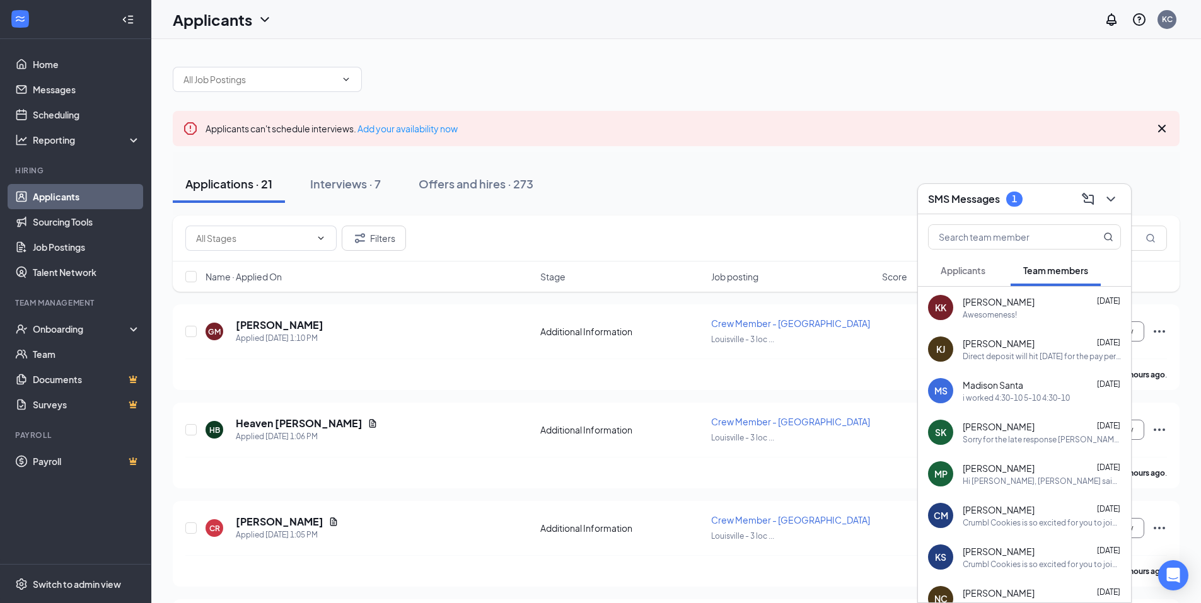
click at [961, 274] on span "Applicants" at bounding box center [963, 270] width 45 height 11
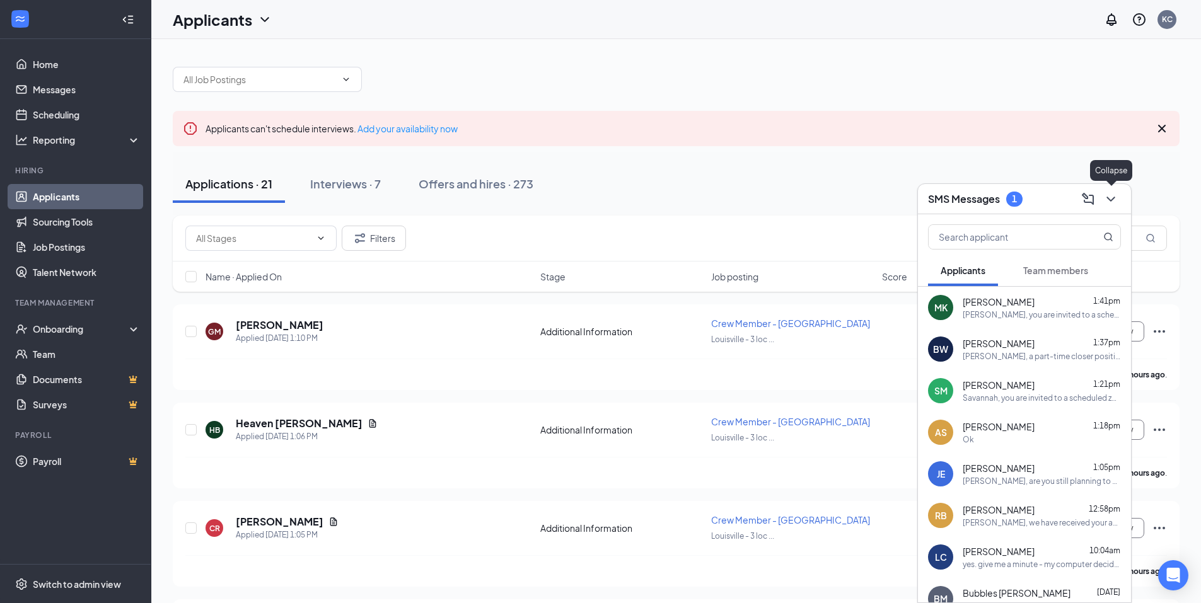
click at [1115, 197] on icon "ChevronDown" at bounding box center [1111, 199] width 8 height 5
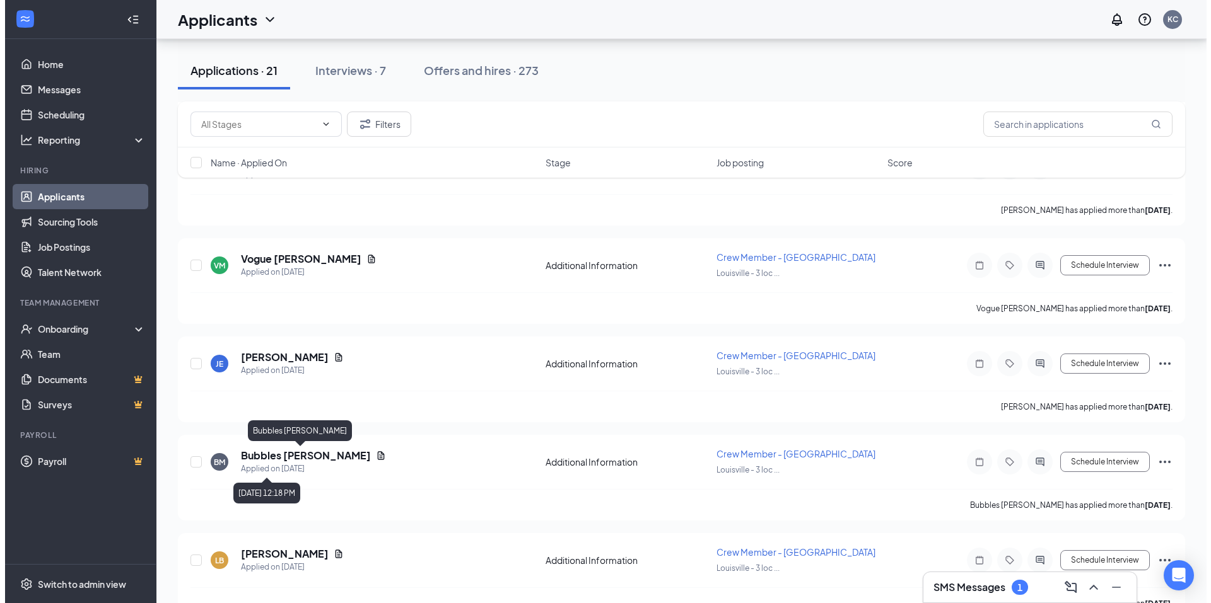
scroll to position [1261, 0]
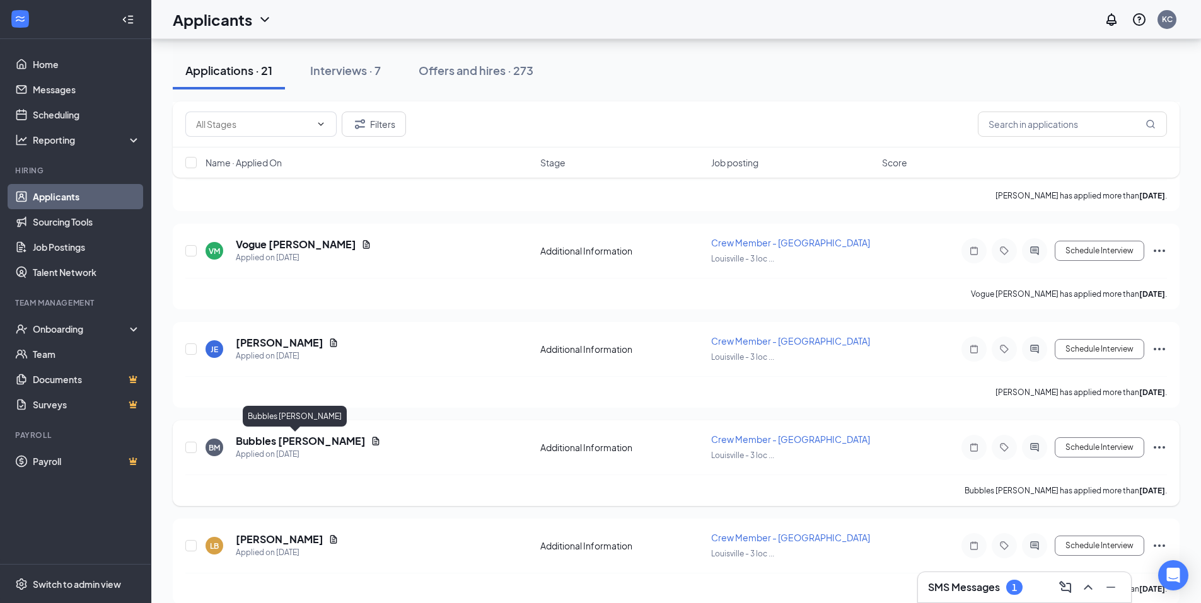
click at [277, 439] on h5 "Bubbles [PERSON_NAME]" at bounding box center [301, 441] width 130 height 14
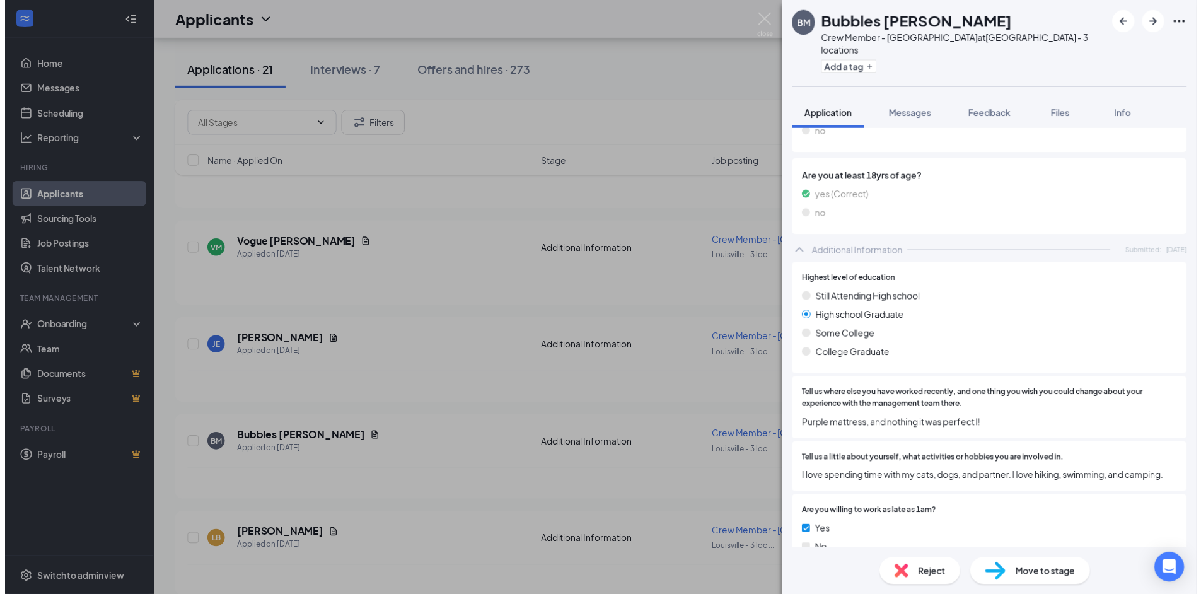
scroll to position [499, 0]
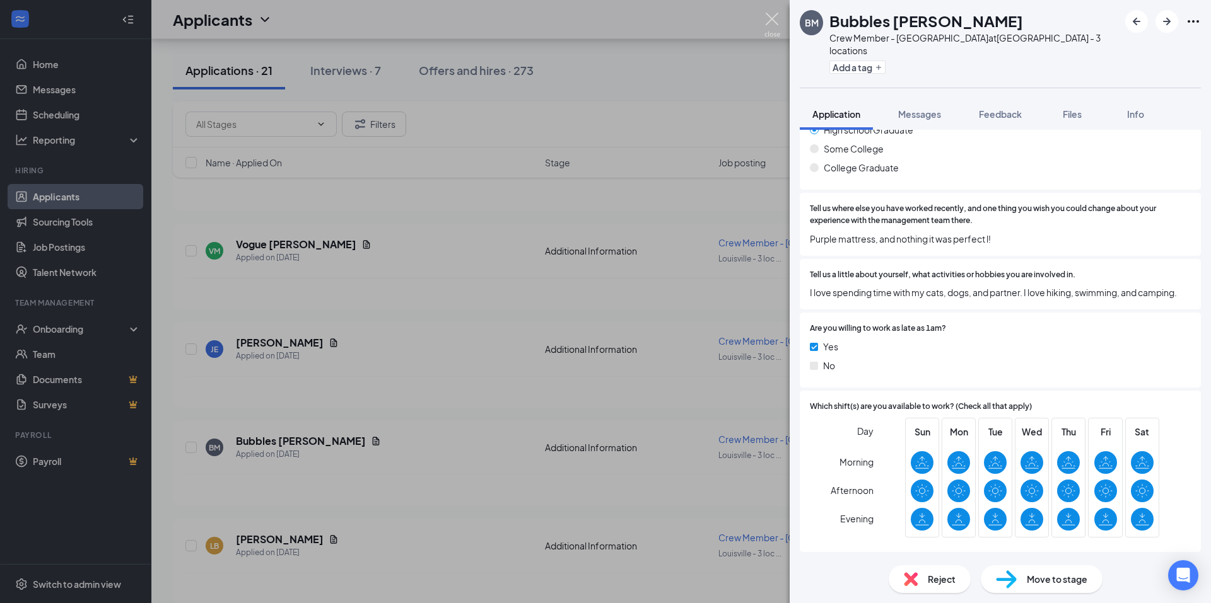
click at [770, 22] on img at bounding box center [772, 25] width 16 height 25
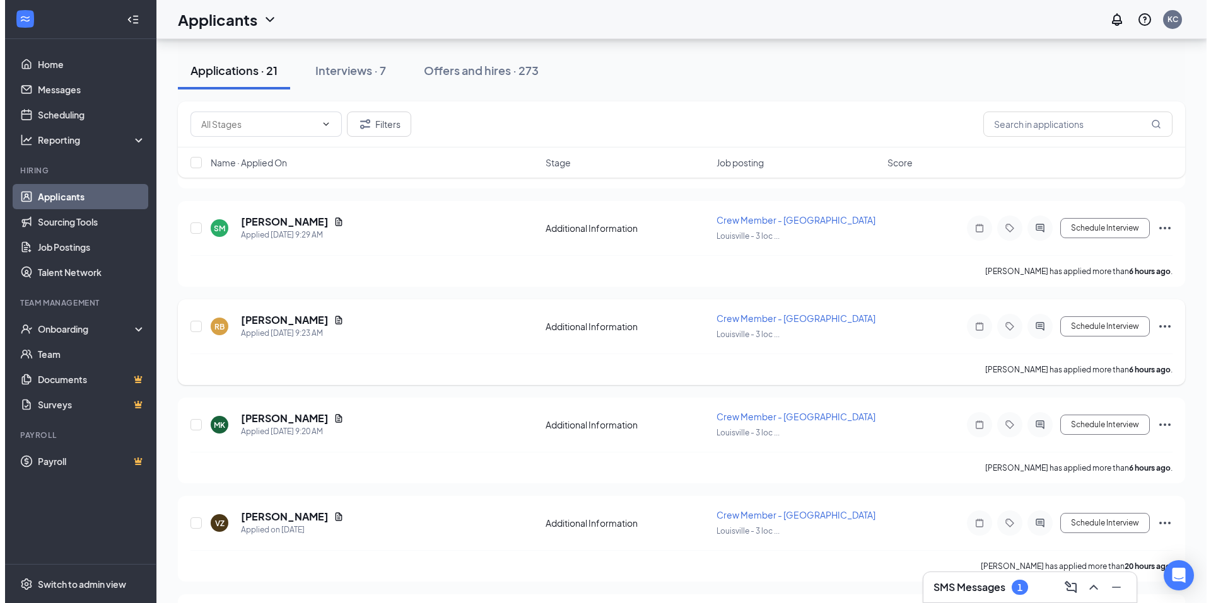
scroll to position [820, 0]
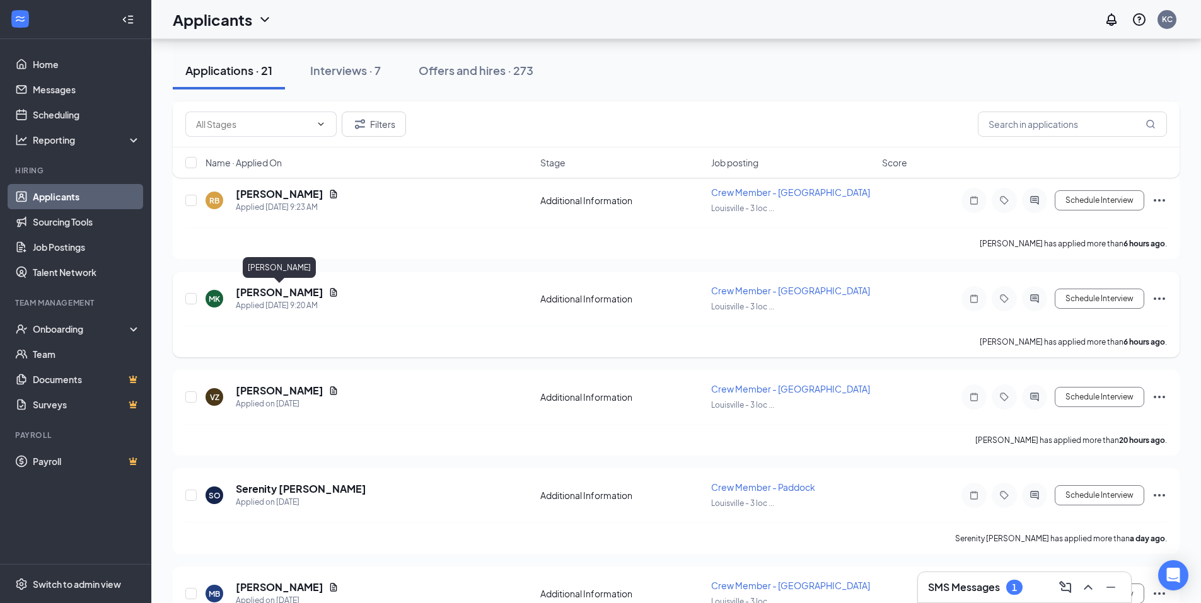
click at [303, 296] on h5 "[PERSON_NAME]" at bounding box center [280, 293] width 88 height 14
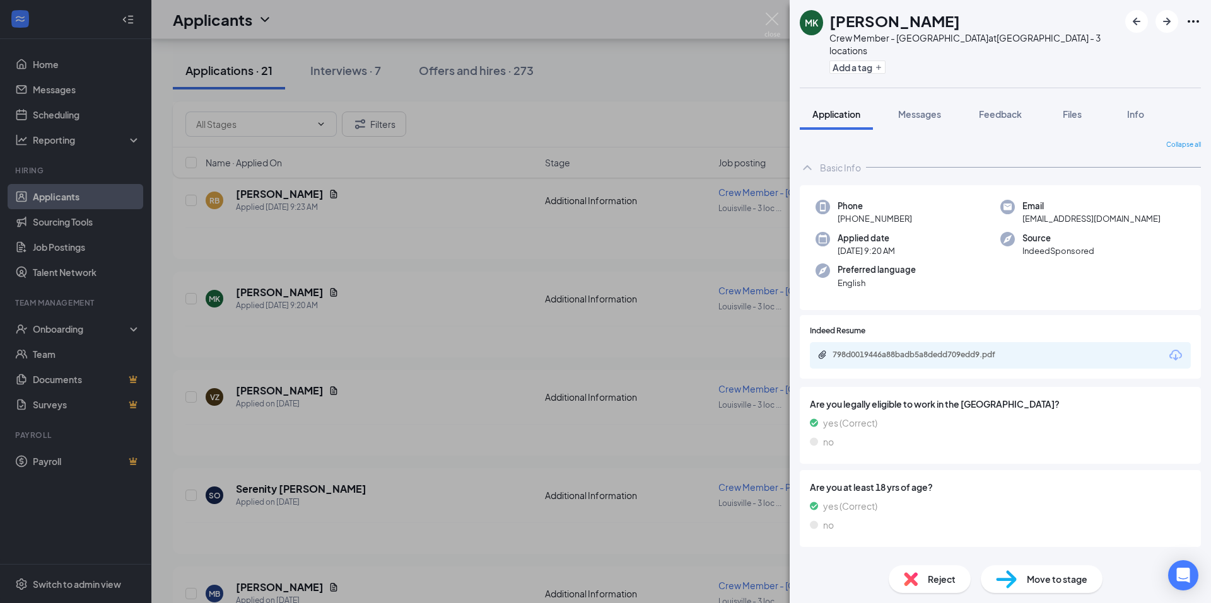
click at [1054, 581] on span "Move to stage" at bounding box center [1057, 580] width 61 height 14
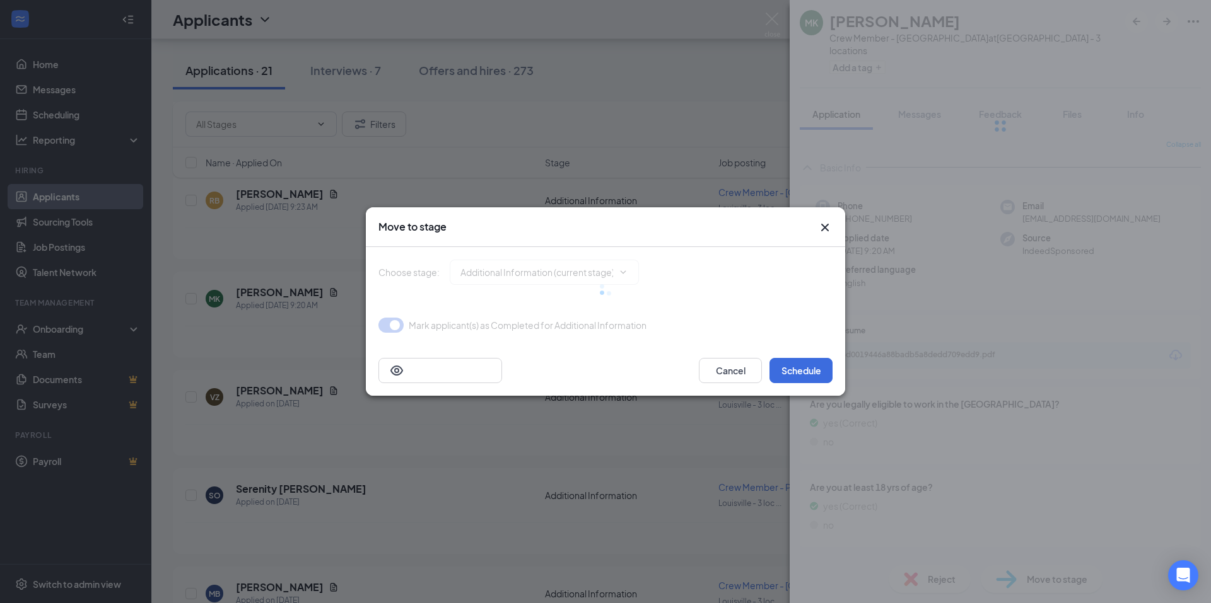
type input "Interview (next stage)"
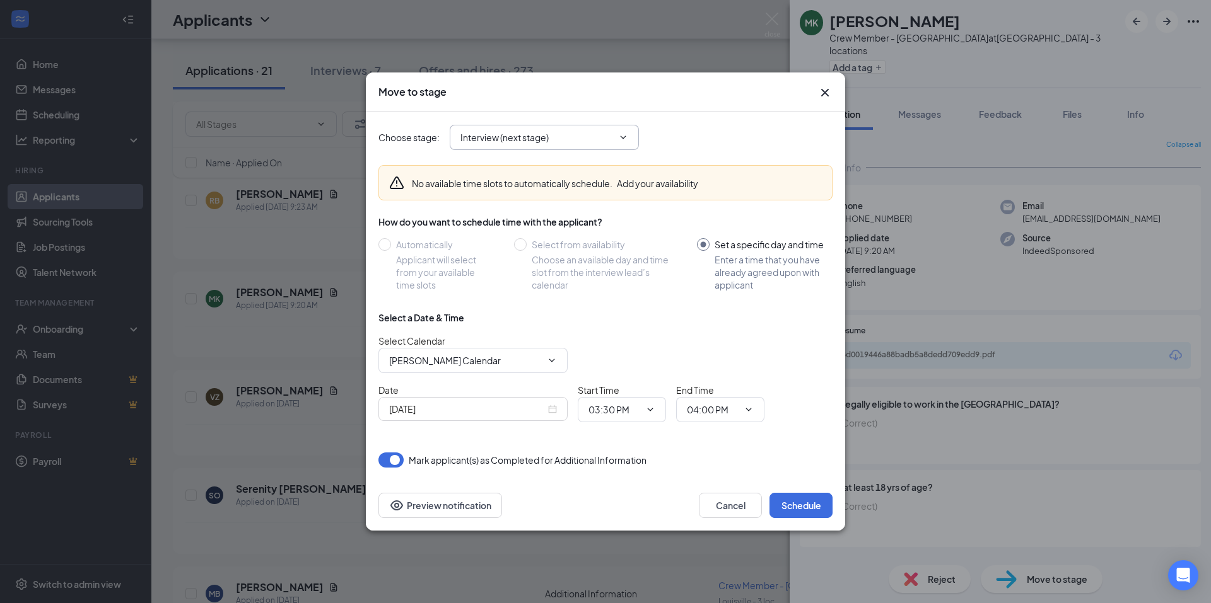
click at [625, 139] on icon "ChevronDown" at bounding box center [623, 137] width 10 height 10
click at [532, 131] on span "Interview (next stage)" at bounding box center [544, 137] width 189 height 25
click at [486, 139] on input "Interview (next stage)" at bounding box center [536, 138] width 153 height 14
click at [739, 513] on button "Cancel" at bounding box center [730, 505] width 63 height 25
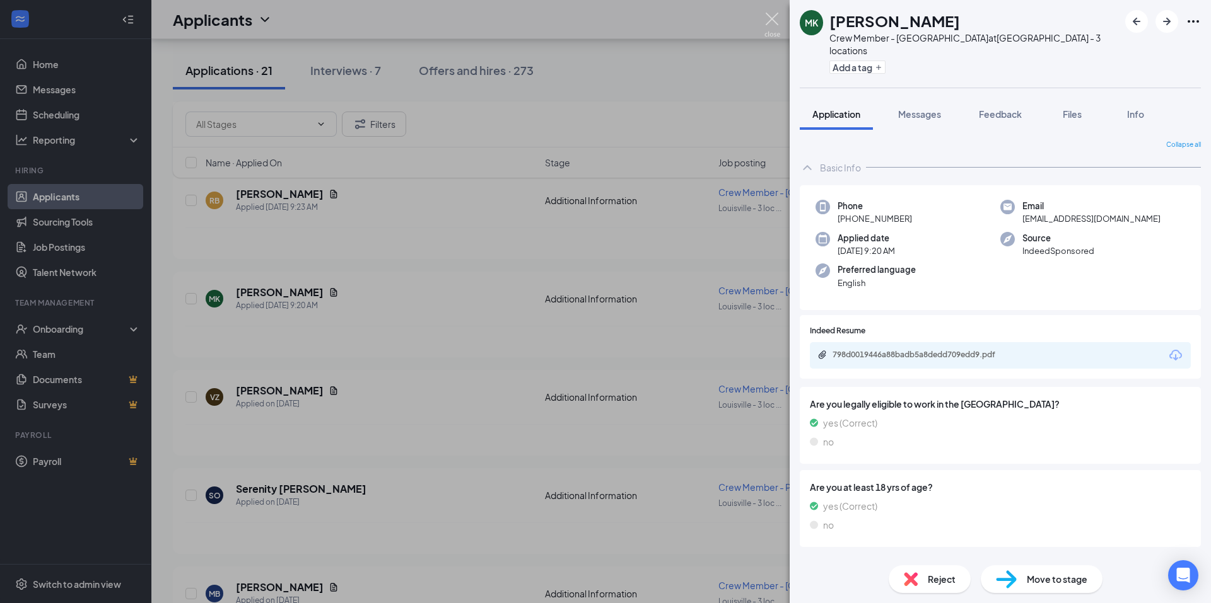
click at [769, 20] on img at bounding box center [772, 25] width 16 height 25
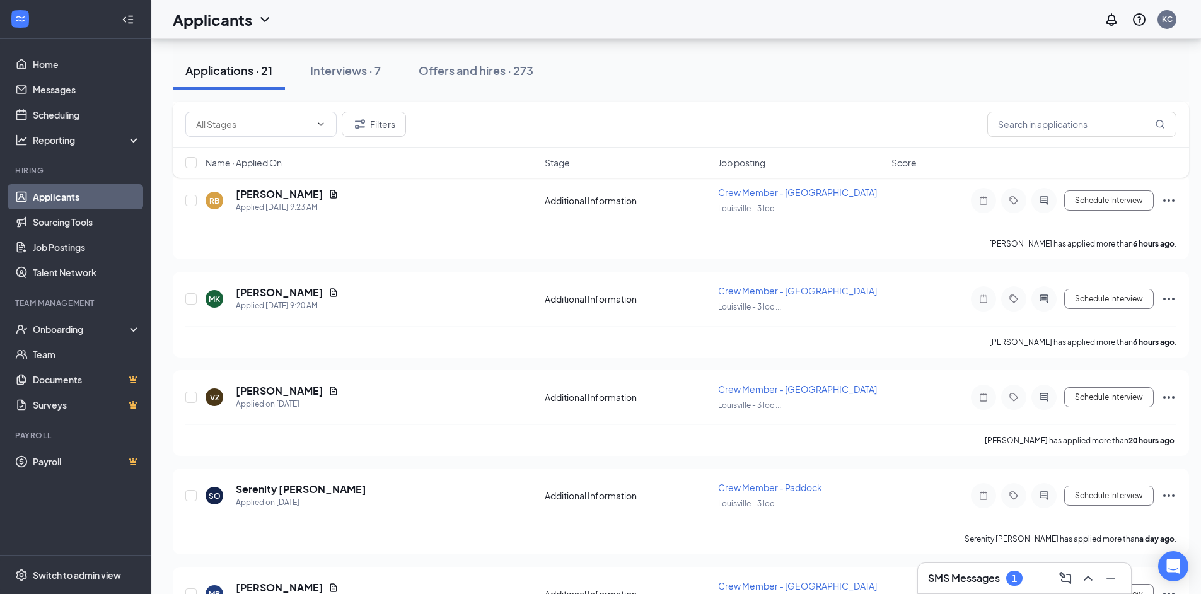
click at [155, 330] on div "Applicants can't schedule interviews. Add your availability now Applications · …" at bounding box center [680, 392] width 1059 height 2346
click at [134, 332] on div "Onboarding" at bounding box center [75, 329] width 151 height 25
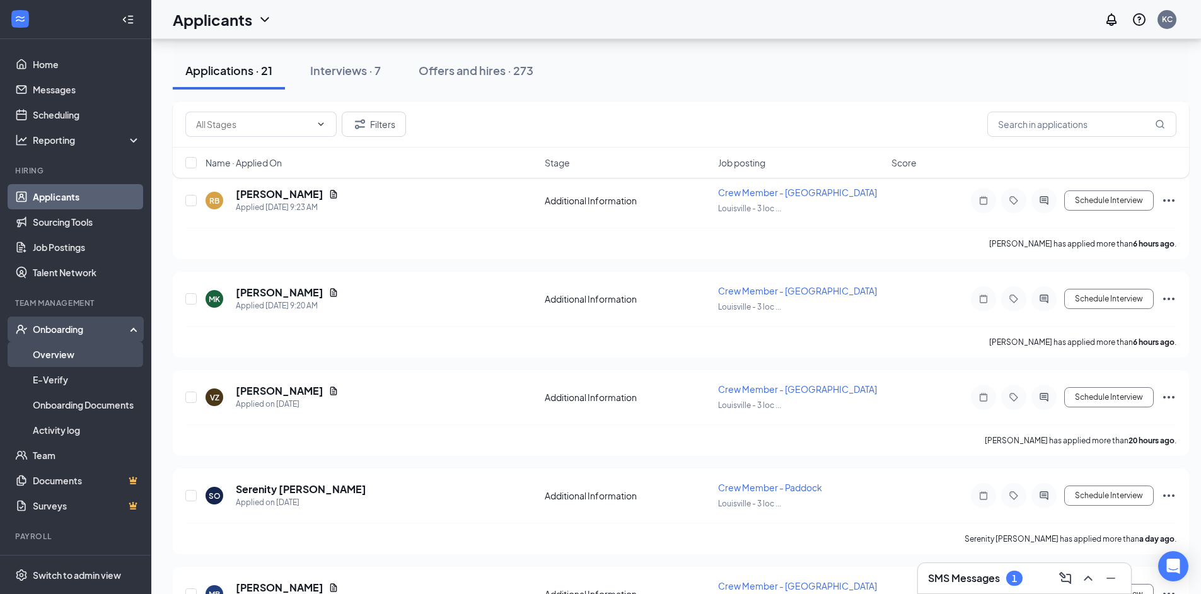
click at [76, 352] on link "Overview" at bounding box center [87, 354] width 108 height 25
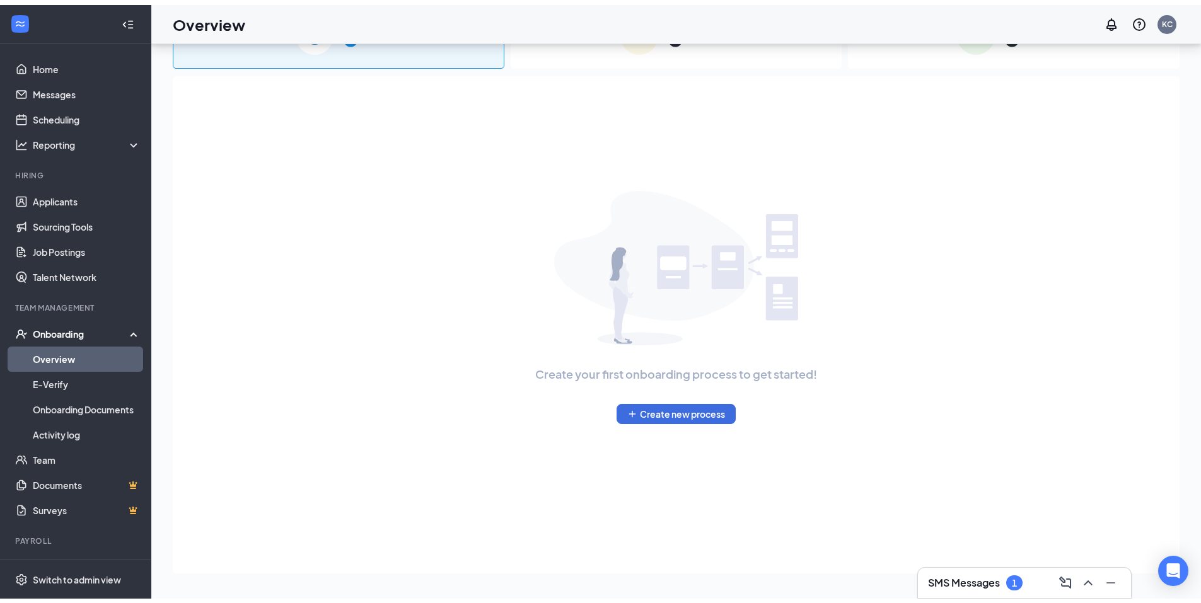
scroll to position [57, 0]
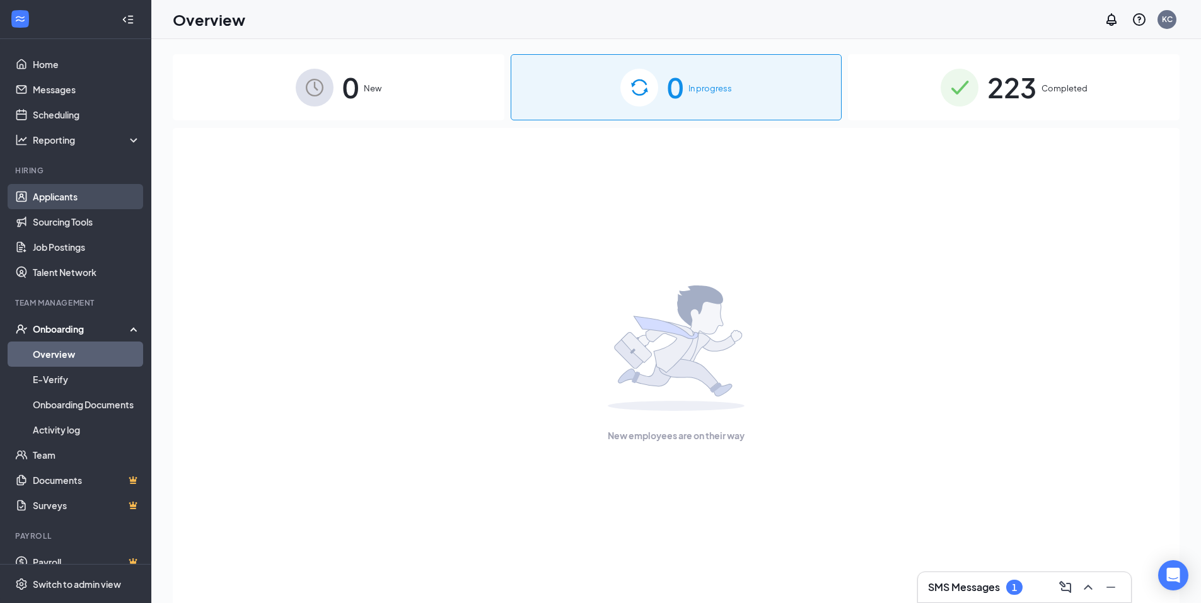
click at [71, 197] on link "Applicants" at bounding box center [87, 196] width 108 height 25
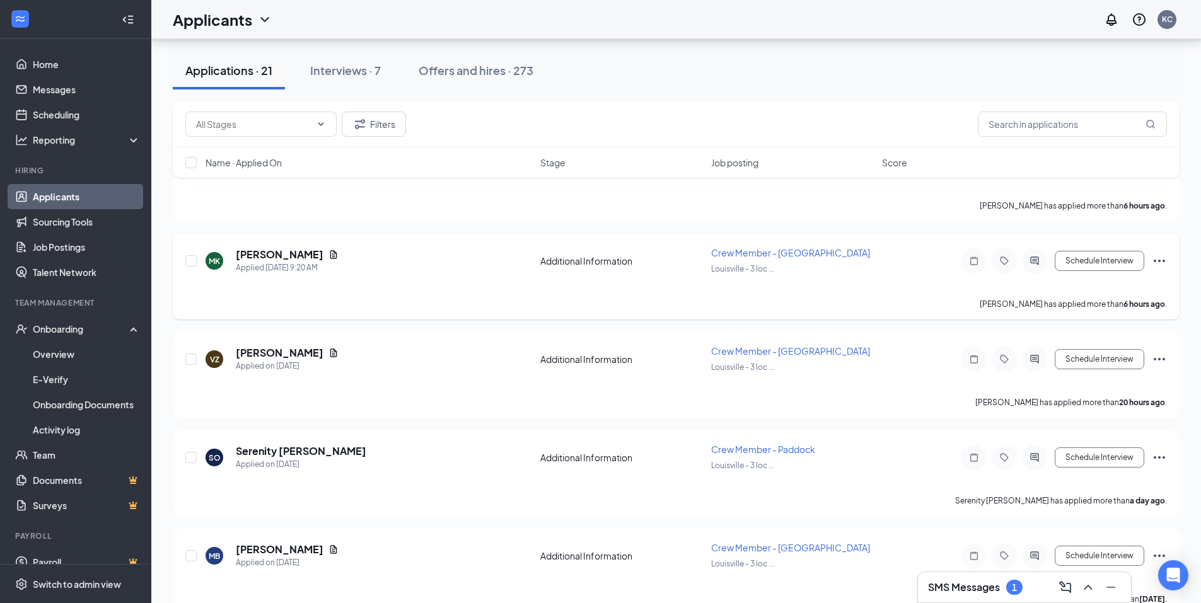
scroll to position [883, 0]
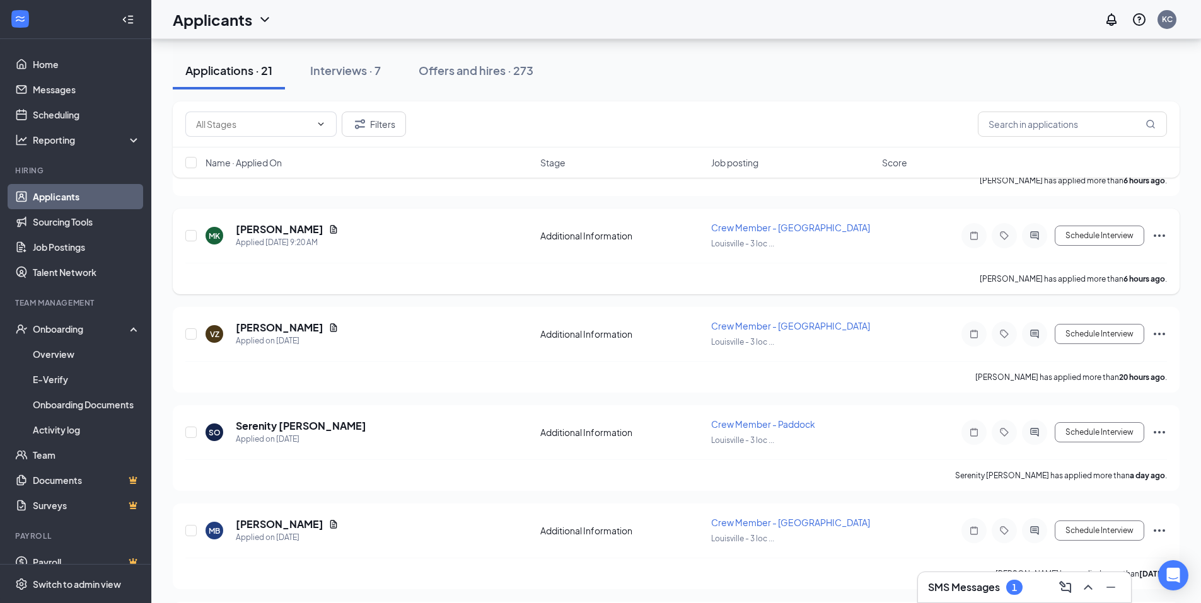
click at [1160, 235] on icon "Ellipses" at bounding box center [1159, 236] width 11 height 3
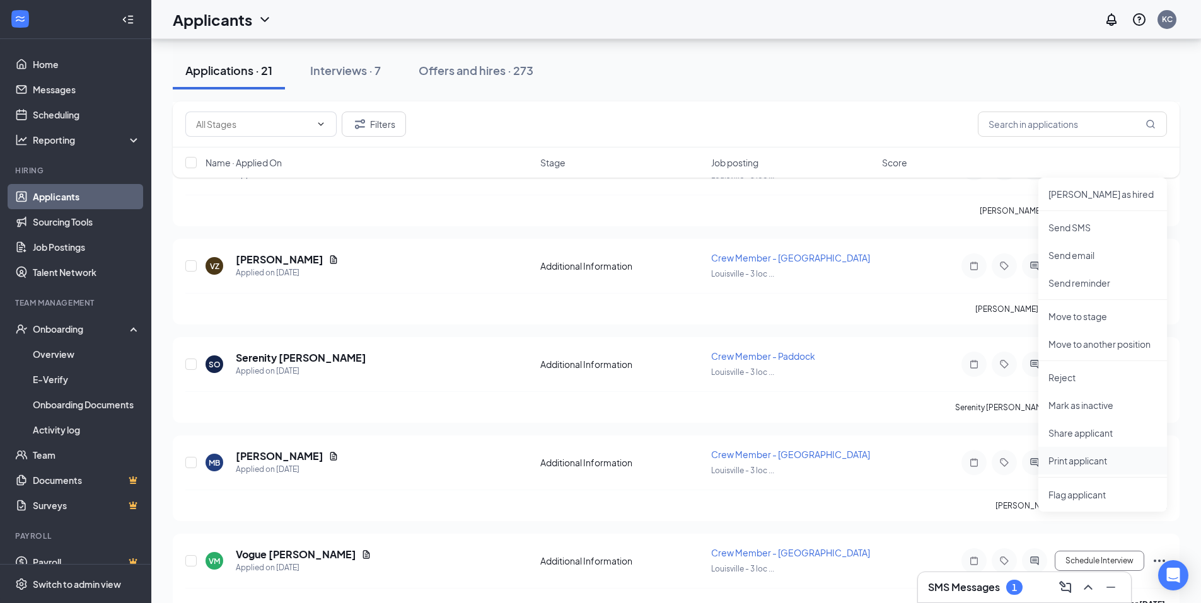
scroll to position [946, 0]
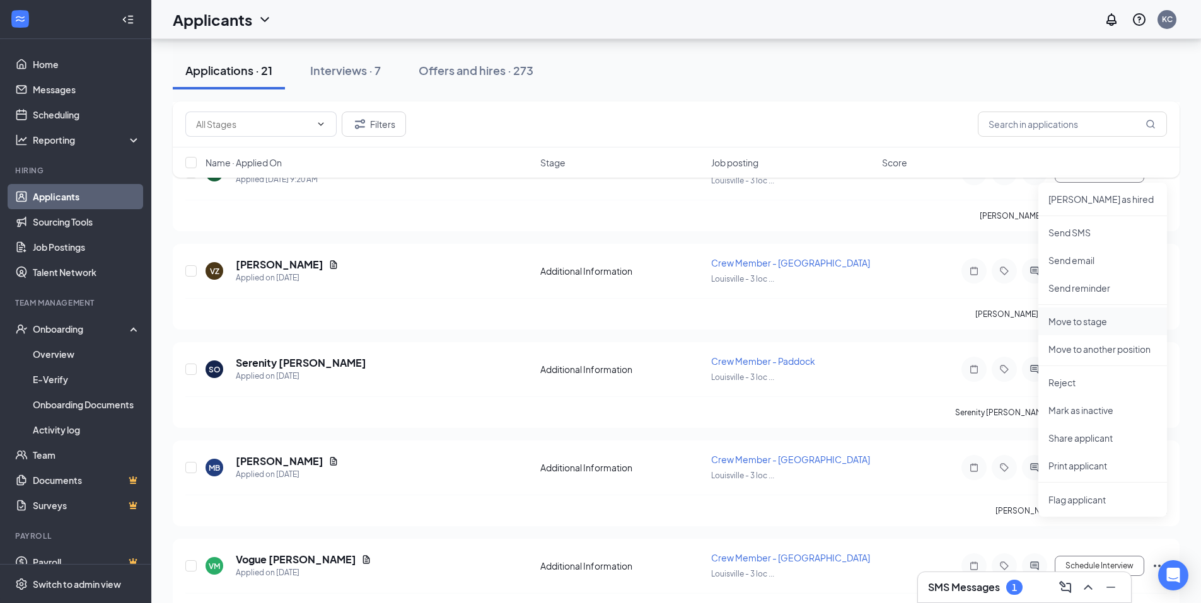
click at [1095, 325] on p "Move to stage" at bounding box center [1103, 321] width 108 height 13
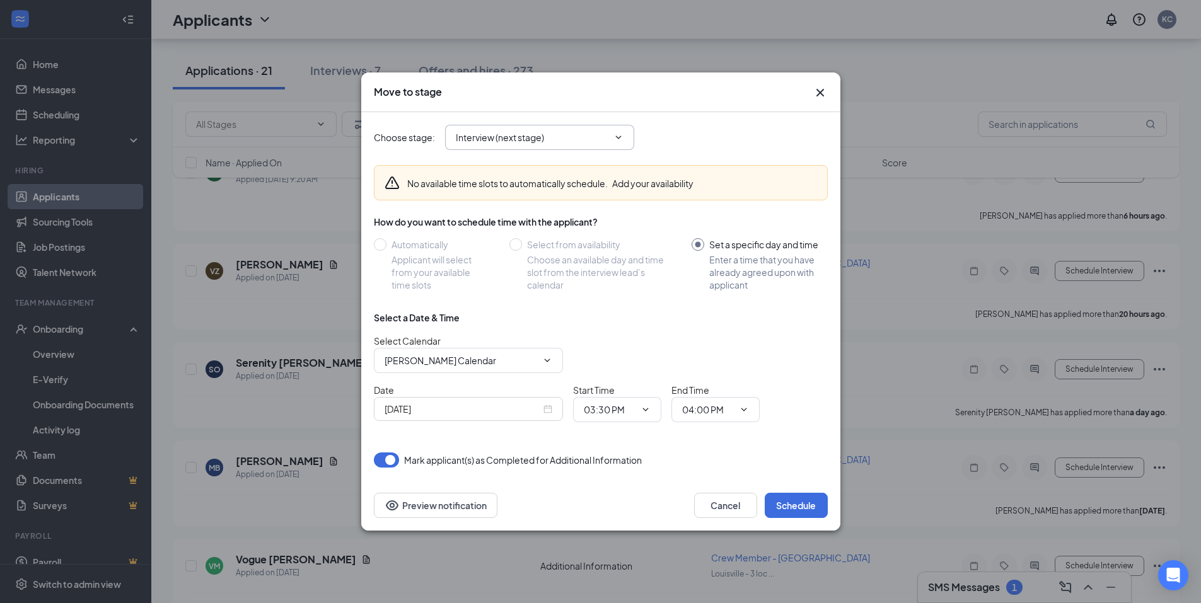
click at [620, 137] on icon "ChevronDown" at bounding box center [618, 137] width 6 height 3
click at [533, 138] on input "Interview (next stage)" at bounding box center [532, 138] width 153 height 14
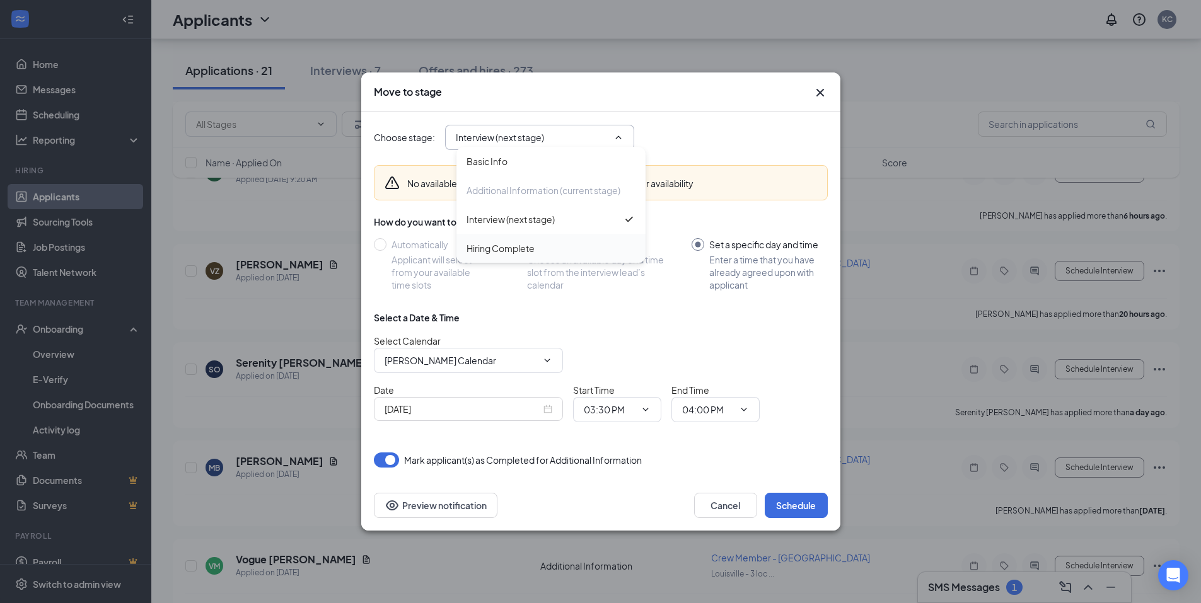
click at [508, 253] on div "Hiring Complete" at bounding box center [501, 248] width 68 height 14
type input "Hiring Complete"
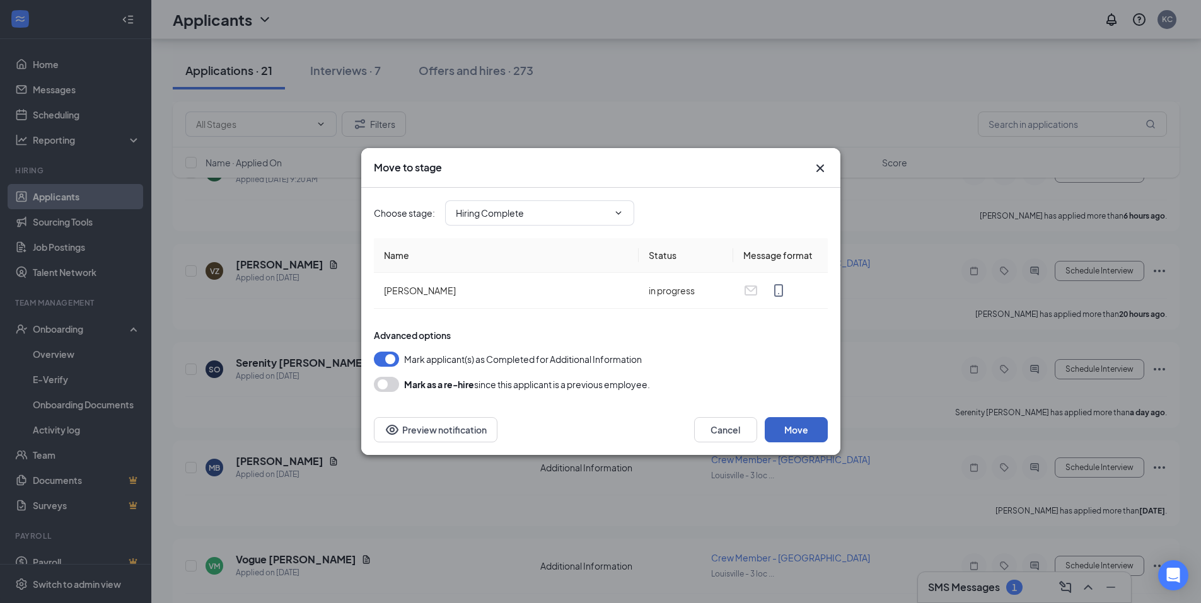
click at [795, 426] on button "Move" at bounding box center [796, 429] width 63 height 25
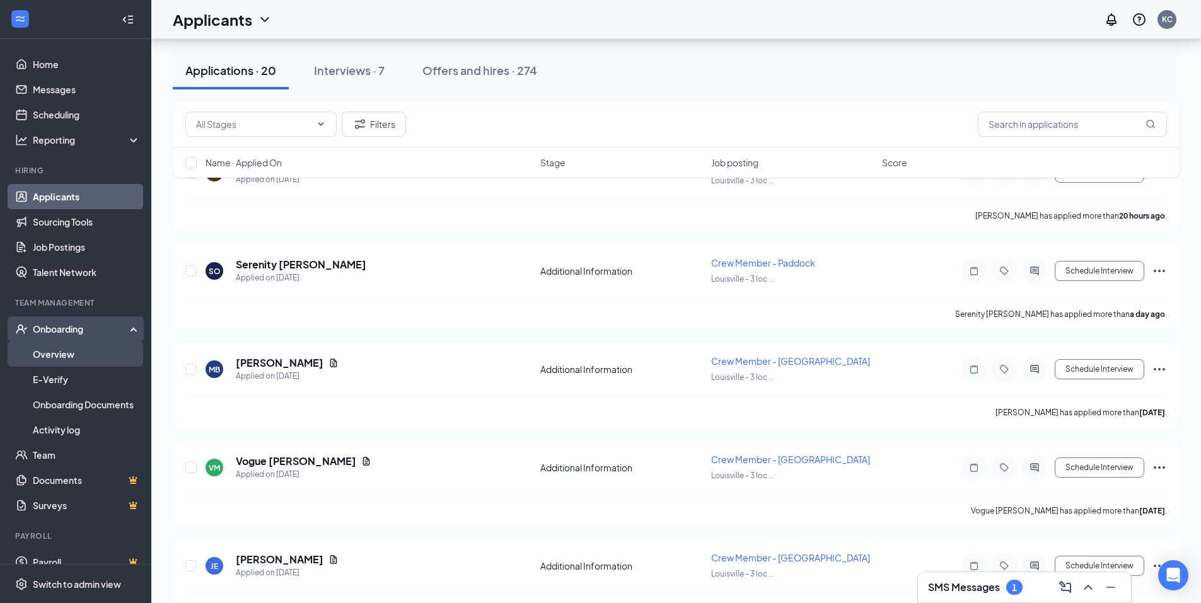
click at [72, 352] on link "Overview" at bounding box center [87, 354] width 108 height 25
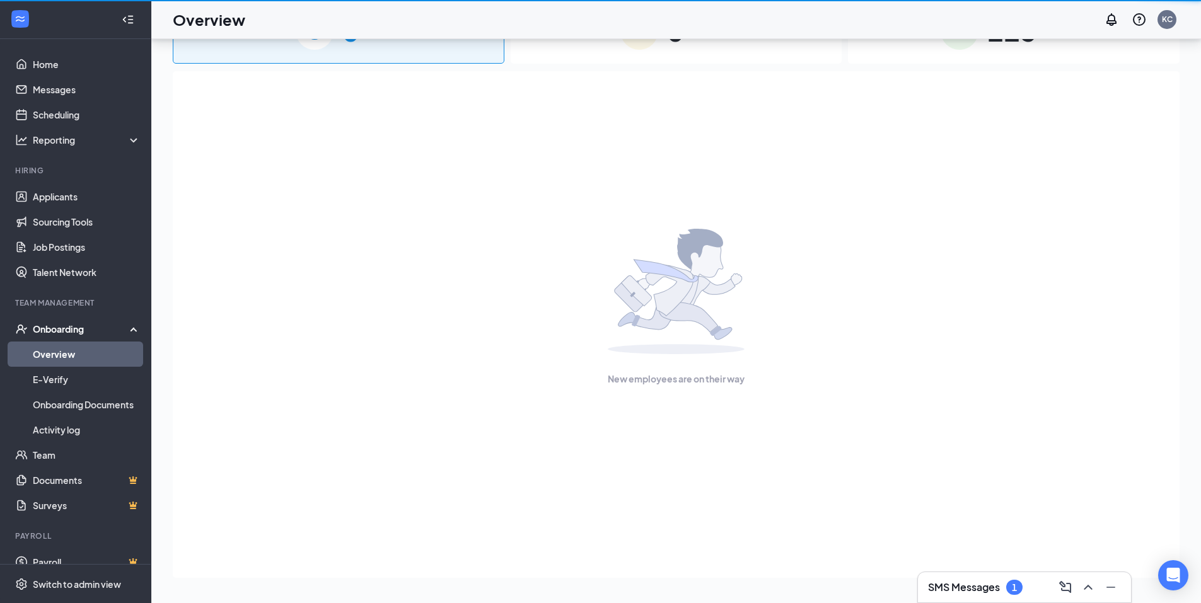
scroll to position [57, 0]
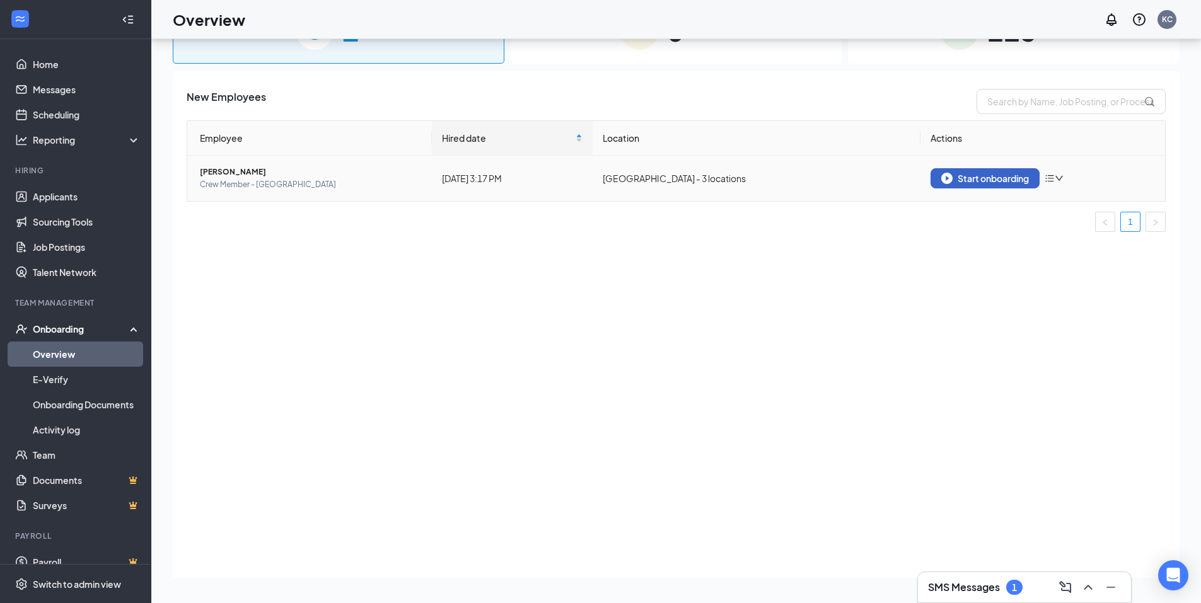
click at [977, 177] on div "Start onboarding" at bounding box center [985, 178] width 88 height 11
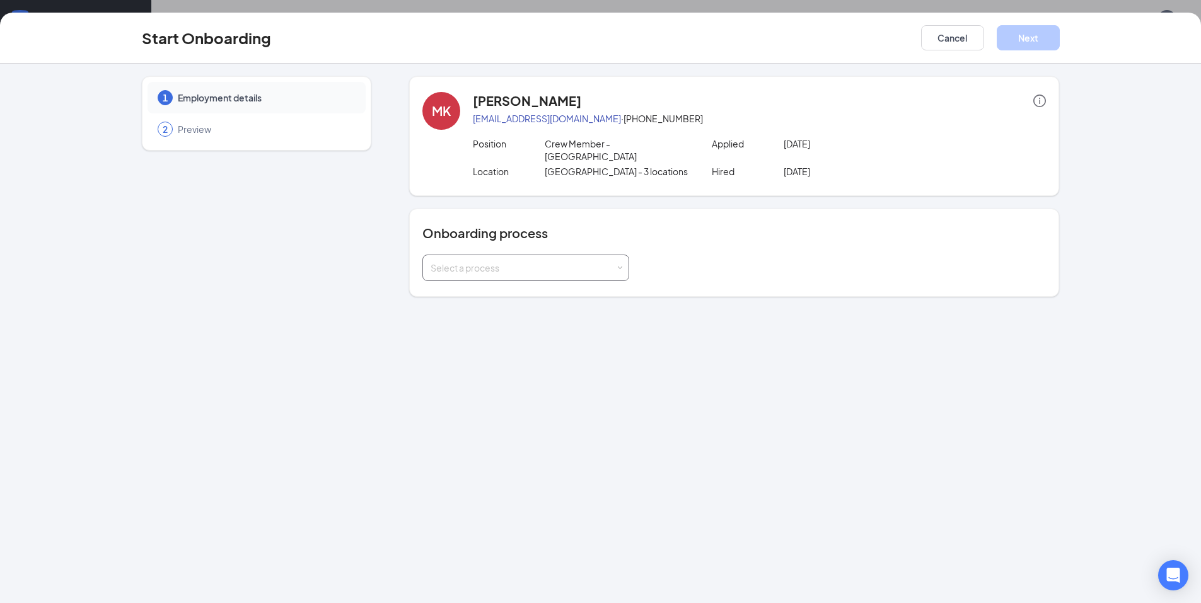
click at [494, 262] on div "Select a process" at bounding box center [523, 268] width 185 height 13
click at [477, 282] on span "Crumbl [PERSON_NAME] Onboarding" at bounding box center [506, 281] width 156 height 11
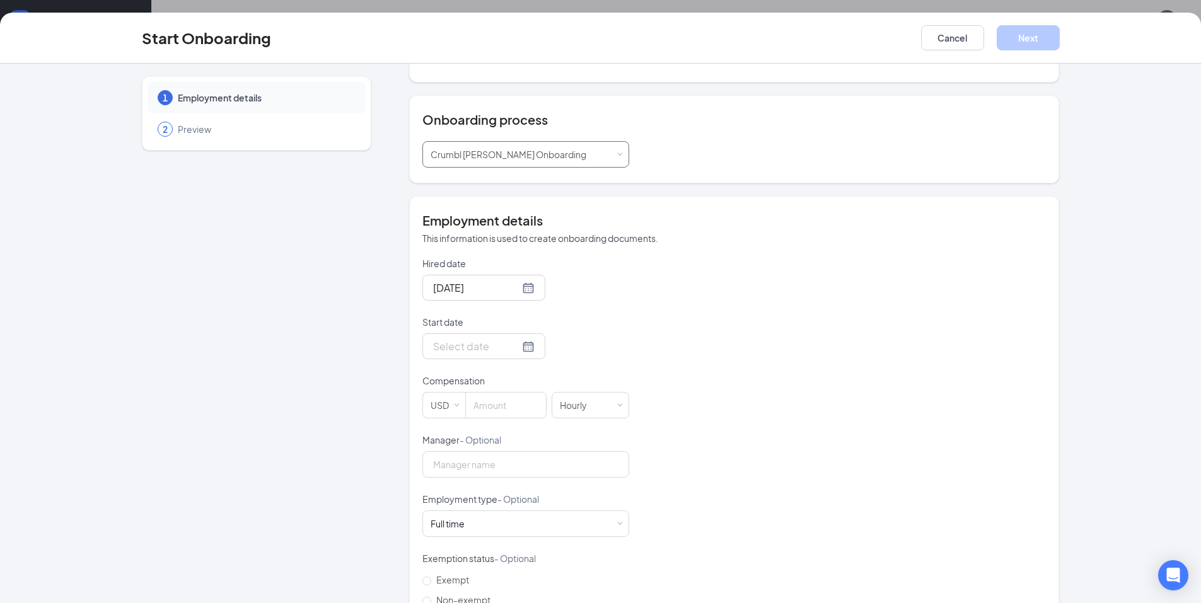
scroll to position [126, 0]
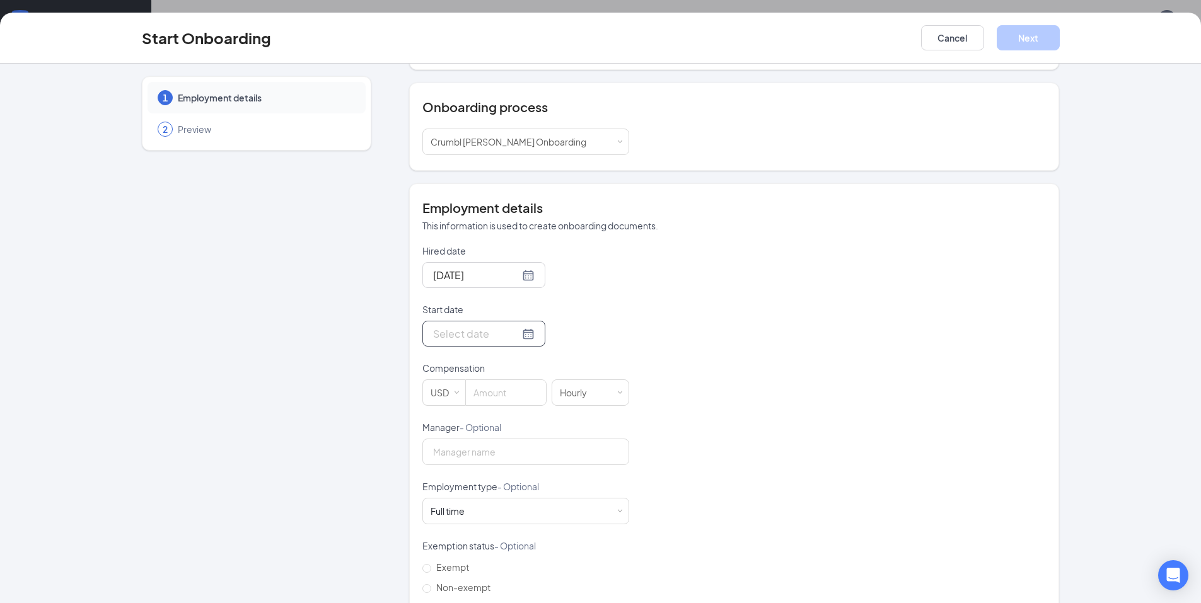
click at [518, 326] on div at bounding box center [484, 334] width 102 height 16
type input "[DATE]"
click at [526, 439] on div "18" at bounding box center [532, 446] width 15 height 15
click at [489, 380] on input at bounding box center [506, 392] width 80 height 25
type input "12"
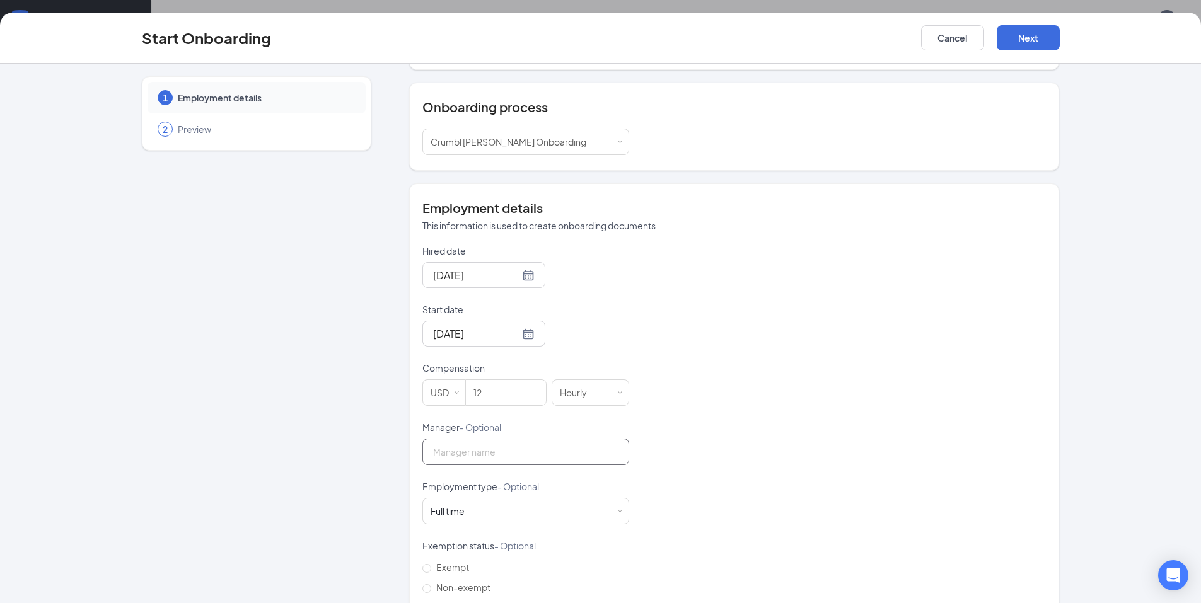
click at [496, 439] on input "Manager - Optional" at bounding box center [525, 452] width 207 height 26
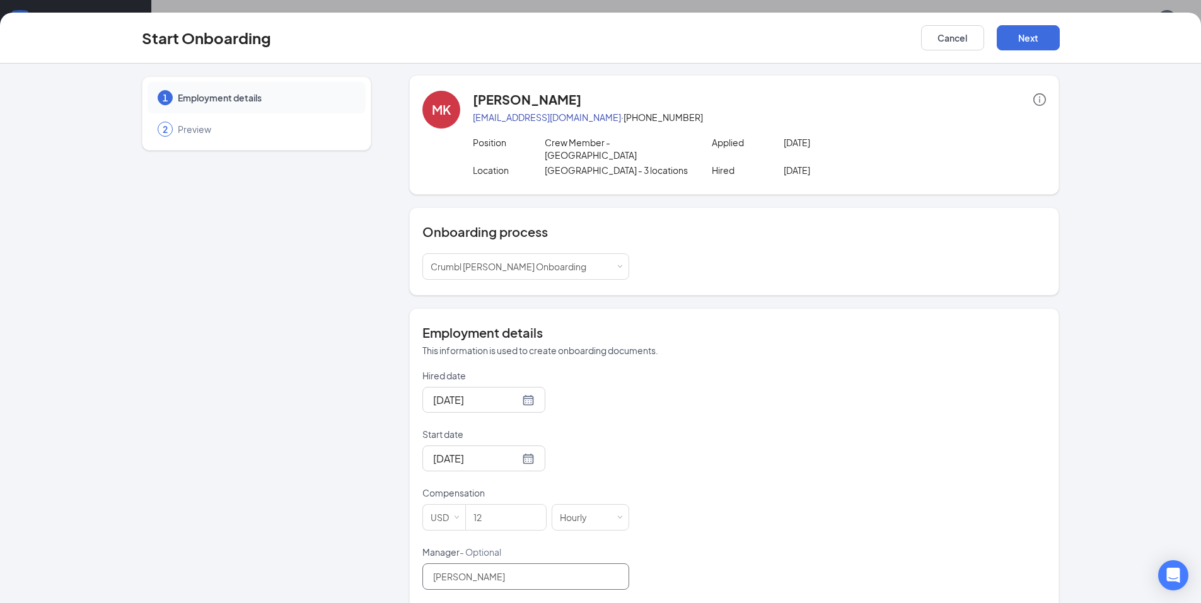
scroll to position [0, 0]
type input "[PERSON_NAME]"
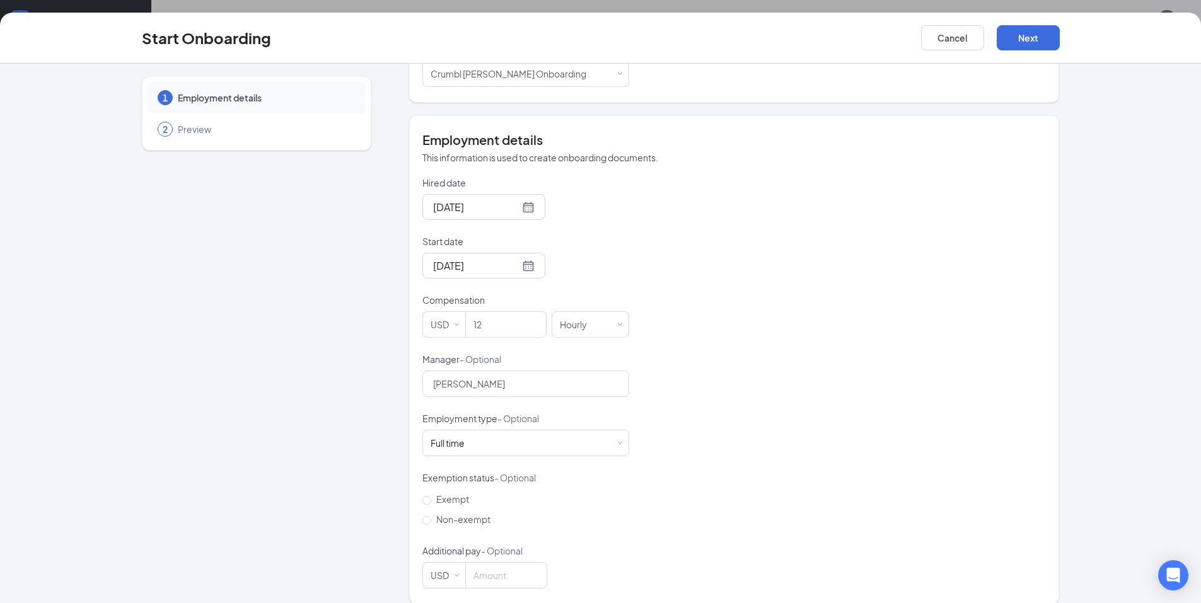
scroll to position [195, 0]
click at [1025, 35] on button "Next" at bounding box center [1028, 37] width 63 height 25
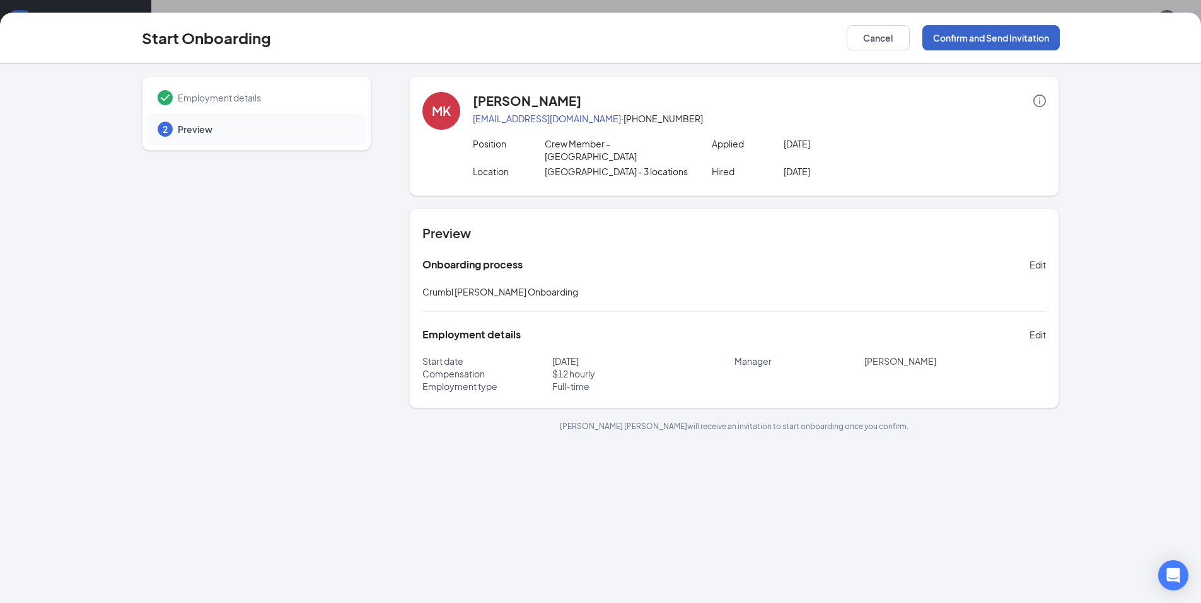
click at [967, 39] on button "Confirm and Send Invitation" at bounding box center [990, 37] width 137 height 25
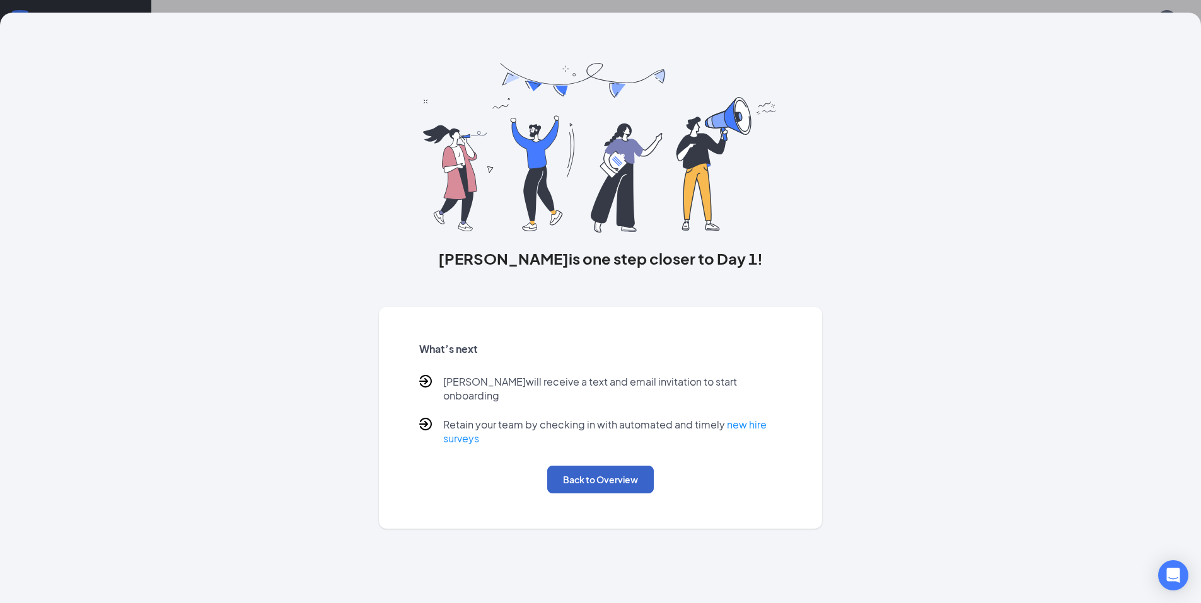
click at [612, 466] on button "Back to Overview" at bounding box center [600, 480] width 107 height 28
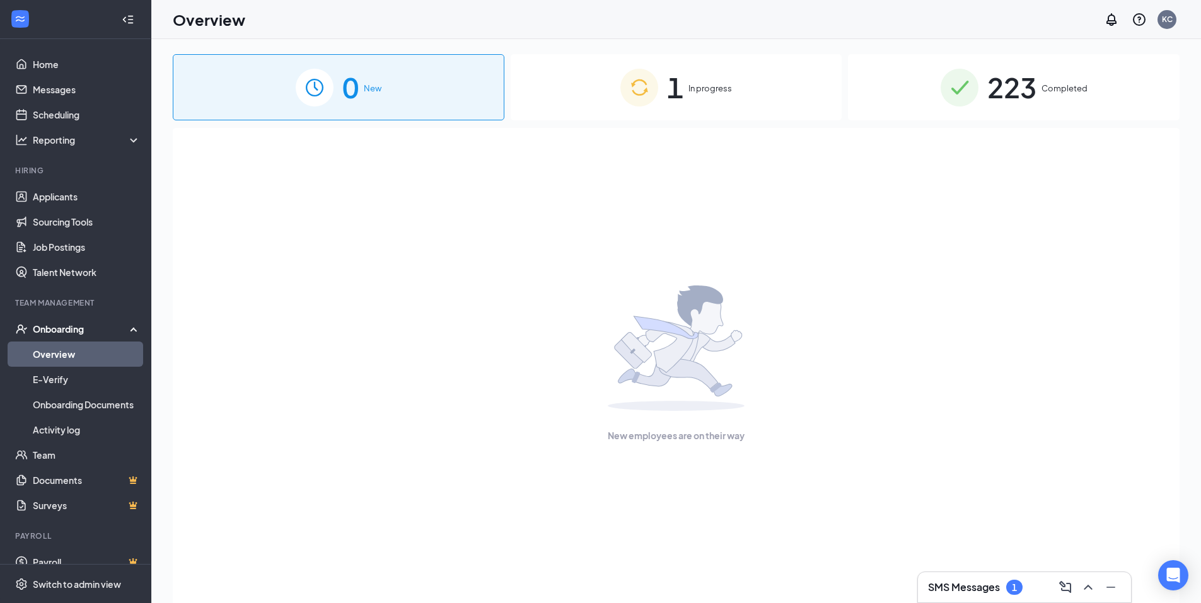
click at [588, 88] on div "1 In progress" at bounding box center [677, 87] width 332 height 66
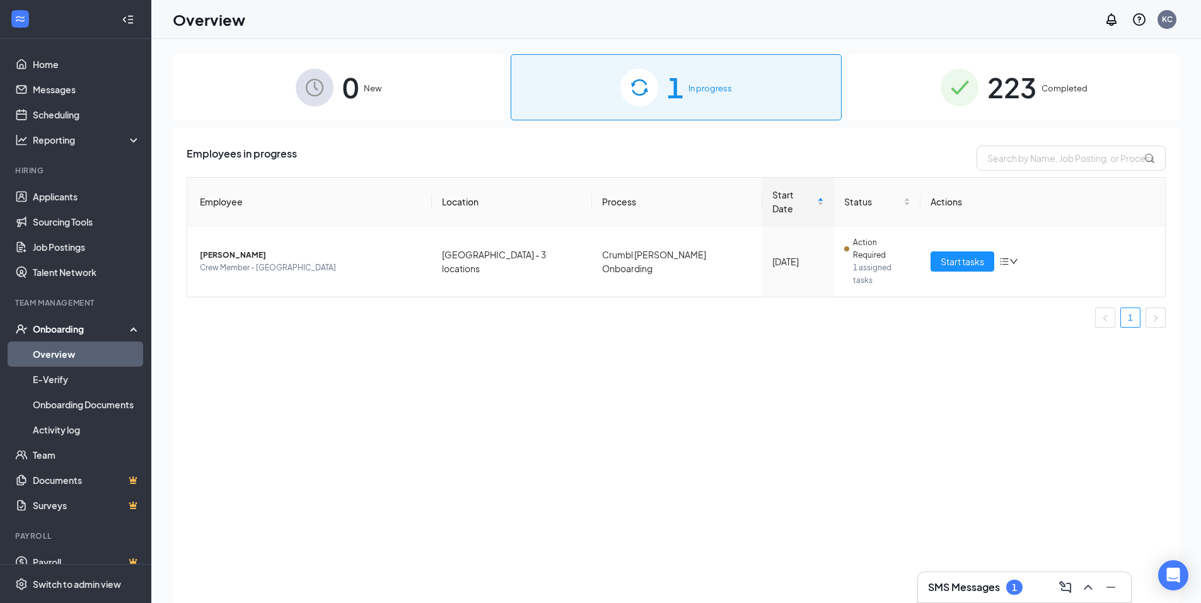
click at [980, 593] on h3 "SMS Messages" at bounding box center [964, 588] width 72 height 14
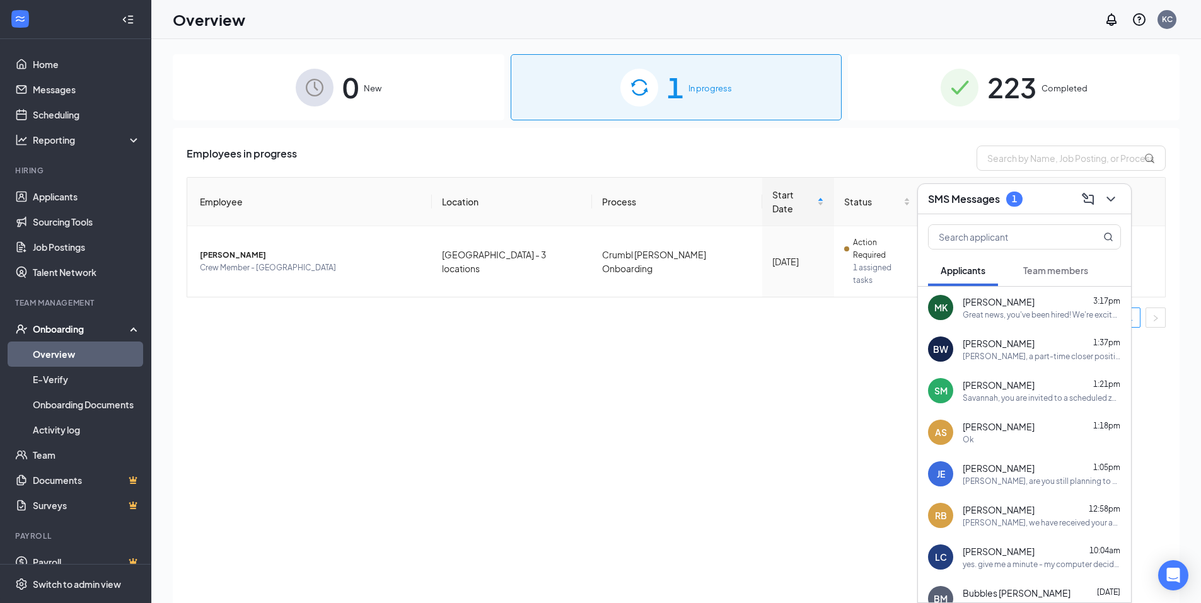
click at [984, 317] on div "Great news, you've been hired! We're excited for you to join ourCrumbl Cookies …" at bounding box center [1042, 315] width 158 height 11
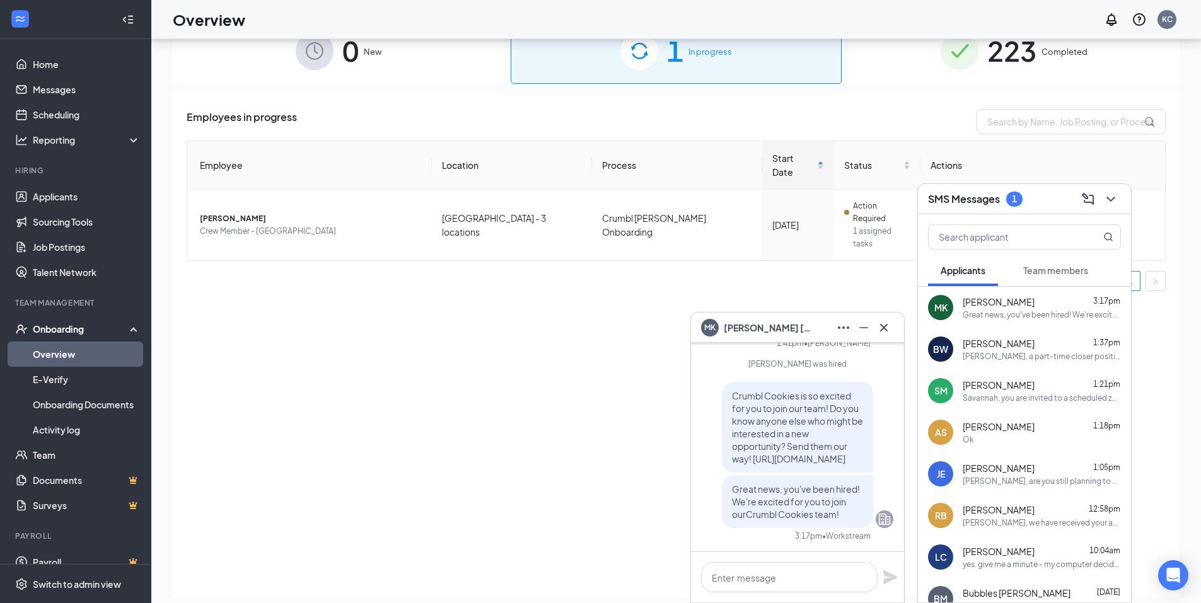
scroll to position [57, 0]
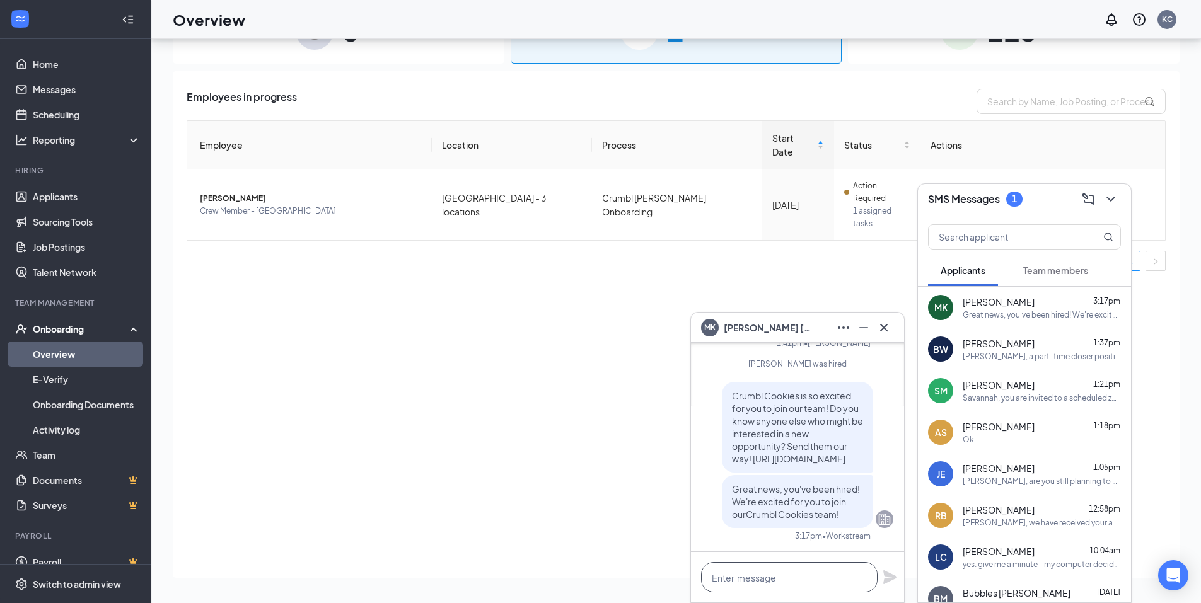
click at [722, 574] on textarea at bounding box center [789, 577] width 177 height 30
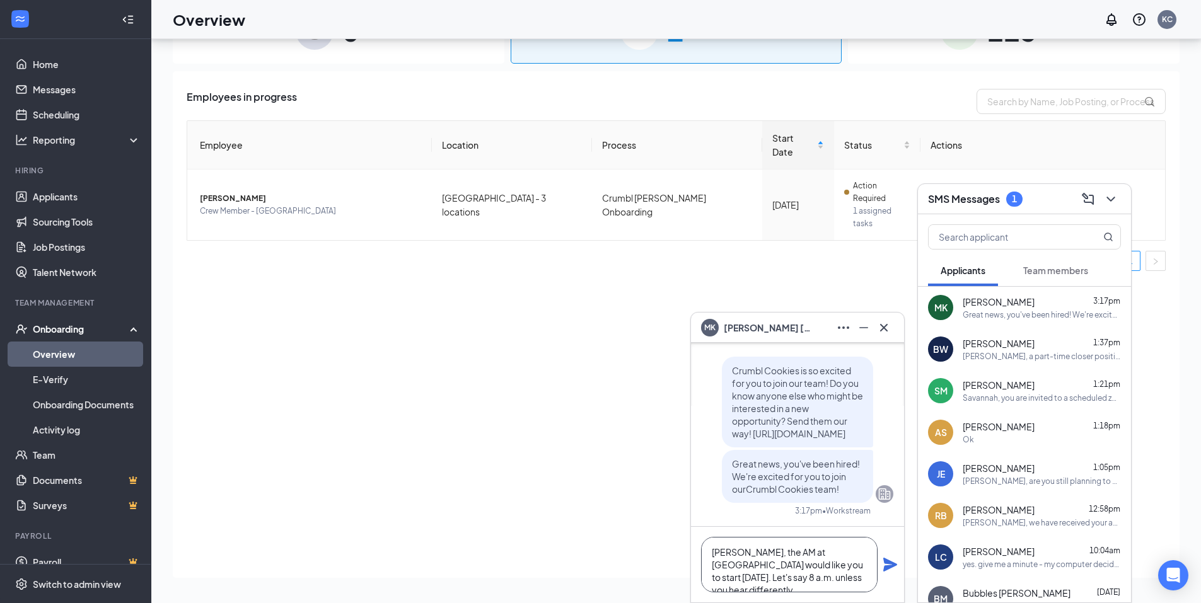
click at [820, 564] on textarea "[PERSON_NAME], the AM at [GEOGRAPHIC_DATA] would like you to start [DATE]. Let'…" at bounding box center [789, 564] width 177 height 55
click at [825, 562] on textarea "[PERSON_NAME], the AM at [GEOGRAPHIC_DATA] would like you to start [DATE]. Let'…" at bounding box center [789, 564] width 177 height 55
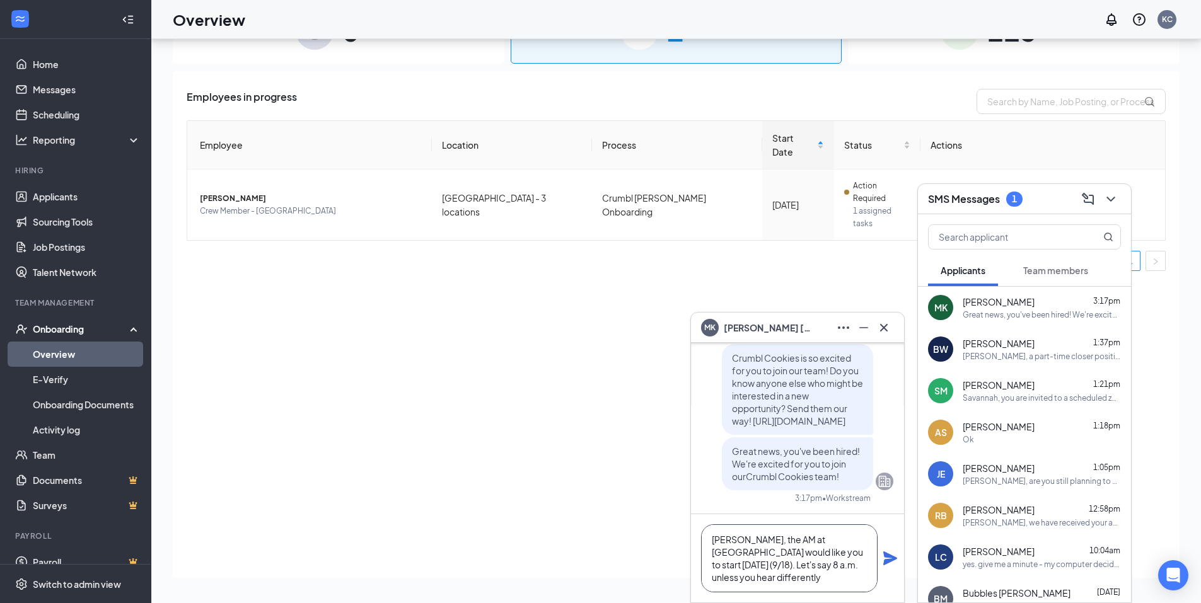
click at [759, 581] on textarea "[PERSON_NAME], the AM at [GEOGRAPHIC_DATA] would like you to start [DATE] (9/18…" at bounding box center [789, 559] width 177 height 68
type textarea "[PERSON_NAME], the AM at [GEOGRAPHIC_DATA] would like you to start [DATE] (9/18…"
drag, startPoint x: 817, startPoint y: 578, endPoint x: 718, endPoint y: 521, distance: 114.1
click at [718, 521] on div "[PERSON_NAME], the AM at [GEOGRAPHIC_DATA] would like you to start [DATE] (9/18…" at bounding box center [797, 559] width 213 height 88
click at [886, 556] on icon "Plane" at bounding box center [890, 559] width 14 height 14
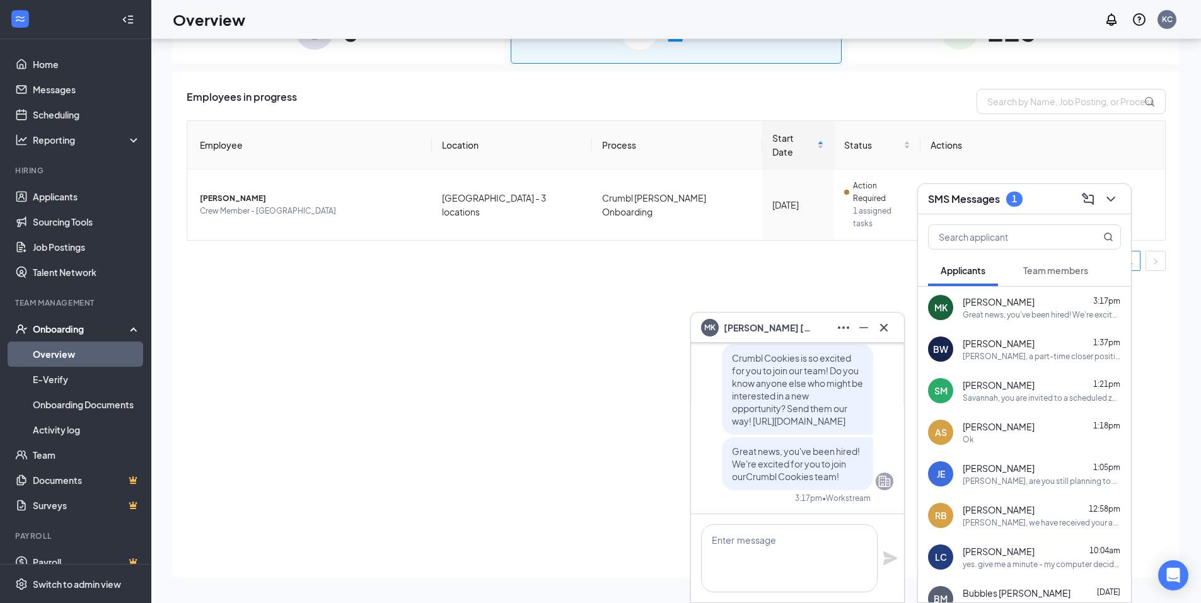
scroll to position [0, 0]
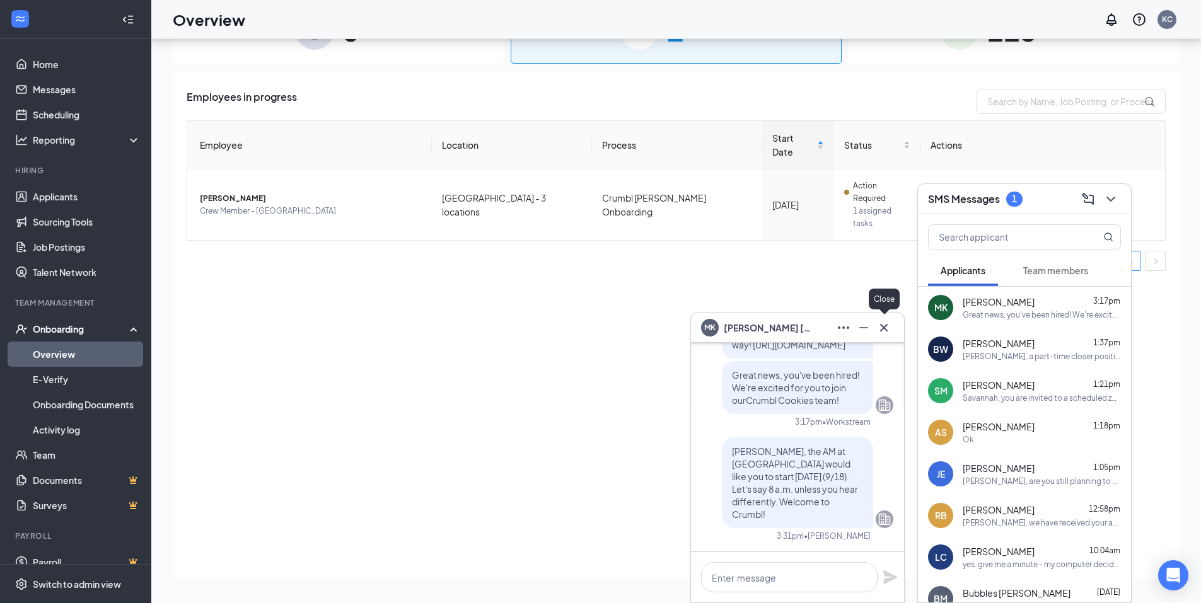
click at [883, 330] on icon "Cross" at bounding box center [883, 327] width 15 height 15
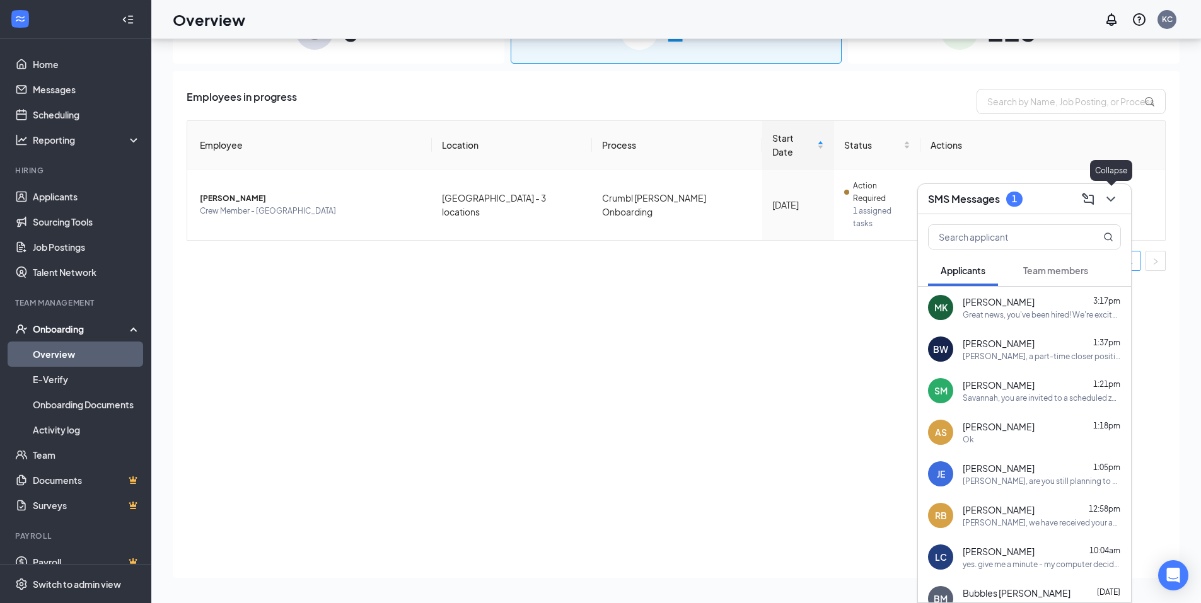
click at [1111, 205] on icon "ChevronDown" at bounding box center [1110, 199] width 15 height 15
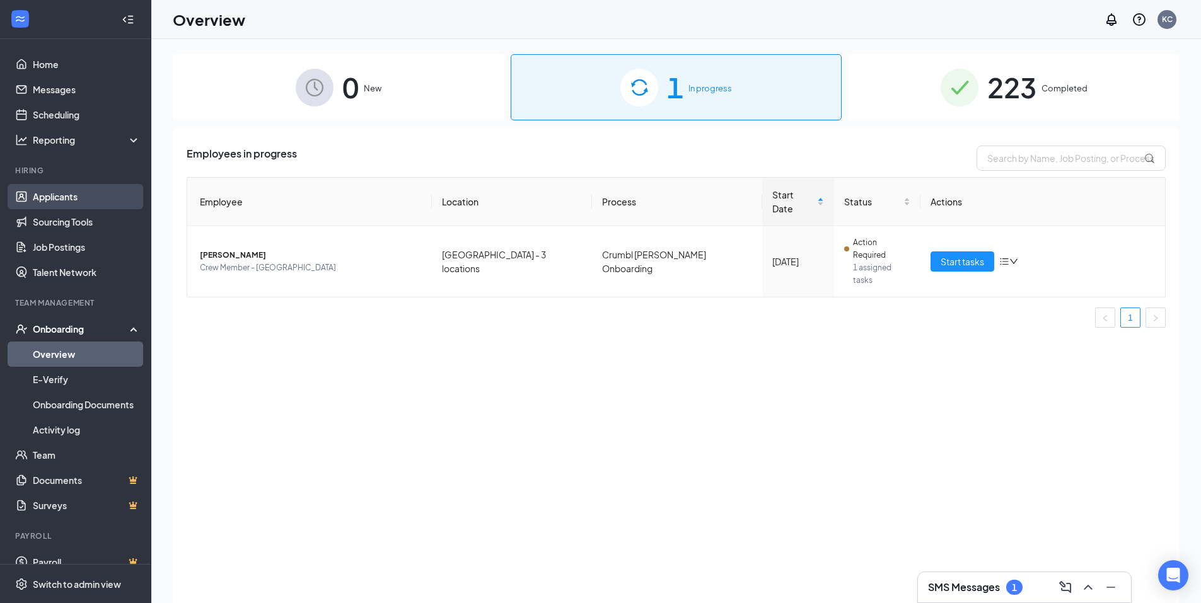
click at [61, 199] on link "Applicants" at bounding box center [87, 196] width 108 height 25
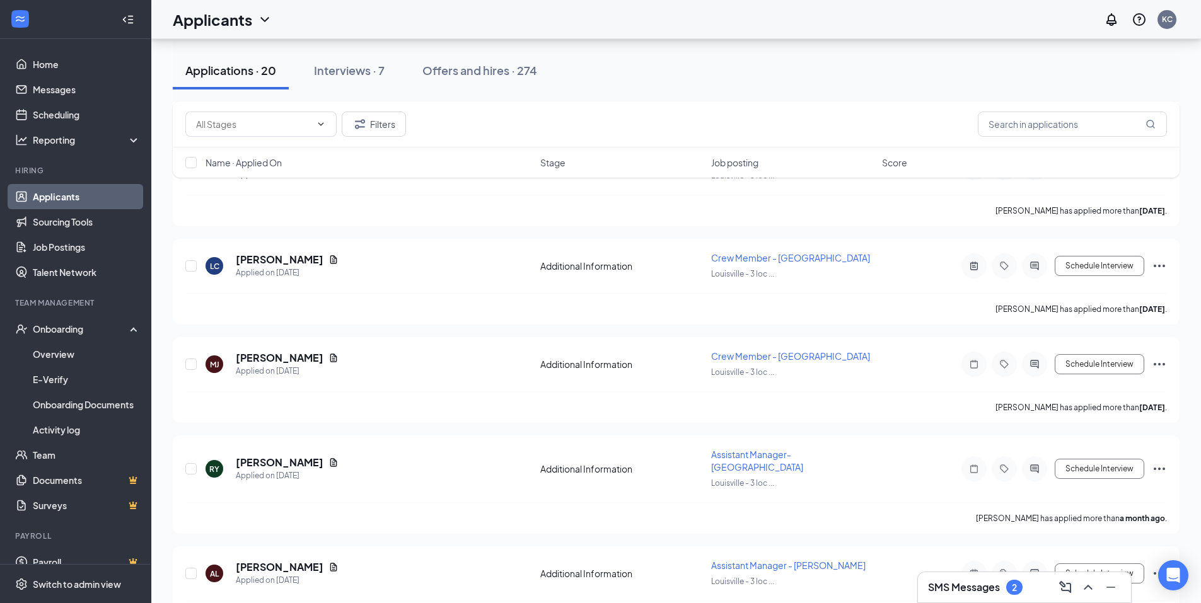
scroll to position [1671, 0]
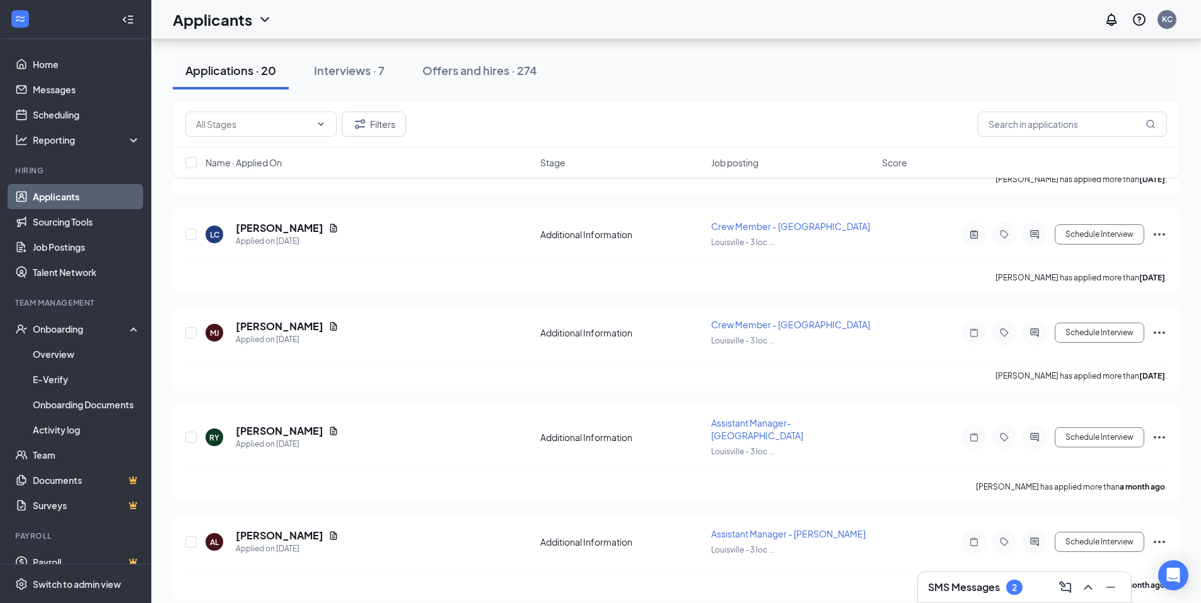
click at [971, 582] on h3 "SMS Messages" at bounding box center [964, 588] width 72 height 14
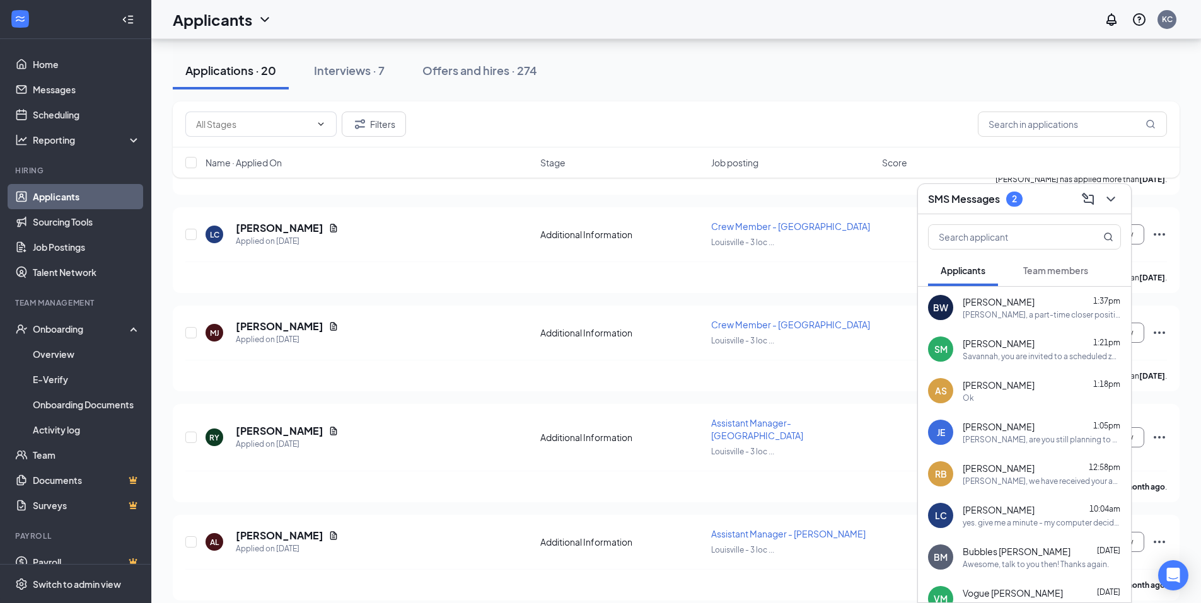
click at [1001, 326] on div "BW [PERSON_NAME] 1:37pm [PERSON_NAME], a part-time closer position opened up [D…" at bounding box center [1024, 308] width 213 height 42
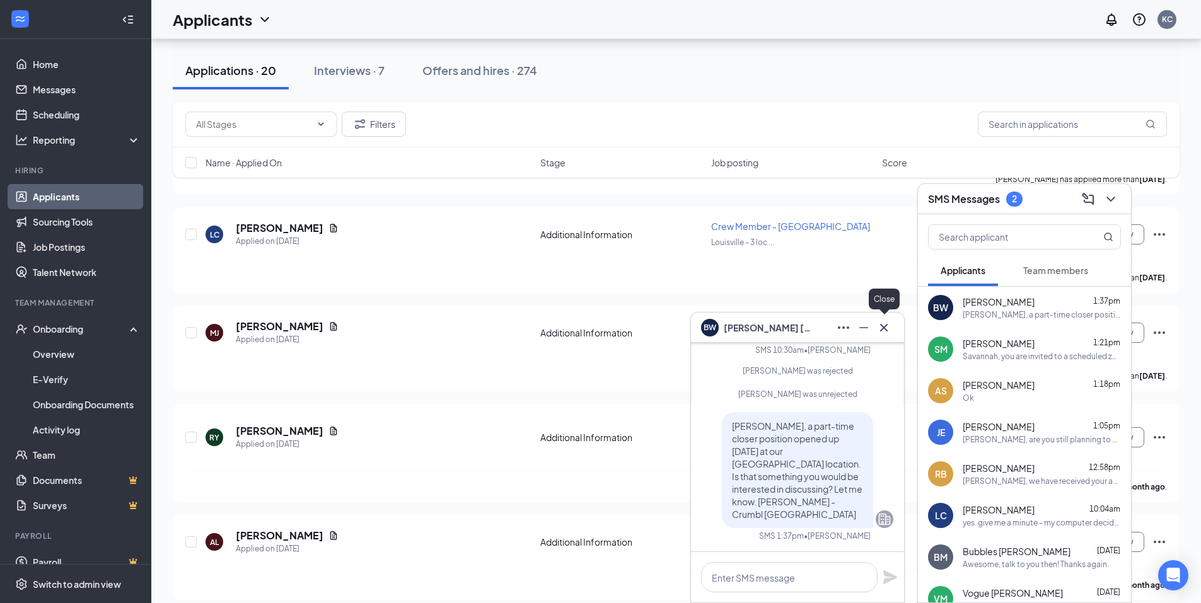
click at [887, 330] on icon "Cross" at bounding box center [884, 327] width 8 height 8
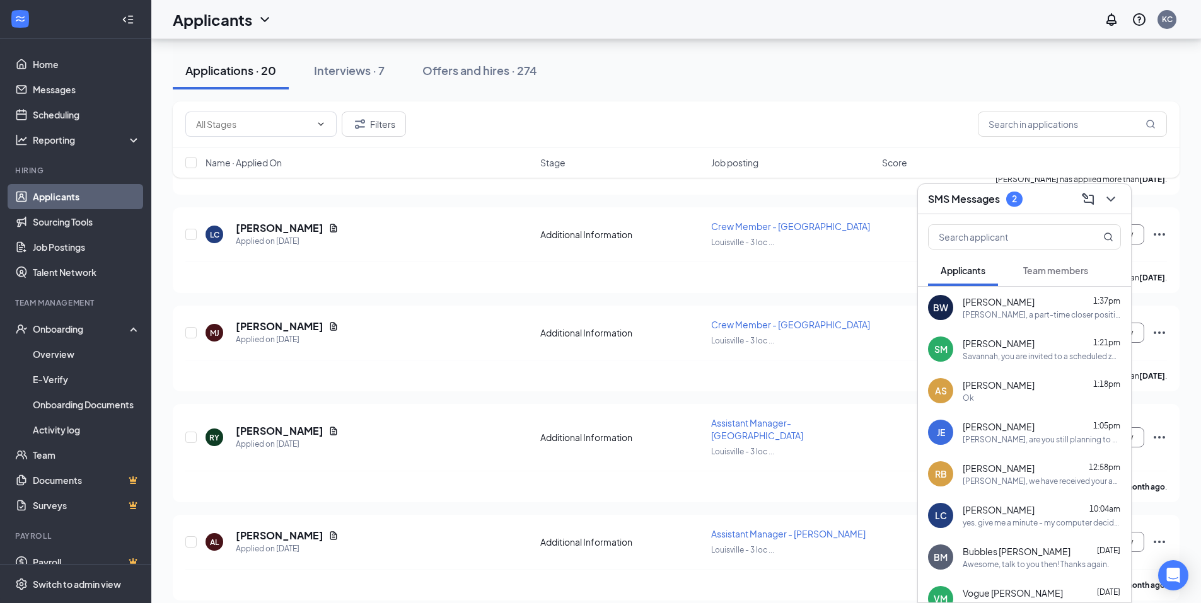
click at [1054, 274] on span "Team members" at bounding box center [1055, 270] width 65 height 11
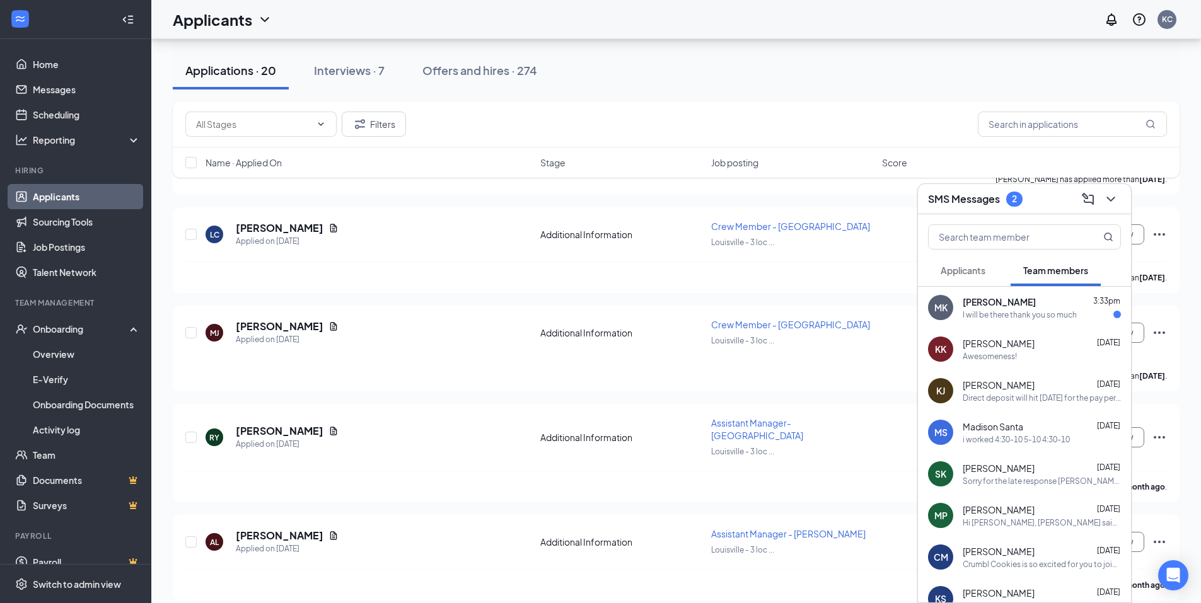
click at [1007, 316] on div "I will be there thank you so much" at bounding box center [1020, 315] width 114 height 11
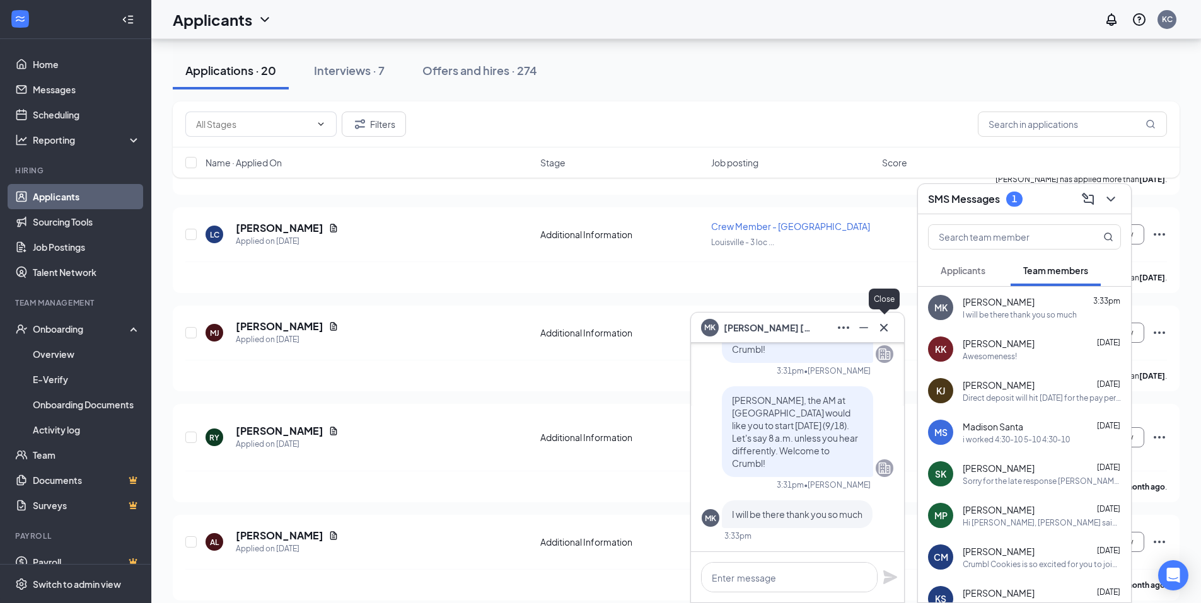
click at [887, 330] on icon "Cross" at bounding box center [884, 327] width 8 height 8
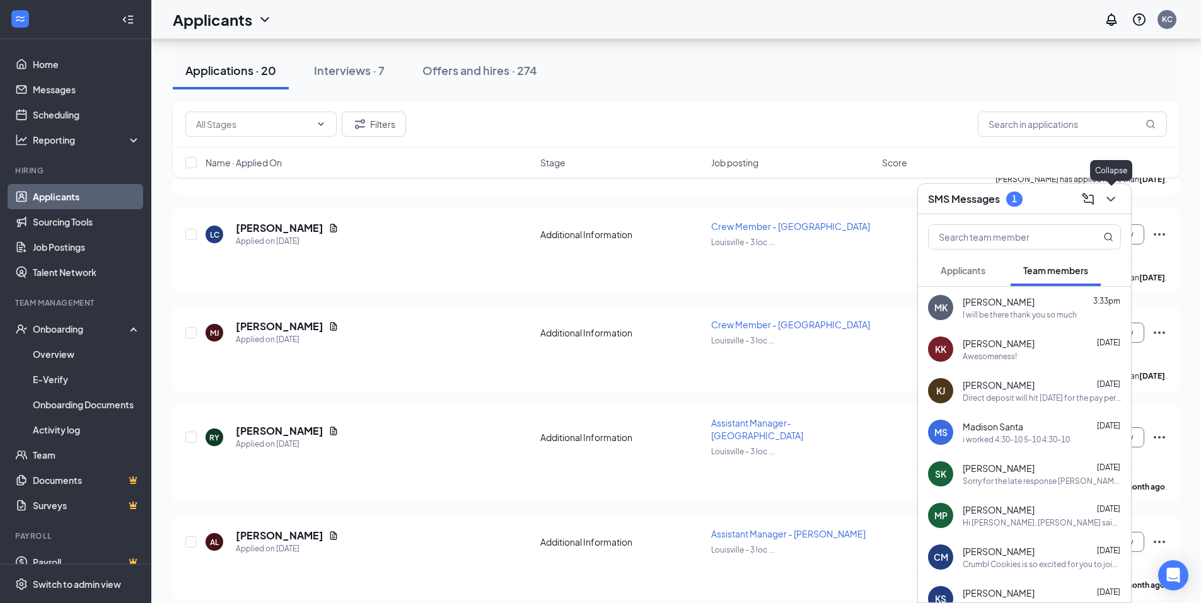
click at [1112, 199] on icon "ChevronDown" at bounding box center [1111, 199] width 8 height 5
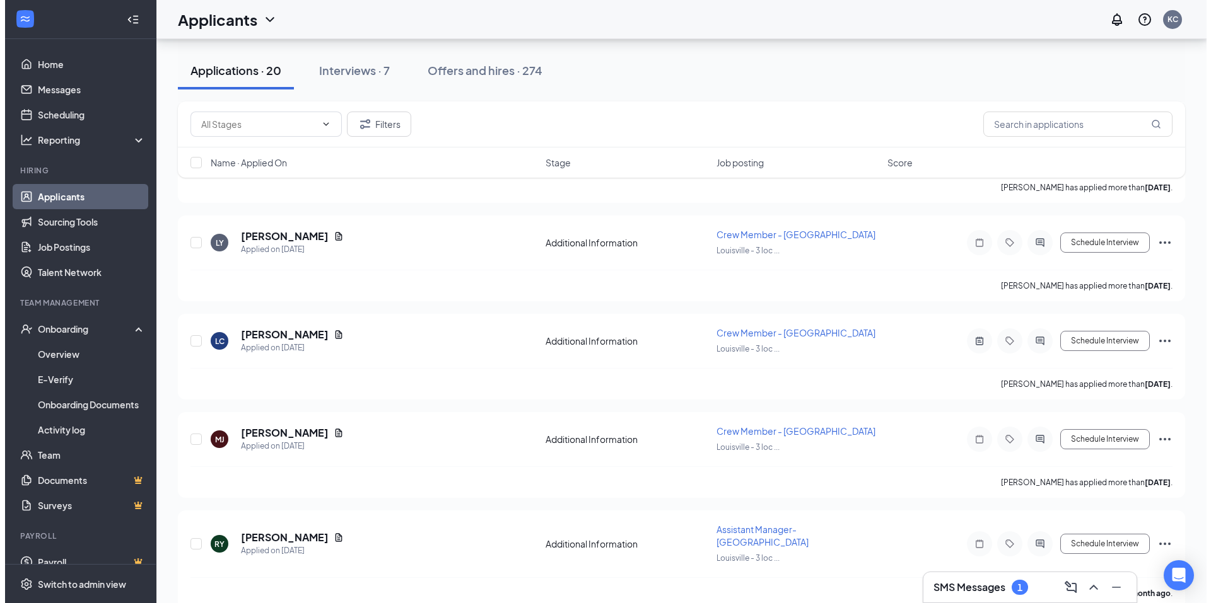
scroll to position [1545, 0]
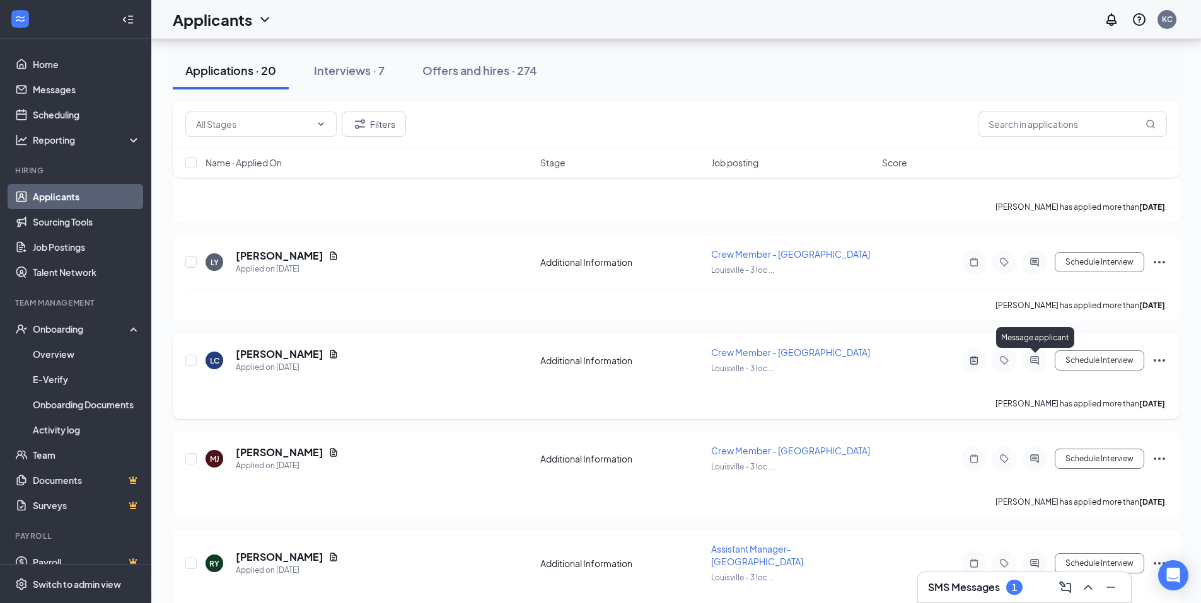
click at [1030, 363] on icon "ActiveChat" at bounding box center [1034, 361] width 15 height 10
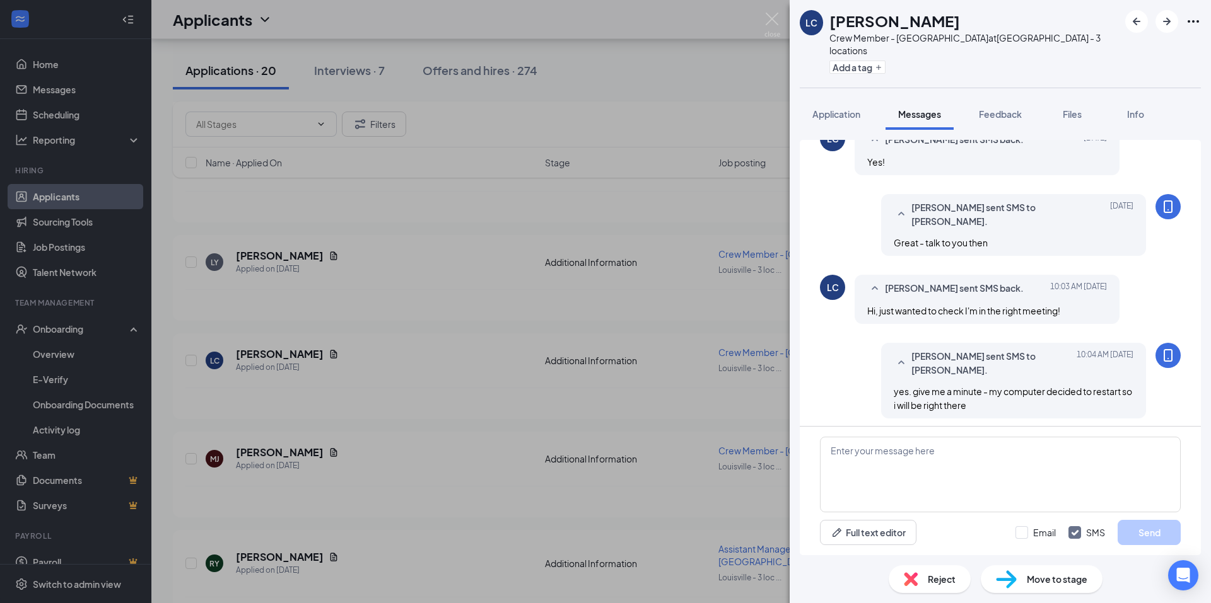
scroll to position [695, 0]
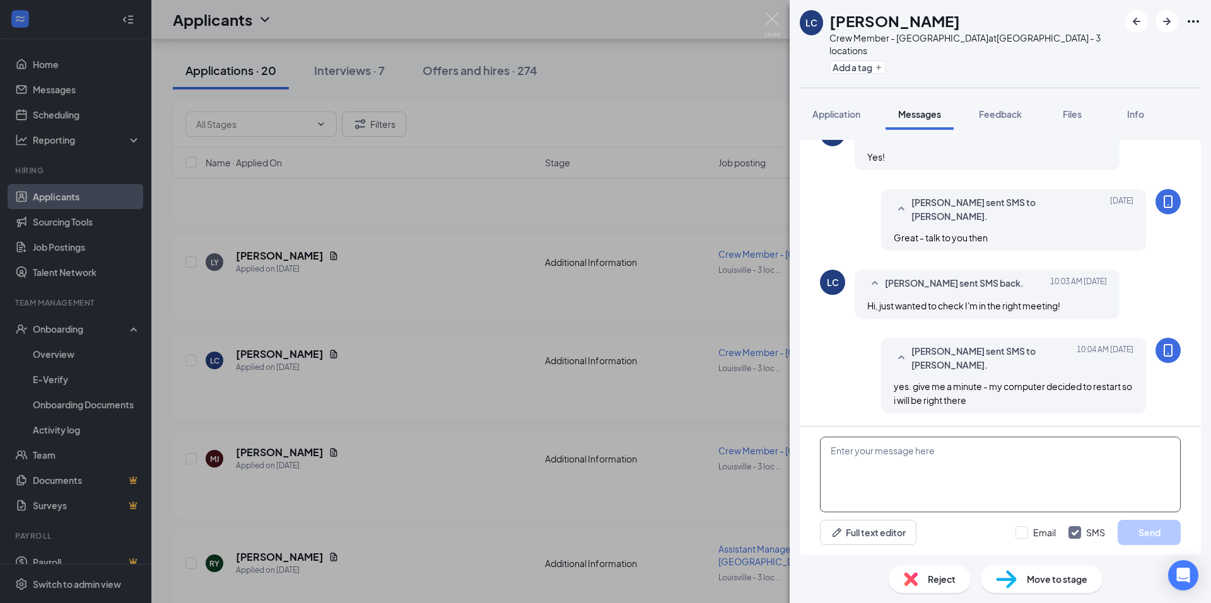
click at [904, 455] on textarea at bounding box center [1000, 475] width 361 height 76
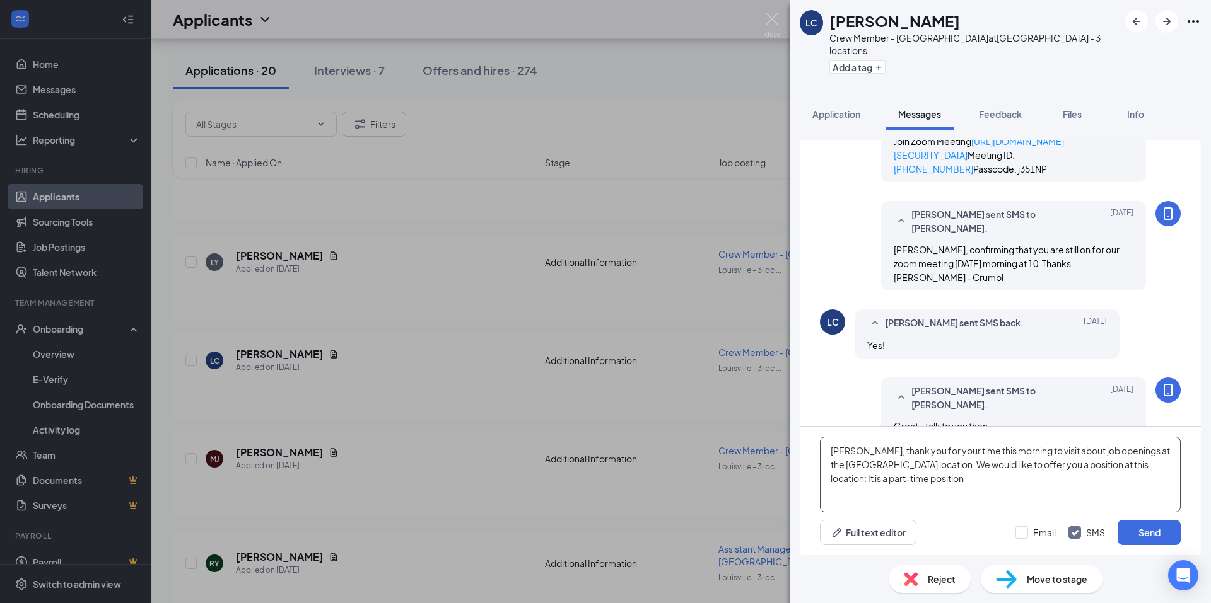
scroll to position [567, 0]
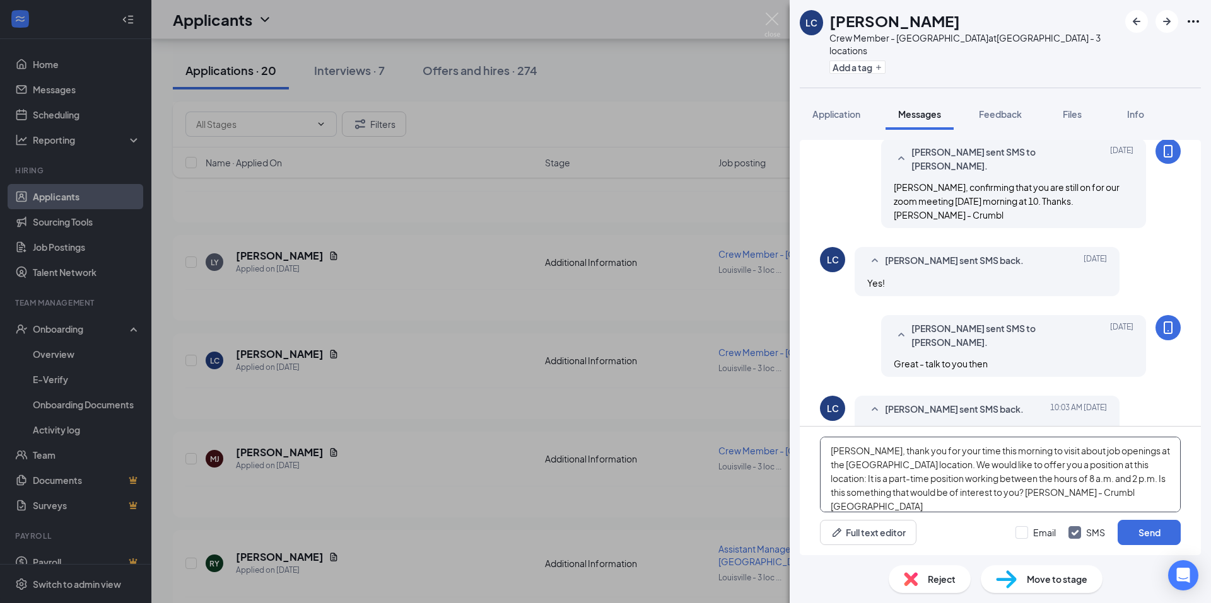
click at [866, 479] on textarea "Loren, thank you for your time this morning to visit about job openings at the …" at bounding box center [1000, 475] width 361 height 76
type textarea "Loren, thank you for your time this morning to visit about job openings at the …"
click at [1150, 532] on button "Send" at bounding box center [1148, 532] width 63 height 25
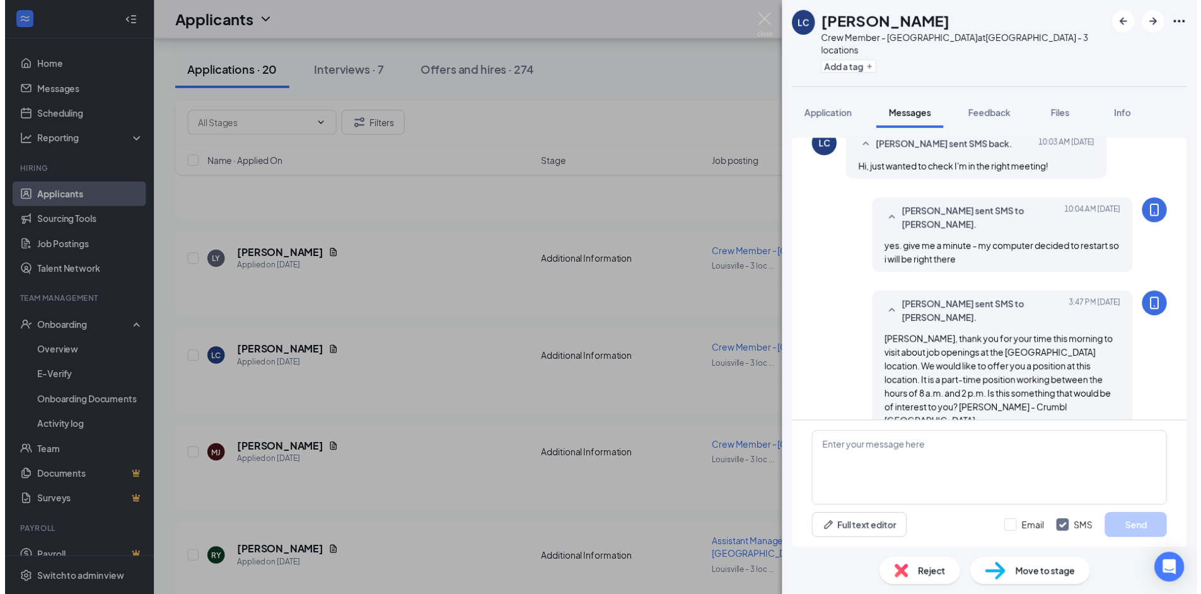
scroll to position [845, 0]
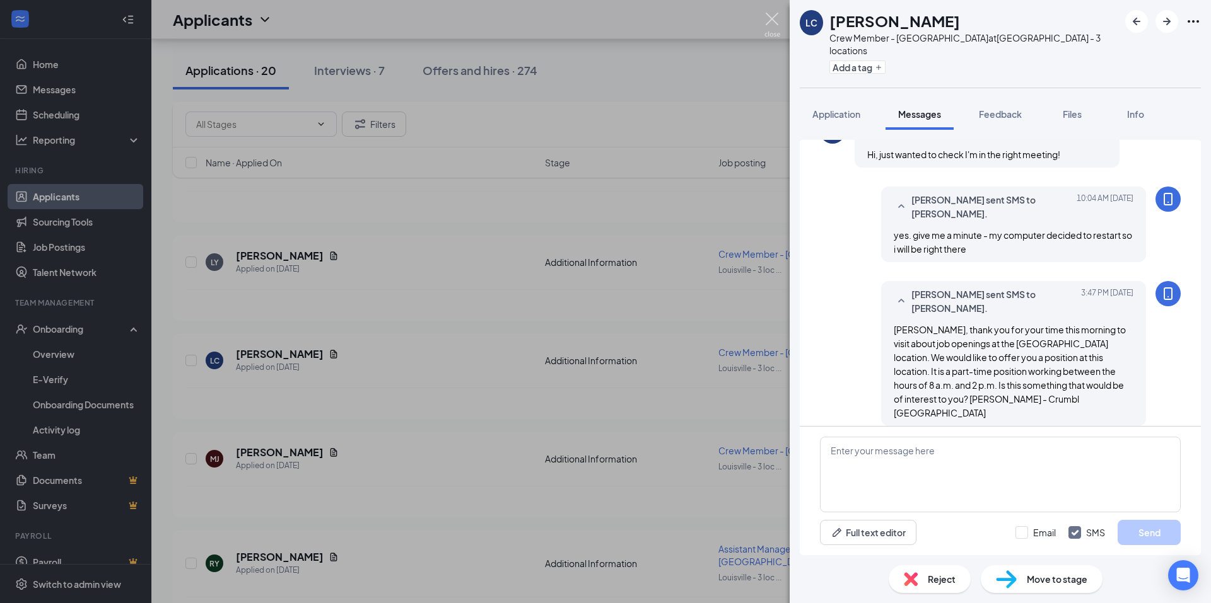
click at [774, 23] on img at bounding box center [772, 25] width 16 height 25
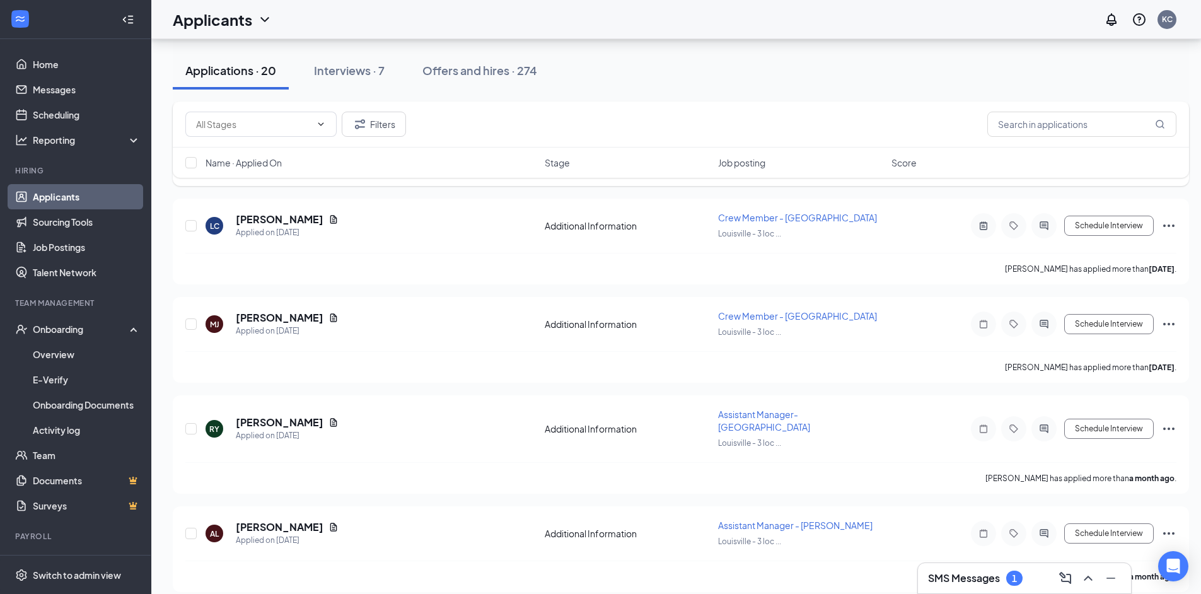
scroll to position [1680, 0]
click at [279, 415] on h5 "Reginee Yelder" at bounding box center [280, 422] width 88 height 14
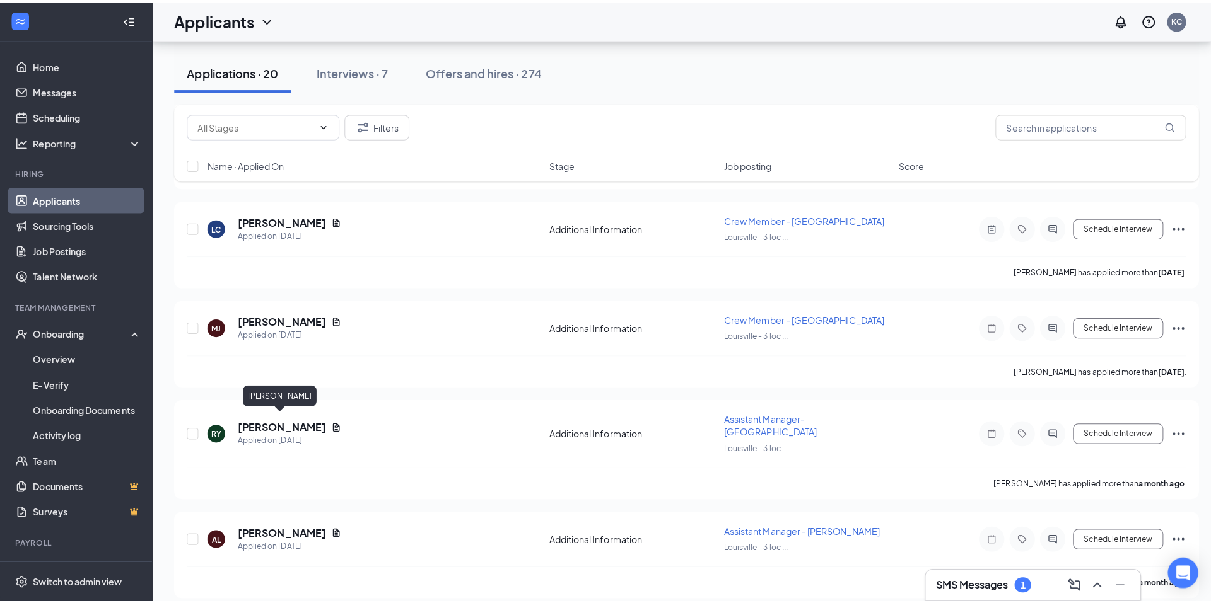
scroll to position [1671, 0]
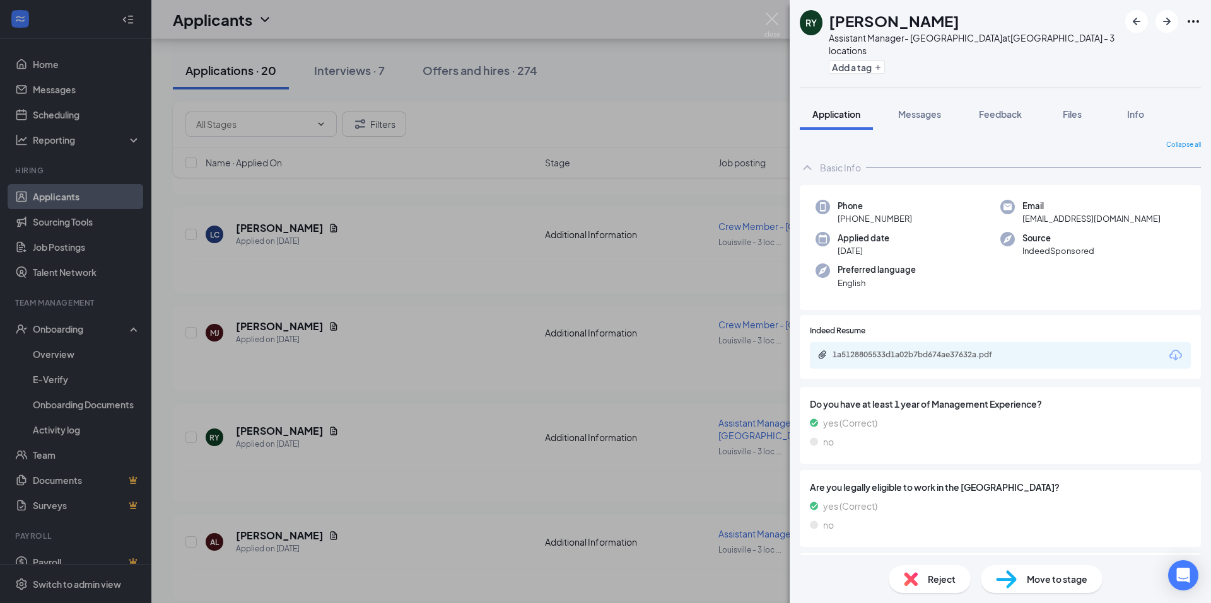
click at [926, 587] on div "Reject" at bounding box center [929, 580] width 82 height 28
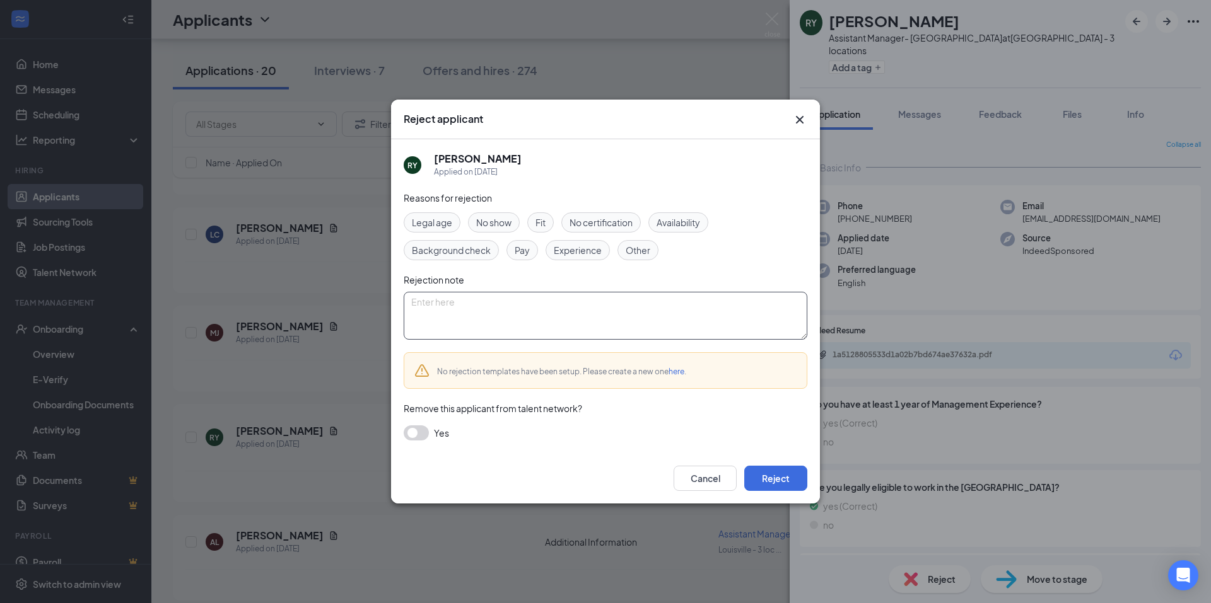
click at [431, 307] on textarea at bounding box center [606, 316] width 404 height 48
type textarea "No open AM positions"
click at [768, 480] on button "Reject" at bounding box center [775, 478] width 63 height 25
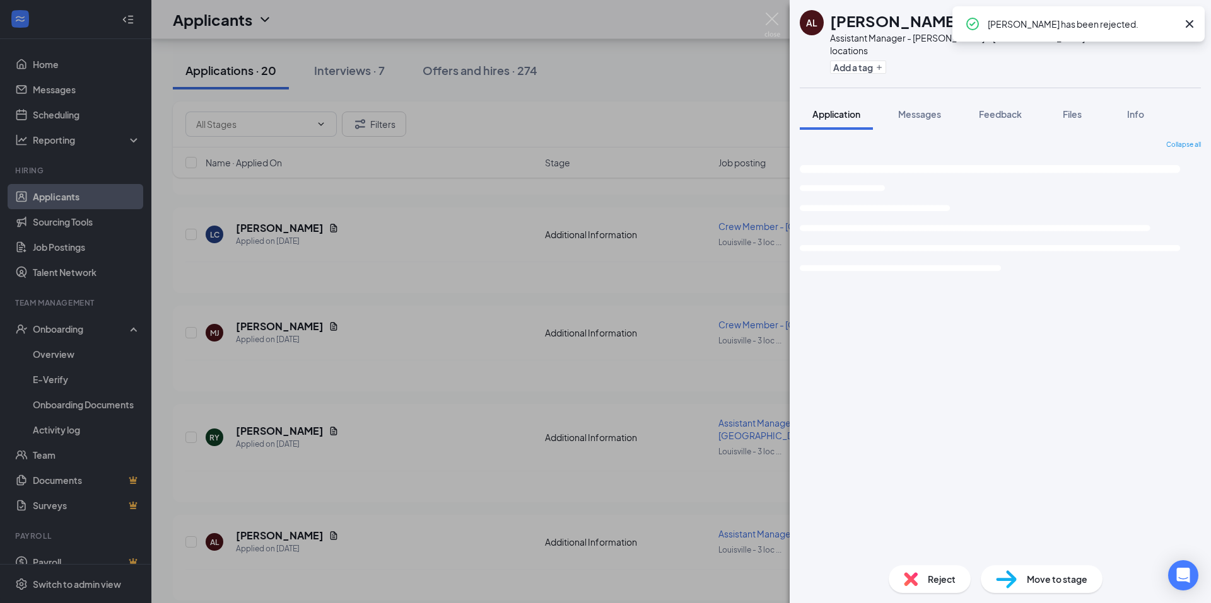
scroll to position [1573, 0]
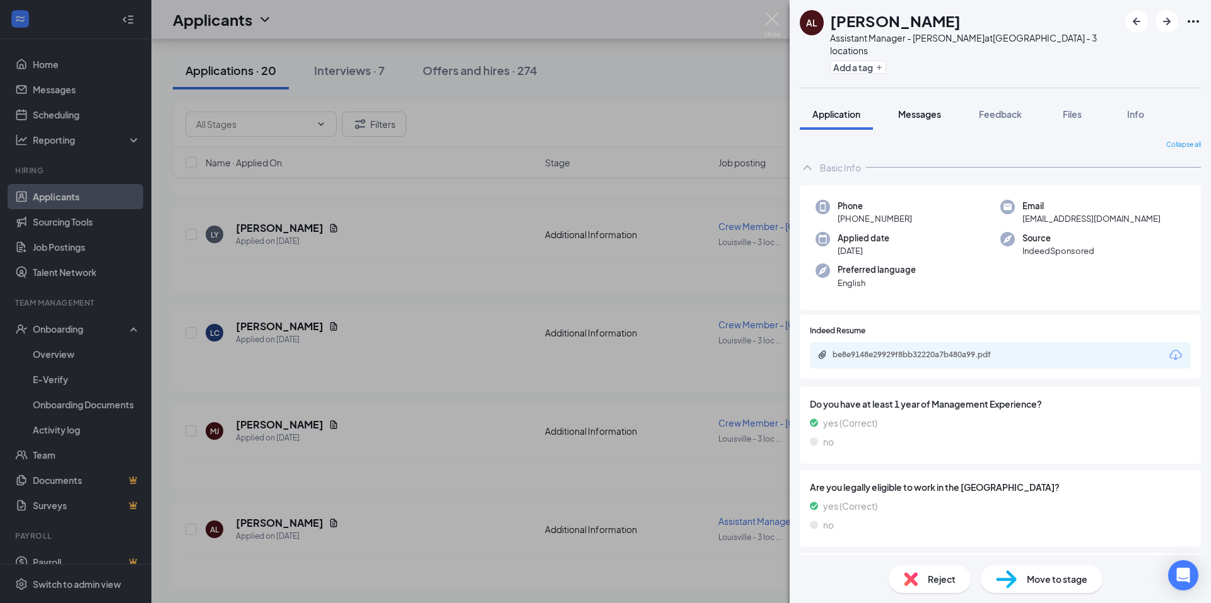
click at [924, 111] on button "Messages" at bounding box center [919, 114] width 68 height 32
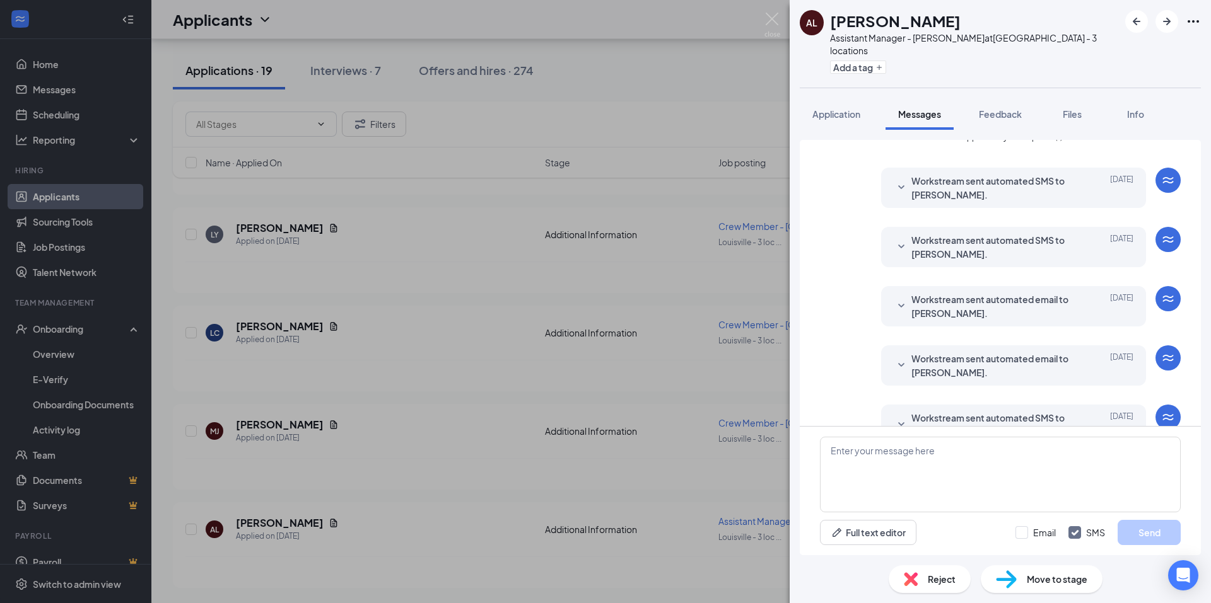
scroll to position [130, 0]
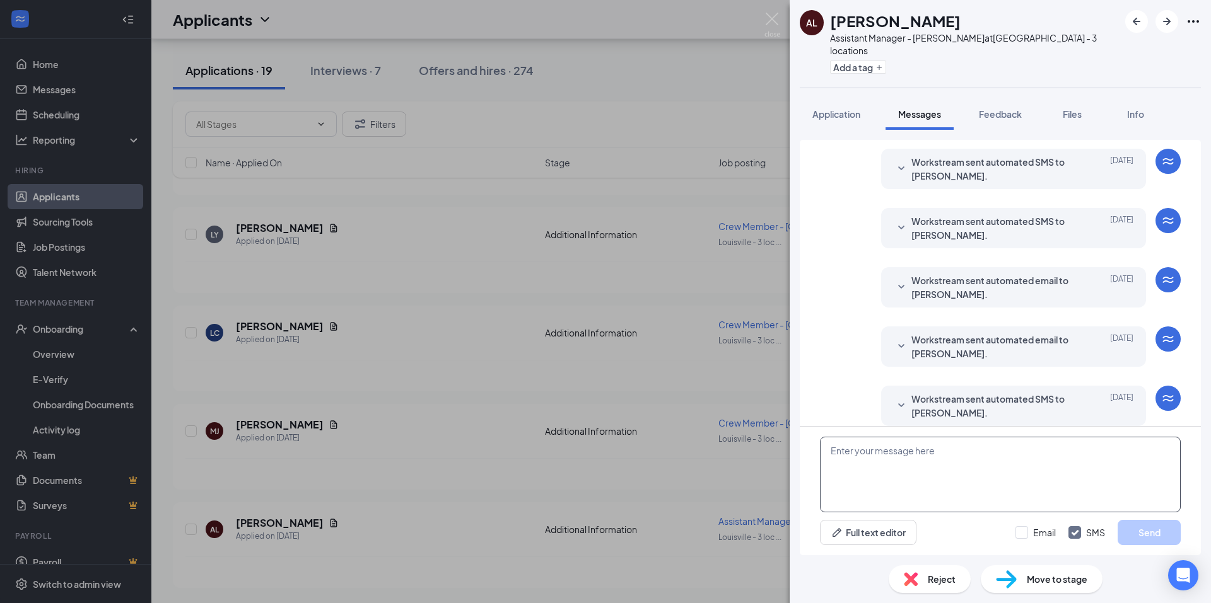
click at [861, 455] on textarea at bounding box center [1000, 475] width 361 height 76
type textarea "No open AM positions"
click at [913, 576] on img at bounding box center [911, 580] width 14 height 14
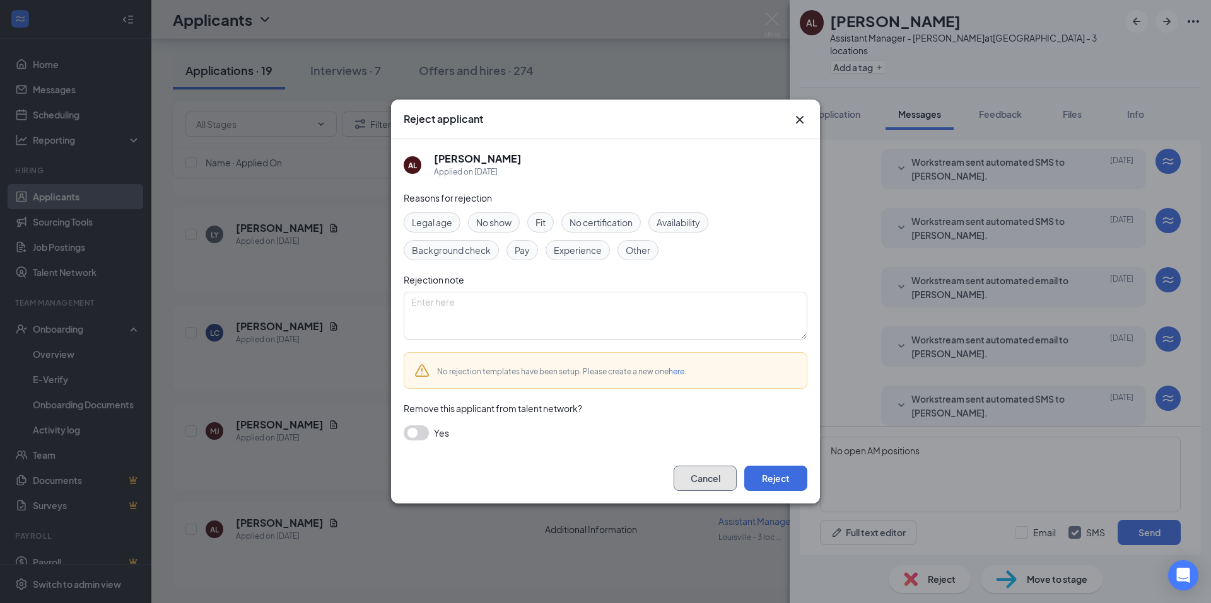
click at [691, 479] on button "Cancel" at bounding box center [704, 478] width 63 height 25
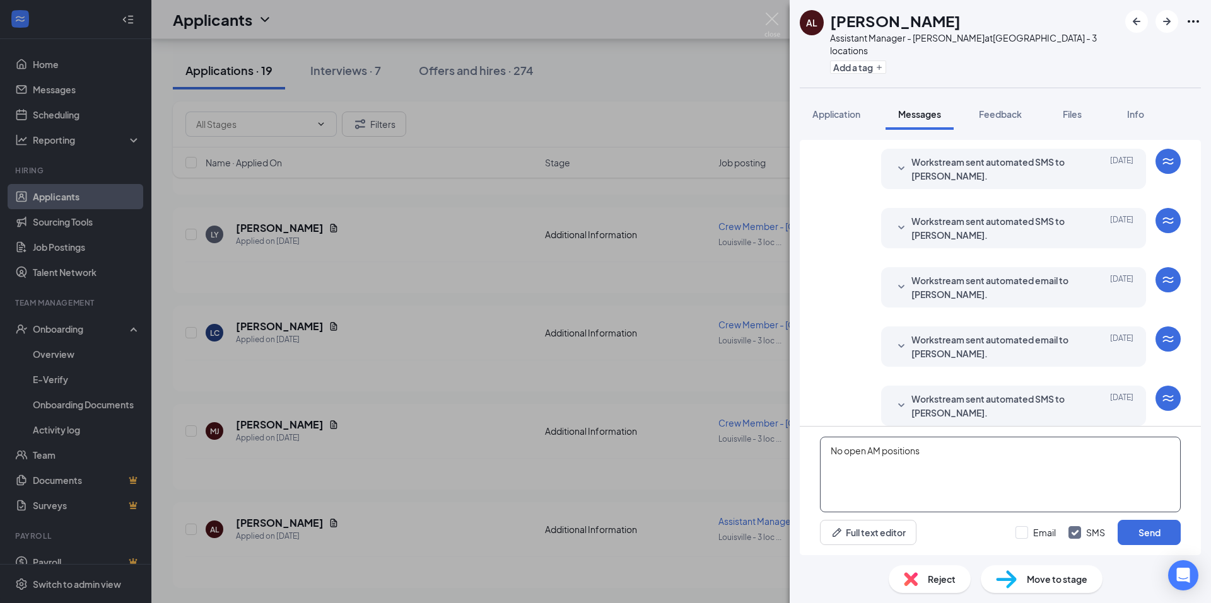
drag, startPoint x: 922, startPoint y: 452, endPoint x: 741, endPoint y: 447, distance: 181.7
click at [742, 450] on div "AL Ashley Levy Assistant Manager - St Matthews at Louisville - 3 locations Add …" at bounding box center [605, 301] width 1211 height 603
click at [933, 581] on span "Reject" at bounding box center [942, 580] width 28 height 14
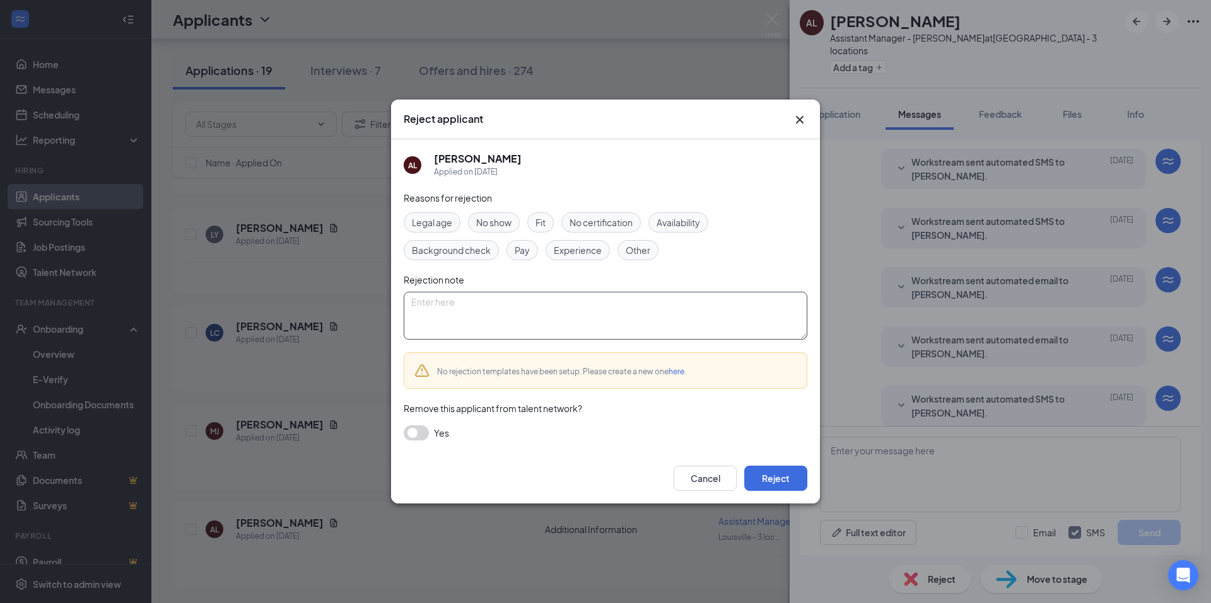
drag, startPoint x: 436, startPoint y: 299, endPoint x: 429, endPoint y: 285, distance: 15.5
click at [436, 296] on textarea at bounding box center [606, 316] width 404 height 48
type textarea "No open AM positions"
click at [774, 477] on button "Reject" at bounding box center [775, 478] width 63 height 25
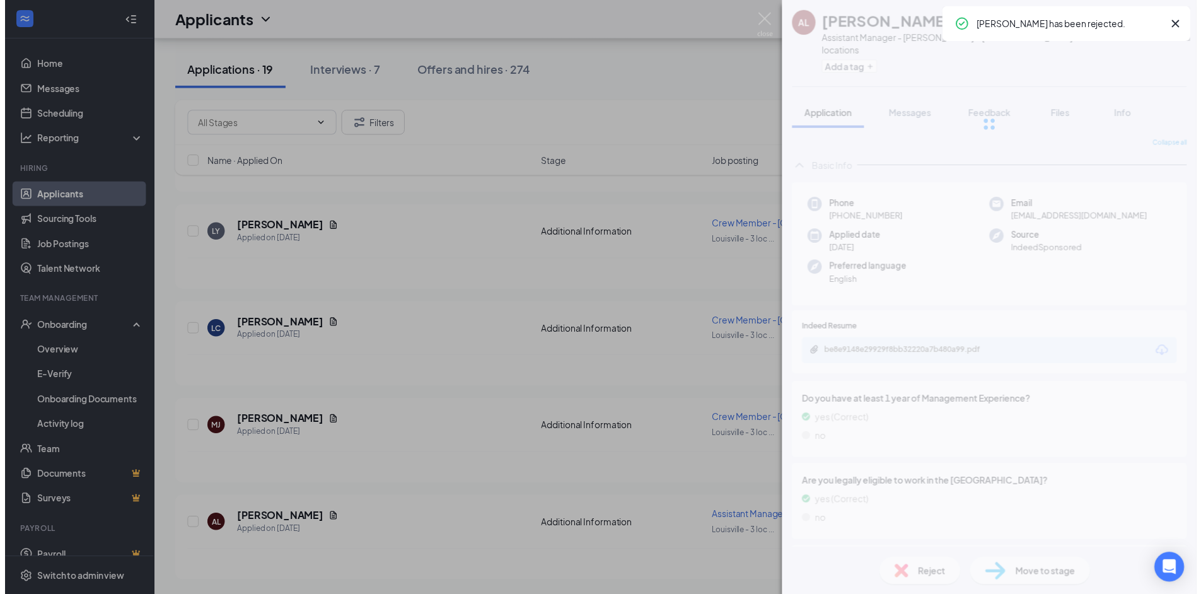
scroll to position [1474, 0]
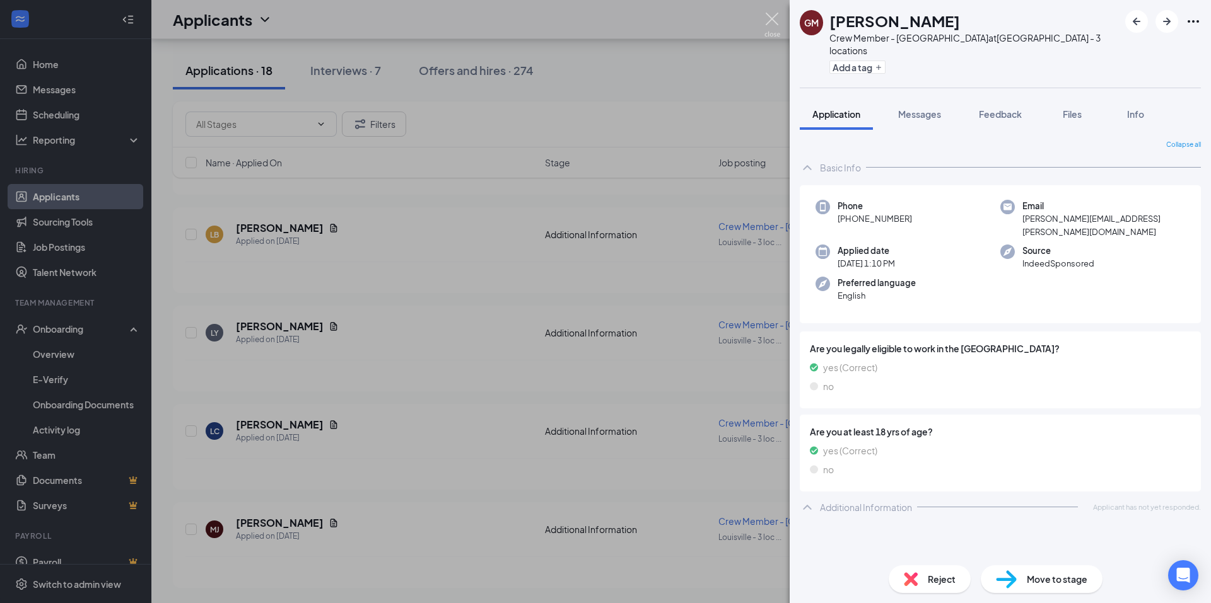
click at [774, 17] on img at bounding box center [772, 25] width 16 height 25
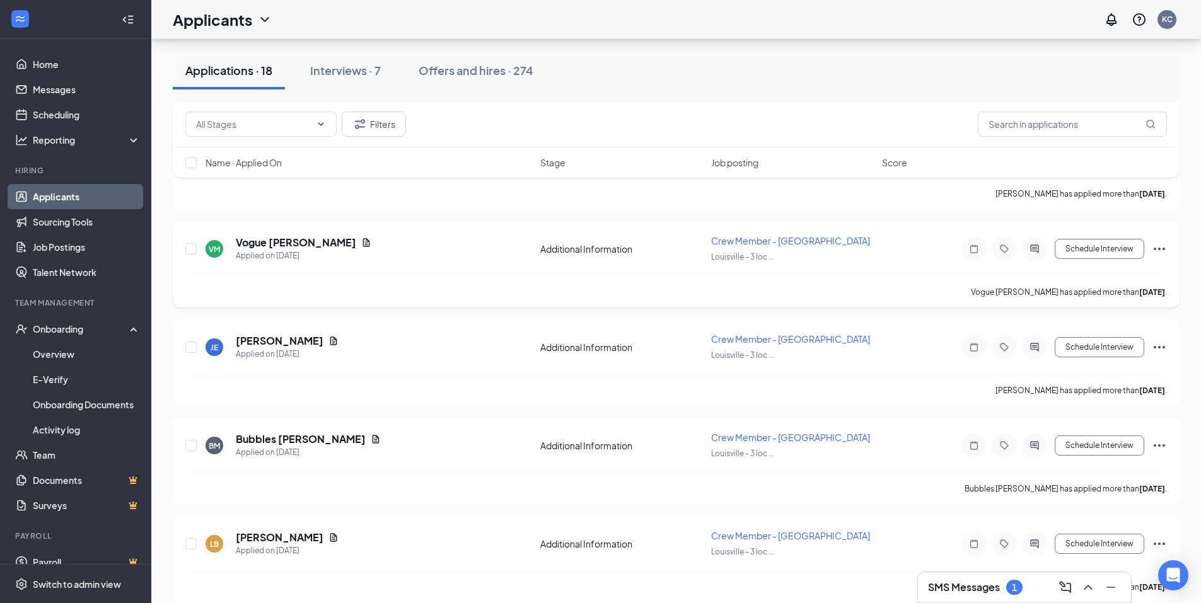
scroll to position [1348, 0]
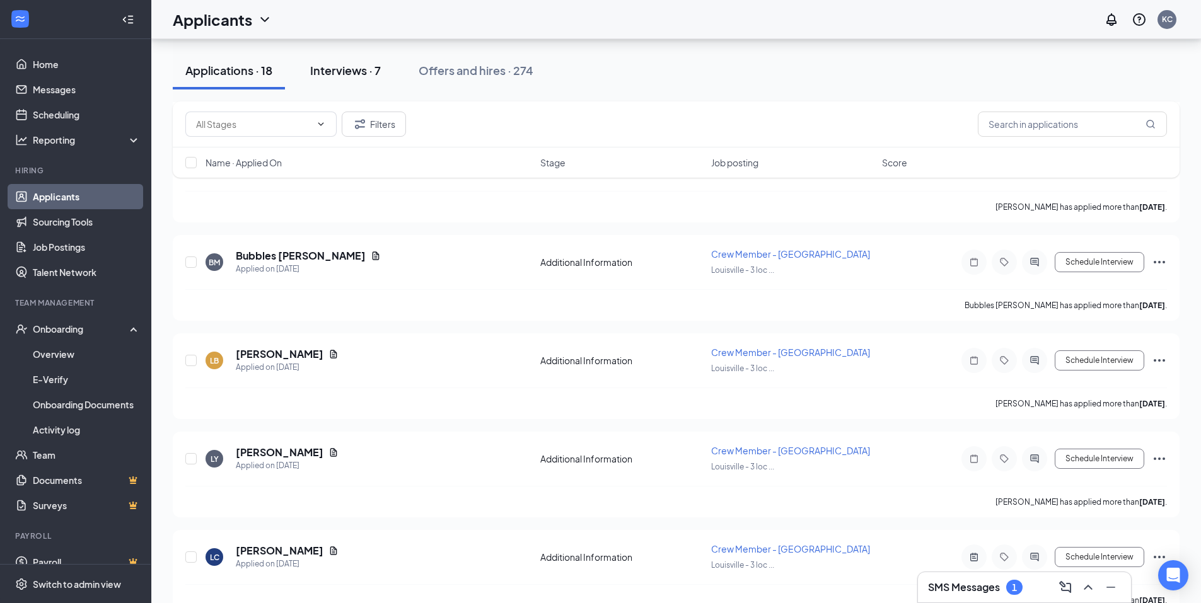
click at [349, 66] on div "Interviews · 7" at bounding box center [345, 70] width 71 height 16
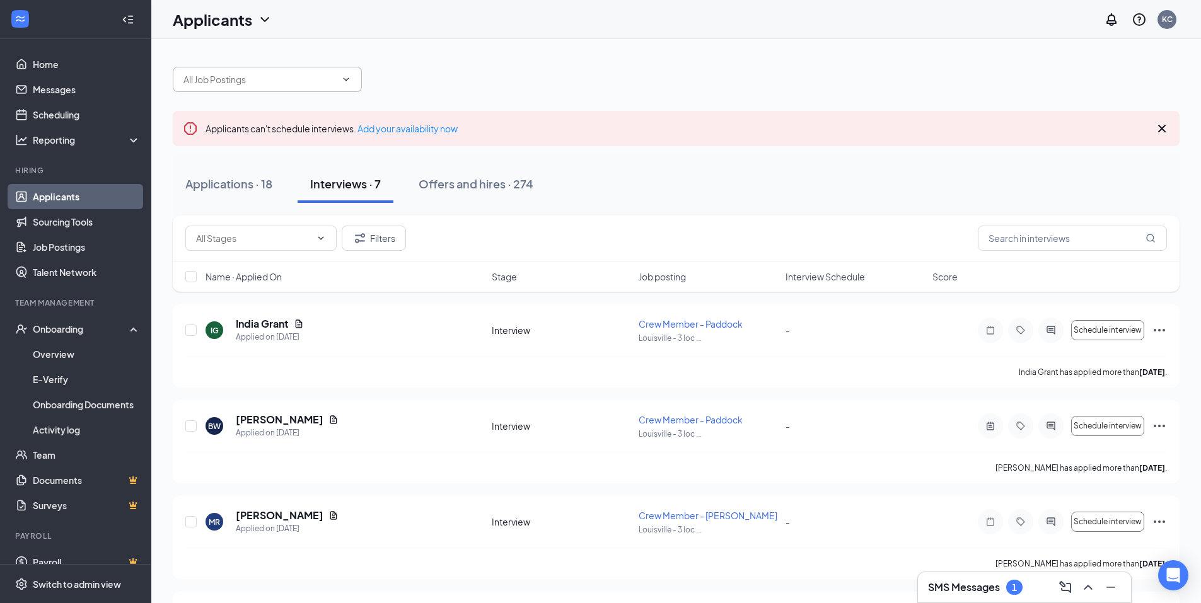
click at [250, 84] on input "text" at bounding box center [259, 80] width 153 height 14
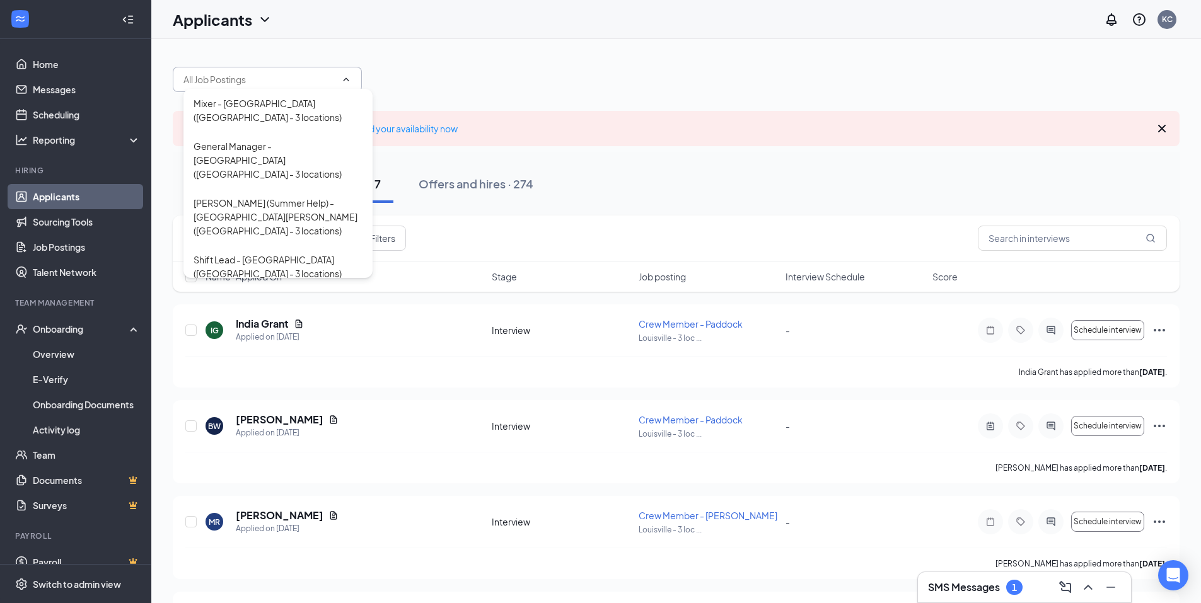
click at [250, 83] on input "text" at bounding box center [259, 80] width 153 height 14
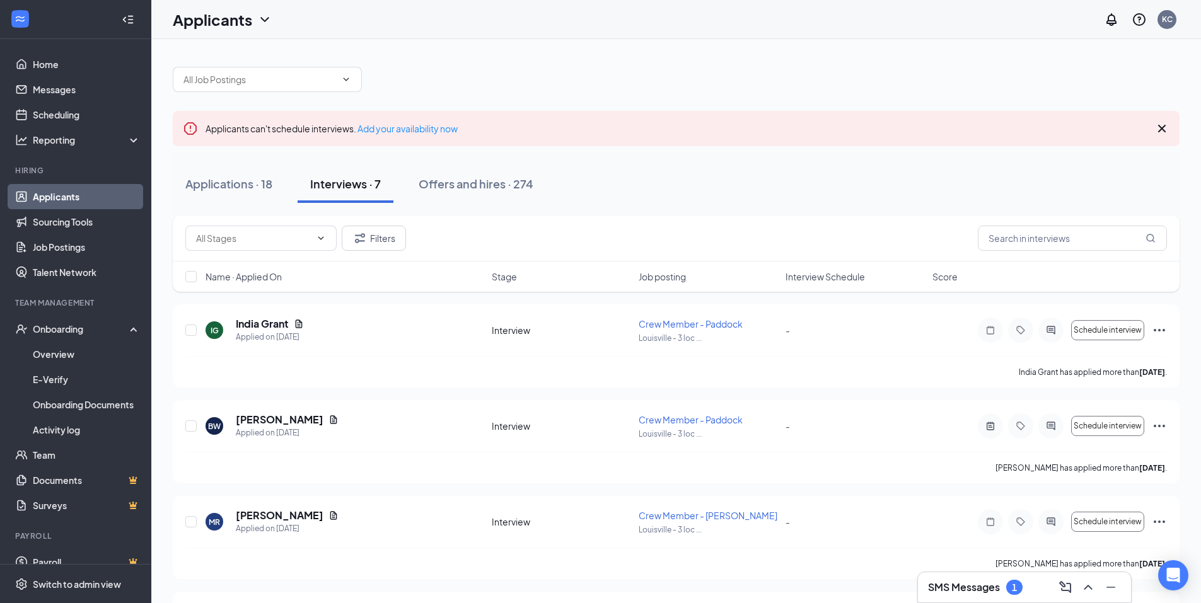
click at [272, 32] on div "Applicants KC" at bounding box center [676, 19] width 1050 height 39
click at [256, 26] on div "Applicants" at bounding box center [223, 19] width 100 height 21
click at [257, 26] on div "Applicants" at bounding box center [223, 19] width 100 height 21
click at [263, 77] on input "text" at bounding box center [259, 80] width 153 height 14
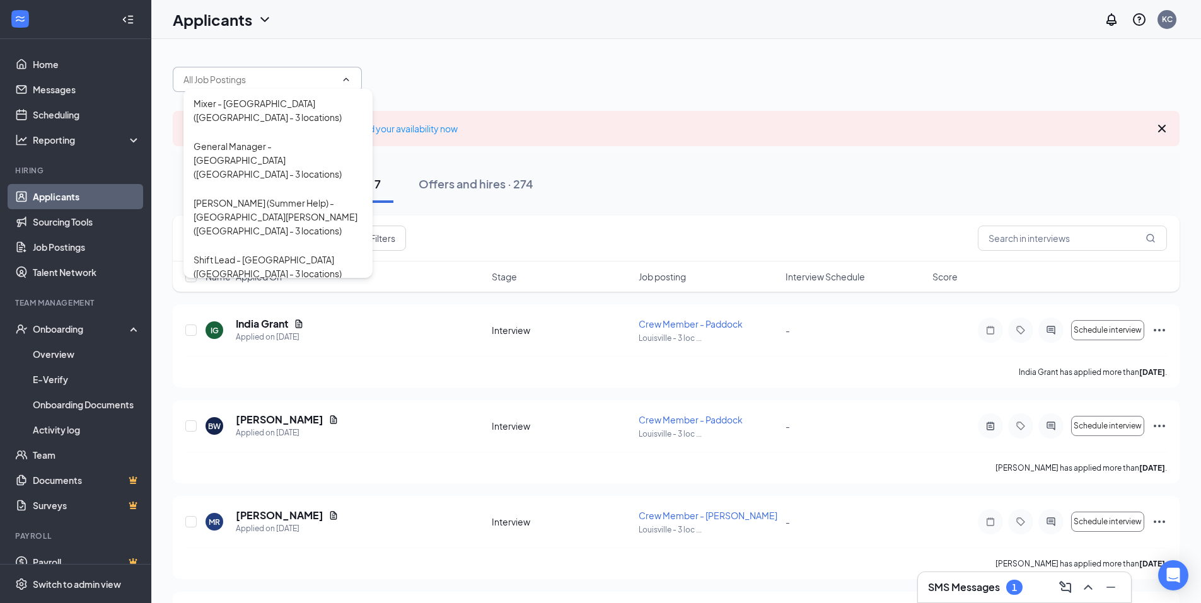
click at [263, 77] on input "text" at bounding box center [259, 80] width 153 height 14
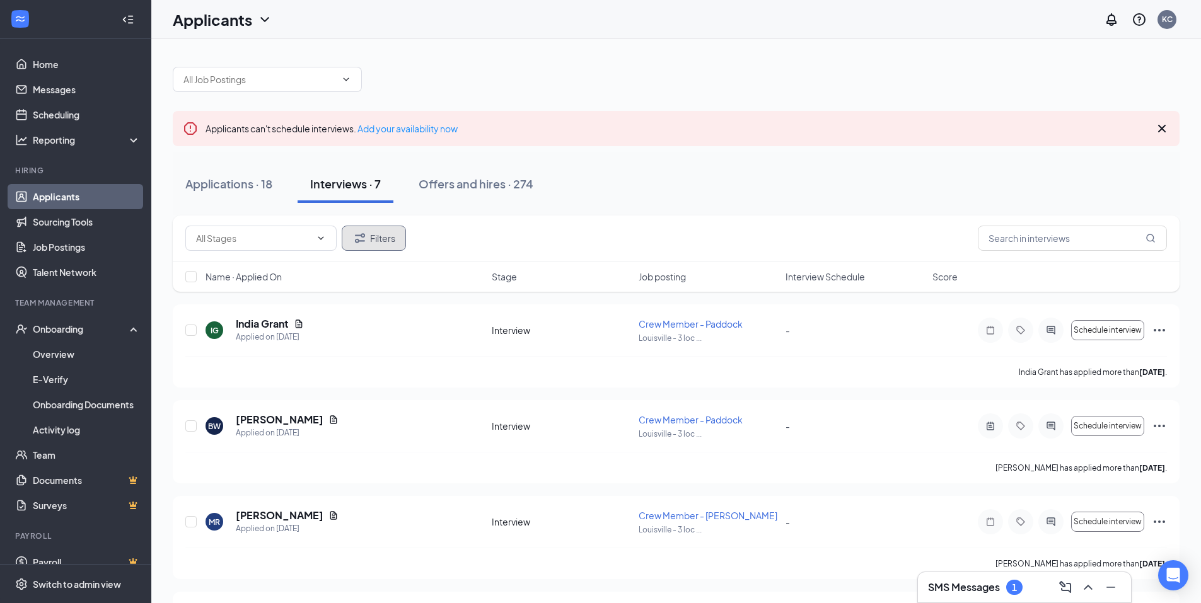
click at [371, 238] on button "Filters" at bounding box center [374, 238] width 64 height 25
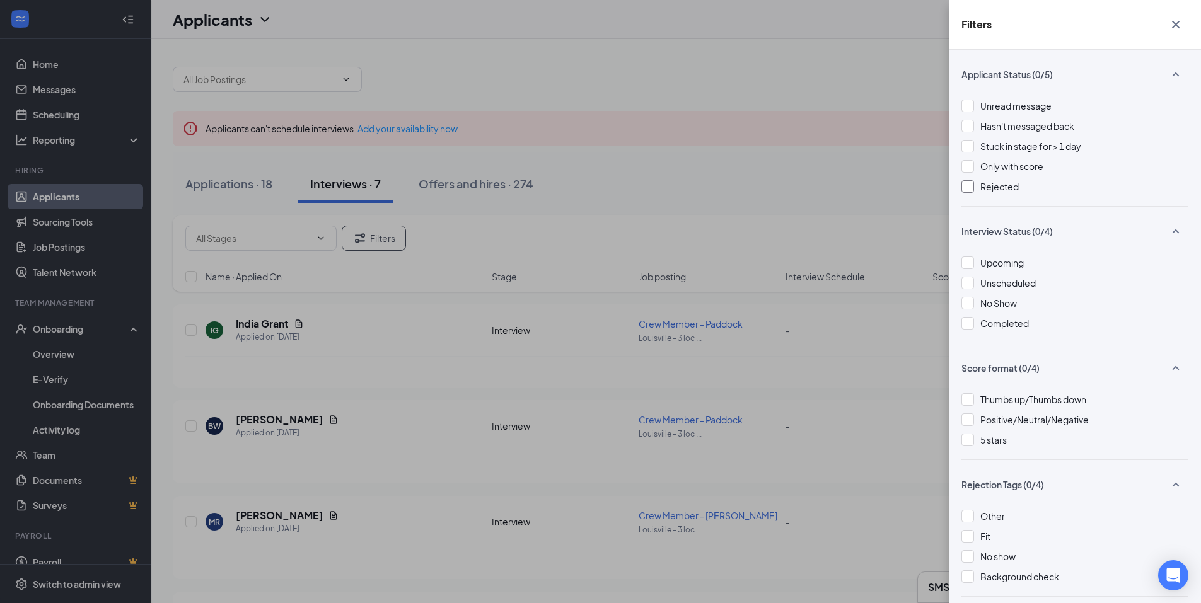
click at [969, 190] on div at bounding box center [968, 186] width 13 height 13
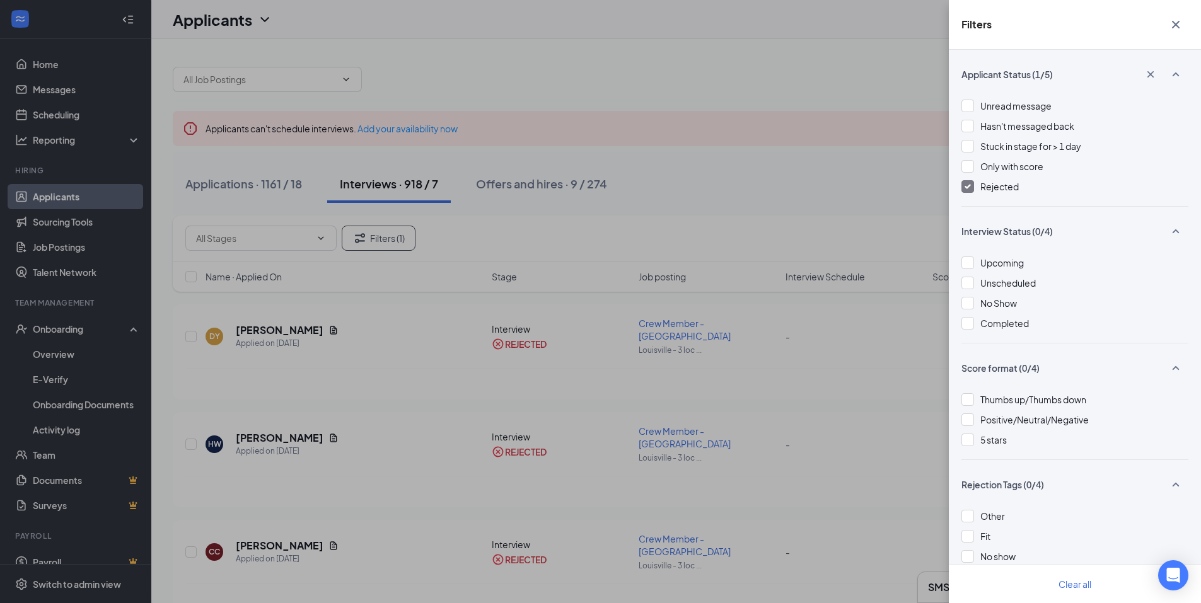
click at [861, 77] on div "Filters Applicant Status (1/5) Unread message Hasn't messaged back Stuck in sta…" at bounding box center [600, 301] width 1201 height 603
click at [1178, 22] on icon "Cross" at bounding box center [1176, 25] width 8 height 8
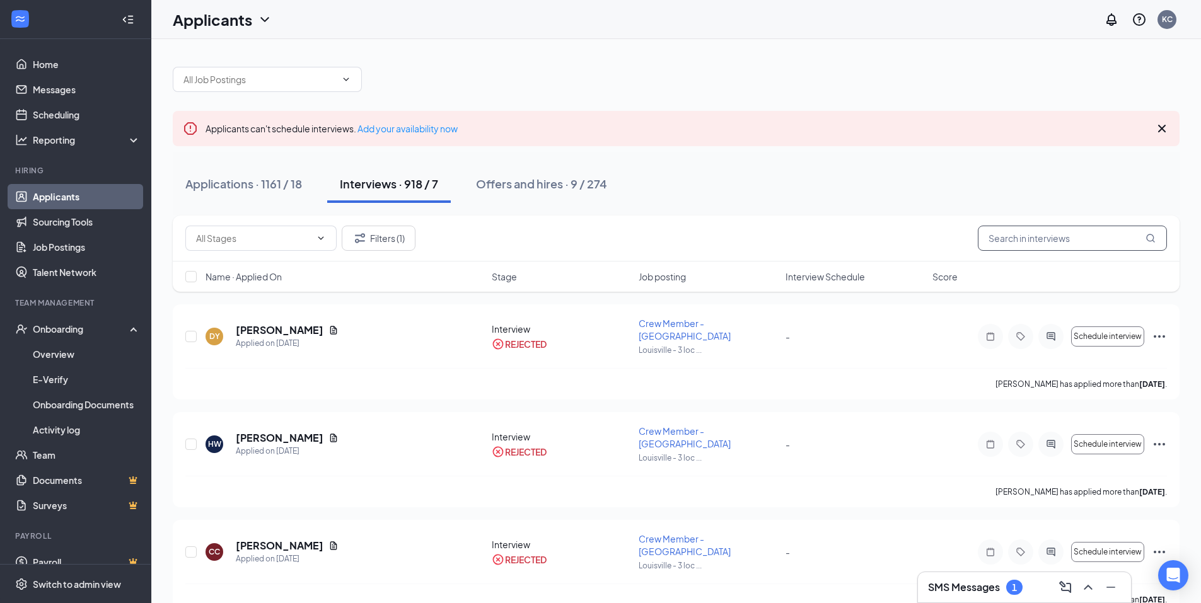
click at [1025, 238] on input "text" at bounding box center [1072, 238] width 189 height 25
click at [385, 239] on button "Filters (1)" at bounding box center [379, 238] width 74 height 25
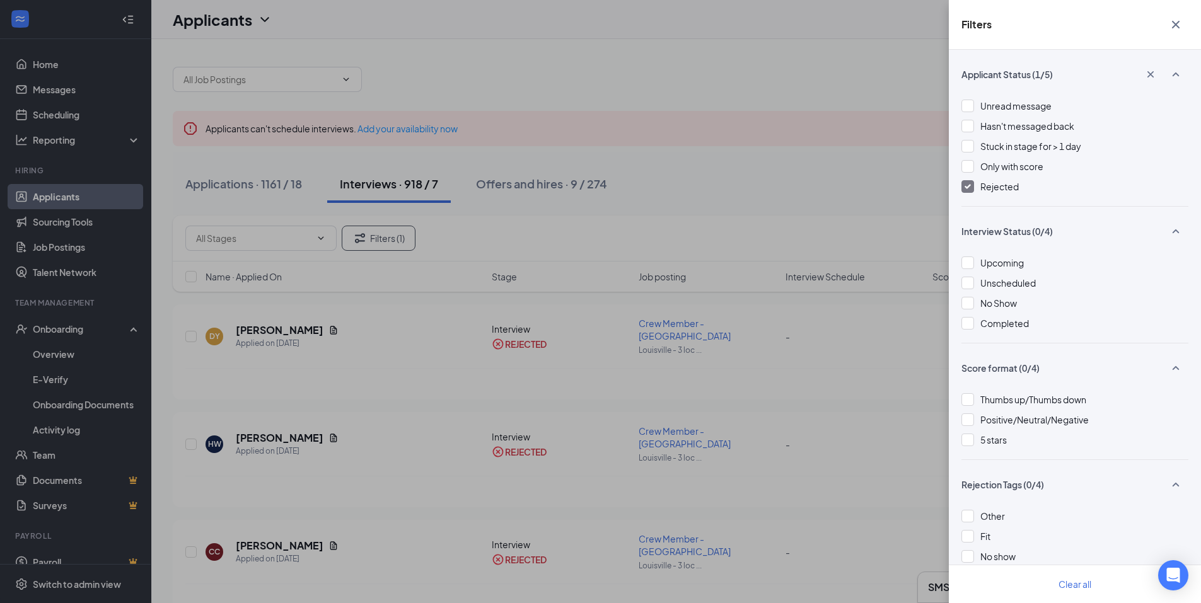
click at [968, 189] on img at bounding box center [968, 186] width 6 height 5
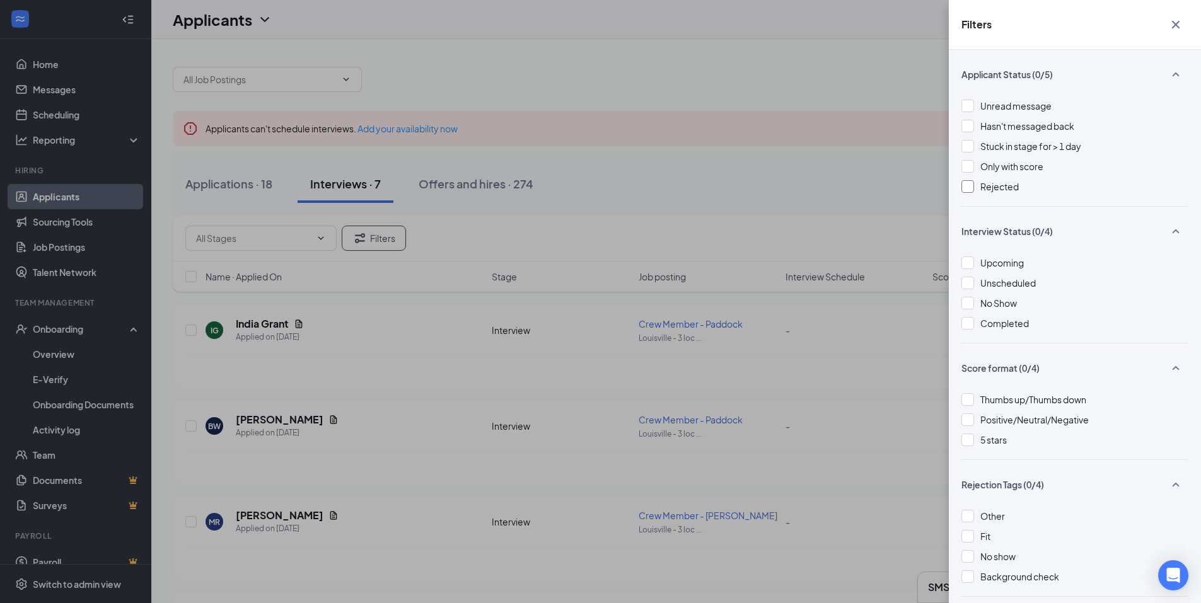
click at [1177, 23] on icon "Cross" at bounding box center [1175, 24] width 15 height 15
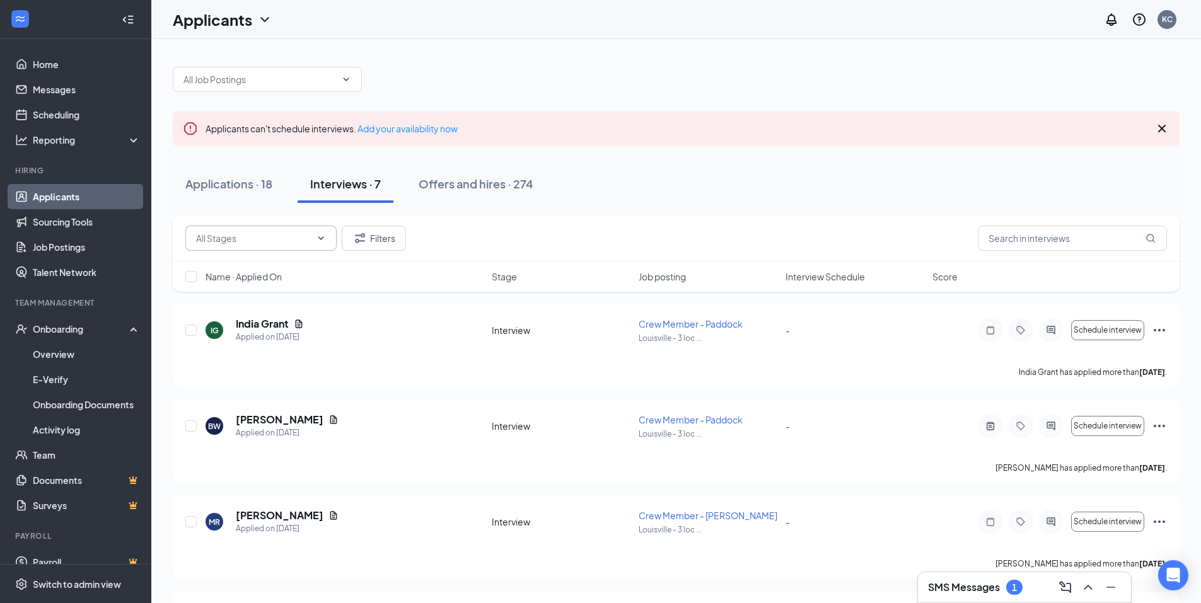
click at [319, 240] on icon "ChevronDown" at bounding box center [321, 238] width 10 height 10
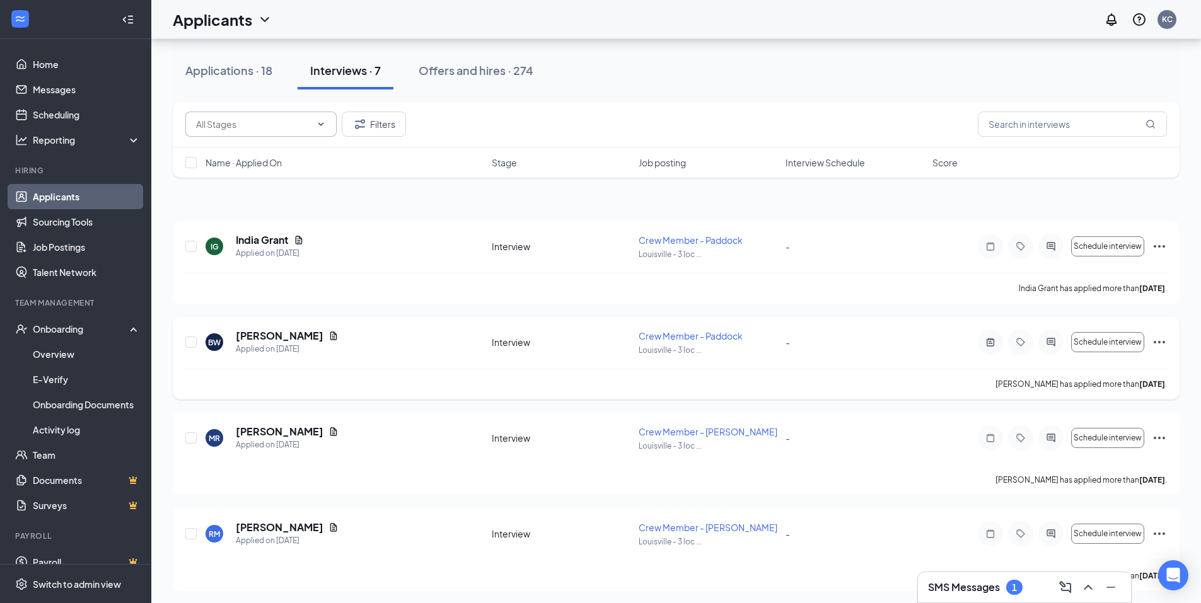
scroll to position [63, 0]
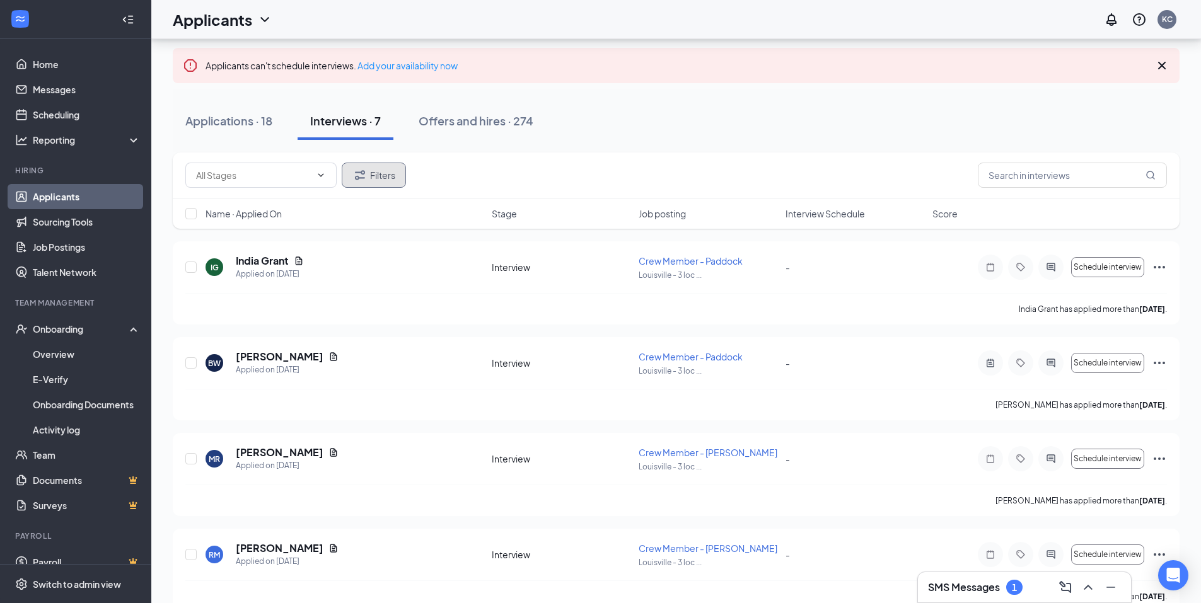
click at [375, 183] on button "Filters" at bounding box center [374, 175] width 64 height 25
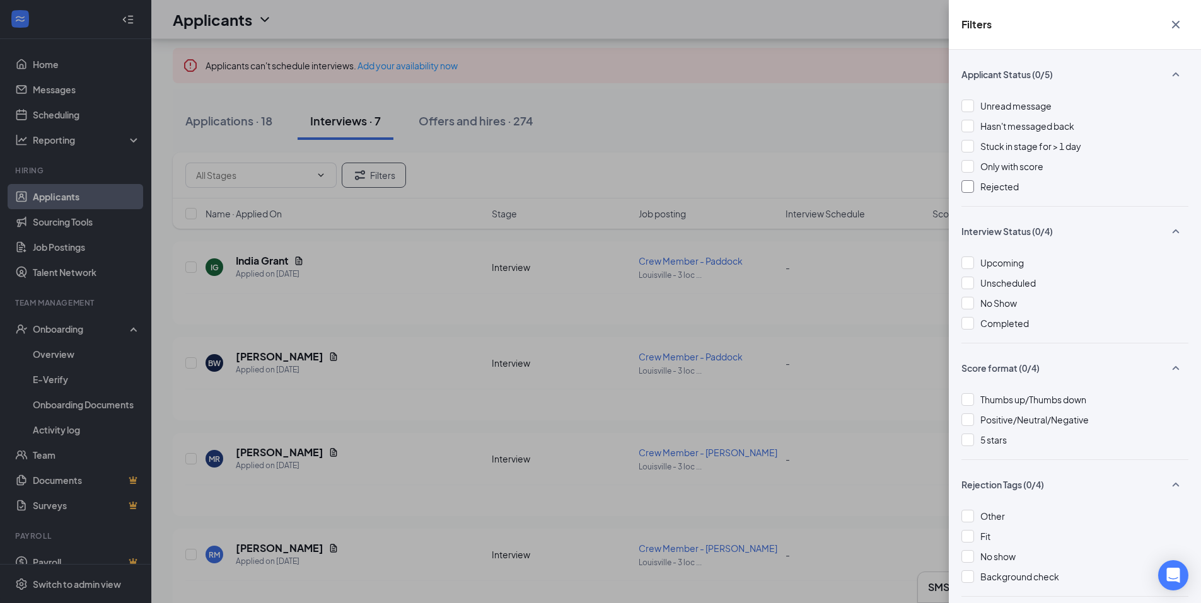
click at [1001, 187] on span "Rejected" at bounding box center [999, 186] width 38 height 11
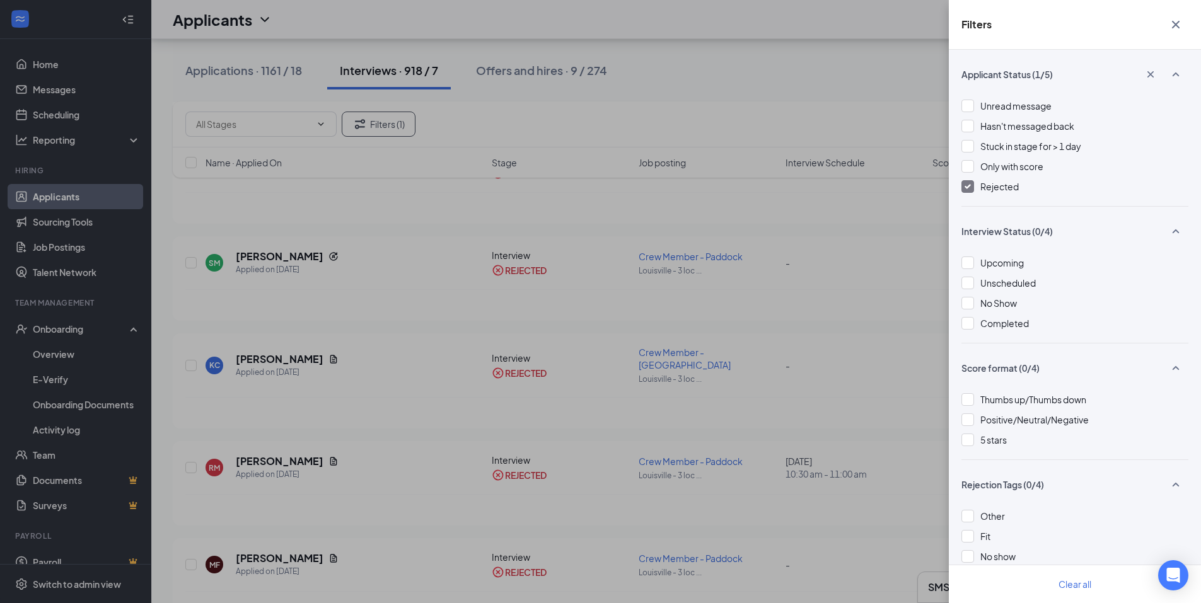
scroll to position [1009, 0]
click at [970, 185] on img at bounding box center [968, 186] width 6 height 5
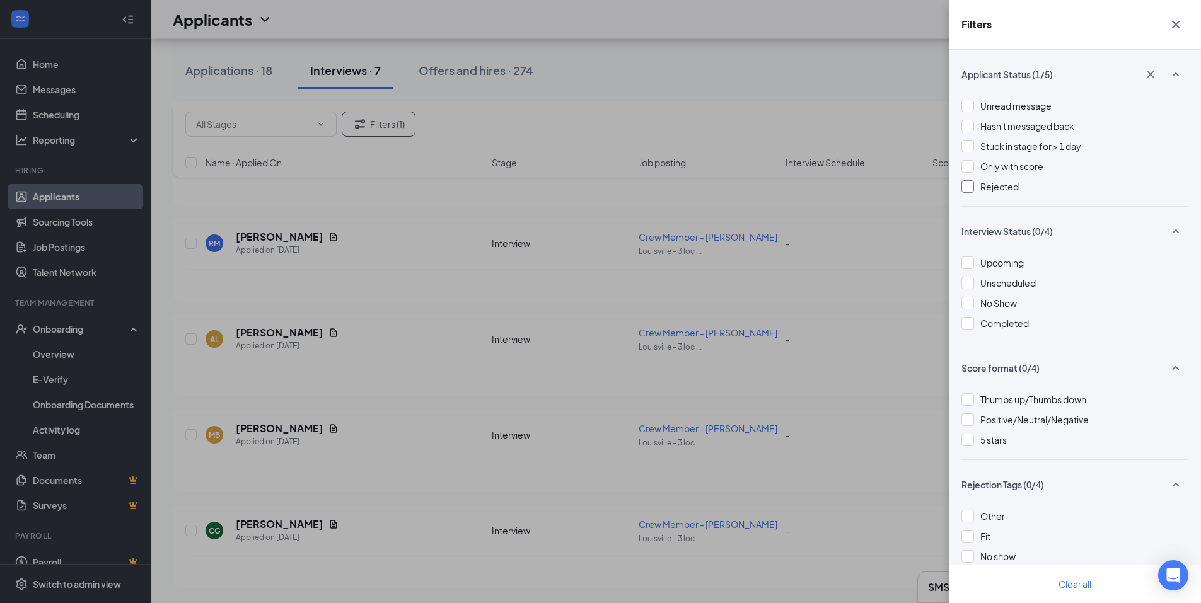
click at [966, 188] on div at bounding box center [968, 186] width 13 height 13
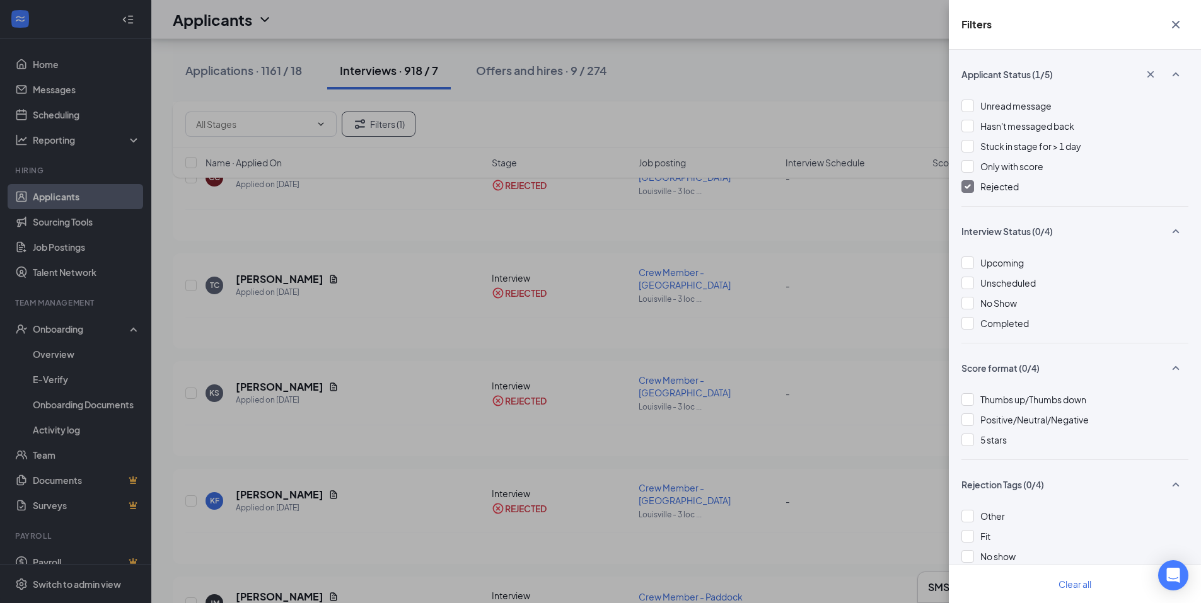
scroll to position [1009, 0]
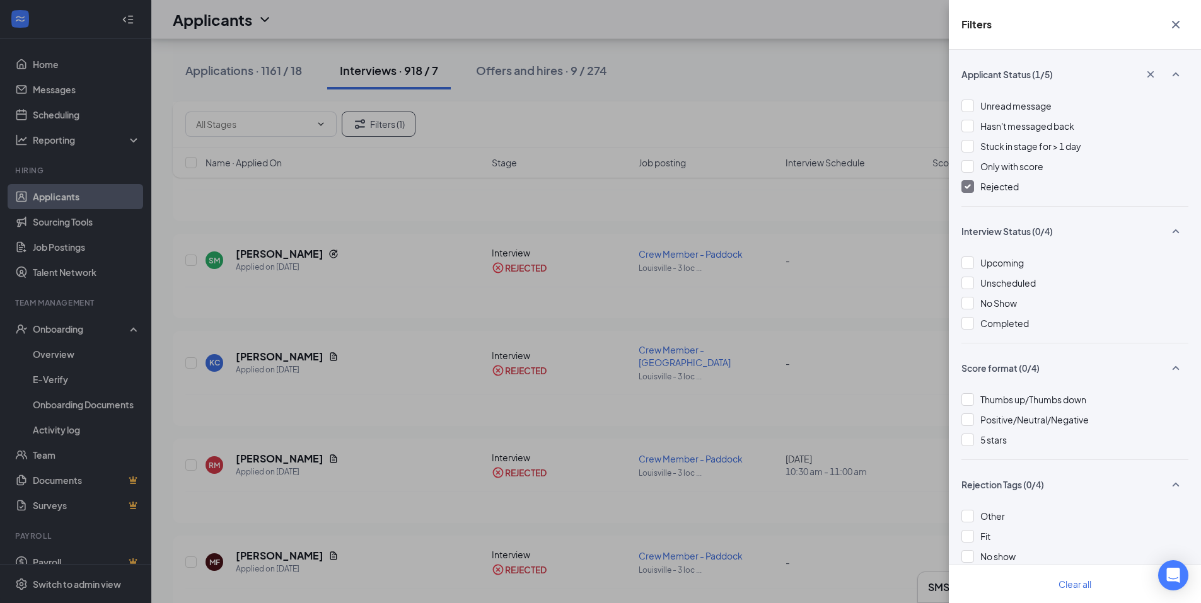
click at [967, 181] on div at bounding box center [968, 186] width 13 height 13
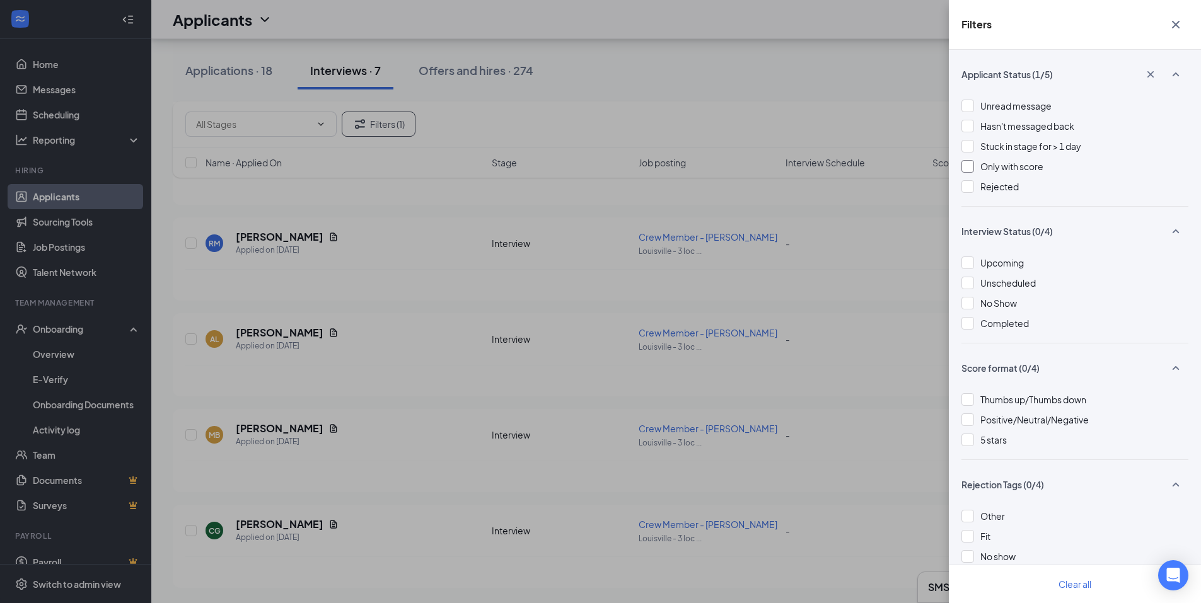
scroll to position [375, 0]
click at [1173, 25] on icon "Cross" at bounding box center [1175, 24] width 15 height 15
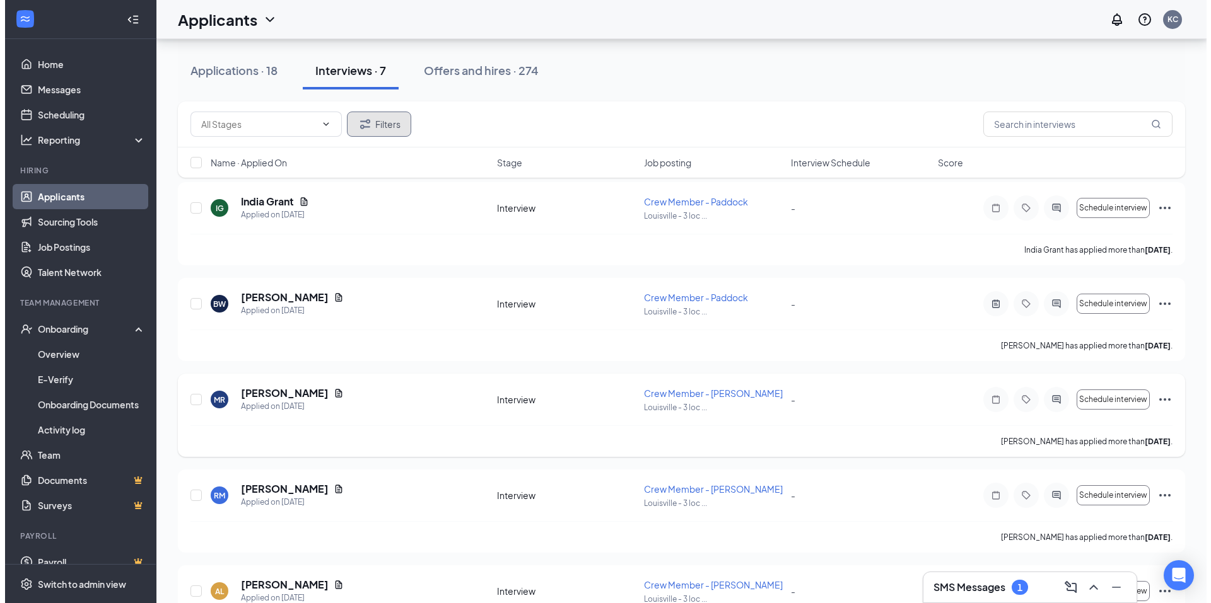
scroll to position [59, 0]
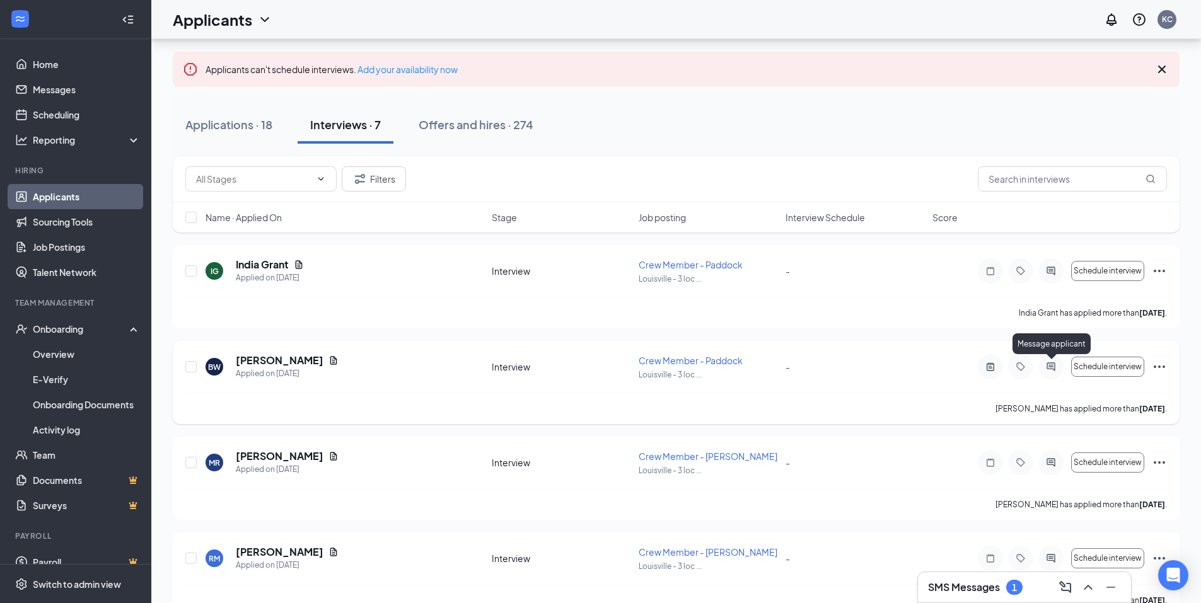
click at [1049, 371] on icon "ActiveChat" at bounding box center [1051, 367] width 15 height 10
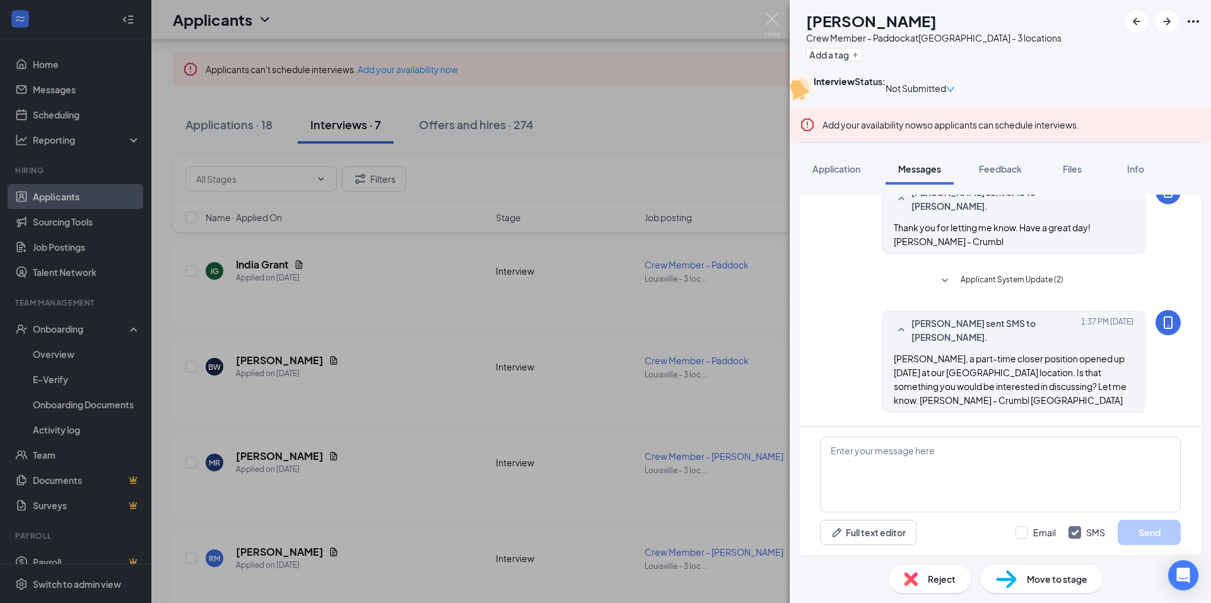
scroll to position [665, 0]
click at [771, 22] on img at bounding box center [772, 25] width 16 height 25
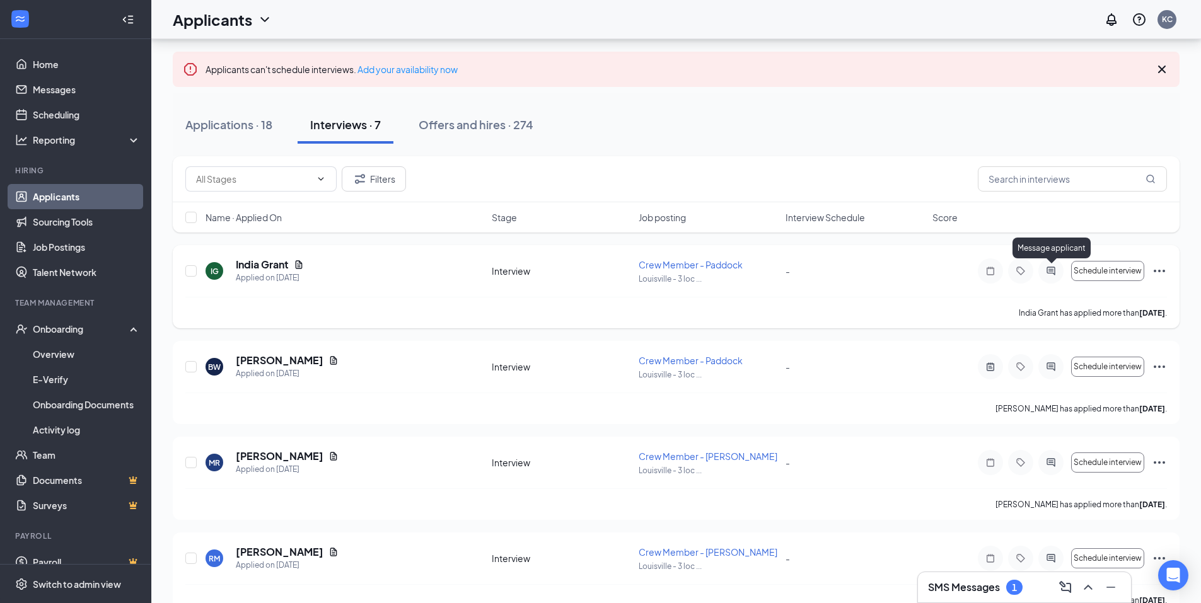
click at [1050, 274] on icon "ActiveChat" at bounding box center [1051, 271] width 15 height 10
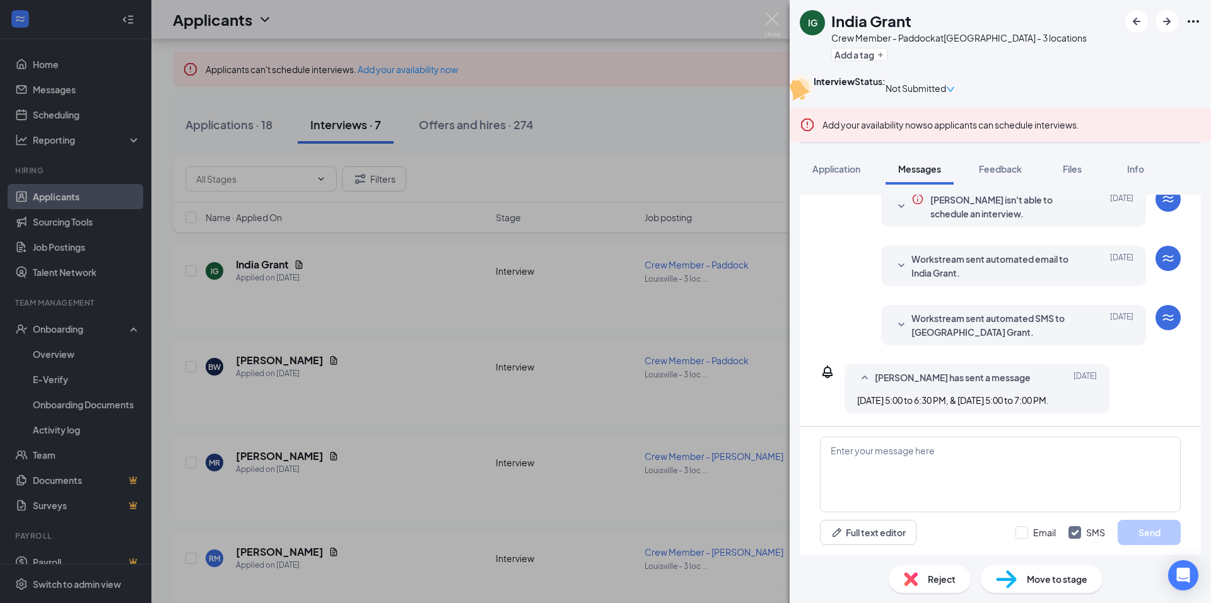
scroll to position [234, 0]
click at [837, 175] on span "Application" at bounding box center [836, 168] width 48 height 11
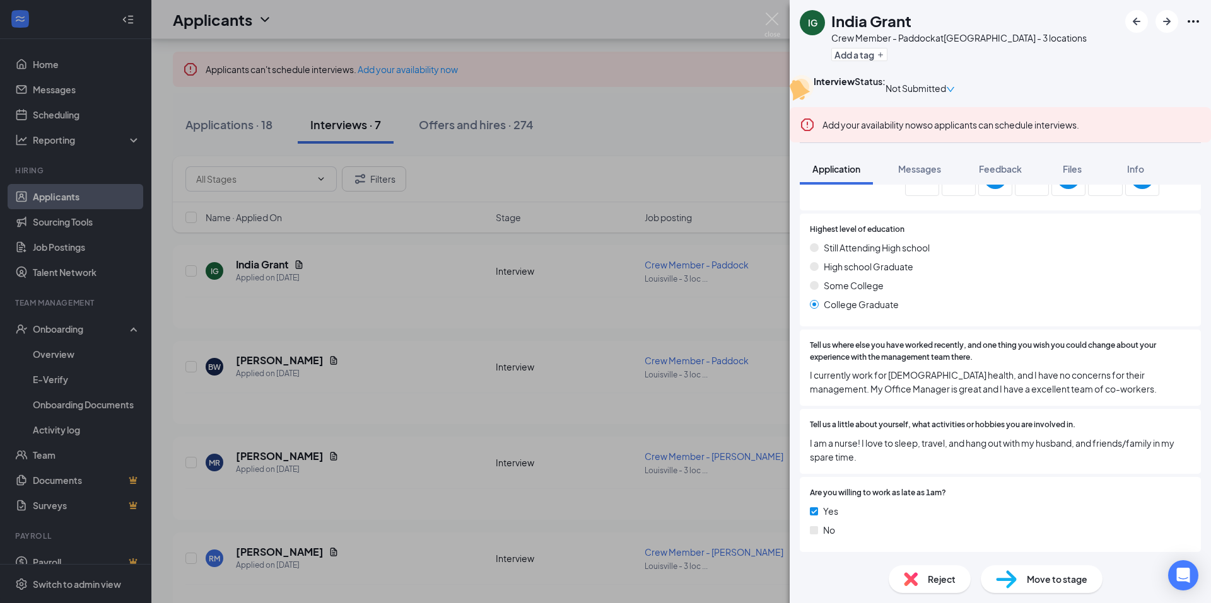
scroll to position [609, 0]
click at [929, 569] on div "Reject" at bounding box center [929, 580] width 82 height 28
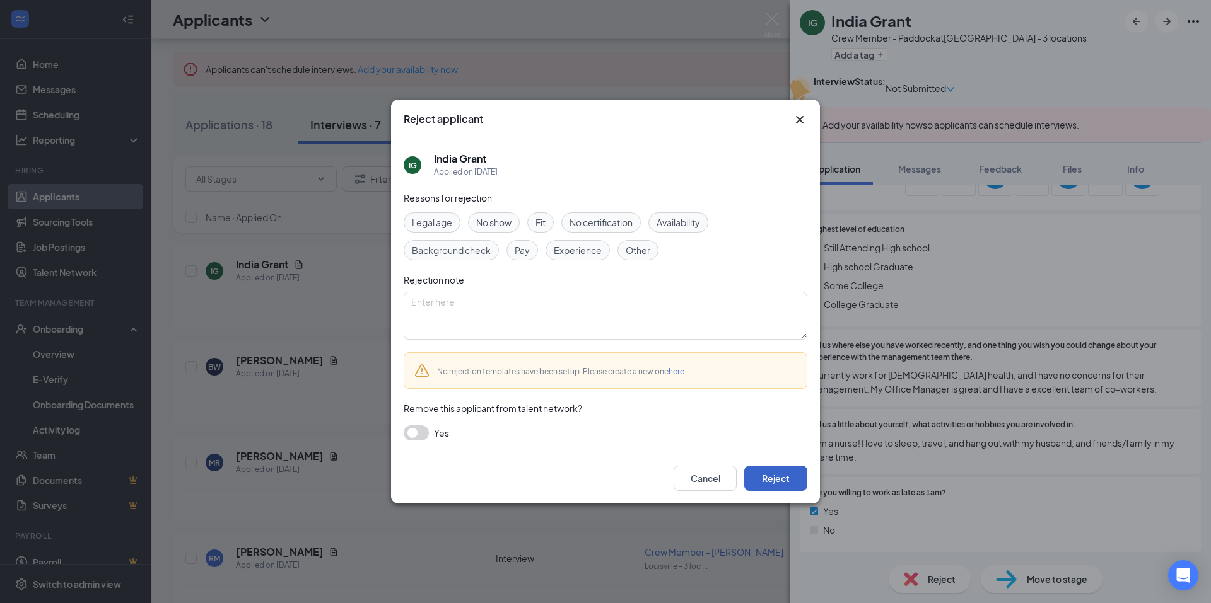
click at [756, 478] on button "Reject" at bounding box center [775, 478] width 63 height 25
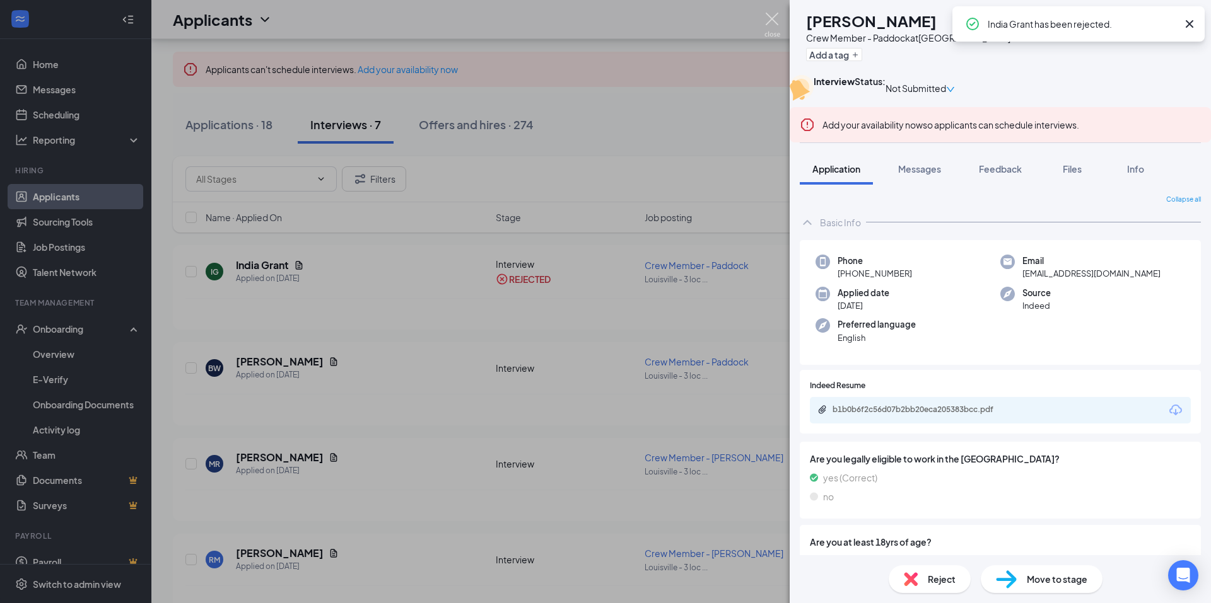
click at [773, 17] on img at bounding box center [772, 25] width 16 height 25
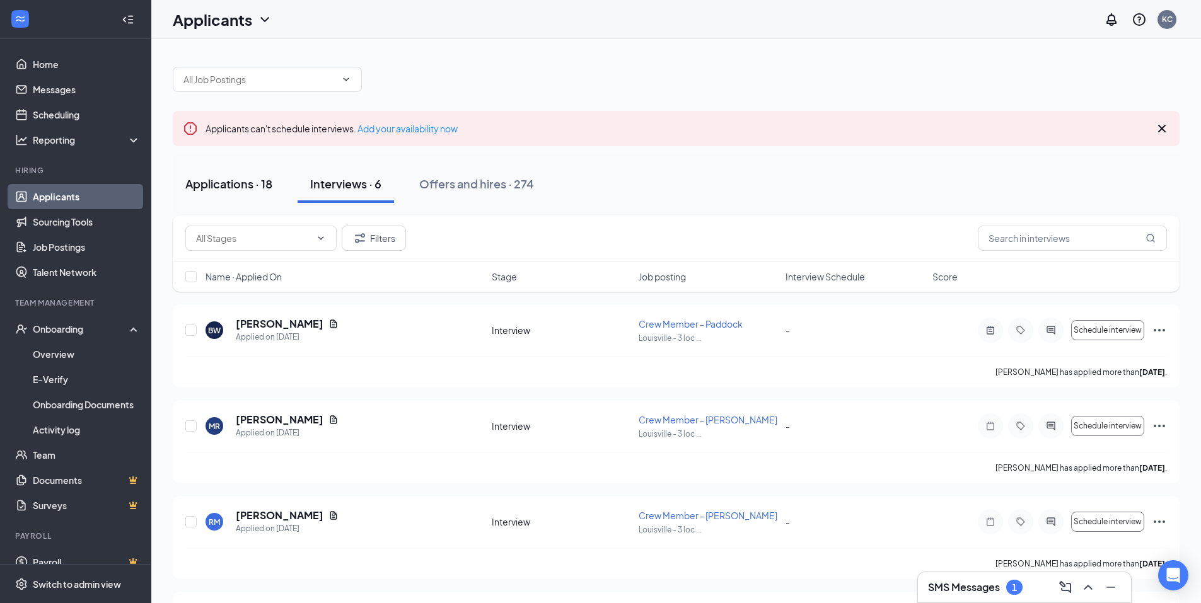
click at [223, 184] on div "Applications · 18" at bounding box center [228, 184] width 87 height 16
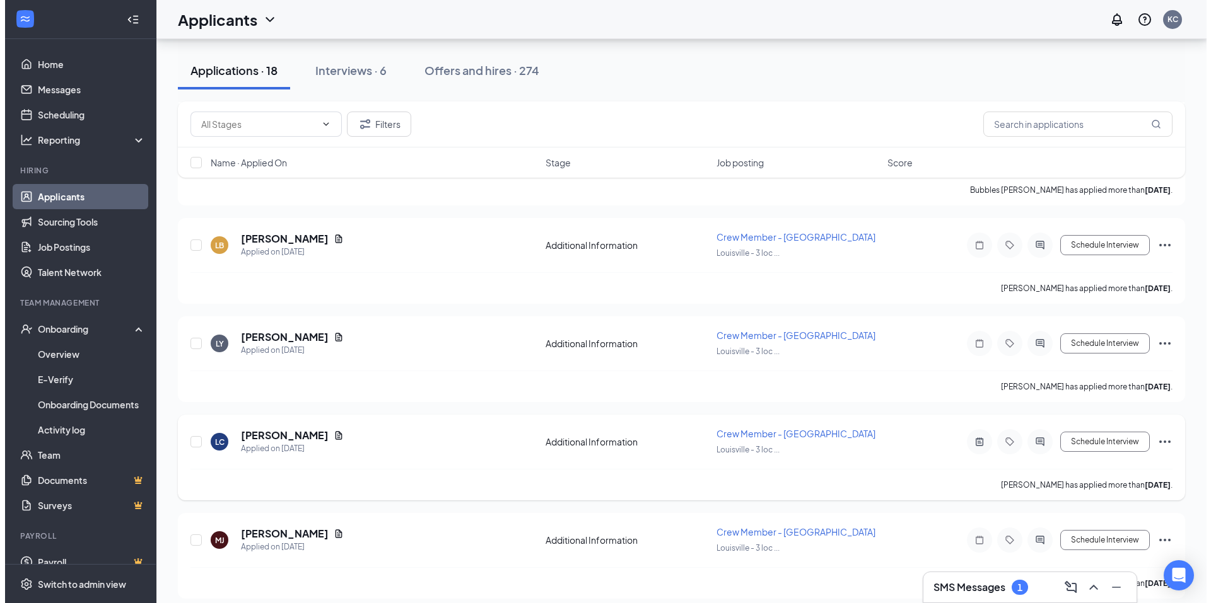
scroll to position [1474, 0]
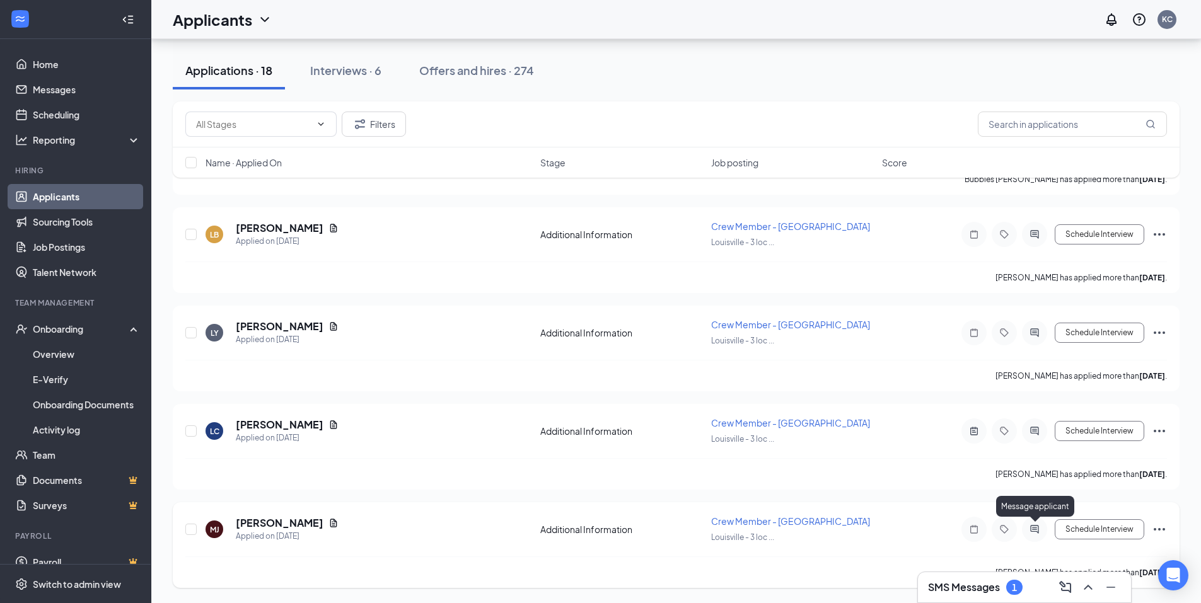
click at [1035, 528] on icon "ActiveChat" at bounding box center [1034, 529] width 8 height 8
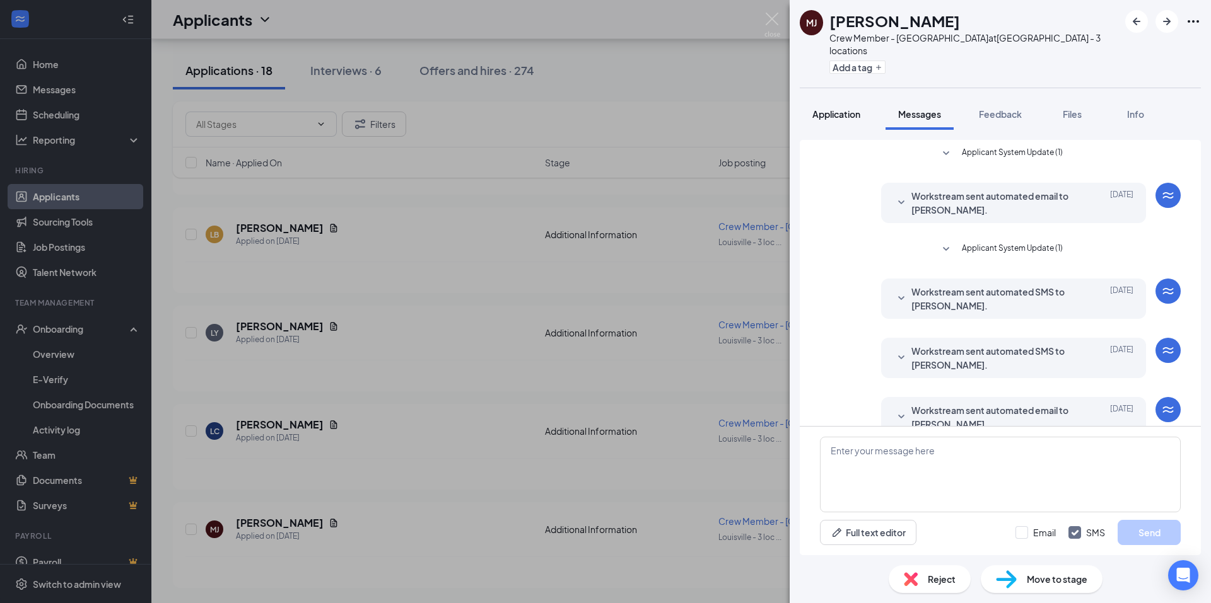
click at [825, 108] on span "Application" at bounding box center [836, 113] width 48 height 11
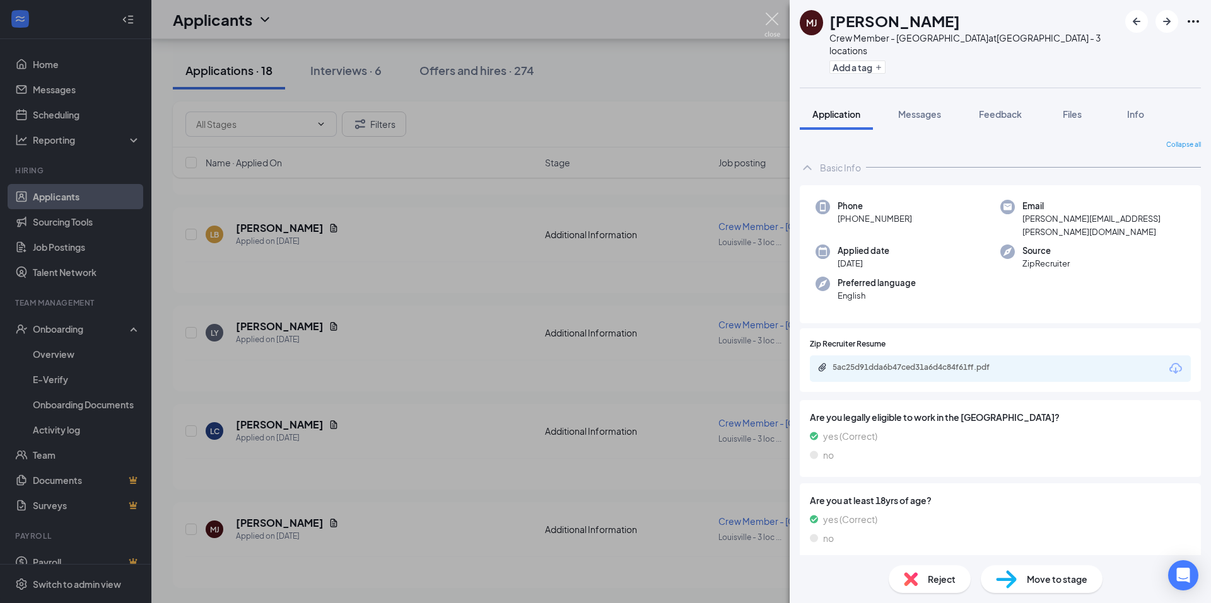
click at [765, 18] on img at bounding box center [772, 25] width 16 height 25
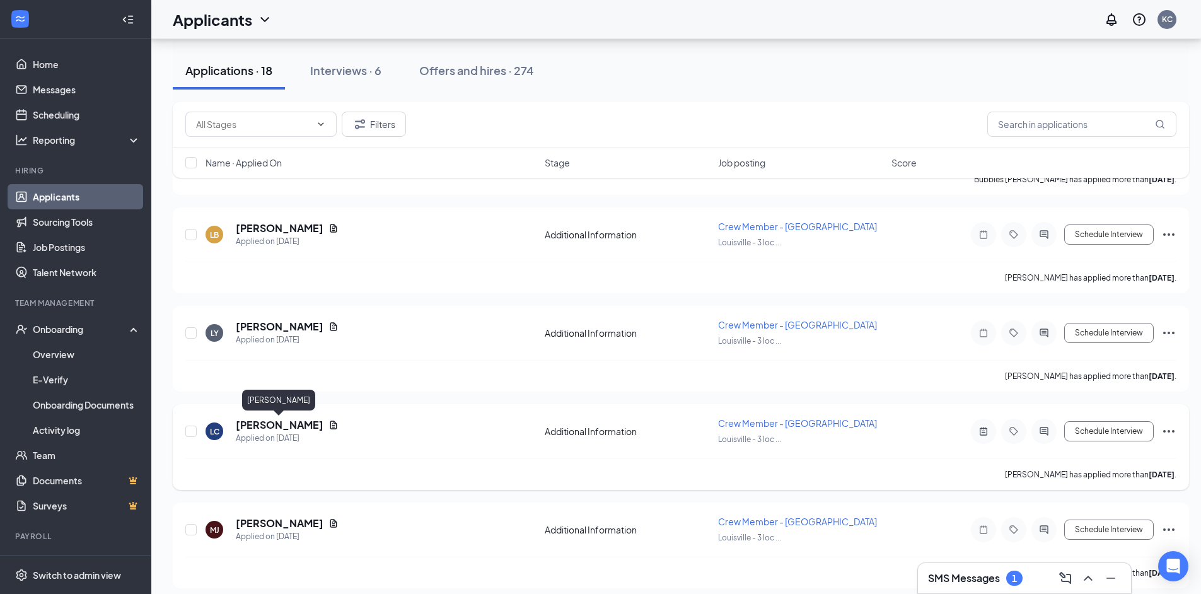
click at [268, 428] on h5 "[PERSON_NAME]" at bounding box center [280, 425] width 88 height 14
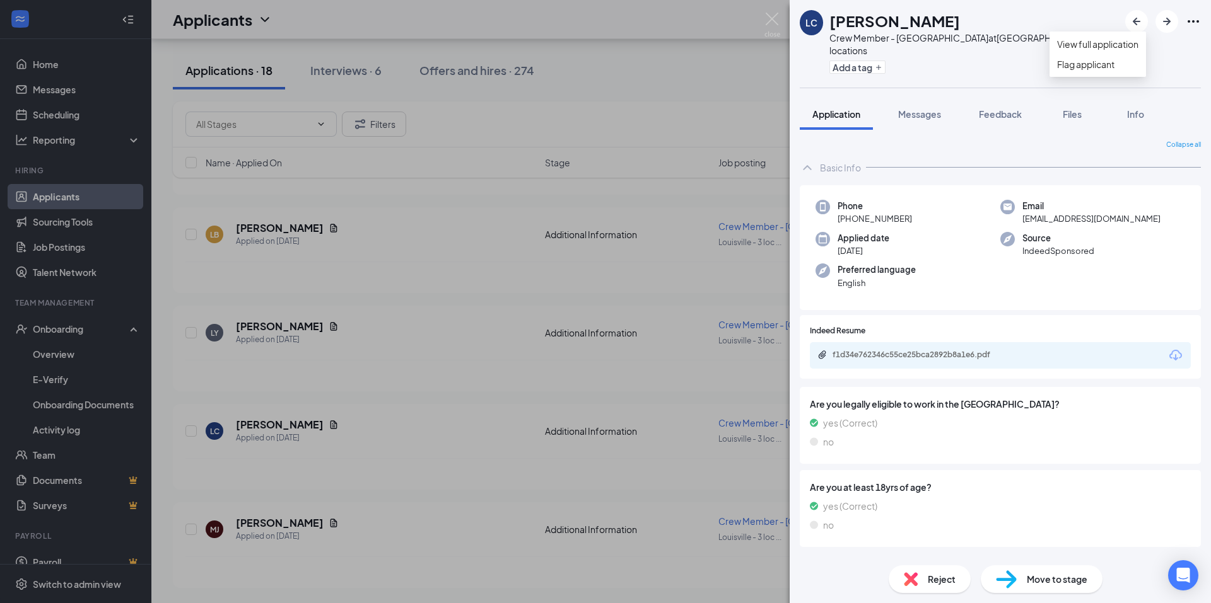
click at [1192, 23] on icon "Ellipses" at bounding box center [1192, 21] width 15 height 15
click at [1190, 22] on icon "Ellipses" at bounding box center [1192, 21] width 15 height 15
click at [1195, 18] on icon "Ellipses" at bounding box center [1192, 21] width 15 height 15
click at [946, 57] on div "Add a tag" at bounding box center [973, 67] width 289 height 21
click at [1131, 108] on span "Info" at bounding box center [1135, 113] width 17 height 11
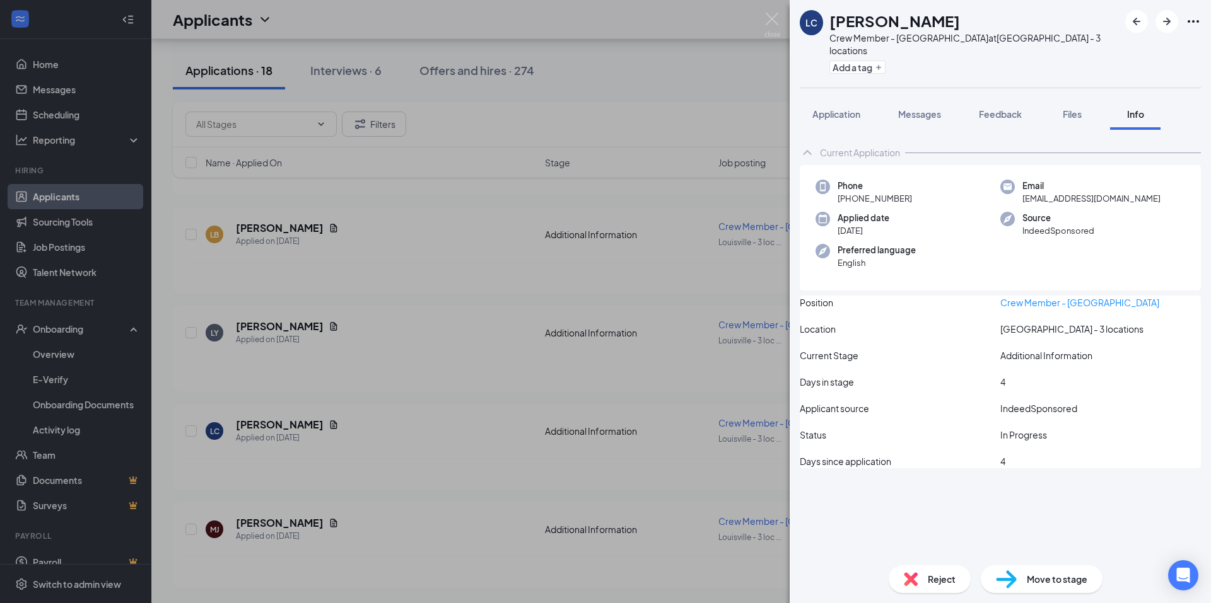
click at [1131, 108] on span "Info" at bounding box center [1135, 113] width 17 height 11
click at [1016, 297] on link "Crew Member - [GEOGRAPHIC_DATA]" at bounding box center [1079, 302] width 159 height 11
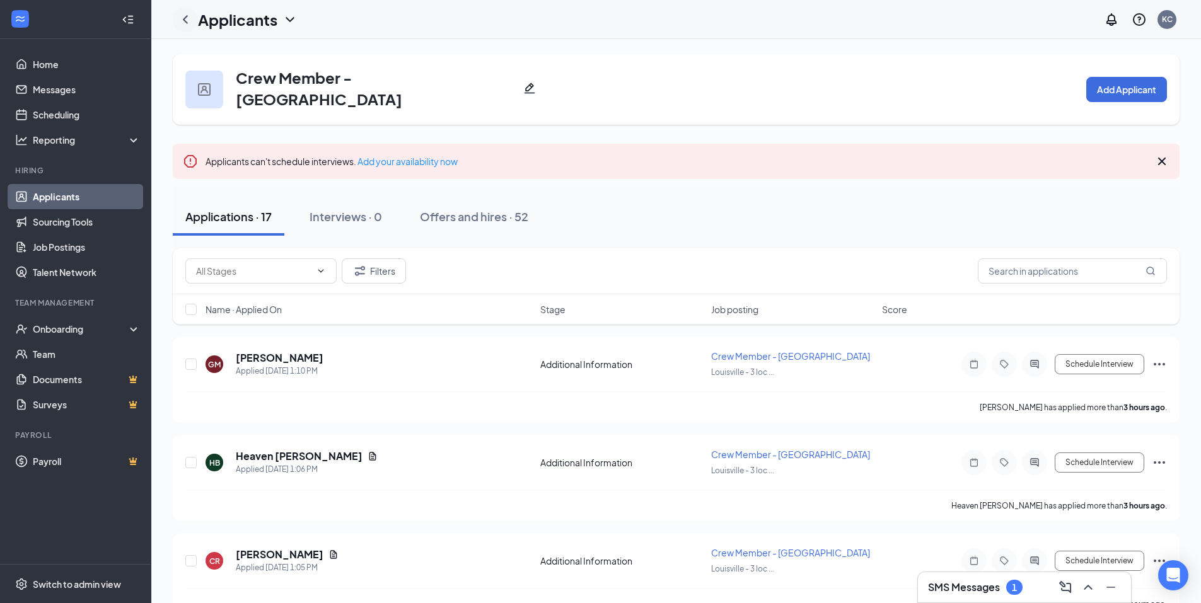
click at [183, 18] on icon "ChevronLeft" at bounding box center [185, 19] width 15 height 15
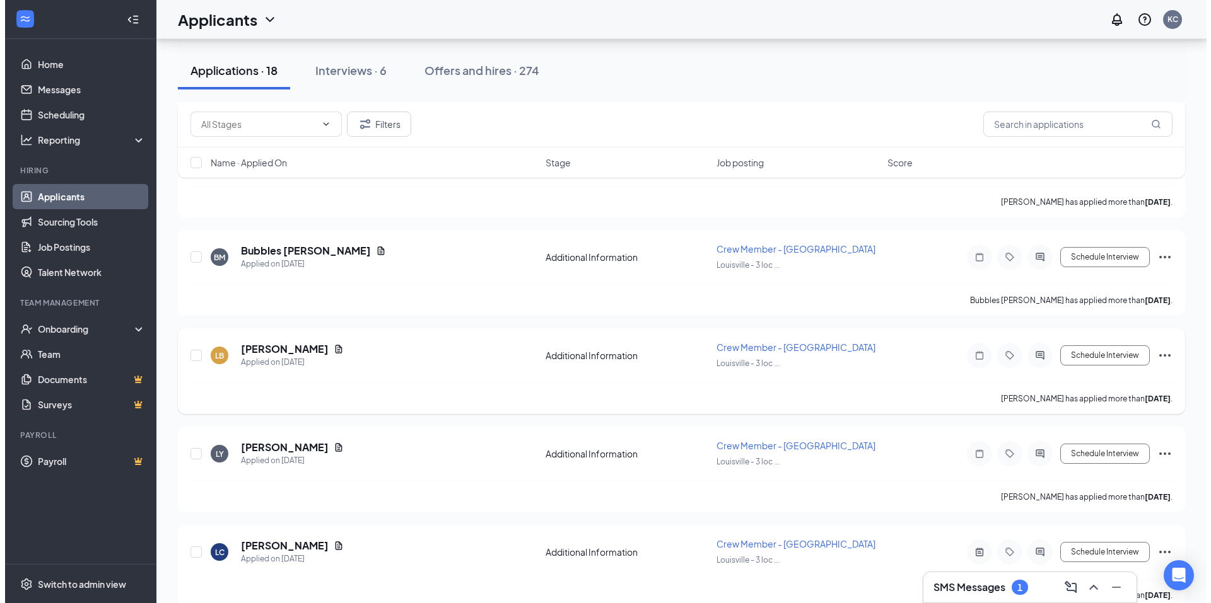
scroll to position [1348, 0]
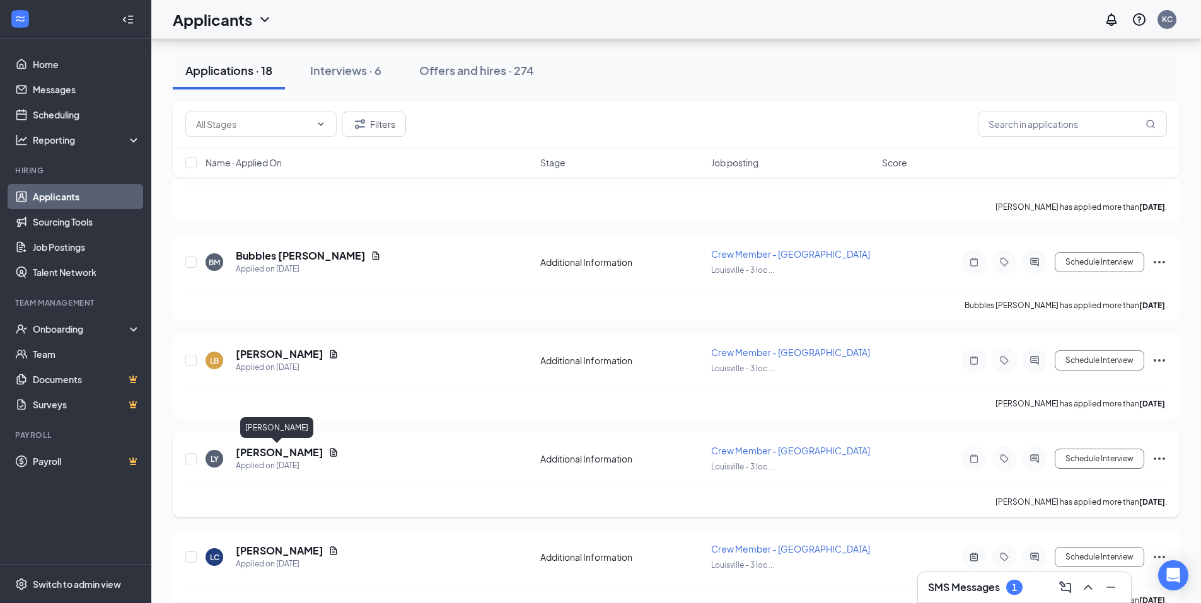
click at [272, 453] on h5 "[PERSON_NAME]" at bounding box center [280, 453] width 88 height 14
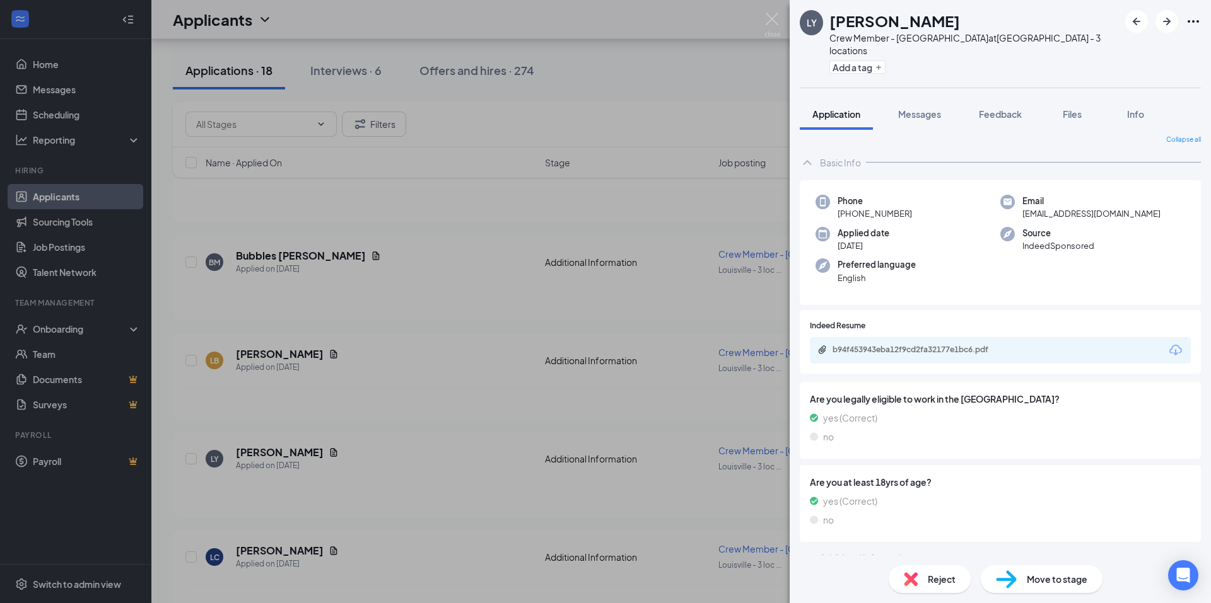
scroll to position [8, 0]
click at [765, 21] on img at bounding box center [772, 25] width 16 height 25
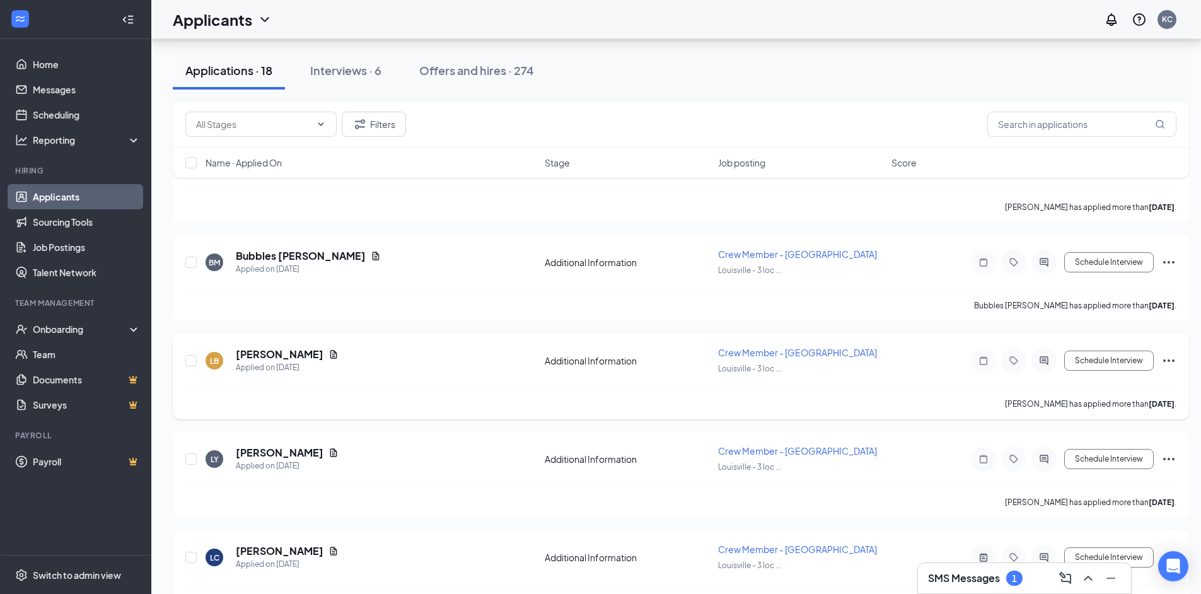
click at [339, 375] on div "LB [PERSON_NAME] Applied on [DATE] Additional Information Crew Member - [GEOGRA…" at bounding box center [680, 367] width 991 height 42
click at [296, 352] on h5 "[PERSON_NAME]" at bounding box center [280, 354] width 88 height 14
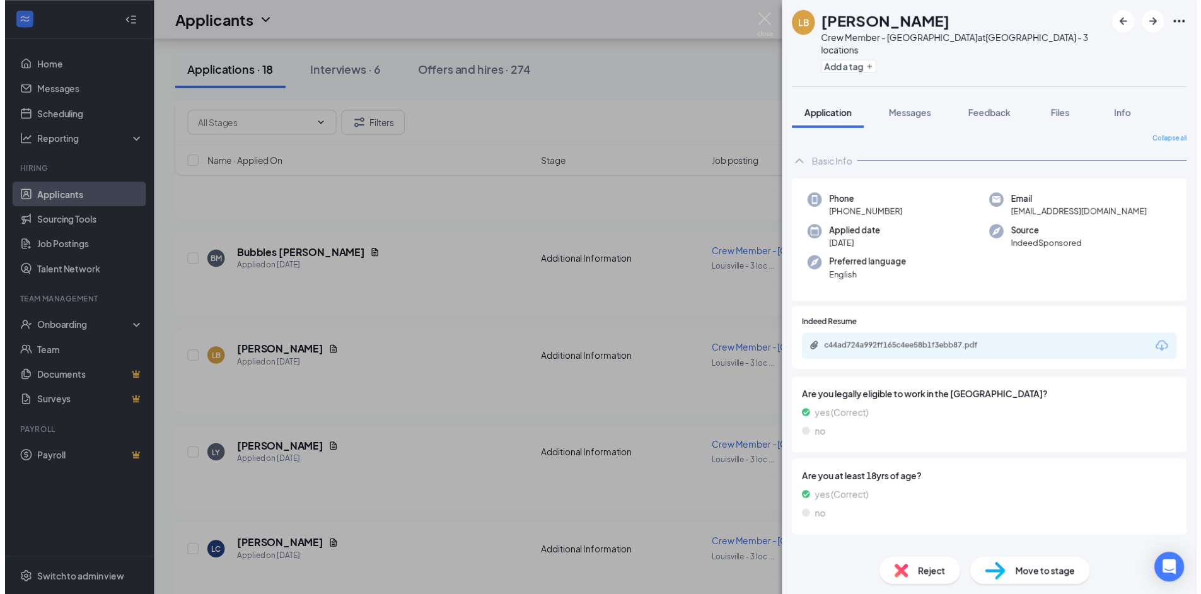
scroll to position [8, 0]
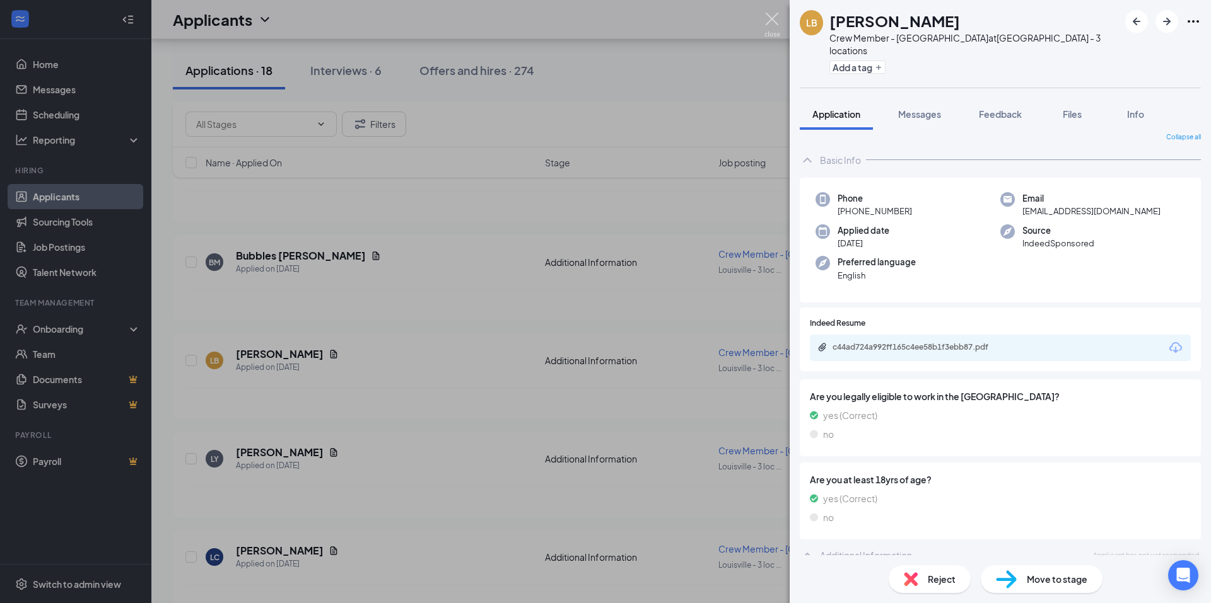
click at [771, 19] on img at bounding box center [772, 25] width 16 height 25
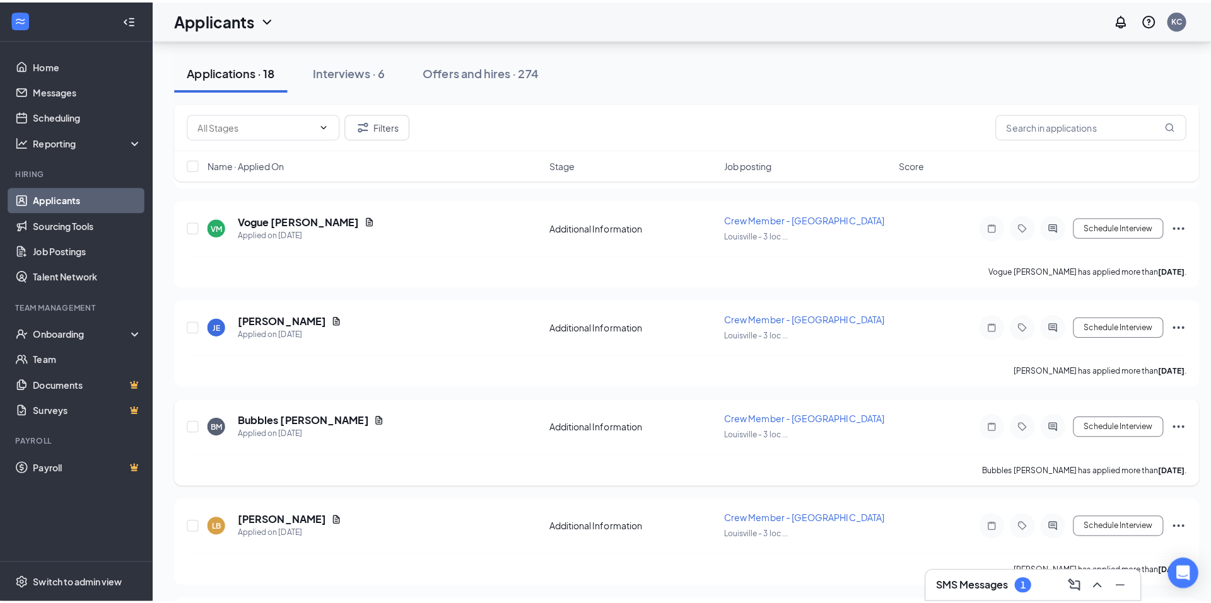
scroll to position [1159, 0]
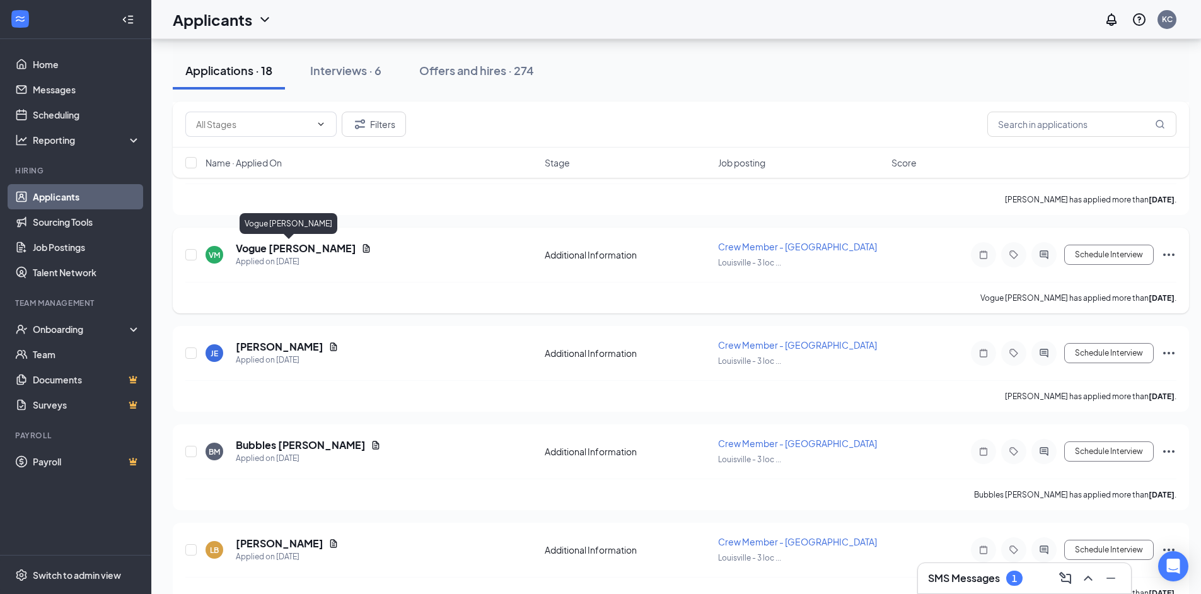
click at [288, 248] on h5 "Vogue [PERSON_NAME]" at bounding box center [296, 248] width 120 height 14
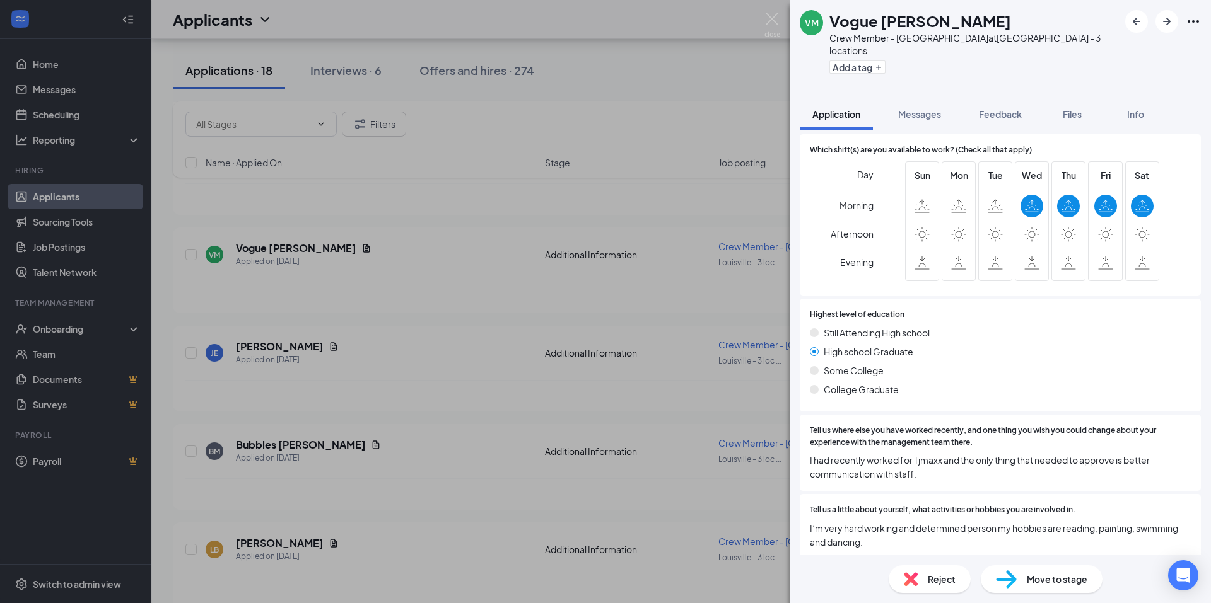
scroll to position [514, 0]
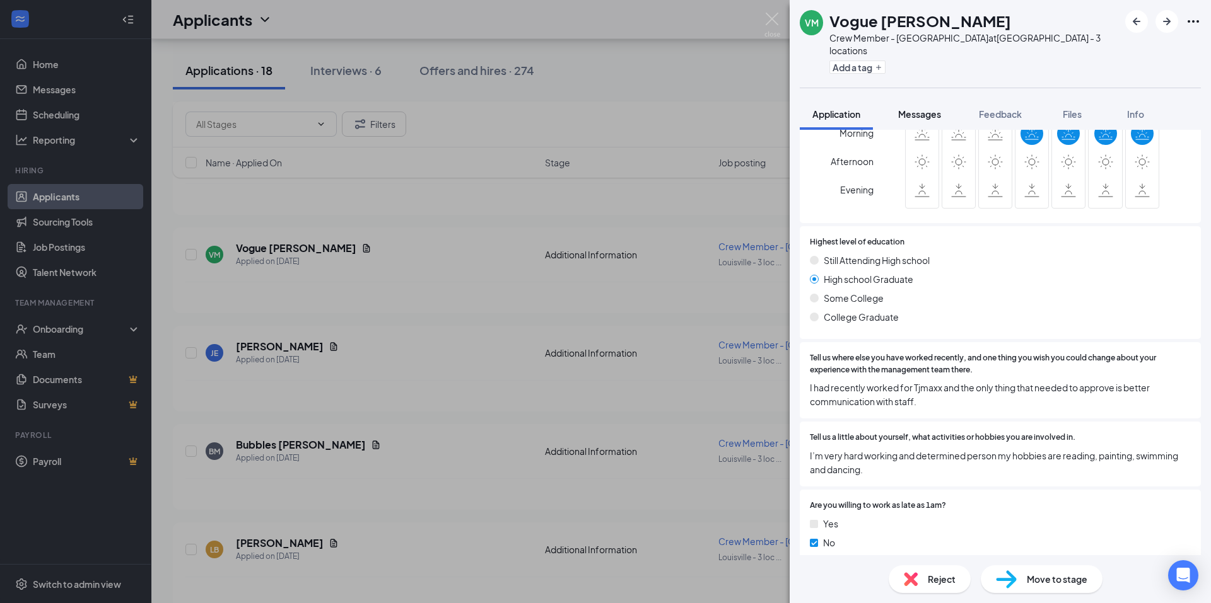
click at [917, 108] on span "Messages" at bounding box center [919, 113] width 43 height 11
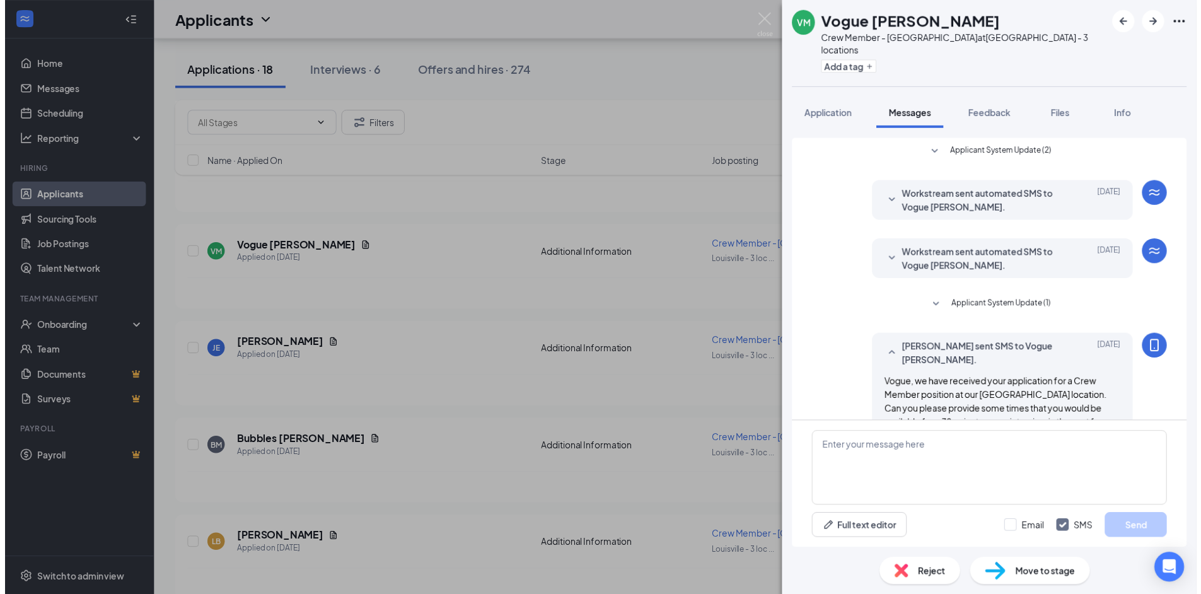
scroll to position [16, 0]
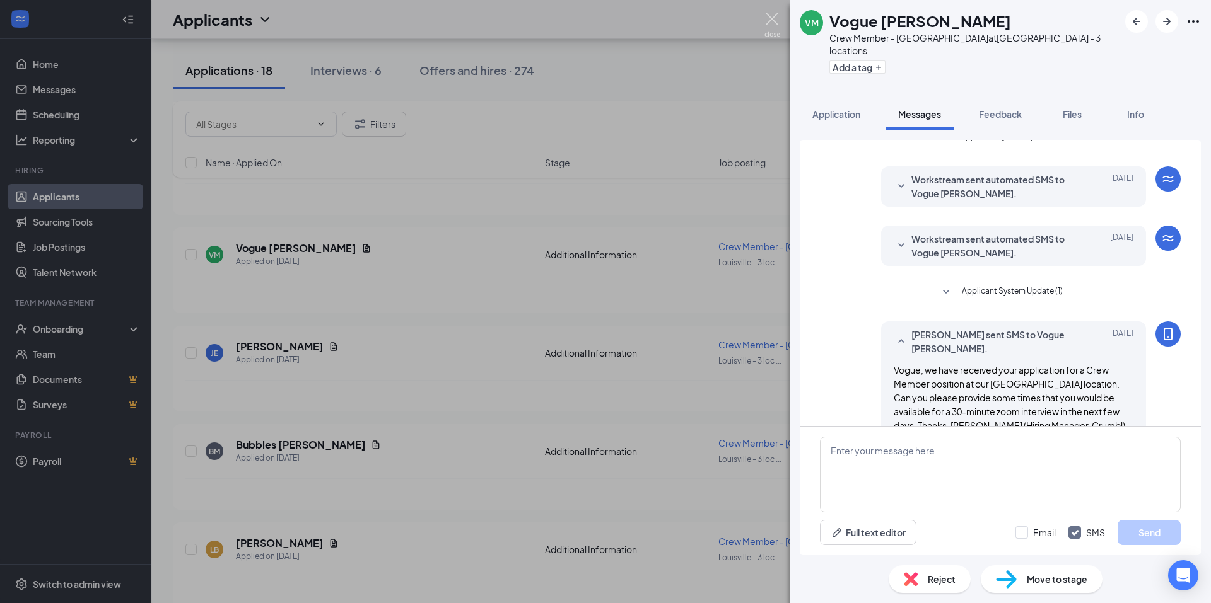
click at [772, 23] on img at bounding box center [772, 25] width 16 height 25
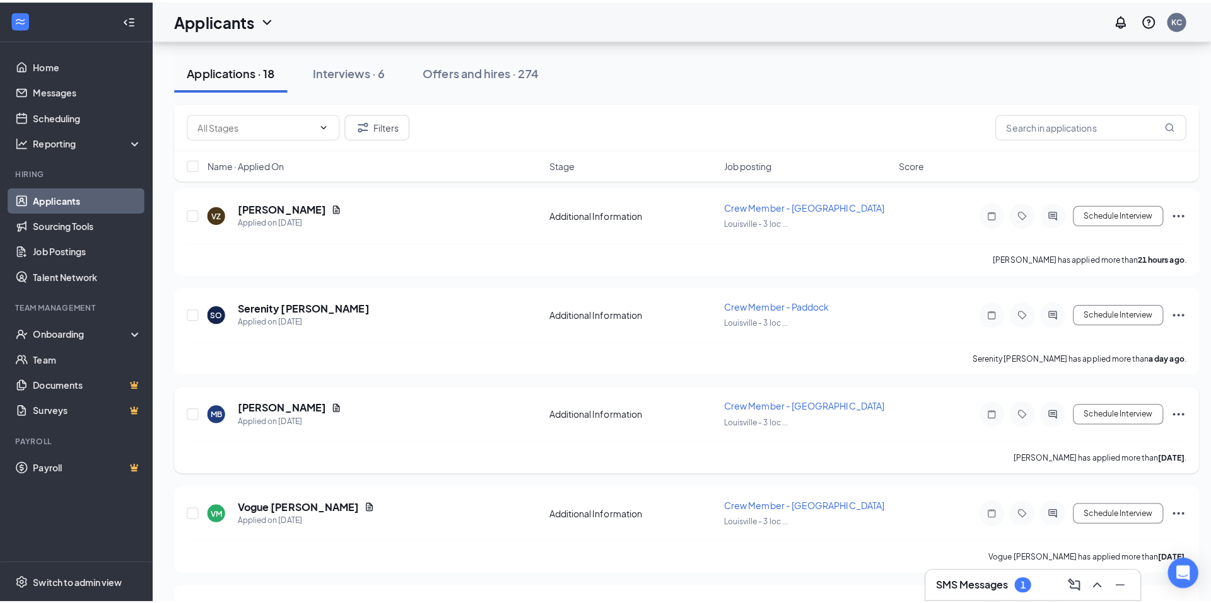
scroll to position [844, 0]
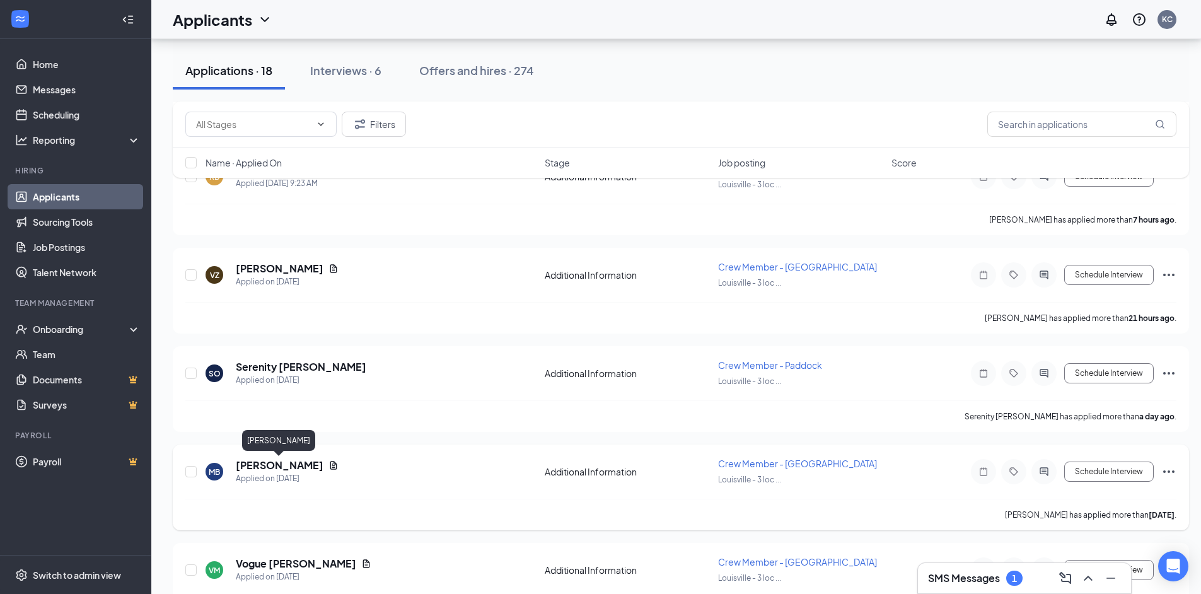
click at [260, 468] on h5 "[PERSON_NAME]" at bounding box center [280, 465] width 88 height 14
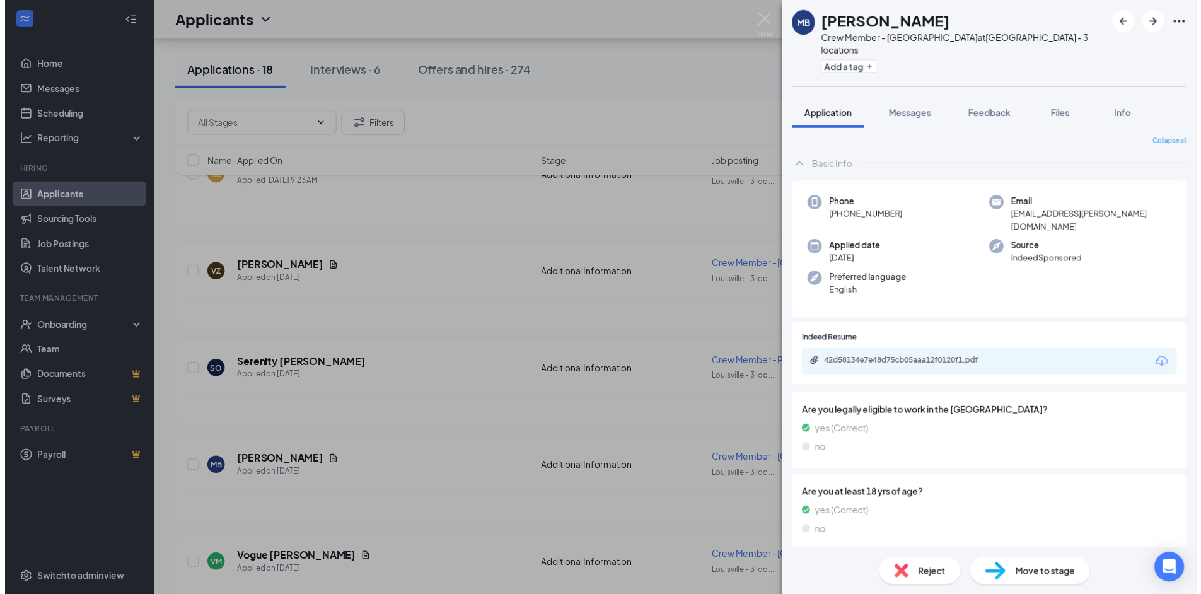
scroll to position [8, 0]
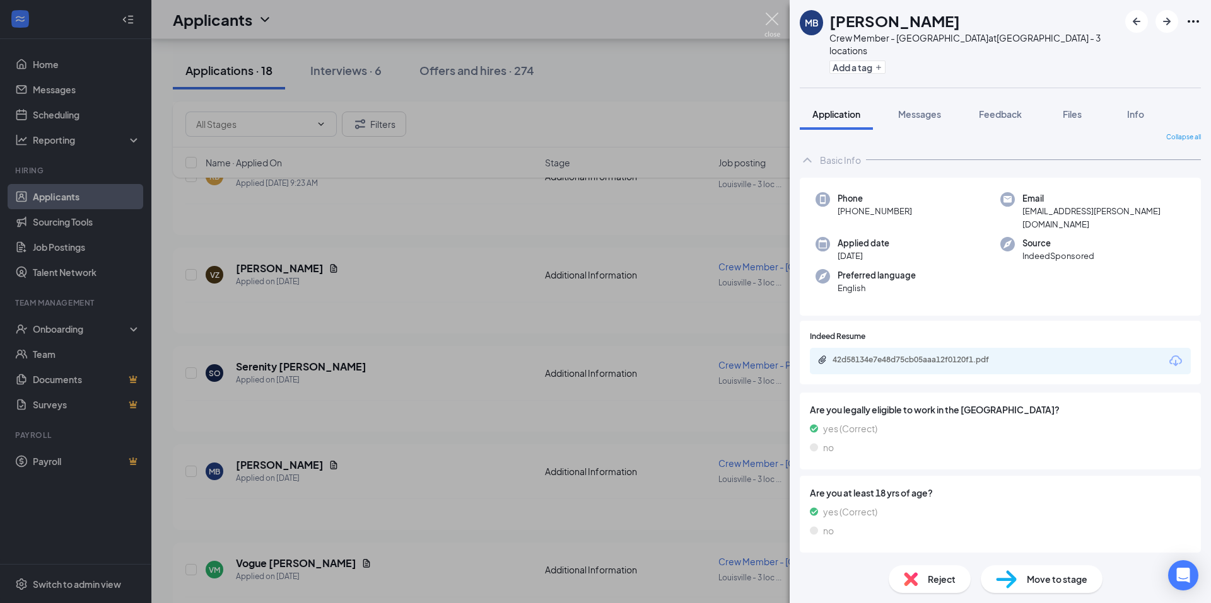
click at [772, 15] on img at bounding box center [772, 25] width 16 height 25
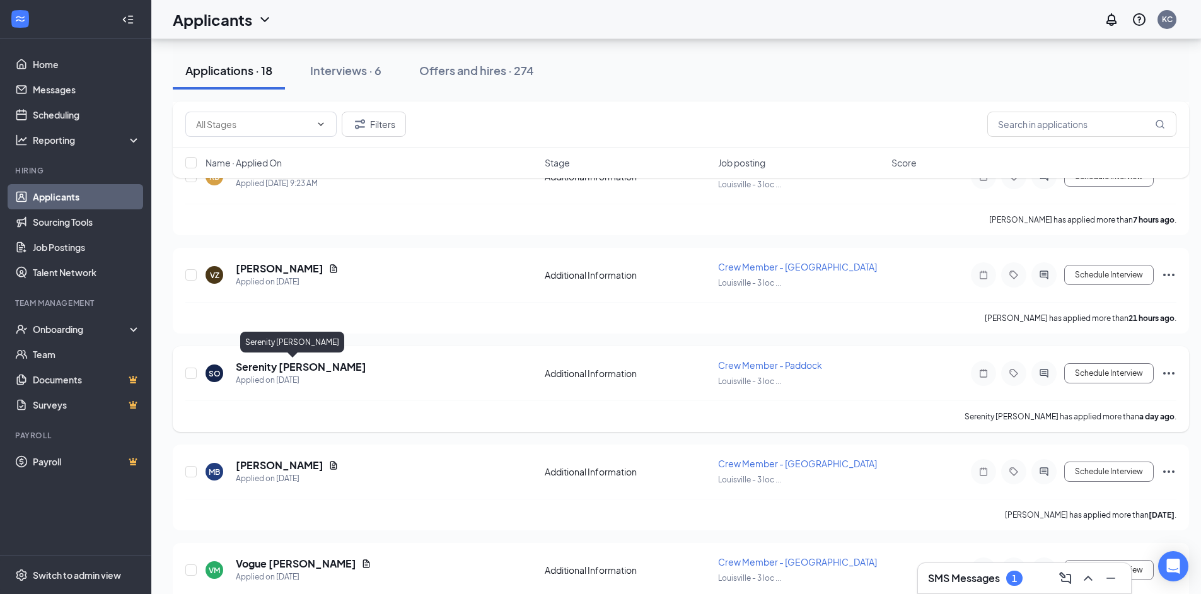
click at [262, 368] on h5 "Serenity [PERSON_NAME]" at bounding box center [301, 367] width 131 height 14
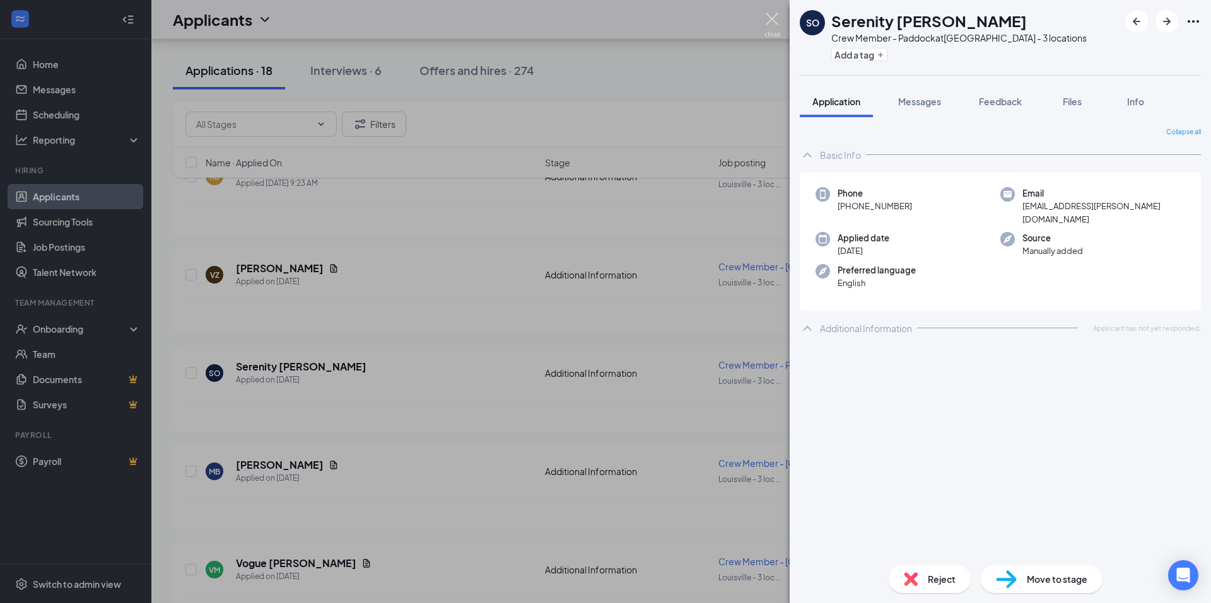
click at [770, 25] on img at bounding box center [772, 25] width 16 height 25
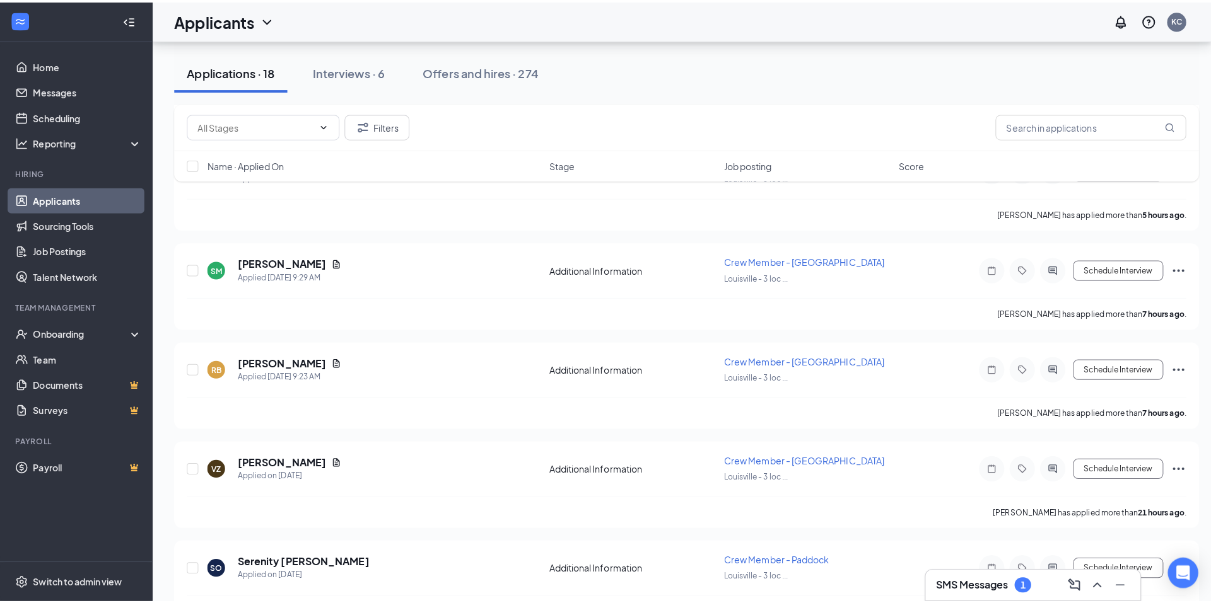
scroll to position [654, 0]
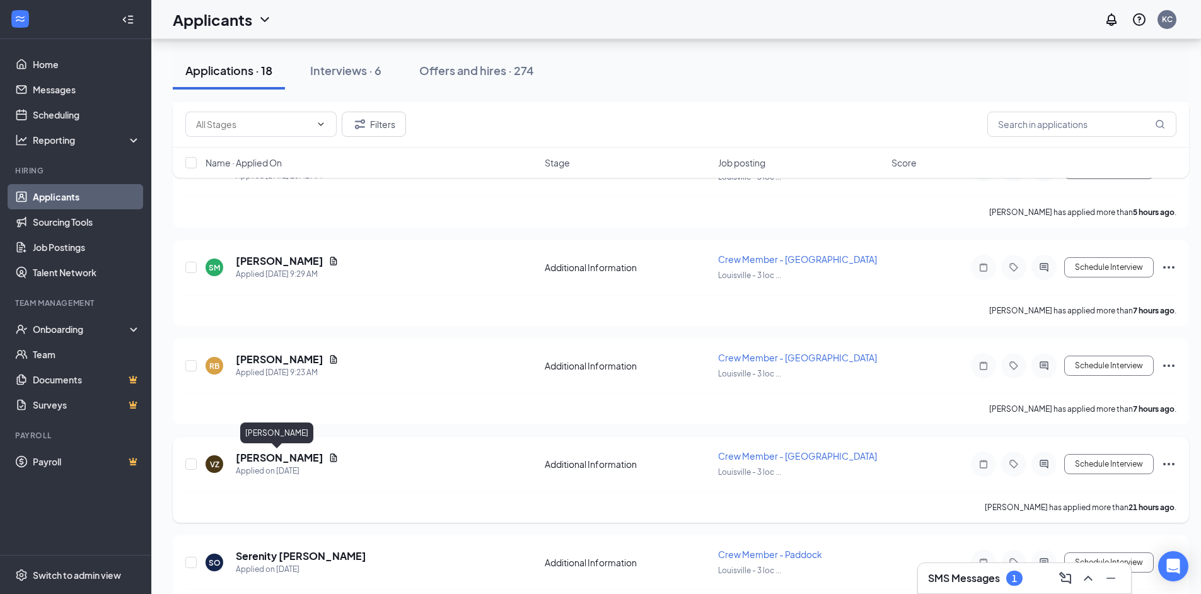
click at [269, 457] on h5 "[PERSON_NAME]" at bounding box center [280, 458] width 88 height 14
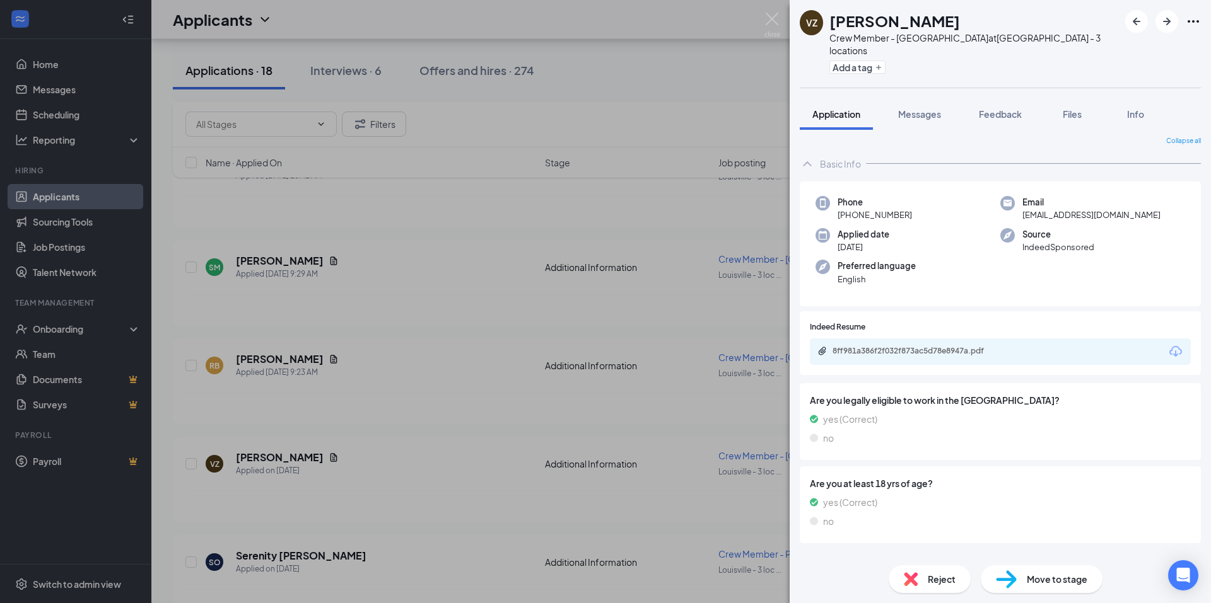
scroll to position [8, 0]
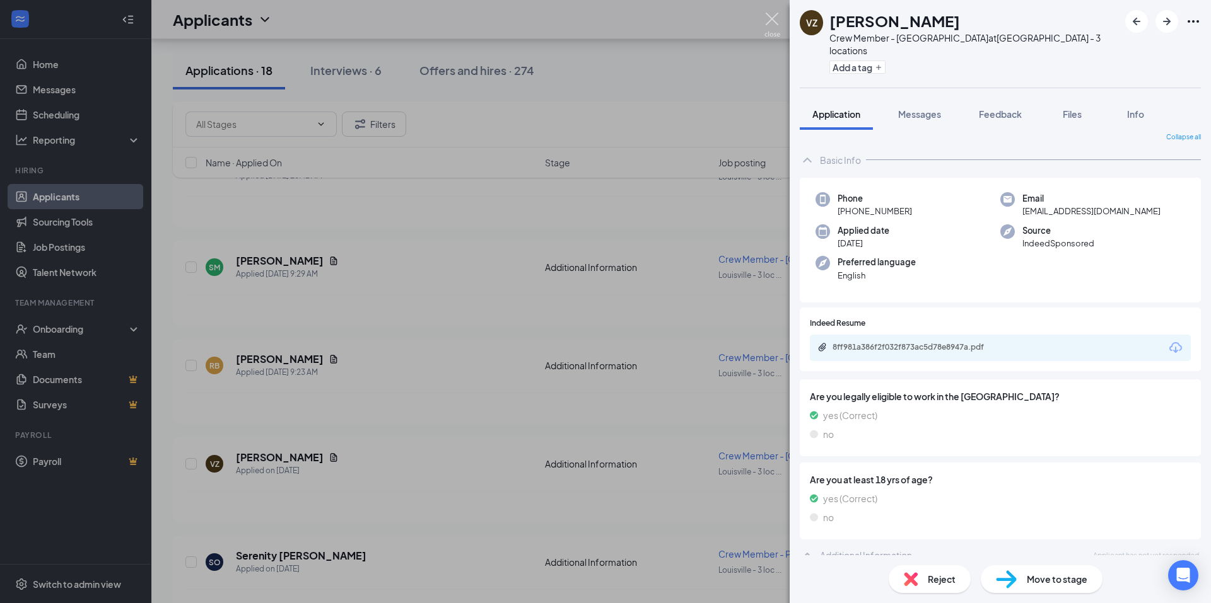
click at [772, 16] on img at bounding box center [772, 25] width 16 height 25
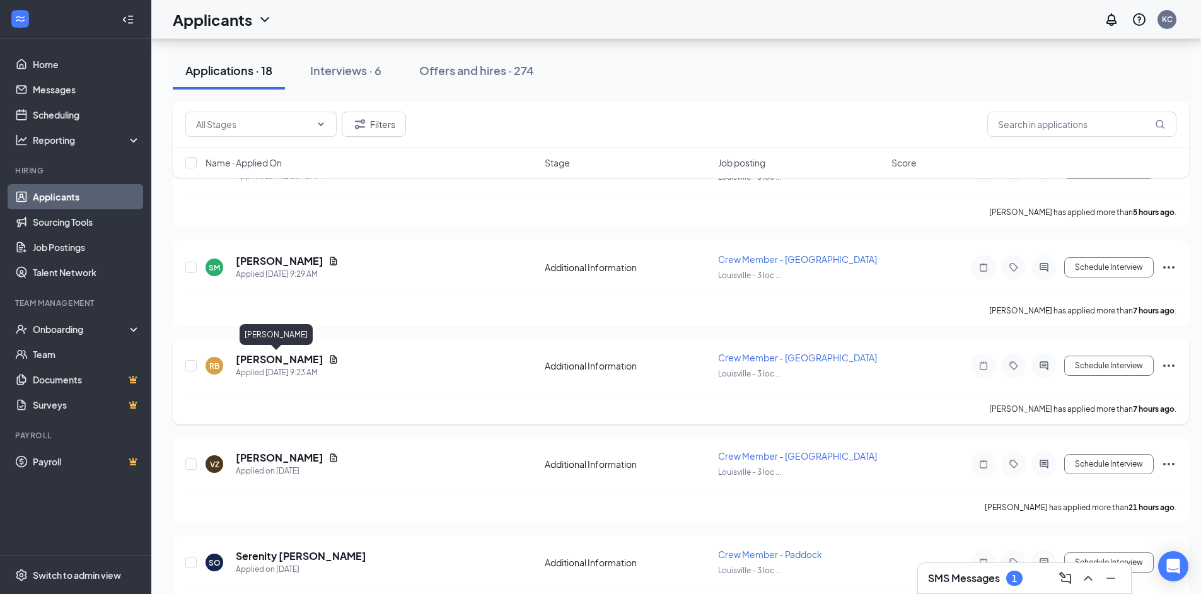
click at [269, 362] on h5 "[PERSON_NAME]" at bounding box center [280, 359] width 88 height 14
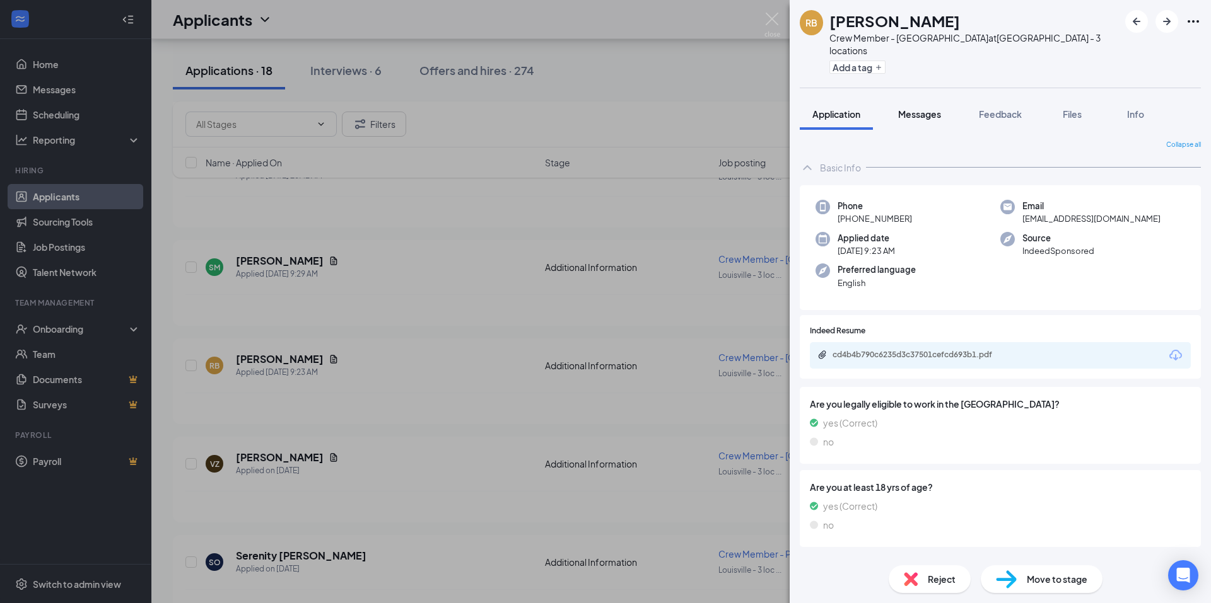
click at [927, 108] on span "Messages" at bounding box center [919, 113] width 43 height 11
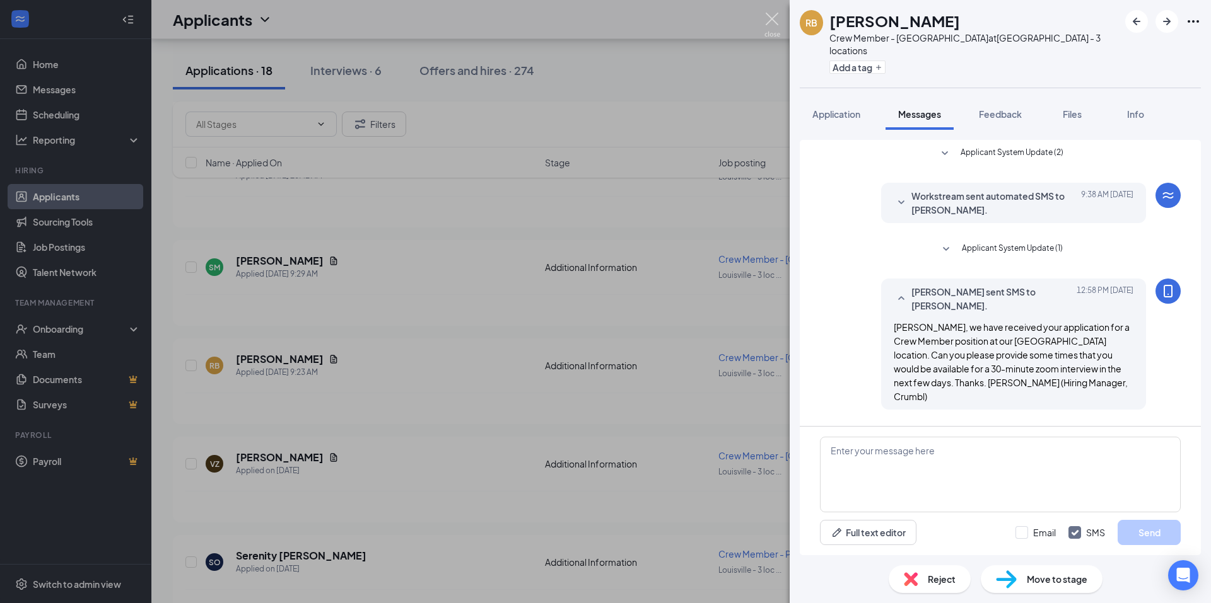
click at [772, 16] on img at bounding box center [772, 25] width 16 height 25
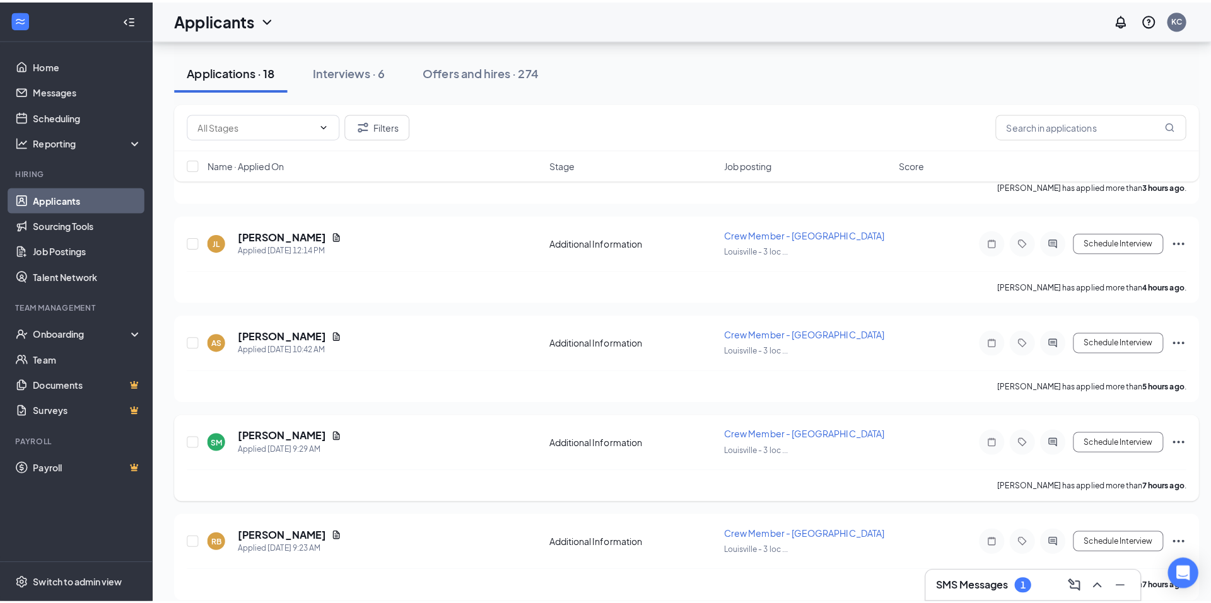
scroll to position [402, 0]
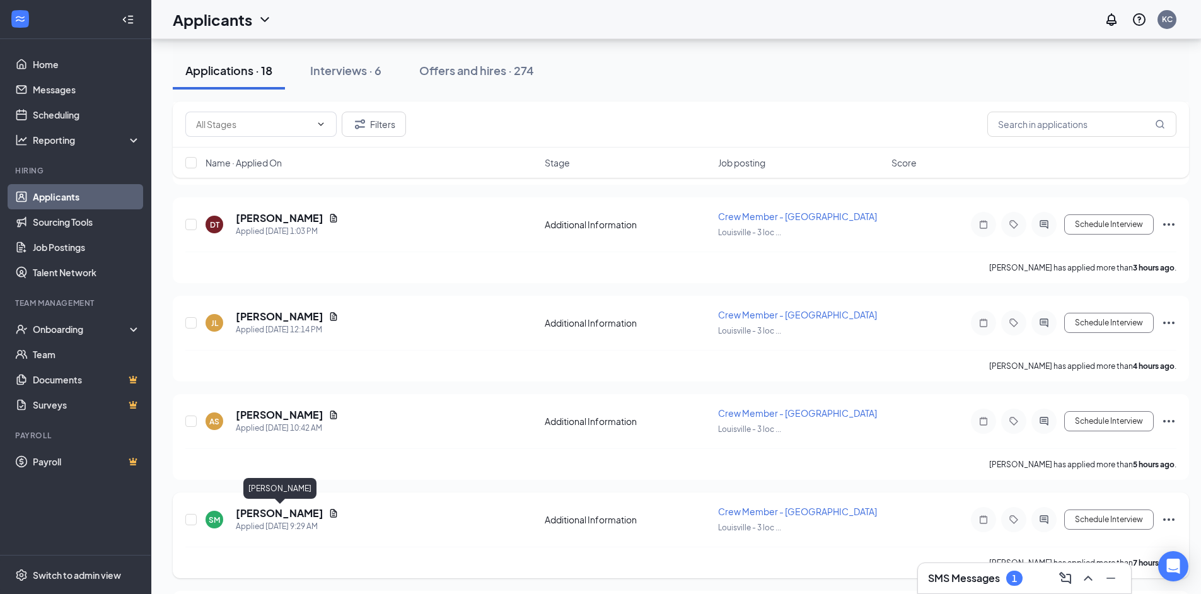
click at [276, 515] on h5 "[PERSON_NAME]" at bounding box center [280, 513] width 88 height 14
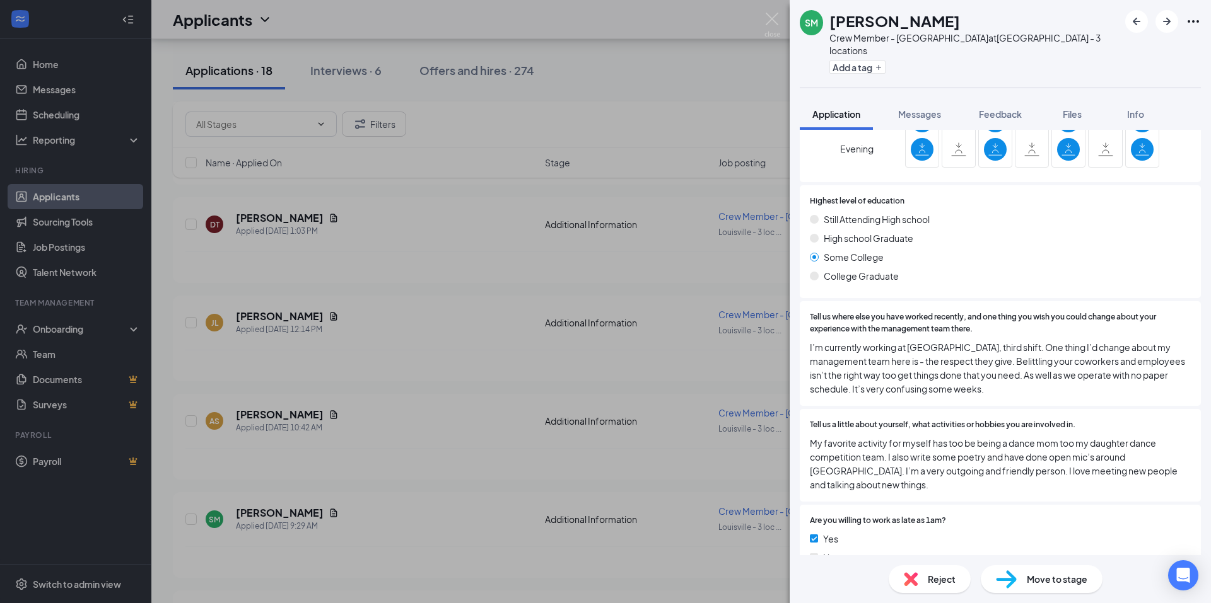
scroll to position [569, 0]
click at [906, 108] on div "Messages" at bounding box center [919, 114] width 43 height 13
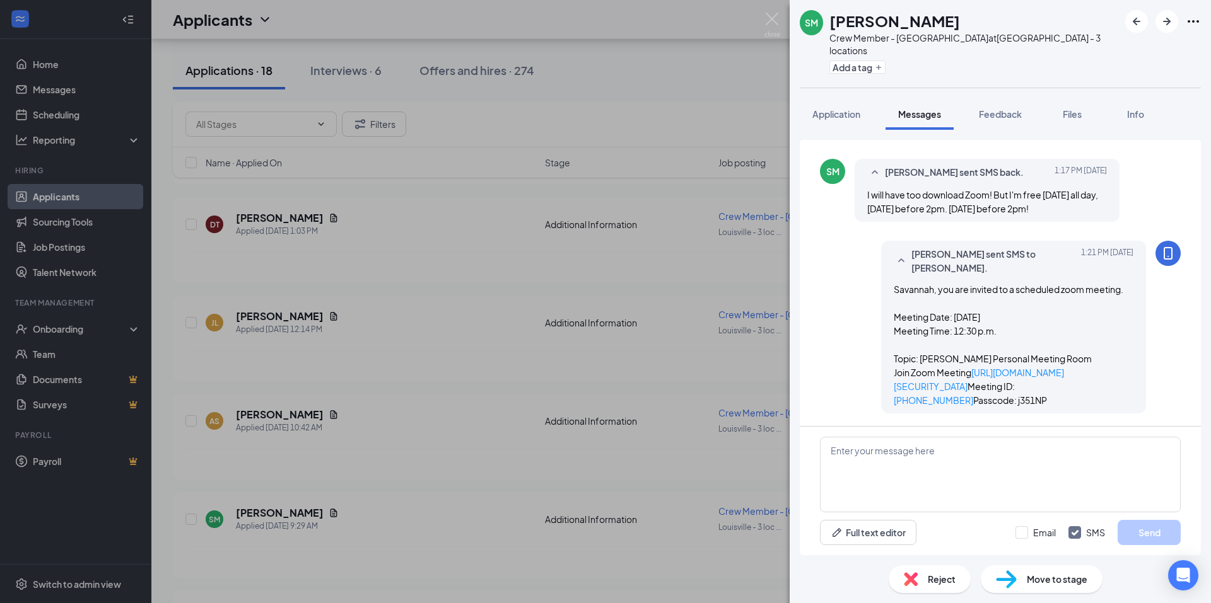
scroll to position [285, 0]
click at [774, 20] on img at bounding box center [772, 25] width 16 height 25
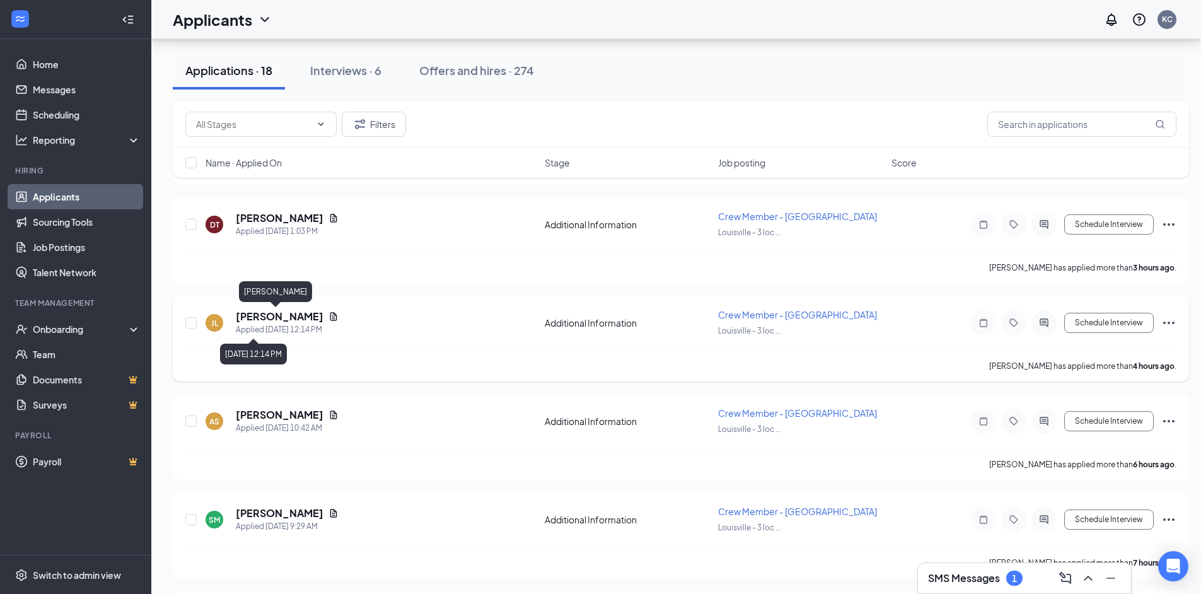
click at [266, 318] on h5 "[PERSON_NAME]" at bounding box center [280, 317] width 88 height 14
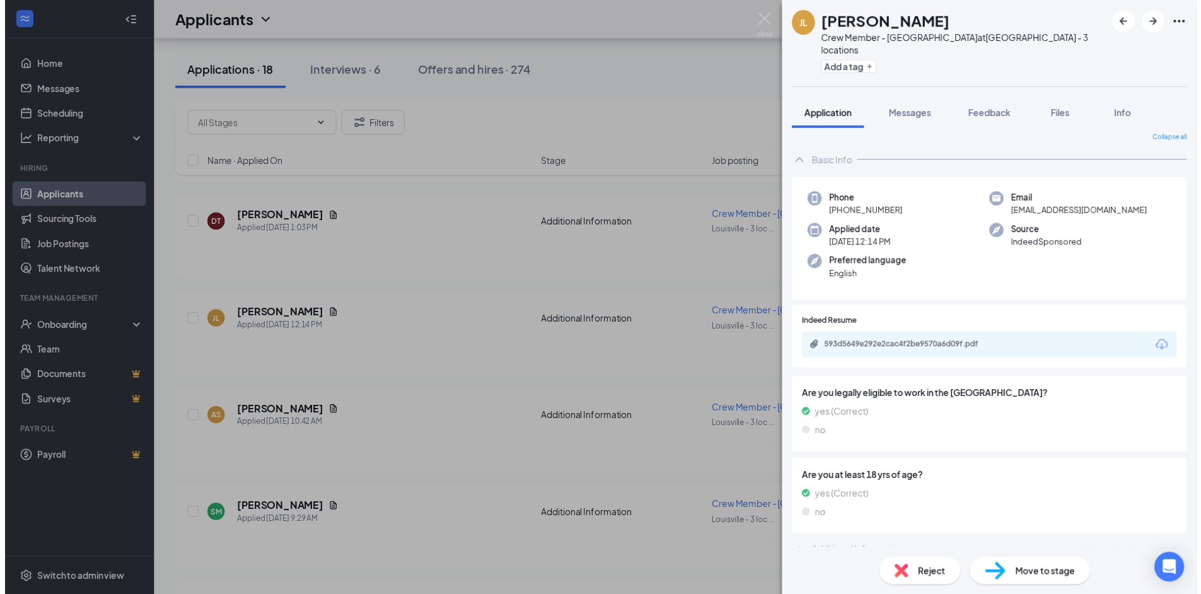
scroll to position [8, 0]
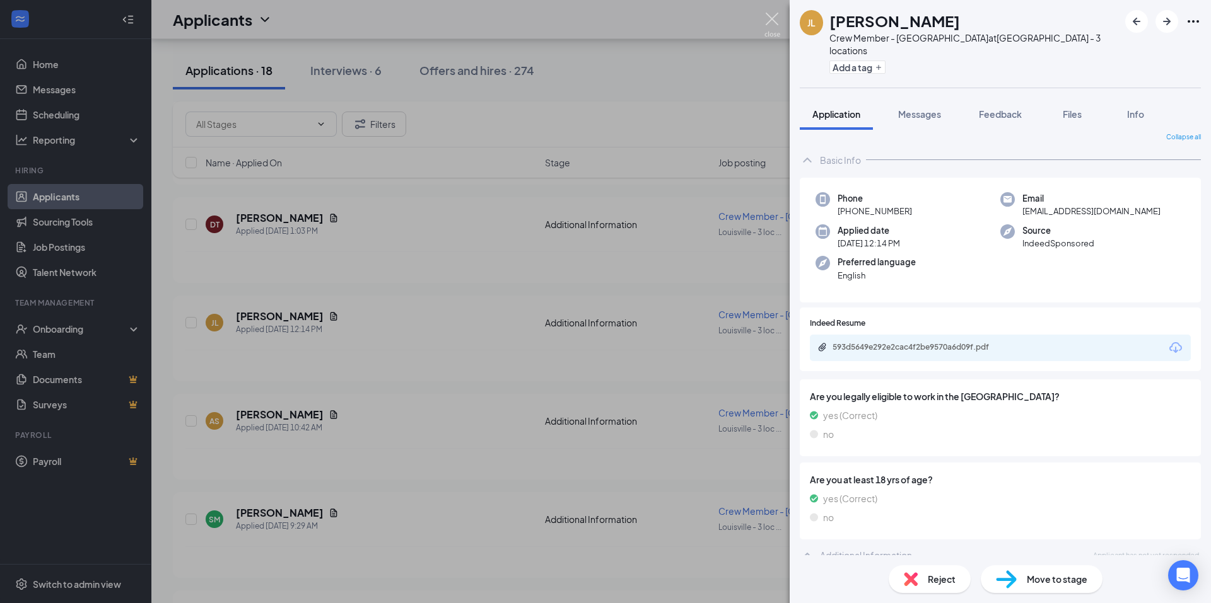
drag, startPoint x: 773, startPoint y: 13, endPoint x: 736, endPoint y: 36, distance: 43.0
click at [773, 13] on img at bounding box center [772, 25] width 16 height 25
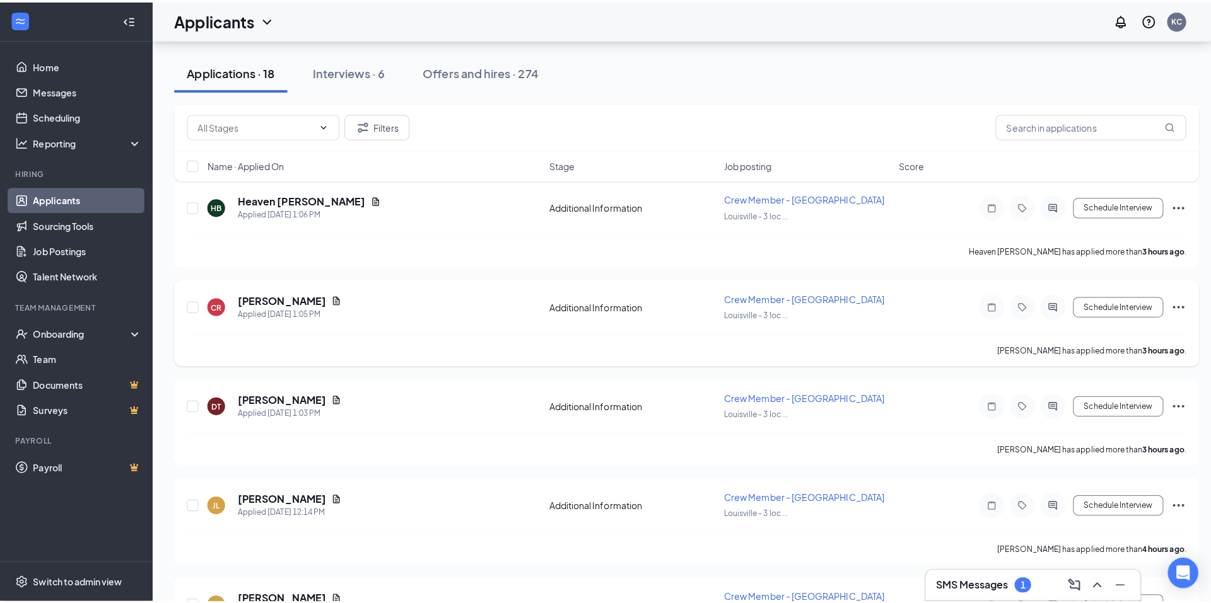
scroll to position [213, 0]
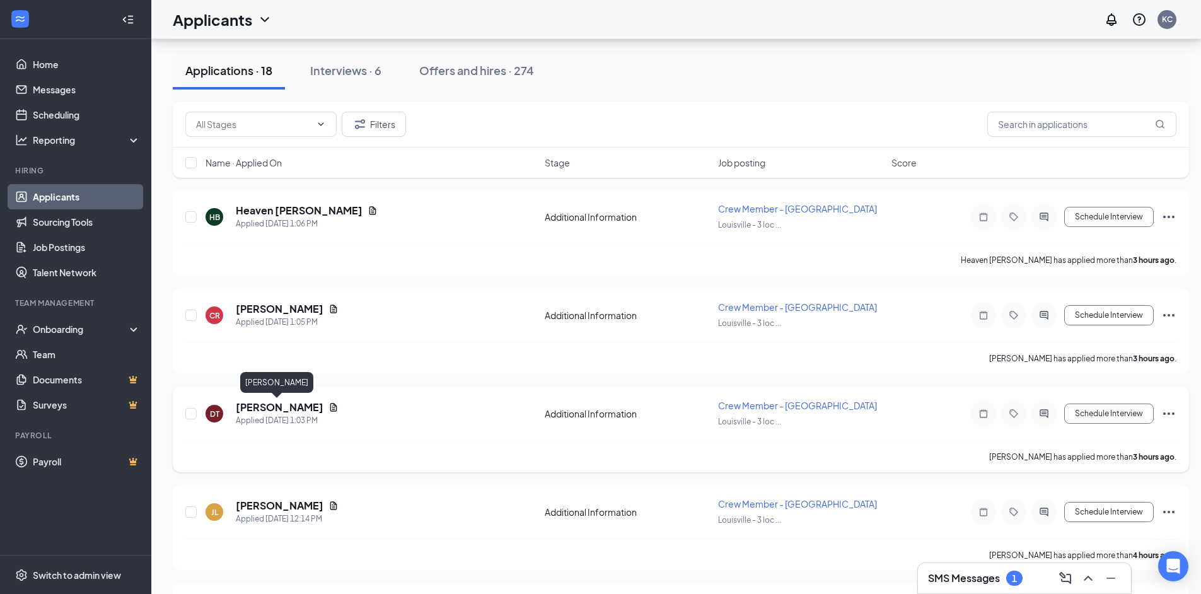
click at [281, 409] on h5 "[PERSON_NAME]" at bounding box center [280, 407] width 88 height 14
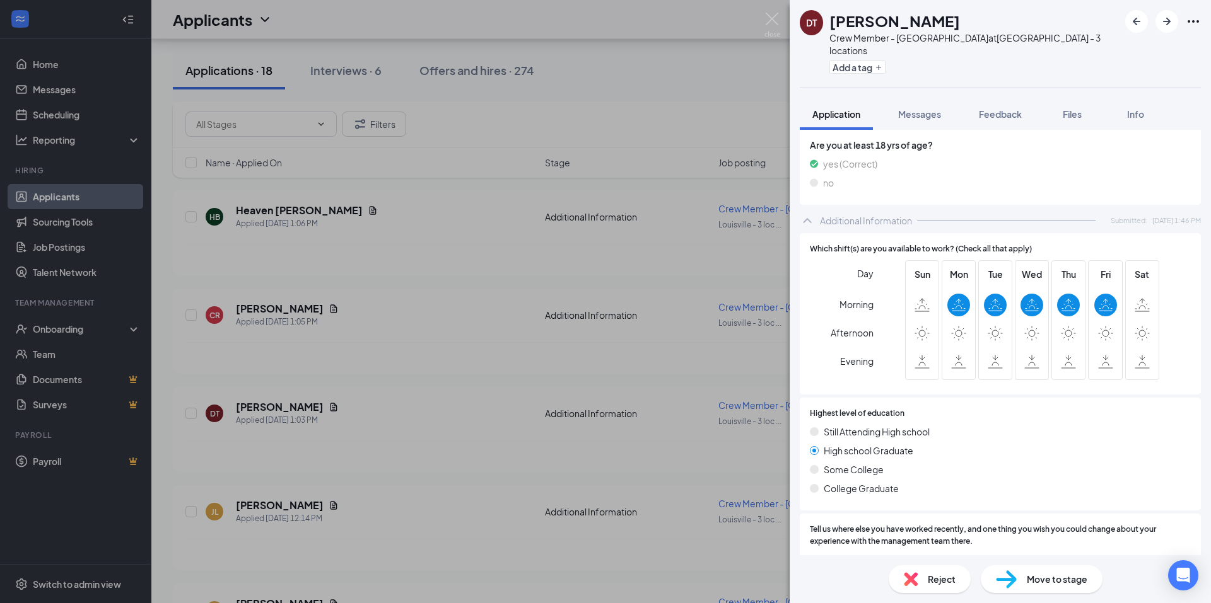
scroll to position [325, 0]
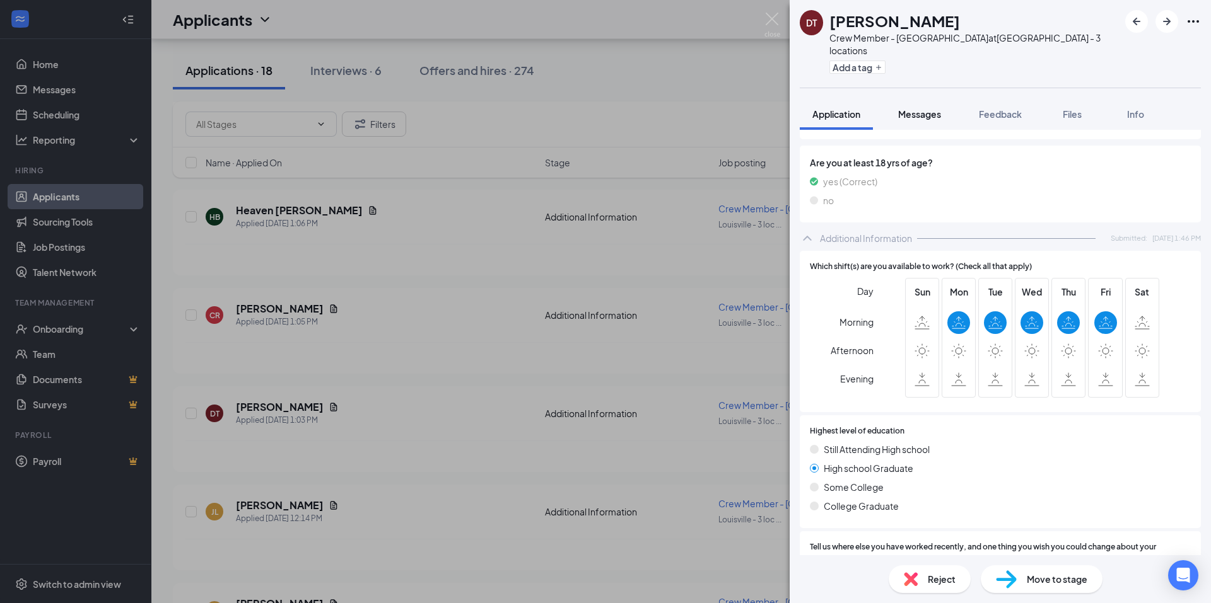
click at [910, 108] on span "Messages" at bounding box center [919, 113] width 43 height 11
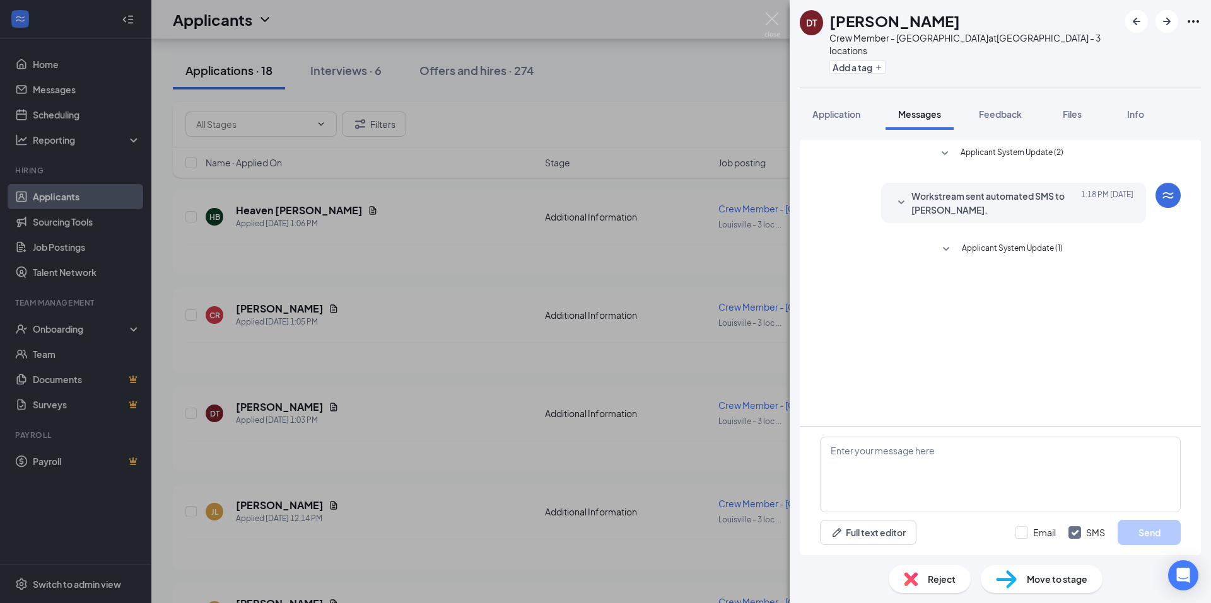
click at [945, 247] on icon "SmallChevronDown" at bounding box center [946, 249] width 6 height 4
click at [835, 98] on button "Application" at bounding box center [836, 114] width 73 height 32
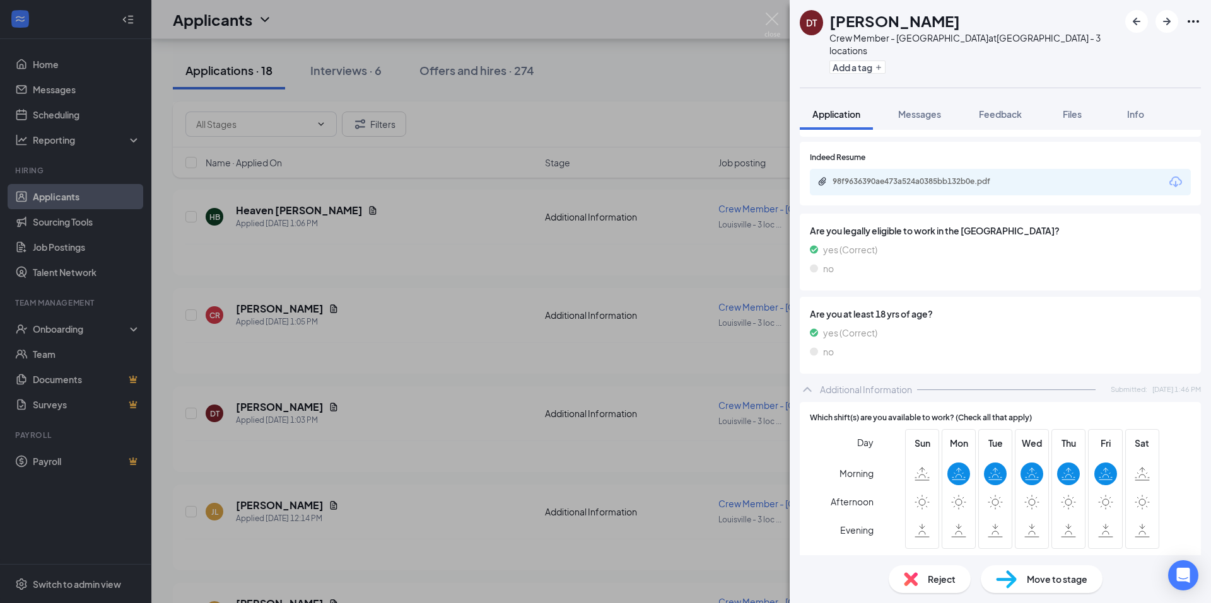
scroll to position [189, 0]
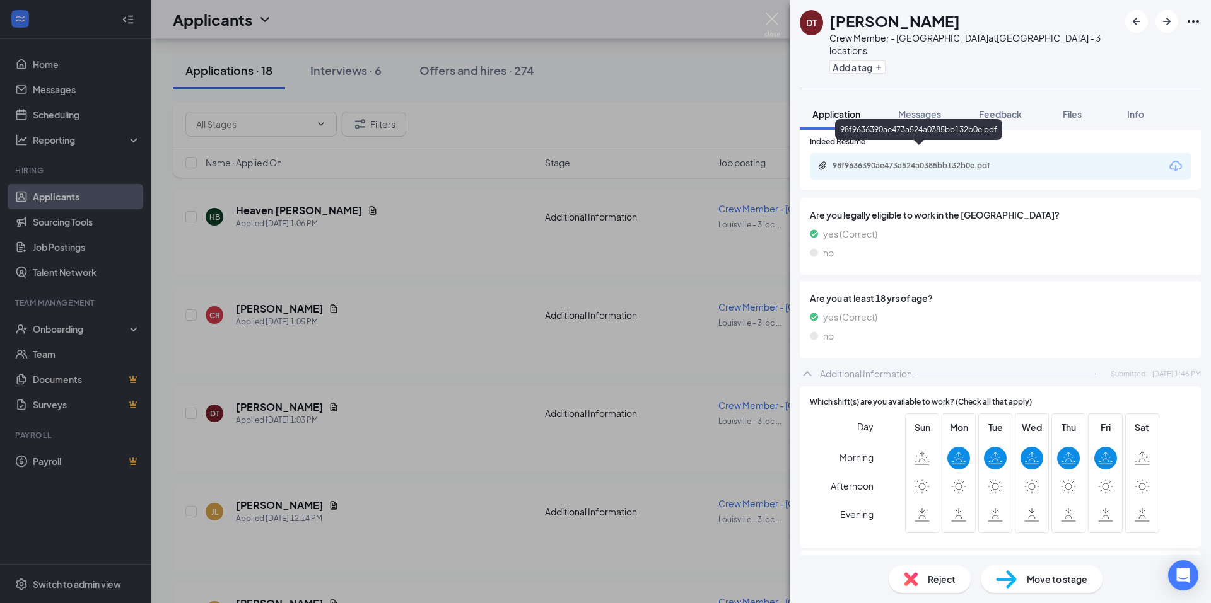
click at [922, 161] on div "98f9636390ae473a524a0385bb132b0e.pdf" at bounding box center [920, 166] width 177 height 10
click at [769, 19] on img at bounding box center [772, 25] width 16 height 25
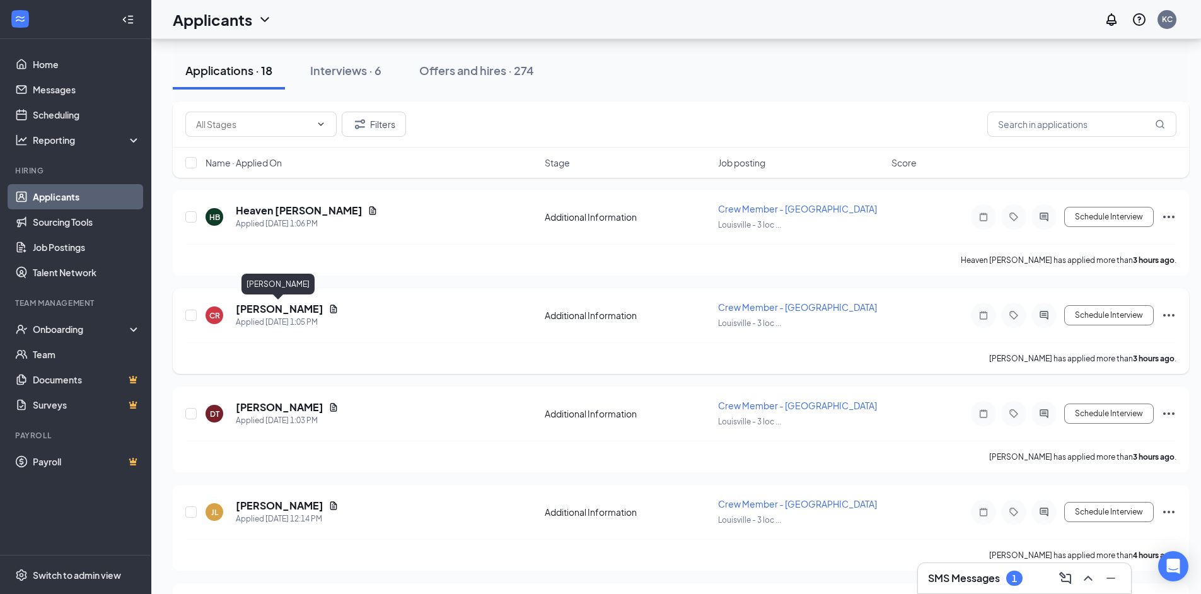
click at [271, 309] on h5 "[PERSON_NAME]" at bounding box center [280, 309] width 88 height 14
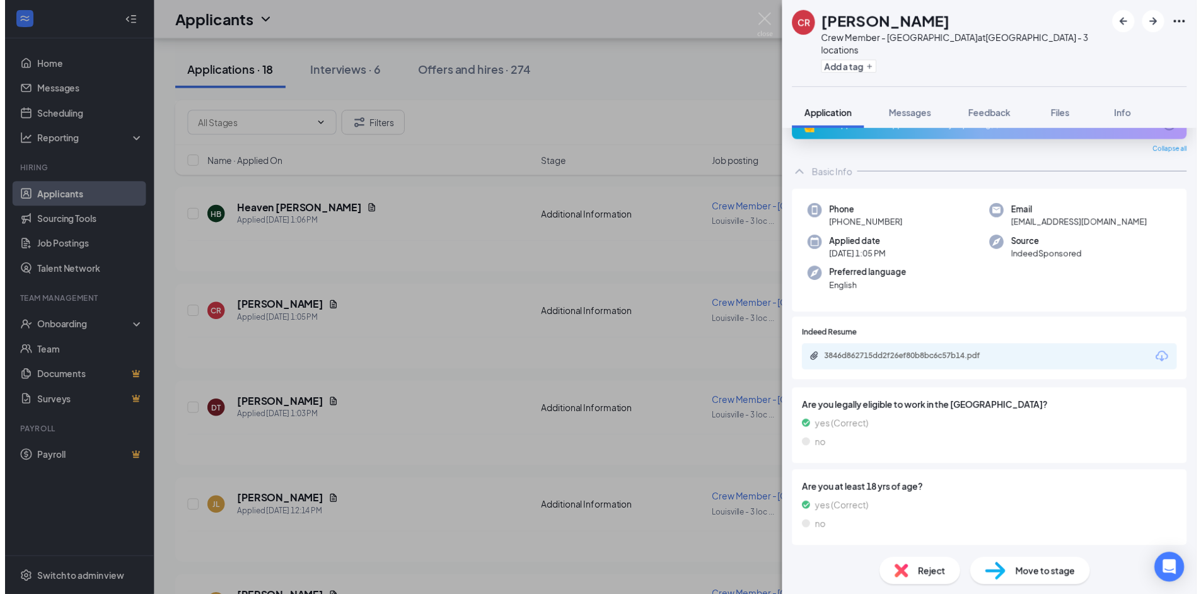
scroll to position [43, 0]
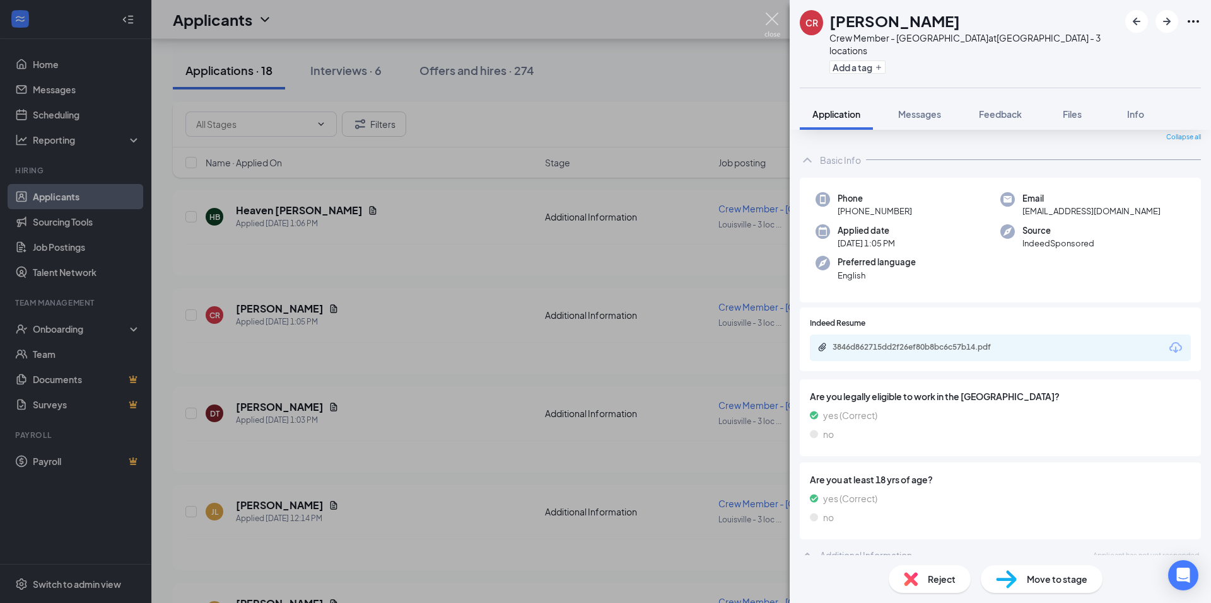
click at [777, 18] on img at bounding box center [772, 25] width 16 height 25
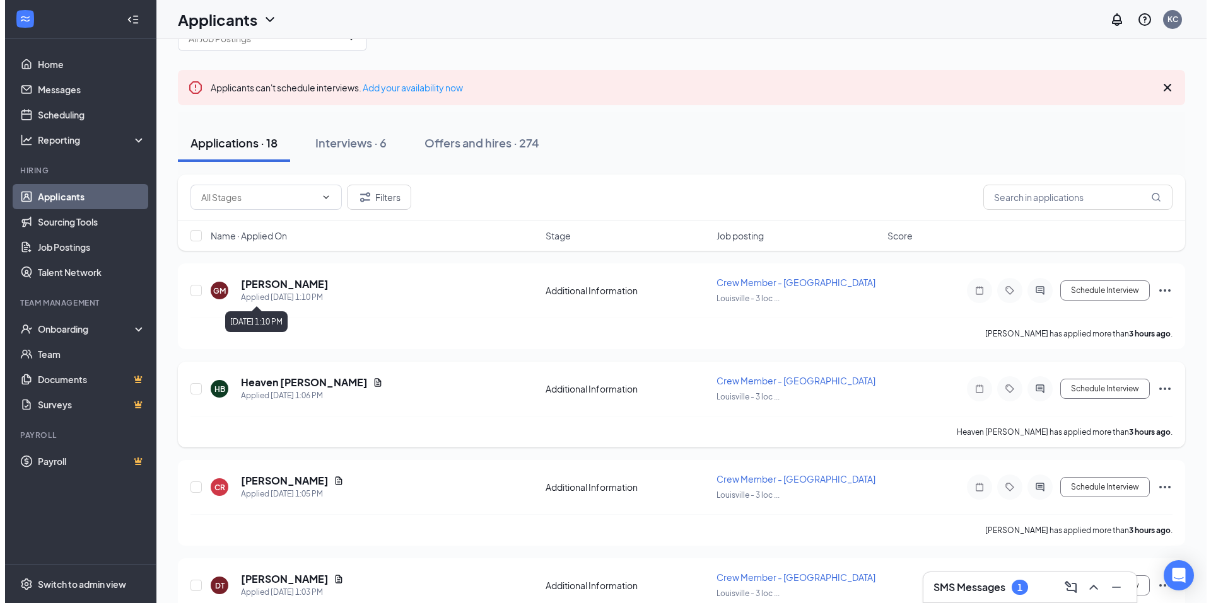
scroll to position [63, 0]
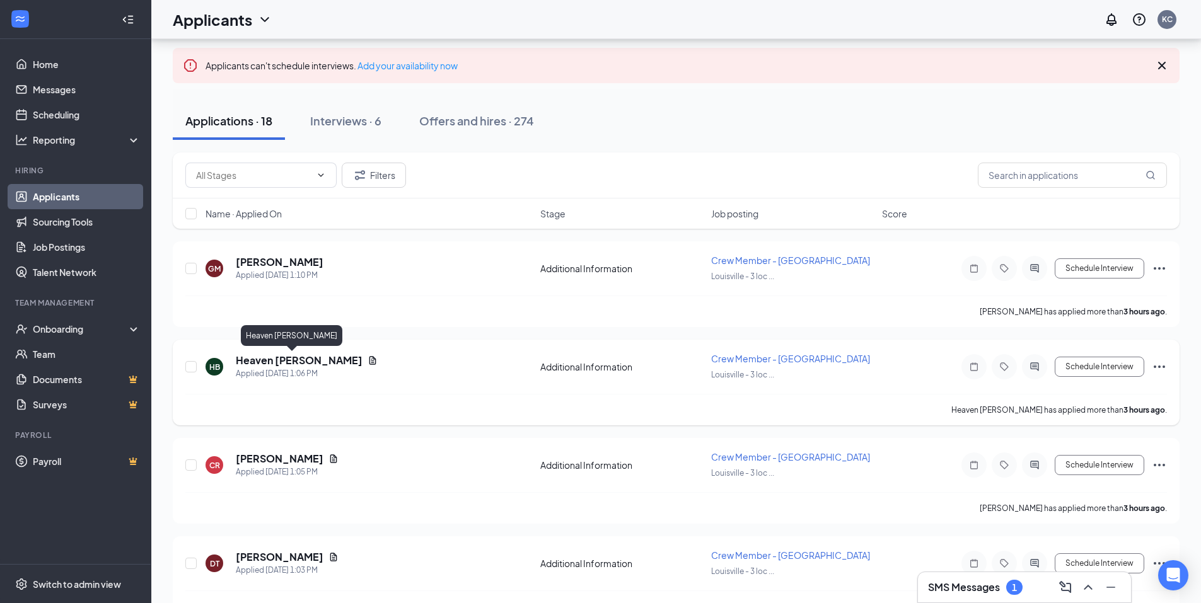
click at [268, 363] on h5 "Heaven [PERSON_NAME]" at bounding box center [299, 361] width 127 height 14
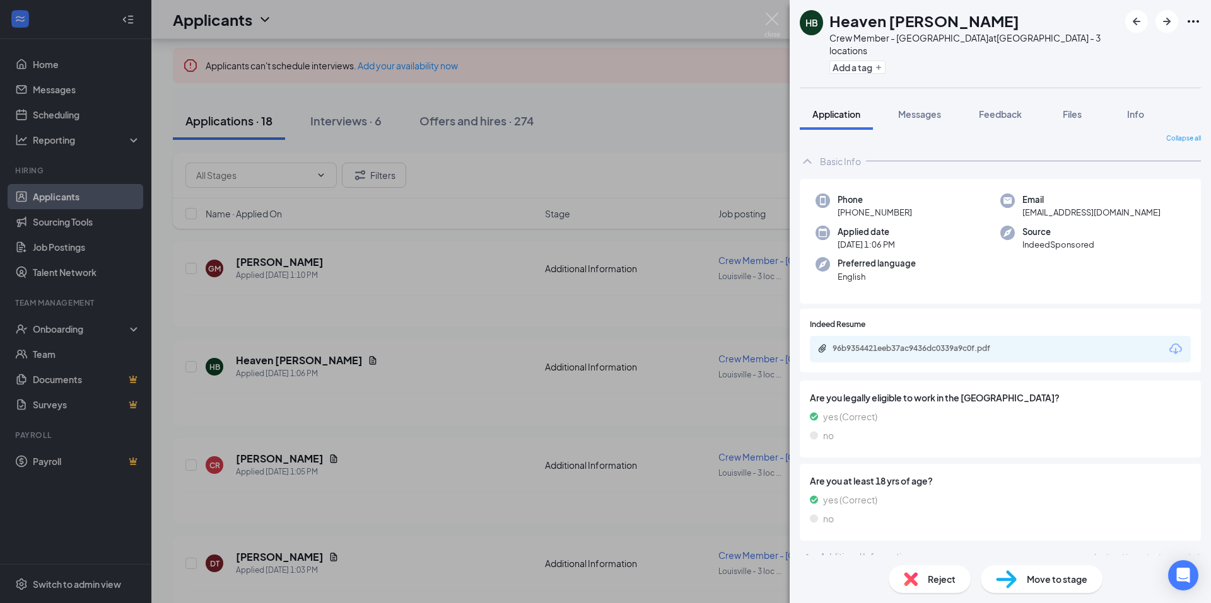
scroll to position [8, 0]
click at [769, 19] on img at bounding box center [772, 25] width 16 height 25
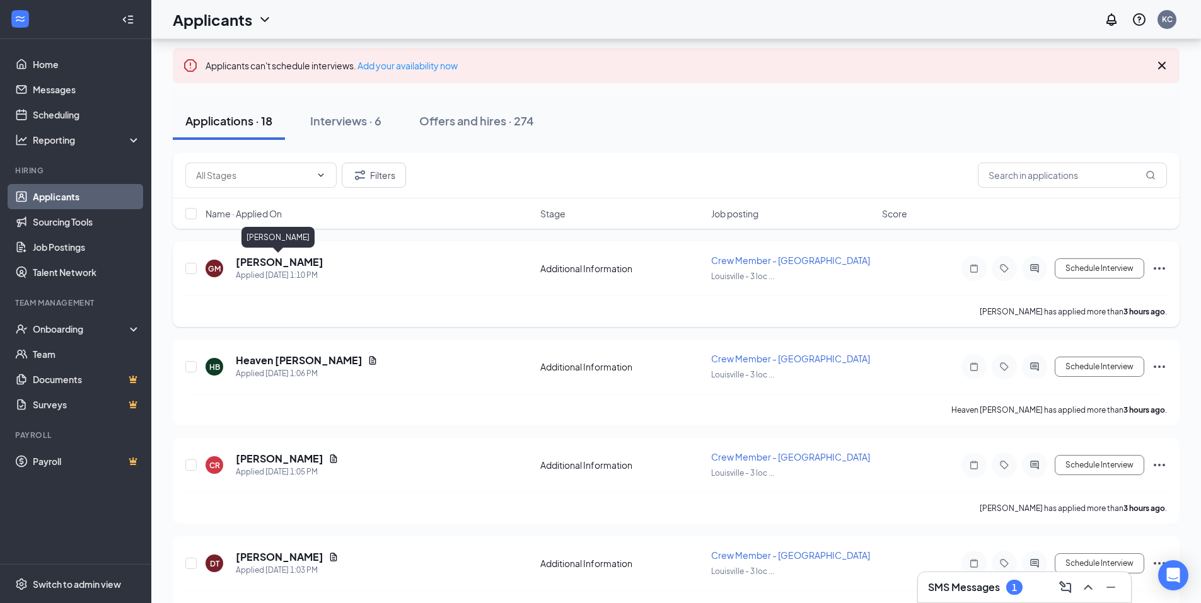
click at [279, 265] on h5 "[PERSON_NAME]" at bounding box center [280, 262] width 88 height 14
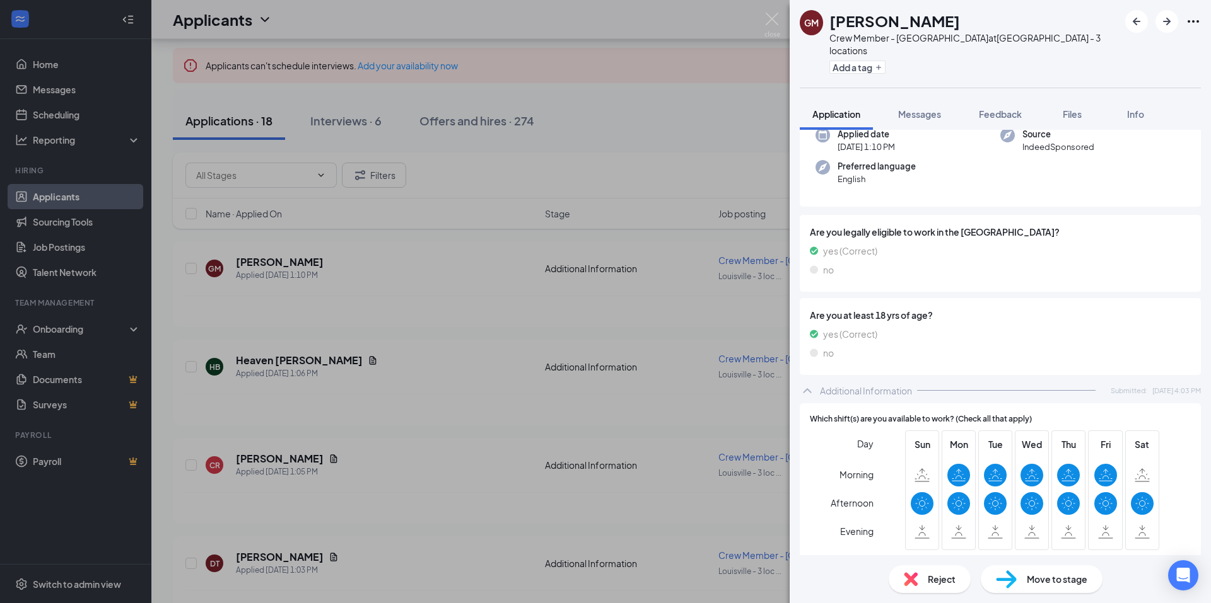
scroll to position [116, 0]
click at [921, 108] on span "Messages" at bounding box center [919, 113] width 43 height 11
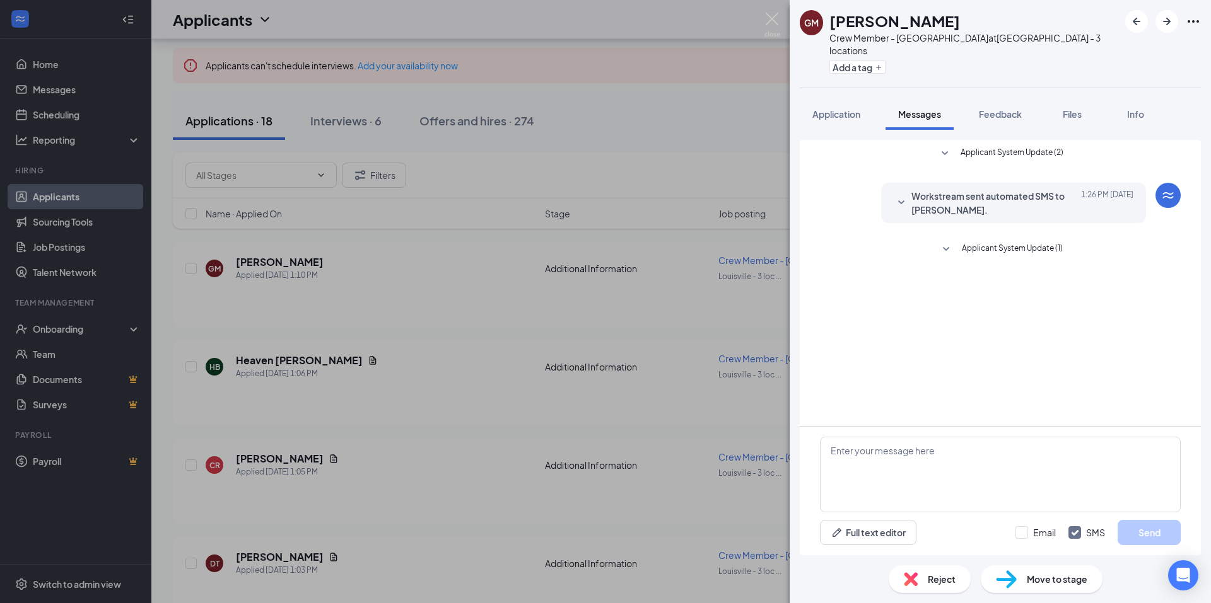
click at [946, 242] on icon "SmallChevronDown" at bounding box center [945, 249] width 15 height 15
click at [901, 195] on icon "SmallChevronDown" at bounding box center [900, 202] width 15 height 15
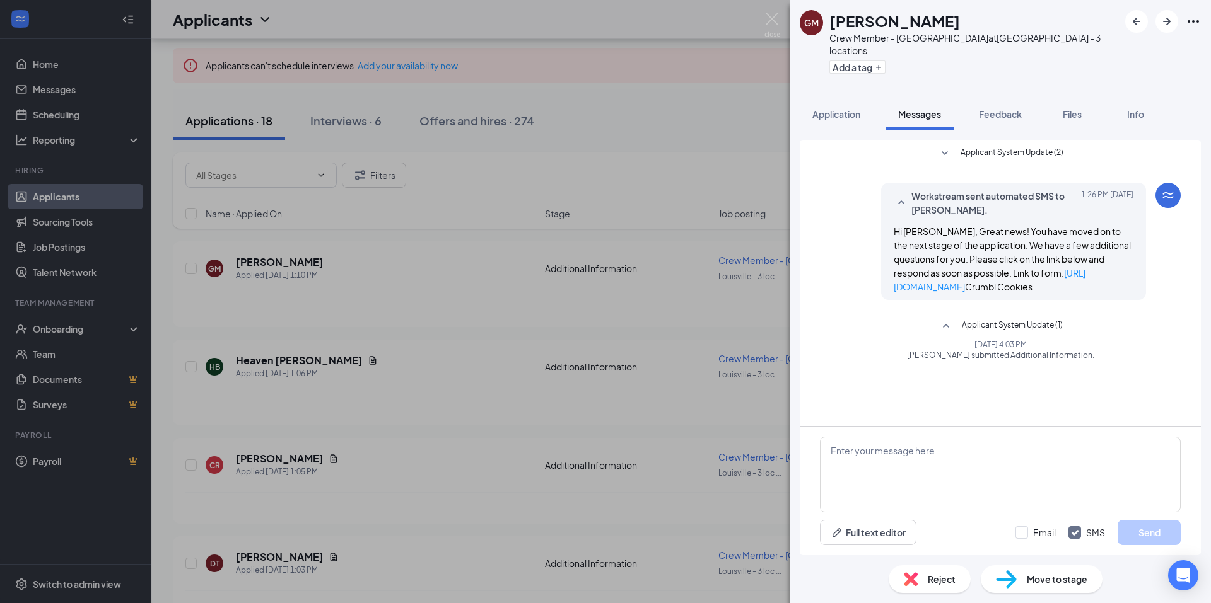
click at [945, 146] on icon "SmallChevronDown" at bounding box center [944, 153] width 15 height 15
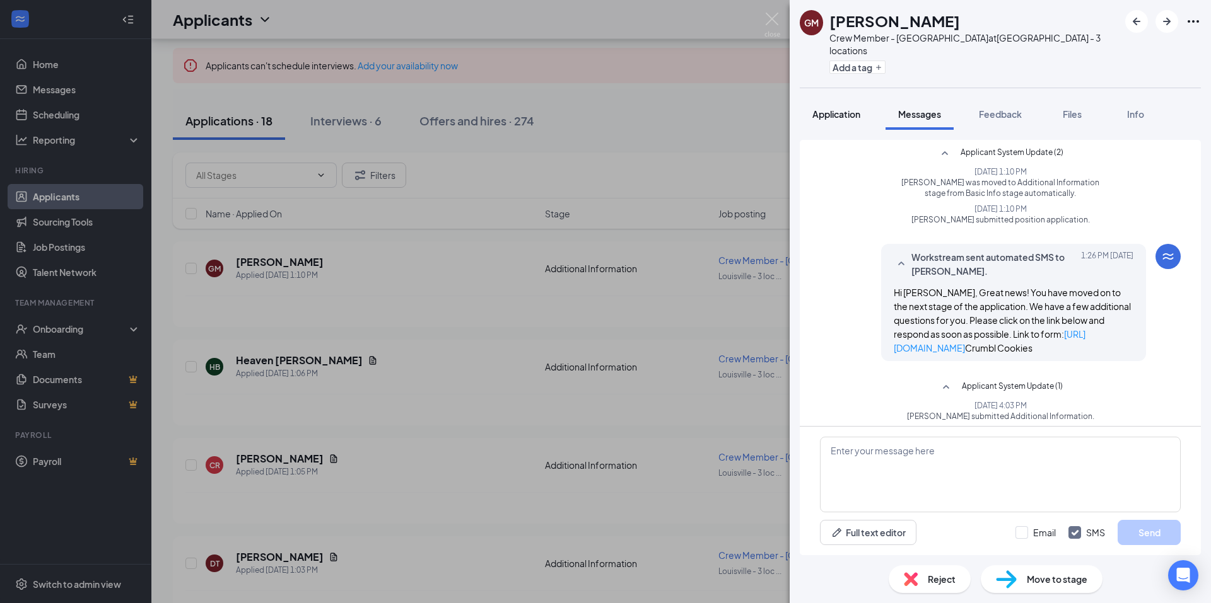
click at [830, 108] on span "Application" at bounding box center [836, 113] width 48 height 11
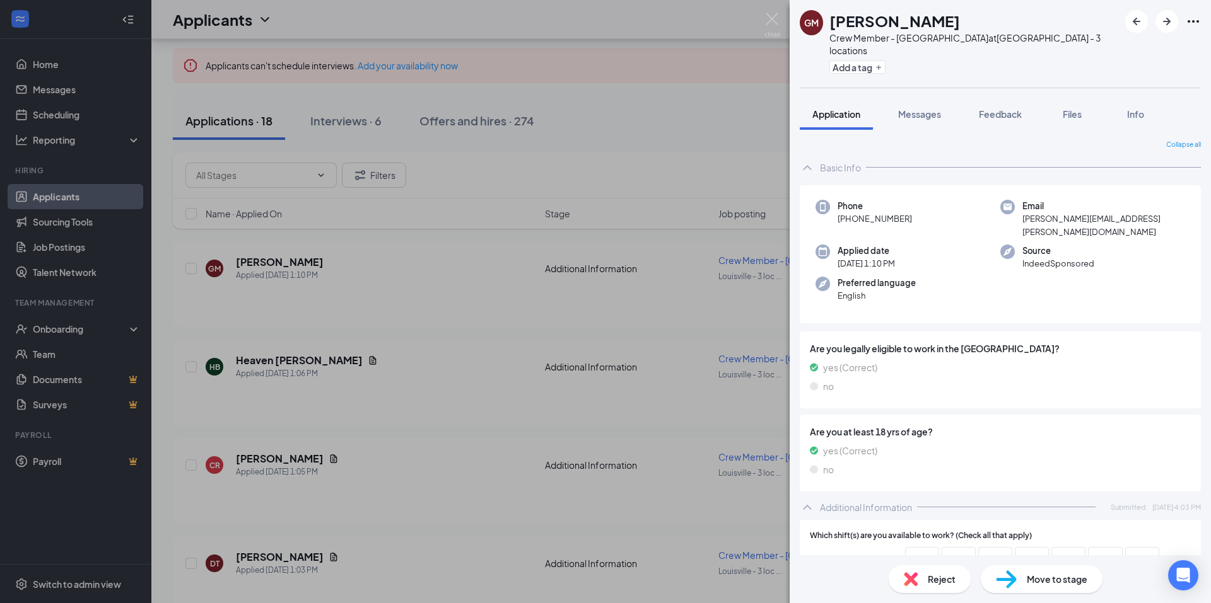
click at [1002, 425] on span "Are you at least 18 yrs of age?" at bounding box center [1000, 432] width 381 height 14
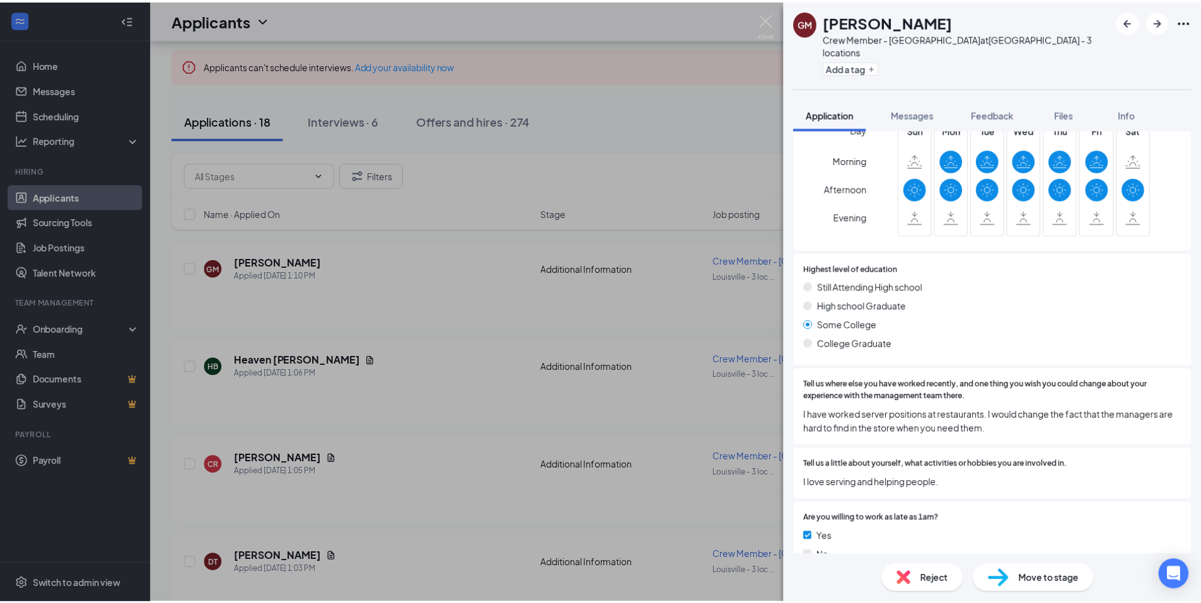
scroll to position [305, 0]
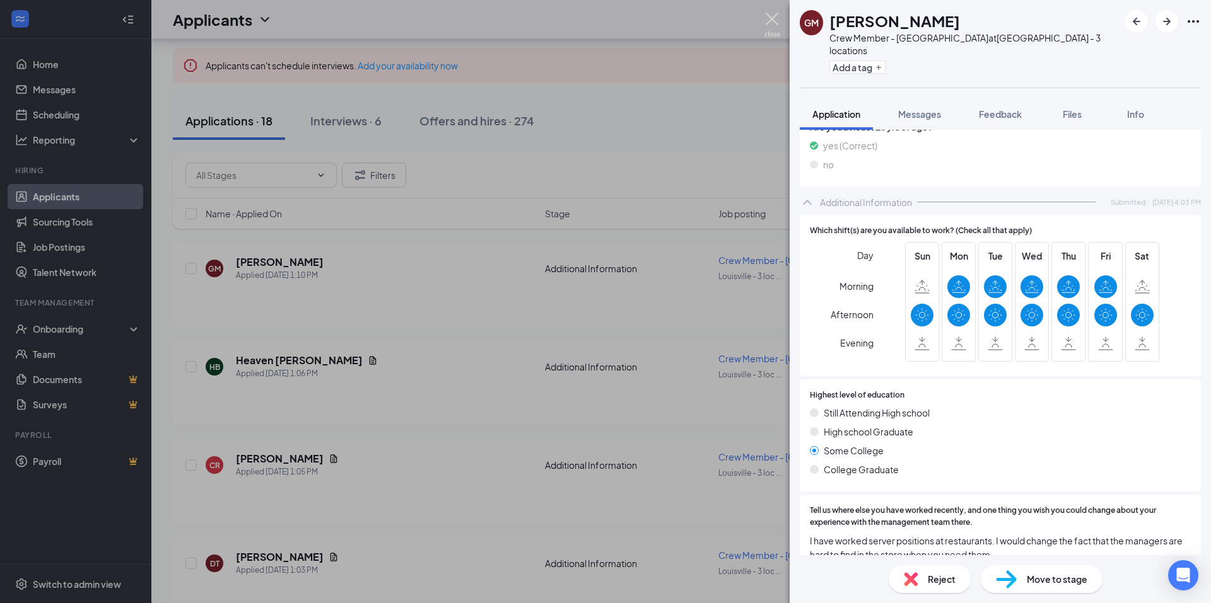
click at [772, 20] on img at bounding box center [772, 25] width 16 height 25
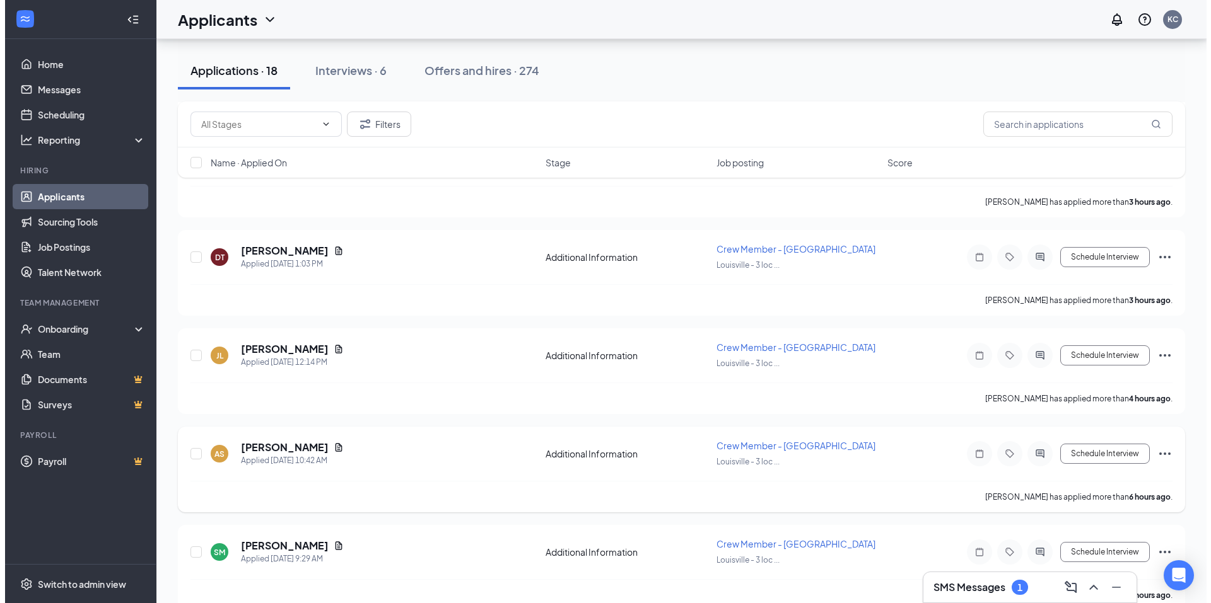
scroll to position [504, 0]
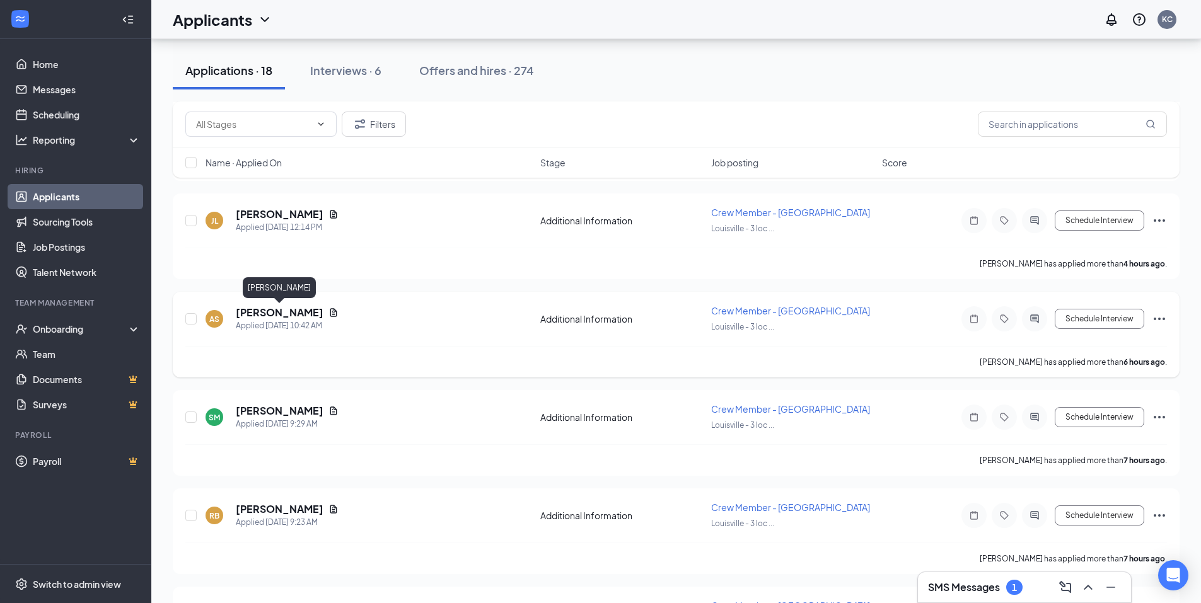
click at [289, 311] on h5 "[PERSON_NAME]" at bounding box center [280, 313] width 88 height 14
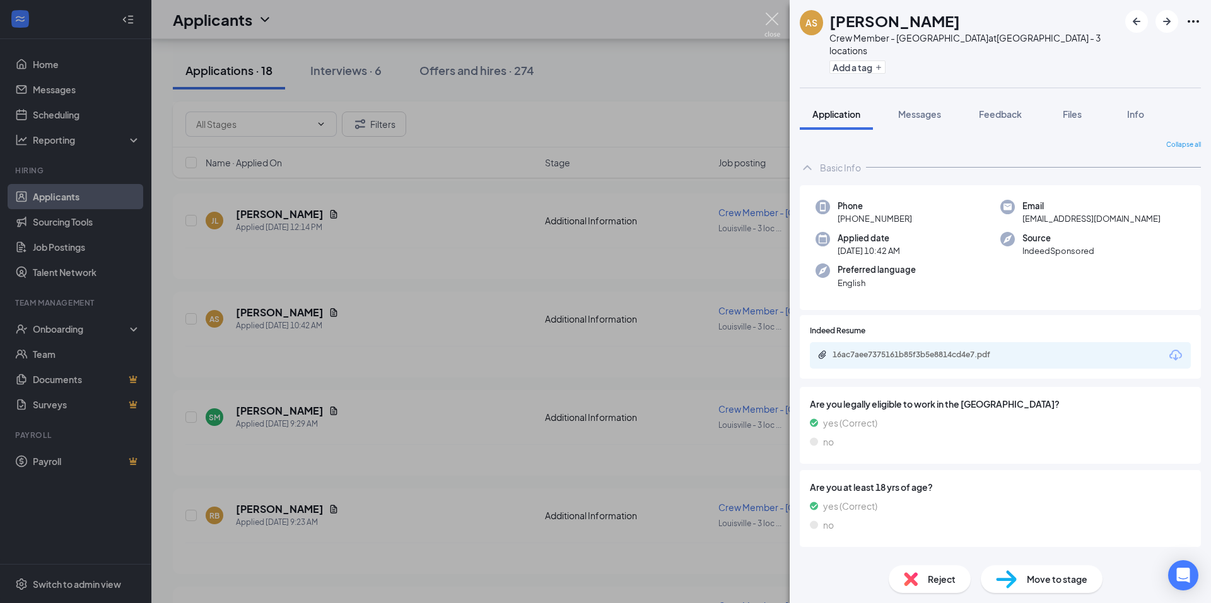
click at [769, 20] on img at bounding box center [772, 25] width 16 height 25
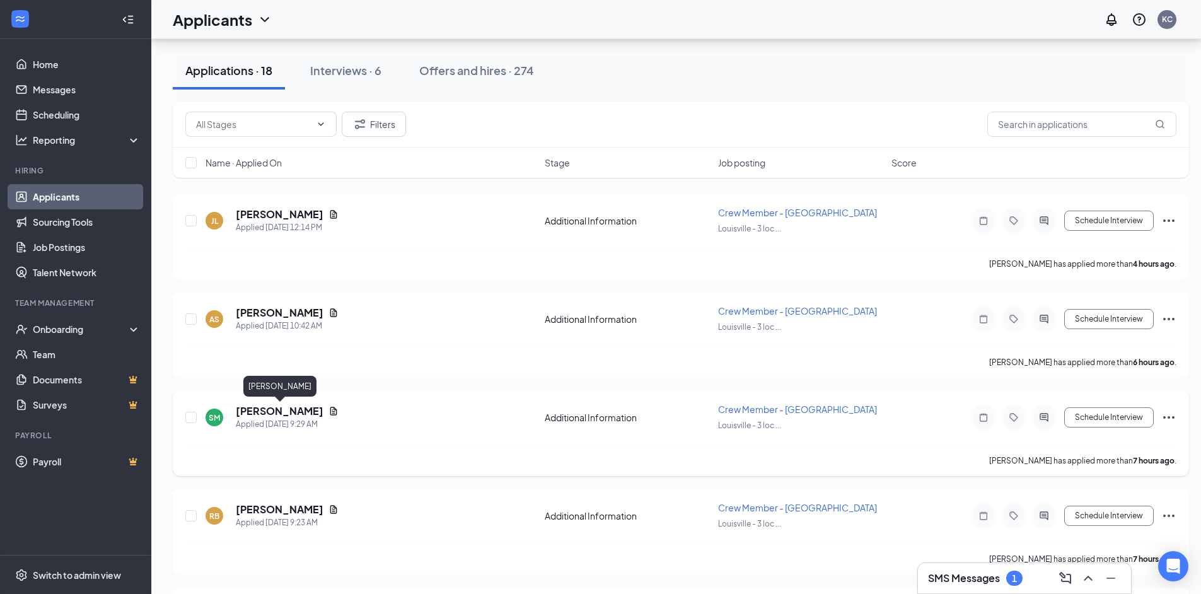
click at [294, 413] on h5 "[PERSON_NAME]" at bounding box center [280, 411] width 88 height 14
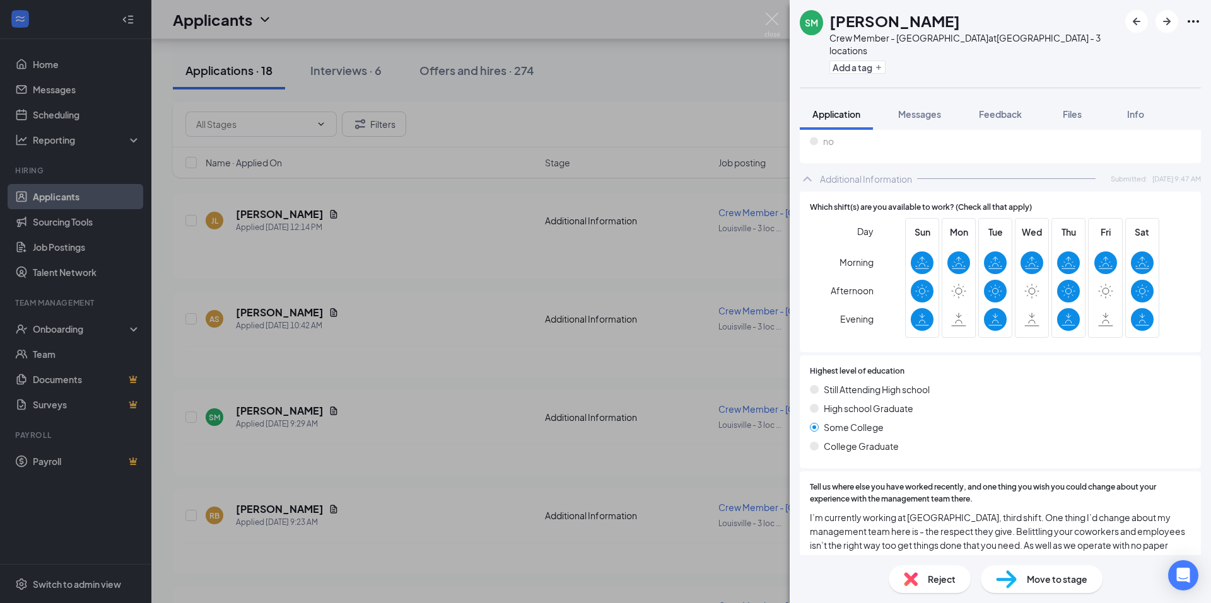
scroll to position [441, 0]
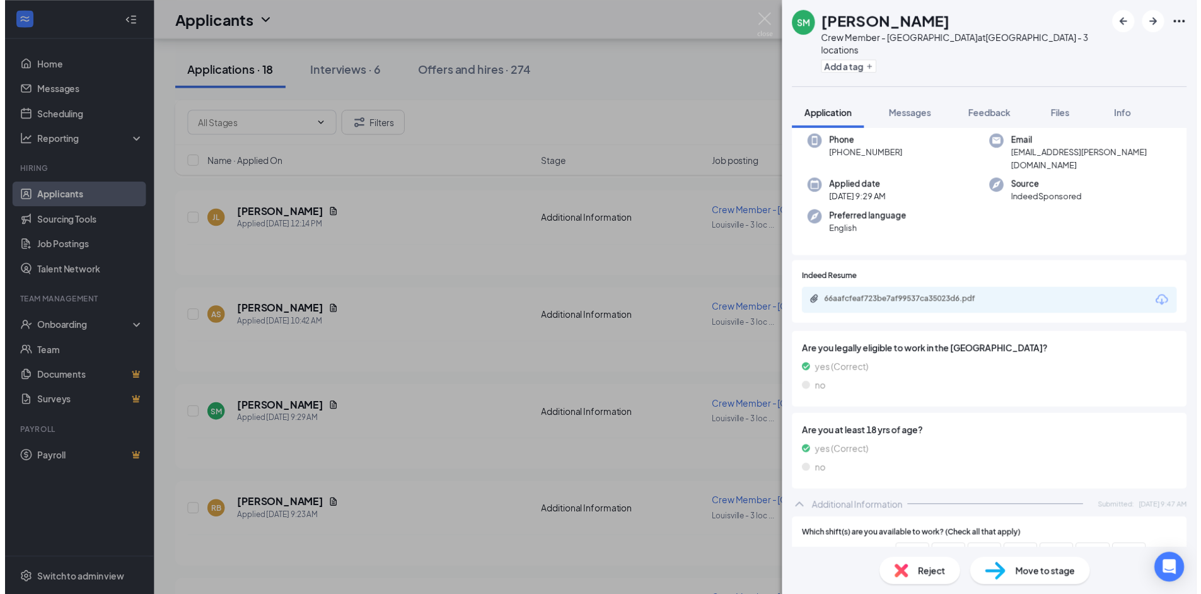
scroll to position [63, 0]
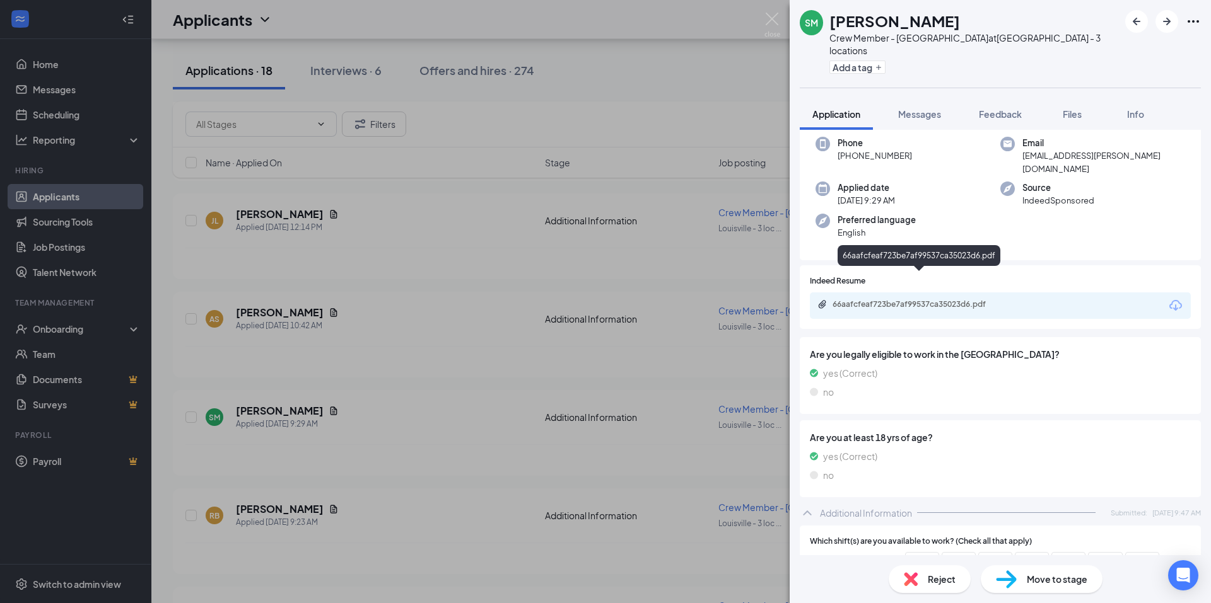
click at [914, 300] on div "66aafcfeaf723be7af99537ca35023d6.pdf" at bounding box center [920, 305] width 177 height 10
click at [771, 17] on img at bounding box center [772, 25] width 16 height 25
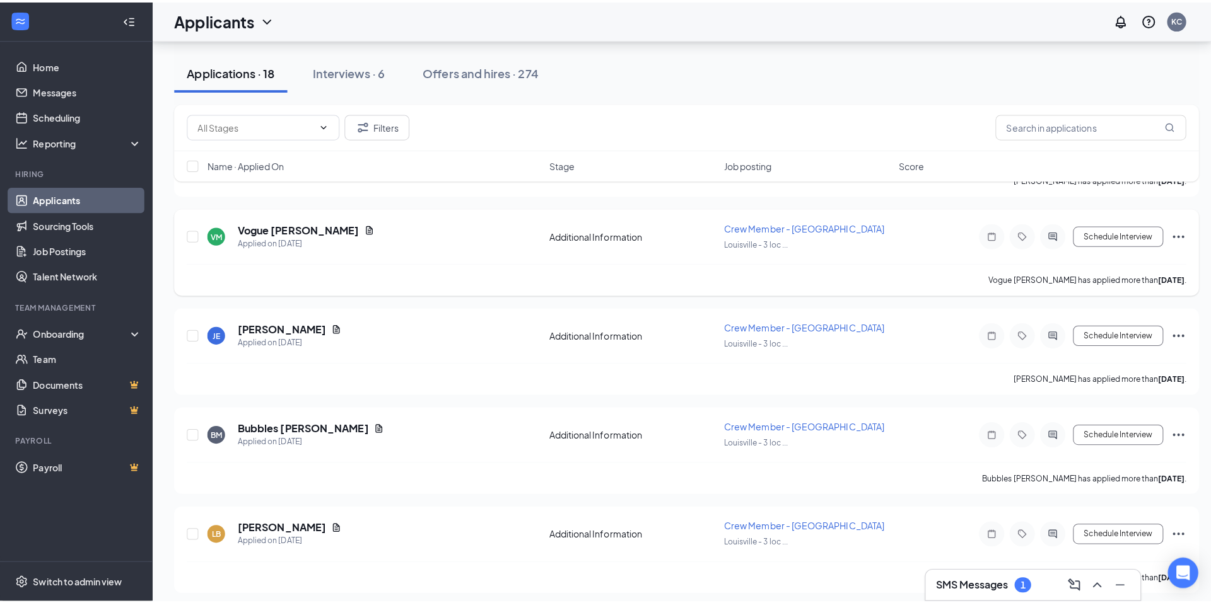
scroll to position [1198, 0]
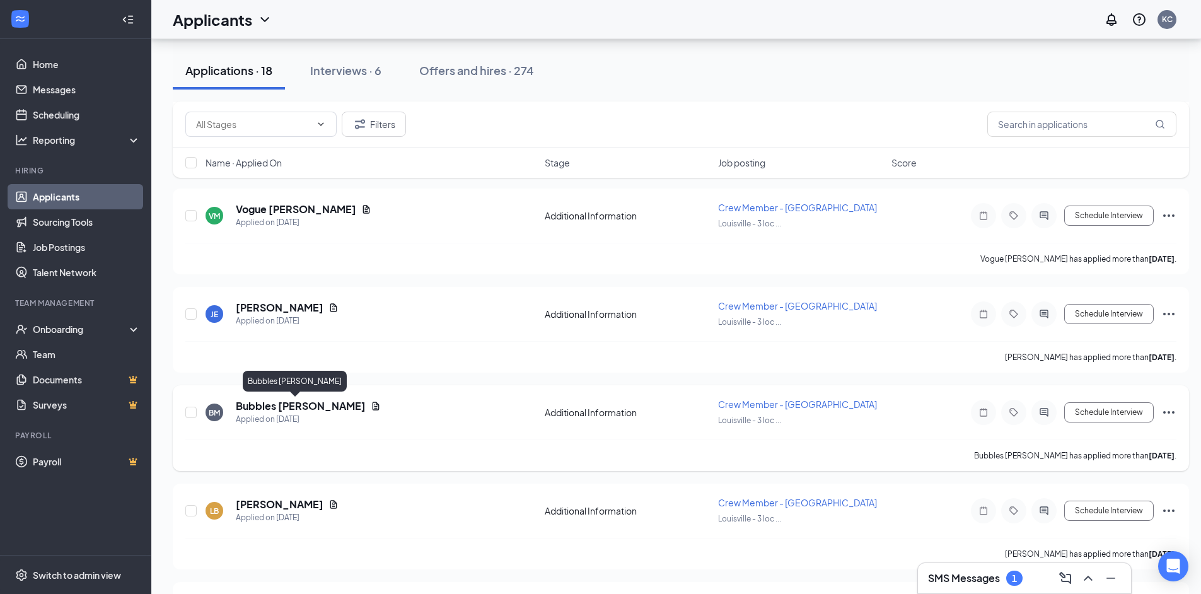
click at [313, 410] on h5 "Bubbles [PERSON_NAME]" at bounding box center [301, 406] width 130 height 14
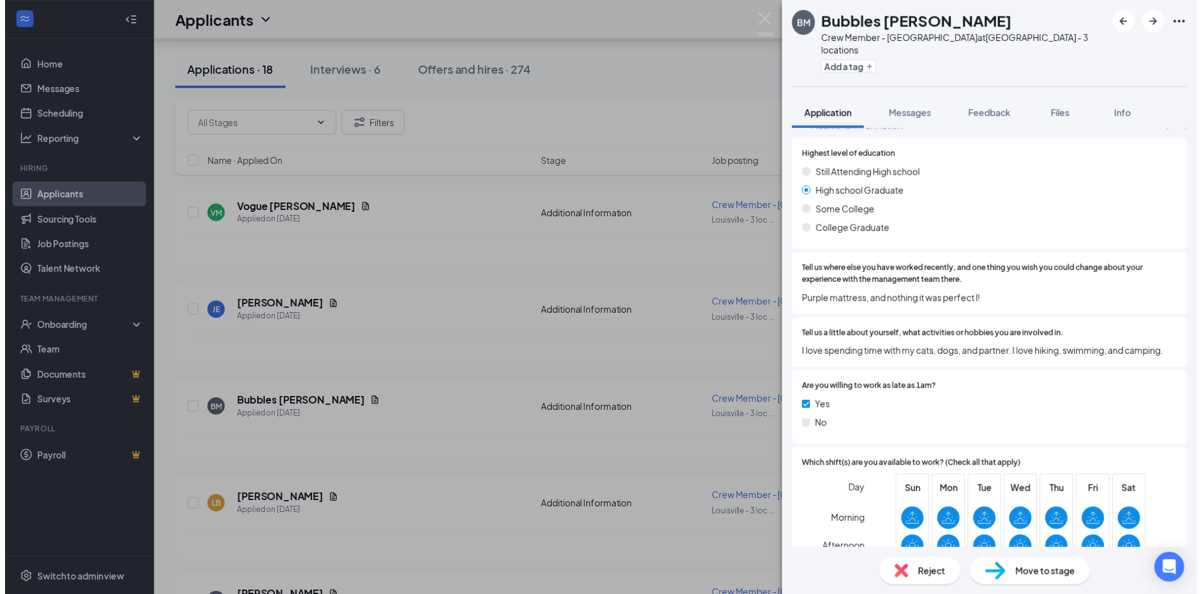
scroll to position [500, 0]
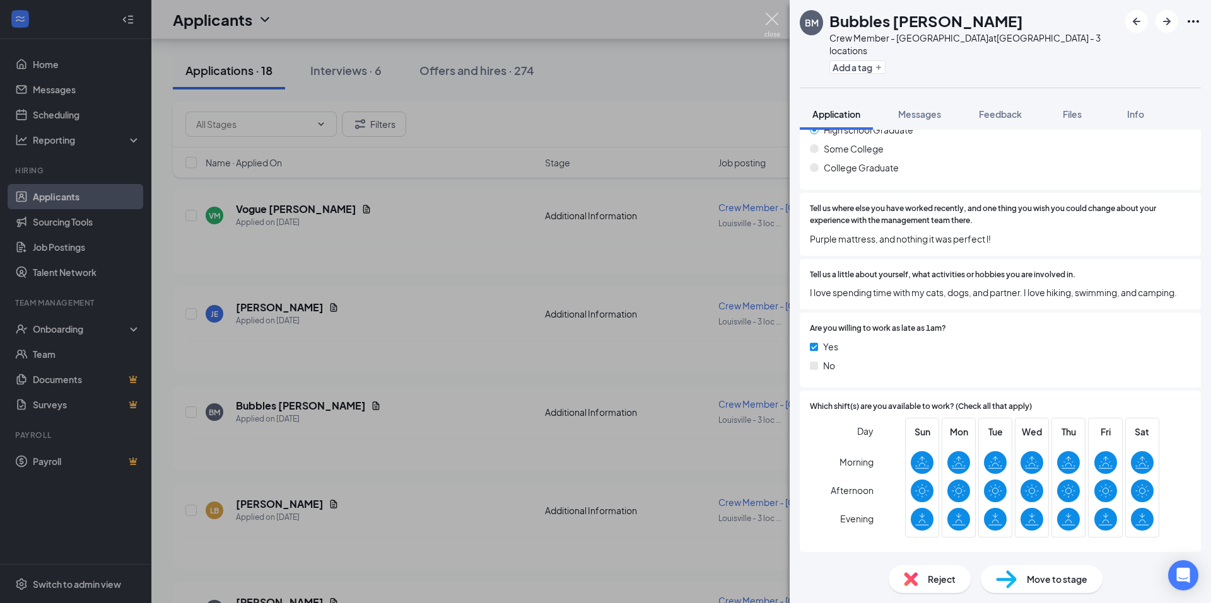
click at [772, 21] on img at bounding box center [772, 25] width 16 height 25
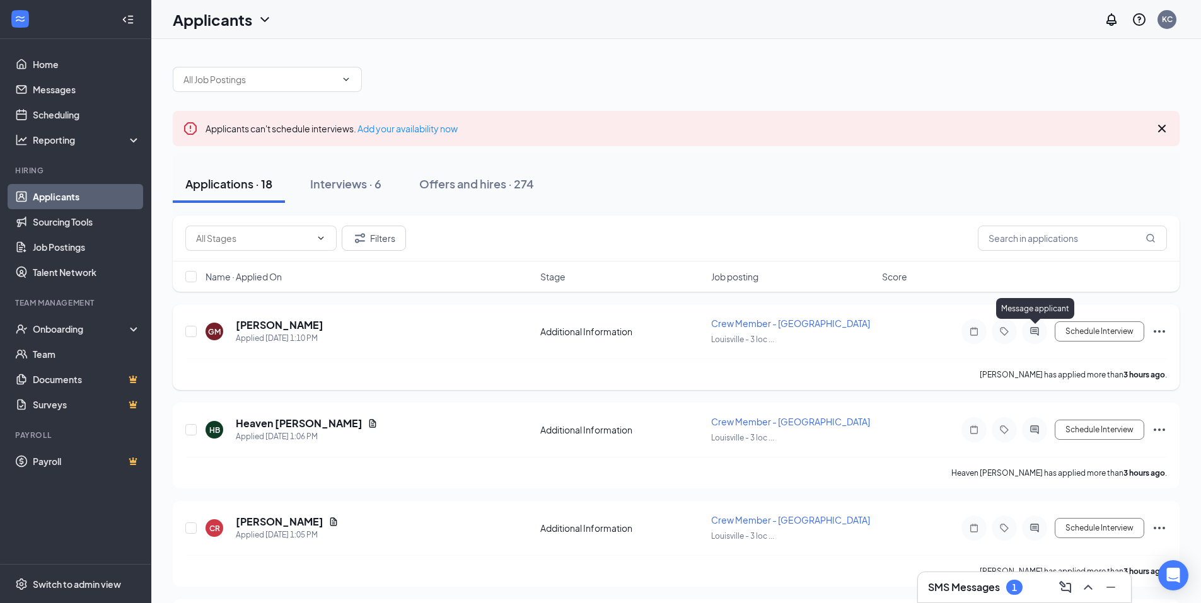
click at [1032, 331] on icon "ActiveChat" at bounding box center [1034, 332] width 15 height 10
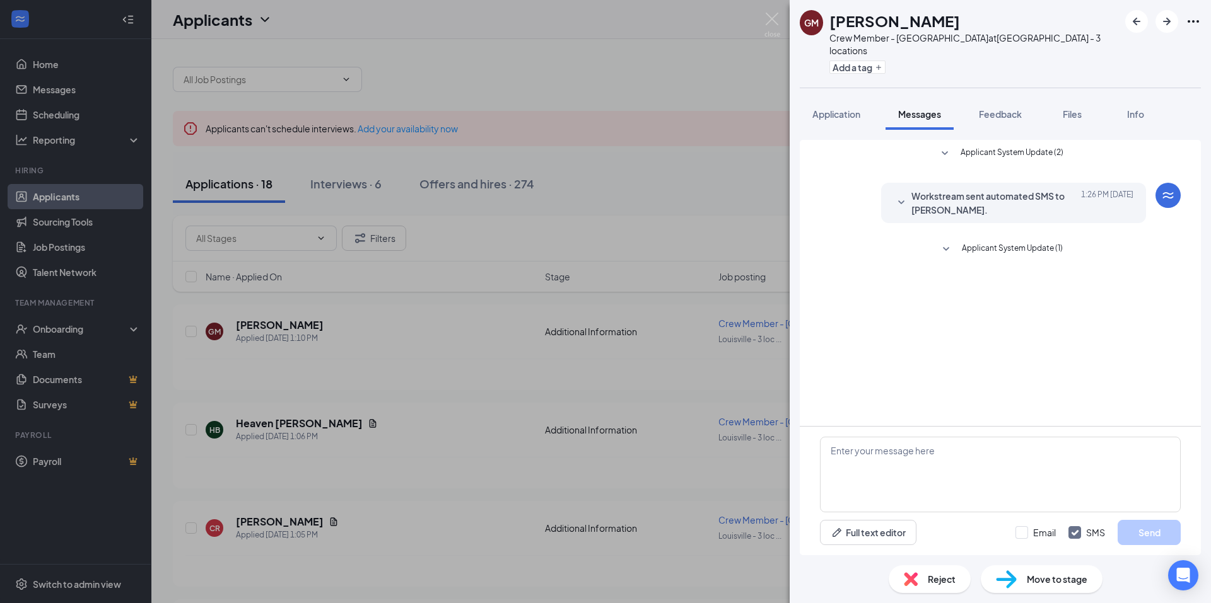
click at [945, 242] on icon "SmallChevronDown" at bounding box center [945, 249] width 15 height 15
click at [950, 146] on icon "SmallChevronDown" at bounding box center [944, 153] width 15 height 15
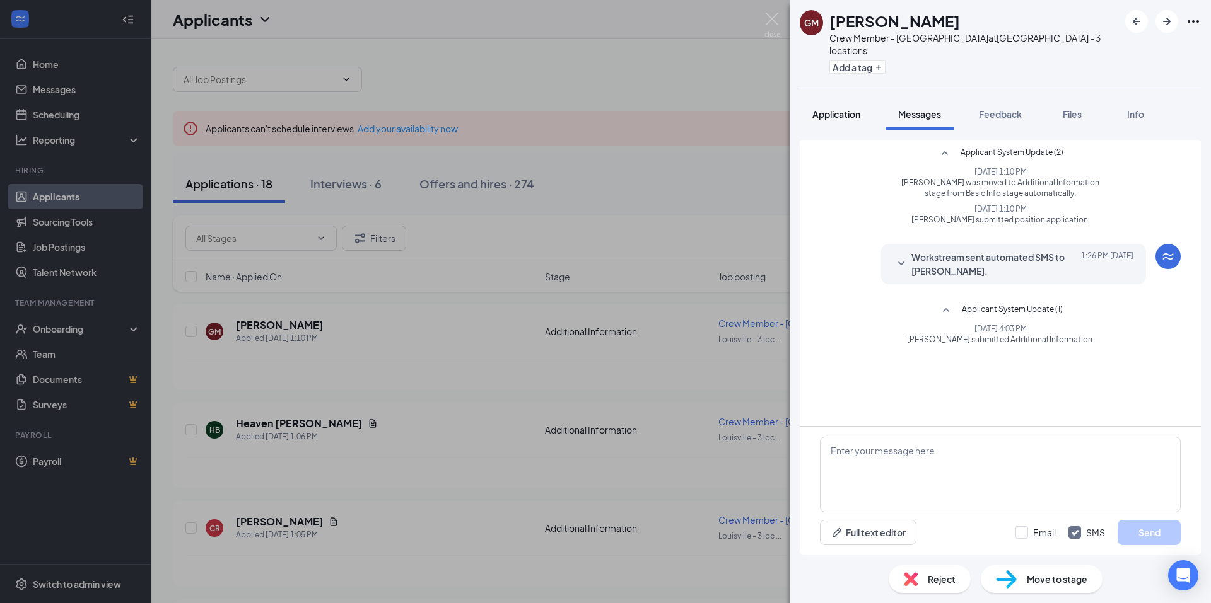
click at [844, 108] on span "Application" at bounding box center [836, 113] width 48 height 11
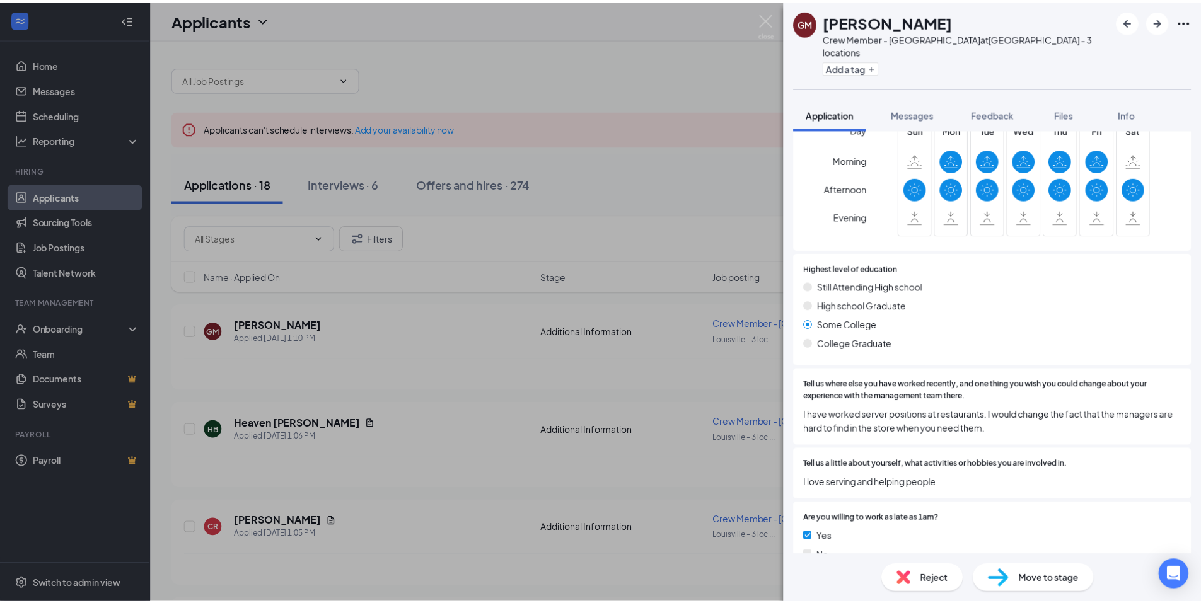
scroll to position [427, 0]
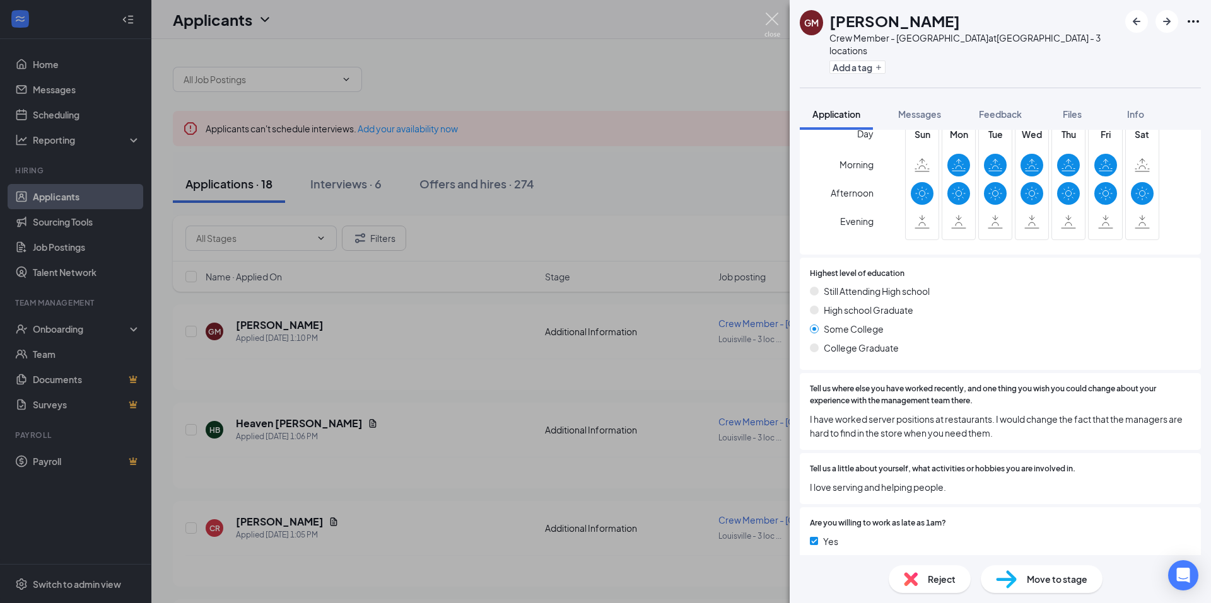
click at [777, 23] on img at bounding box center [772, 25] width 16 height 25
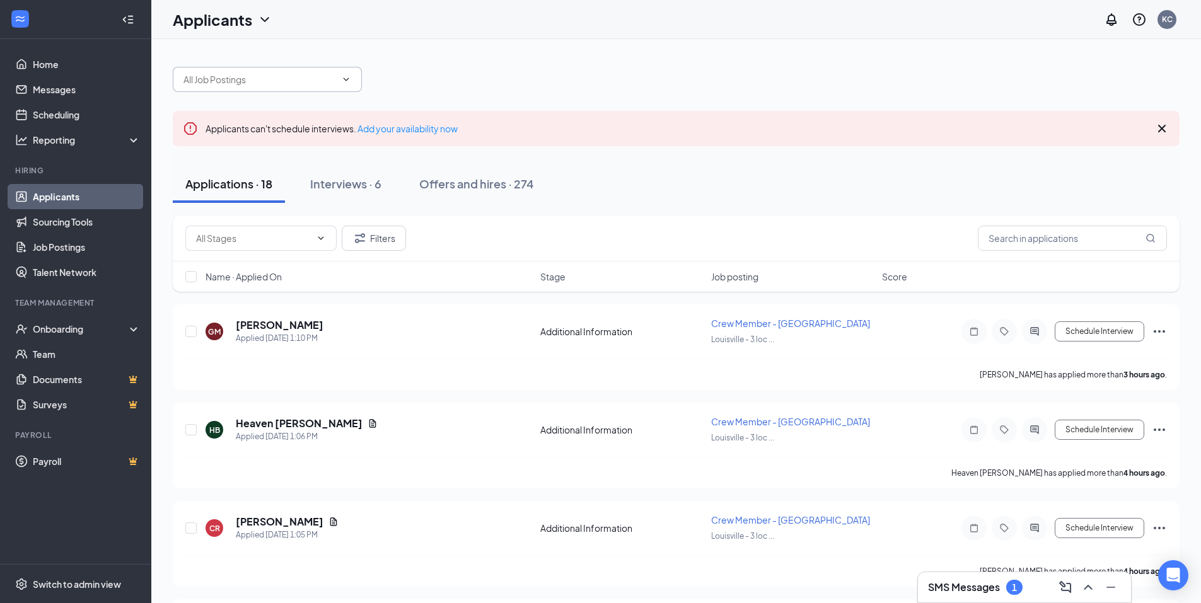
click at [264, 84] on input "text" at bounding box center [259, 80] width 153 height 14
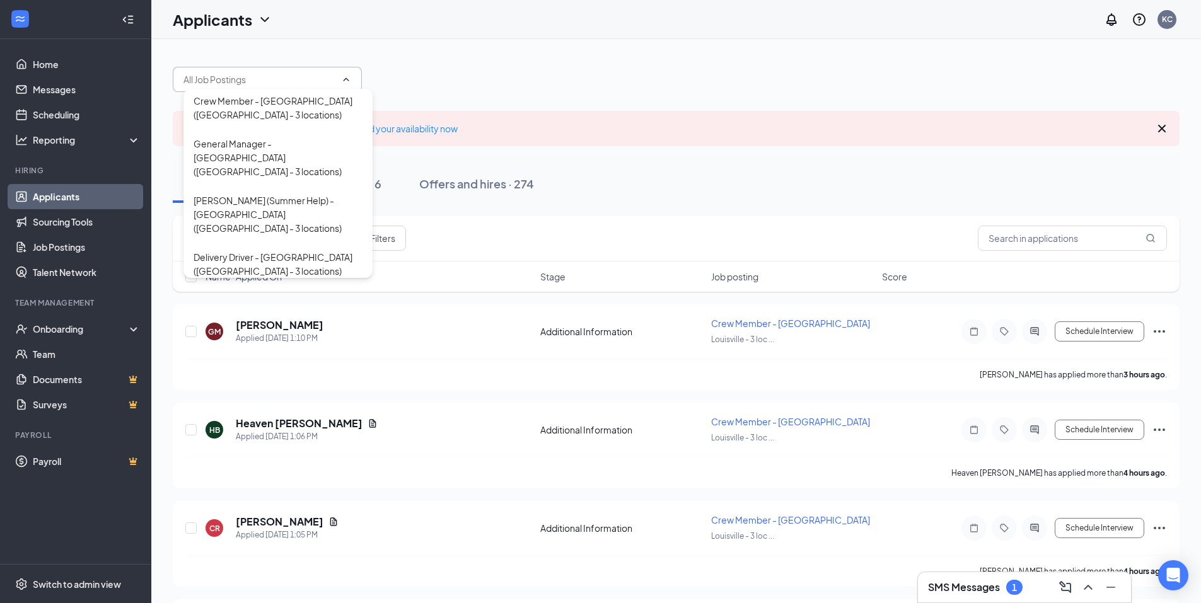
scroll to position [567, 0]
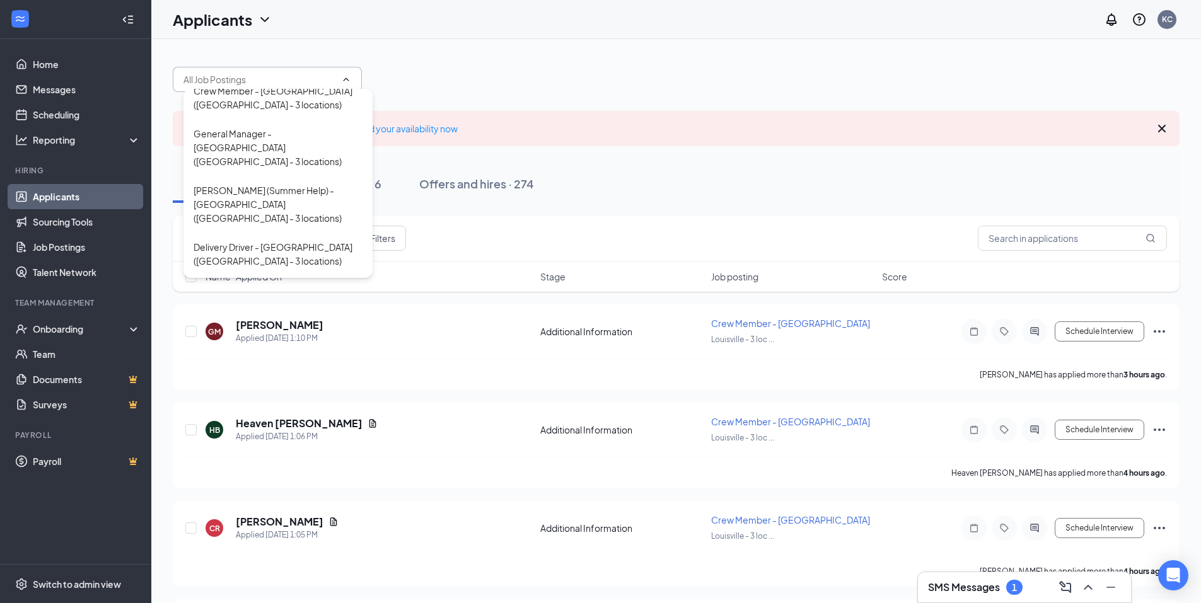
click at [228, 340] on div "Crew Member - [GEOGRAPHIC_DATA] ([GEOGRAPHIC_DATA] - 3 locations)" at bounding box center [278, 354] width 169 height 28
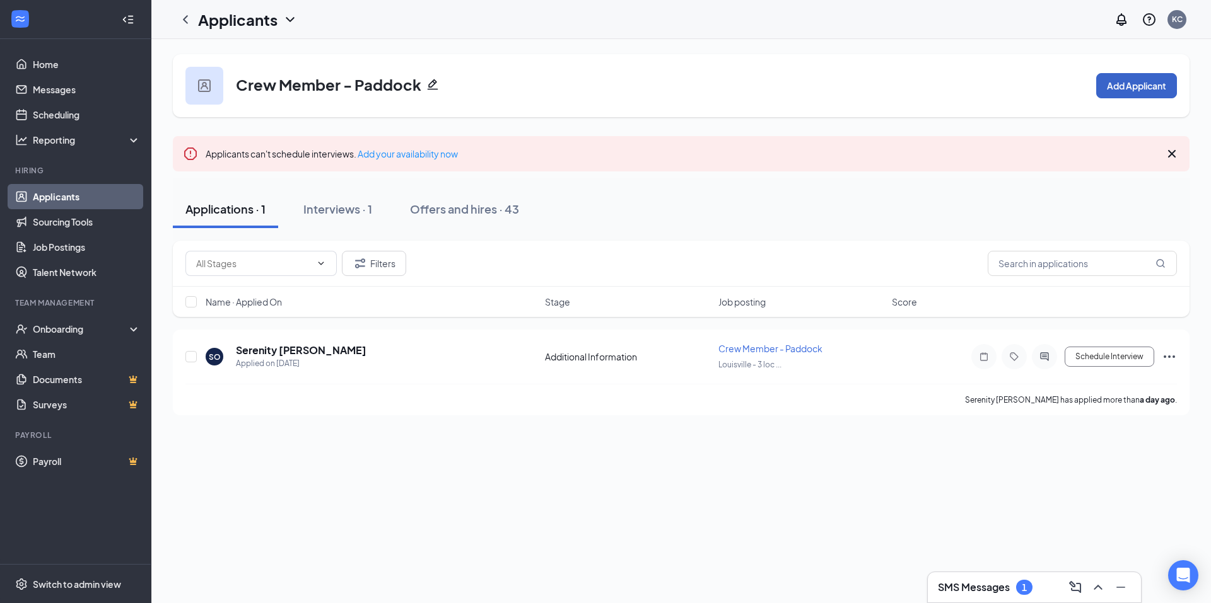
click at [1132, 83] on button "Add Applicant" at bounding box center [1136, 85] width 81 height 25
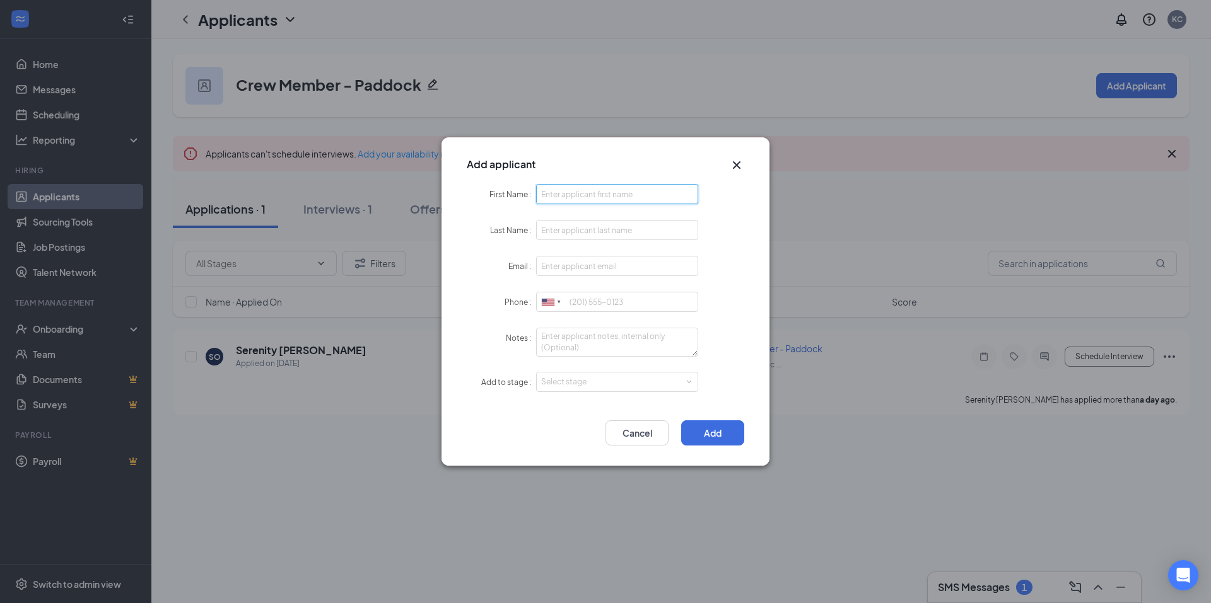
click at [556, 189] on input "First Name" at bounding box center [617, 194] width 162 height 20
type input "Arina"
type input "Kooshkebaghi"
type input "[EMAIL_ADDRESS][DOMAIN_NAME]"
type input "[PHONE_NUMBER]"
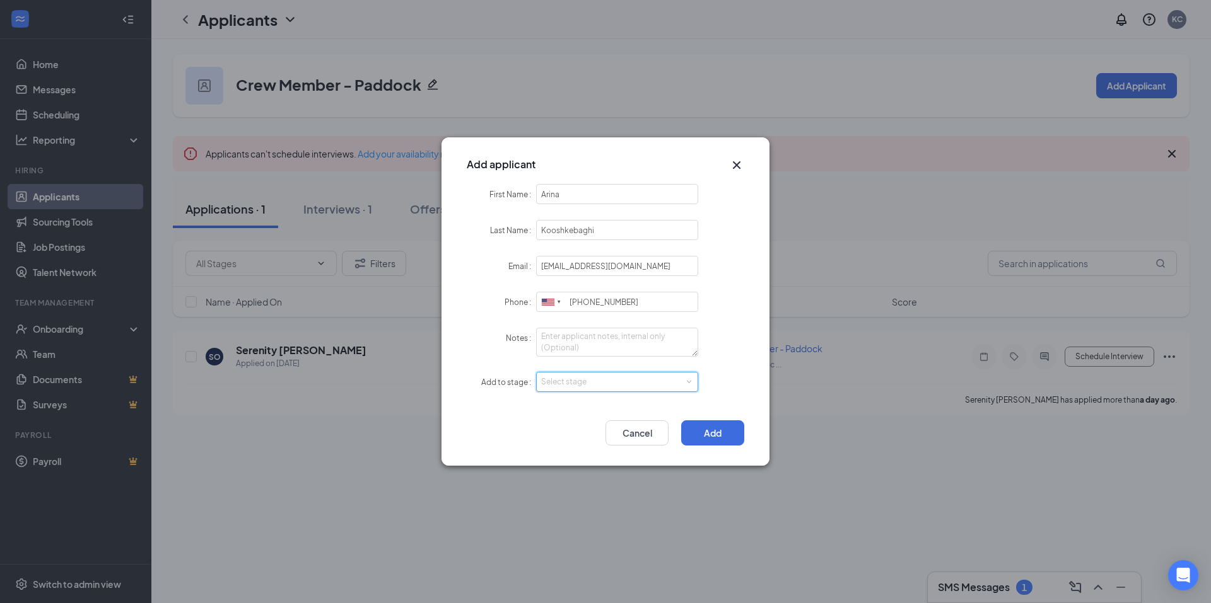
click at [689, 386] on div "Select stage" at bounding box center [617, 382] width 152 height 19
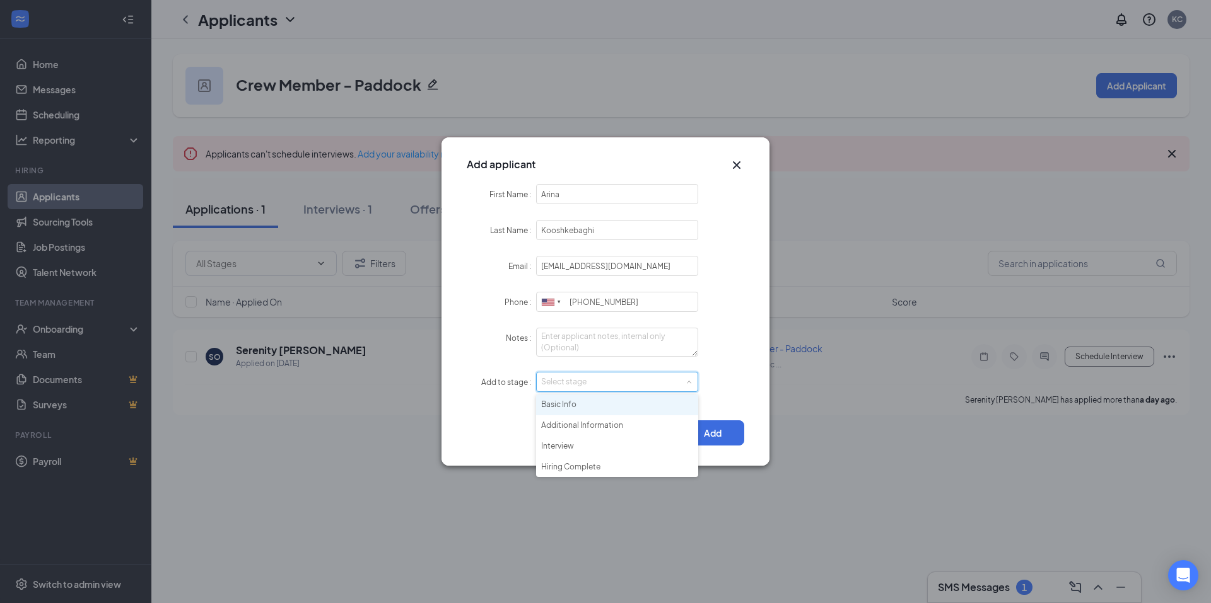
click at [561, 405] on li "Basic Info" at bounding box center [617, 405] width 162 height 21
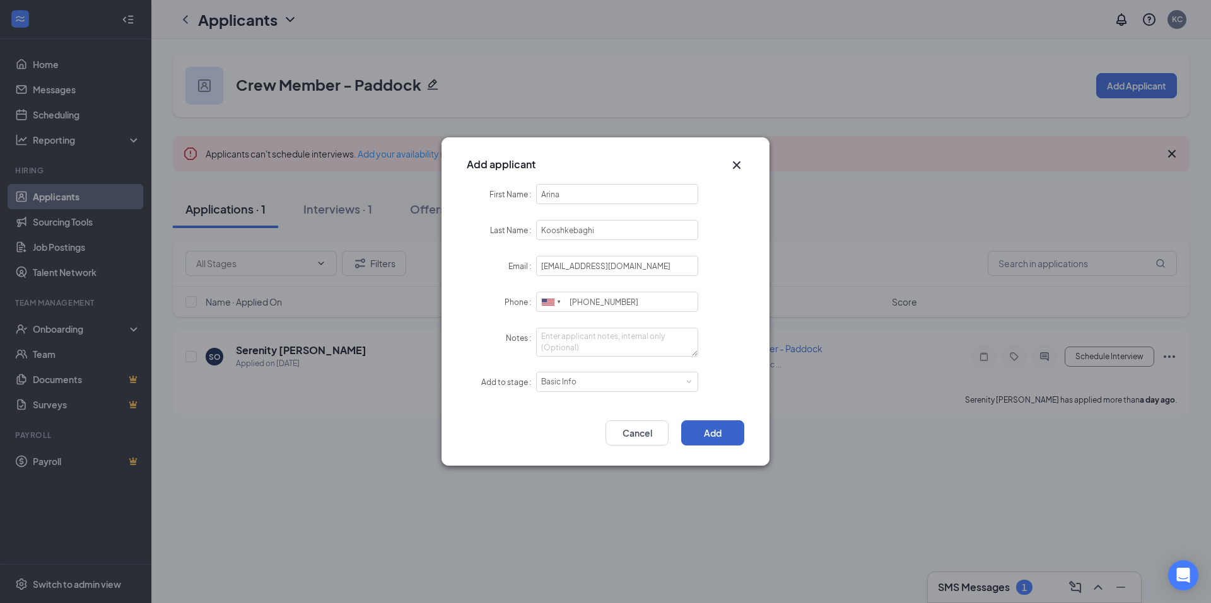
click at [707, 432] on button "Add" at bounding box center [712, 433] width 63 height 25
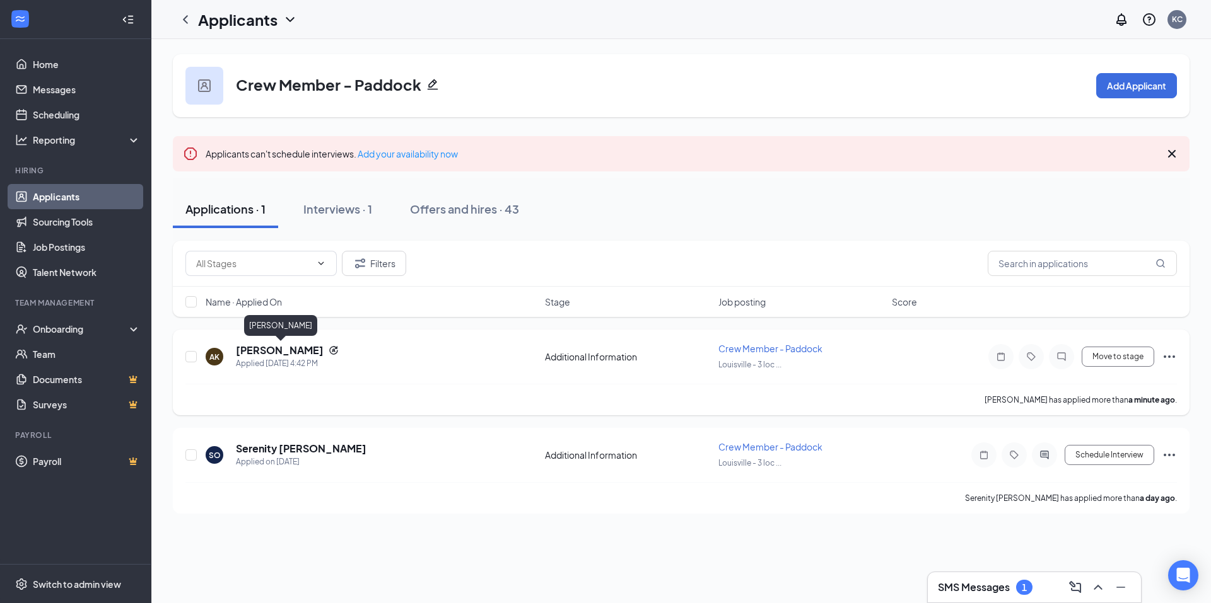
click at [284, 346] on h5 "[PERSON_NAME]" at bounding box center [280, 351] width 88 height 14
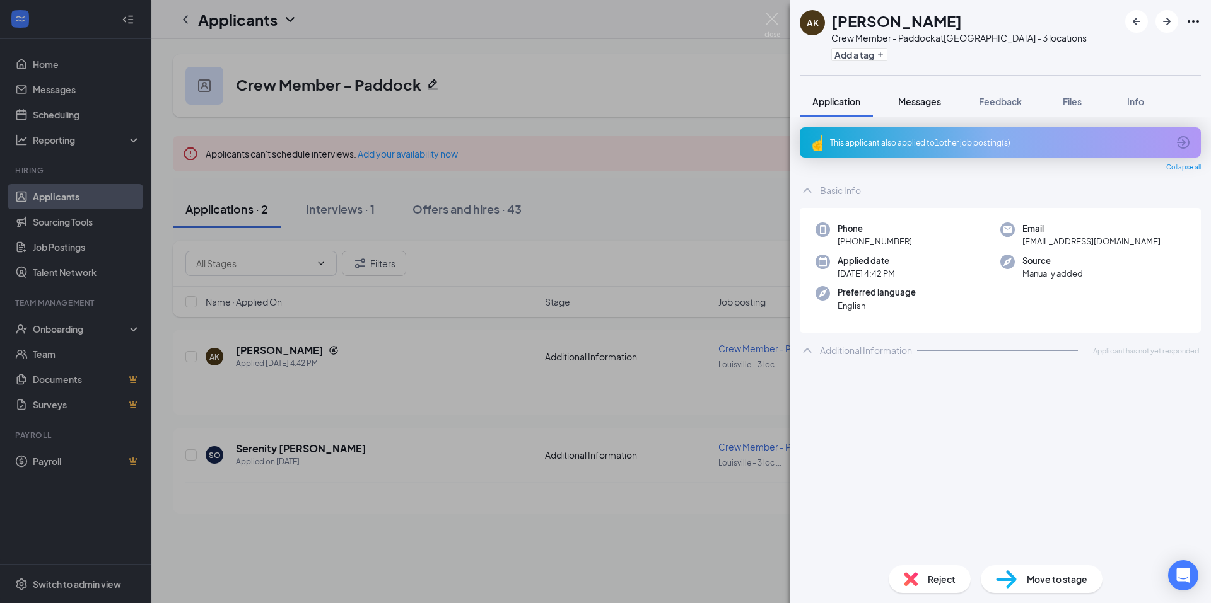
click at [922, 100] on span "Messages" at bounding box center [919, 101] width 43 height 11
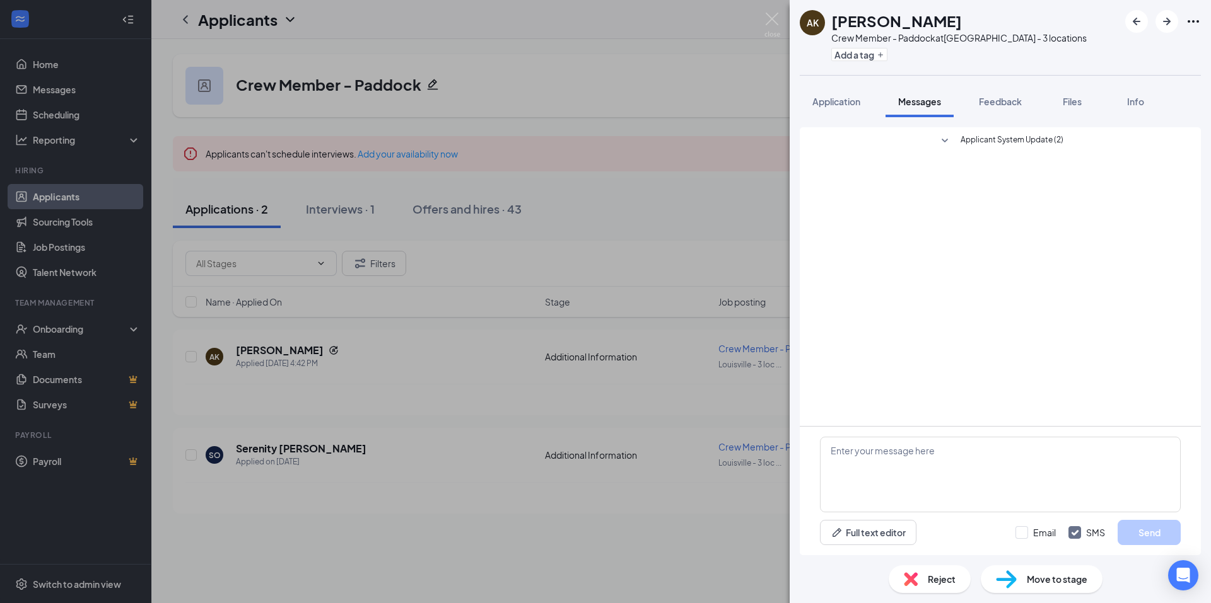
click at [950, 141] on icon "SmallChevronDown" at bounding box center [944, 141] width 15 height 15
click at [776, 25] on img at bounding box center [772, 25] width 16 height 25
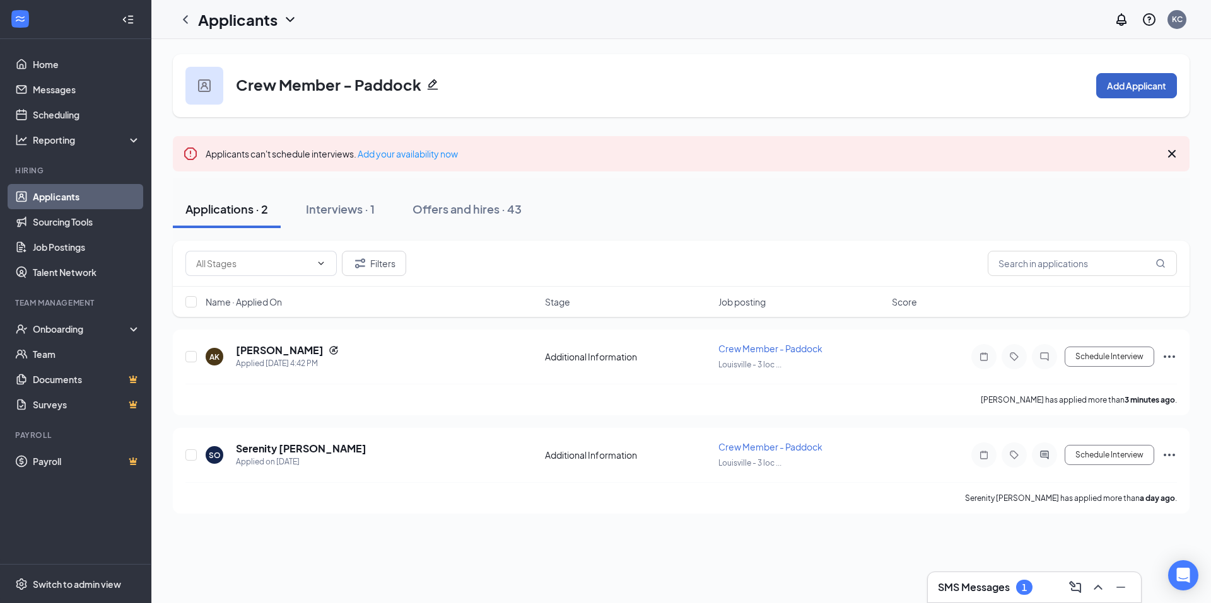
click at [1129, 84] on button "Add Applicant" at bounding box center [1136, 85] width 81 height 25
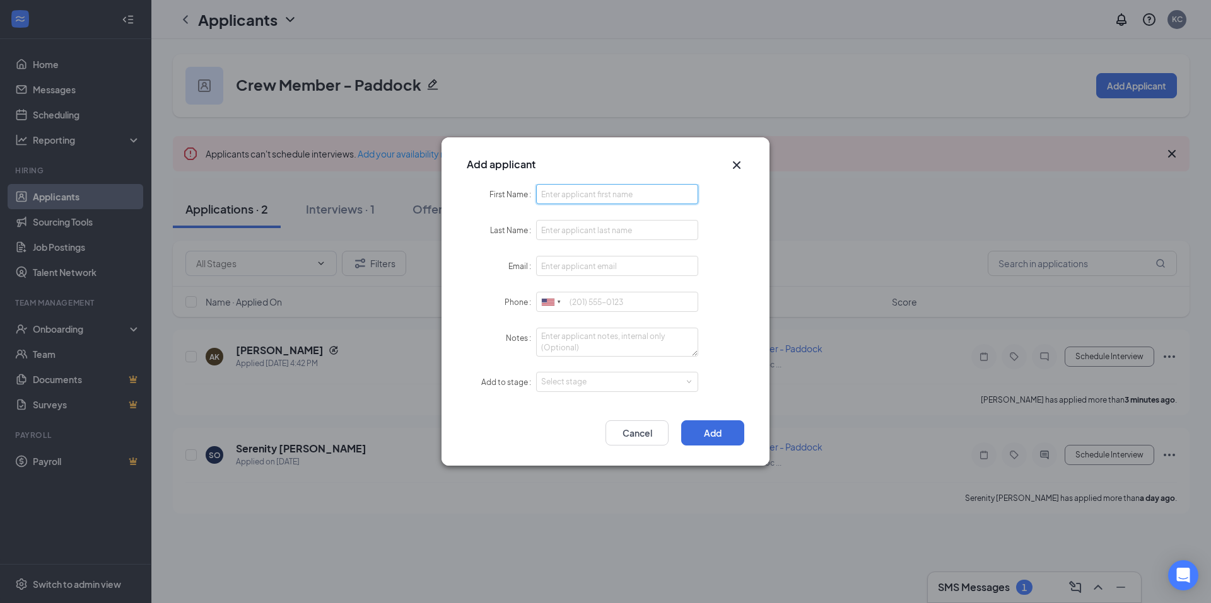
click at [572, 189] on input "First Name" at bounding box center [617, 194] width 162 height 20
type input "Rylan"
type input "[PERSON_NAME]"
type input "[EMAIL_ADDRESS][PERSON_NAME][DOMAIN_NAME]"
type input "[PHONE_NUMBER]"
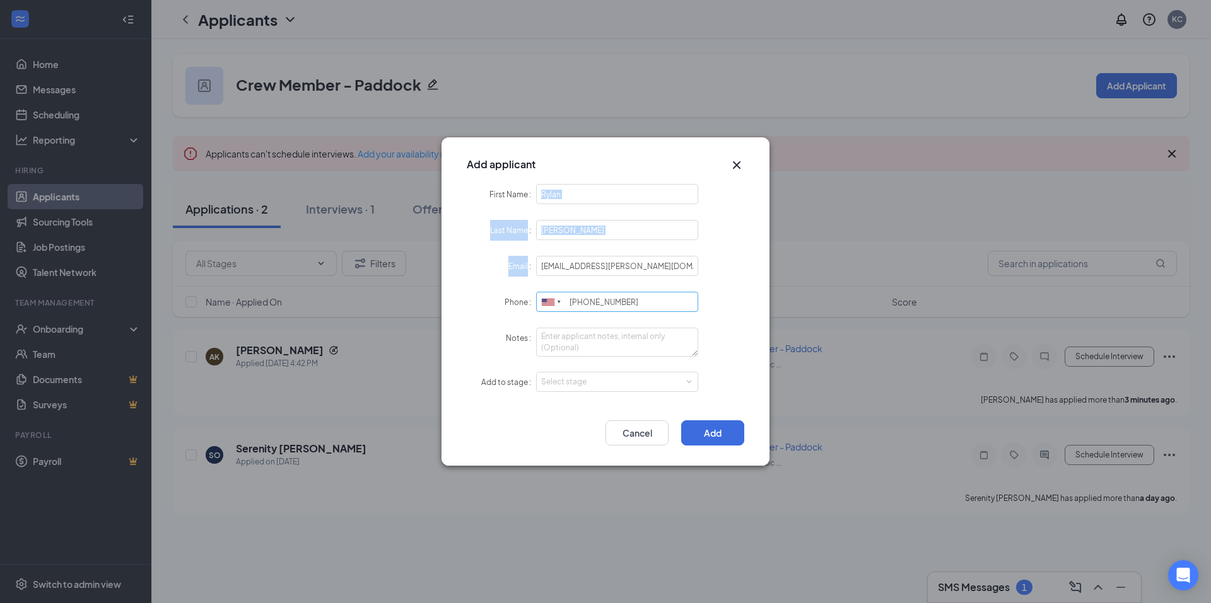
drag, startPoint x: 694, startPoint y: 253, endPoint x: 692, endPoint y: 308, distance: 54.9
click at [692, 280] on form "First Name [PERSON_NAME] Last Name [PERSON_NAME] Email [PERSON_NAME][EMAIL_ADDR…" at bounding box center [605, 296] width 277 height 224
click at [689, 382] on span at bounding box center [688, 383] width 6 height 6
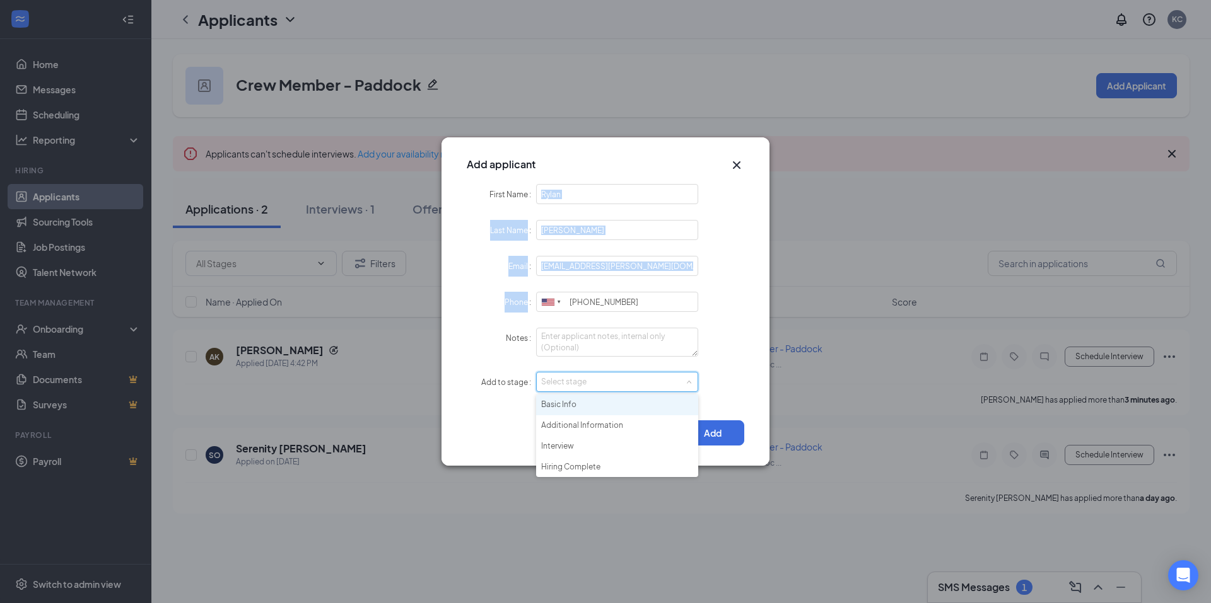
click at [572, 407] on li "Basic Info" at bounding box center [617, 405] width 162 height 21
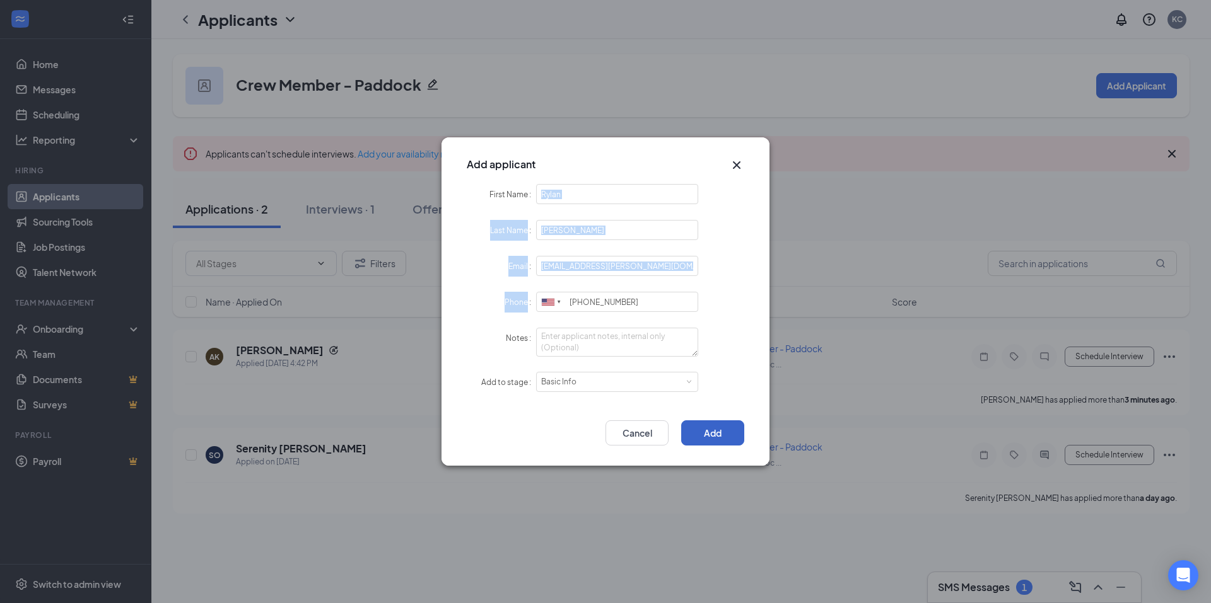
click at [714, 436] on button "Add" at bounding box center [712, 433] width 63 height 25
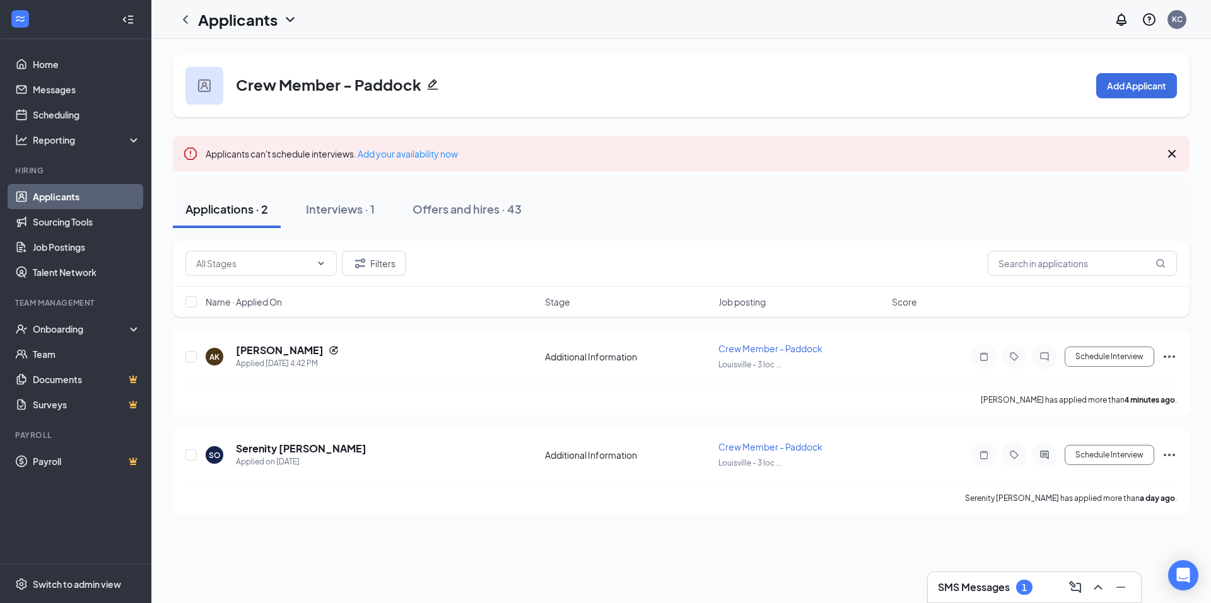
click at [231, 216] on div "Applications · 2" at bounding box center [226, 209] width 83 height 16
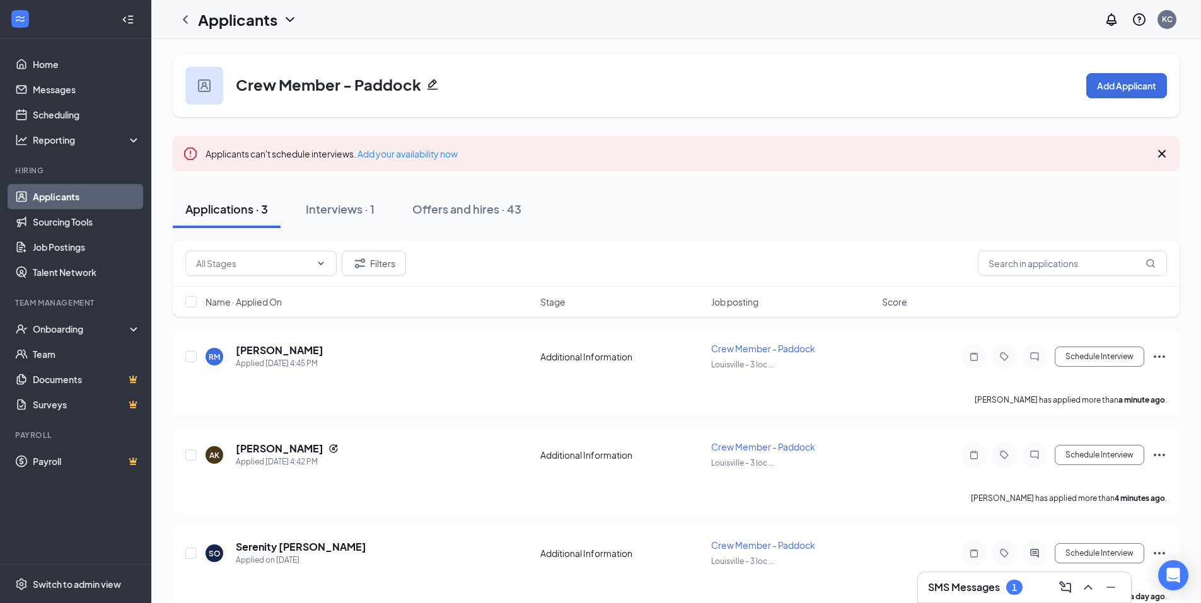
click at [187, 20] on icon "ChevronLeft" at bounding box center [185, 19] width 15 height 15
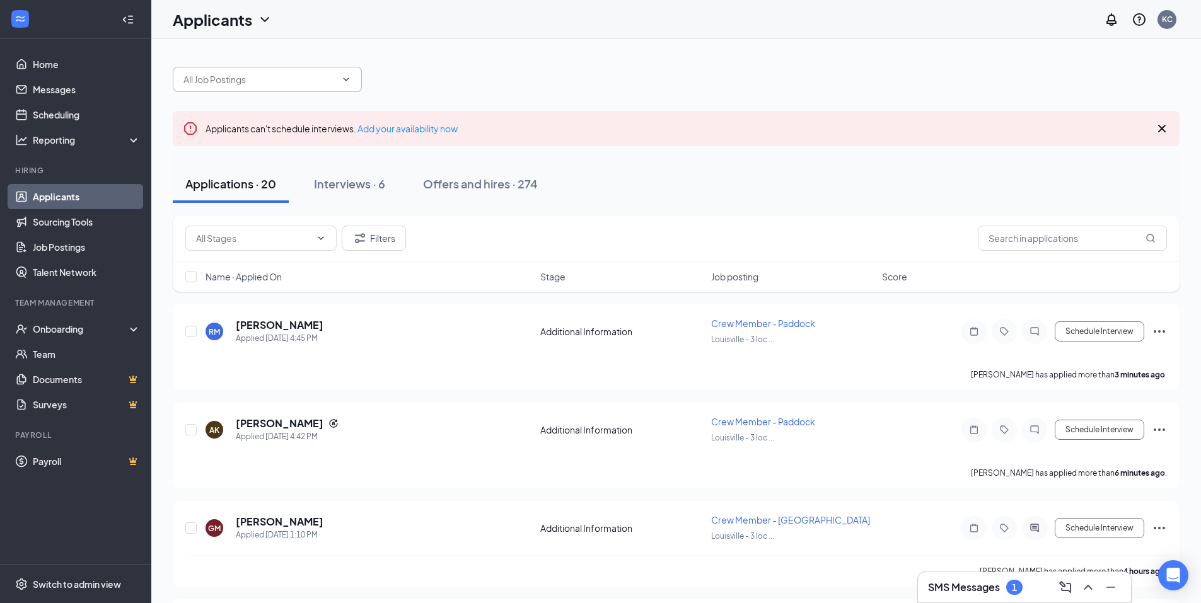
click at [257, 83] on input "text" at bounding box center [259, 80] width 153 height 14
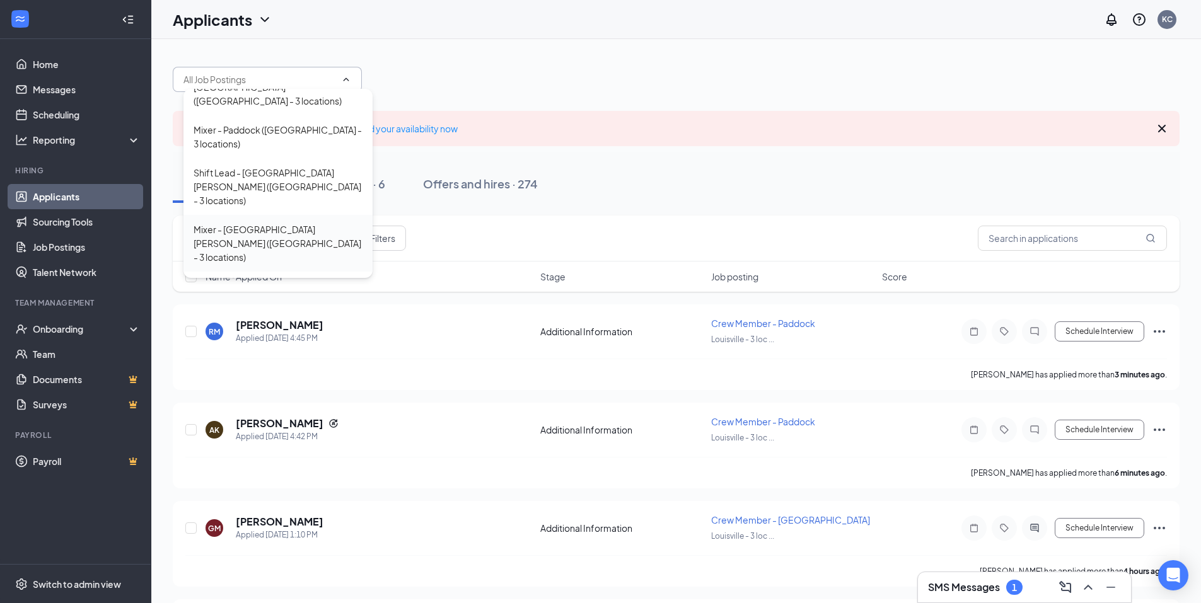
scroll to position [378, 0]
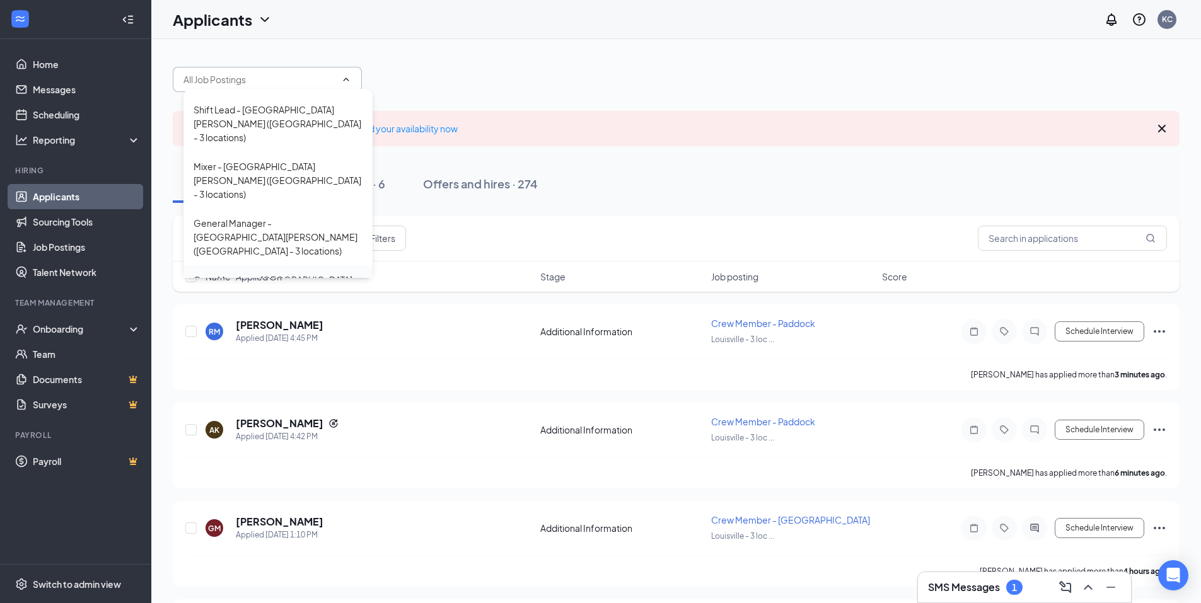
click at [253, 273] on div "Crew Member - [GEOGRAPHIC_DATA] ([GEOGRAPHIC_DATA] - 3 locations)" at bounding box center [278, 287] width 169 height 28
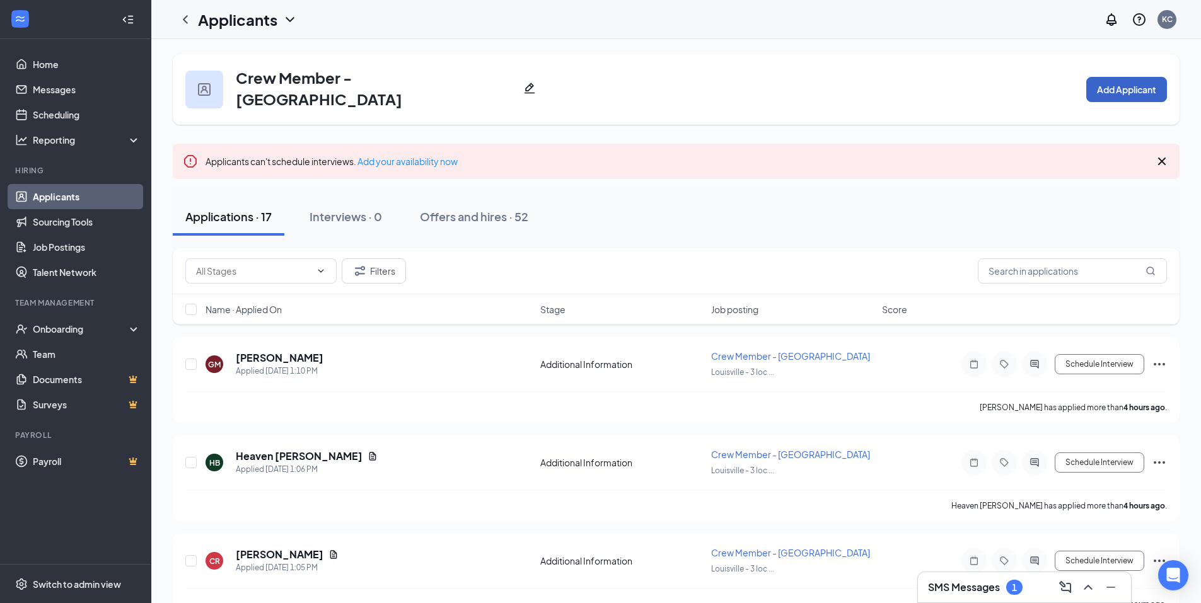
click at [1114, 90] on button "Add Applicant" at bounding box center [1126, 89] width 81 height 25
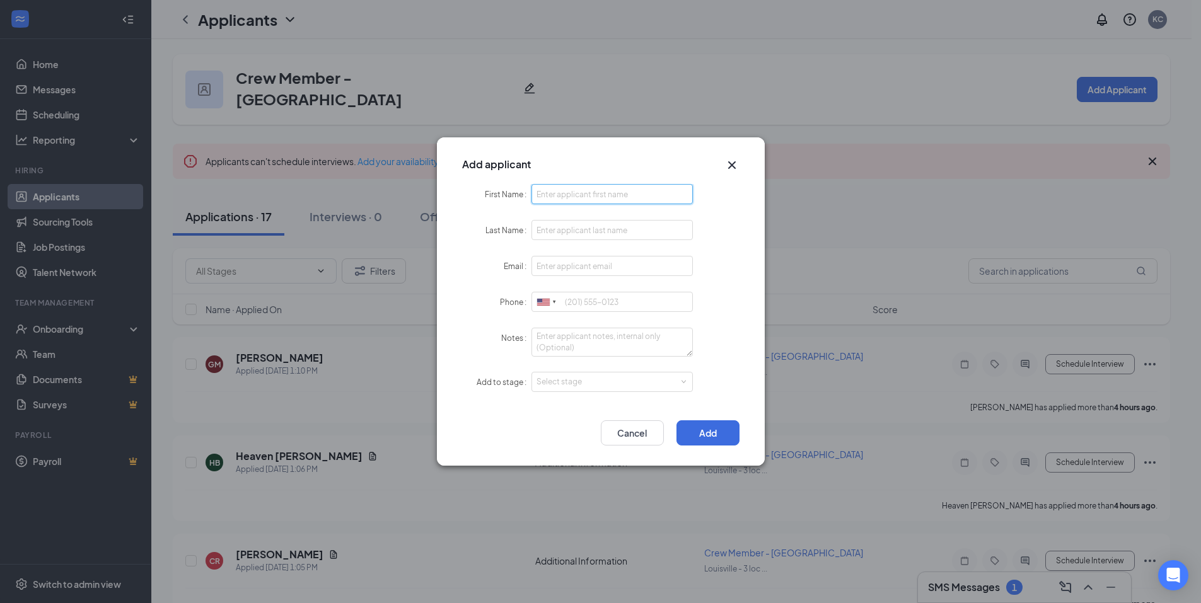
click at [552, 187] on input "First Name" at bounding box center [613, 194] width 162 height 20
type input "Niara"
type input "[PERSON_NAME]"
type input "[EMAIL_ADDRESS][PERSON_NAME][DOMAIN_NAME]"
type input "[PHONE_NUMBER]"
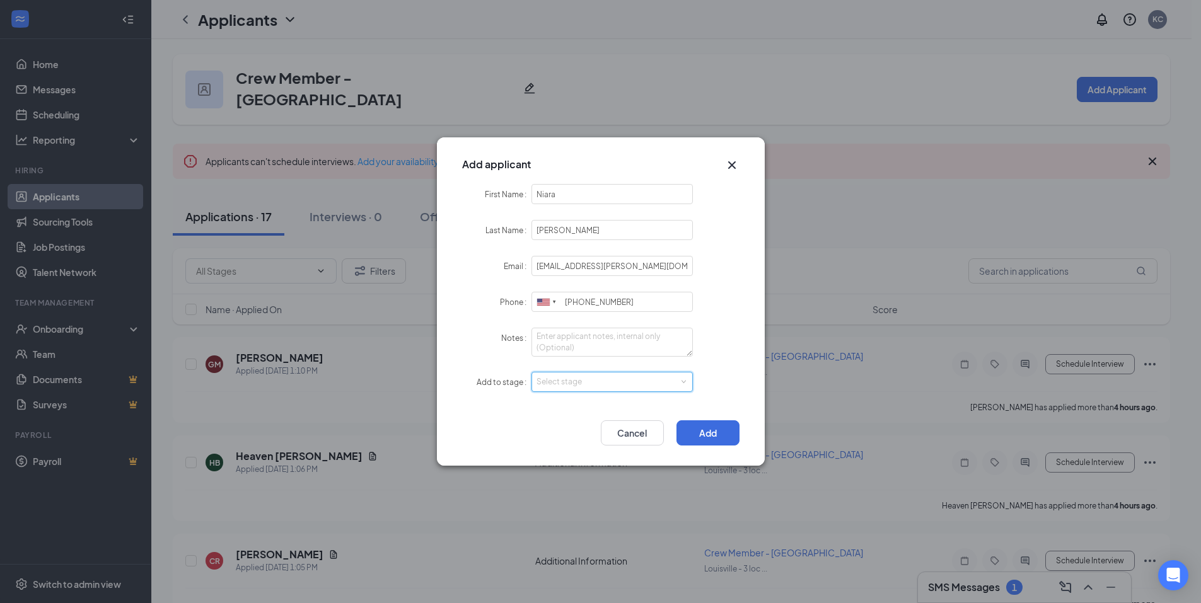
click at [600, 389] on div "Select stage" at bounding box center [613, 382] width 152 height 19
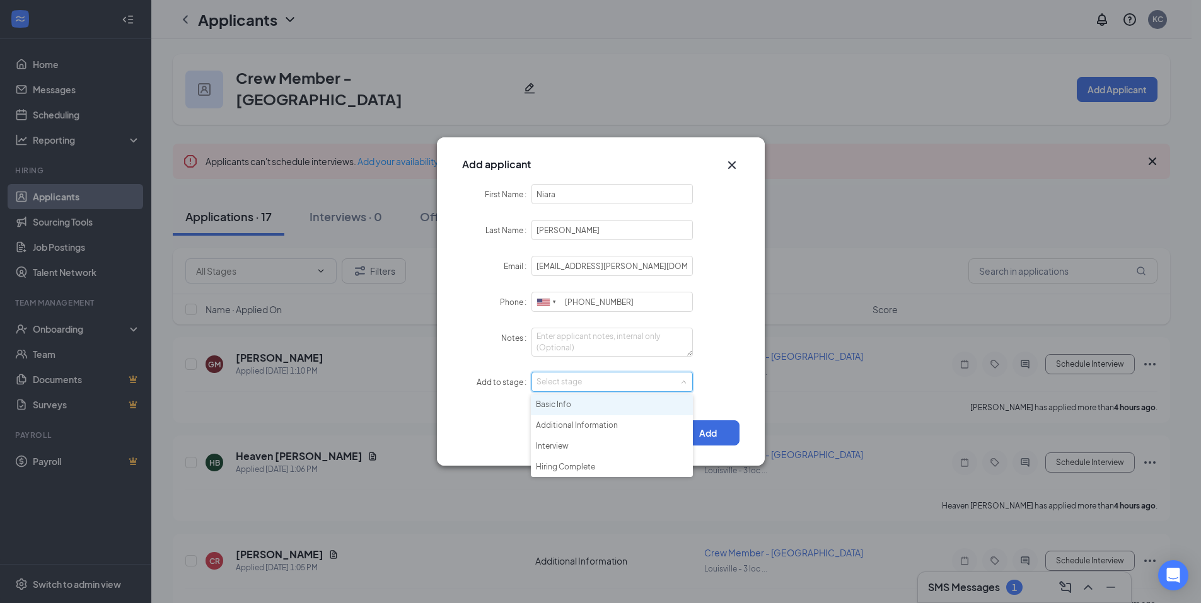
click at [586, 400] on li "Basic Info" at bounding box center [612, 405] width 162 height 21
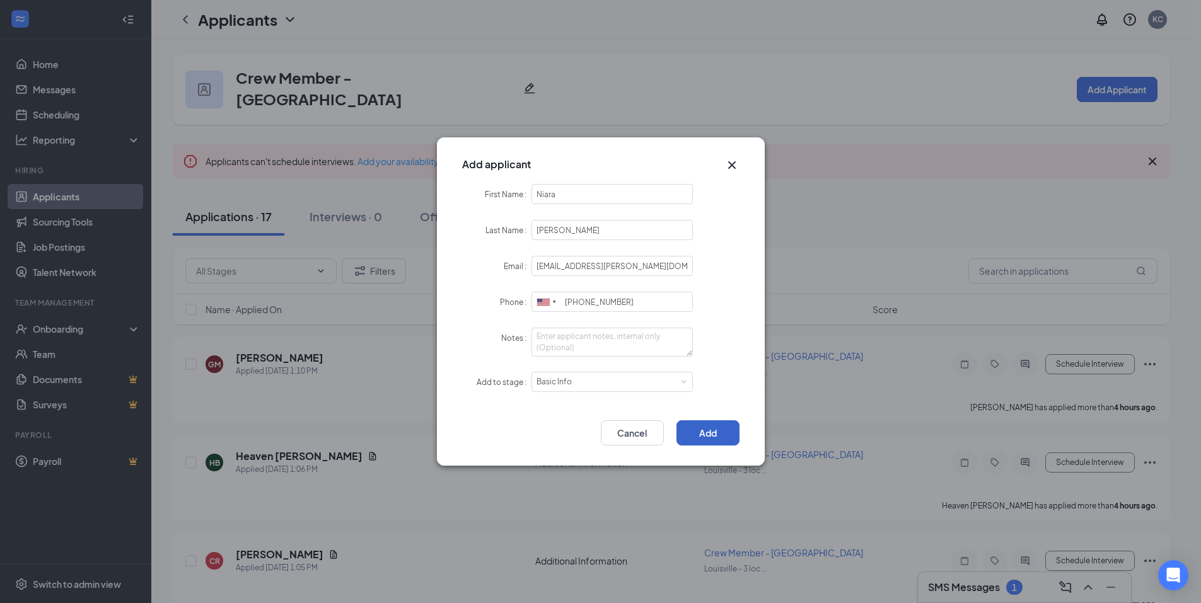
click at [716, 434] on button "Add" at bounding box center [708, 433] width 63 height 25
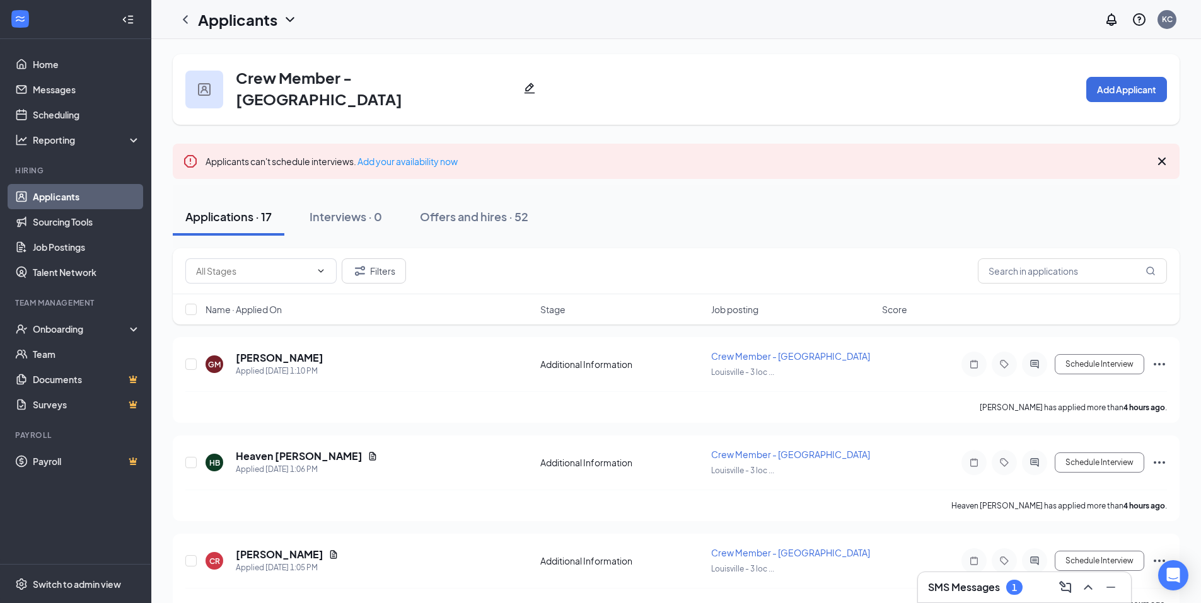
click at [229, 209] on div "Applications · 17" at bounding box center [228, 217] width 86 height 16
click at [1047, 262] on input "text" at bounding box center [1072, 271] width 189 height 25
type input "niara"
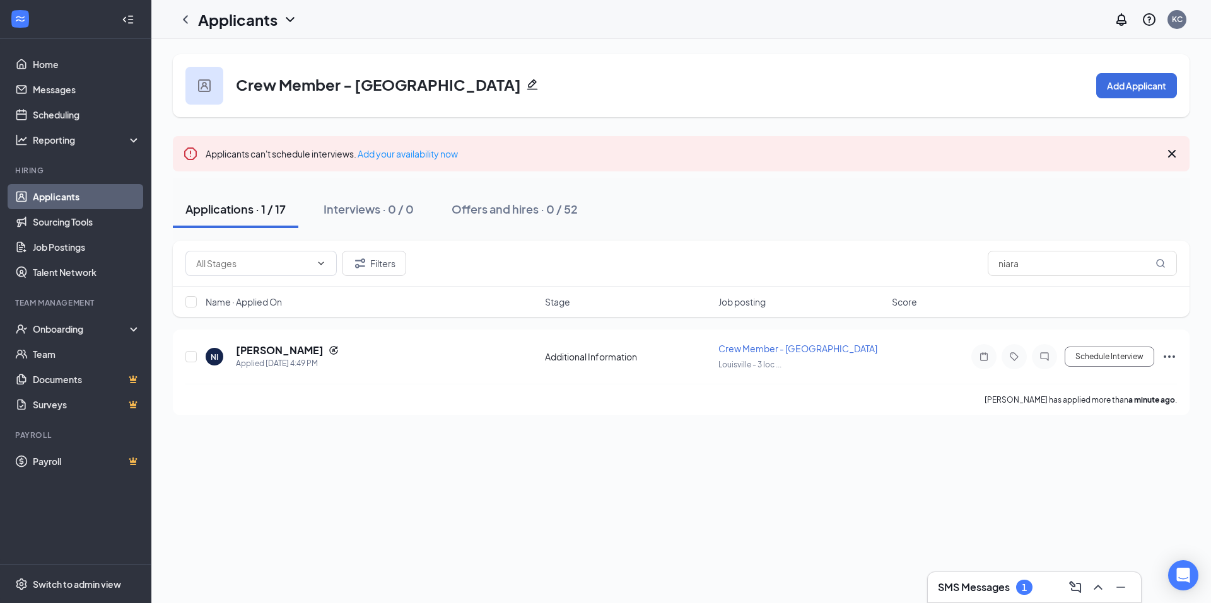
click at [288, 18] on icon "ChevronDown" at bounding box center [289, 19] width 15 height 15
click at [255, 85] on link "Archived applicants" at bounding box center [274, 82] width 136 height 13
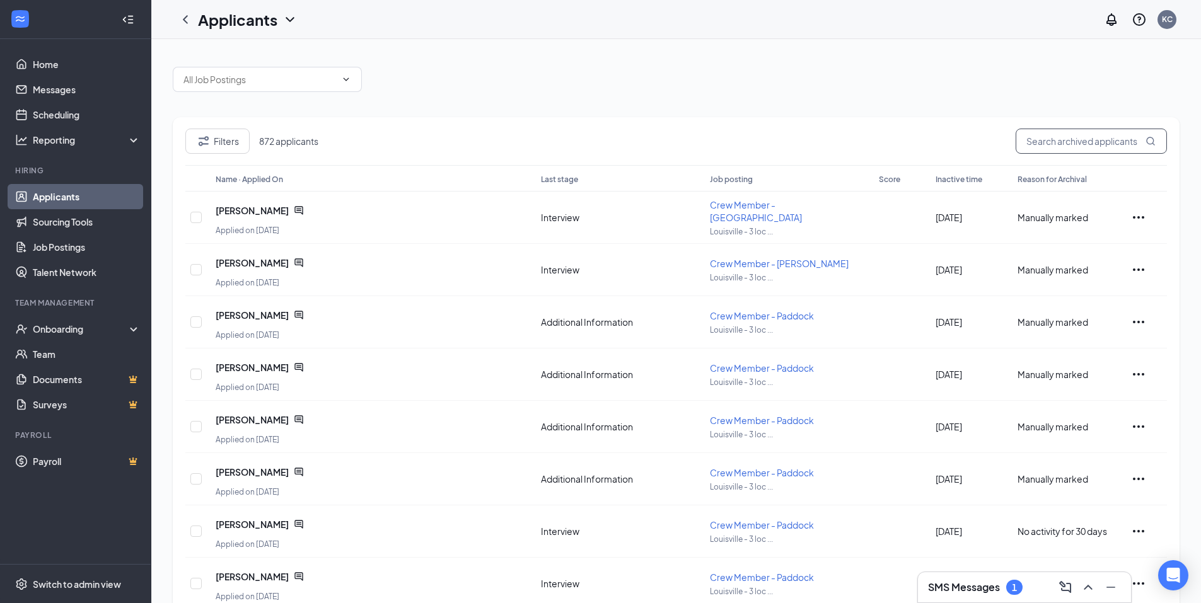
click at [1061, 144] on input "text" at bounding box center [1091, 141] width 151 height 25
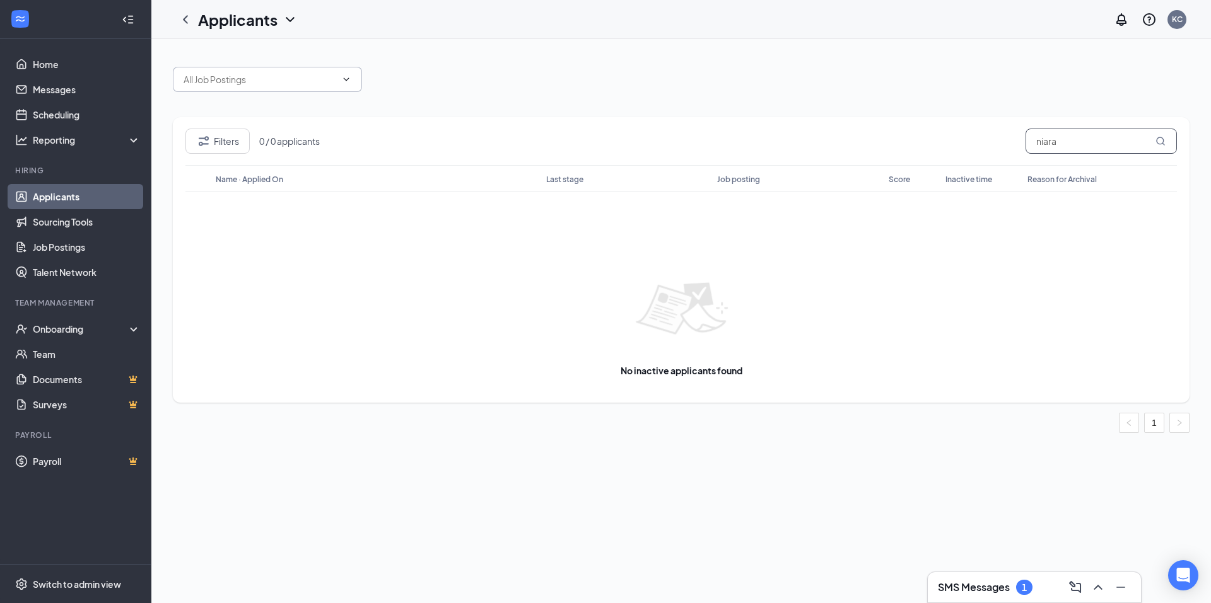
type input "niara"
click at [347, 78] on icon "ChevronDown" at bounding box center [346, 79] width 10 height 10
click at [231, 140] on button "Filters" at bounding box center [217, 141] width 64 height 25
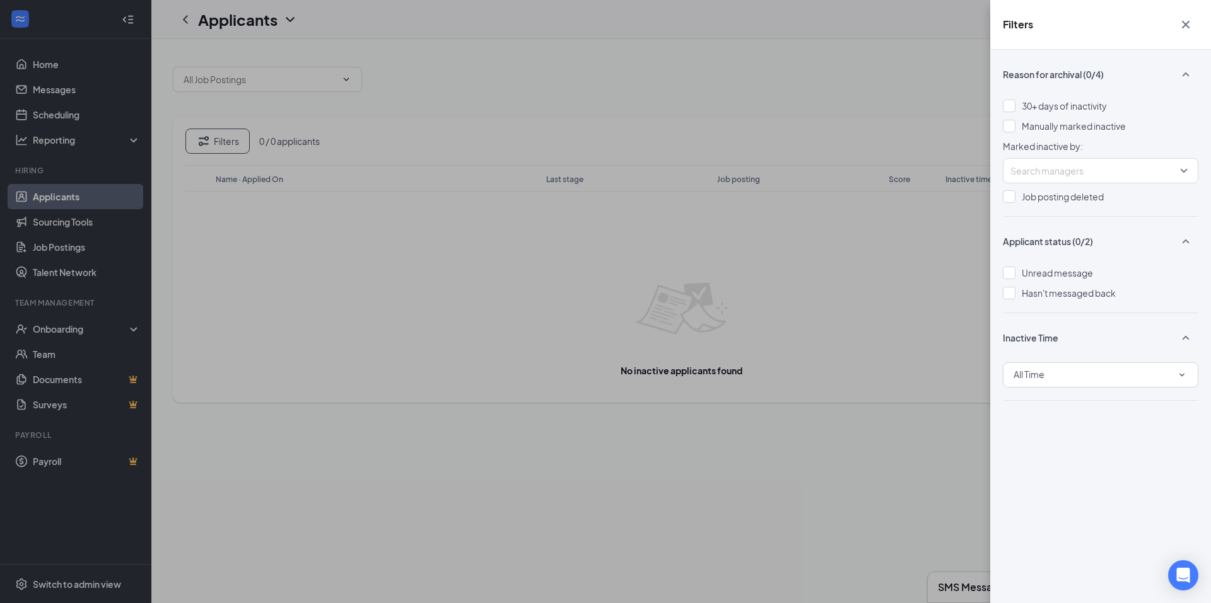
click at [1181, 24] on icon "Cross" at bounding box center [1185, 24] width 15 height 15
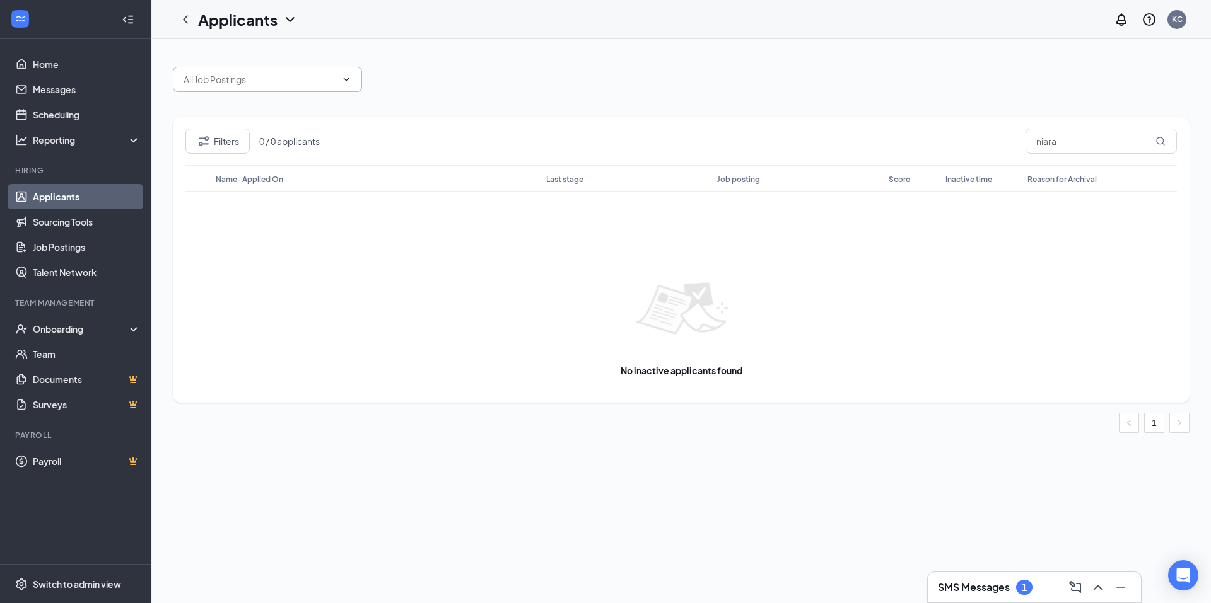
click at [348, 84] on icon "ChevronDown" at bounding box center [346, 79] width 10 height 10
click at [276, 82] on input "text" at bounding box center [259, 80] width 153 height 14
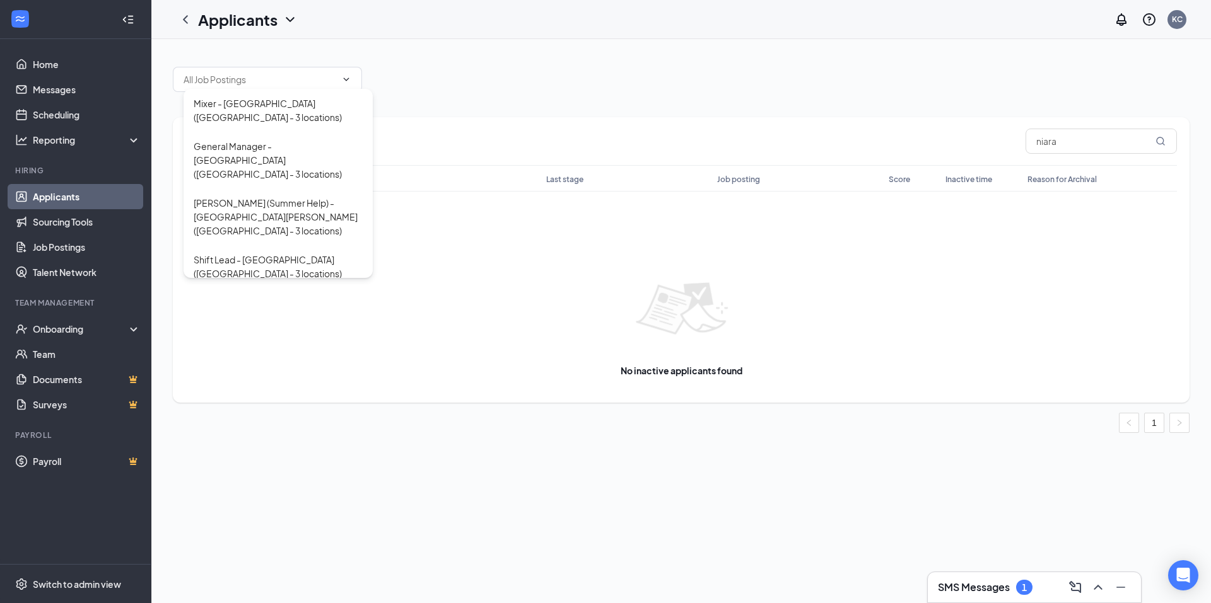
click at [453, 66] on div "Mixer - [GEOGRAPHIC_DATA] ([GEOGRAPHIC_DATA] - 3 locations) General Manager - […" at bounding box center [681, 73] width 1016 height 38
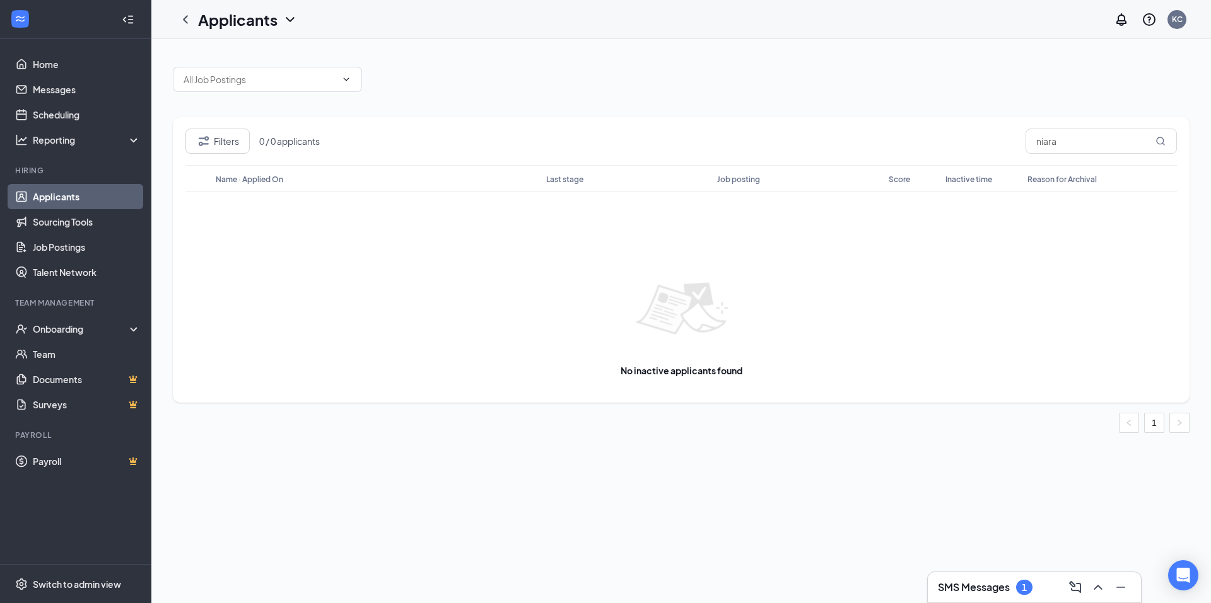
click at [231, 27] on h1 "Applicants" at bounding box center [237, 19] width 79 height 21
click at [241, 52] on link "Applicants" at bounding box center [274, 55] width 136 height 13
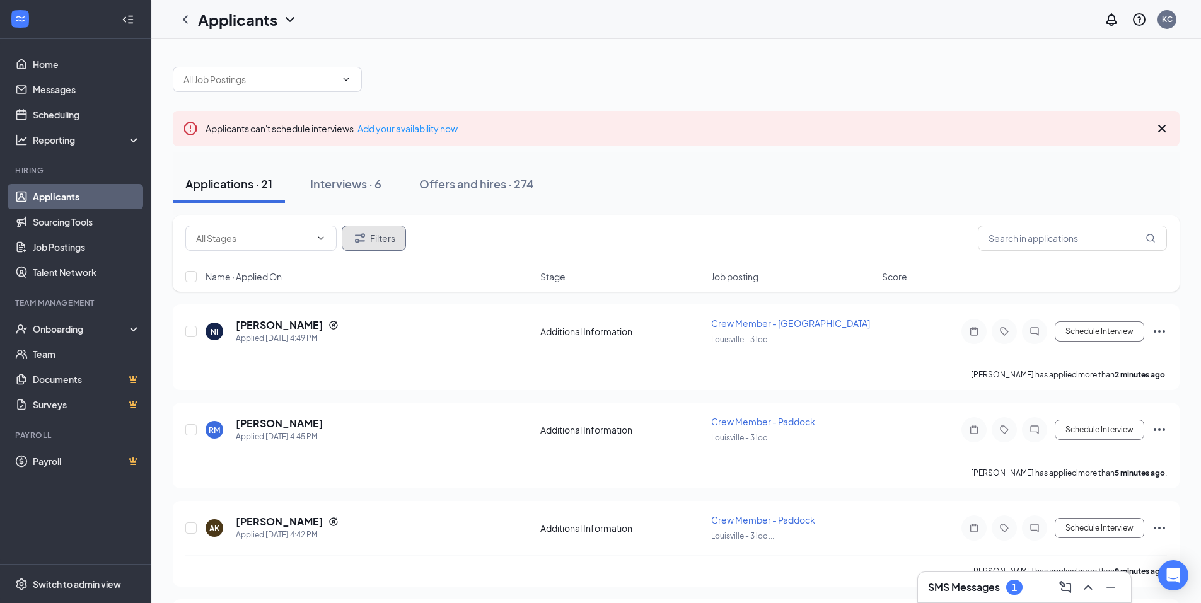
click at [398, 241] on button "Filters" at bounding box center [374, 238] width 64 height 25
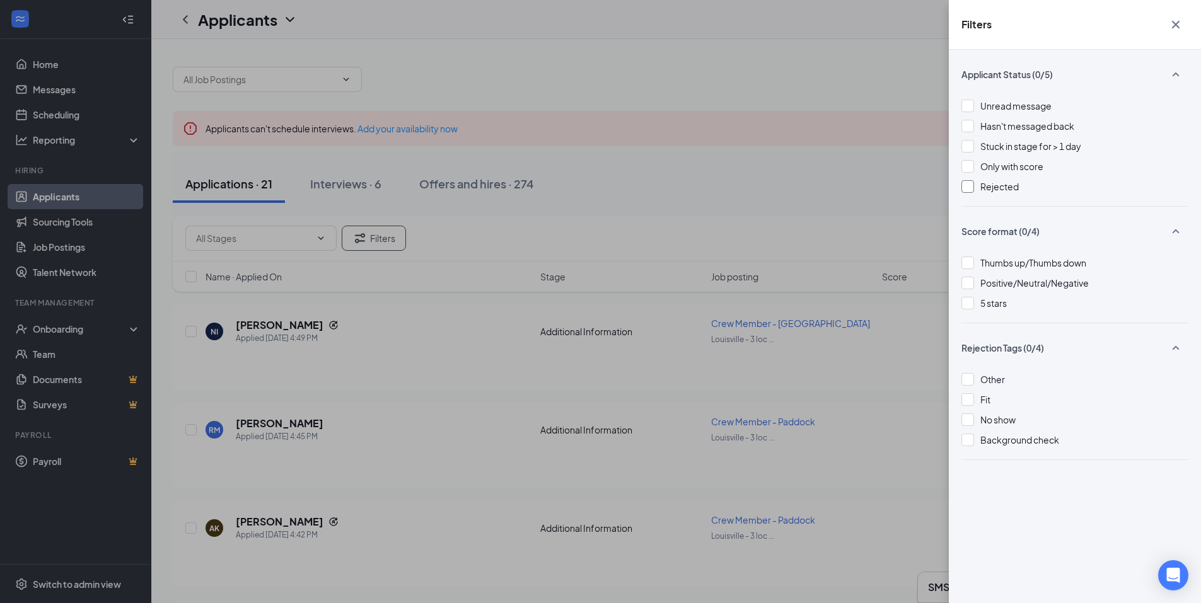
click at [965, 185] on div at bounding box center [968, 186] width 13 height 13
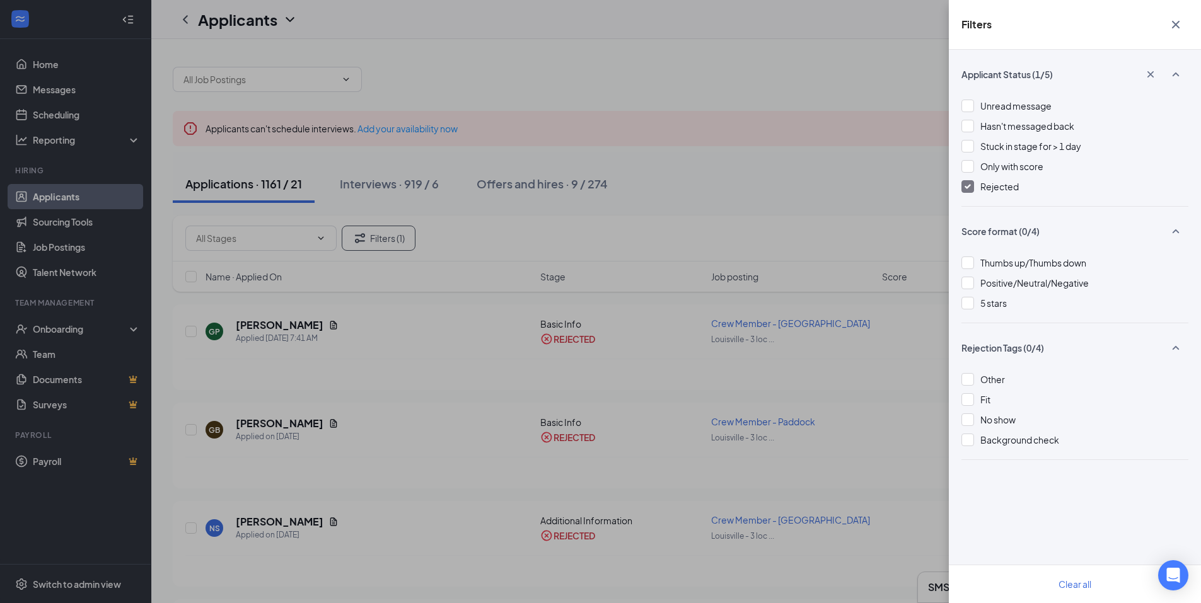
click at [835, 158] on div "Filters Applicant Status (1/5) Unread message Hasn't messaged back Stuck in sta…" at bounding box center [600, 301] width 1201 height 603
click at [1173, 18] on icon "Cross" at bounding box center [1175, 24] width 15 height 15
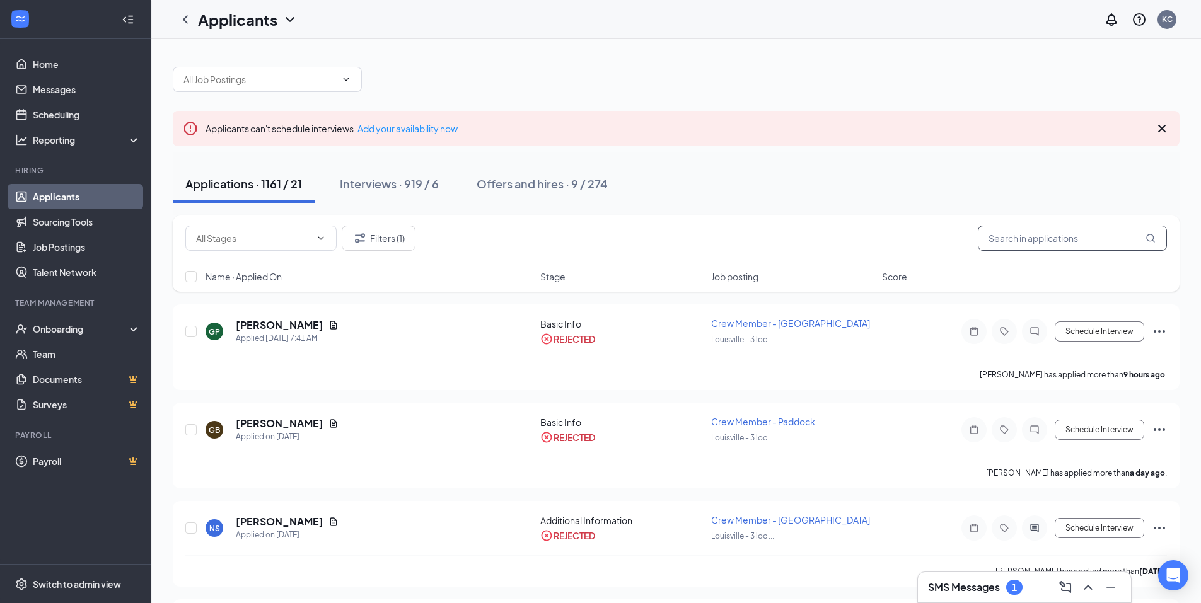
click at [1049, 247] on input "text" at bounding box center [1072, 238] width 189 height 25
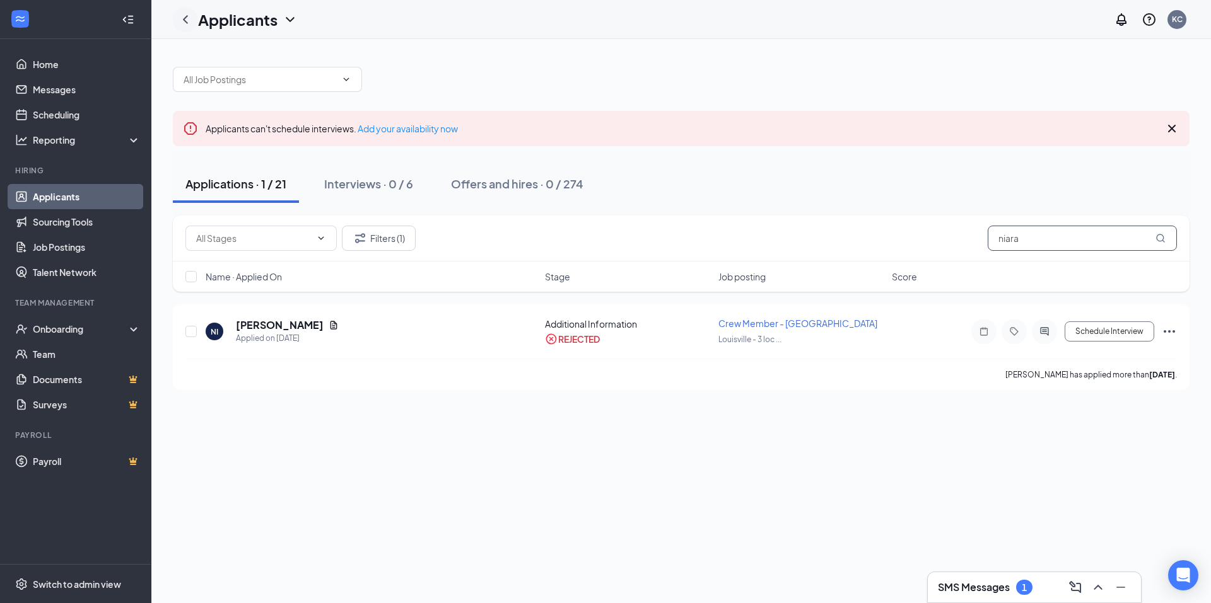
type input "niara"
click at [189, 21] on icon "ChevronLeft" at bounding box center [185, 19] width 15 height 15
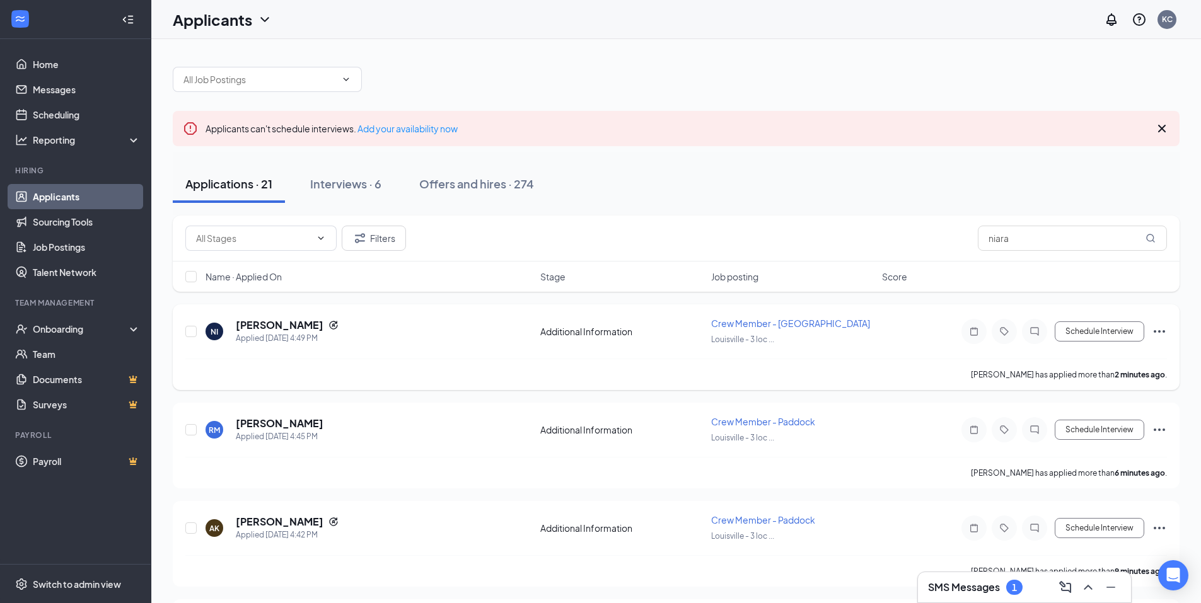
click at [1156, 327] on icon "Ellipses" at bounding box center [1159, 331] width 15 height 15
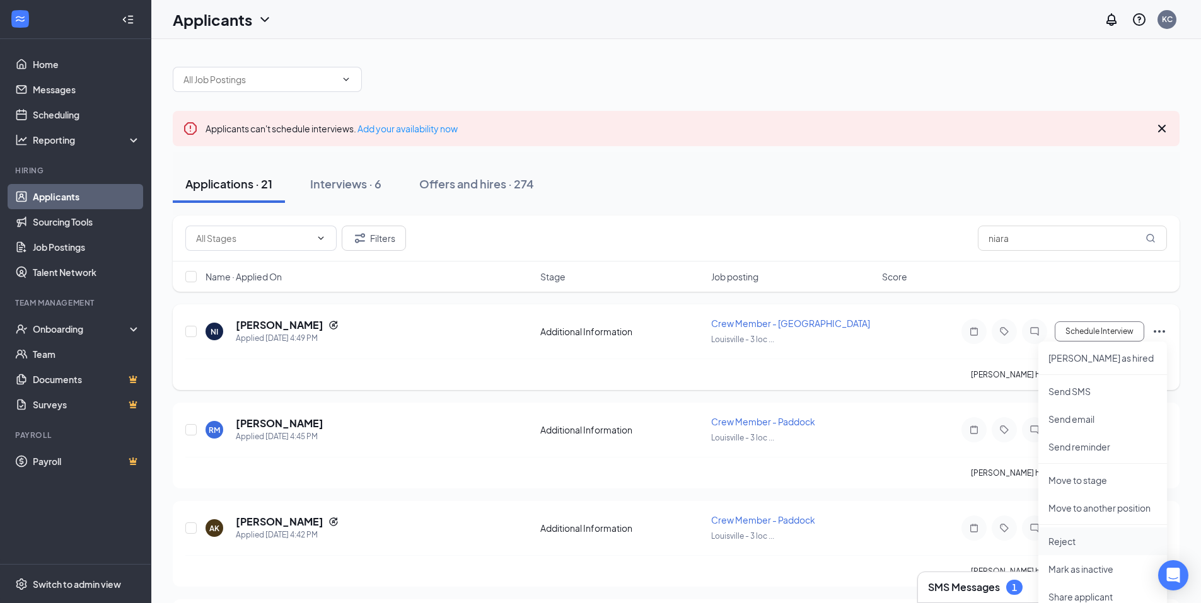
click at [1057, 540] on p "Reject" at bounding box center [1103, 541] width 108 height 13
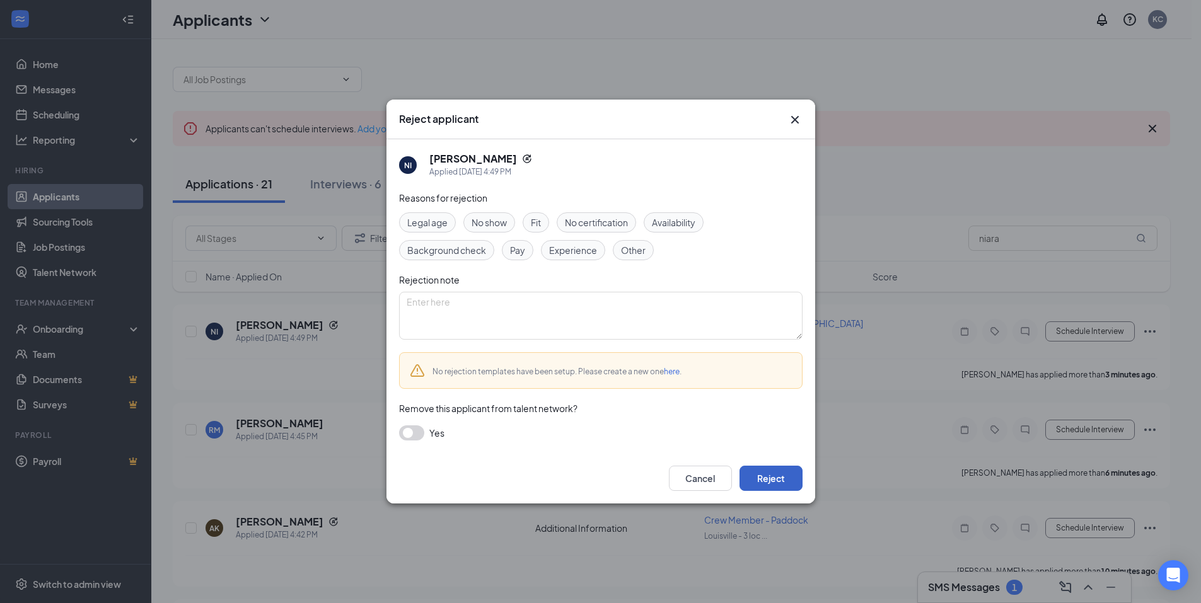
click at [781, 479] on button "Reject" at bounding box center [771, 478] width 63 height 25
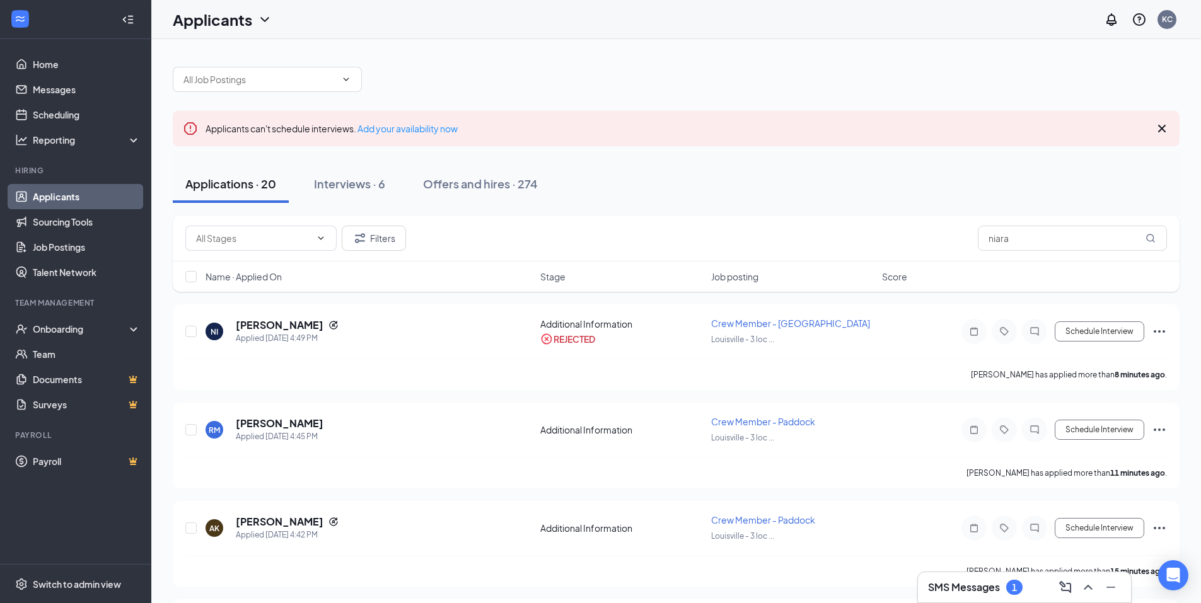
click at [227, 188] on div "Applications · 20" at bounding box center [230, 184] width 91 height 16
click at [344, 186] on div "Interviews · 6" at bounding box center [349, 184] width 71 height 16
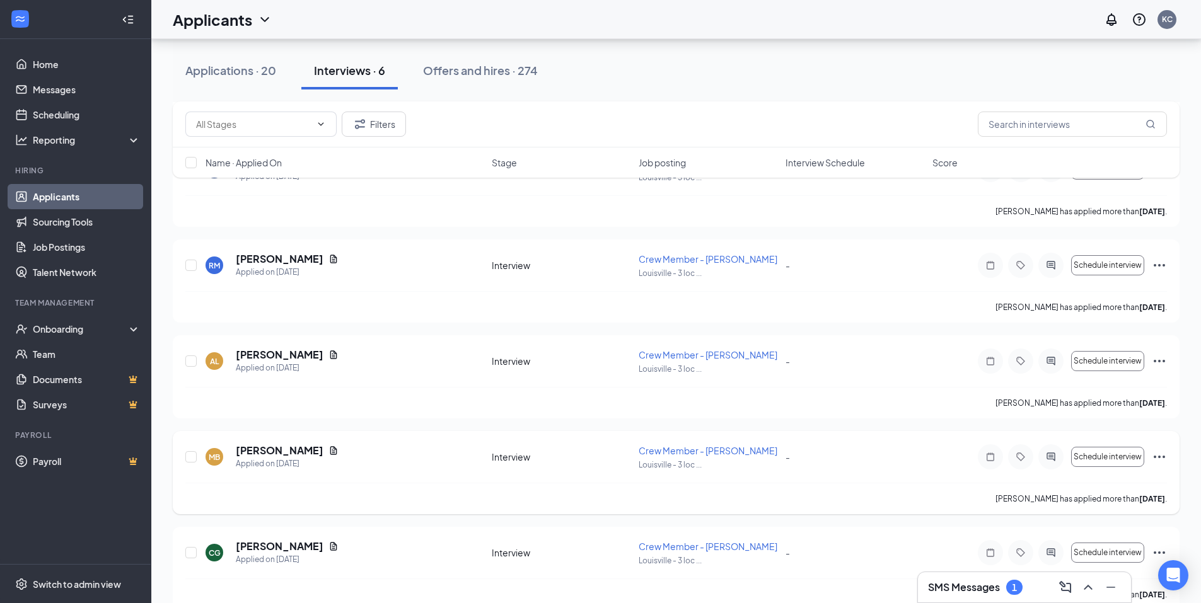
scroll to position [279, 0]
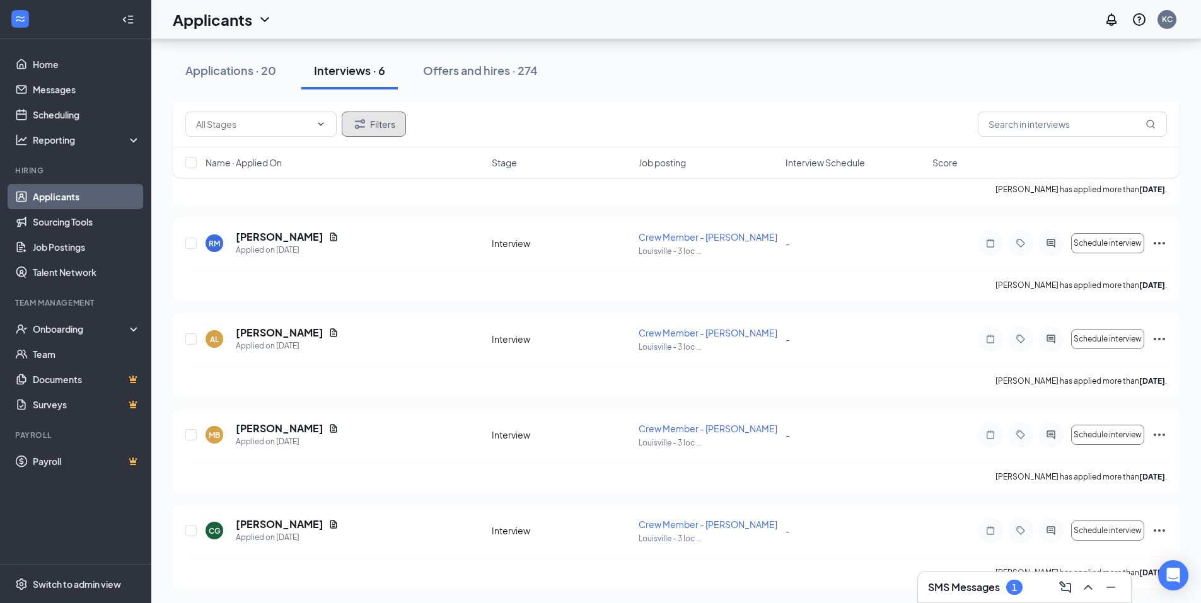
click at [391, 131] on button "Filters" at bounding box center [374, 124] width 64 height 25
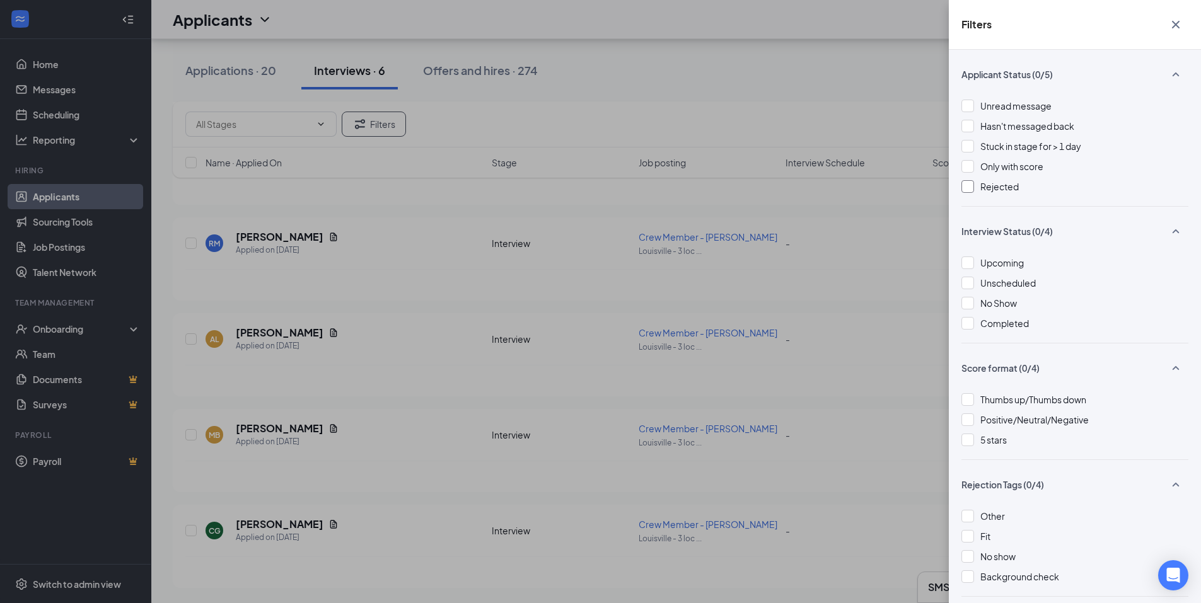
click at [994, 189] on span "Rejected" at bounding box center [999, 186] width 38 height 11
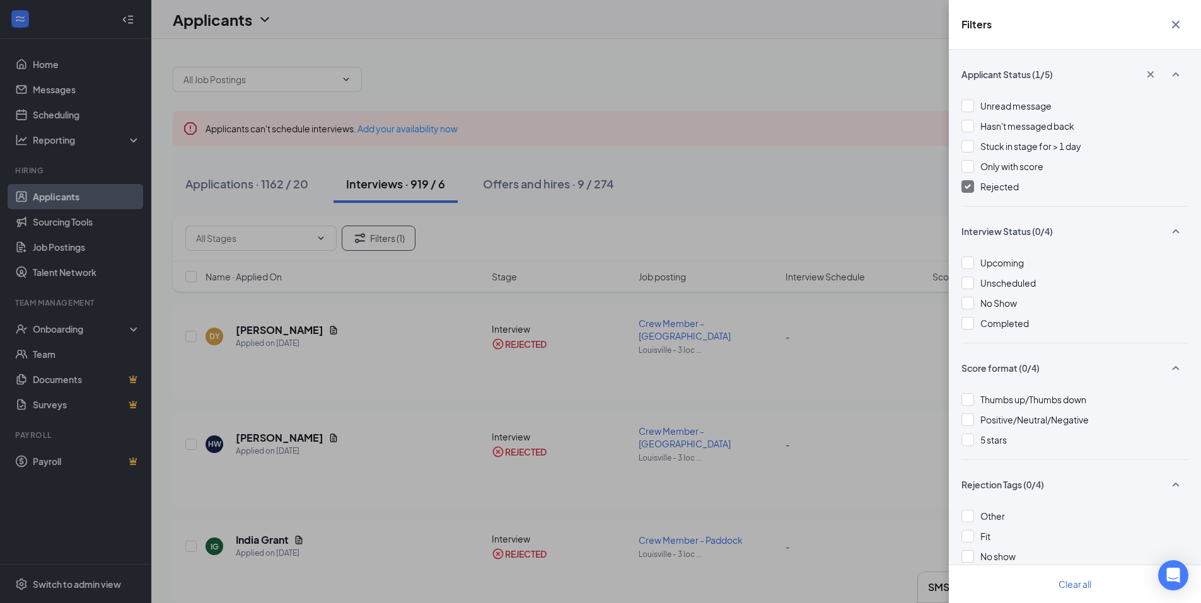
click at [838, 91] on div "Filters Applicant Status (1/5) Unread message Hasn't messaged back Stuck in sta…" at bounding box center [600, 301] width 1201 height 603
click at [1174, 26] on icon "Cross" at bounding box center [1176, 25] width 8 height 8
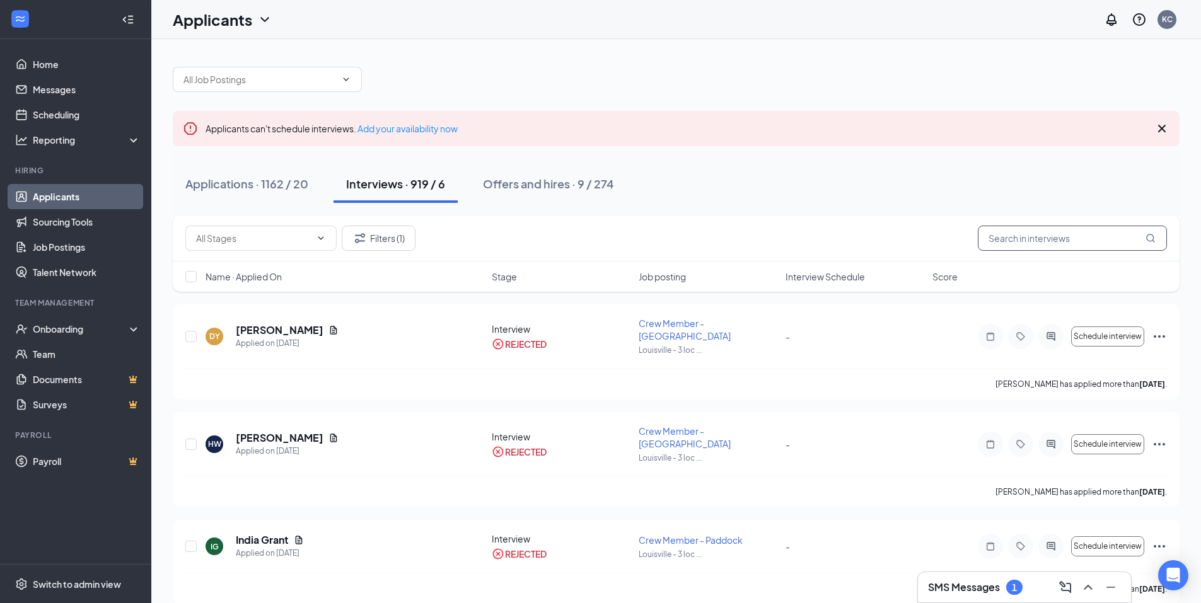
click at [1044, 234] on input "text" at bounding box center [1072, 238] width 189 height 25
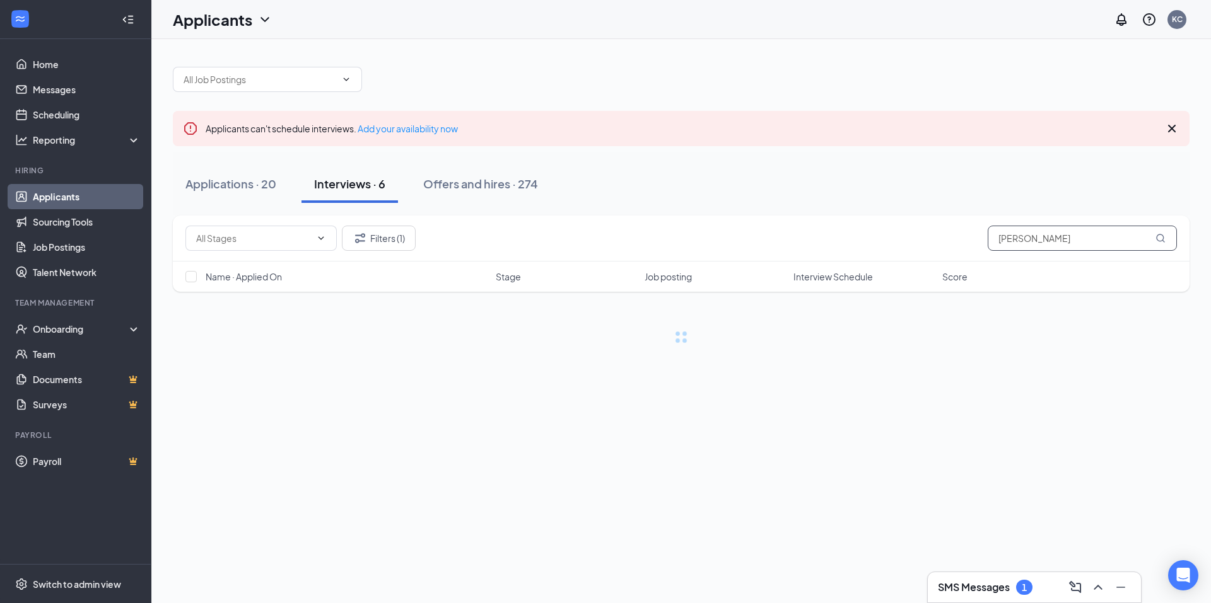
type input "[PERSON_NAME]"
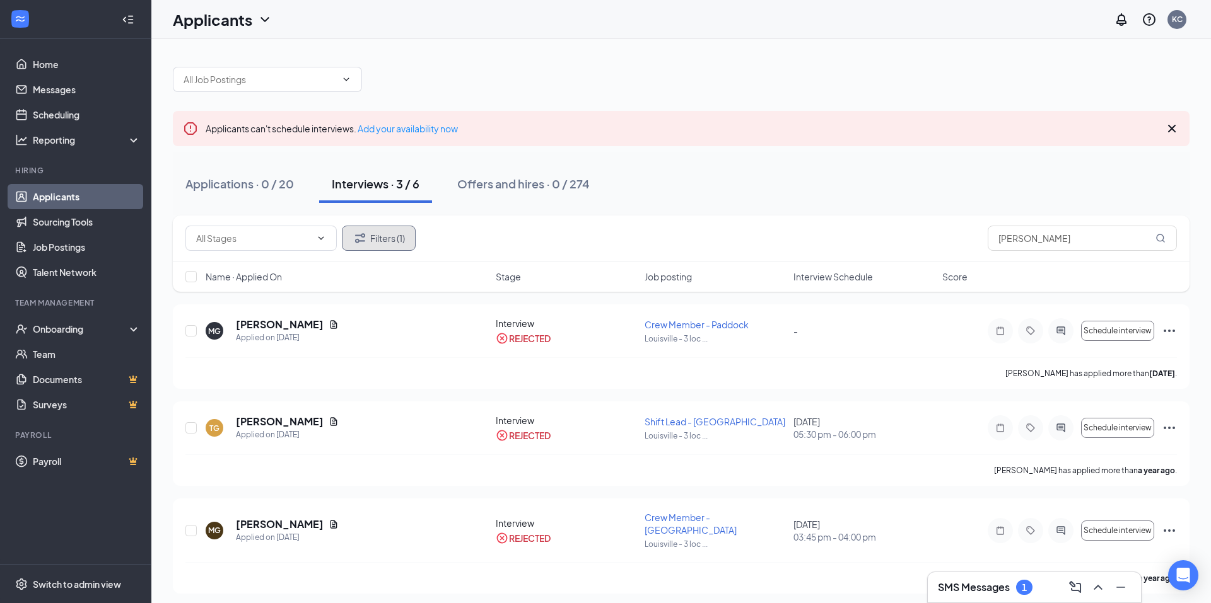
click at [365, 243] on icon "Filter" at bounding box center [359, 238] width 15 height 15
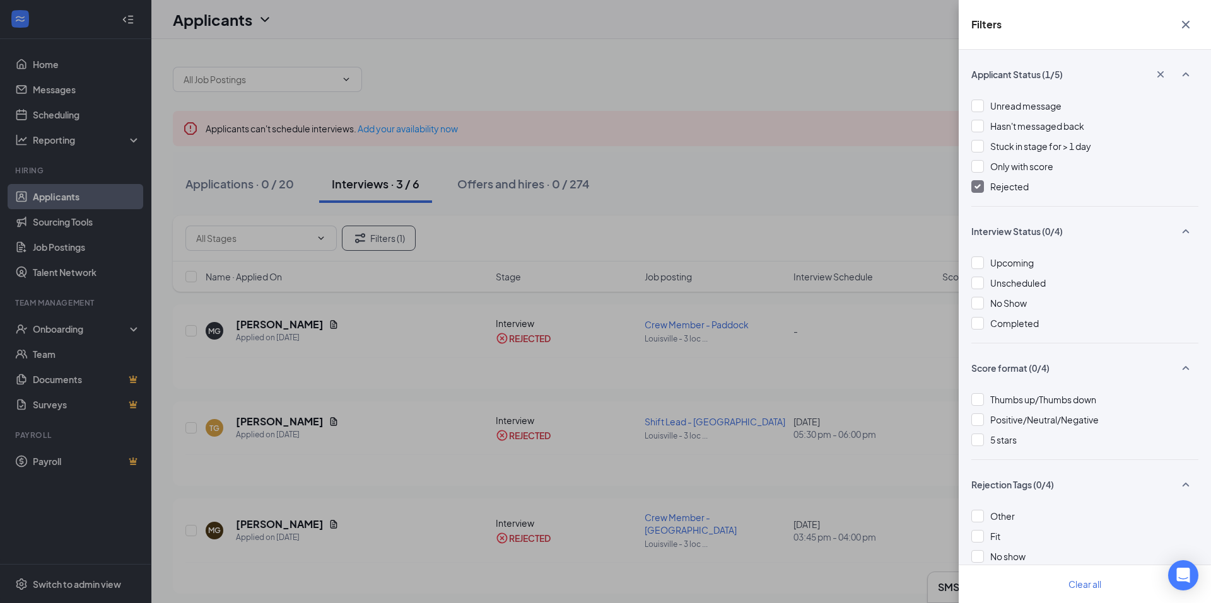
click at [973, 188] on div at bounding box center [977, 186] width 13 height 13
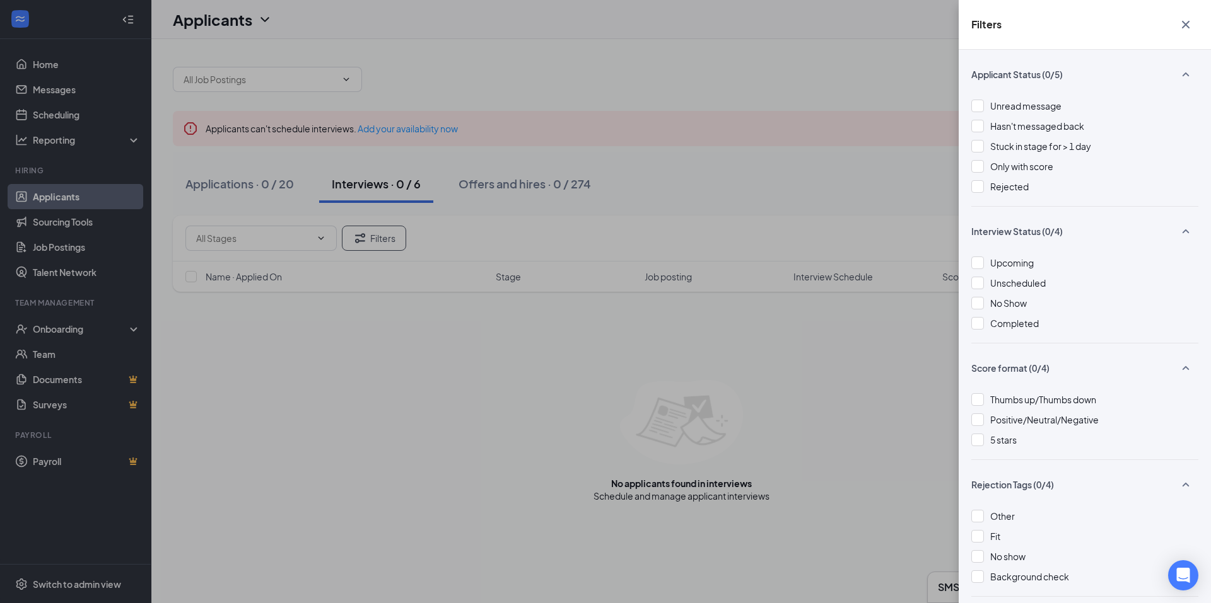
click at [1186, 27] on icon "Cross" at bounding box center [1185, 24] width 15 height 15
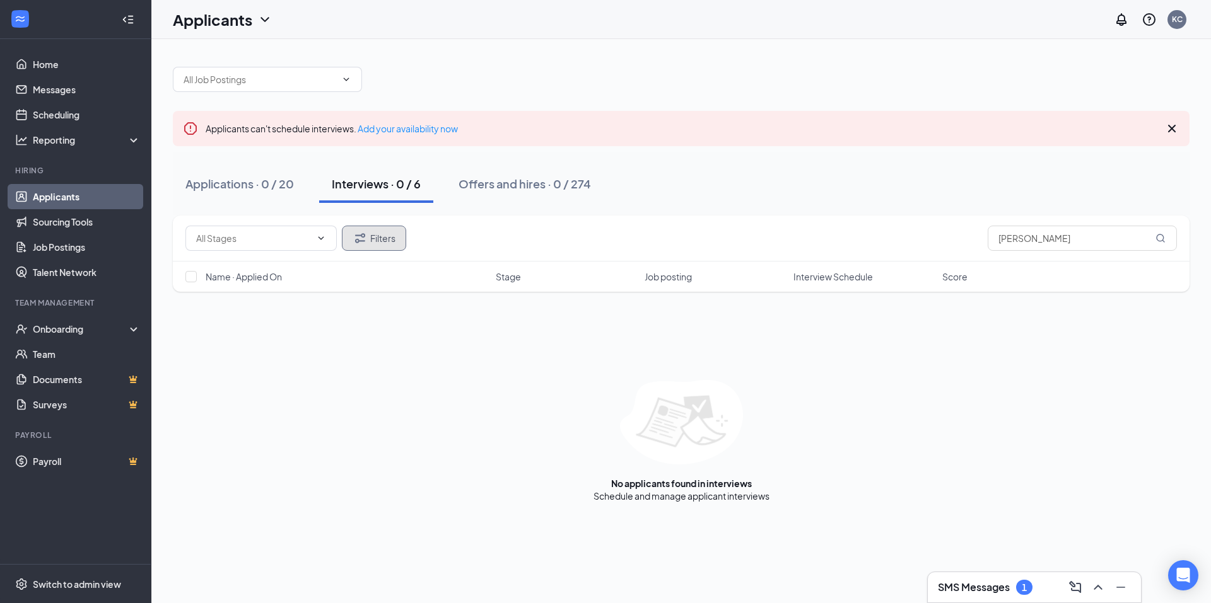
click at [373, 242] on button "Filters" at bounding box center [374, 238] width 64 height 25
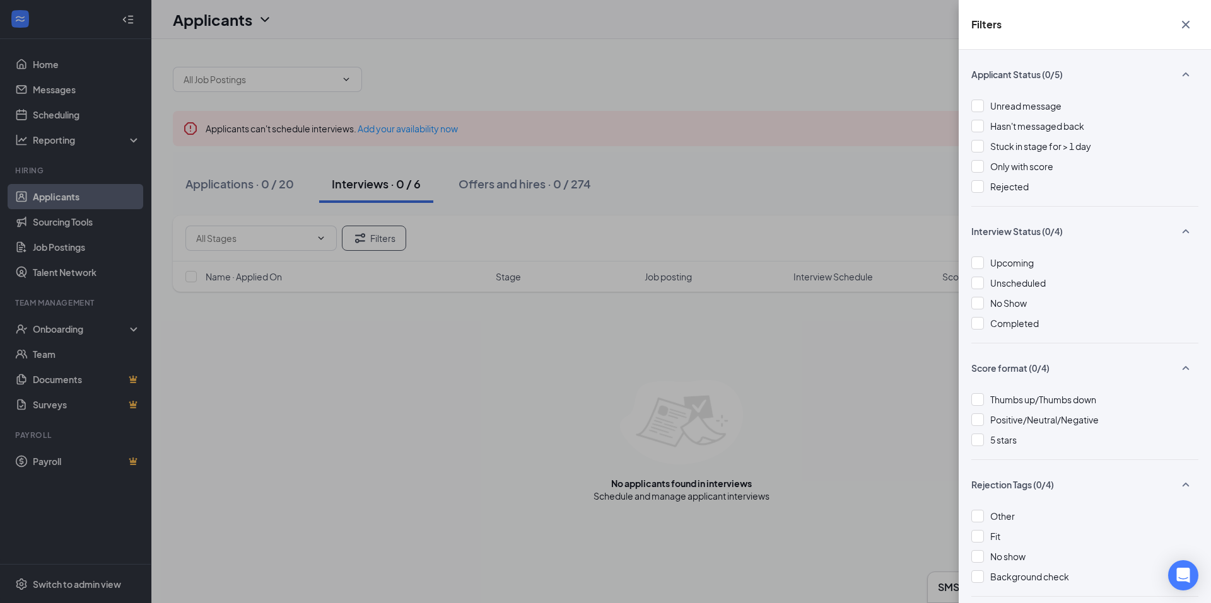
click at [1189, 21] on icon "Cross" at bounding box center [1186, 25] width 8 height 8
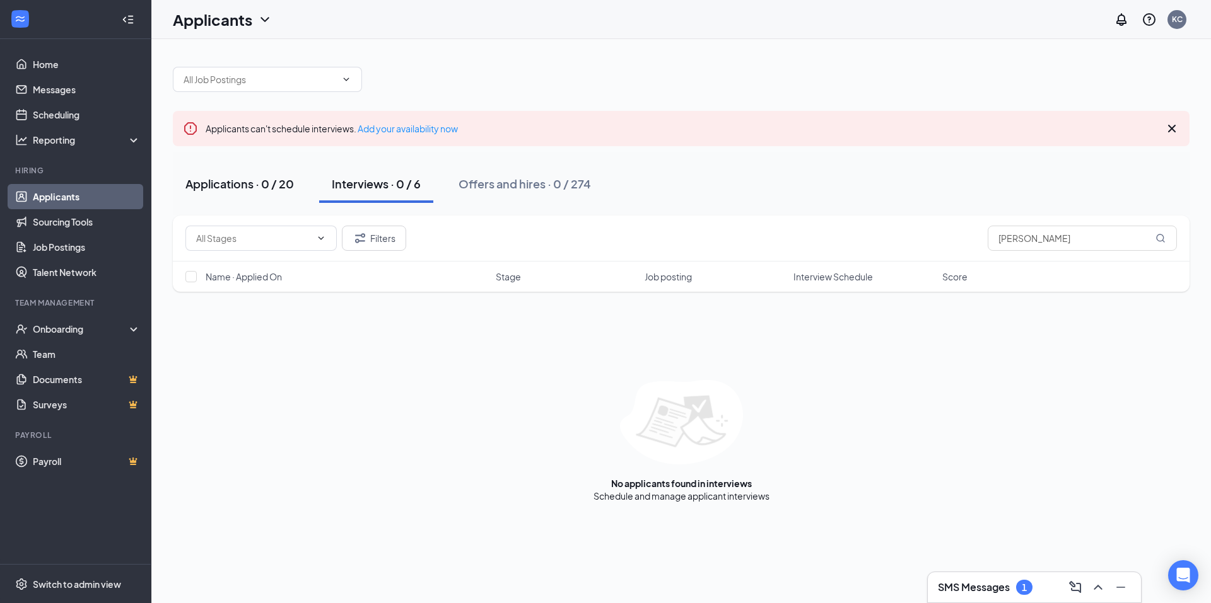
click at [205, 187] on div "Applications · 0 / 20" at bounding box center [239, 184] width 108 height 16
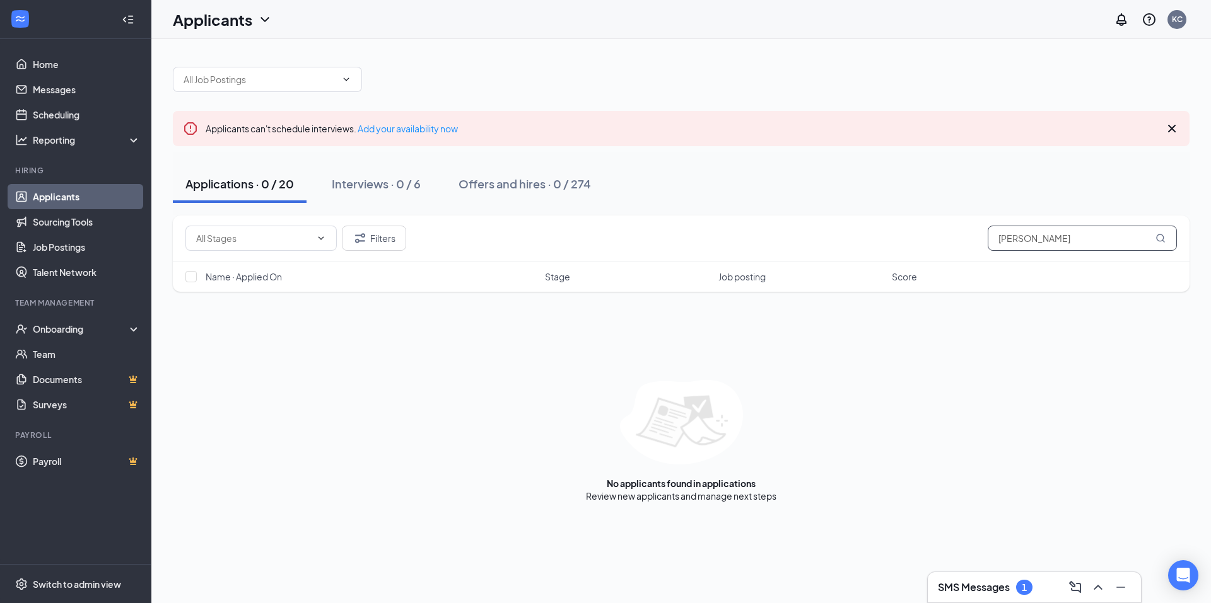
drag, startPoint x: 1064, startPoint y: 235, endPoint x: 892, endPoint y: 235, distance: 171.5
click at [892, 235] on div "Filters [PERSON_NAME]" at bounding box center [680, 238] width 991 height 25
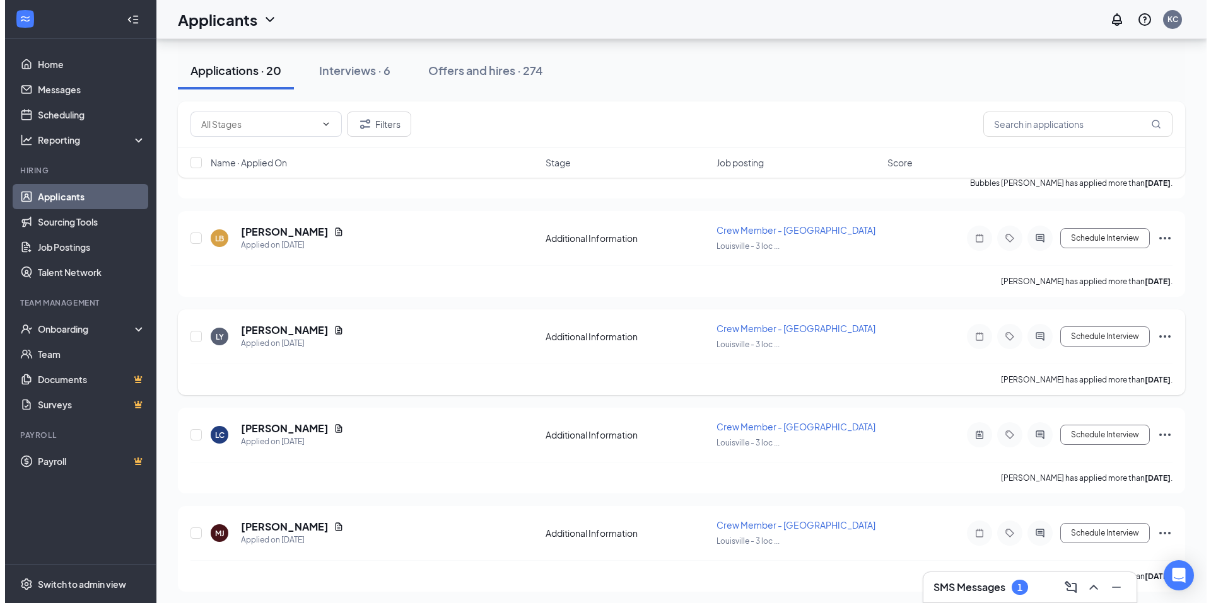
scroll to position [1671, 0]
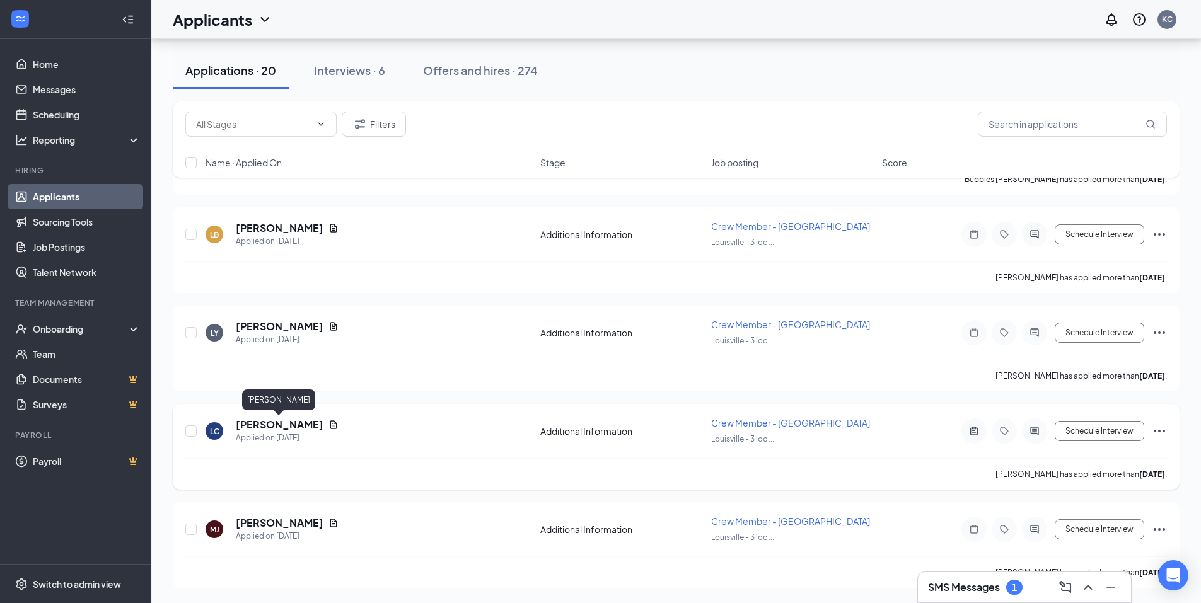
click at [281, 428] on h5 "[PERSON_NAME]" at bounding box center [280, 425] width 88 height 14
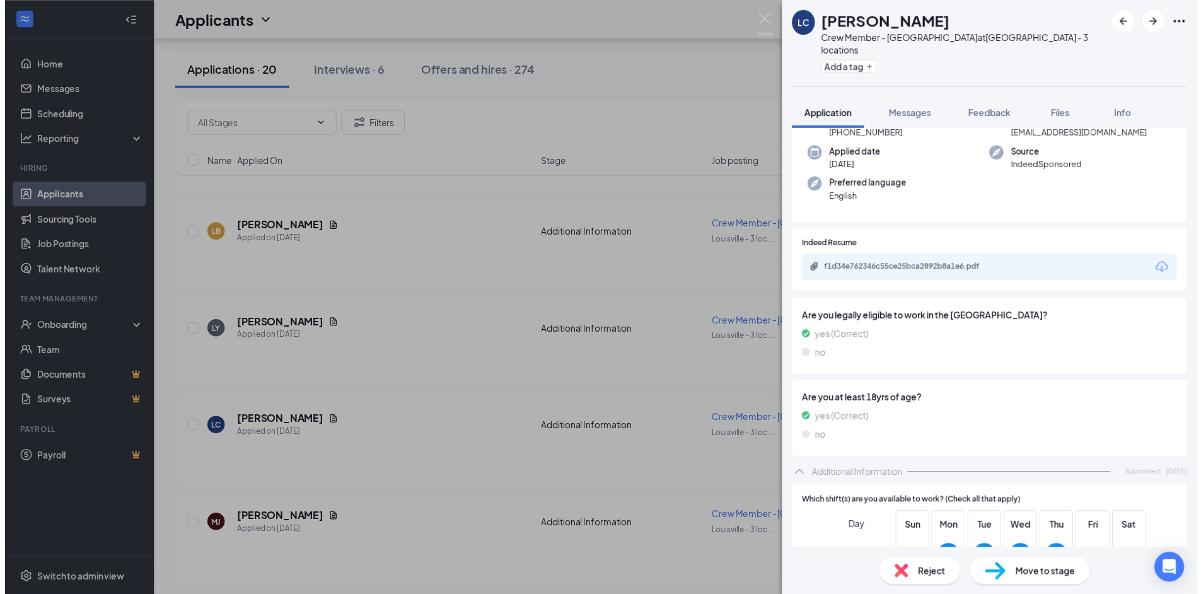
scroll to position [63, 0]
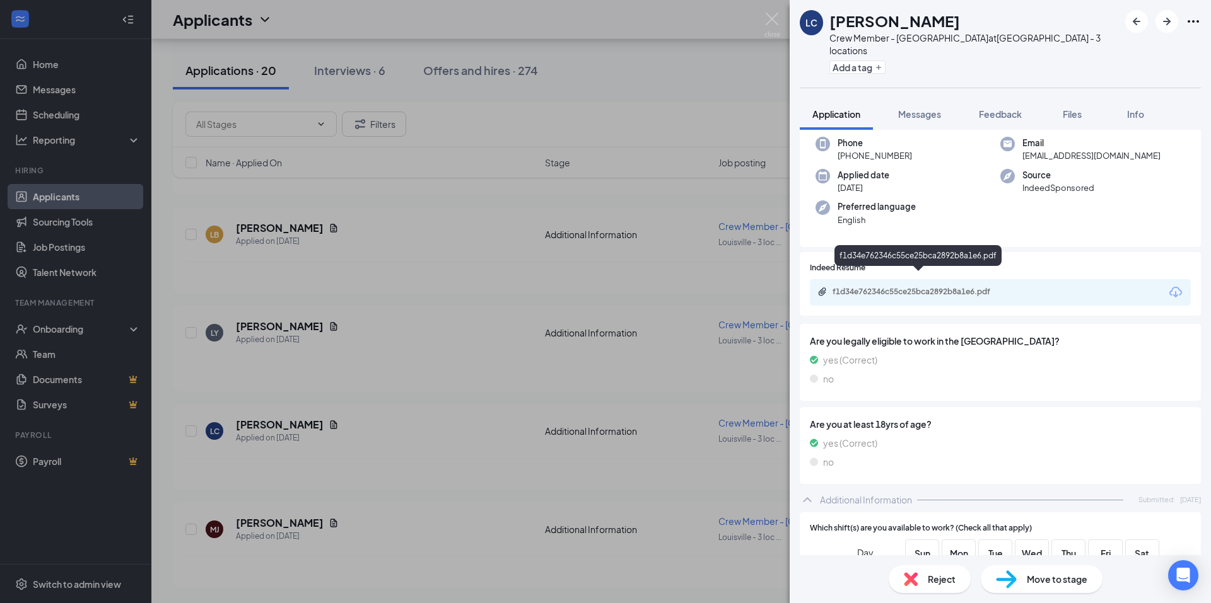
click at [880, 287] on div "f1d34e762346c55ce25bca2892b8a1e6.pdf" at bounding box center [920, 292] width 177 height 10
click at [769, 17] on img at bounding box center [772, 25] width 16 height 25
